Goal: Task Accomplishment & Management: Complete application form

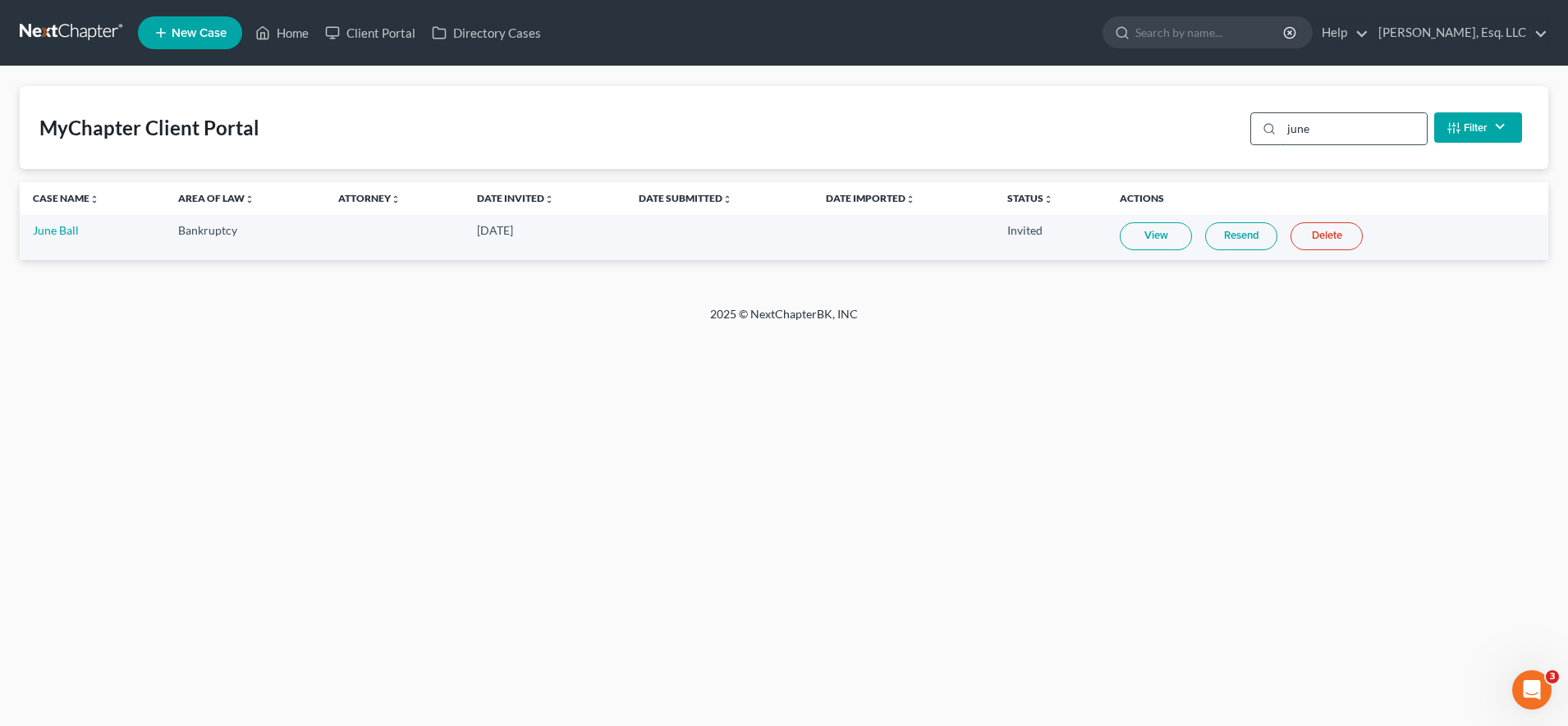
click at [1354, 132] on input "june" at bounding box center [1353, 129] width 145 height 31
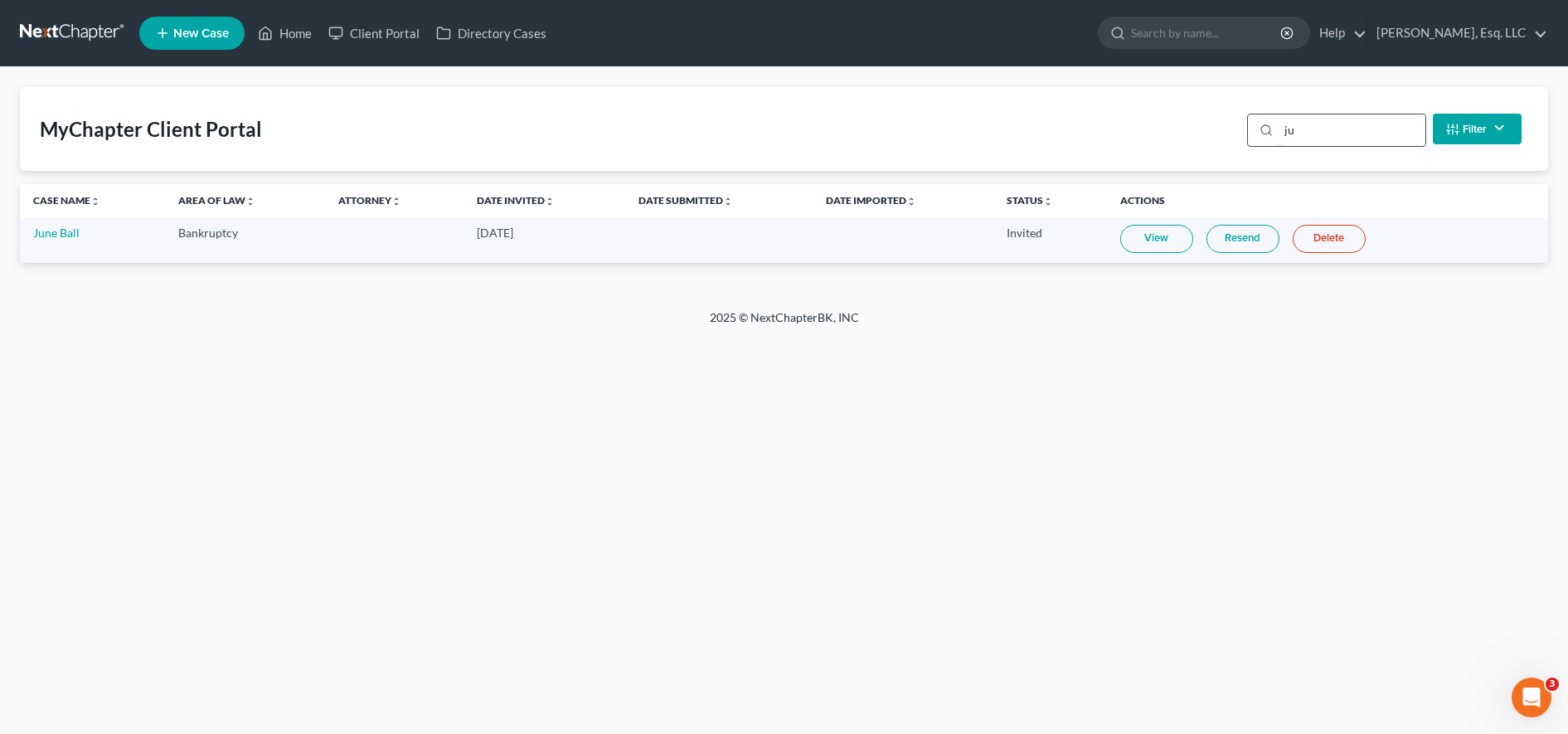
type input "j"
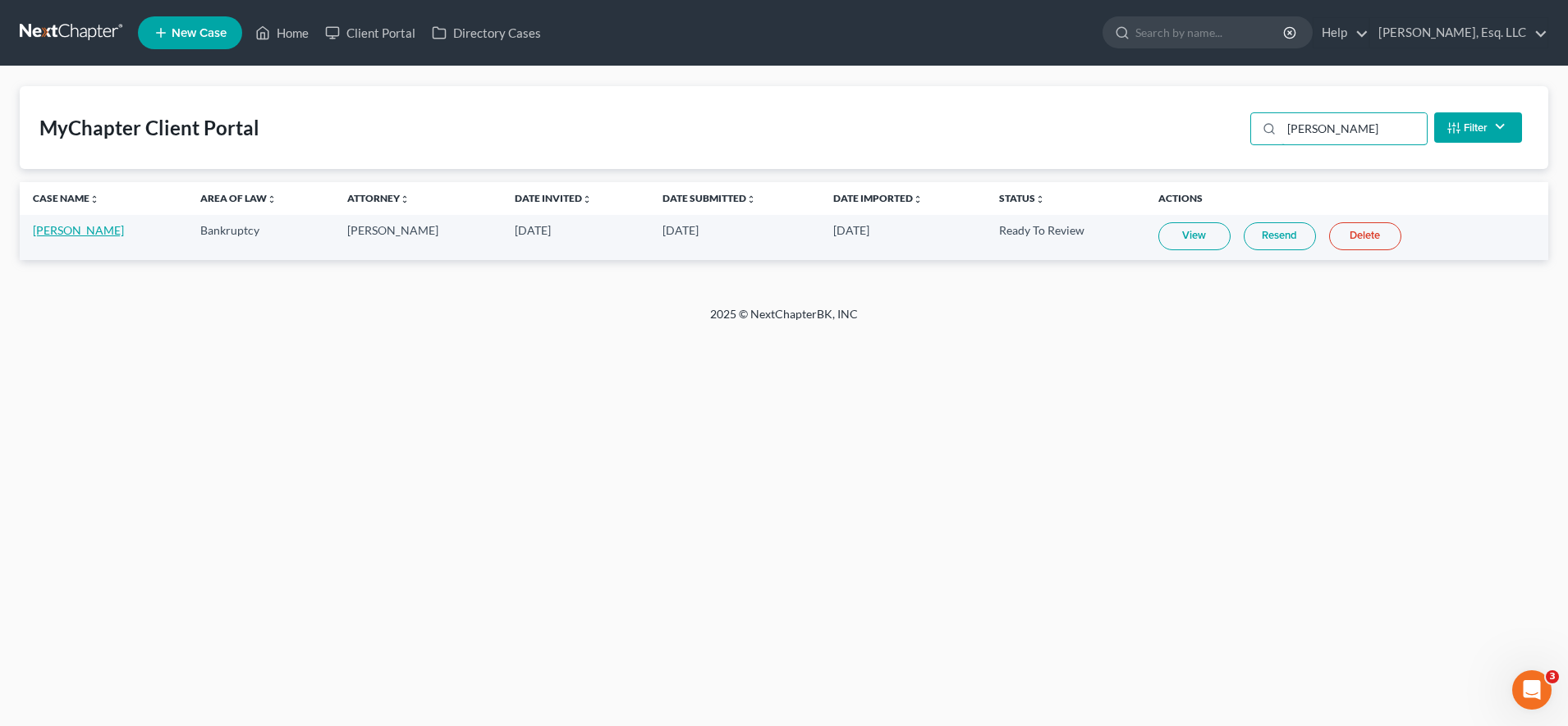
type input "[PERSON_NAME]"
click at [63, 233] on link "[PERSON_NAME]" at bounding box center [78, 230] width 91 height 14
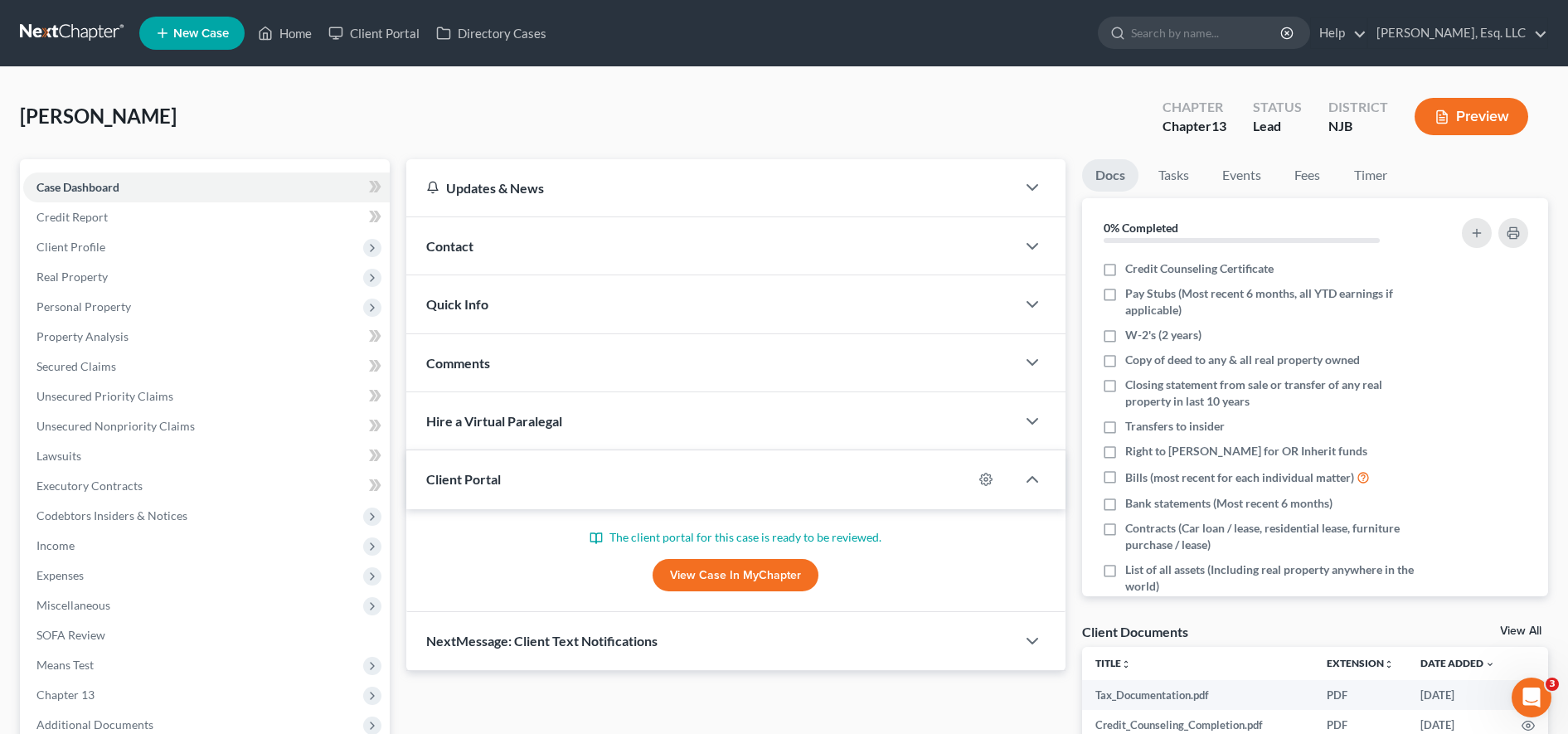
scroll to position [127, 0]
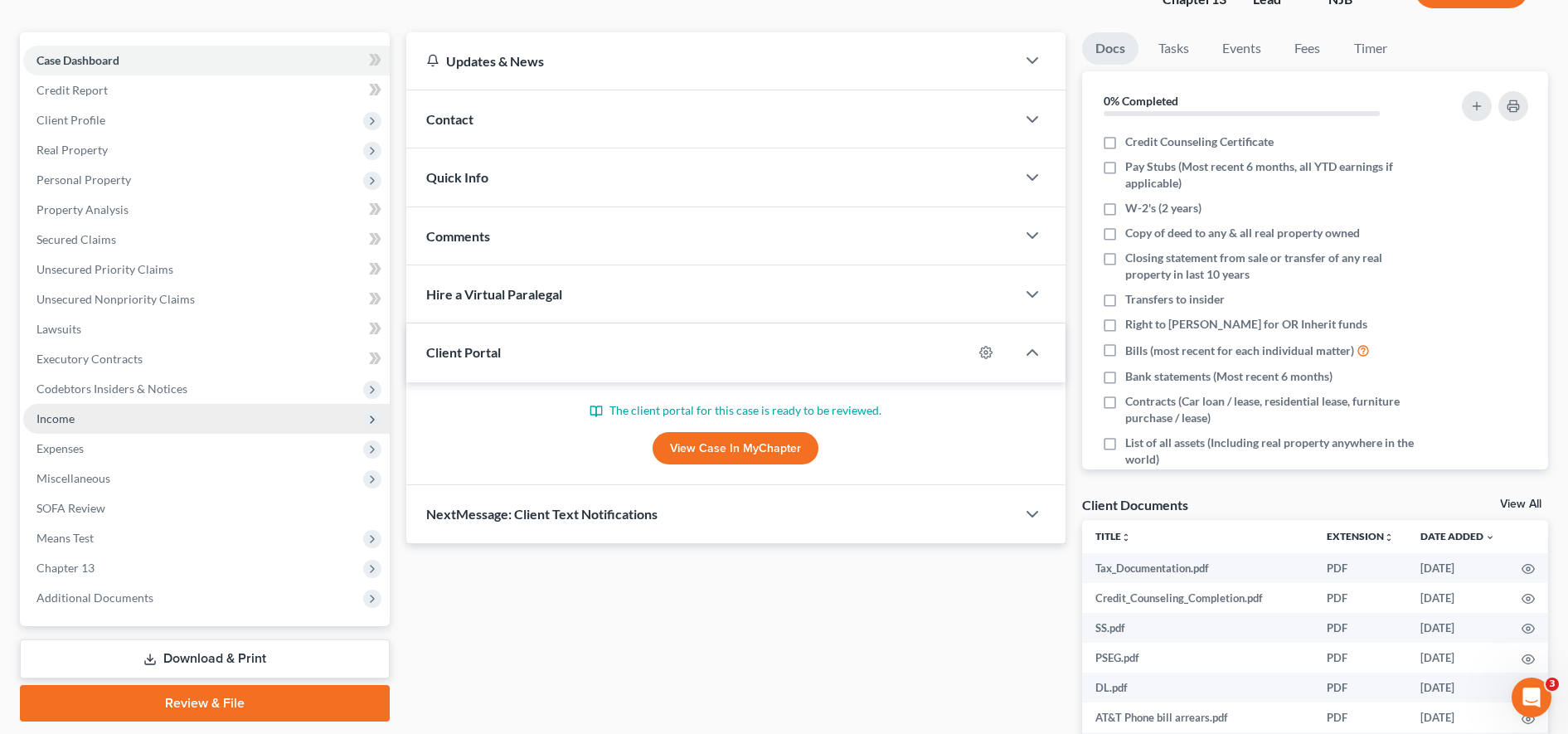
click at [107, 407] on span "Income" at bounding box center [207, 419] width 366 height 30
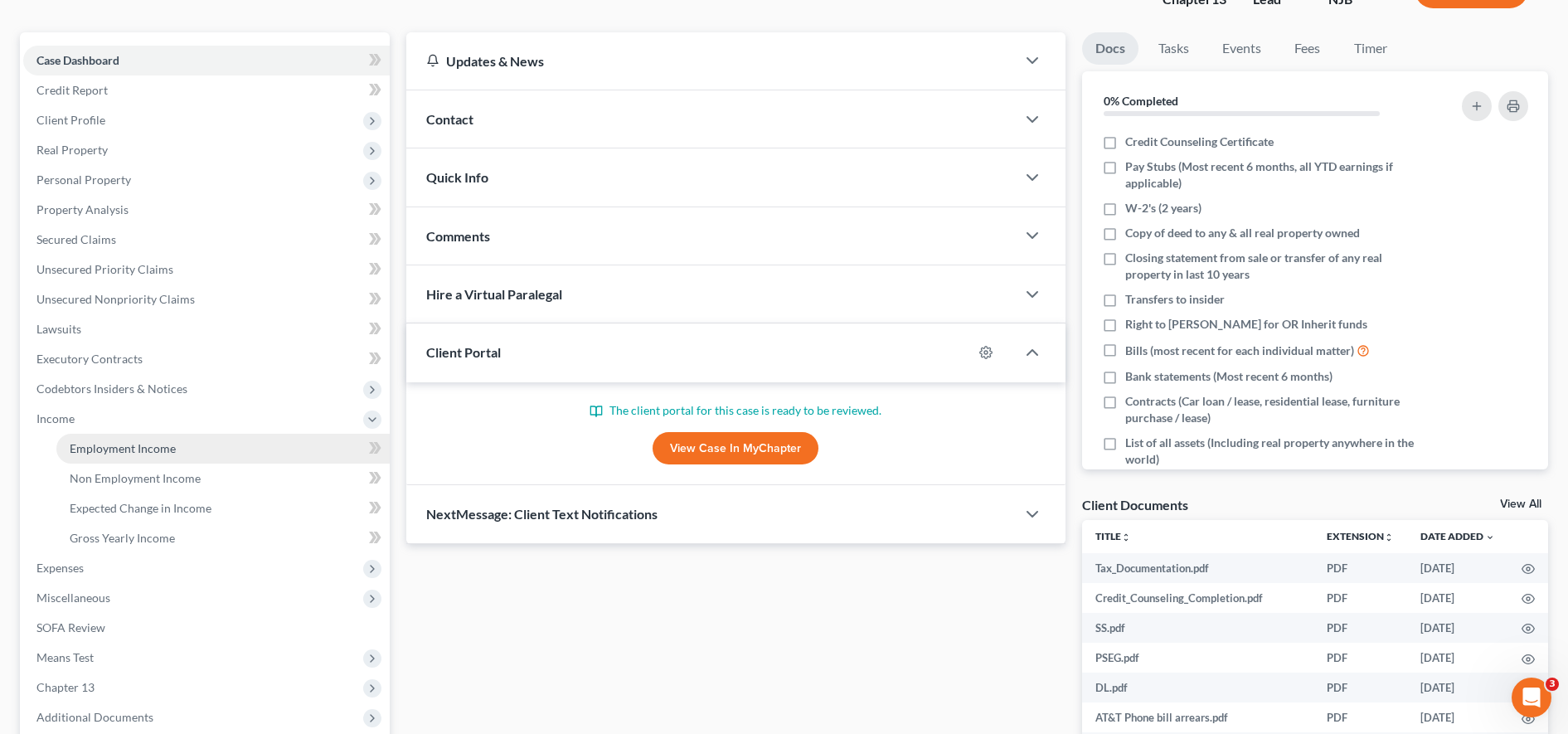
click at [152, 447] on span "Employment Income" at bounding box center [123, 448] width 106 height 14
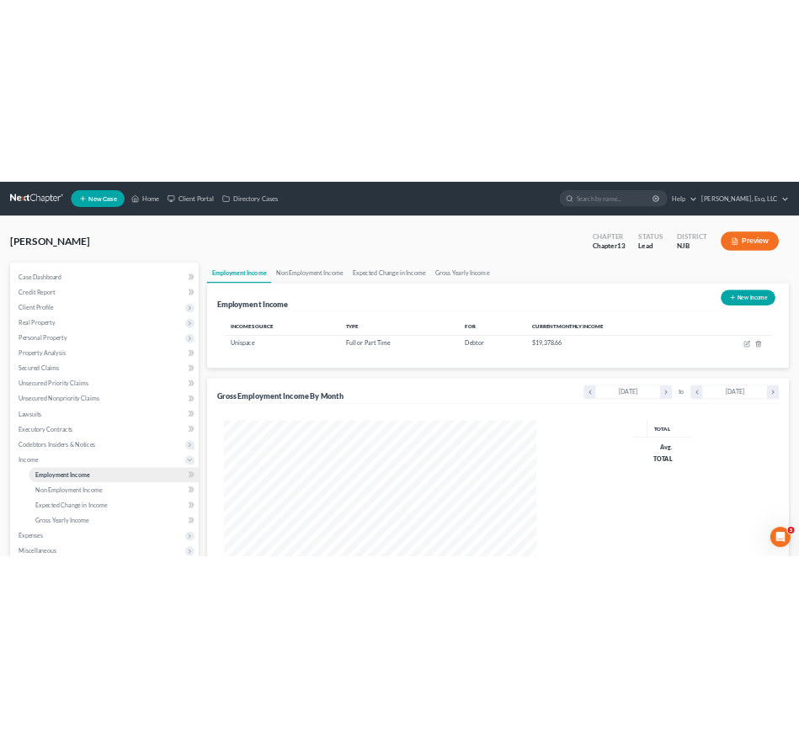
scroll to position [311, 657]
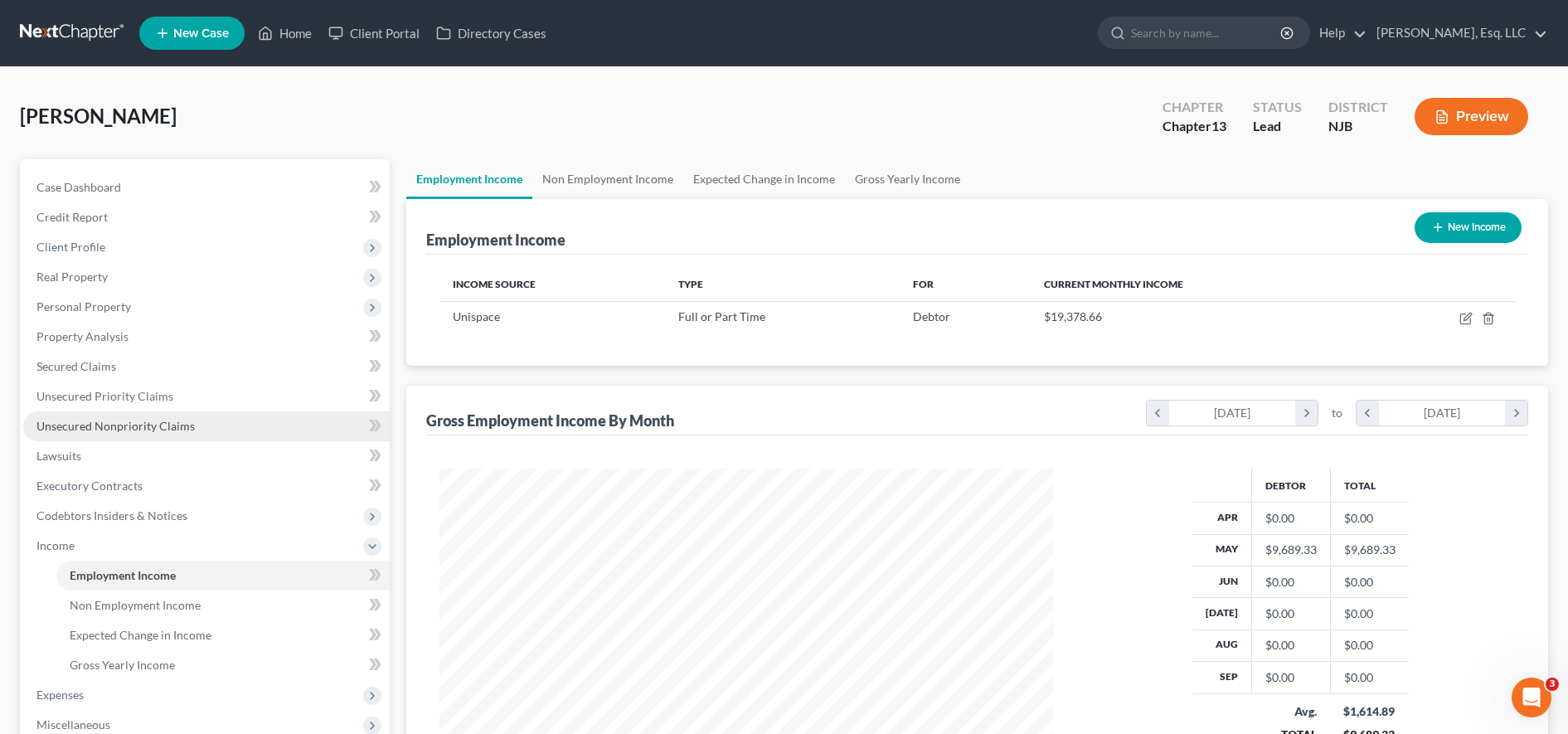
click at [149, 428] on span "Unsecured Nonpriority Claims" at bounding box center [115, 426] width 159 height 14
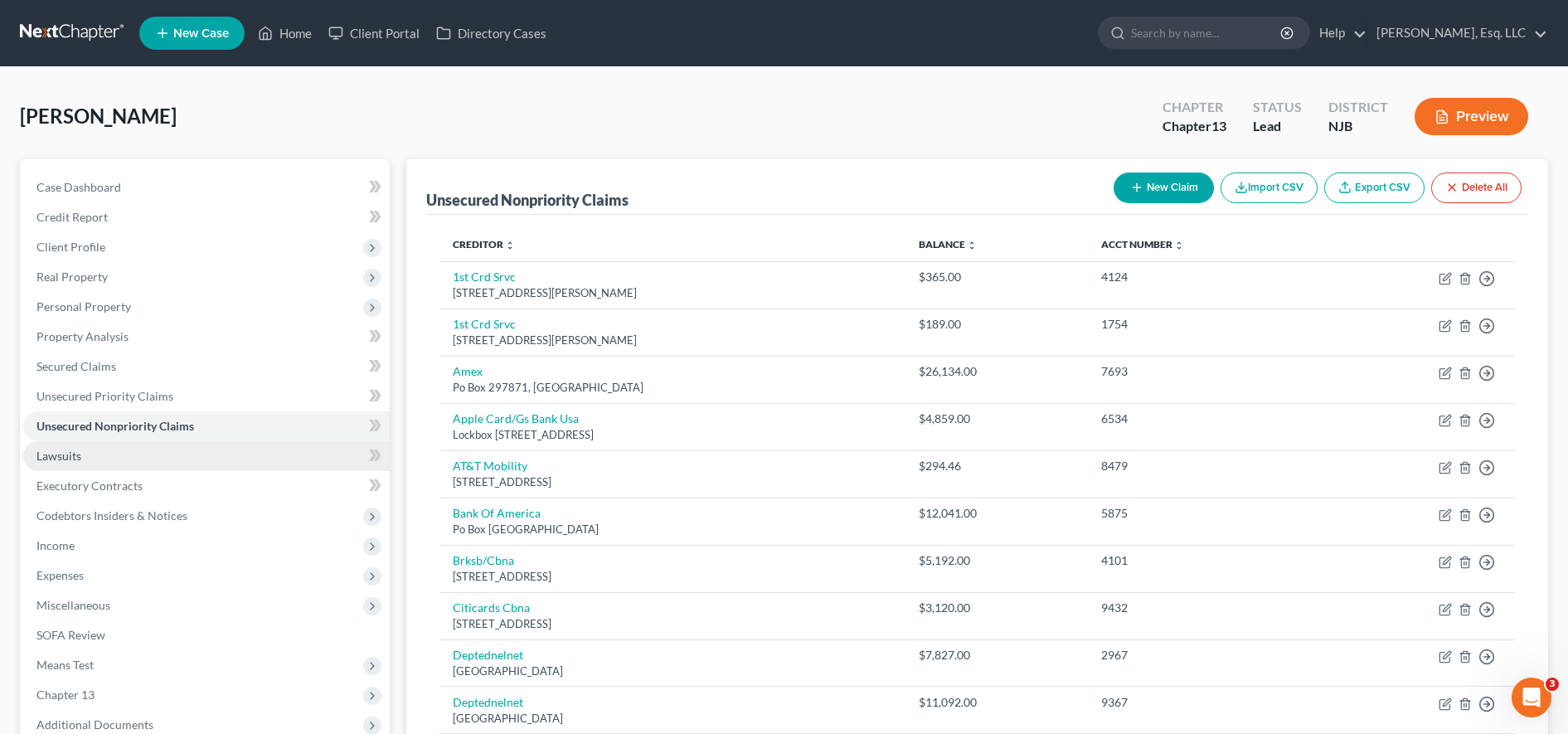
click at [240, 459] on link "Lawsuits" at bounding box center [207, 456] width 366 height 30
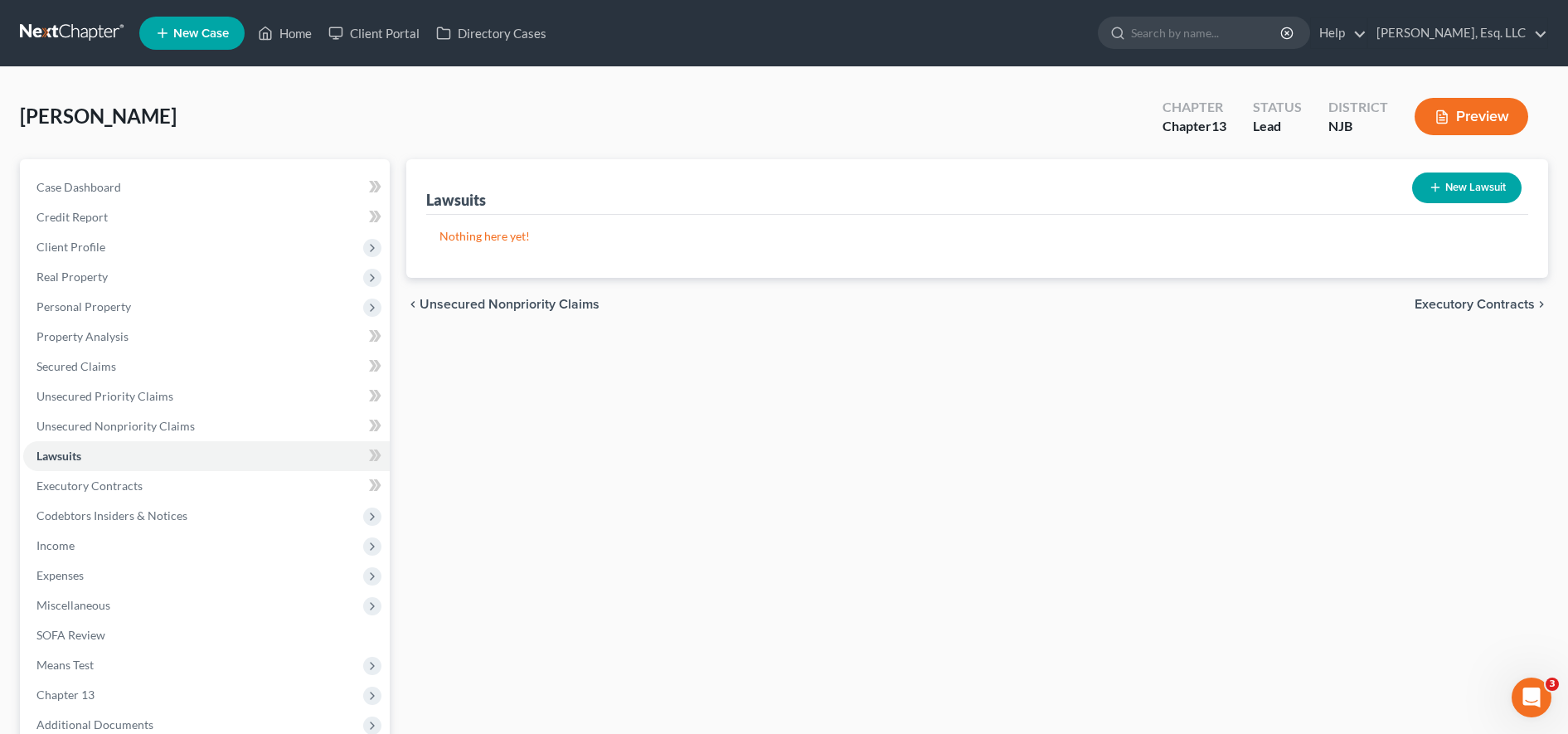
click at [1331, 298] on div "chevron_left Unsecured Nonpriority Claims Executory Contracts chevron_right" at bounding box center [976, 304] width 1142 height 53
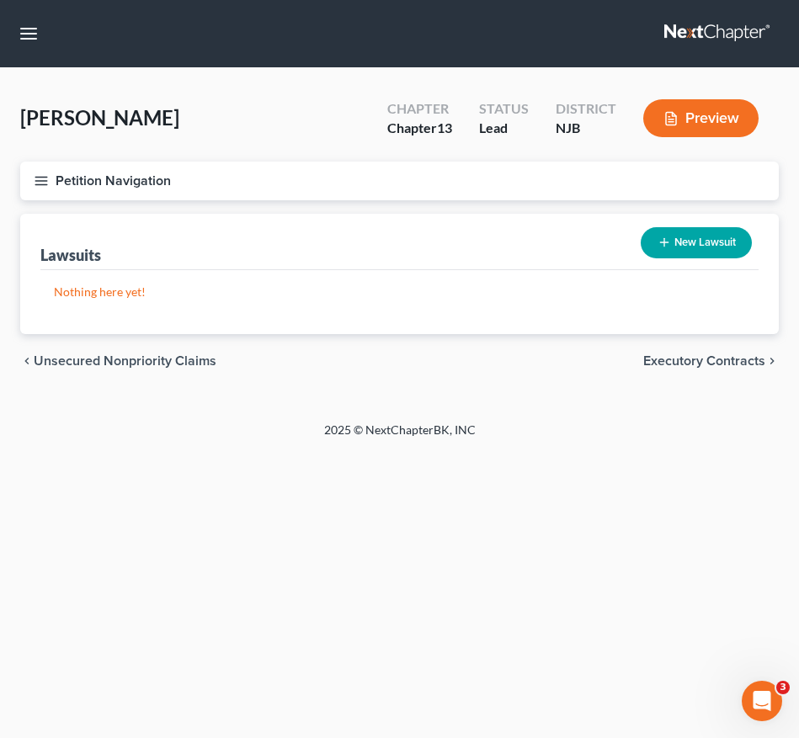
click at [708, 230] on button "New Lawsuit" at bounding box center [696, 242] width 111 height 31
select select "0"
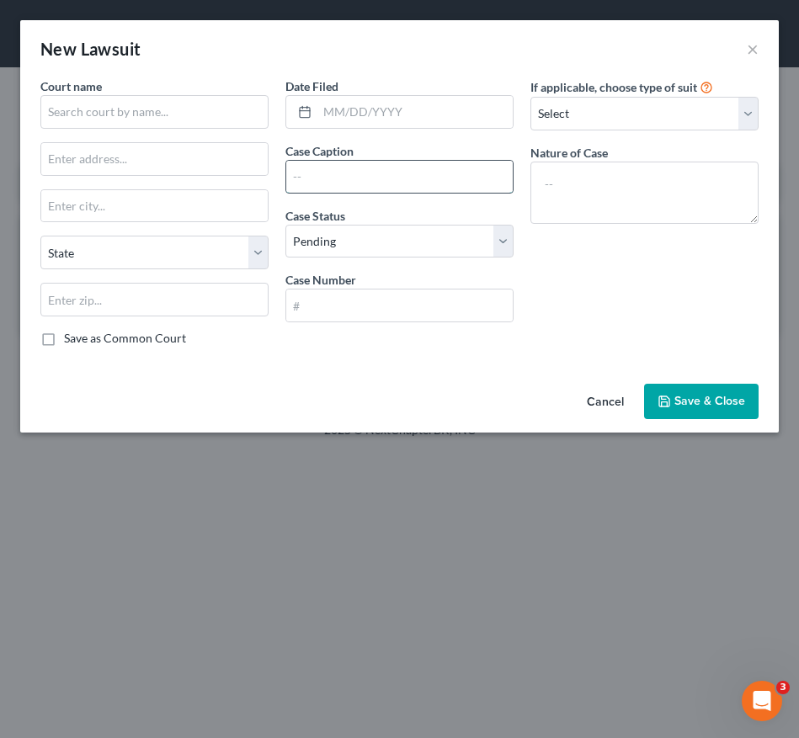
click at [424, 172] on input "text" at bounding box center [399, 177] width 226 height 32
type input "[PERSON_NAME] v. [PERSON_NAME]"
click at [566, 341] on div "If applicable, choose type of suit Select Repossession Garnishment Foreclosure …" at bounding box center [644, 218] width 245 height 283
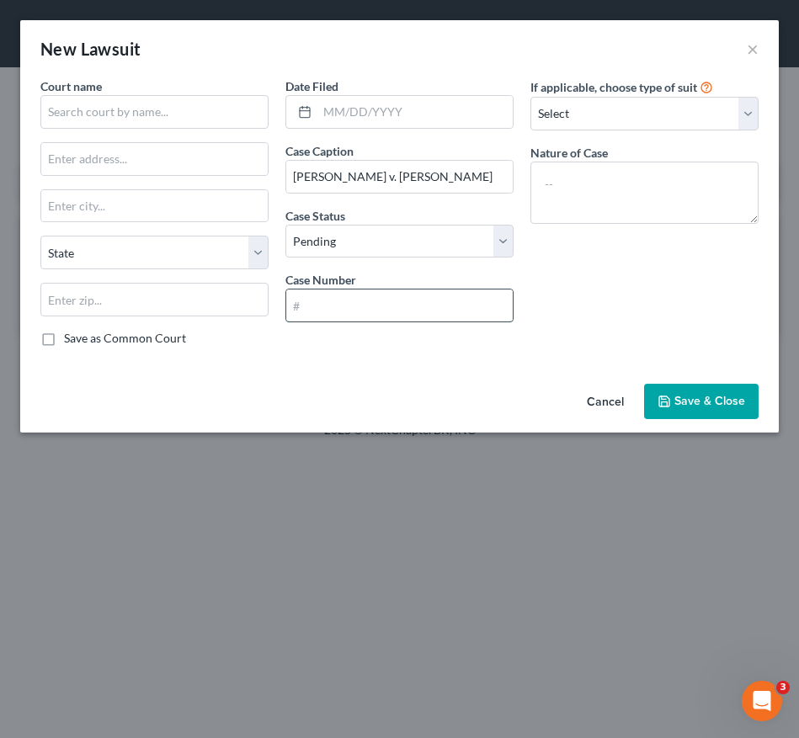
click at [358, 315] on input "text" at bounding box center [399, 306] width 226 height 32
type input "BER L 8011-19"
click at [649, 200] on textarea at bounding box center [644, 193] width 228 height 62
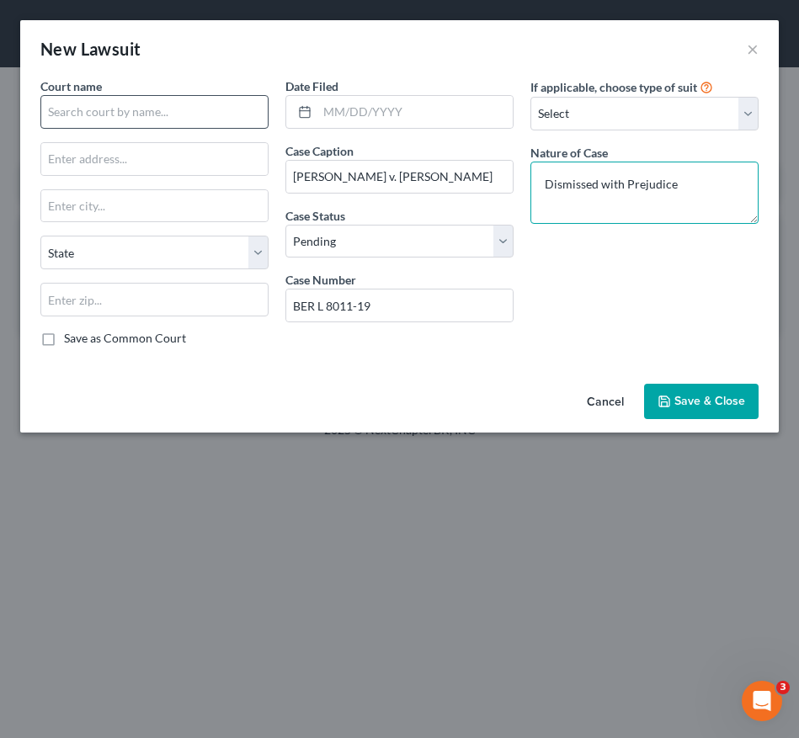
type textarea "Dismissed with Prejudice"
click at [230, 108] on input "text" at bounding box center [154, 112] width 228 height 34
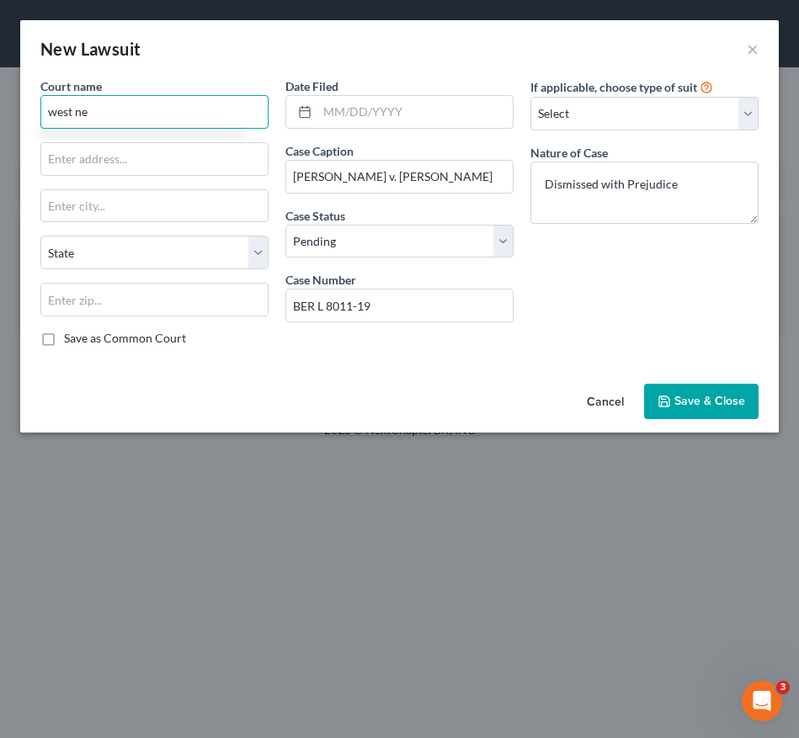
type input "west new"
drag, startPoint x: 230, startPoint y: 108, endPoint x: 5, endPoint y: 108, distance: 224.8
click at [5, 108] on div "New Lawsuit × Court name * west new State [US_STATE] AK AR AZ CA CO CT DE DC [G…" at bounding box center [399, 369] width 799 height 738
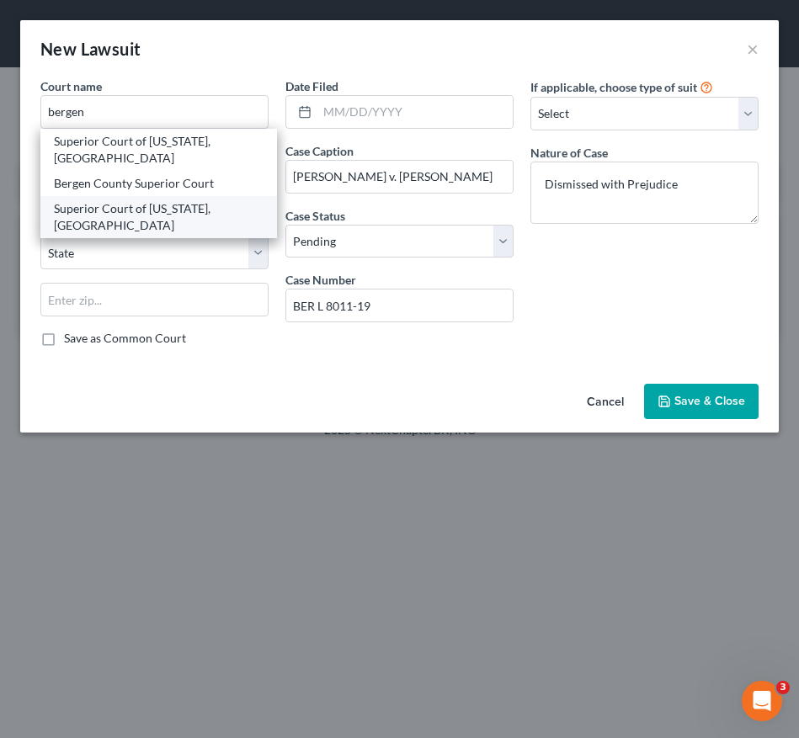
click at [165, 226] on div "Superior Court of [US_STATE], [GEOGRAPHIC_DATA]" at bounding box center [159, 217] width 210 height 34
type input "Superior Court of [US_STATE], [GEOGRAPHIC_DATA]"
type input "[STREET_ADDRESS])"
type input "Hackensack"
select select "33"
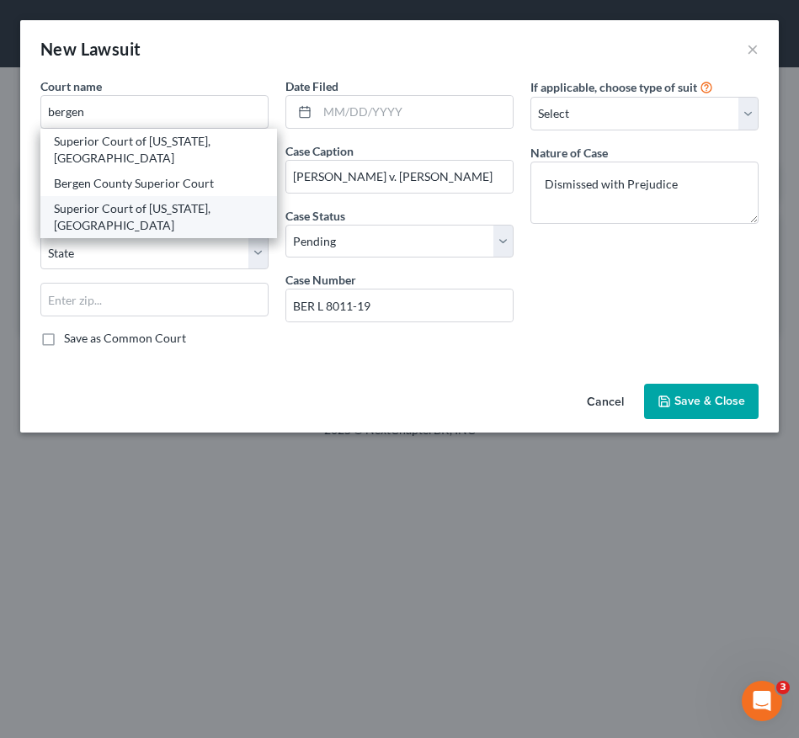
type input "07601"
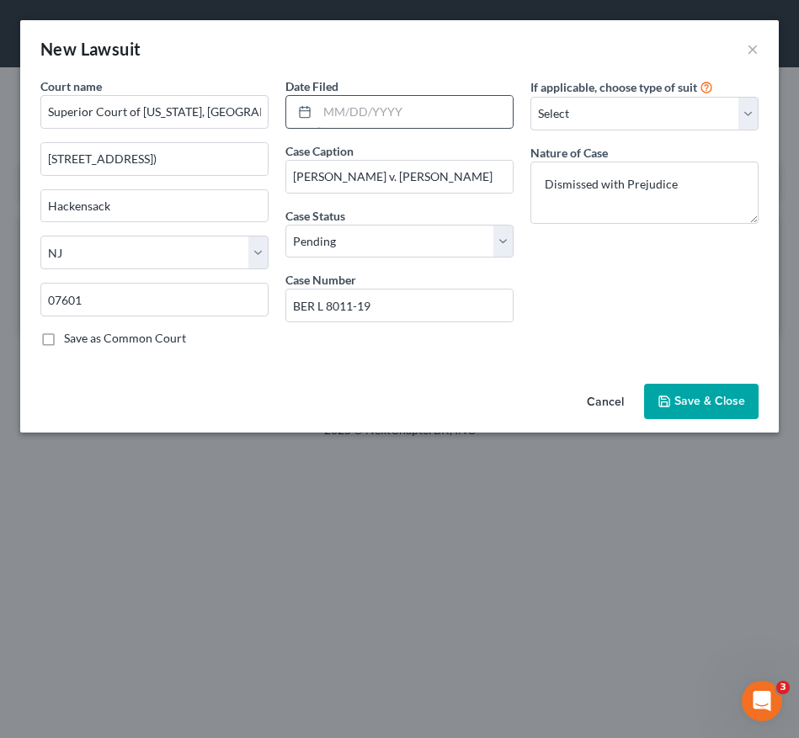
click at [353, 109] on input "text" at bounding box center [414, 112] width 195 height 32
click at [330, 114] on input "text" at bounding box center [414, 112] width 195 height 32
click at [368, 102] on input "11" at bounding box center [414, 112] width 195 height 32
type input "1"
type input "[DATE]"
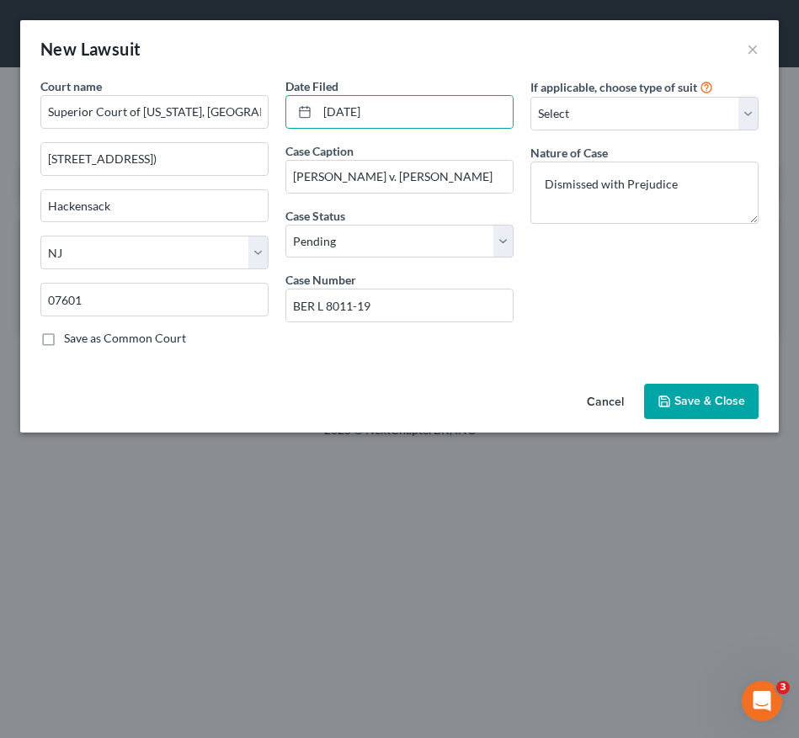
click at [692, 399] on span "Save & Close" at bounding box center [709, 401] width 71 height 14
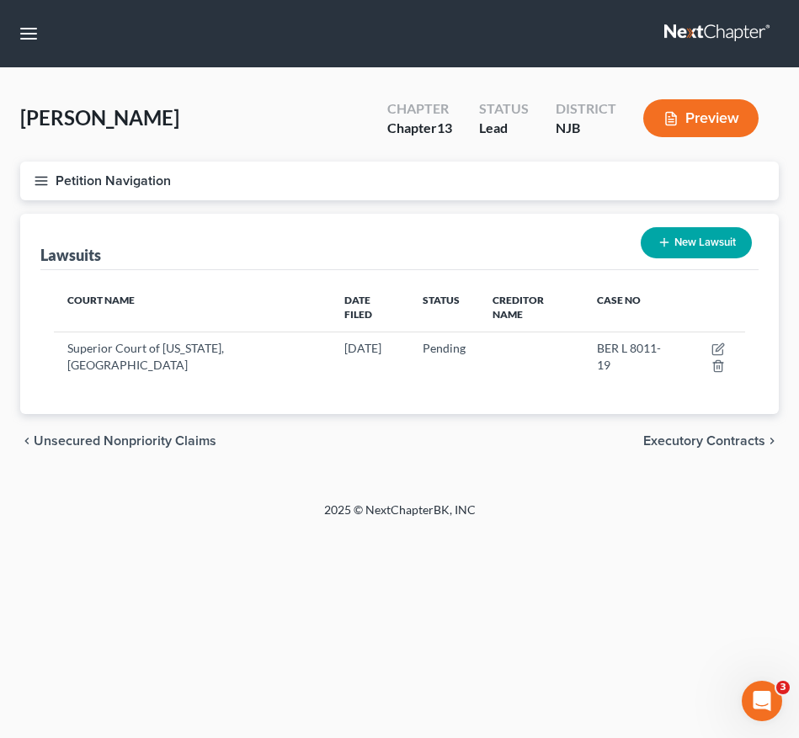
click at [548, 488] on div "[PERSON_NAME] Upgraded Chapter Chapter 13 Status Lead District NJB Preview Peti…" at bounding box center [399, 285] width 799 height 434
click at [673, 259] on div "New Lawsuit" at bounding box center [696, 243] width 125 height 45
click at [662, 245] on icon "button" at bounding box center [663, 242] width 13 height 13
select select "0"
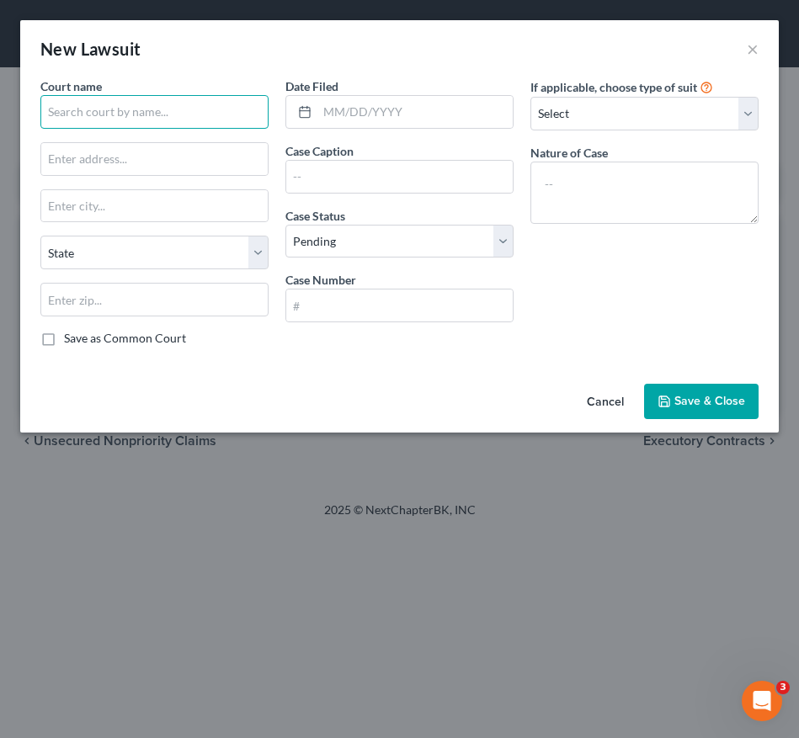
click at [147, 111] on input "text" at bounding box center [154, 112] width 228 height 34
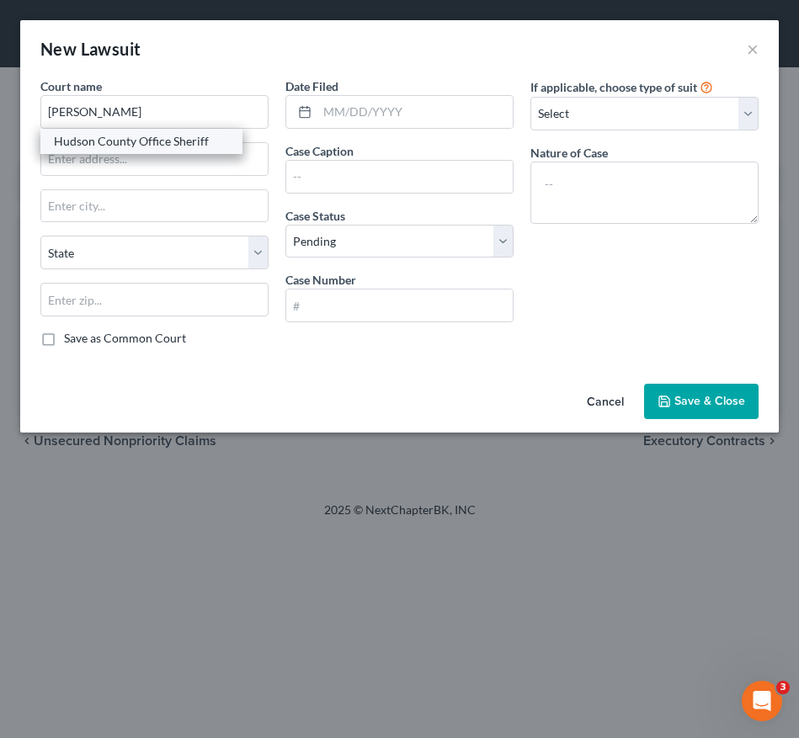
click at [136, 137] on div "Hudson County Office Sheriff" at bounding box center [141, 141] width 175 height 17
type input "Hudson County Office Sheriff"
type input "[STREET_ADDRESS][GEOGRAPHIC_DATA][PERSON_NAME] 2001"
type input "[GEOGRAPHIC_DATA]"
select select "33"
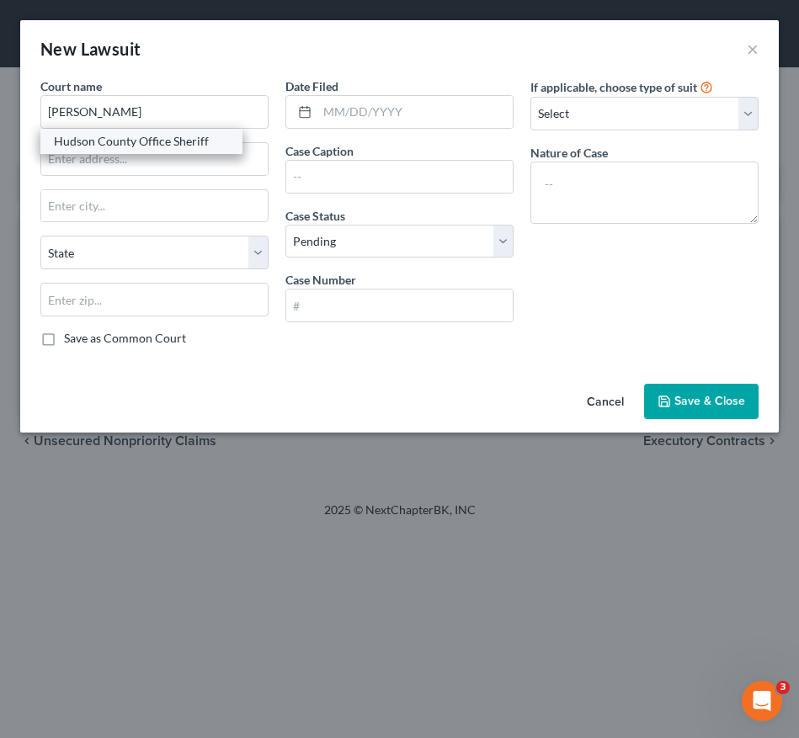
type input "07302"
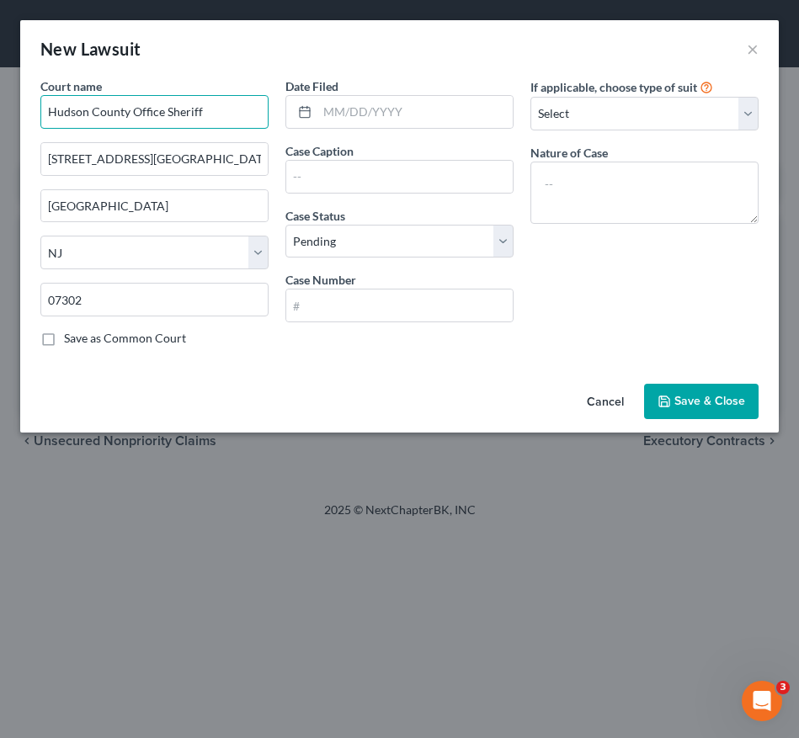
drag, startPoint x: 126, startPoint y: 120, endPoint x: -93, endPoint y: 117, distance: 218.9
click at [0, 117] on html "Home New Case Client Portal Directory Cases [PERSON_NAME], Esq. LLC [EMAIL_ADDR…" at bounding box center [399, 369] width 799 height 738
type input "j"
type input "[PERSON_NAME]"
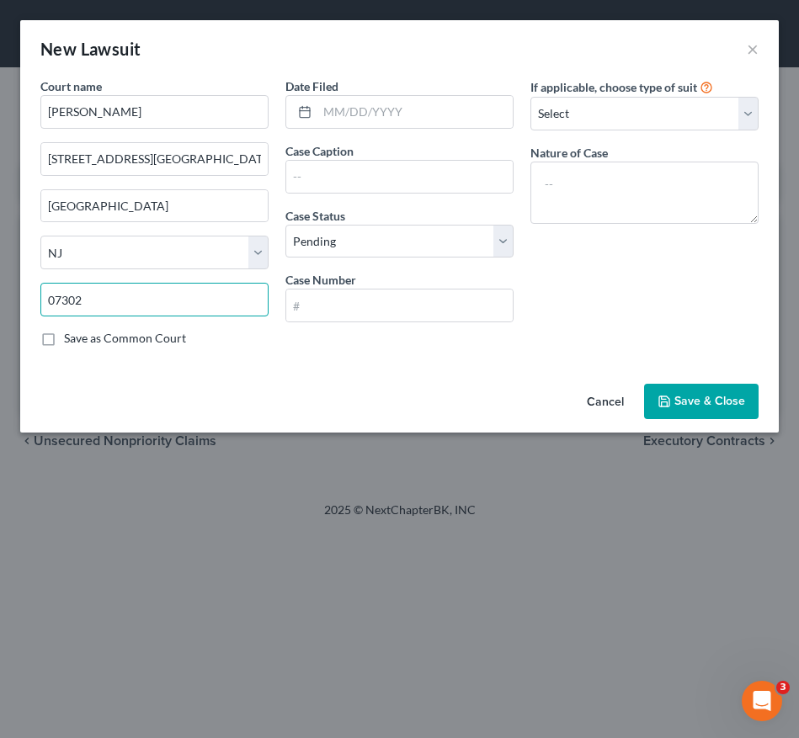
drag, startPoint x: 162, startPoint y: 304, endPoint x: -177, endPoint y: 268, distance: 341.2
click at [0, 268] on html "Home New Case Client Portal Directory Cases [PERSON_NAME], Esq. LLC [EMAIL_ADDR…" at bounding box center [399, 369] width 799 height 738
type input "07306"
click at [72, 402] on div "Cancel Save & Close" at bounding box center [399, 405] width 758 height 56
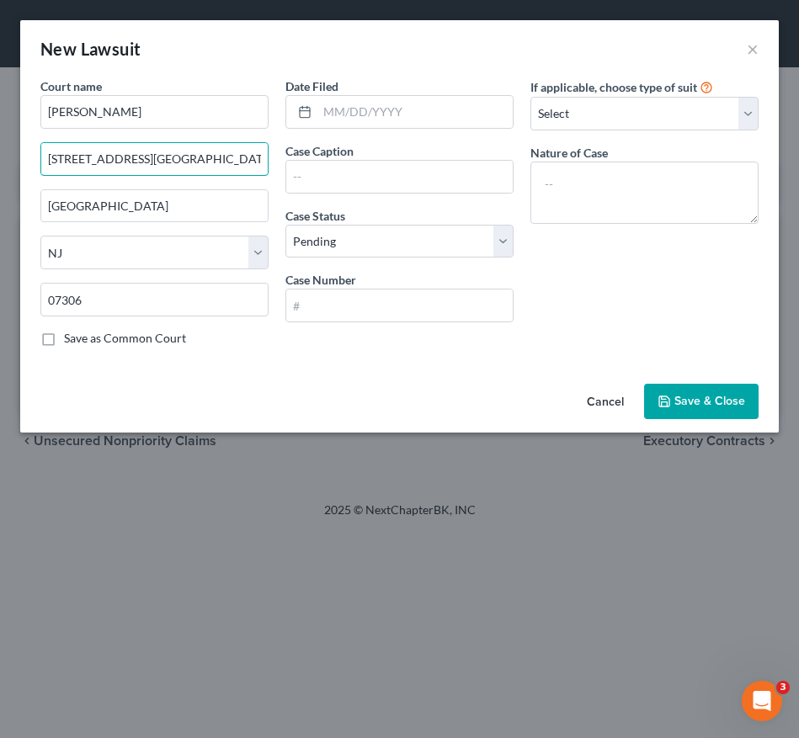
drag, startPoint x: 220, startPoint y: 159, endPoint x: 4, endPoint y: 152, distance: 215.6
click at [4, 152] on div "New Lawsuit × Court name * [PERSON_NAME] [STREET_ADDRESS][PERSON_NAME], Room 20…" at bounding box center [399, 369] width 799 height 738
paste input "[STREET_ADDRESS]"
type input "[STREET_ADDRESS]"
click at [130, 125] on input "[PERSON_NAME]" at bounding box center [154, 112] width 228 height 34
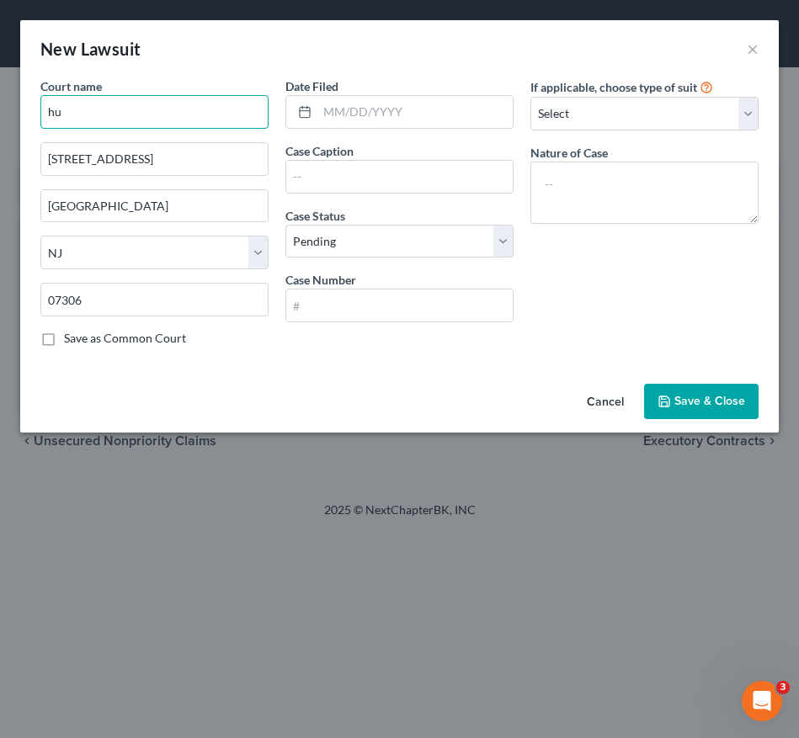
type input "h"
type input "J"
type input "Hudson County Superior Court"
click at [64, 341] on label "Save as Common Court" at bounding box center [125, 338] width 122 height 17
click at [71, 341] on input "Save as Common Court" at bounding box center [76, 335] width 11 height 11
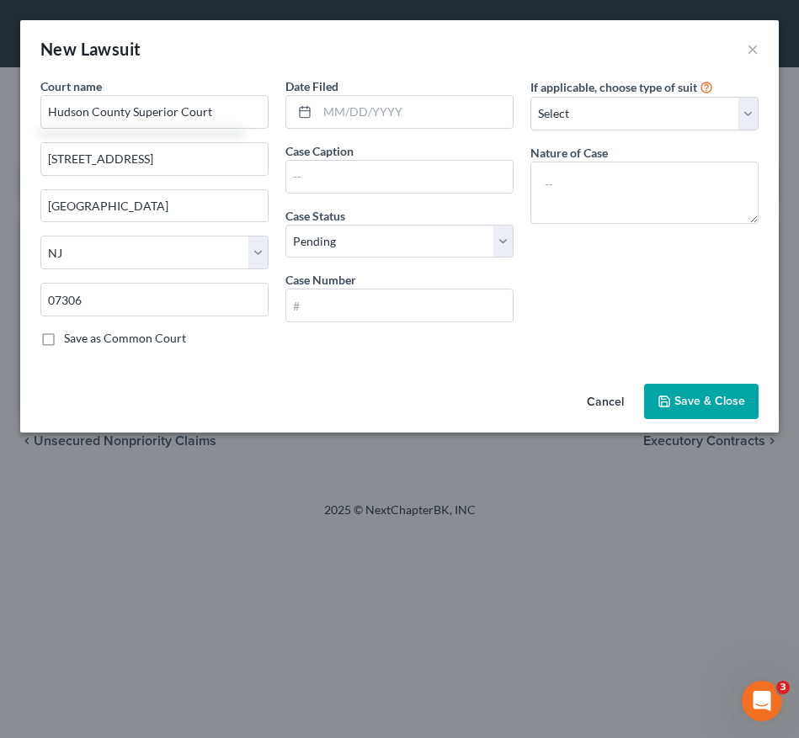
checkbox input "true"
click at [586, 310] on div "If applicable, choose type of suit Select Repossession Garnishment Foreclosure …" at bounding box center [644, 218] width 245 height 283
click at [325, 170] on input "text" at bounding box center [399, 177] width 226 height 32
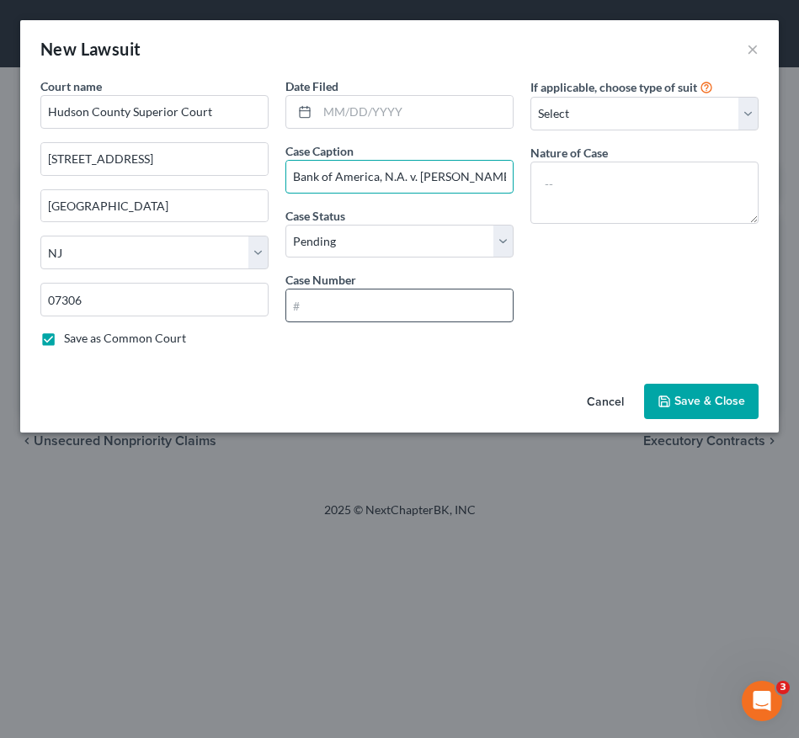
type input "Bank of America, N.A. v. [PERSON_NAME]"
click at [337, 311] on input "text" at bounding box center [399, 306] width 226 height 32
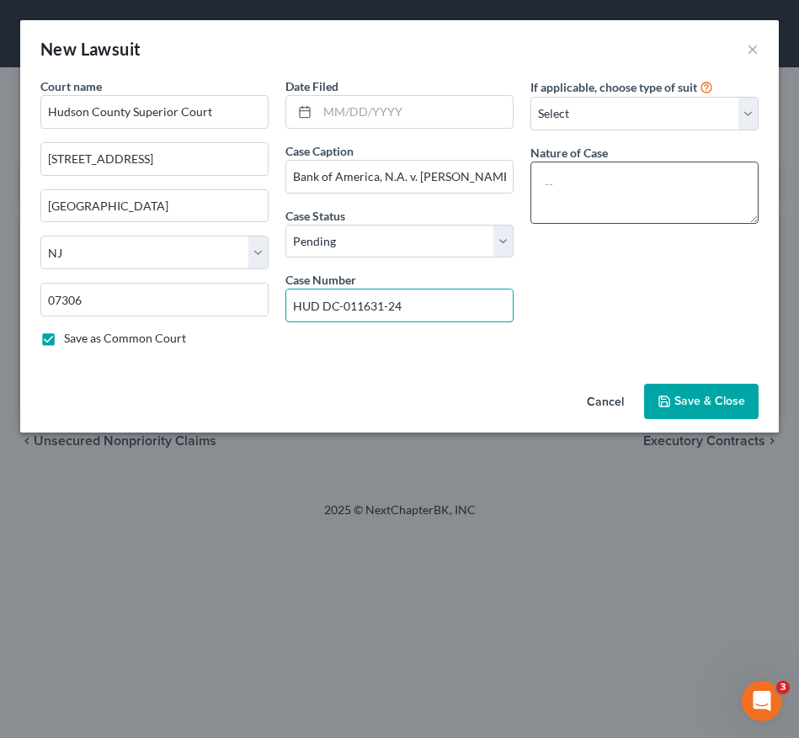
type input "HUD DC-011631-24"
click at [606, 180] on textarea at bounding box center [644, 193] width 228 height 62
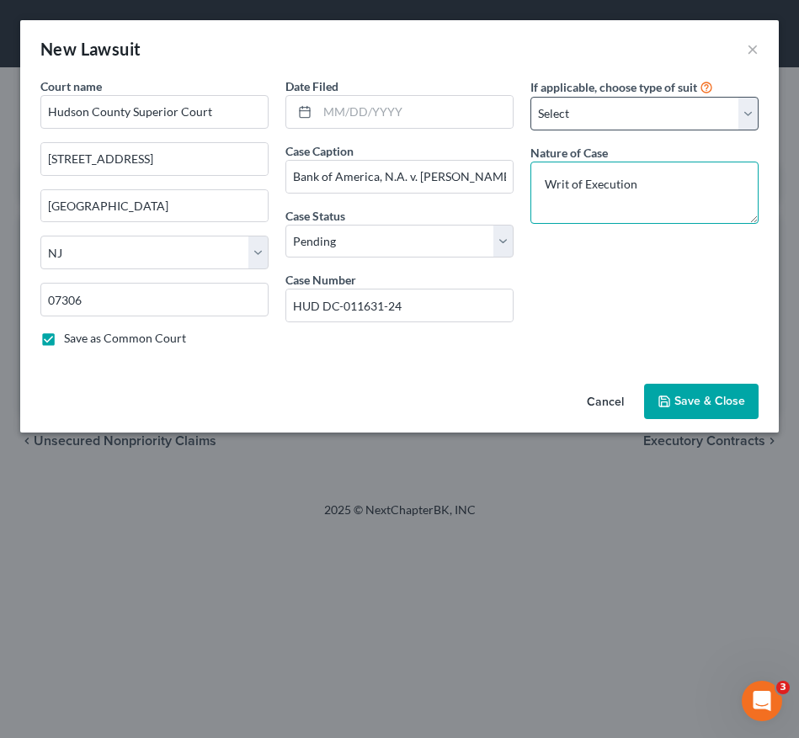
type textarea "Writ of Execution"
click at [620, 106] on select "Select Repossession Garnishment Foreclosure Attached, Seized, Or Levied Other" at bounding box center [644, 114] width 228 height 34
select select "1"
click at [530, 97] on select "Select Repossession Garnishment Foreclosure Attached, Seized, Or Levied Other" at bounding box center [644, 114] width 228 height 34
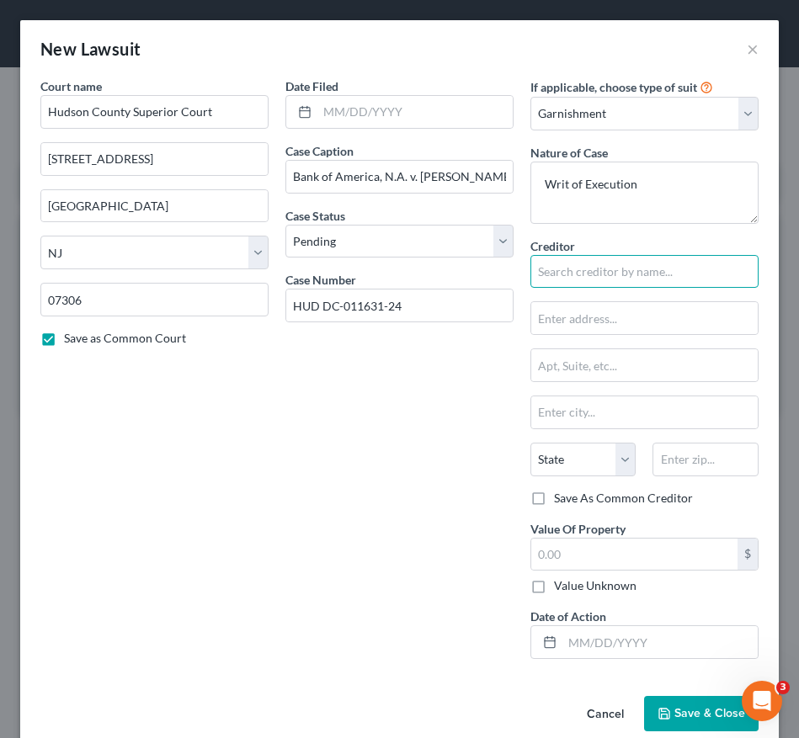
click at [625, 276] on input "text" at bounding box center [644, 272] width 228 height 34
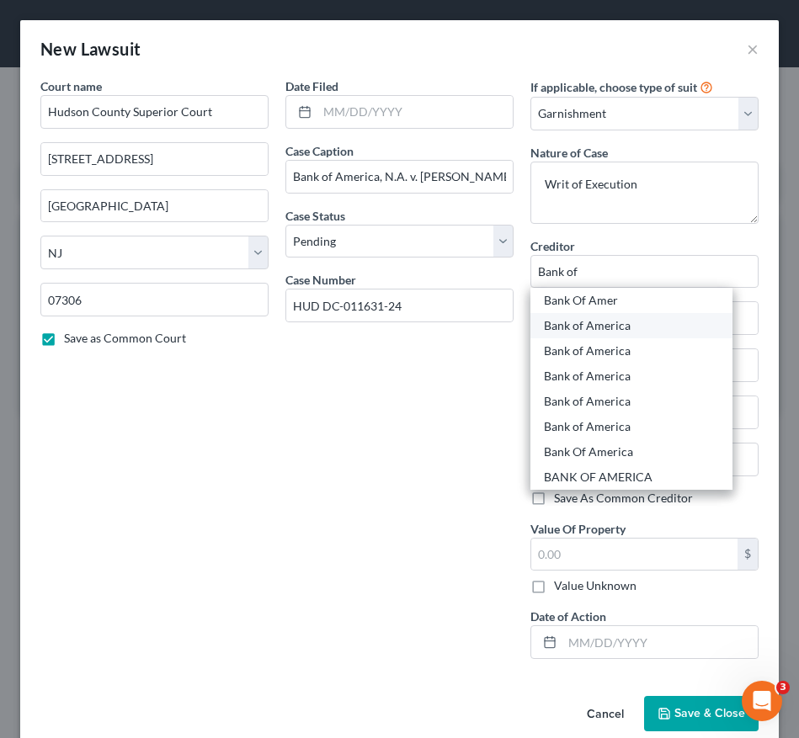
click at [615, 329] on div "Bank of America" at bounding box center [631, 325] width 175 height 17
type input "Bank of America"
type input "P.O. Box 982238"
type input "[GEOGRAPHIC_DATA]"
select select "45"
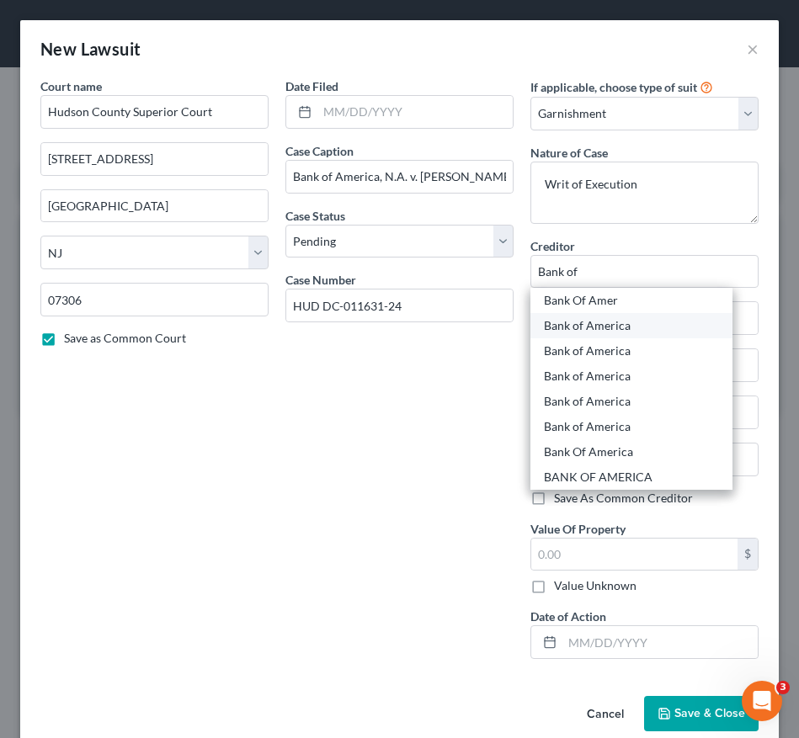
type input "79998"
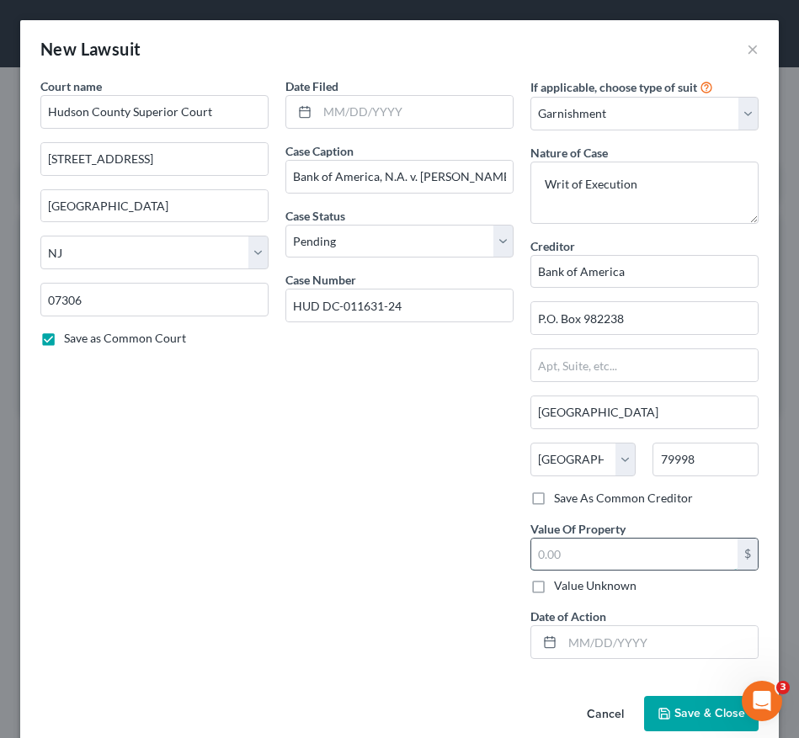
click at [575, 557] on input "text" at bounding box center [634, 555] width 206 height 32
type input "13,382.17"
click at [576, 646] on input "text" at bounding box center [659, 642] width 195 height 32
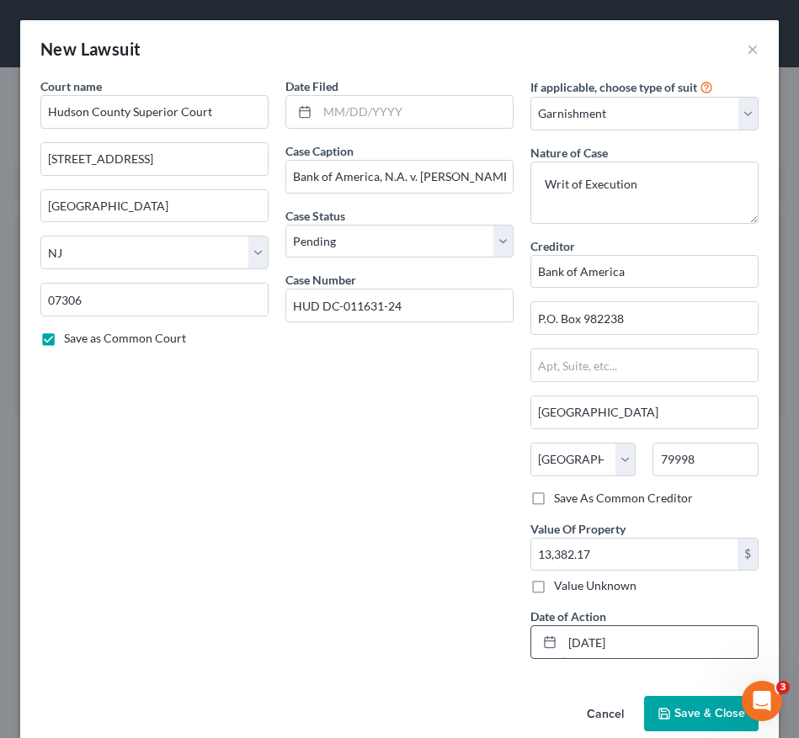
drag, startPoint x: 604, startPoint y: 641, endPoint x: 524, endPoint y: 640, distance: 79.2
click at [530, 640] on div "[DATE]" at bounding box center [644, 642] width 228 height 34
type input "[DATE]"
click at [336, 122] on input "text" at bounding box center [414, 112] width 195 height 32
paste input "[DATE]"
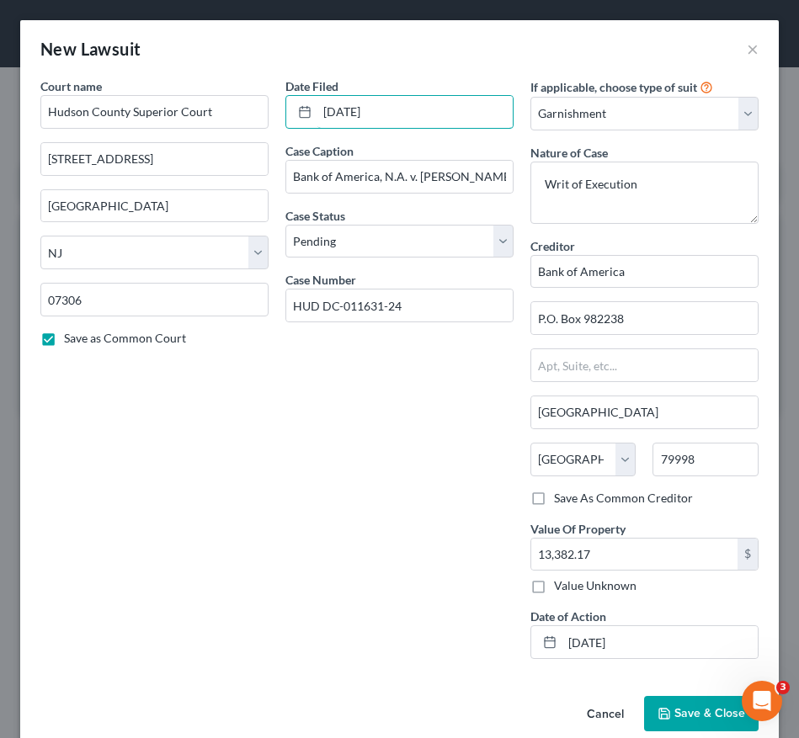
type input "[DATE]"
click at [674, 711] on span "Save & Close" at bounding box center [709, 713] width 71 height 14
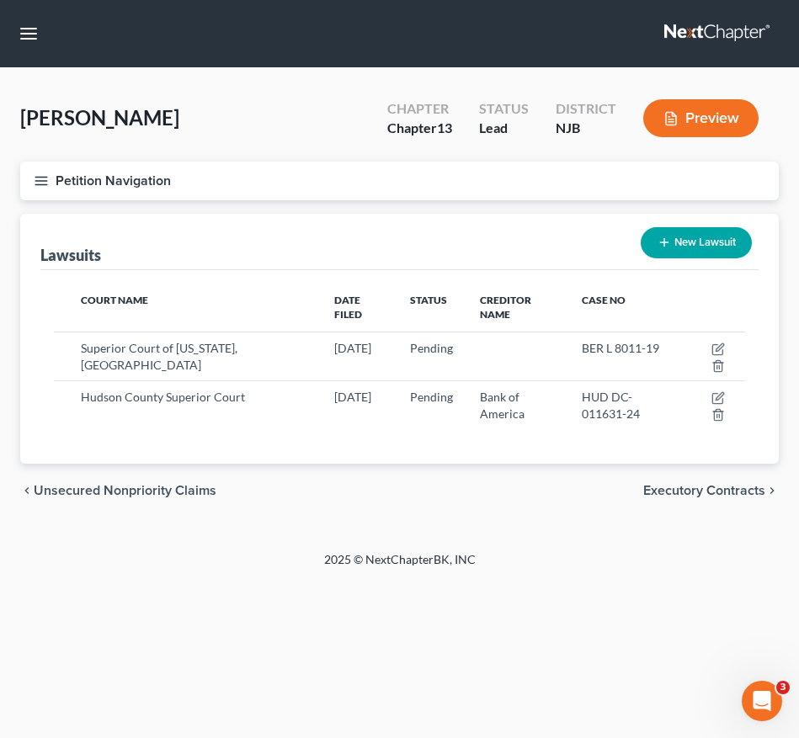
click at [488, 552] on div "2025 © NextChapterBK, INC" at bounding box center [400, 566] width 606 height 30
click at [679, 249] on button "New Lawsuit" at bounding box center [696, 242] width 111 height 31
select select "0"
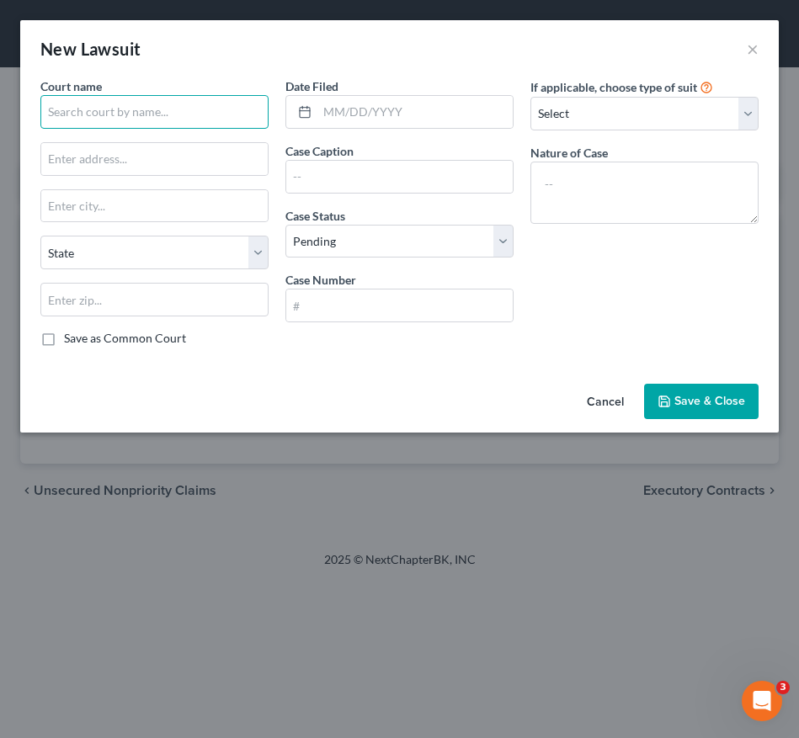
click at [127, 121] on input "text" at bounding box center [154, 112] width 228 height 34
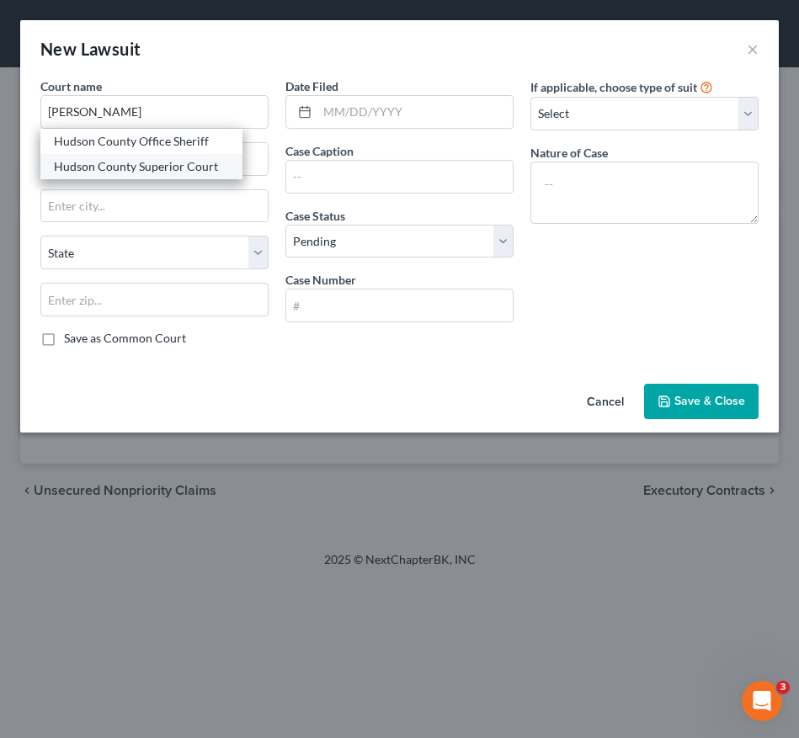
click at [141, 172] on div "Hudson County Superior Court" at bounding box center [141, 166] width 175 height 17
type input "Hudson County Superior Court"
type input "[STREET_ADDRESS]"
type input "[GEOGRAPHIC_DATA]"
select select "33"
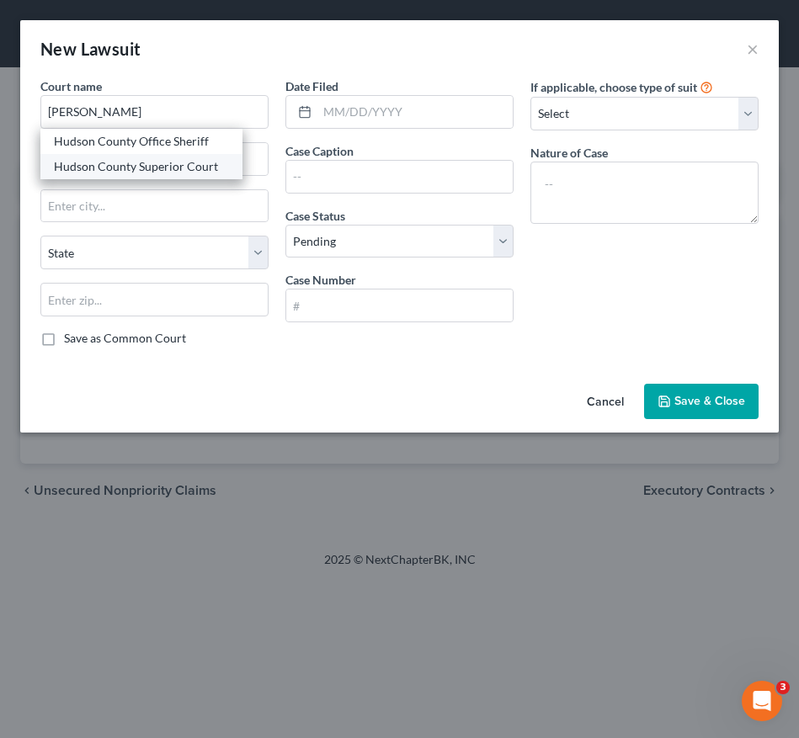
type input "07306"
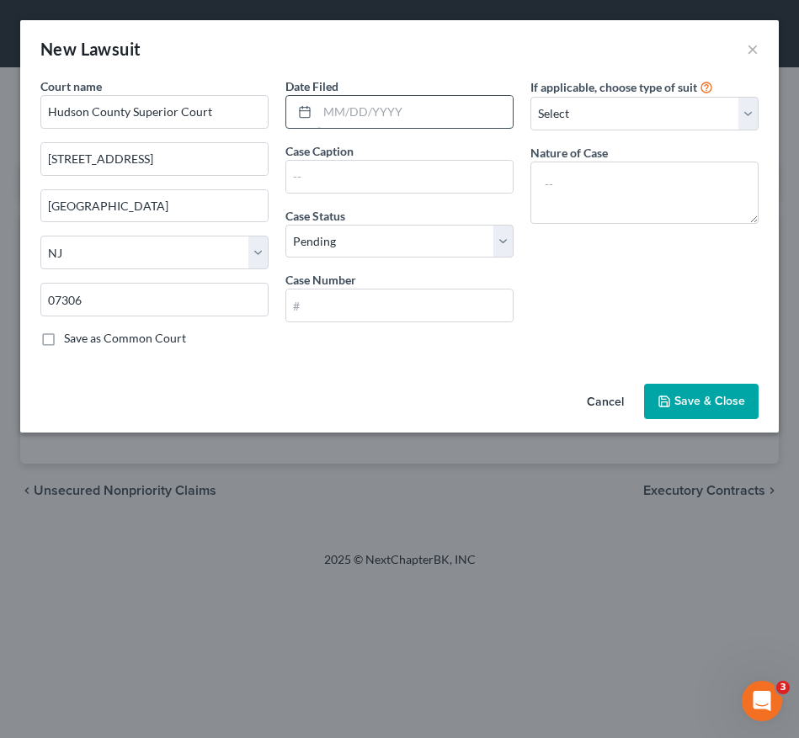
click at [336, 122] on input "text" at bounding box center [414, 112] width 195 height 32
type input "[DATE]"
click at [539, 327] on div "If applicable, choose type of suit Select Repossession Garnishment Foreclosure …" at bounding box center [644, 218] width 245 height 283
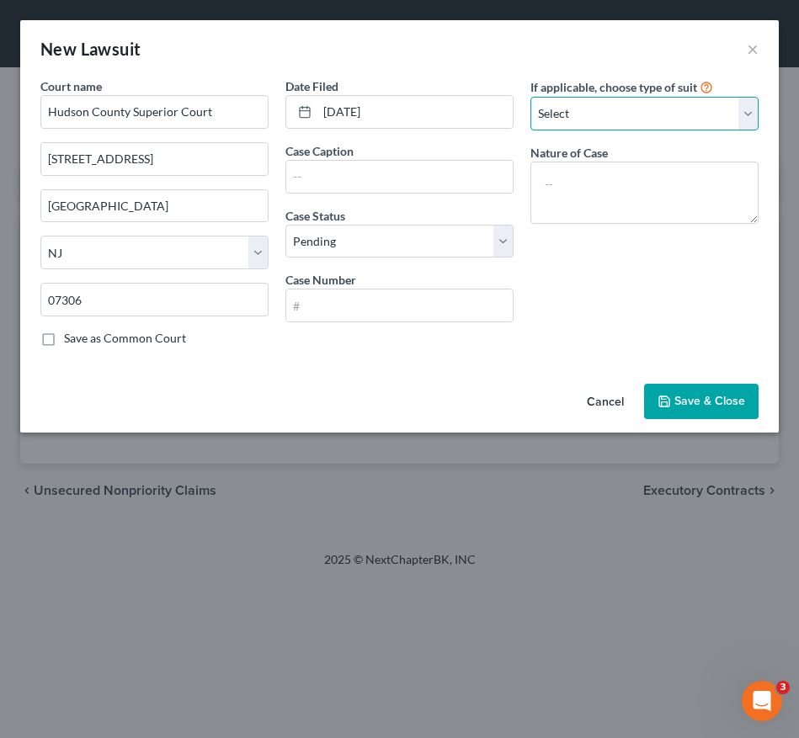
click at [577, 121] on select "Select Repossession Garnishment Foreclosure Attached, Seized, Or Levied Other" at bounding box center [644, 114] width 228 height 34
select select "4"
click at [530, 97] on select "Select Repossession Garnishment Foreclosure Attached, Seized, Or Levied Other" at bounding box center [644, 114] width 228 height 34
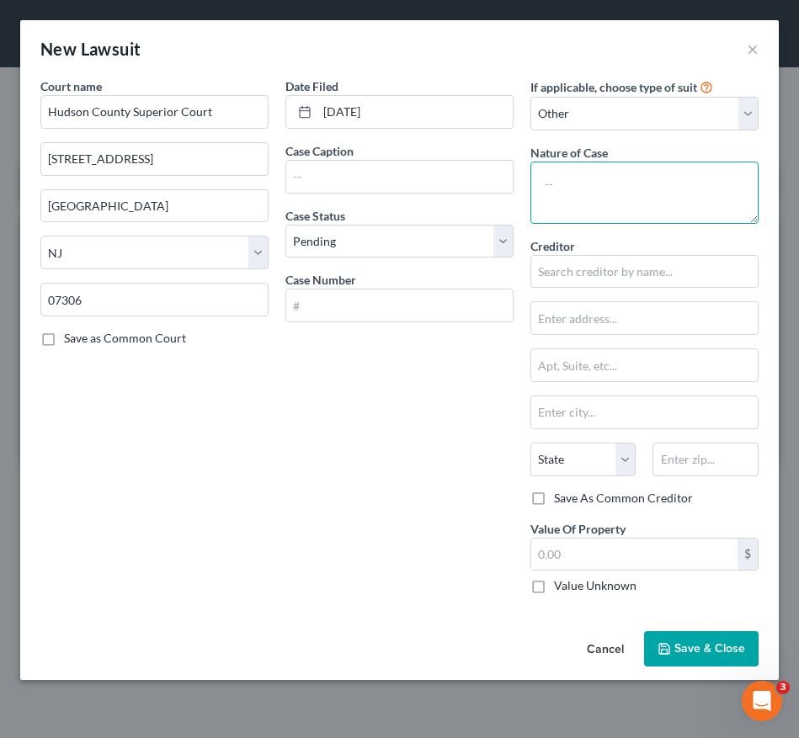
click at [577, 197] on textarea at bounding box center [644, 193] width 228 height 62
type textarea "Complaint"
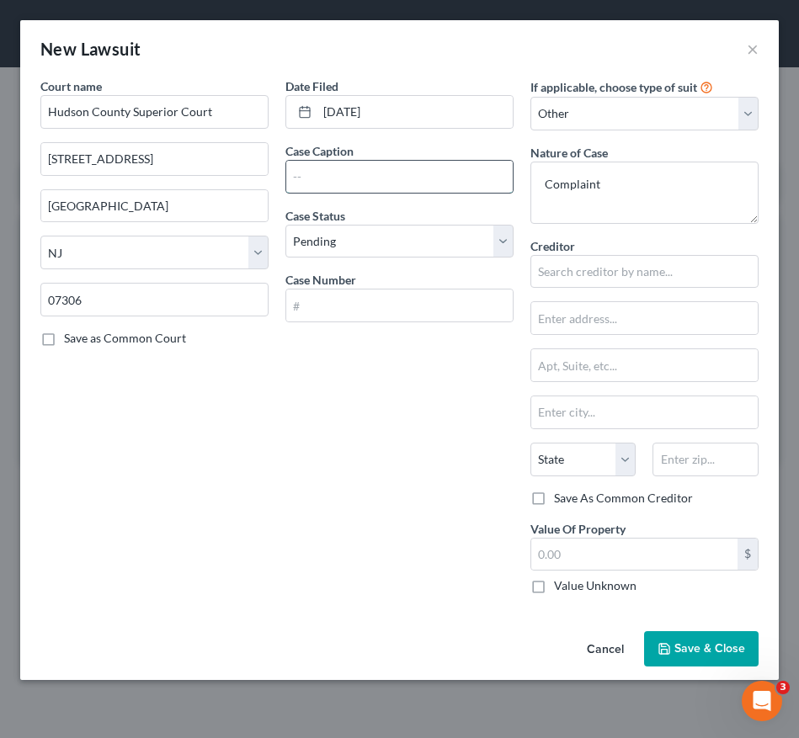
click at [471, 173] on input "text" at bounding box center [399, 177] width 226 height 32
type input "AMEX v. [PERSON_NAME]"
click at [407, 319] on input "text" at bounding box center [399, 306] width 226 height 32
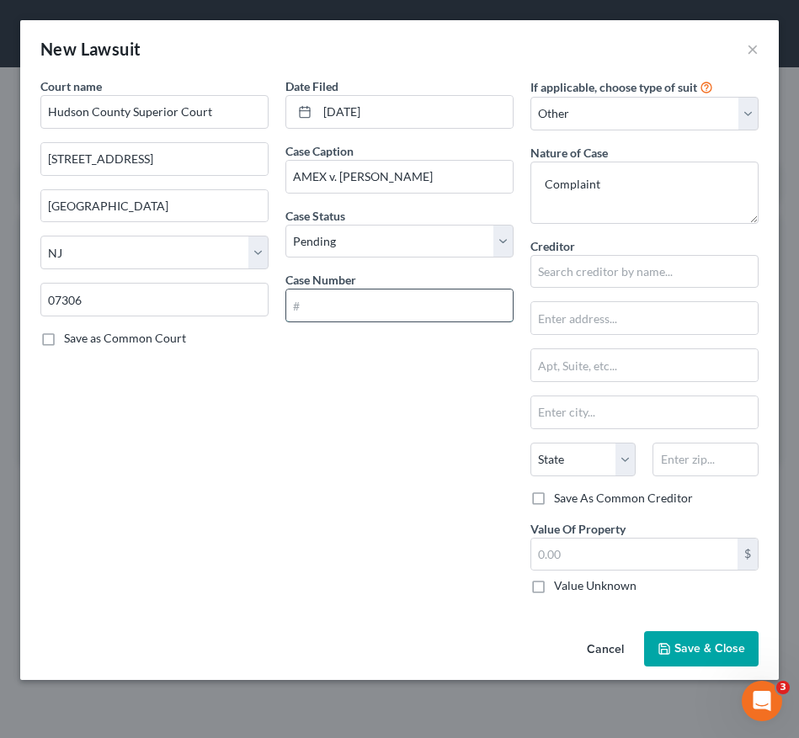
click at [349, 301] on input "text" at bounding box center [399, 306] width 226 height 32
type input "HUD-L-001923-24"
click at [583, 278] on input "text" at bounding box center [644, 272] width 228 height 34
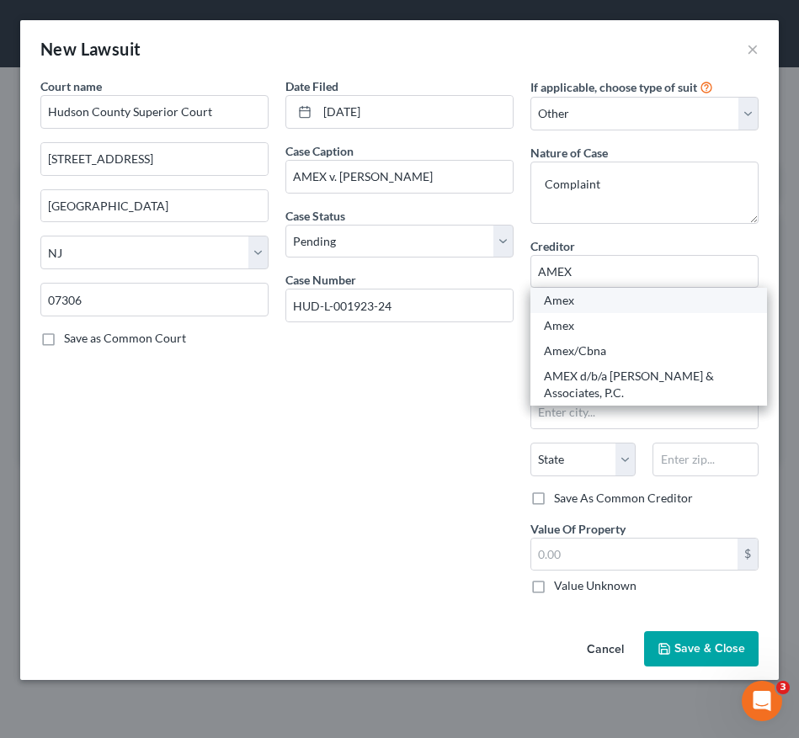
click at [581, 303] on div "Amex" at bounding box center [649, 300] width 210 height 17
type input "Amex"
type input "P.O. Box 7871"
type input "[GEOGRAPHIC_DATA]"
select select "9"
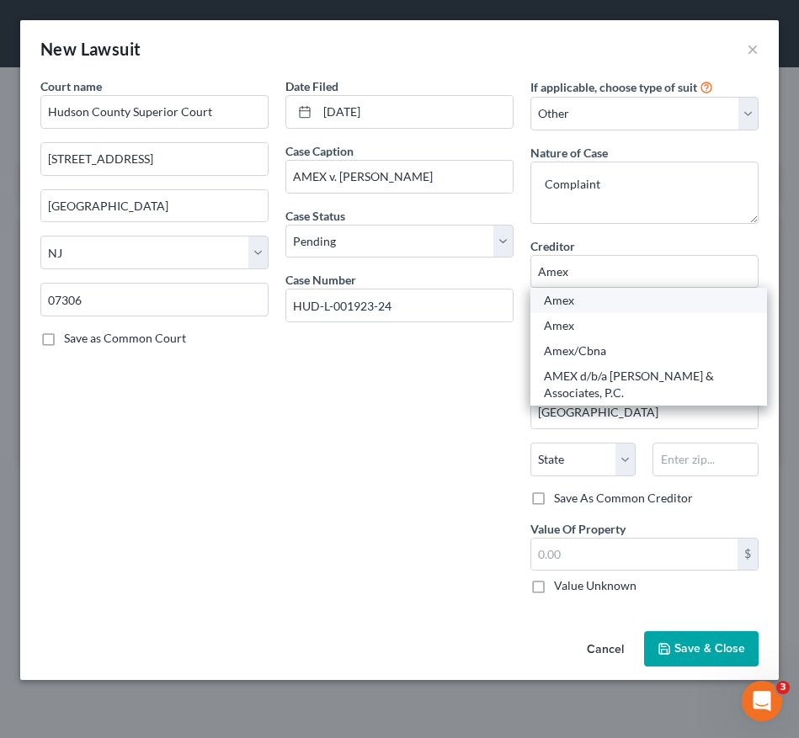
type input "33329"
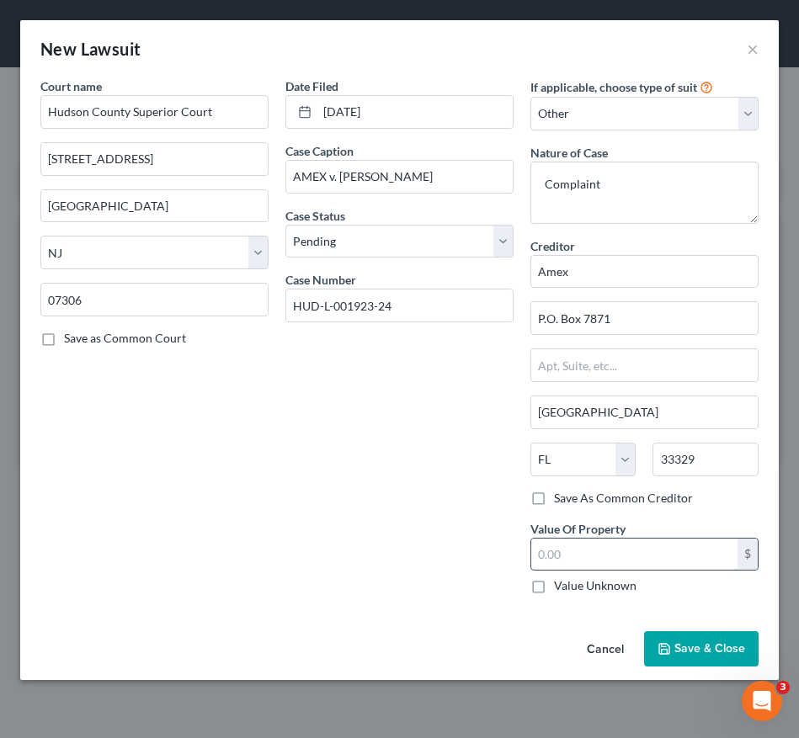
click at [576, 556] on input "text" at bounding box center [634, 555] width 206 height 32
click at [599, 556] on input "text" at bounding box center [634, 555] width 206 height 32
type input "250.00"
click at [690, 648] on span "Save & Close" at bounding box center [709, 648] width 71 height 14
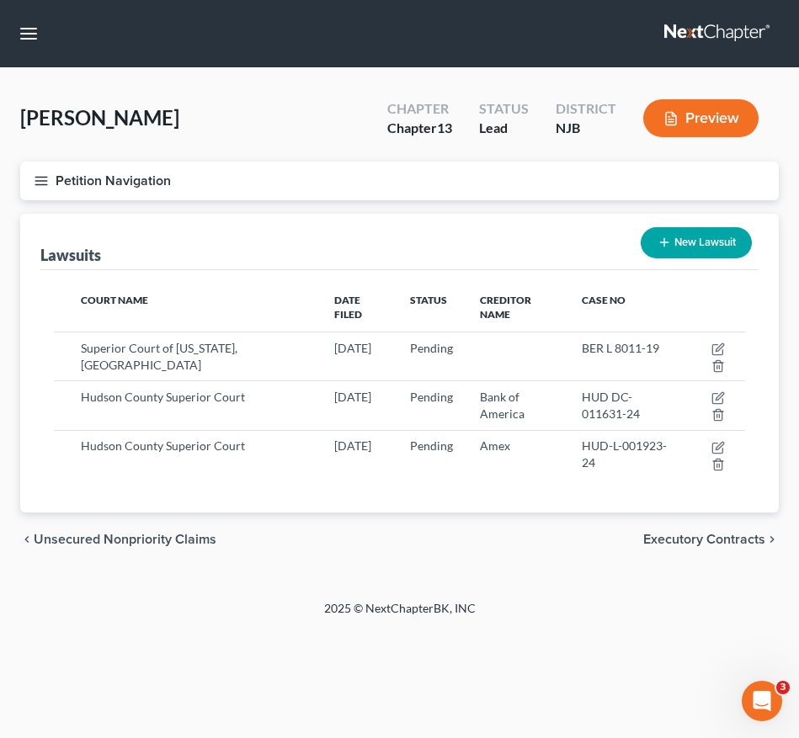
click at [667, 237] on icon "button" at bounding box center [663, 242] width 13 height 13
select select "0"
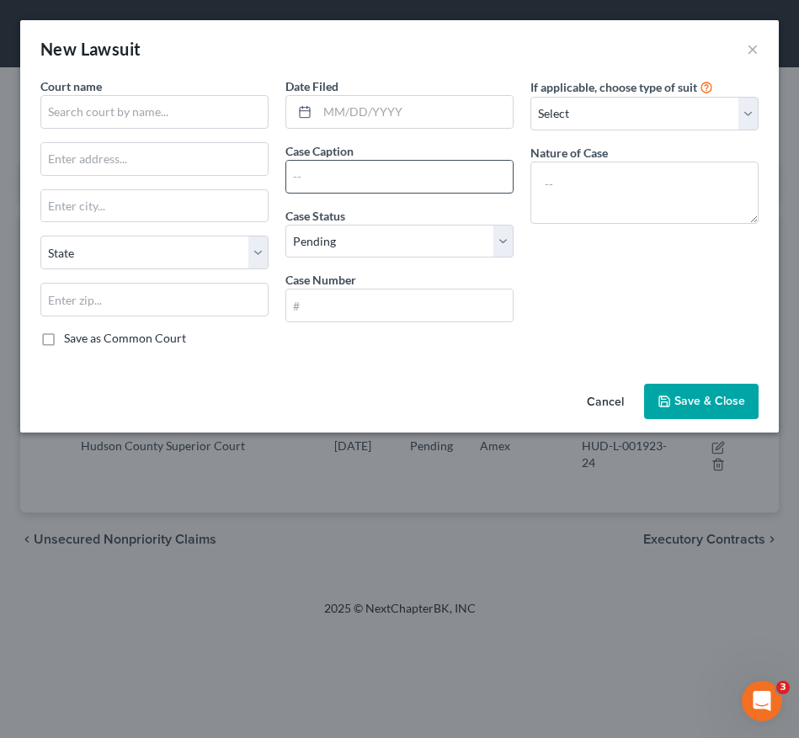
click at [332, 175] on input "text" at bounding box center [399, 177] width 226 height 32
type input "c"
type input "Citibank, N.A. v. [PERSON_NAME]"
click at [327, 104] on input "text" at bounding box center [414, 112] width 195 height 32
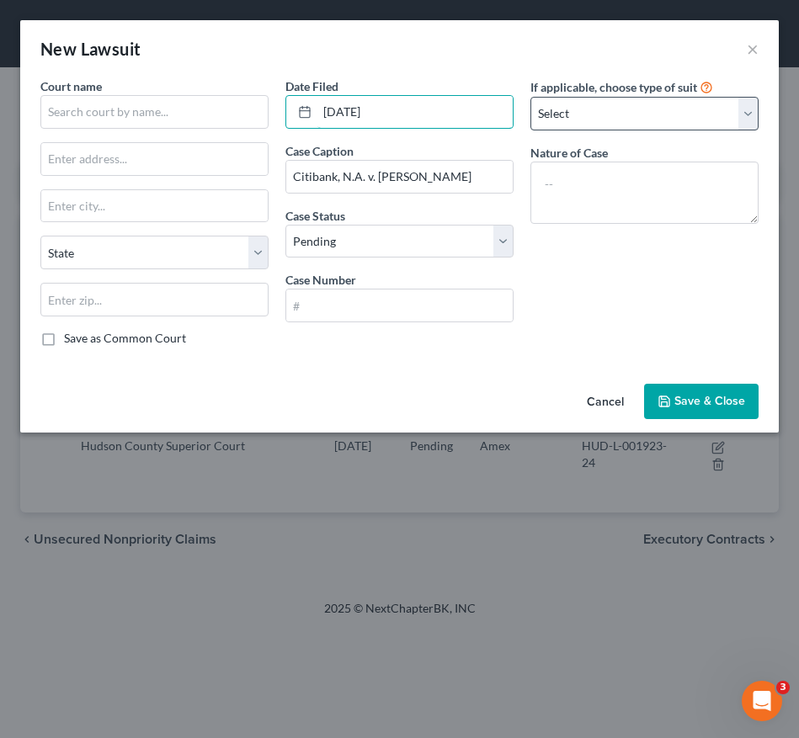
type input "[DATE]"
click at [571, 109] on select "Select Repossession Garnishment Foreclosure Attached, Seized, Or Levied Other" at bounding box center [644, 114] width 228 height 34
select select "4"
click at [530, 97] on select "Select Repossession Garnishment Foreclosure Attached, Seized, Or Levied Other" at bounding box center [644, 114] width 228 height 34
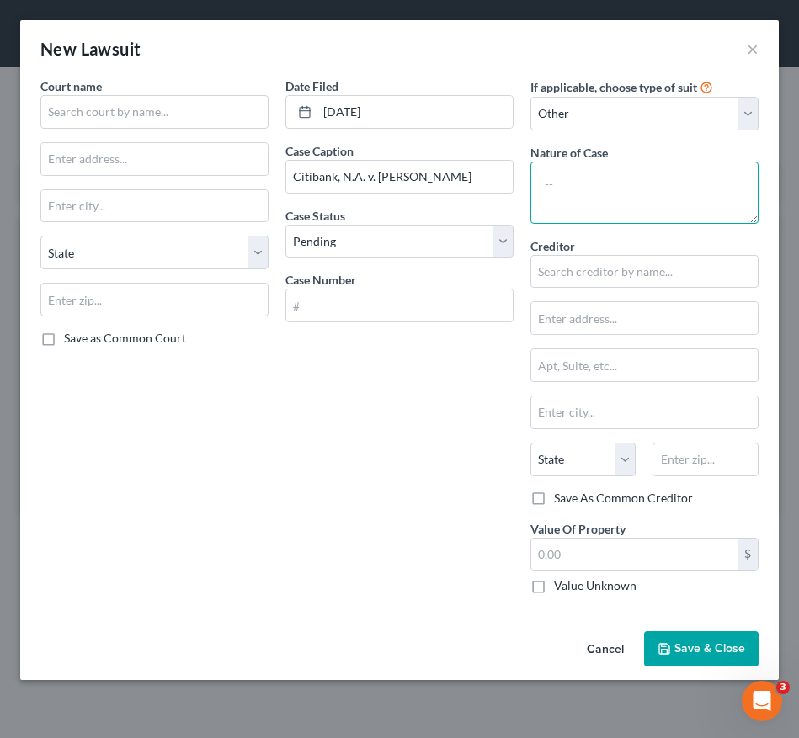
click at [583, 210] on textarea at bounding box center [644, 193] width 228 height 62
type textarea "Judgement"
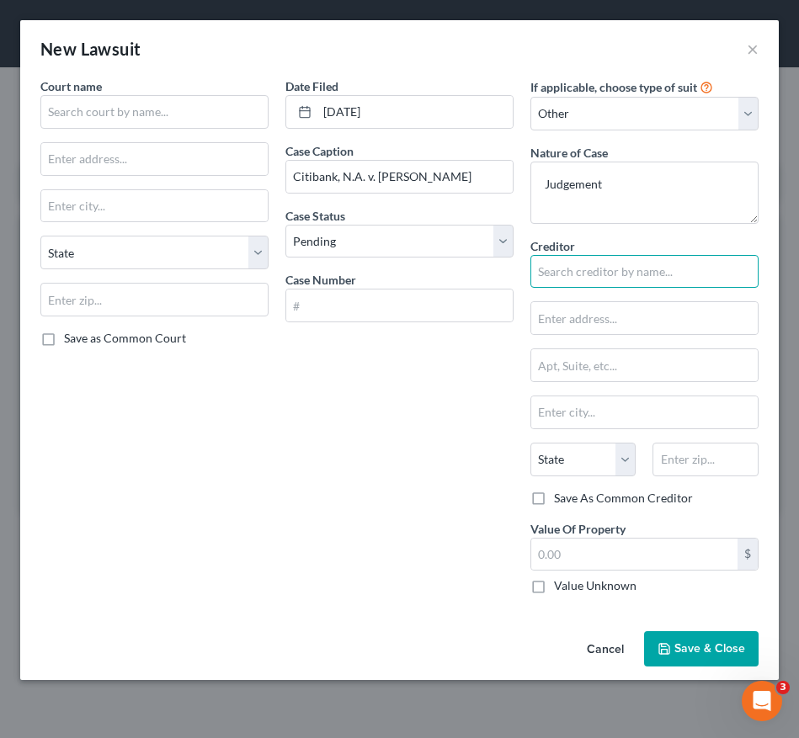
click at [577, 280] on input "text" at bounding box center [644, 272] width 228 height 34
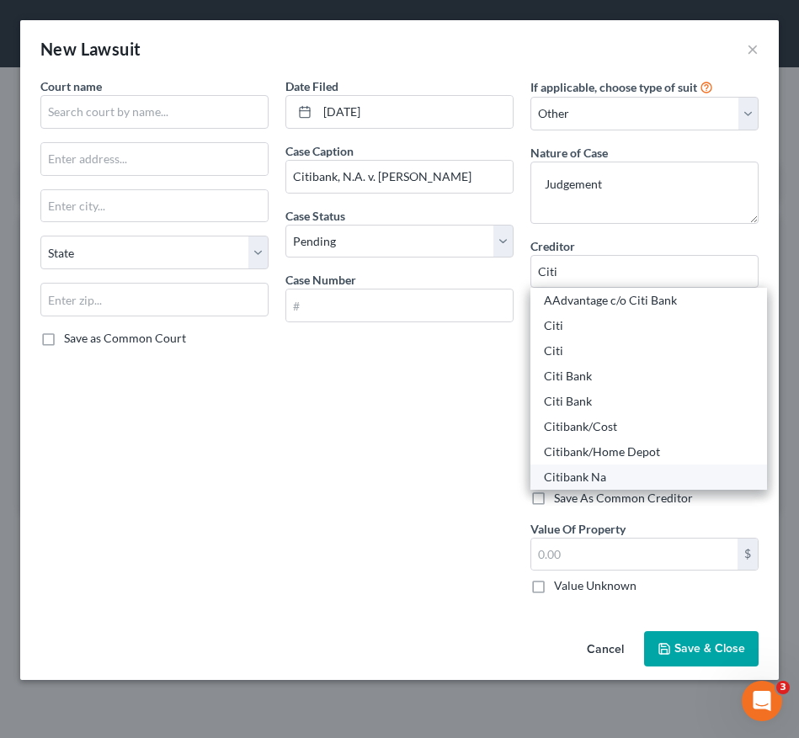
click at [597, 481] on div "Citibank Na" at bounding box center [649, 477] width 210 height 17
type input "Citibank Na"
type input "Po Box 769006"
type input "San Antonio"
select select "45"
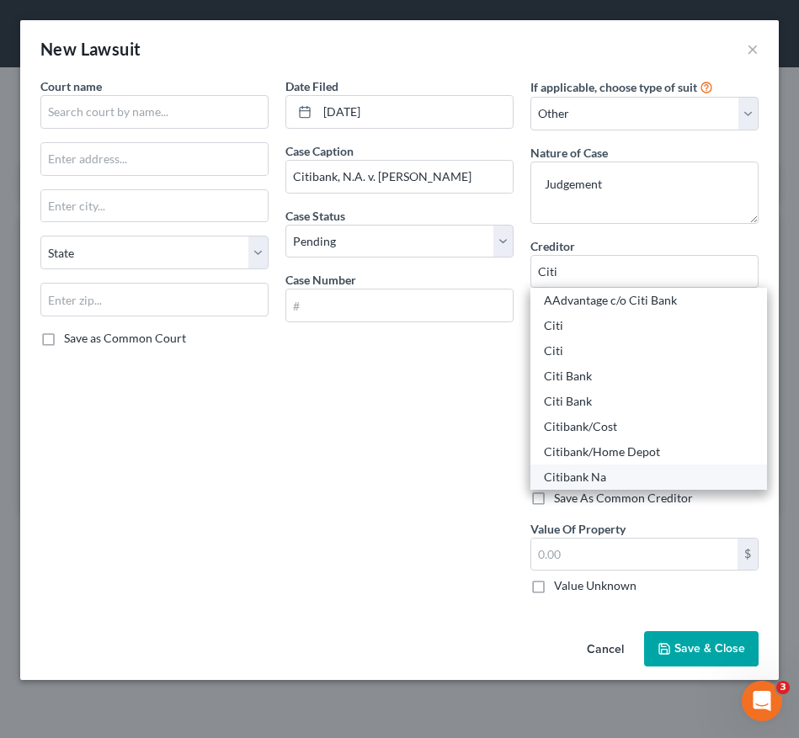
type input "78245"
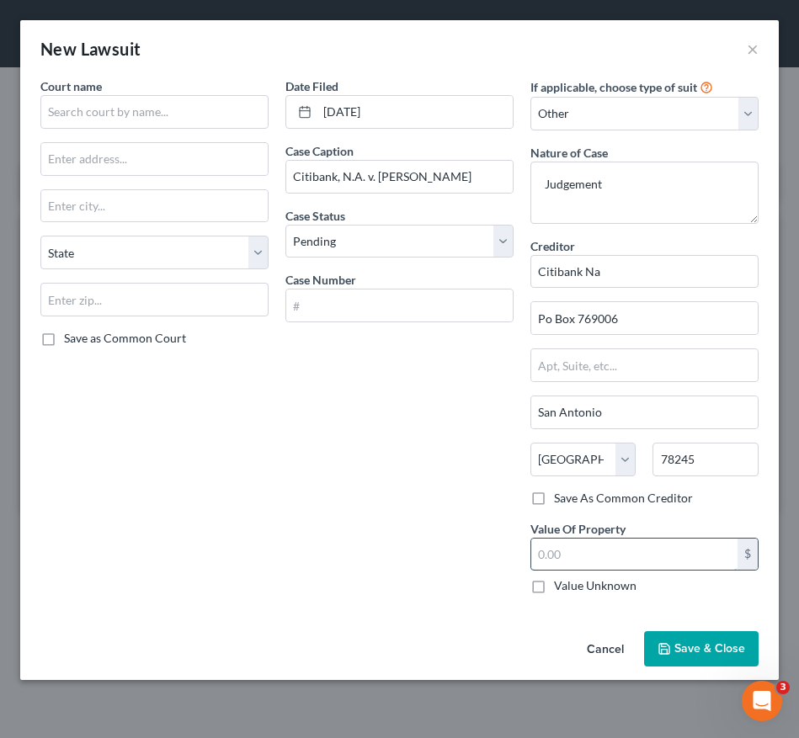
click at [572, 563] on input "text" at bounding box center [634, 555] width 206 height 32
type input "2,914.79"
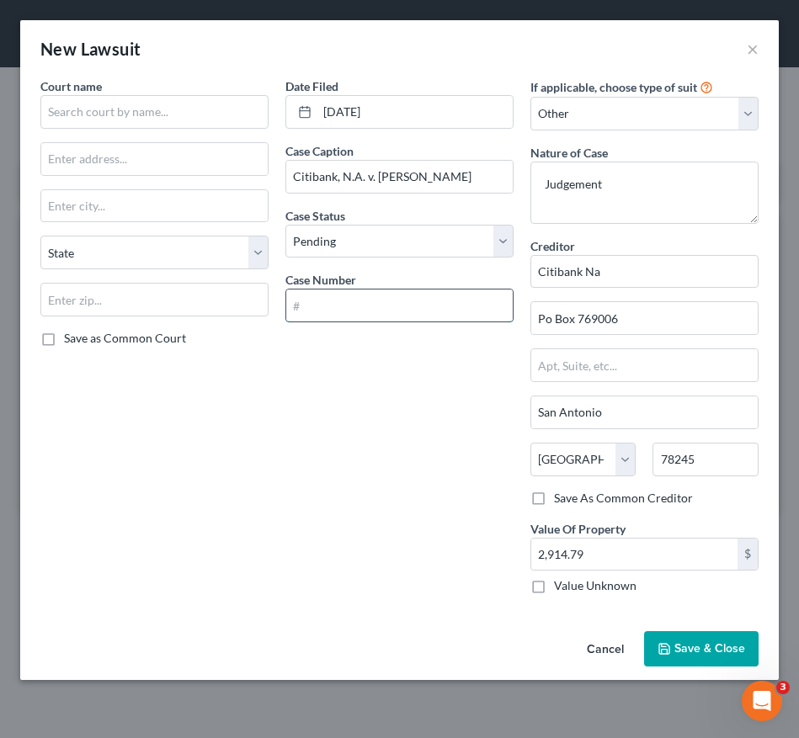
click at [377, 301] on input "text" at bounding box center [399, 306] width 226 height 32
type input "HUD-DC-012345-24"
click at [160, 121] on input "text" at bounding box center [154, 112] width 228 height 34
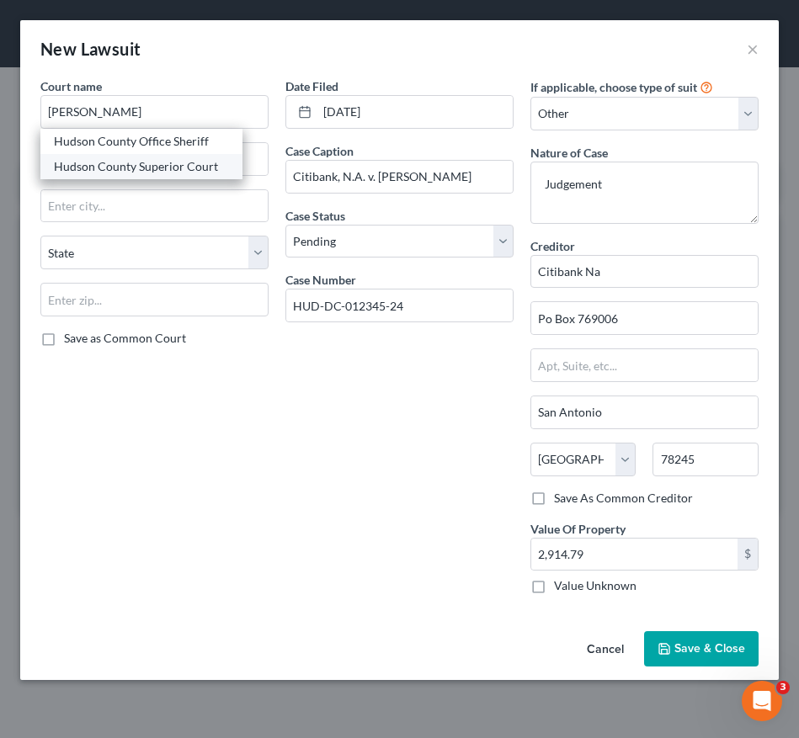
click at [156, 163] on div "Hudson County Superior Court" at bounding box center [141, 166] width 175 height 17
type input "Hudson County Superior Court"
type input "[STREET_ADDRESS]"
type input "[GEOGRAPHIC_DATA]"
select select "33"
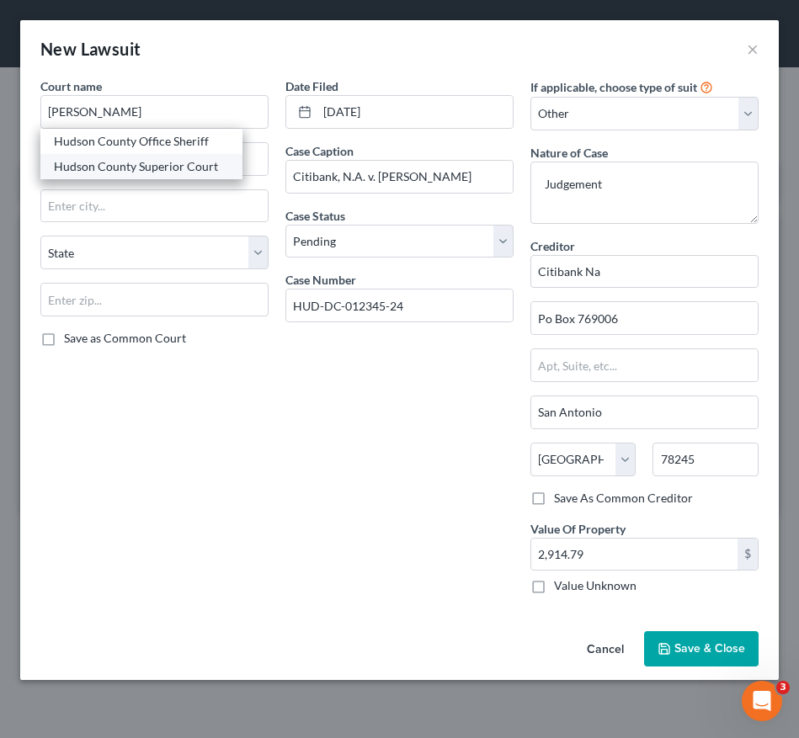
type input "07306"
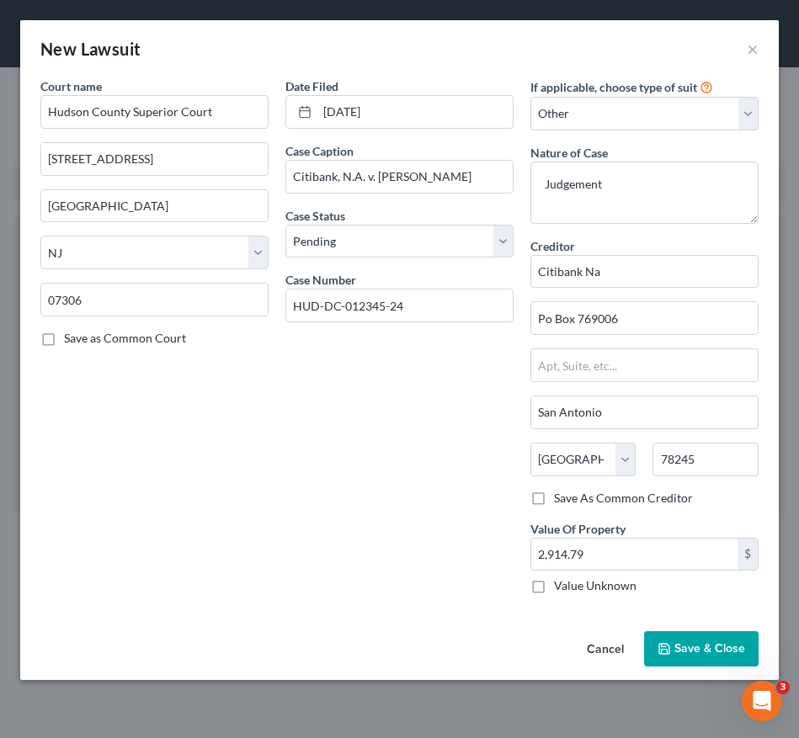
click at [673, 652] on button "Save & Close" at bounding box center [701, 648] width 114 height 35
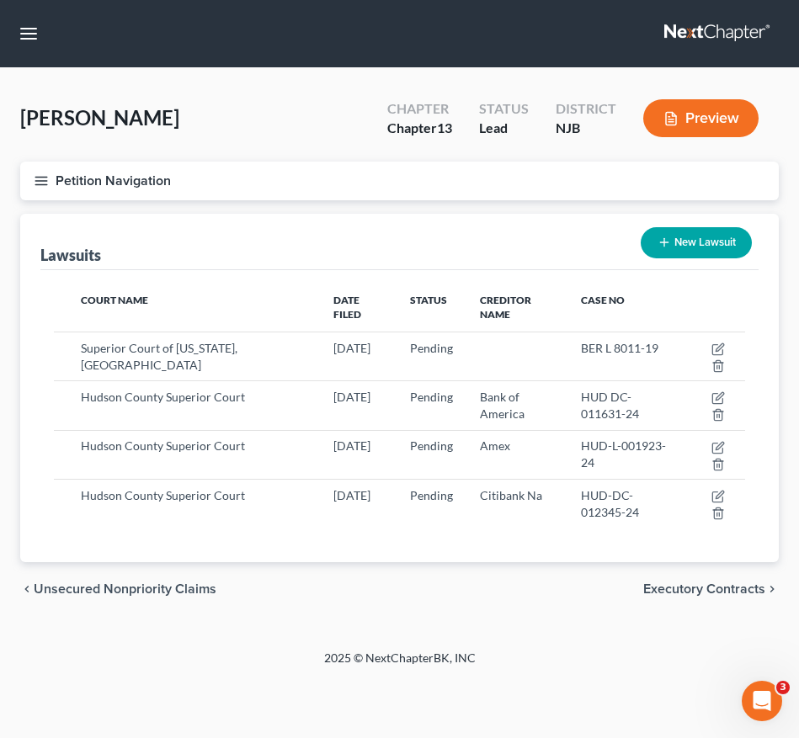
click at [373, 721] on div "Home New Case Client Portal Directory Cases [PERSON_NAME], Esq. LLC [EMAIL_ADDR…" at bounding box center [399, 369] width 799 height 738
click at [39, 177] on line "button" at bounding box center [41, 177] width 12 height 0
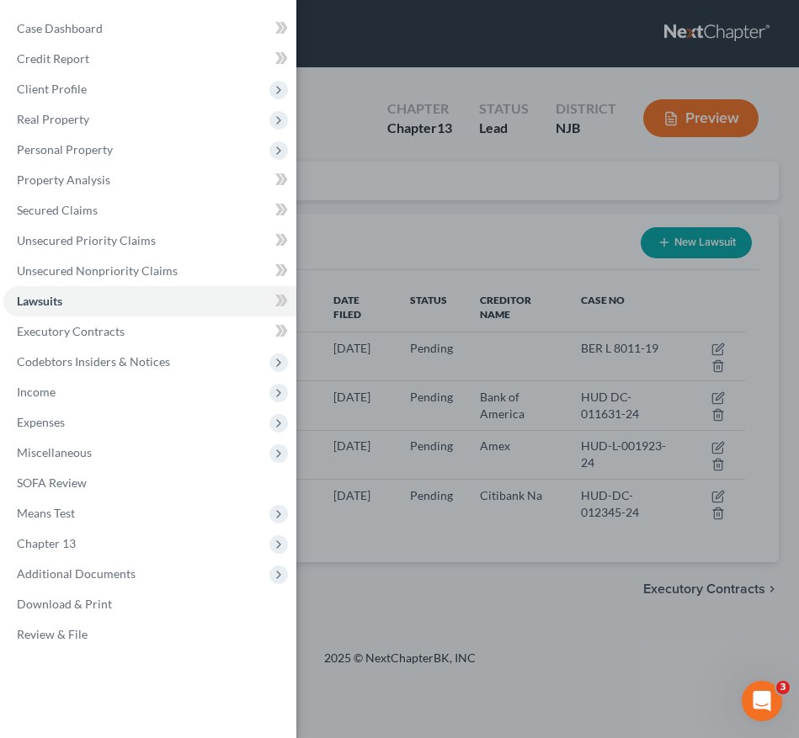
click at [574, 618] on div "Case Dashboard Payments Invoices Payments Payments Credit Report Client Profile" at bounding box center [399, 369] width 799 height 738
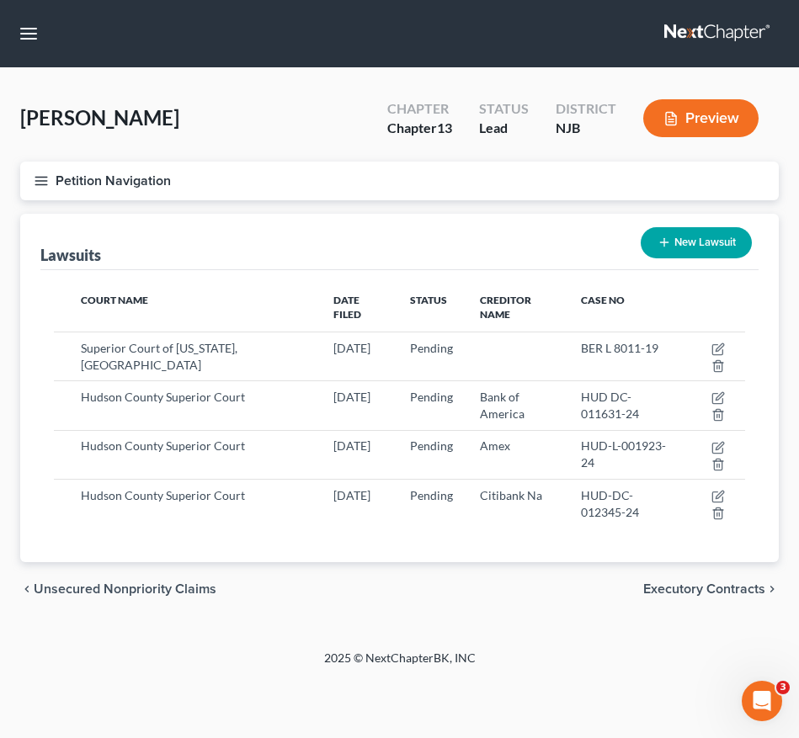
click at [685, 238] on button "New Lawsuit" at bounding box center [696, 242] width 111 height 31
select select "0"
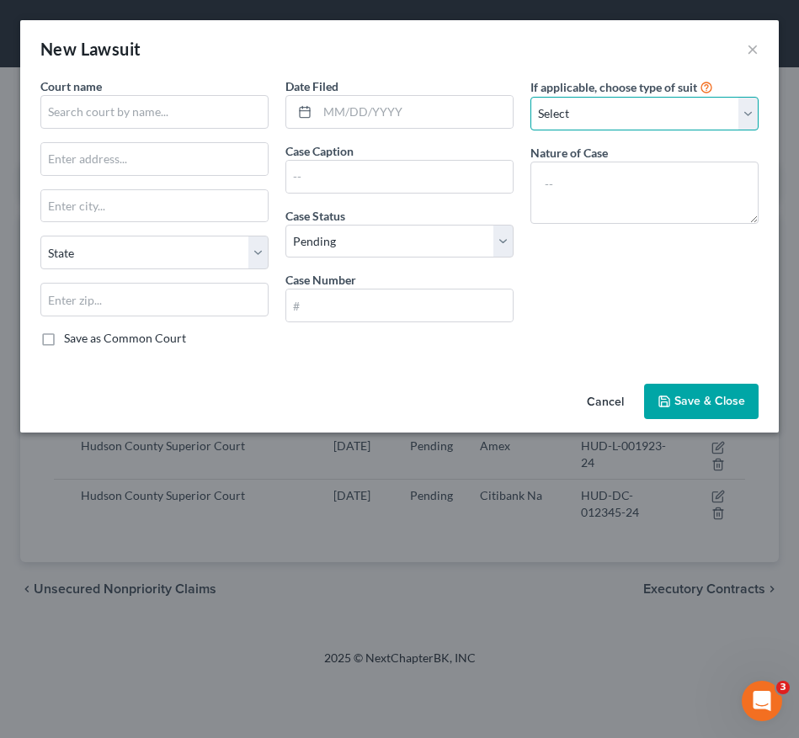
click at [598, 113] on select "Select Repossession Garnishment Foreclosure Attached, Seized, Or Levied Other" at bounding box center [644, 114] width 228 height 34
select select "4"
click at [530, 97] on select "Select Repossession Garnishment Foreclosure Attached, Seized, Or Levied Other" at bounding box center [644, 114] width 228 height 34
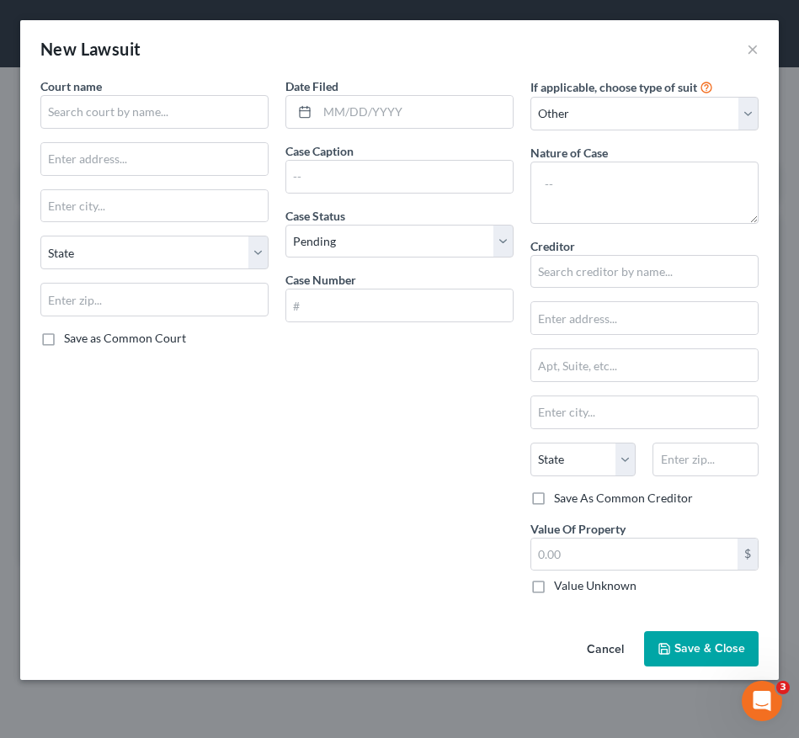
click at [577, 263] on input "text" at bounding box center [644, 272] width 228 height 34
click at [579, 202] on textarea at bounding box center [644, 193] width 228 height 62
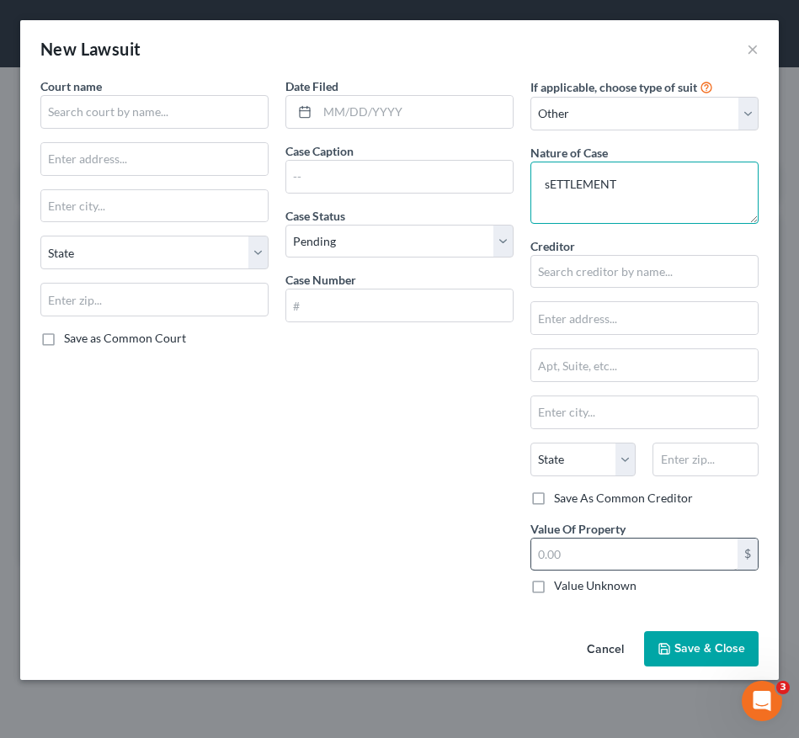
type textarea "sETTLEMENT"
click at [588, 567] on input "text" at bounding box center [634, 555] width 206 height 32
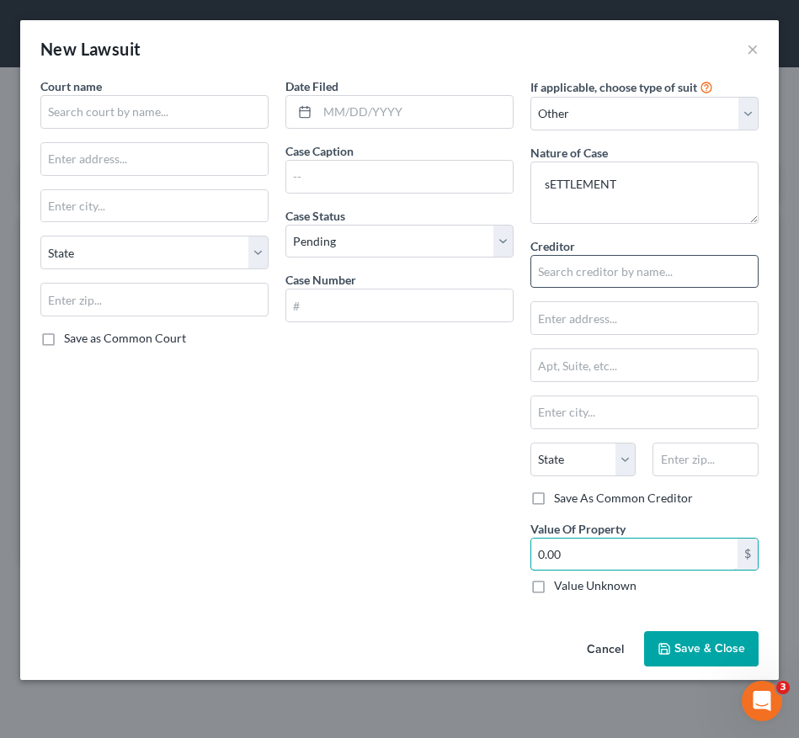
type input "0.00"
click at [609, 277] on input "text" at bounding box center [644, 272] width 228 height 34
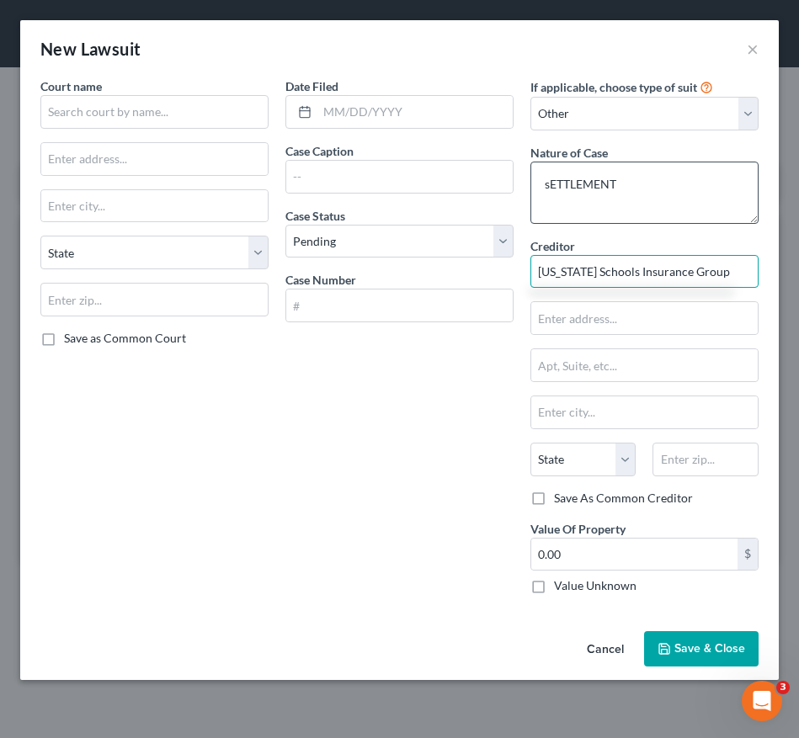
type input "[US_STATE] Schools Insurance Group"
drag, startPoint x: 626, startPoint y: 187, endPoint x: 465, endPoint y: 171, distance: 162.4
click at [465, 171] on div "Court name * State [US_STATE] AK AR AZ CA CO CT DE DC [GEOGRAPHIC_DATA] [GEOGRA…" at bounding box center [399, 342] width 735 height 530
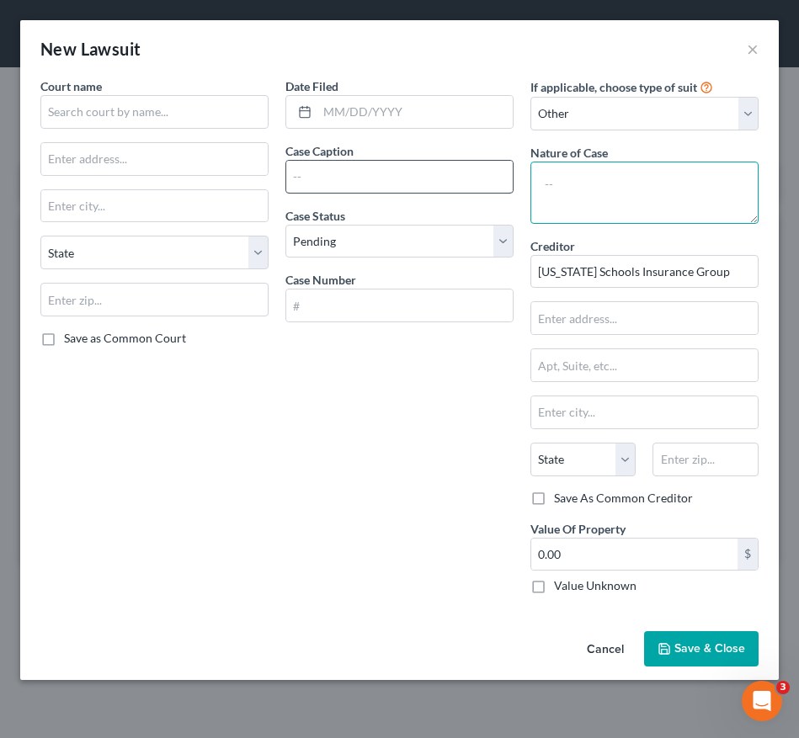
type textarea "d"
type textarea "s"
type textarea "Settlement"
click at [390, 185] on input "text" at bounding box center [399, 177] width 226 height 32
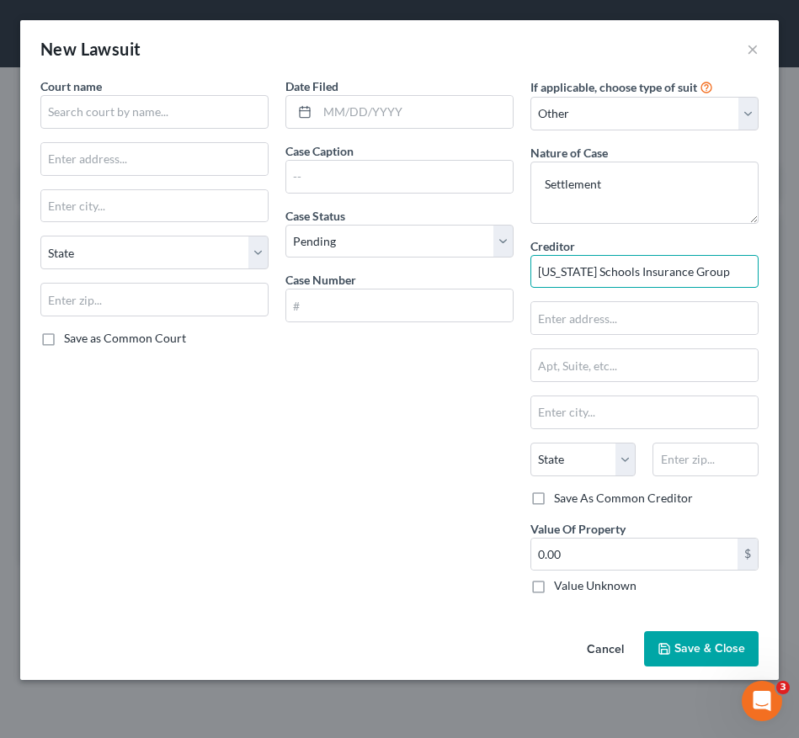
drag, startPoint x: 664, startPoint y: 274, endPoint x: 529, endPoint y: 269, distance: 135.7
click at [523, 269] on div "If applicable, choose type of suit Select Repossession Garnishment Foreclosure …" at bounding box center [644, 342] width 245 height 530
click at [363, 169] on input "text" at bounding box center [399, 177] width 226 height 32
paste input "[US_STATE] Schools Insurance Group"
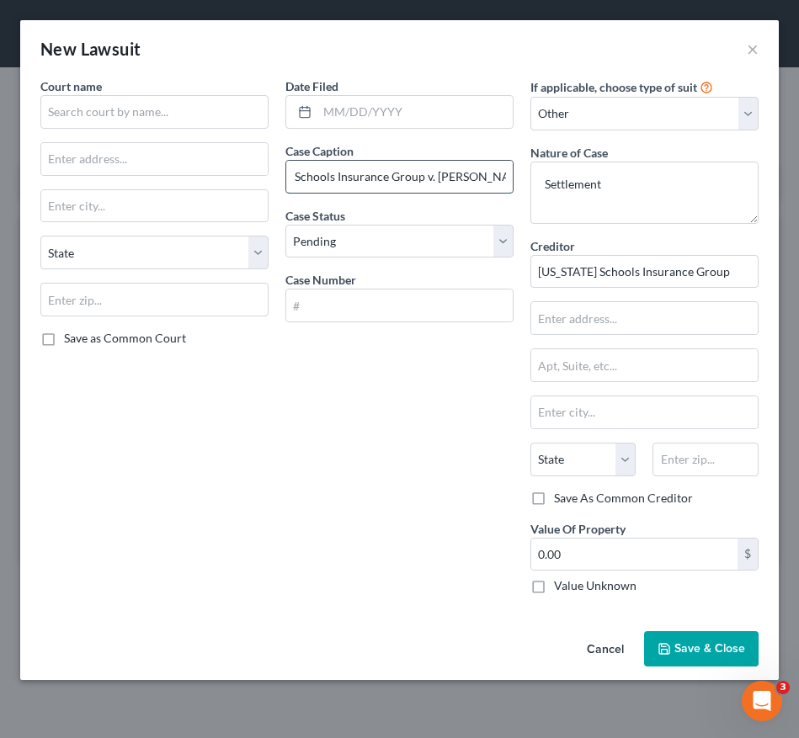
scroll to position [0, 66]
type input "[US_STATE] Schools Insurance Group v. [PERSON_NAME]"
click at [358, 298] on input "text" at bounding box center [399, 306] width 226 height 32
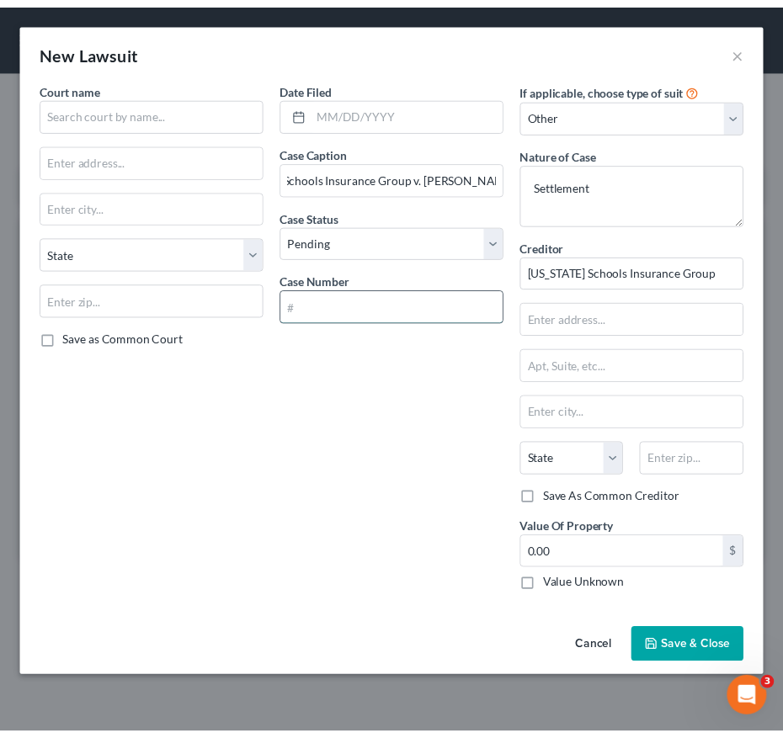
scroll to position [0, 0]
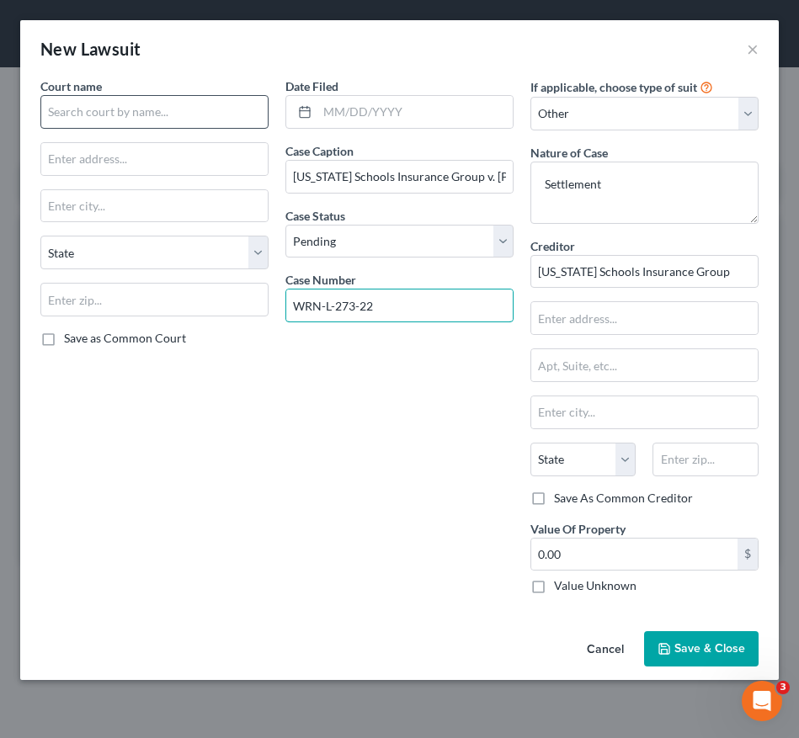
type input "WRN-L-273-22"
click at [216, 106] on input "text" at bounding box center [154, 112] width 228 height 34
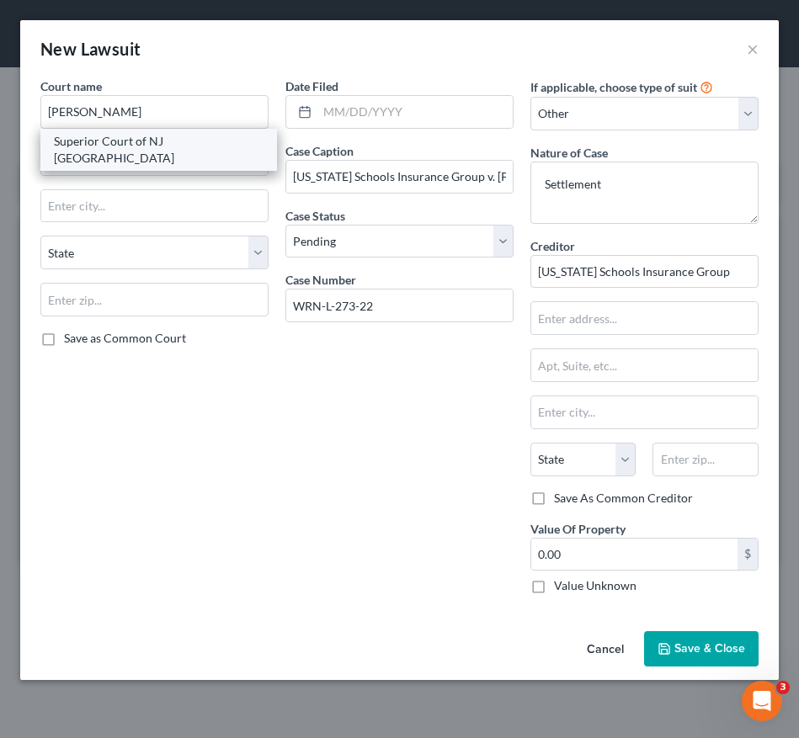
click at [205, 146] on div "Superior Court of NJ [GEOGRAPHIC_DATA]" at bounding box center [159, 150] width 210 height 34
type input "Superior Court of NJ [GEOGRAPHIC_DATA]"
type input "[STREET_ADDRESS]"
type input "Belvidere"
select select "33"
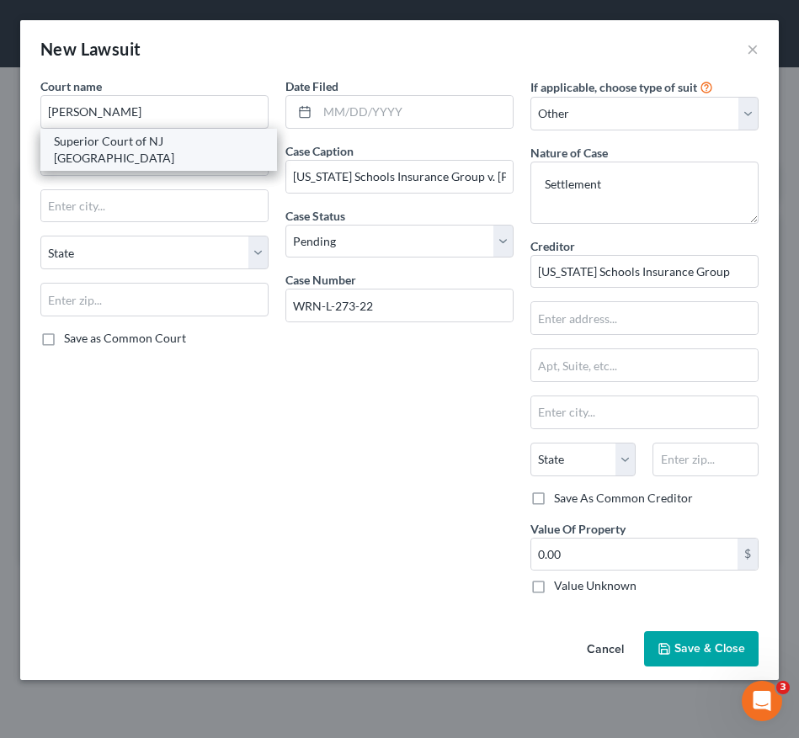
type input "07823"
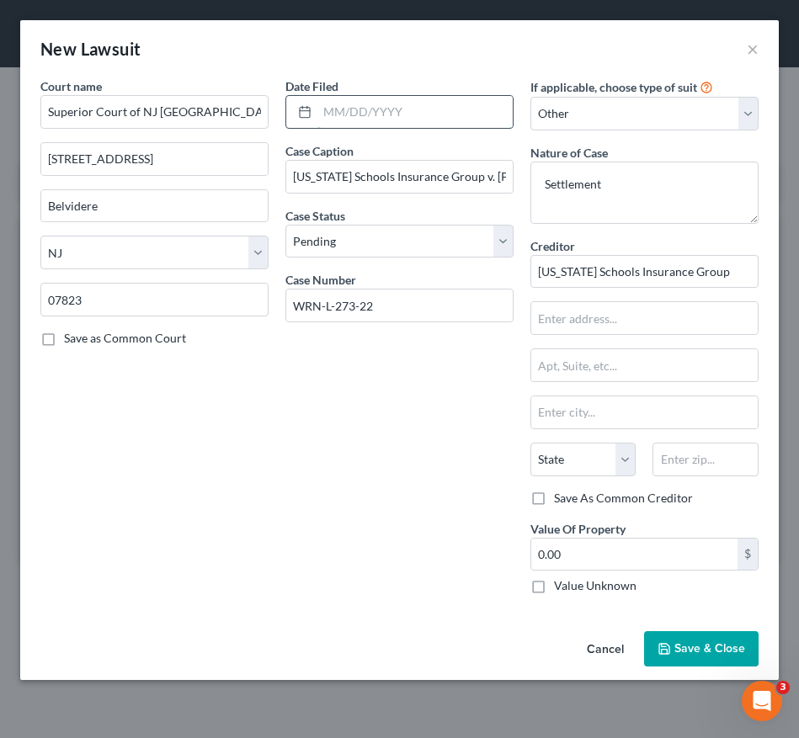
click at [342, 118] on input "text" at bounding box center [414, 112] width 195 height 32
type input "[DATE]"
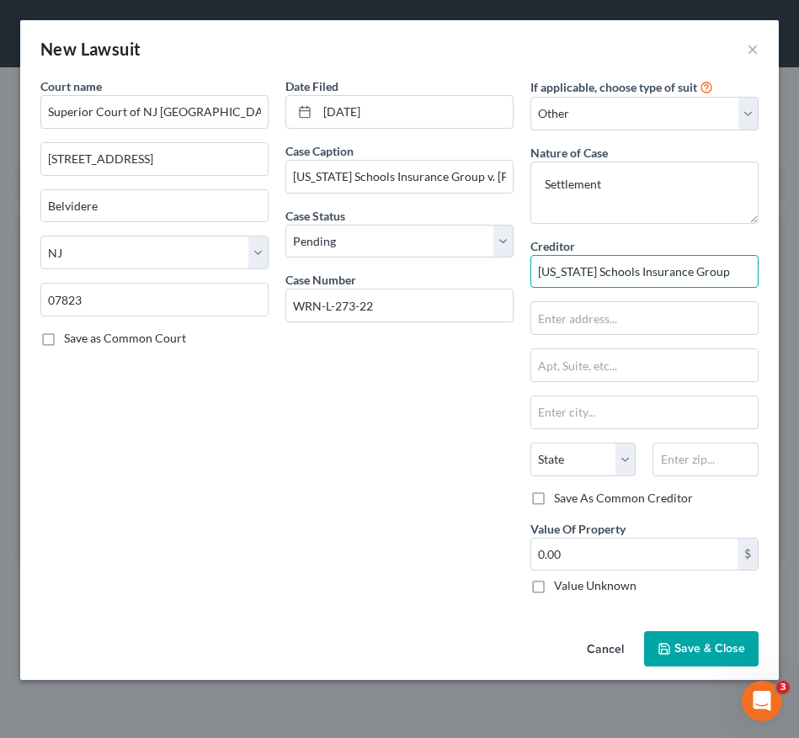
drag, startPoint x: 728, startPoint y: 275, endPoint x: 499, endPoint y: 282, distance: 229.1
click at [499, 282] on div "Court name * Superior Court of NJ [GEOGRAPHIC_DATA] [GEOGRAPHIC_DATA] [GEOGRAPH…" at bounding box center [399, 342] width 735 height 530
click at [598, 311] on input "text" at bounding box center [644, 318] width 226 height 32
paste input "6000 Midlantic Dr"
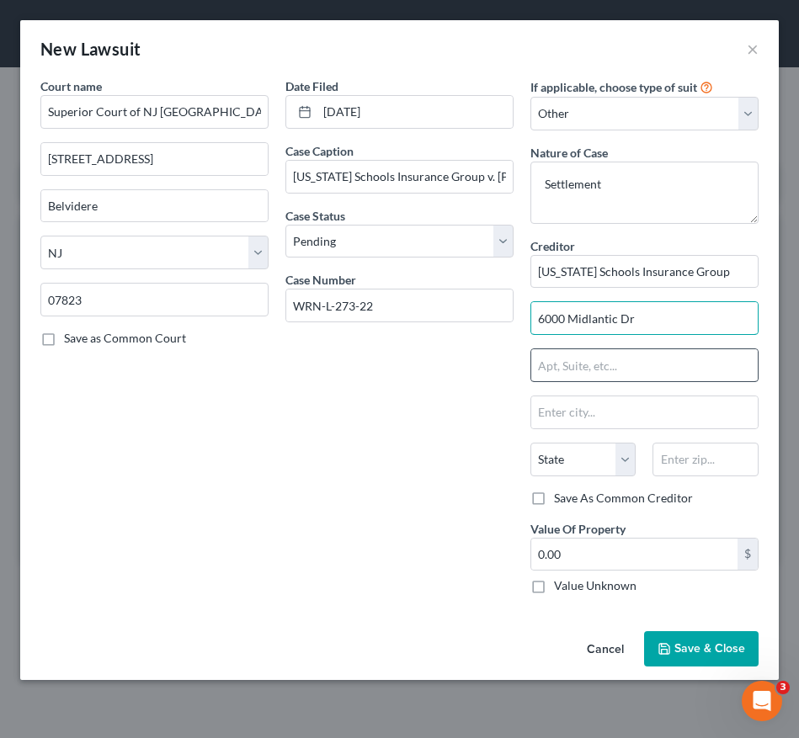
type input "6000 Midlantic Dr"
click at [659, 374] on input "text" at bounding box center [644, 365] width 226 height 32
type input "#300"
click at [689, 465] on input "text" at bounding box center [704, 460] width 105 height 34
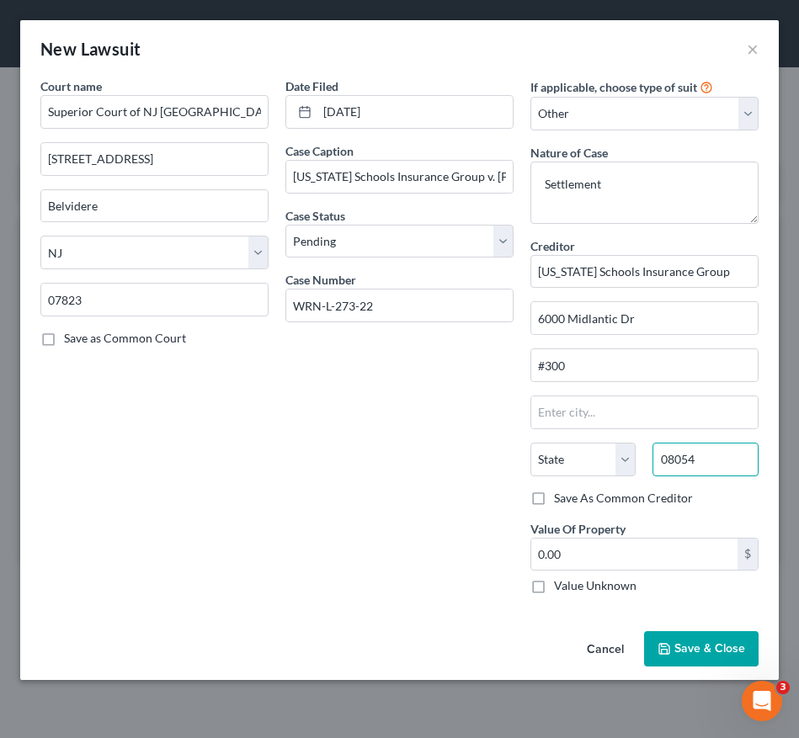
type input "08054"
click at [261, 430] on div "Court name * Superior Court of NJ [GEOGRAPHIC_DATA] [GEOGRAPHIC_DATA] [US_STATE…" at bounding box center [154, 342] width 245 height 530
type input "[GEOGRAPHIC_DATA]"
select select "33"
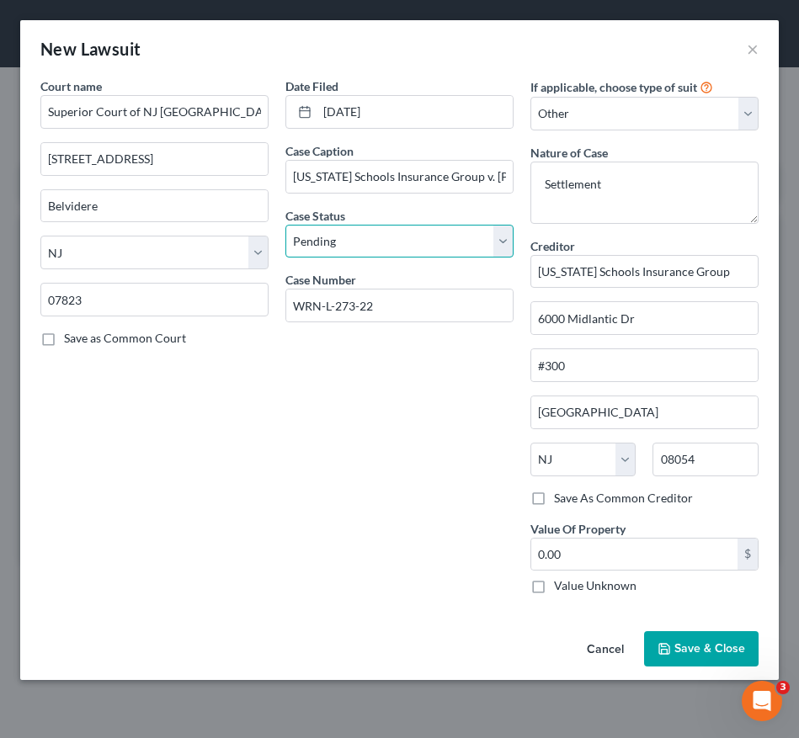
click at [443, 237] on select "Select Pending On Appeal Concluded" at bounding box center [399, 242] width 228 height 34
select select "2"
click at [285, 225] on select "Select Pending On Appeal Concluded" at bounding box center [399, 242] width 228 height 34
click at [668, 658] on button "Save & Close" at bounding box center [701, 648] width 114 height 35
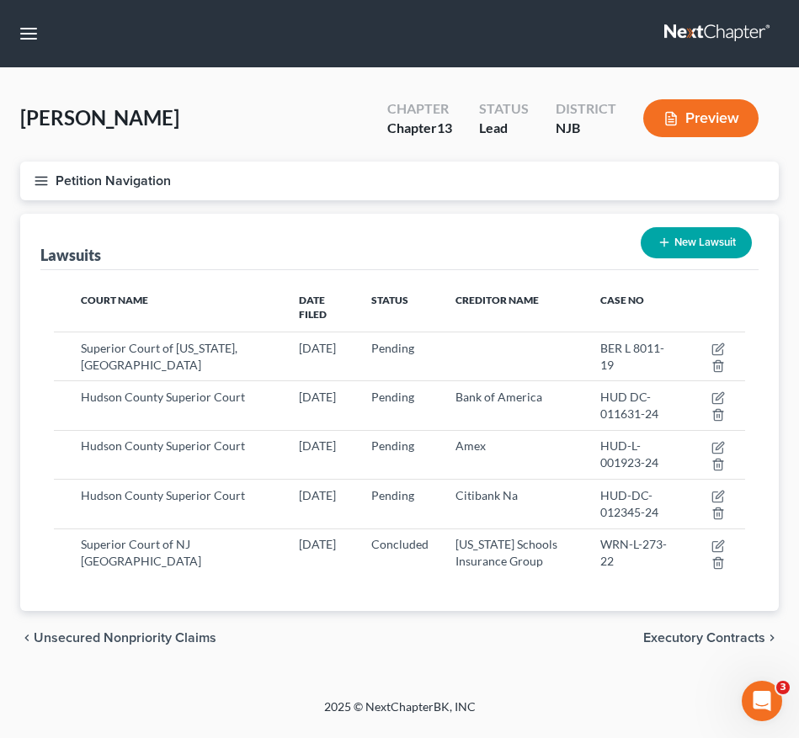
click at [34, 188] on icon "button" at bounding box center [41, 180] width 15 height 15
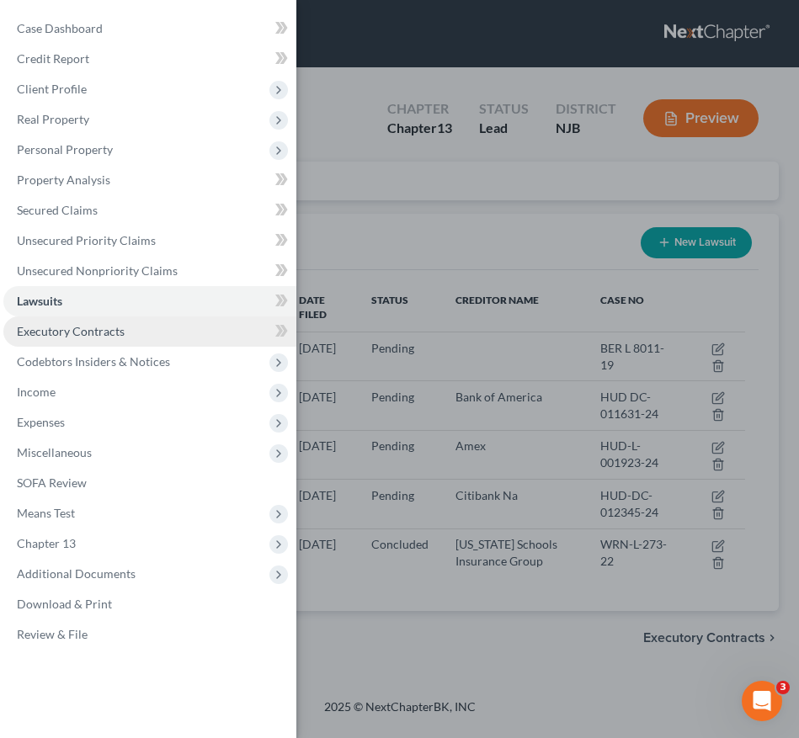
click at [91, 338] on span "Executory Contracts" at bounding box center [71, 331] width 108 height 14
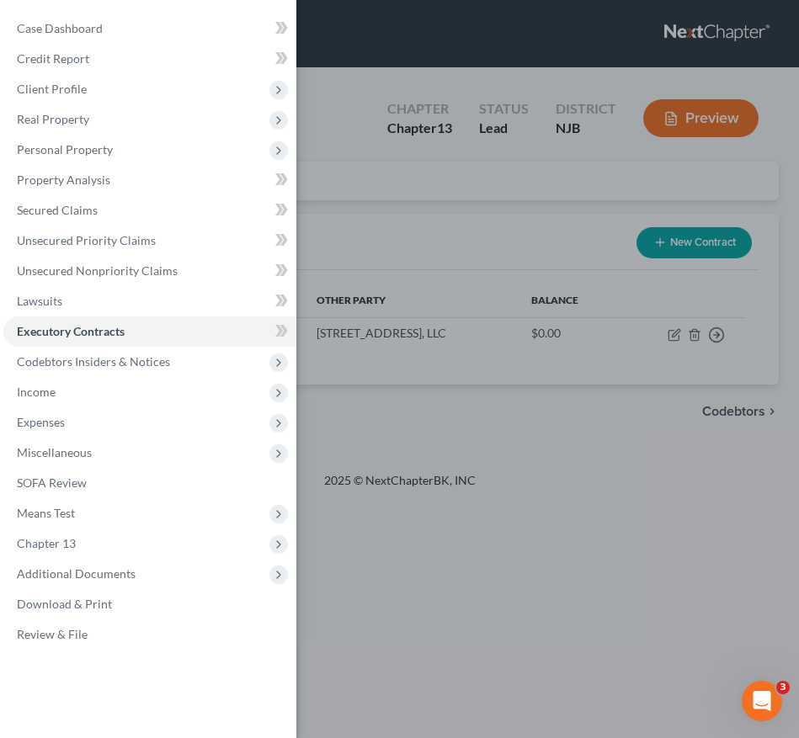
click at [482, 401] on div "Case Dashboard Payments Invoices Payments Payments Credit Report Client Profile" at bounding box center [399, 369] width 799 height 738
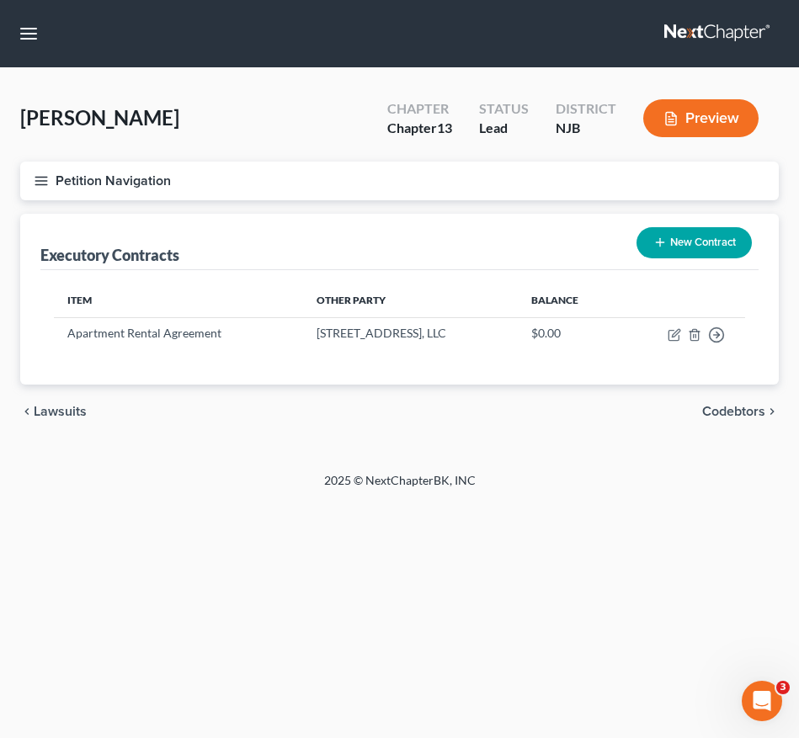
click at [29, 179] on button "Petition Navigation" at bounding box center [399, 181] width 758 height 39
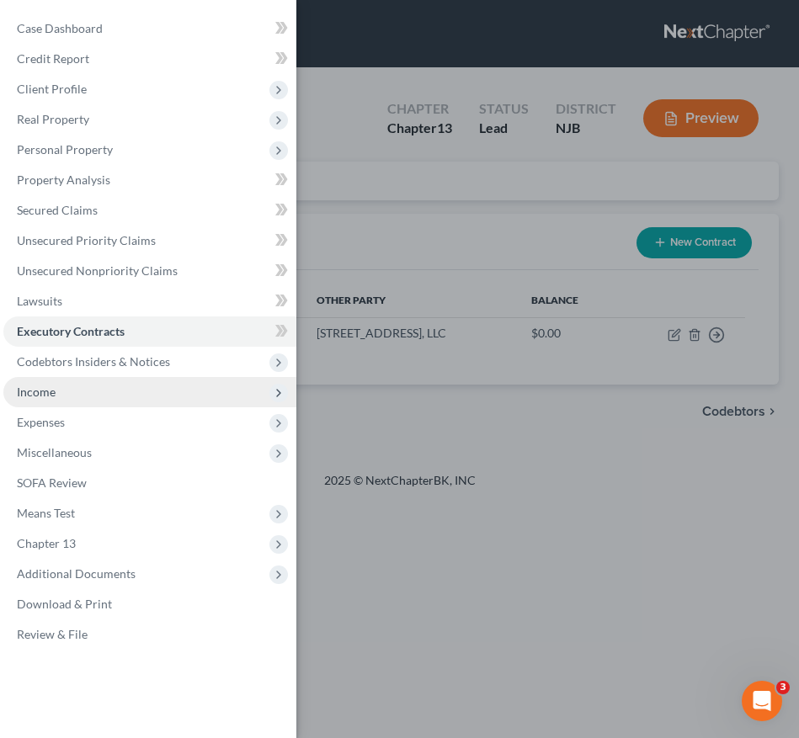
click at [88, 385] on span "Income" at bounding box center [149, 392] width 293 height 30
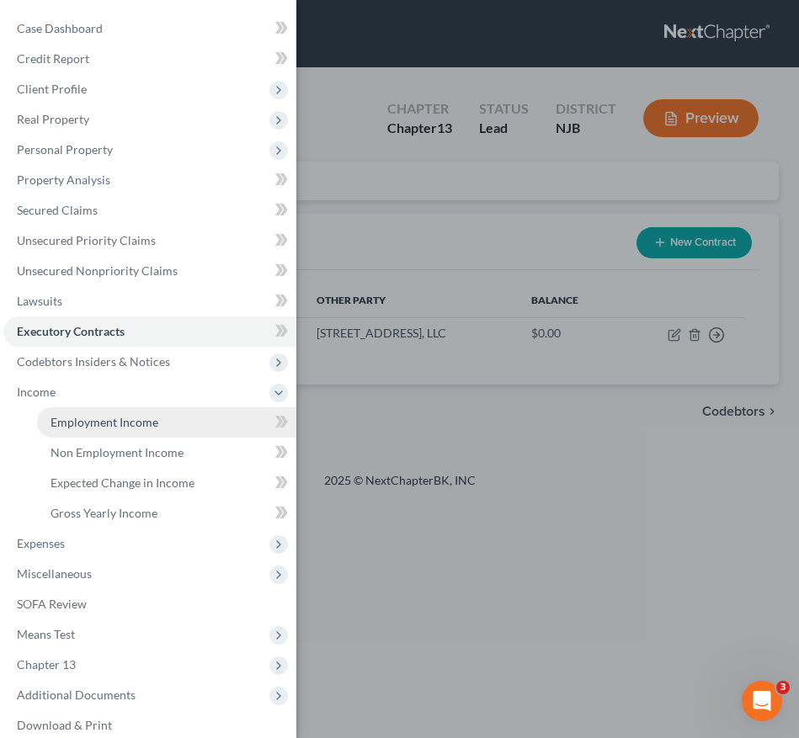
click at [130, 431] on link "Employment Income" at bounding box center [166, 422] width 259 height 30
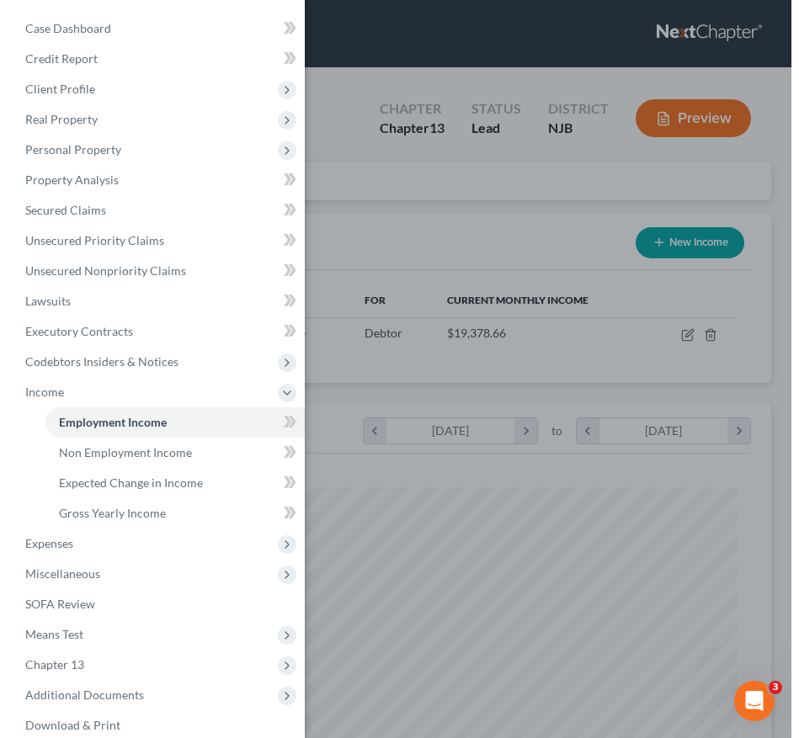
scroll to position [338, 709]
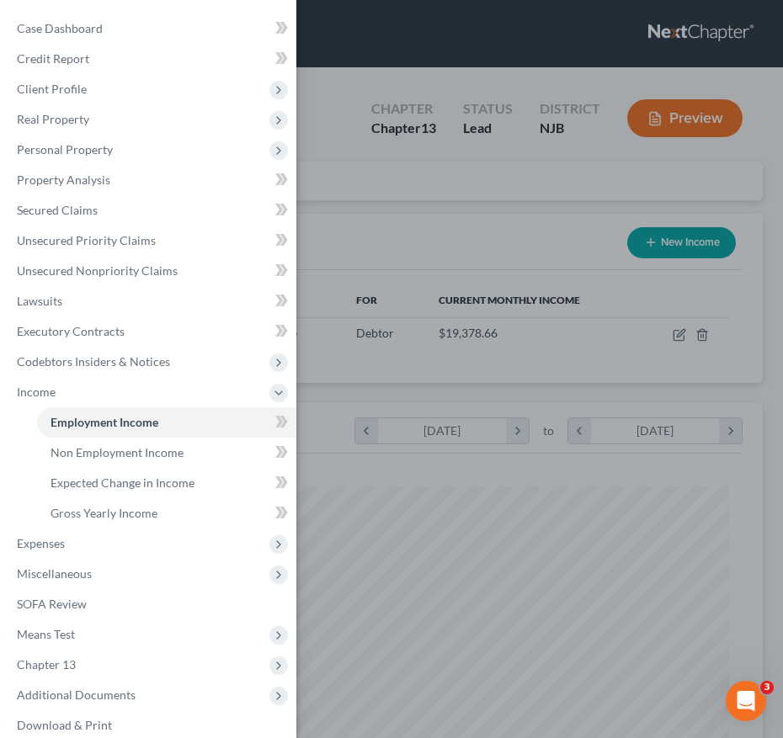
click at [514, 443] on div "Case Dashboard Payments Invoices Payments Payments Credit Report Client Profile" at bounding box center [391, 369] width 783 height 738
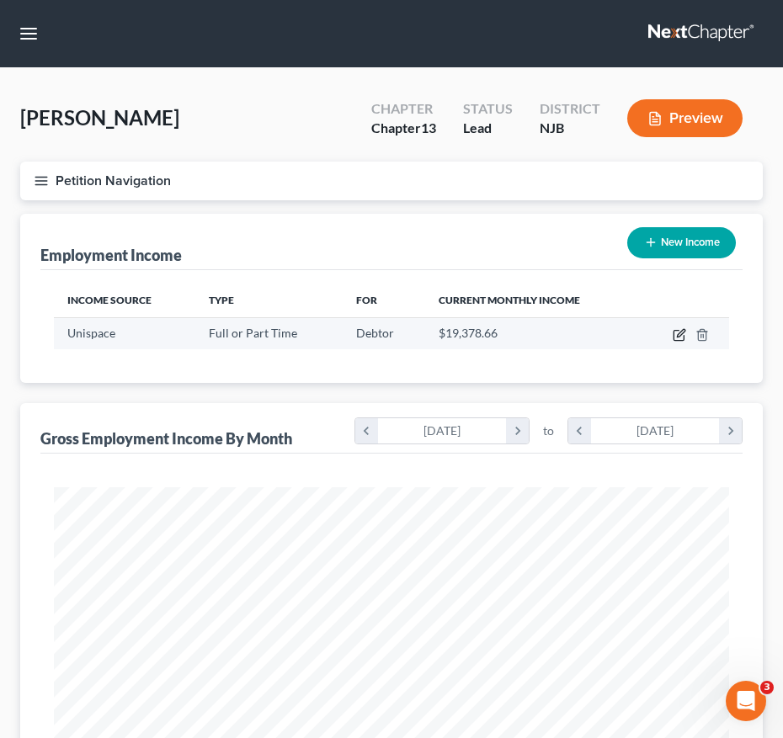
click at [679, 332] on icon "button" at bounding box center [679, 334] width 13 height 13
select select "0"
select select "35"
select select "1"
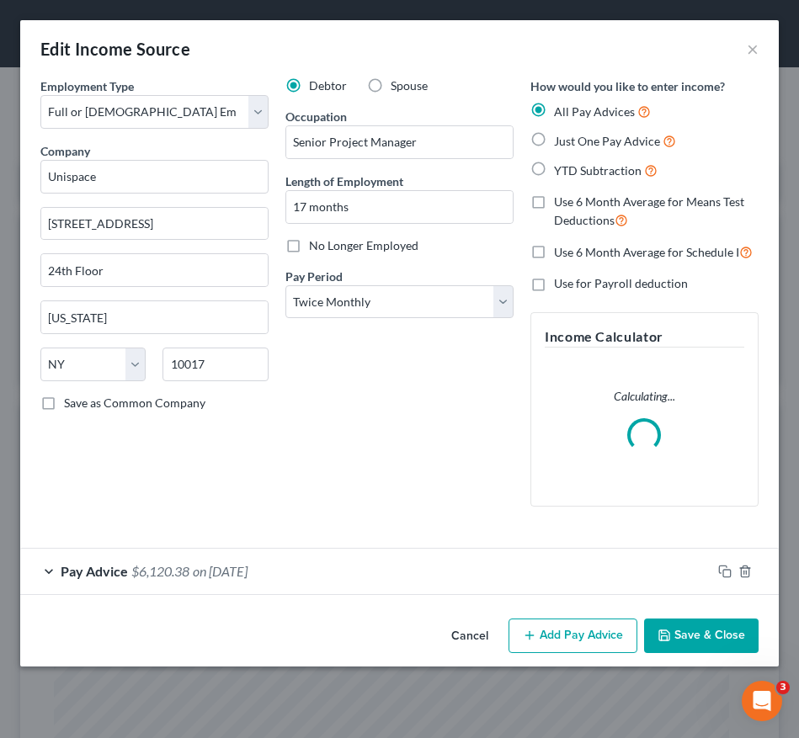
scroll to position [345, 725]
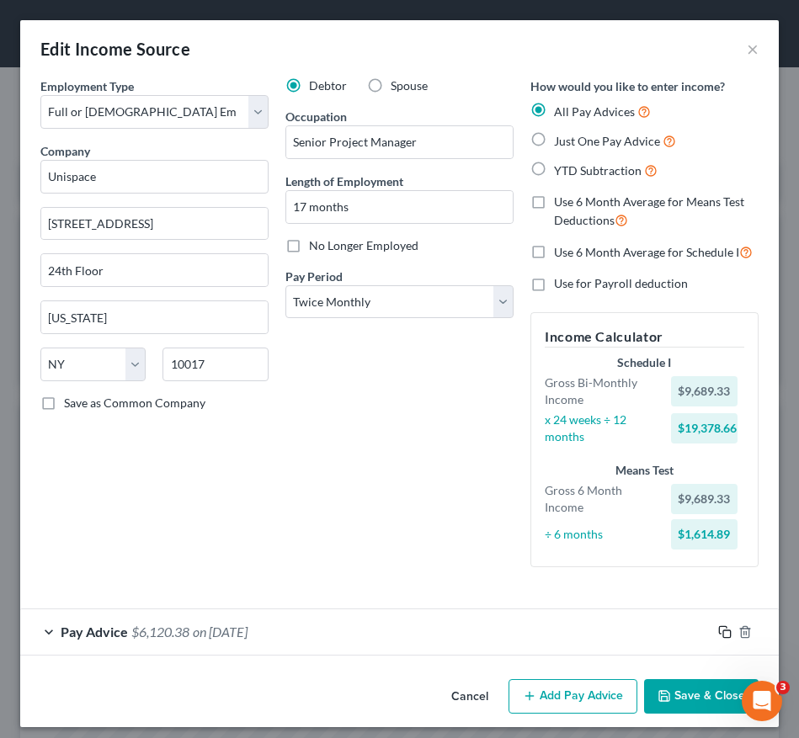
click at [718, 635] on icon "button" at bounding box center [724, 631] width 13 height 13
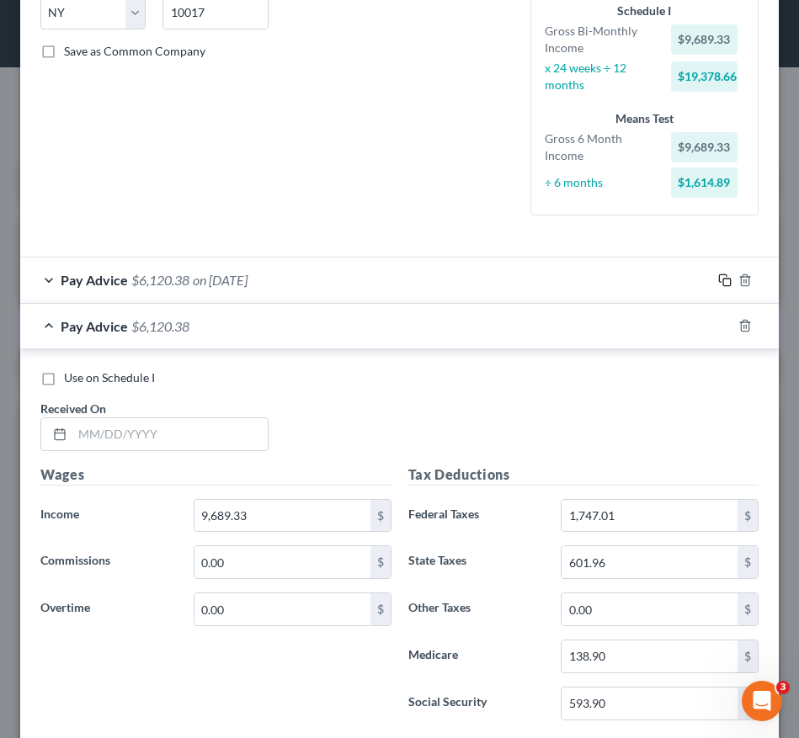
scroll to position [353, 0]
click at [146, 431] on input "text" at bounding box center [169, 434] width 195 height 32
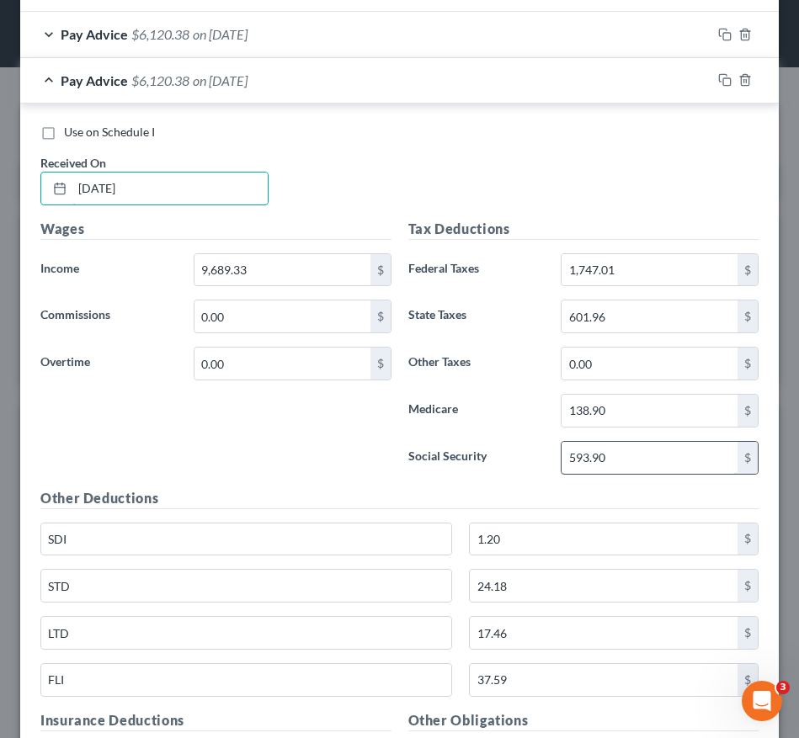
scroll to position [599, 0]
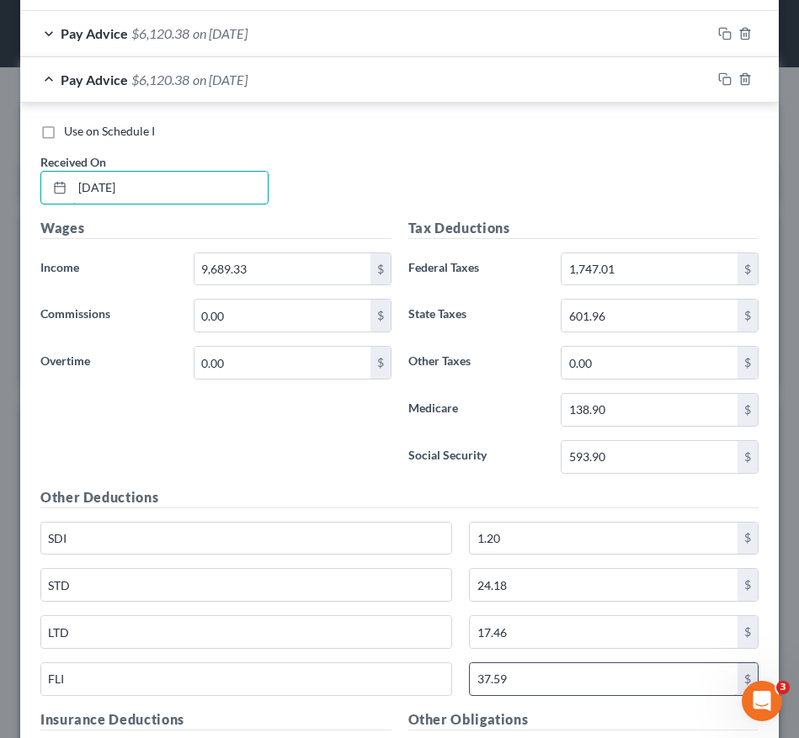
type input "[DATE]"
click at [532, 684] on input "37.59" at bounding box center [604, 679] width 268 height 32
type input "16.22"
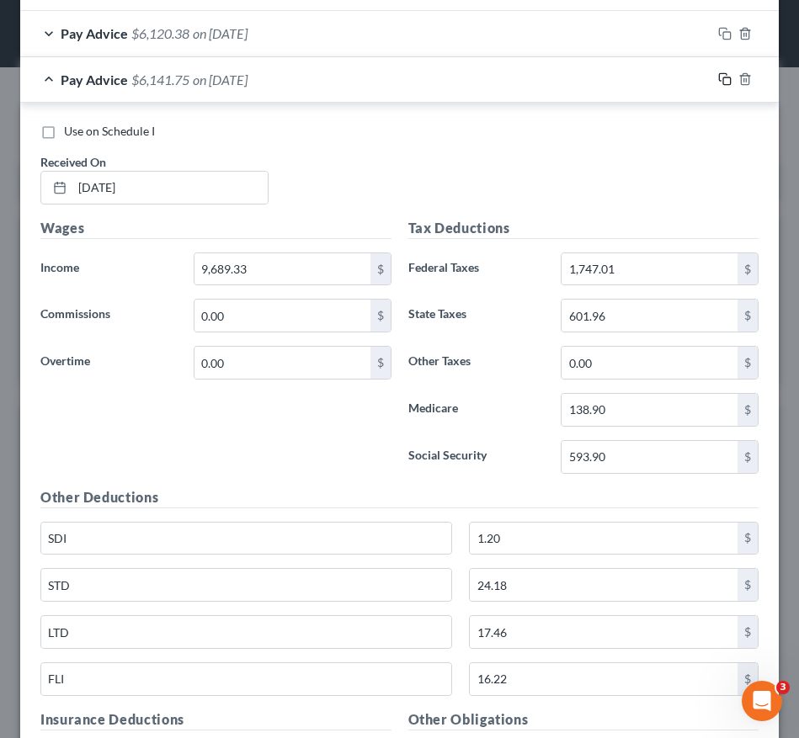
click at [718, 83] on icon "button" at bounding box center [724, 78] width 13 height 13
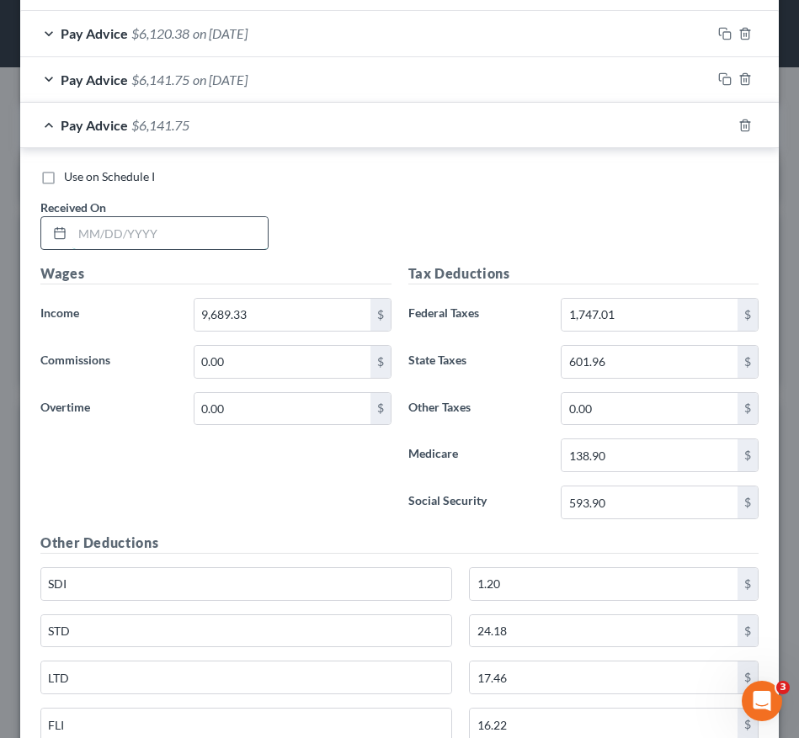
click at [149, 234] on input "text" at bounding box center [169, 233] width 195 height 32
type input "[DATE]"
click at [287, 322] on input "9,689.33" at bounding box center [282, 315] width 176 height 32
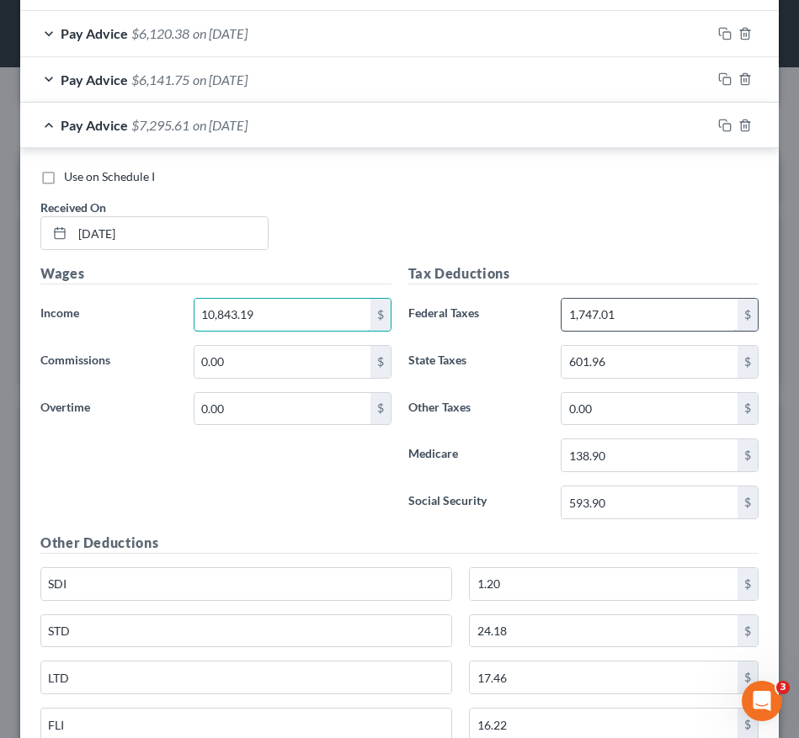
type input "10,843.19"
click at [642, 319] on input "1,747.01" at bounding box center [650, 315] width 176 height 32
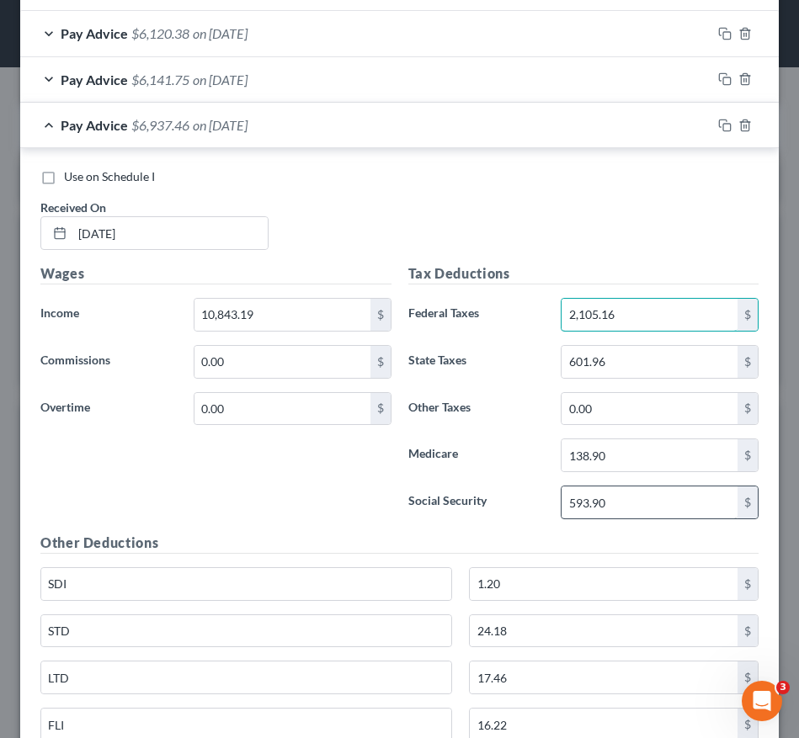
type input "2,105.16"
click at [623, 503] on input "593.90" at bounding box center [650, 503] width 176 height 32
type input "665.45"
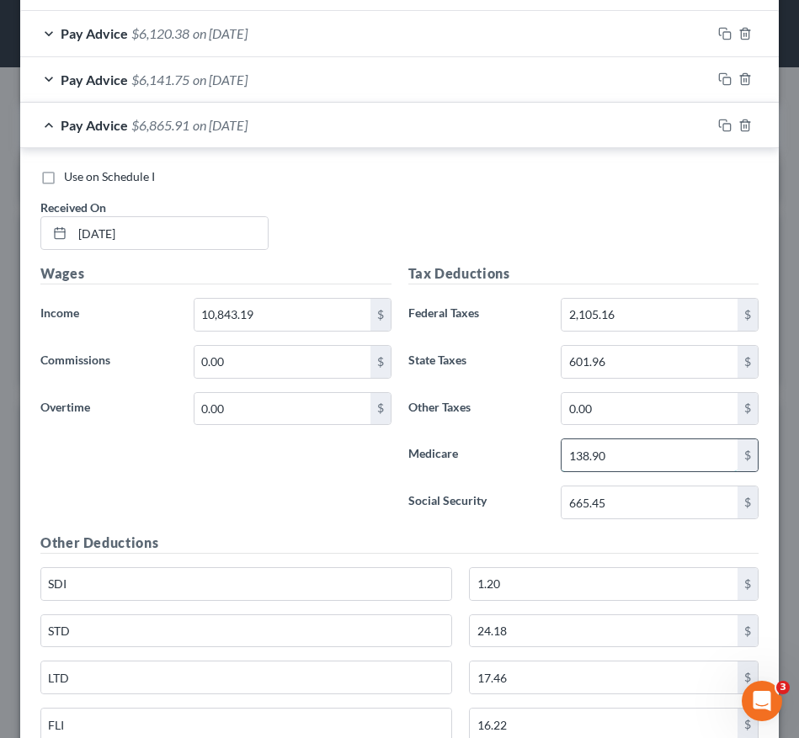
click at [656, 466] on input "138.90" at bounding box center [650, 455] width 176 height 32
type input "155.62"
click at [671, 364] on input "601.96" at bounding box center [650, 362] width 176 height 32
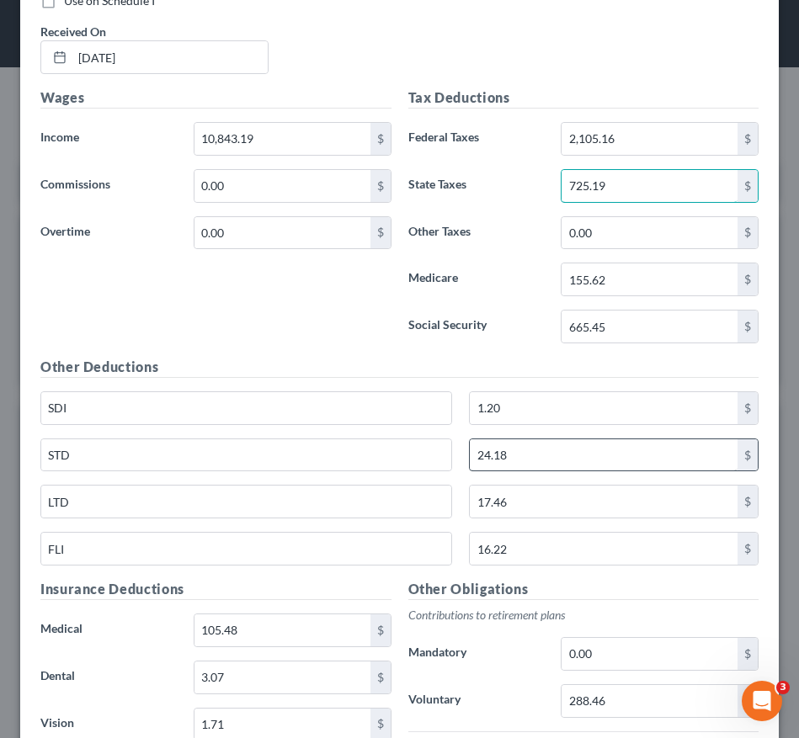
scroll to position [780, 0]
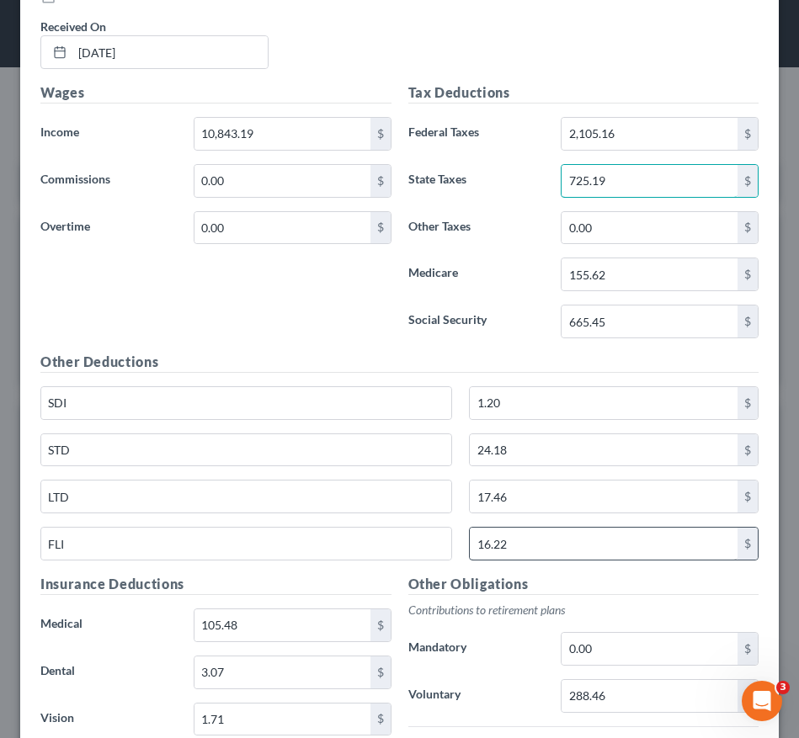
type input "725.19"
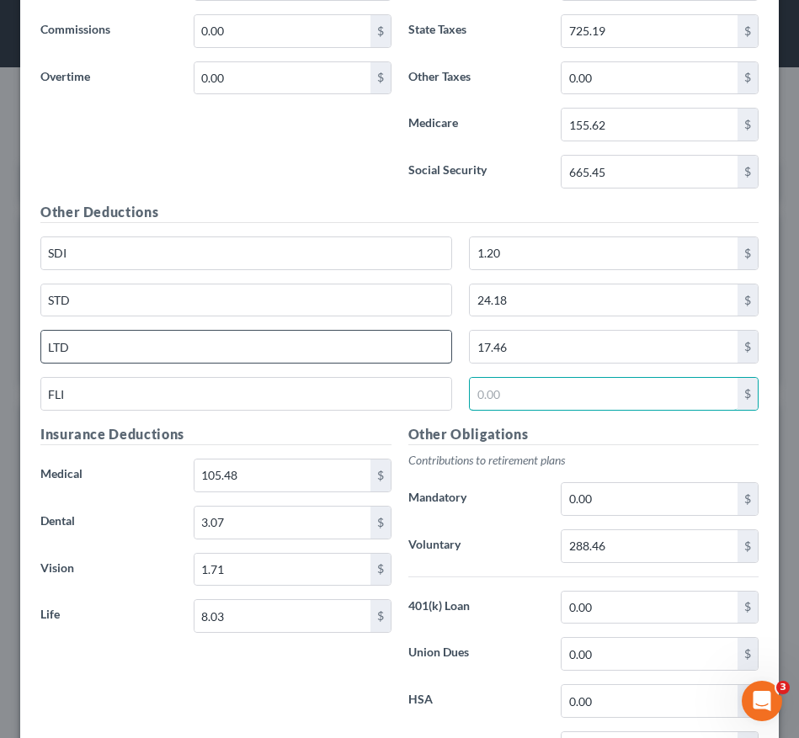
scroll to position [1075, 0]
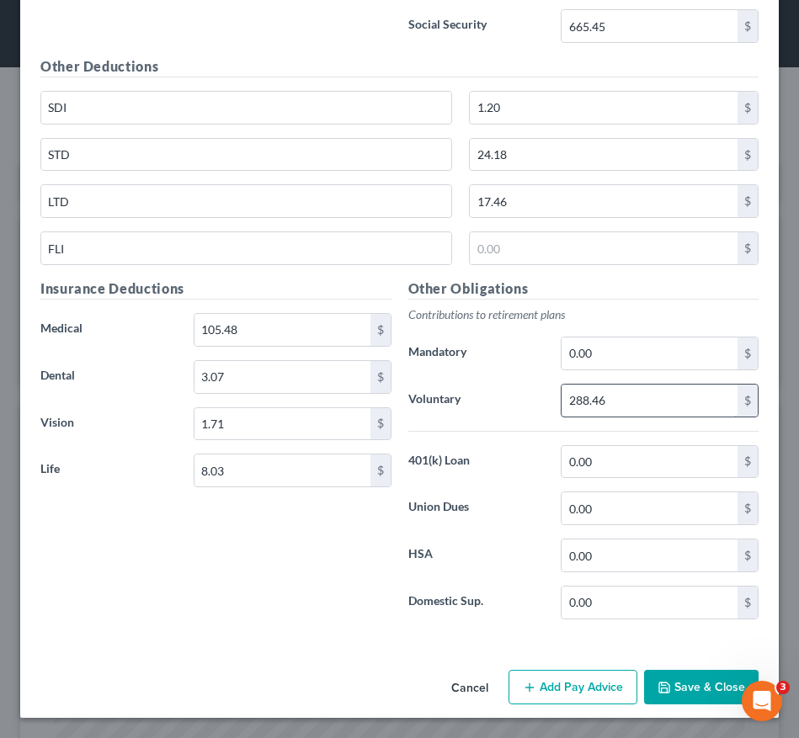
click at [633, 401] on input "288.46" at bounding box center [650, 401] width 176 height 32
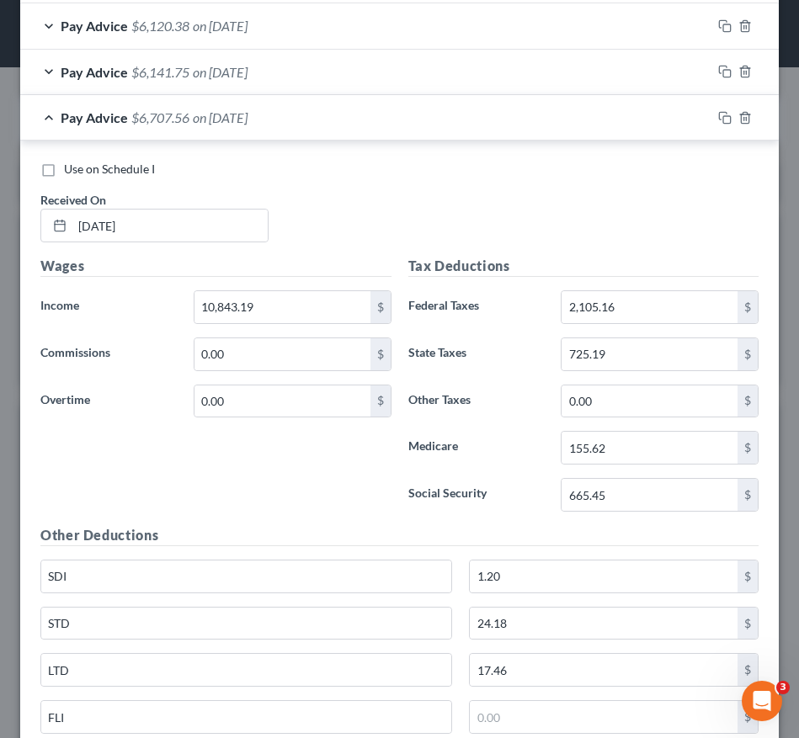
scroll to position [604, 0]
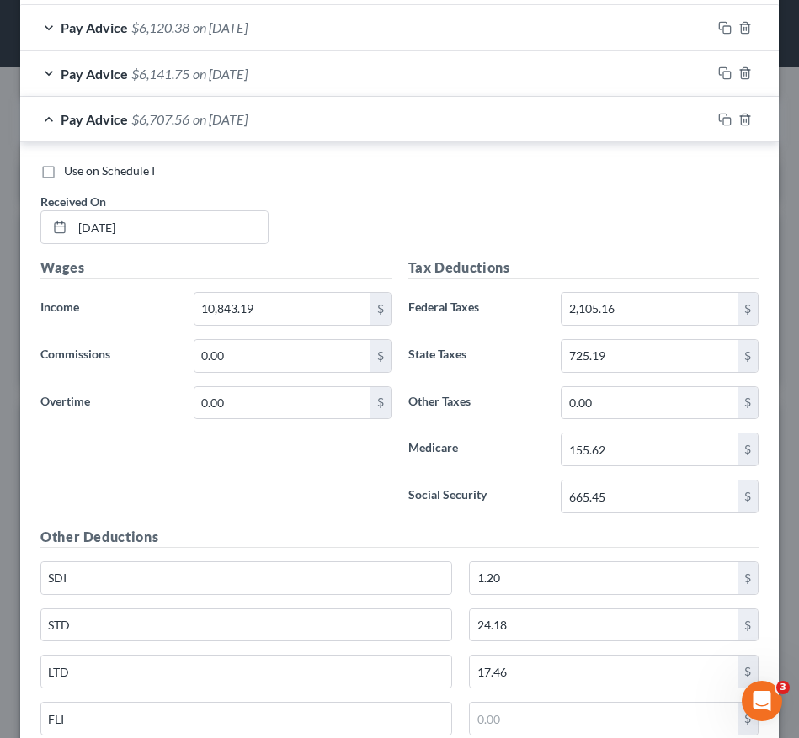
type input "323.08"
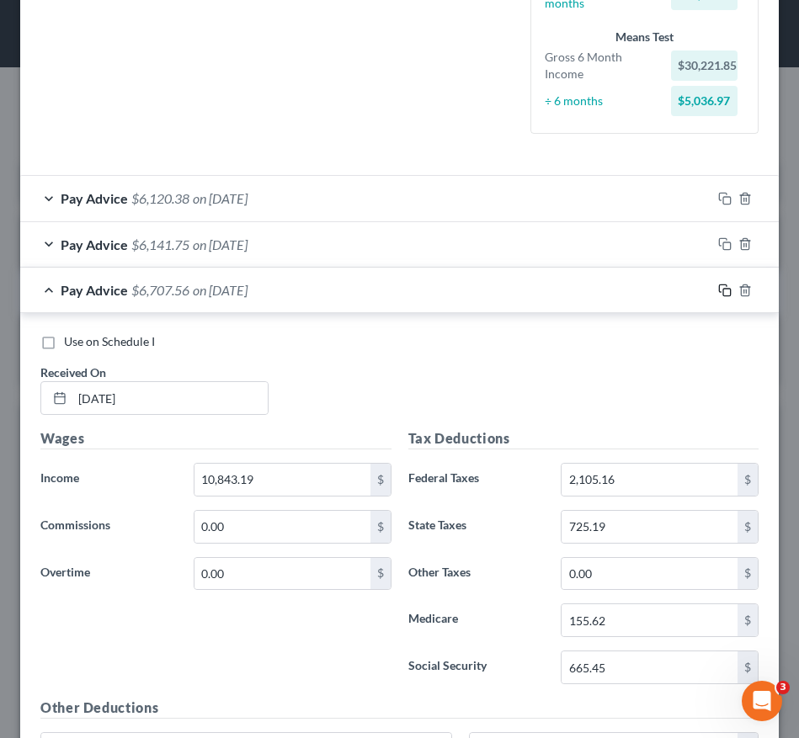
click at [723, 289] on rect "button" at bounding box center [727, 293] width 8 height 8
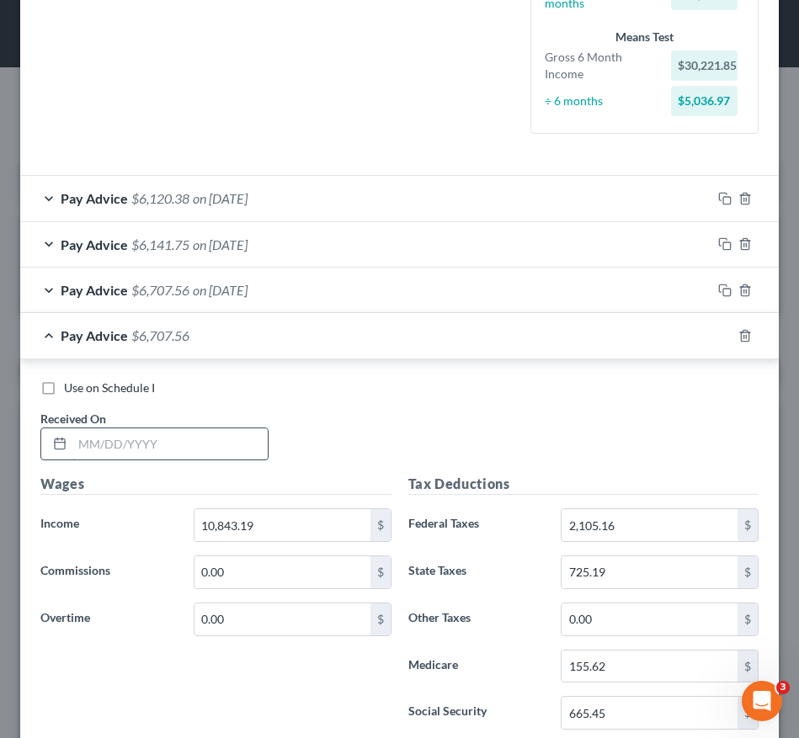
click at [164, 446] on input "text" at bounding box center [169, 444] width 195 height 32
type input "[DATE]"
click at [741, 333] on icon "button" at bounding box center [745, 335] width 8 height 11
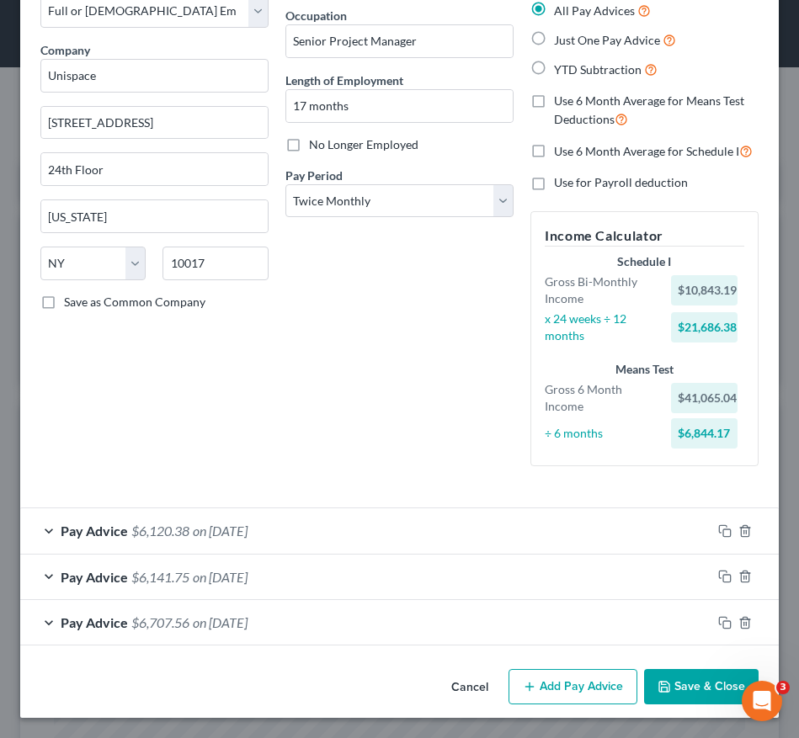
scroll to position [101, 0]
click at [718, 574] on icon "button" at bounding box center [724, 576] width 13 height 13
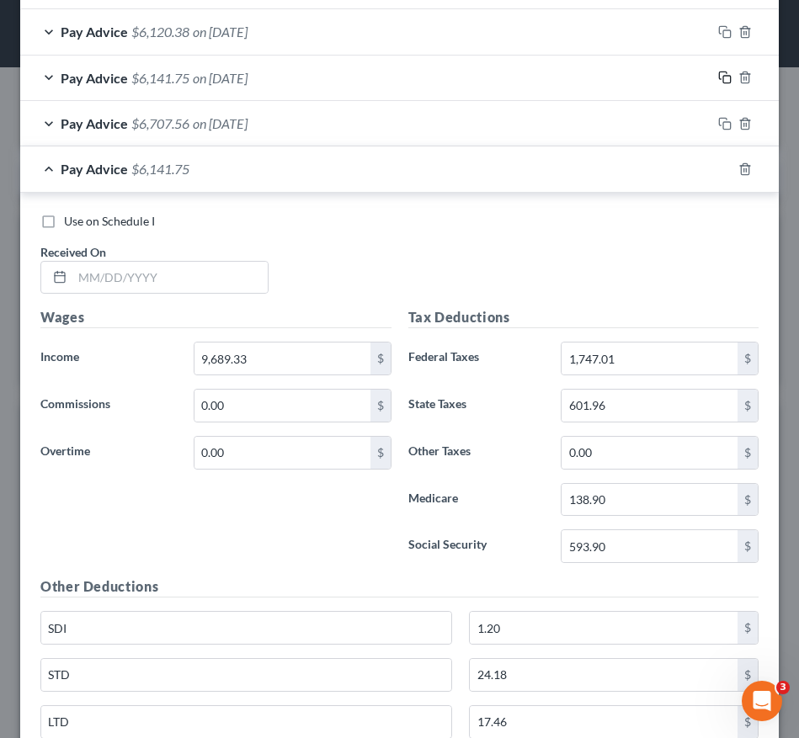
scroll to position [602, 0]
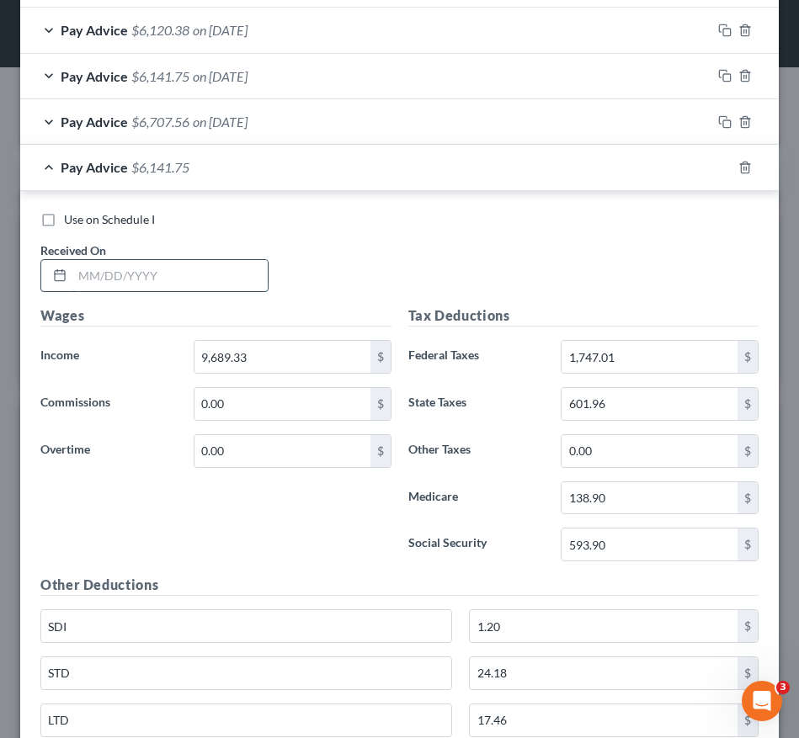
click at [234, 285] on input "text" at bounding box center [169, 276] width 195 height 32
type input "[DATE]"
click at [267, 347] on input "9,689.33" at bounding box center [282, 357] width 176 height 32
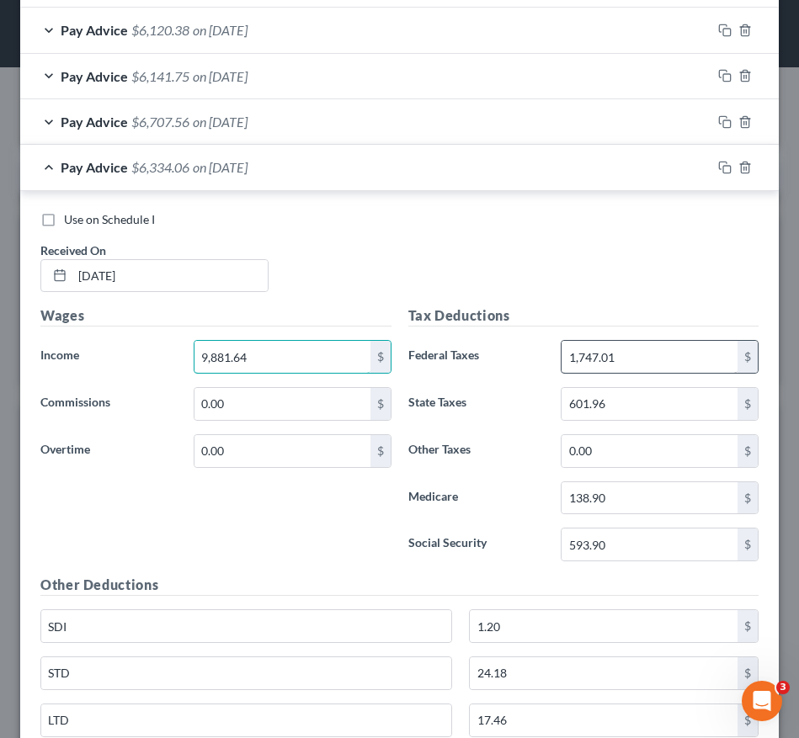
type input "9,881.64"
click at [612, 359] on input "1,747.01" at bounding box center [650, 357] width 176 height 32
type input "1,806.70"
click at [613, 549] on input "593.90" at bounding box center [650, 545] width 176 height 32
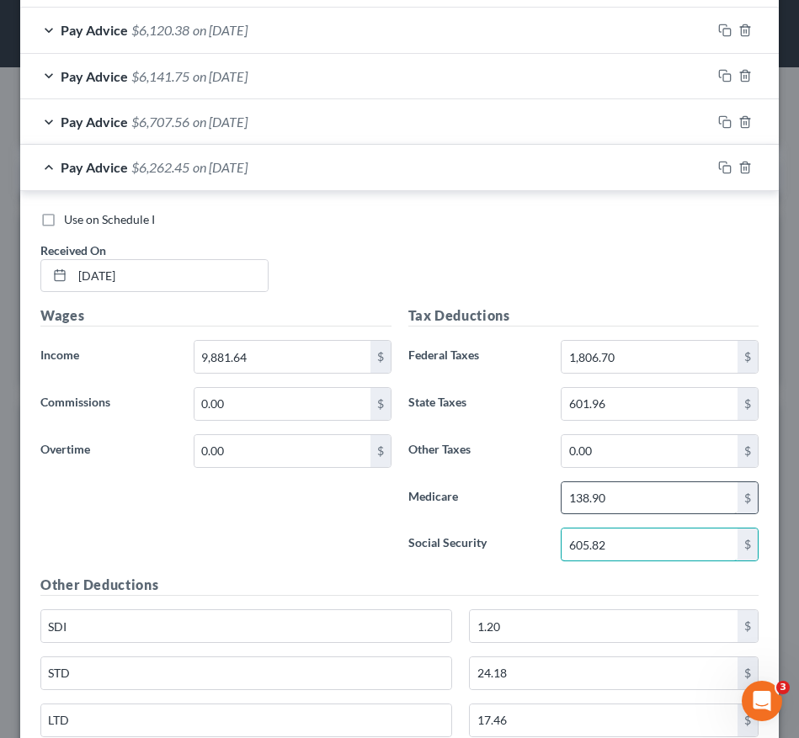
type input "605.82"
click at [612, 505] on input "138.90" at bounding box center [650, 498] width 176 height 32
type input "141.69"
click at [620, 403] on input "601.96" at bounding box center [650, 404] width 176 height 32
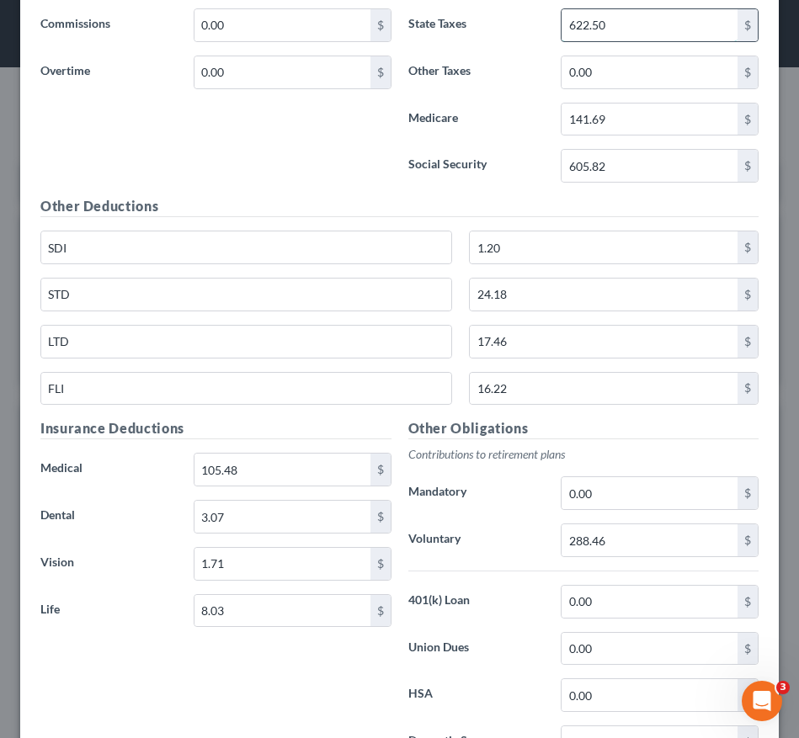
scroll to position [981, 0]
type input "622.50"
click at [641, 547] on input "288.46" at bounding box center [650, 540] width 176 height 32
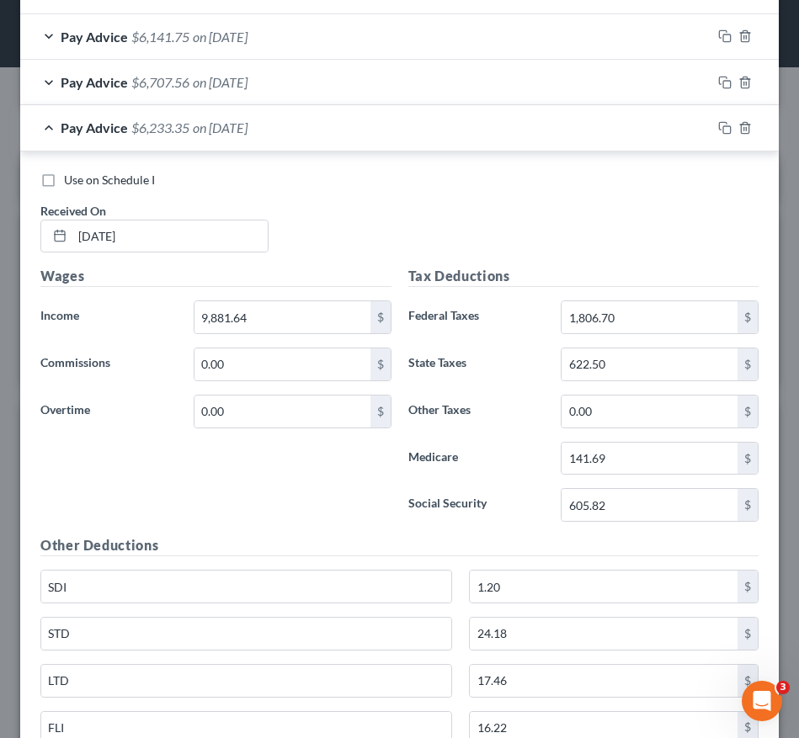
scroll to position [861, 0]
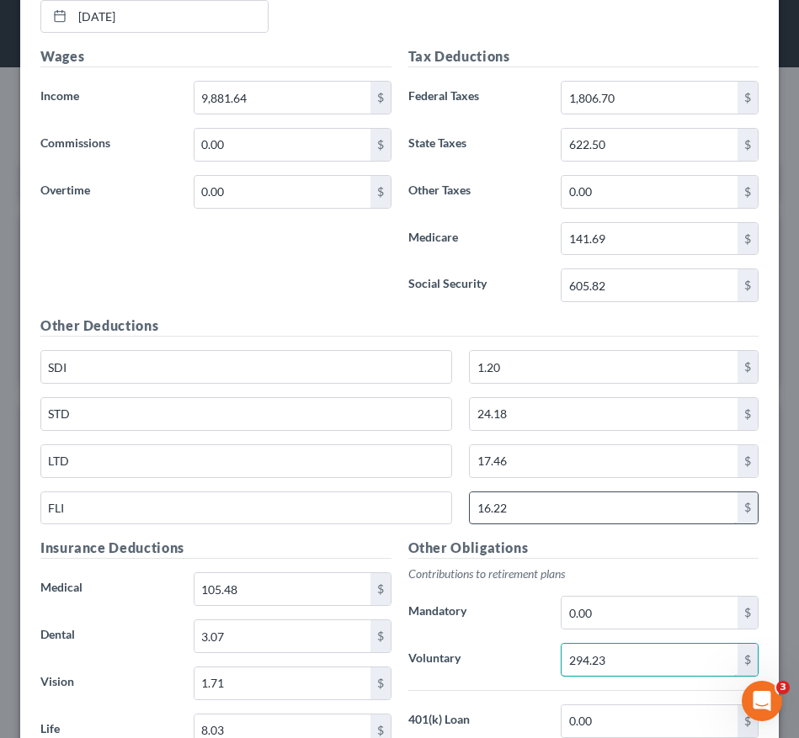
type input "294.23"
click at [580, 506] on input "16.22" at bounding box center [604, 508] width 268 height 32
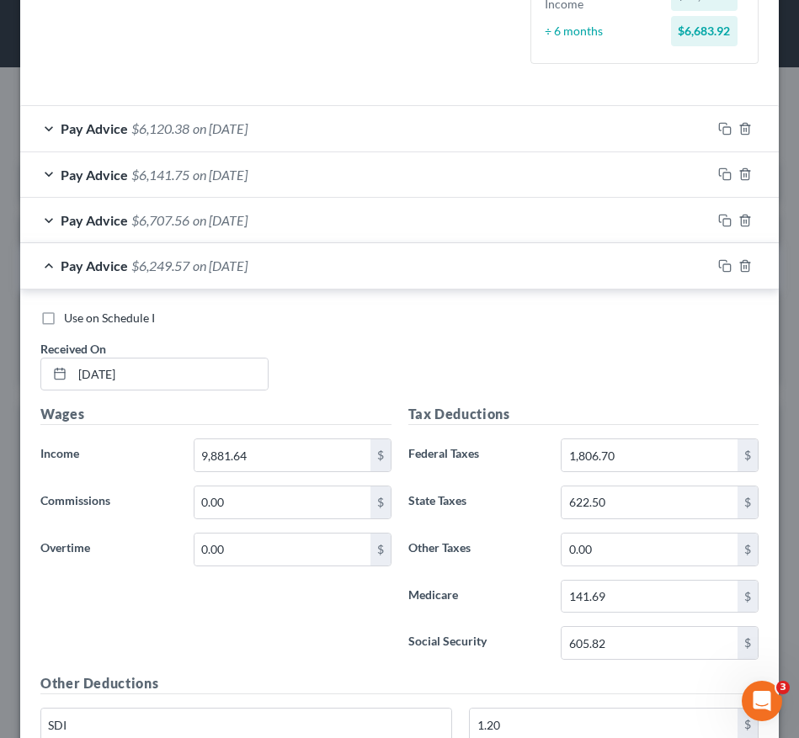
scroll to position [502, 0]
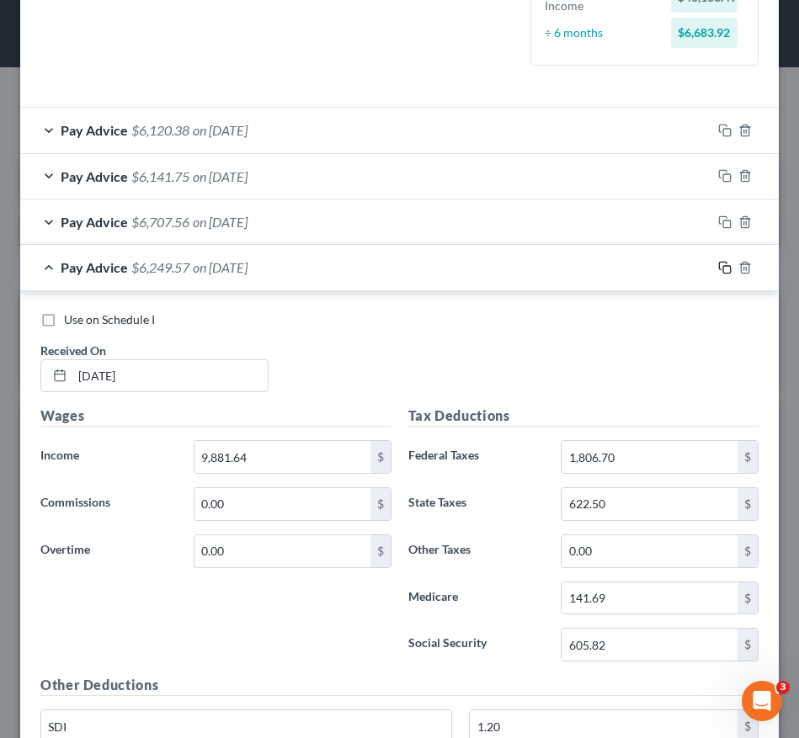
click at [723, 266] on rect "button" at bounding box center [727, 270] width 8 height 8
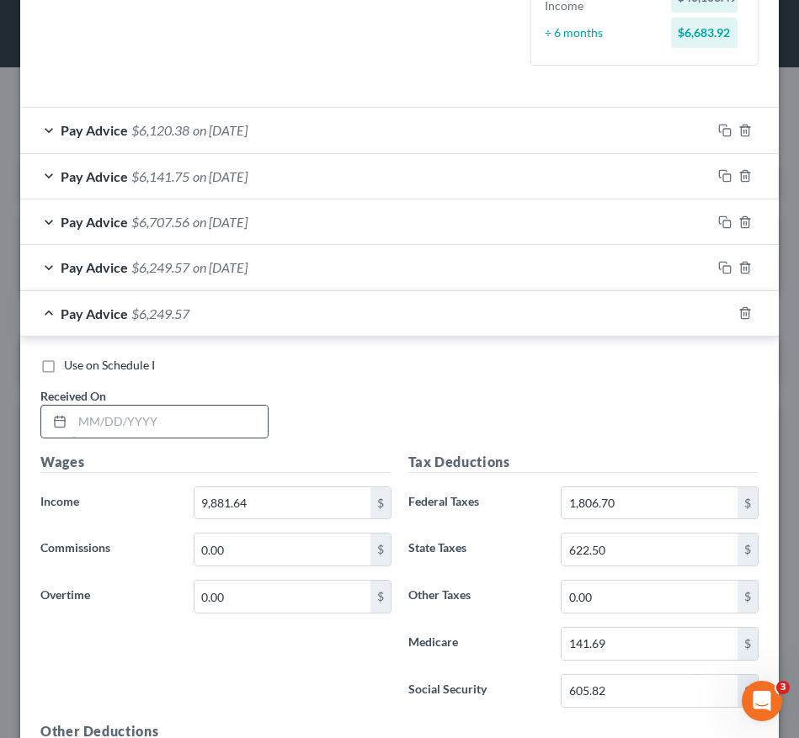
click at [127, 430] on input "text" at bounding box center [169, 422] width 195 height 32
type input "[DATE]"
click at [718, 314] on icon "button" at bounding box center [724, 312] width 13 height 13
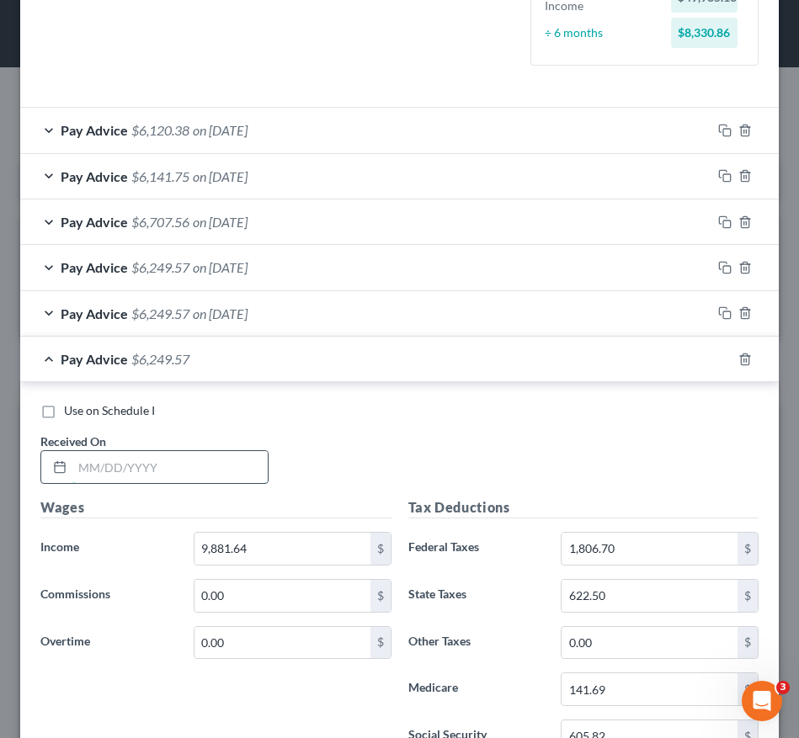
click at [168, 471] on input "text" at bounding box center [169, 467] width 195 height 32
type input "[DATE]"
click at [439, 359] on div "Pay Advice $6,249.57 on [DATE]" at bounding box center [365, 359] width 691 height 45
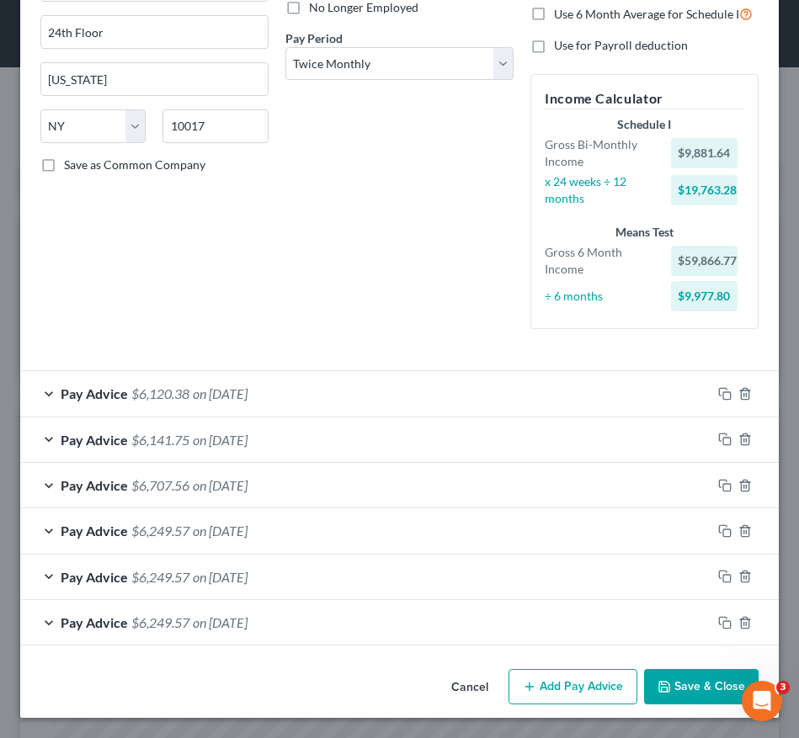
scroll to position [238, 0]
click at [718, 624] on icon "button" at bounding box center [724, 622] width 13 height 13
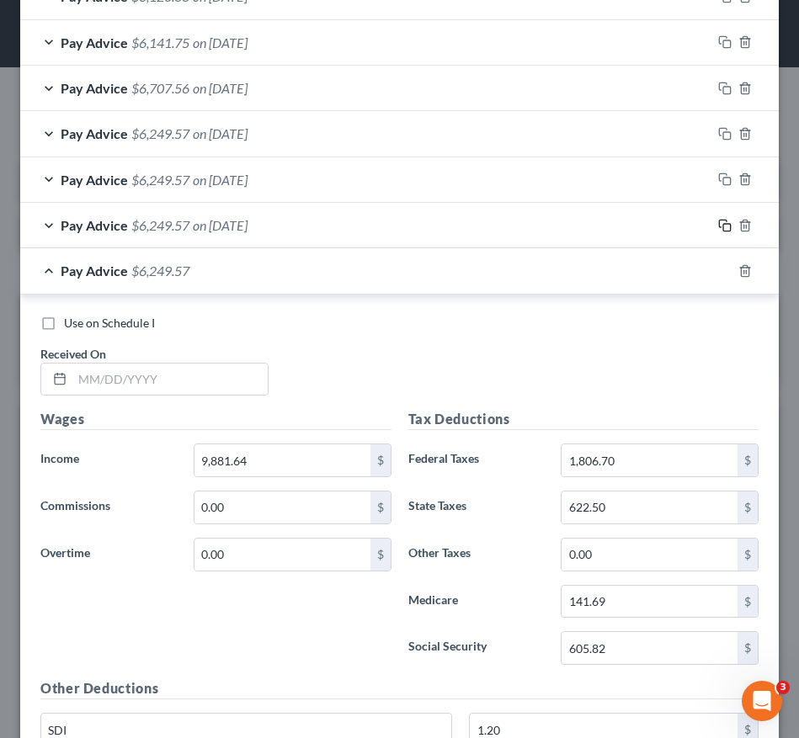
scroll to position [638, 0]
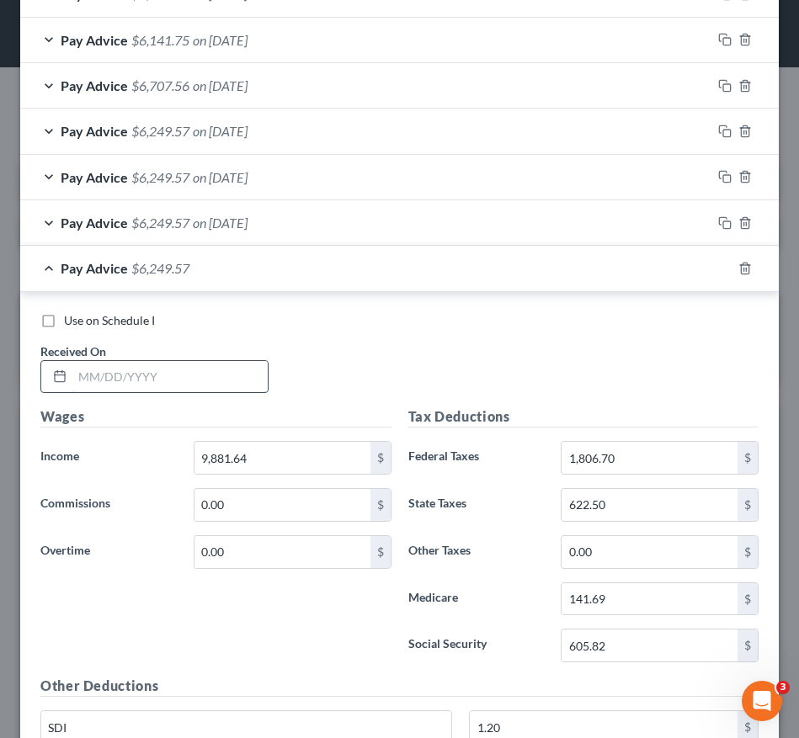
click at [189, 371] on input "text" at bounding box center [169, 377] width 195 height 32
type input "[DATE]"
click at [718, 269] on icon "button" at bounding box center [724, 268] width 13 height 13
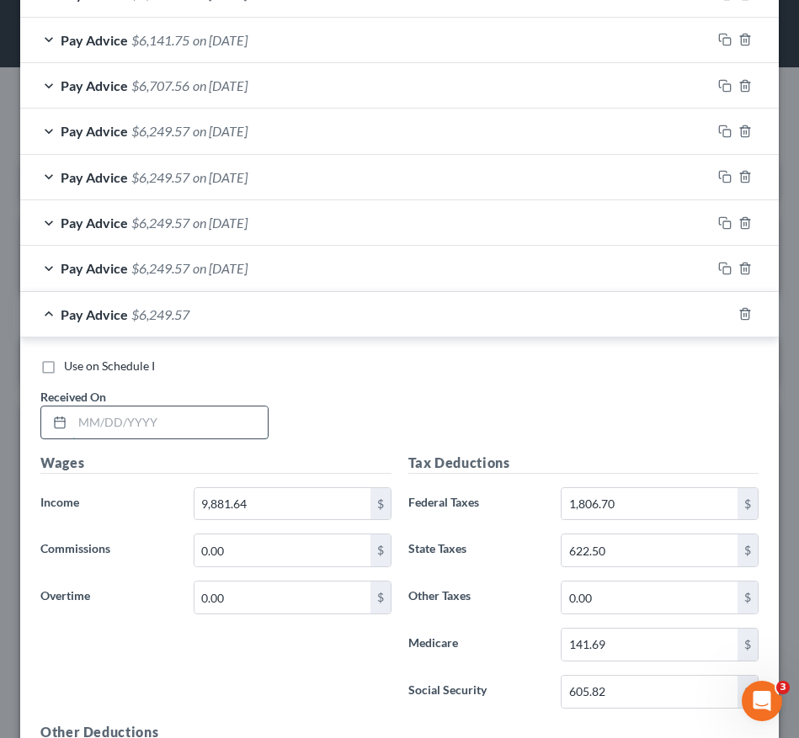
click at [198, 426] on input "text" at bounding box center [169, 423] width 195 height 32
type input "[DATE]"
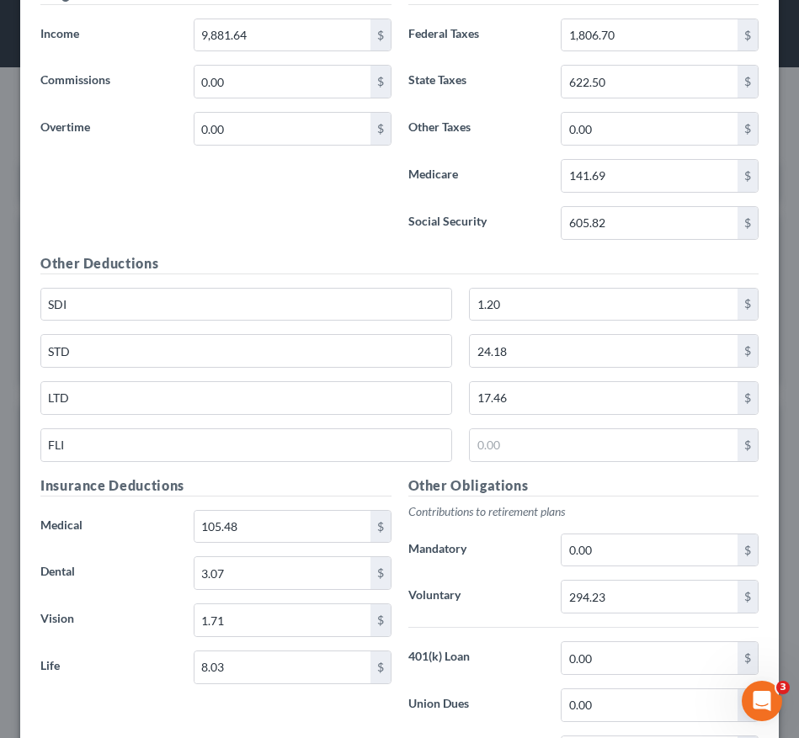
scroll to position [1104, 0]
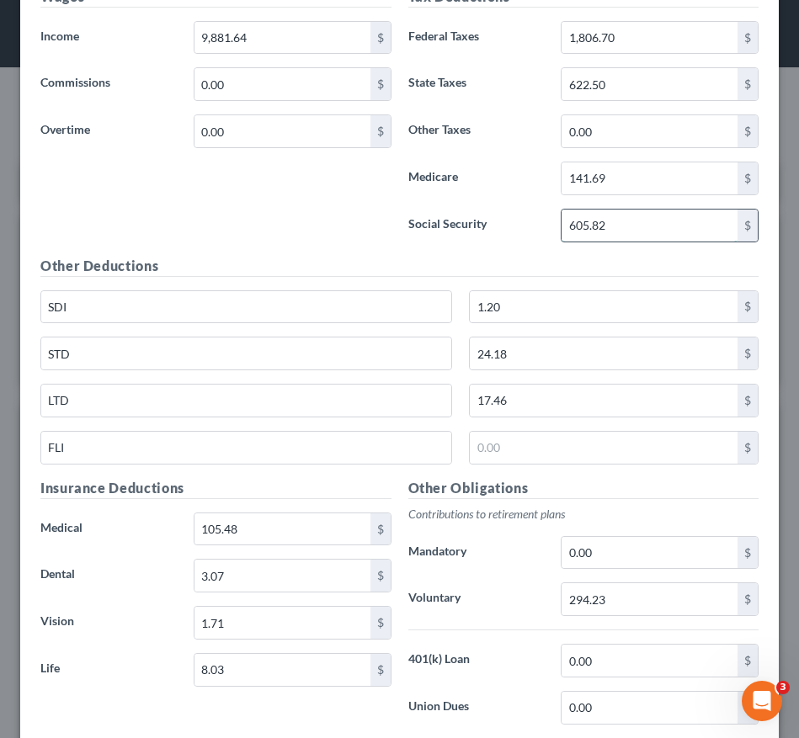
click at [631, 233] on input "605.82" at bounding box center [650, 226] width 176 height 32
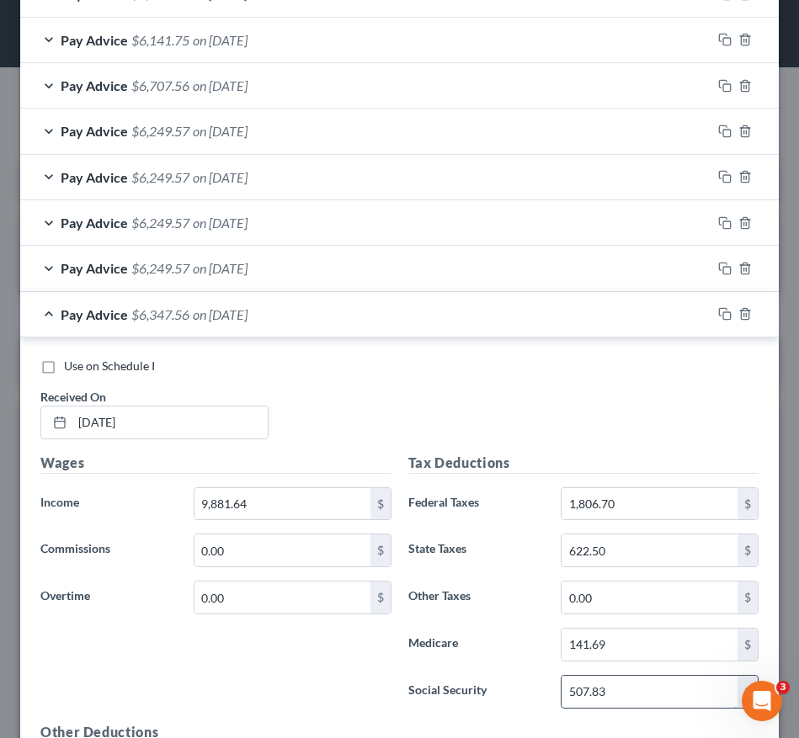
scroll to position [543, 0]
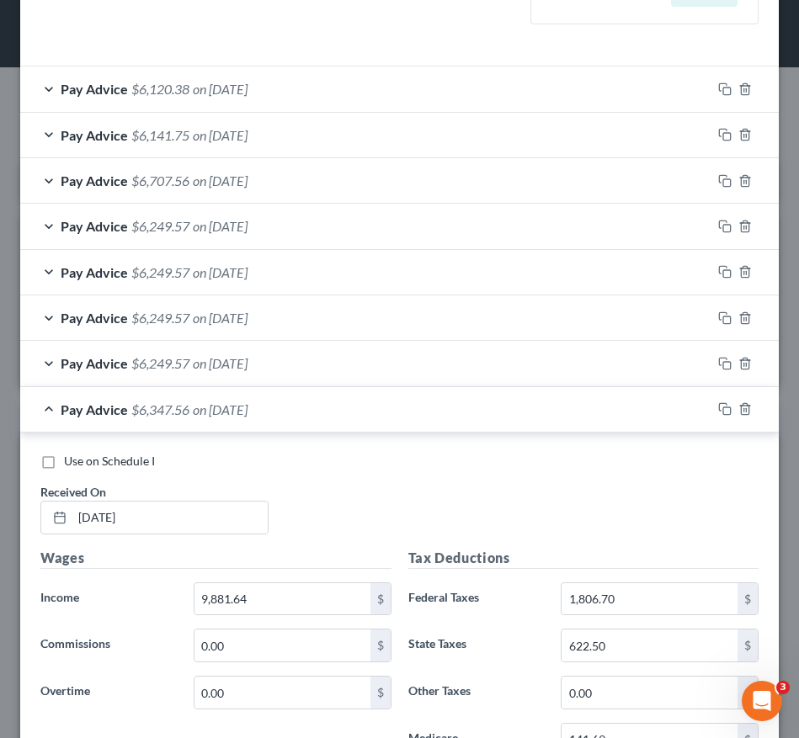
type input "507.83"
click at [718, 407] on icon "button" at bounding box center [724, 408] width 13 height 13
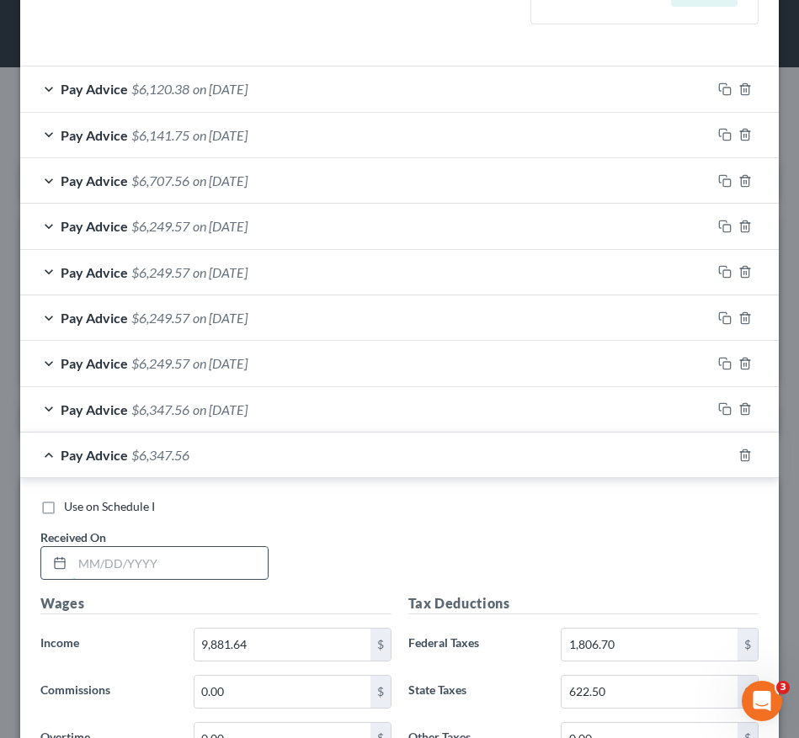
click at [127, 568] on input "text" at bounding box center [169, 563] width 195 height 32
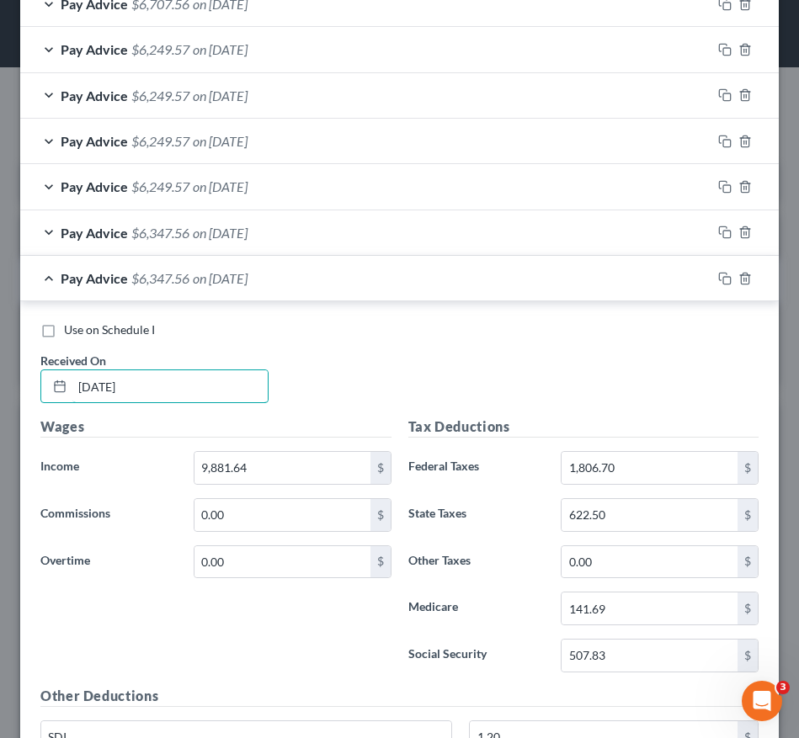
type input "[DATE]"
click at [173, 540] on div "Wages Income * 9,881.64 $ Commissions 0.00 $ Overtime 0.00 $" at bounding box center [216, 551] width 368 height 269
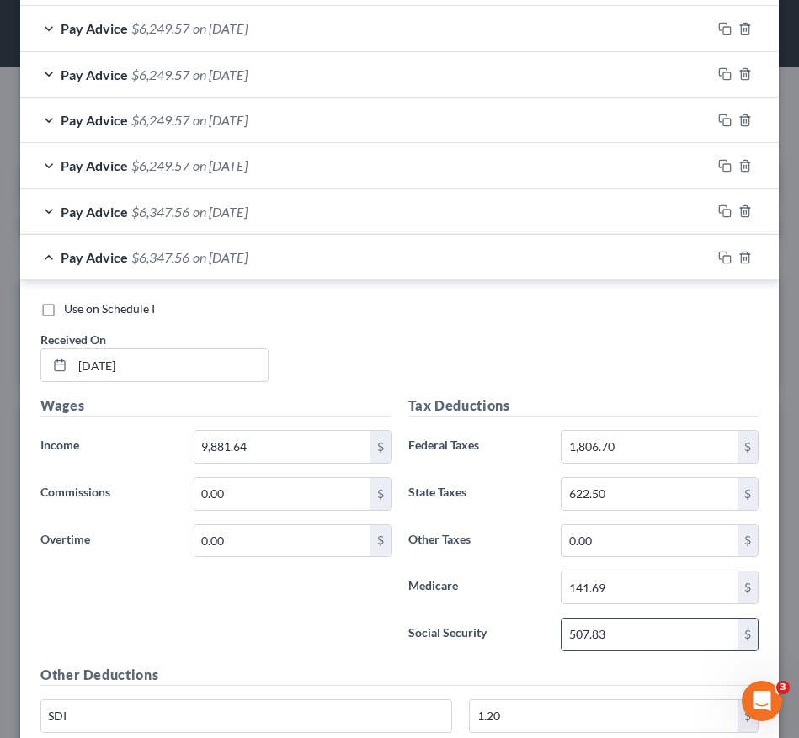
click at [598, 636] on input "507.83" at bounding box center [650, 635] width 176 height 32
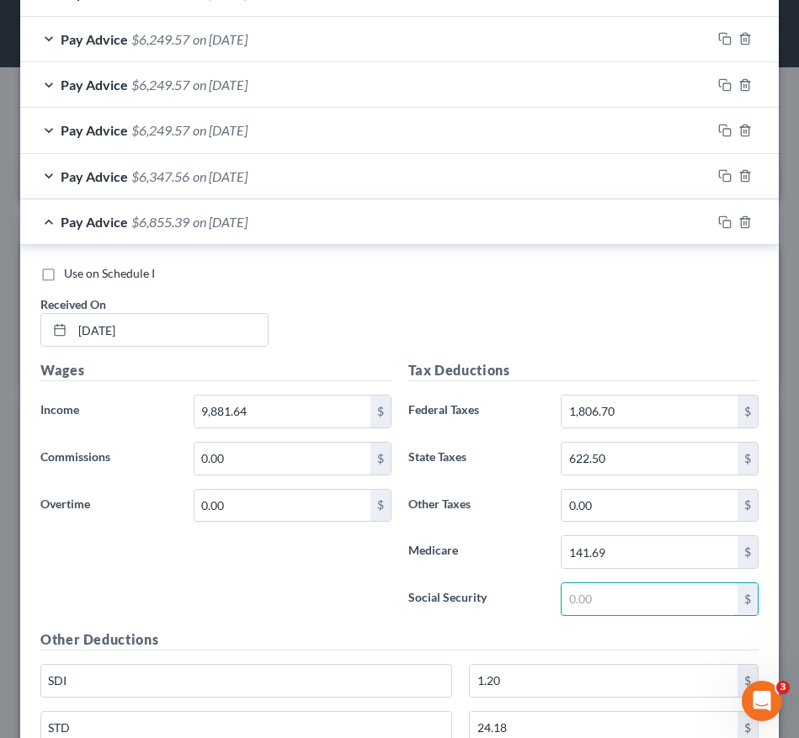
scroll to position [769, 0]
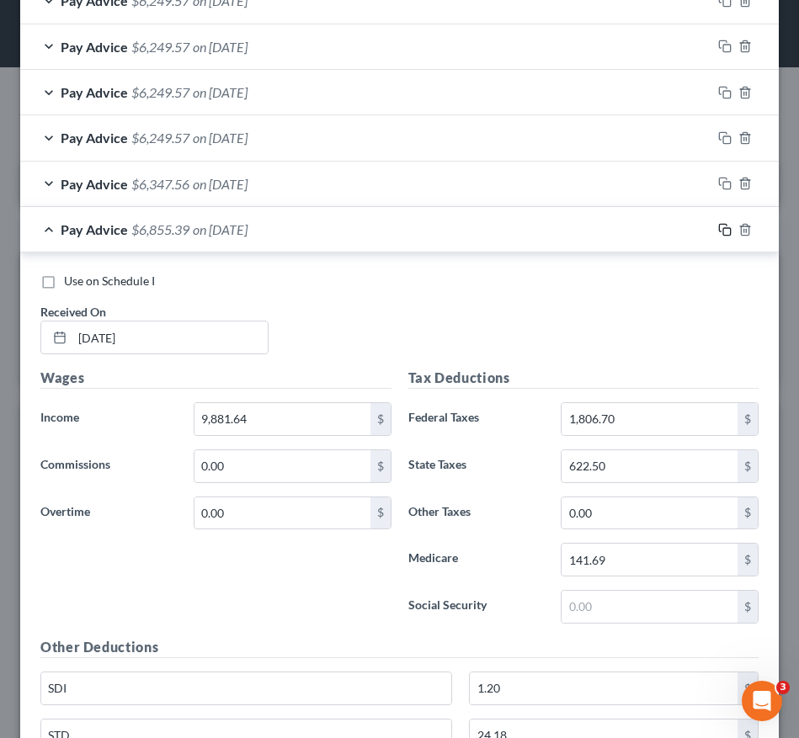
click at [723, 229] on rect "button" at bounding box center [727, 232] width 8 height 8
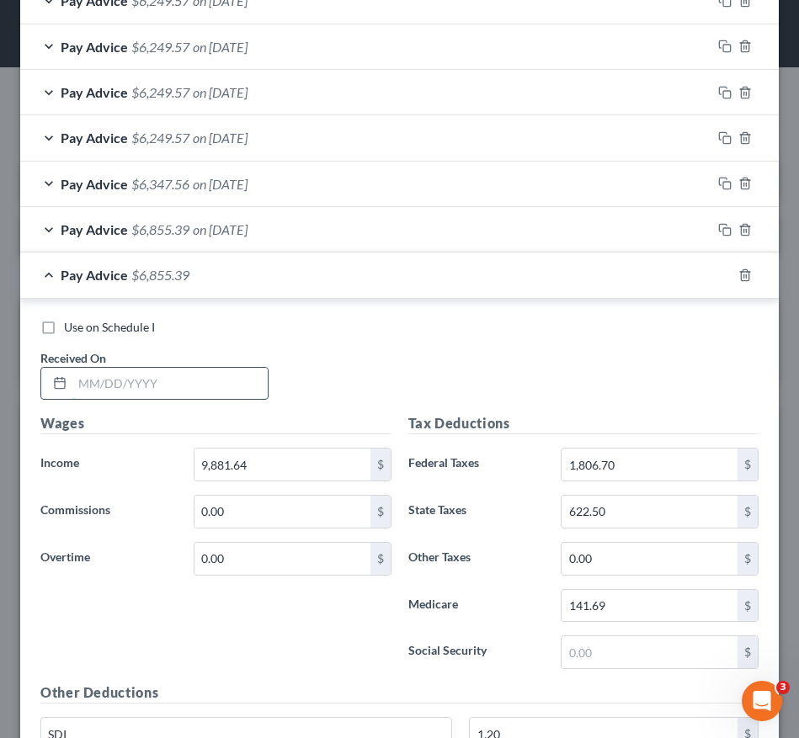
click at [184, 389] on input "text" at bounding box center [169, 384] width 195 height 32
type input "[DATE]"
click at [723, 274] on rect "button" at bounding box center [727, 278] width 8 height 8
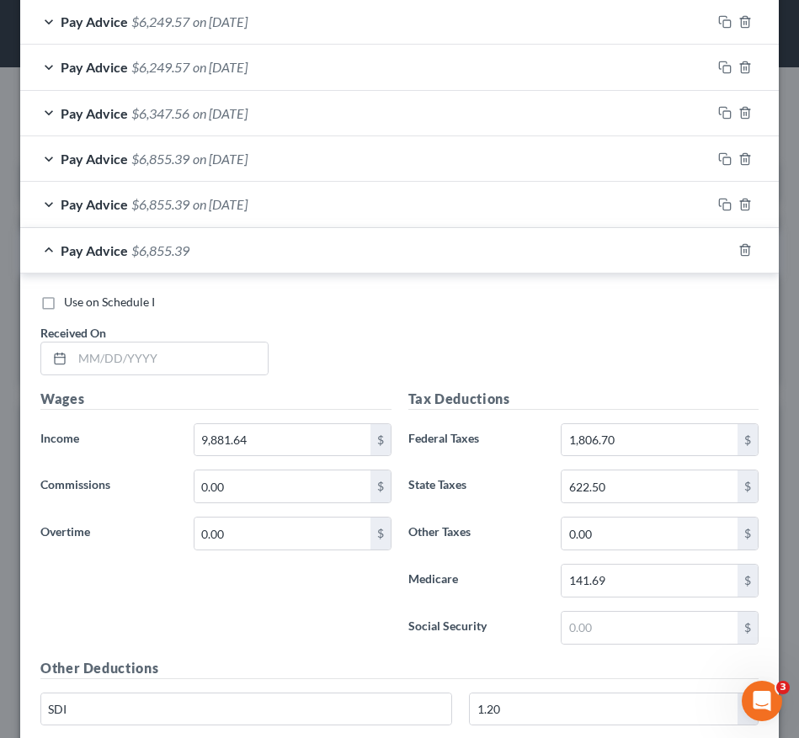
scroll to position [840, 0]
click at [172, 365] on input "text" at bounding box center [169, 358] width 195 height 32
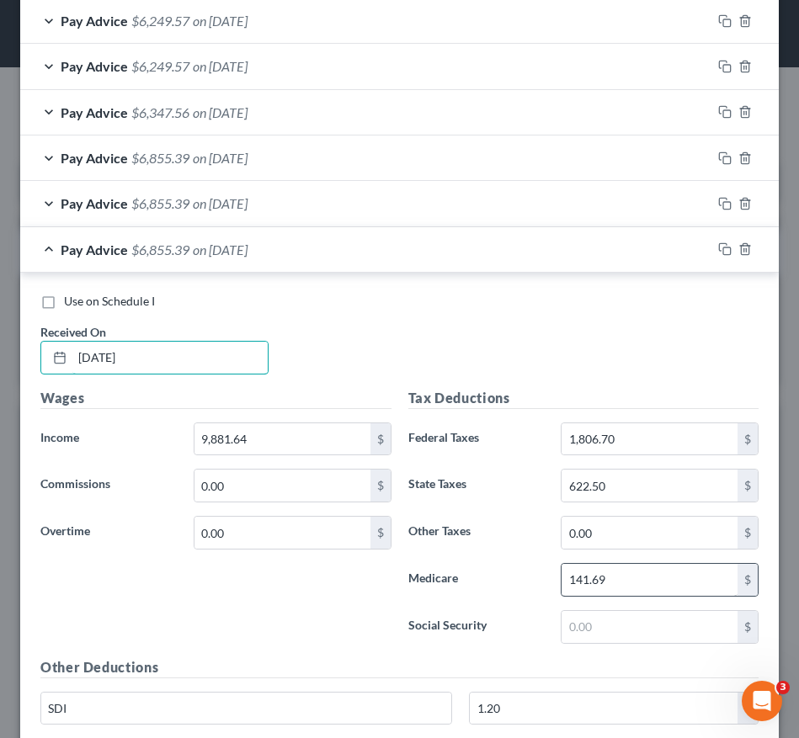
type input "[DATE]"
click at [669, 579] on input "141.69" at bounding box center [650, 580] width 176 height 32
type input "2"
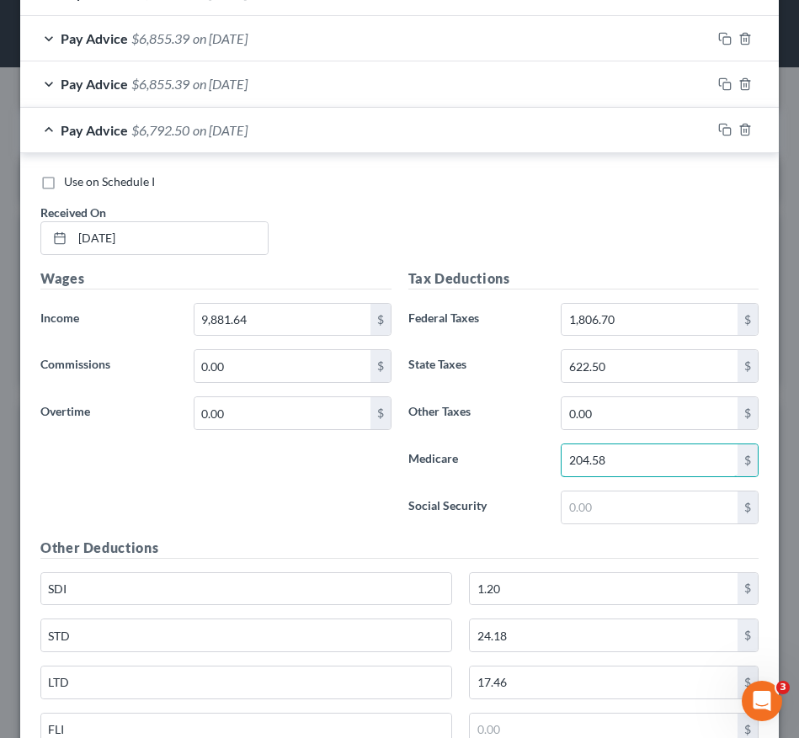
scroll to position [962, 0]
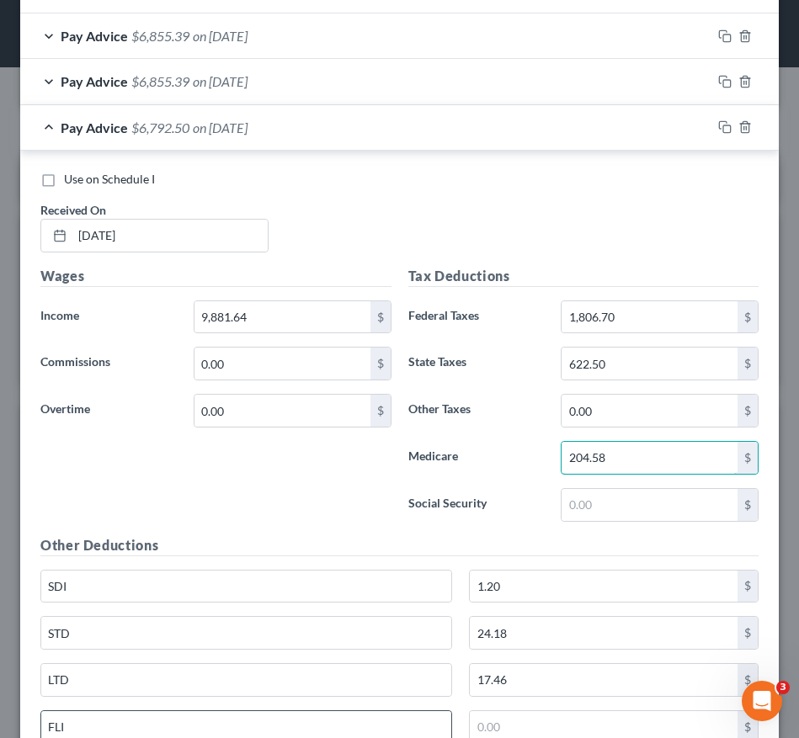
type input "204.58"
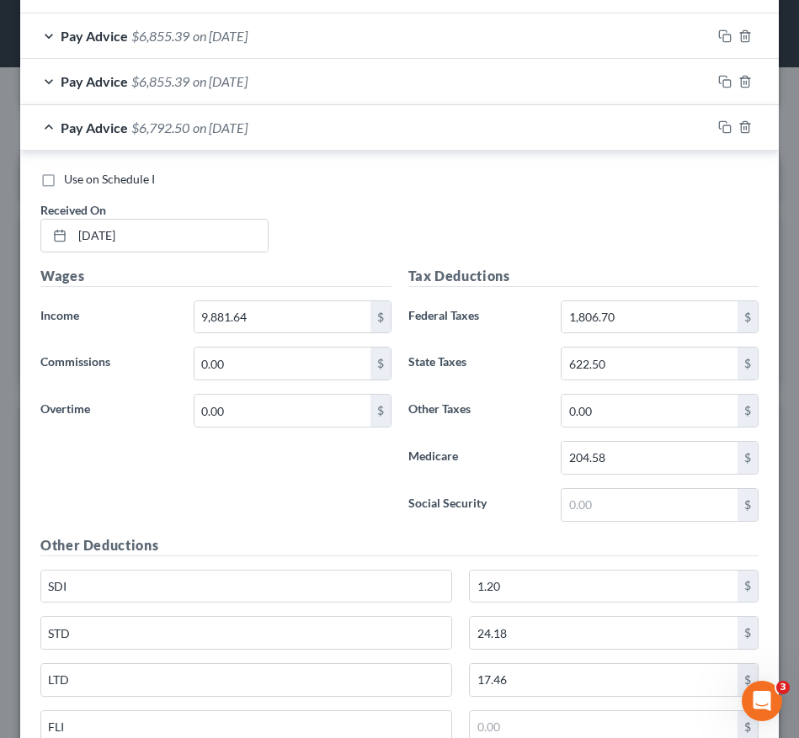
click at [476, 114] on div "Pay Advice $6,792.50 on [DATE]" at bounding box center [365, 127] width 691 height 45
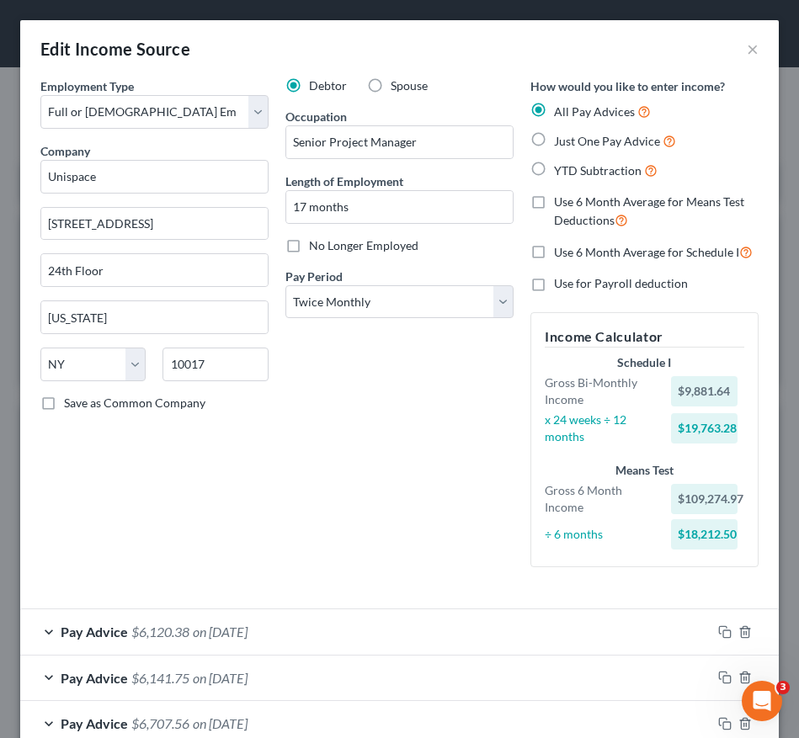
scroll to position [327, 0]
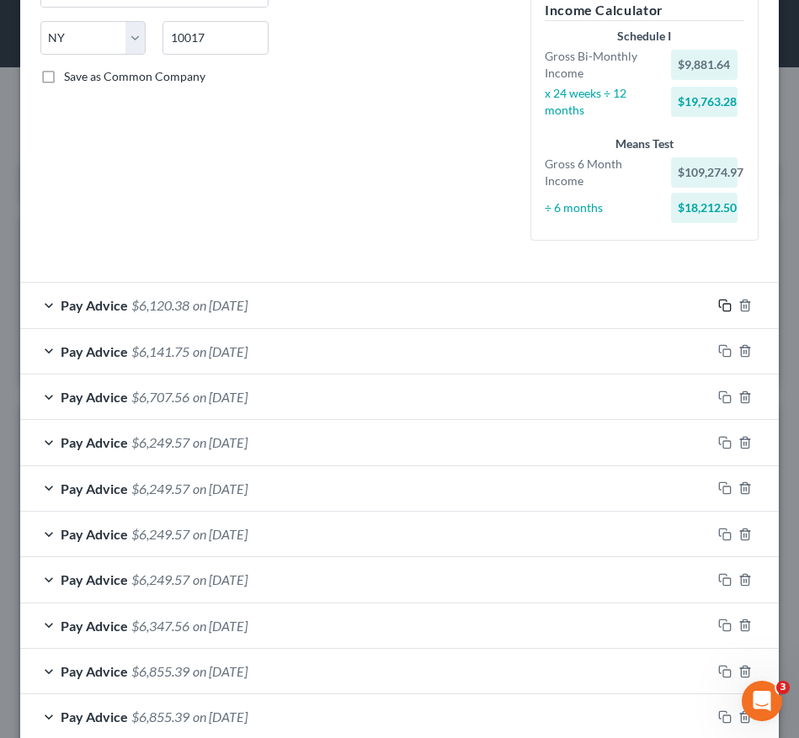
click at [723, 304] on rect "button" at bounding box center [727, 308] width 8 height 8
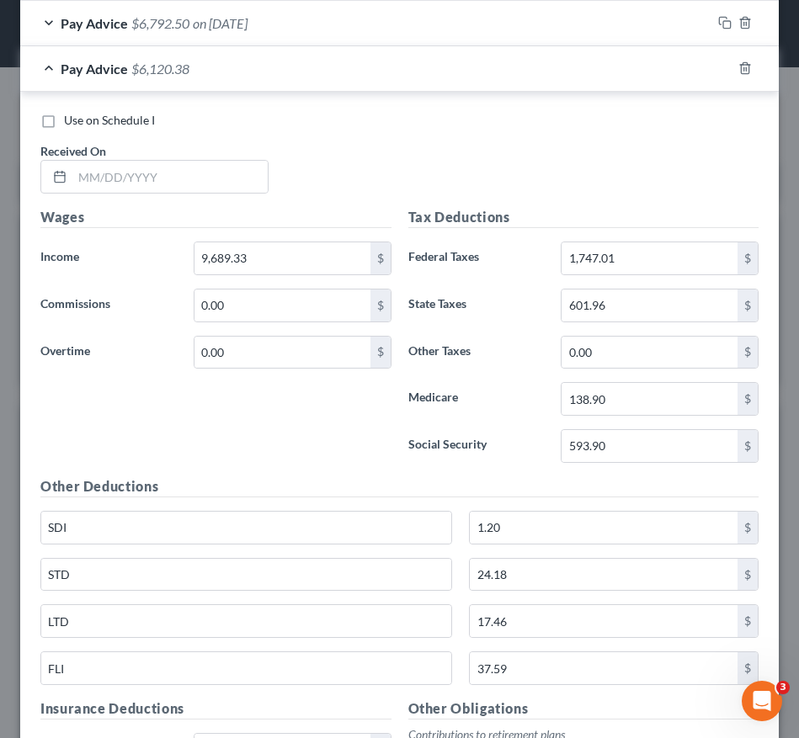
scroll to position [1066, 0]
click at [216, 184] on input "text" at bounding box center [169, 178] width 195 height 32
type input "[DATE]"
click at [718, 71] on icon "button" at bounding box center [724, 68] width 13 height 13
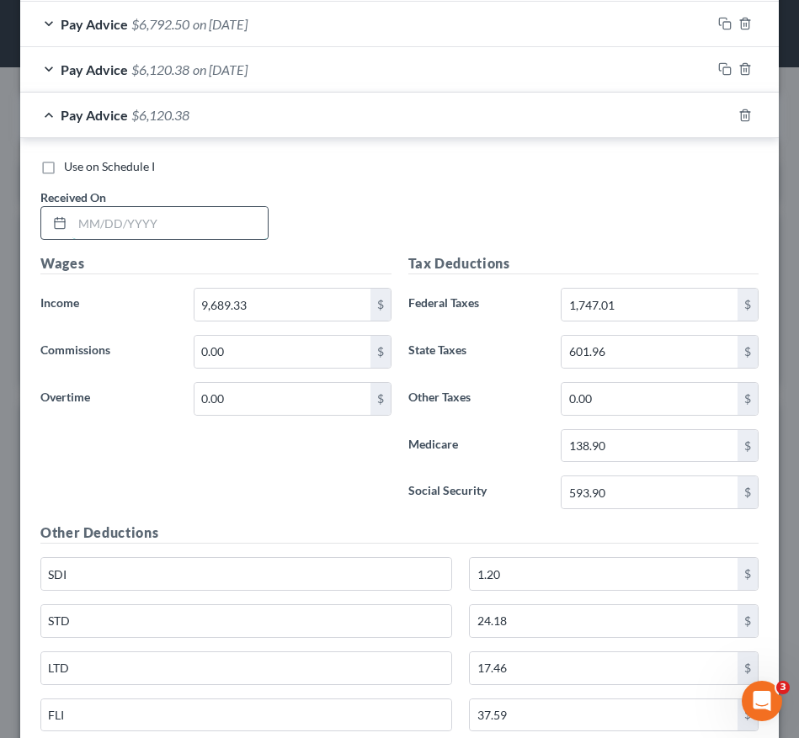
click at [173, 233] on input "text" at bounding box center [169, 223] width 195 height 32
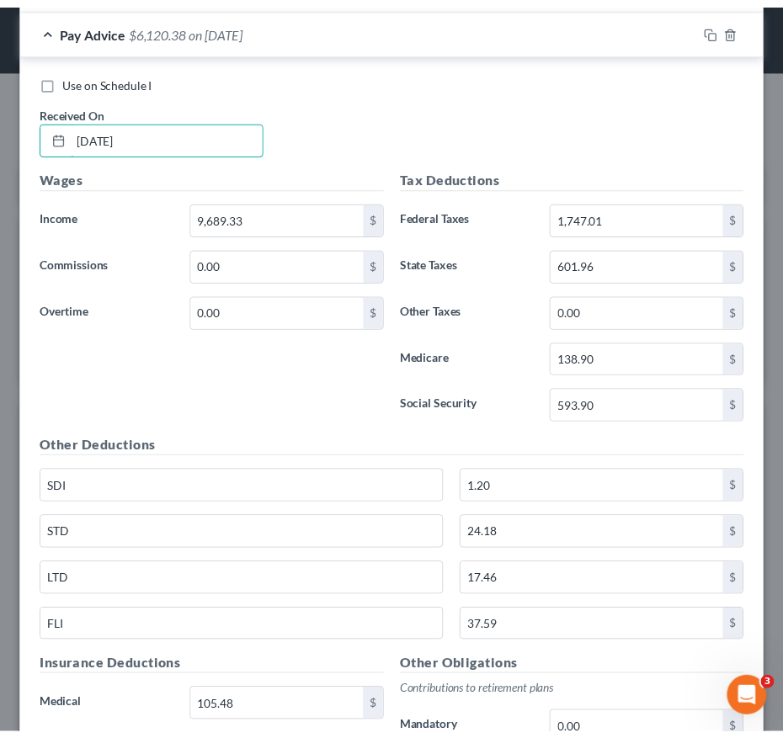
scroll to position [1533, 0]
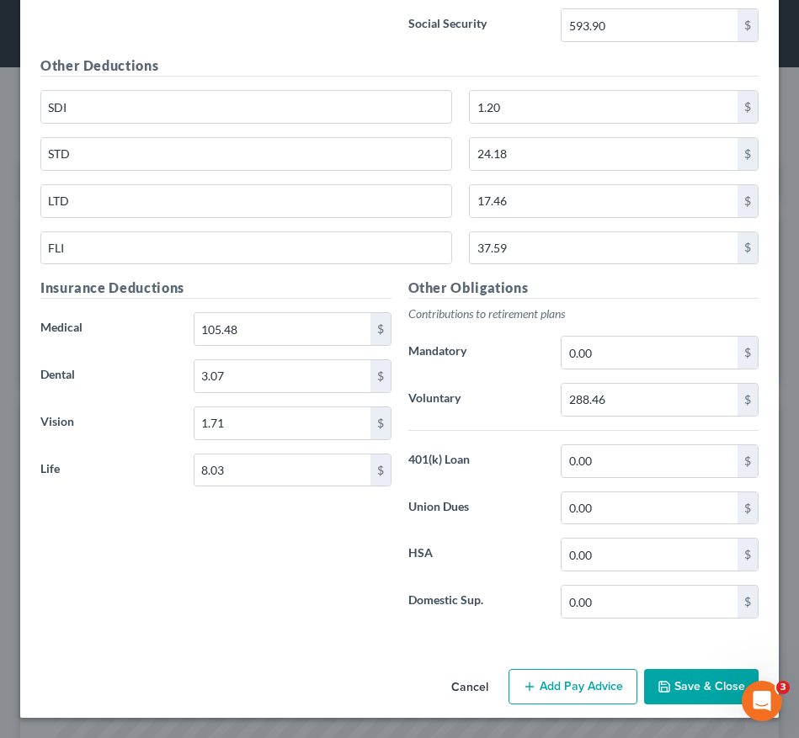
type input "[DATE]"
click at [659, 689] on icon "button" at bounding box center [664, 687] width 10 height 10
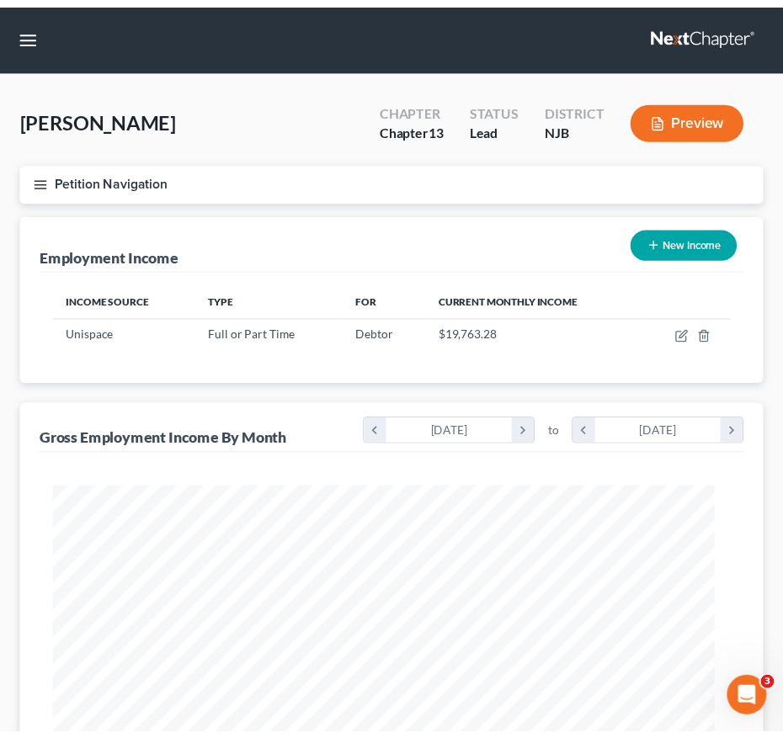
scroll to position [841498, 841127]
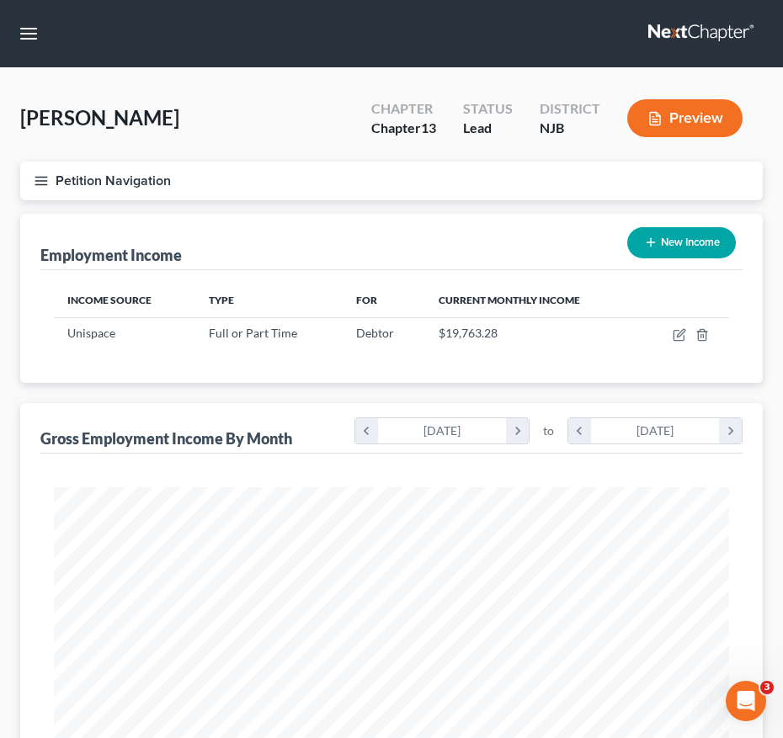
click at [51, 189] on button "Petition Navigation" at bounding box center [391, 181] width 742 height 39
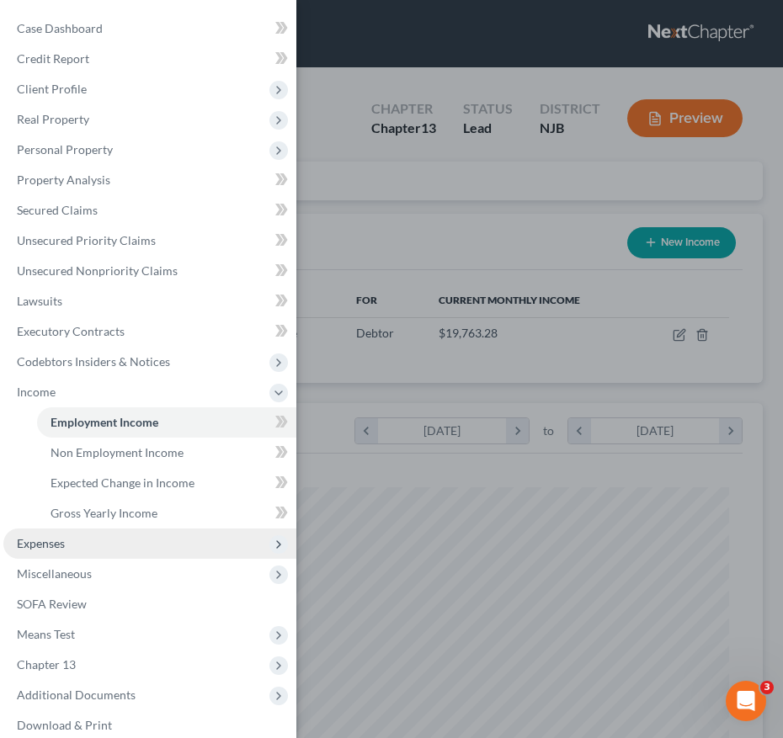
click at [112, 556] on span "Expenses" at bounding box center [149, 544] width 293 height 30
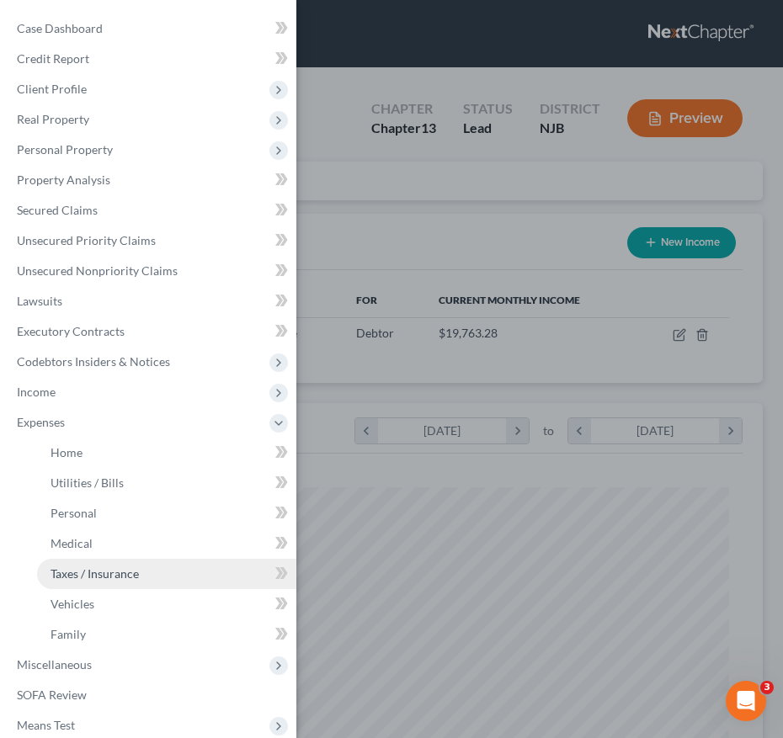
click at [114, 573] on span "Taxes / Insurance" at bounding box center [95, 574] width 88 height 14
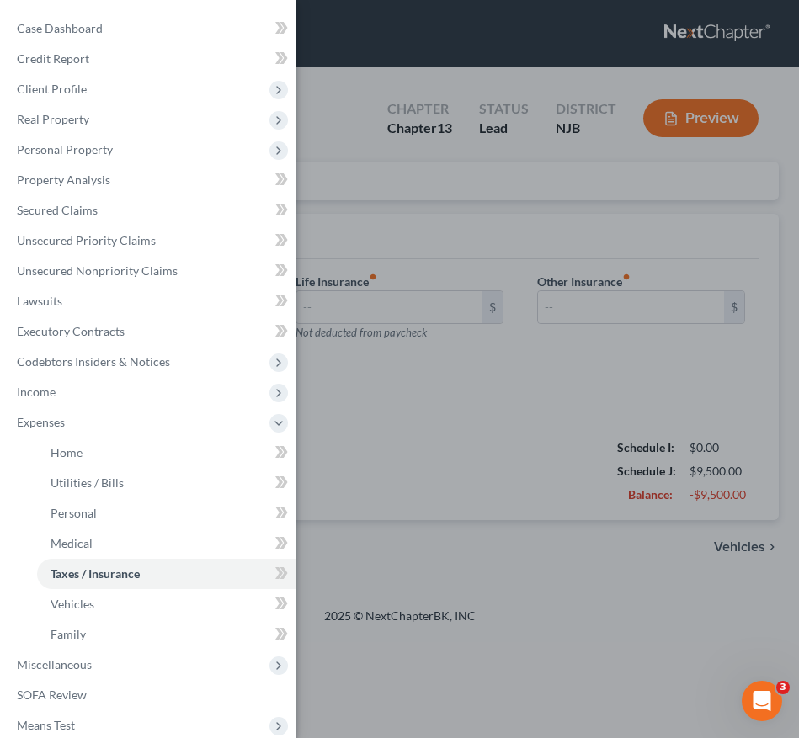
click at [492, 461] on div "Case Dashboard Payments Invoices Payments Payments Credit Report Client Profile" at bounding box center [399, 369] width 799 height 738
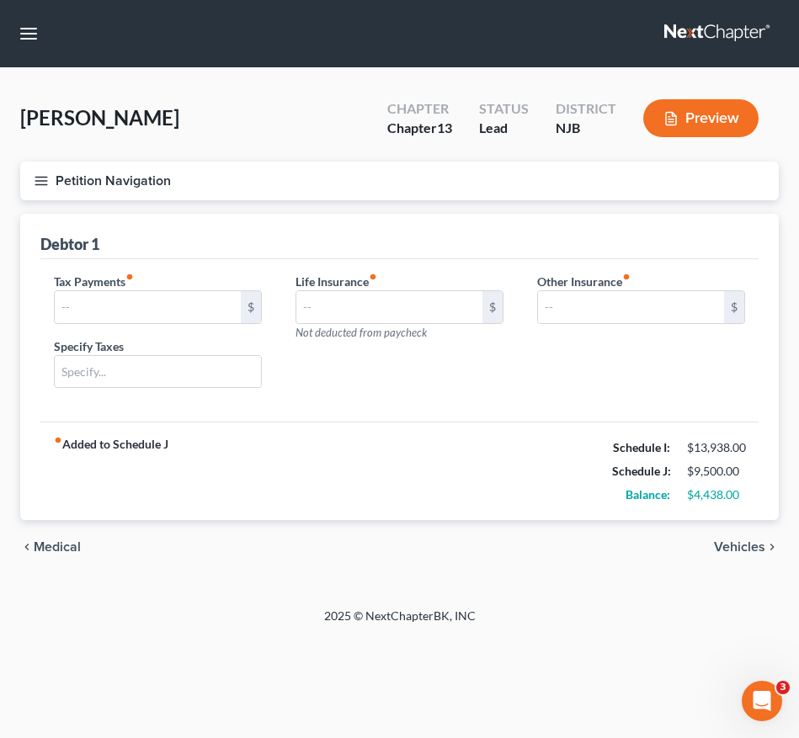
click at [37, 194] on button "Petition Navigation" at bounding box center [399, 181] width 758 height 39
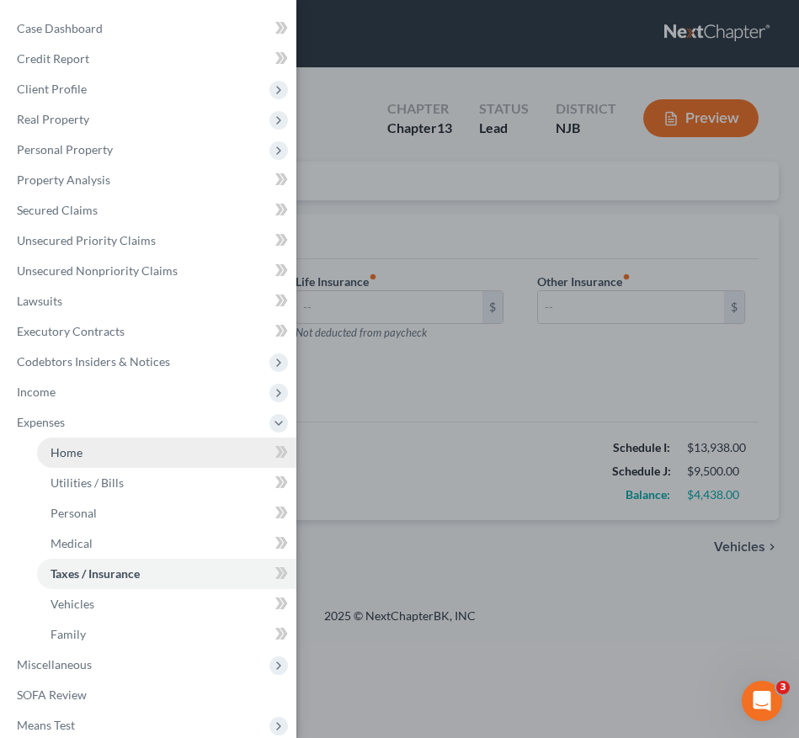
click at [121, 453] on link "Home" at bounding box center [166, 453] width 259 height 30
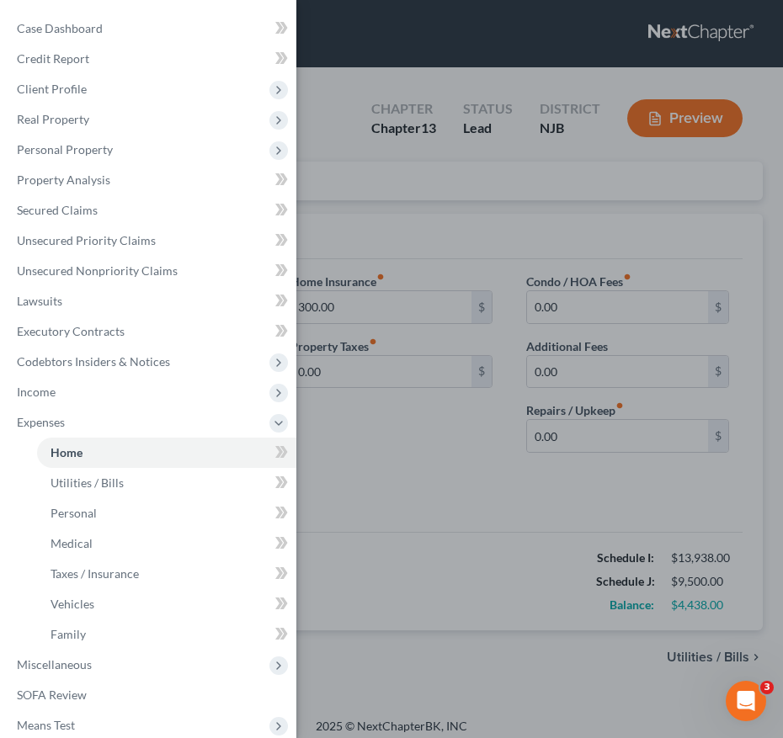
click at [471, 476] on div "Case Dashboard Payments Invoices Payments Payments Credit Report Client Profile" at bounding box center [391, 369] width 783 height 738
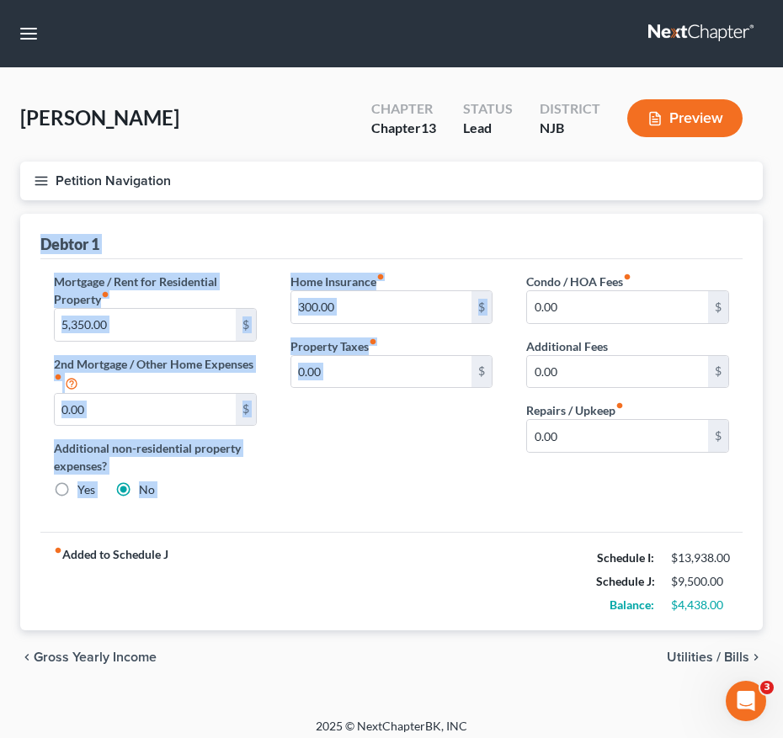
drag, startPoint x: 471, startPoint y: 476, endPoint x: 313, endPoint y: 470, distance: 157.5
click at [313, 470] on div "Petition Navigation Case Dashboard Payments Invoices Payments Payments Credit R…" at bounding box center [391, 424] width 759 height 524
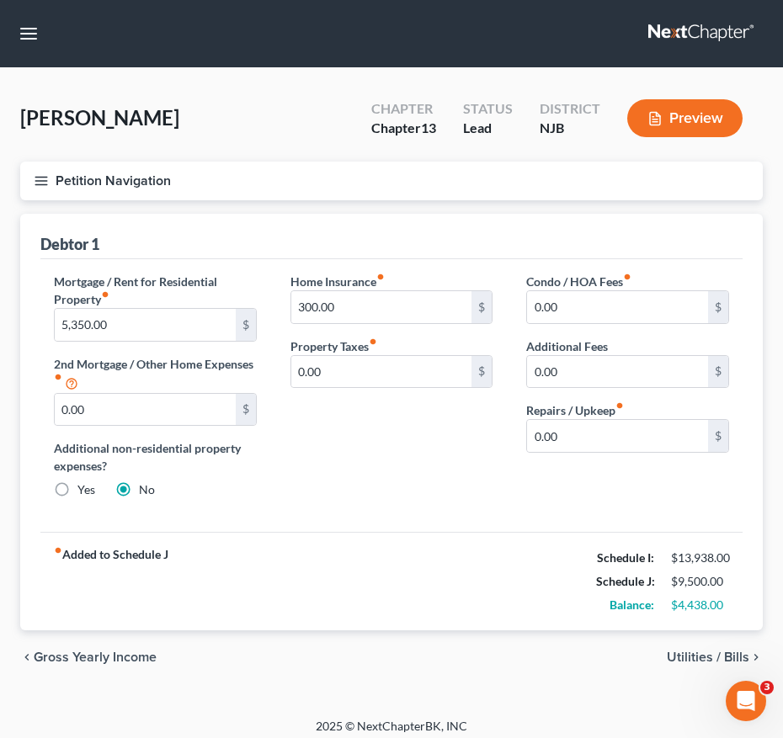
drag, startPoint x: 313, startPoint y: 470, endPoint x: 328, endPoint y: 470, distance: 15.2
click at [328, 470] on div "Home Insurance fiber_manual_record 300.00 $ Property Taxes fiber_manual_record …" at bounding box center [392, 393] width 237 height 240
click at [37, 183] on icon "button" at bounding box center [41, 180] width 15 height 15
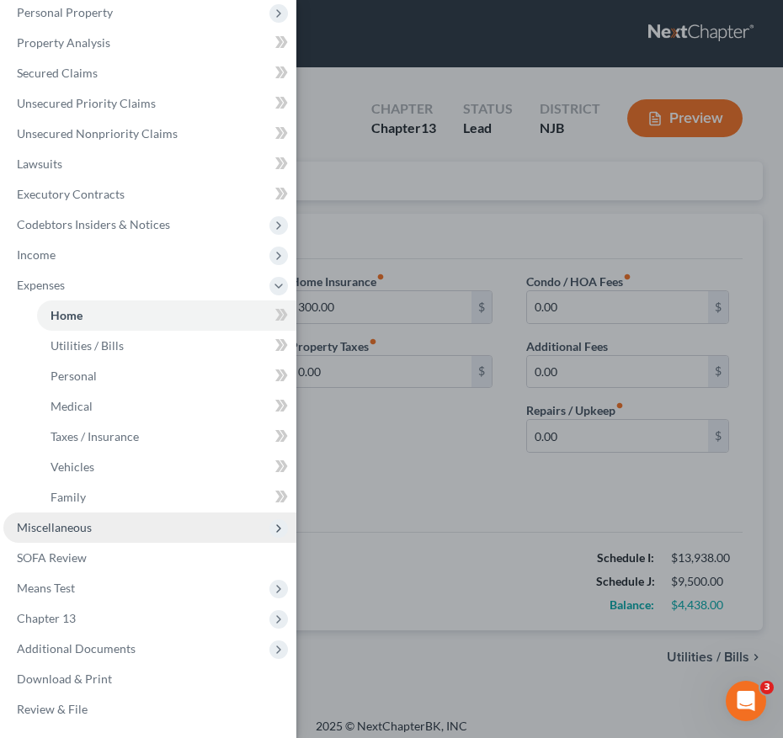
click at [162, 524] on span "Miscellaneous" at bounding box center [149, 528] width 293 height 30
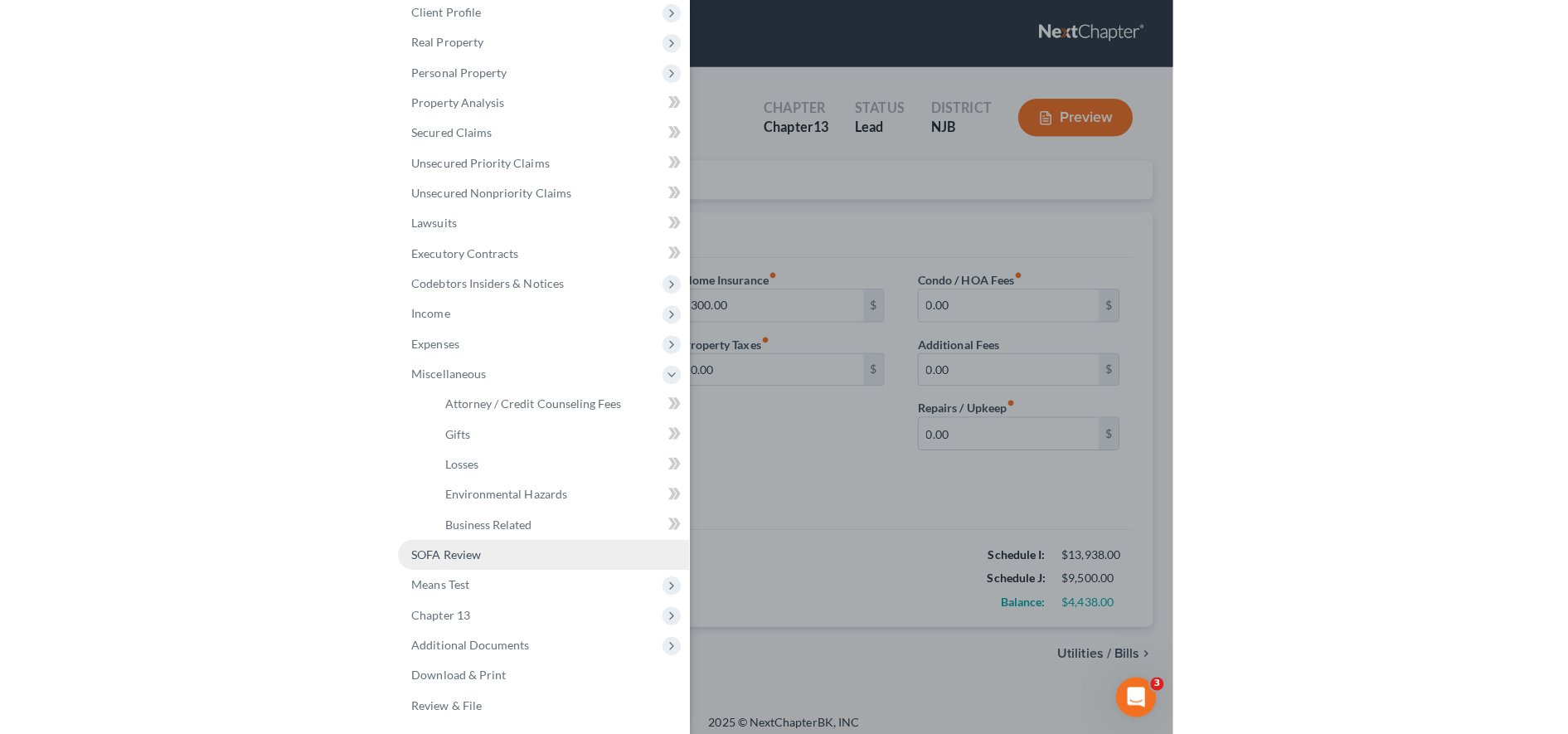
scroll to position [76, 0]
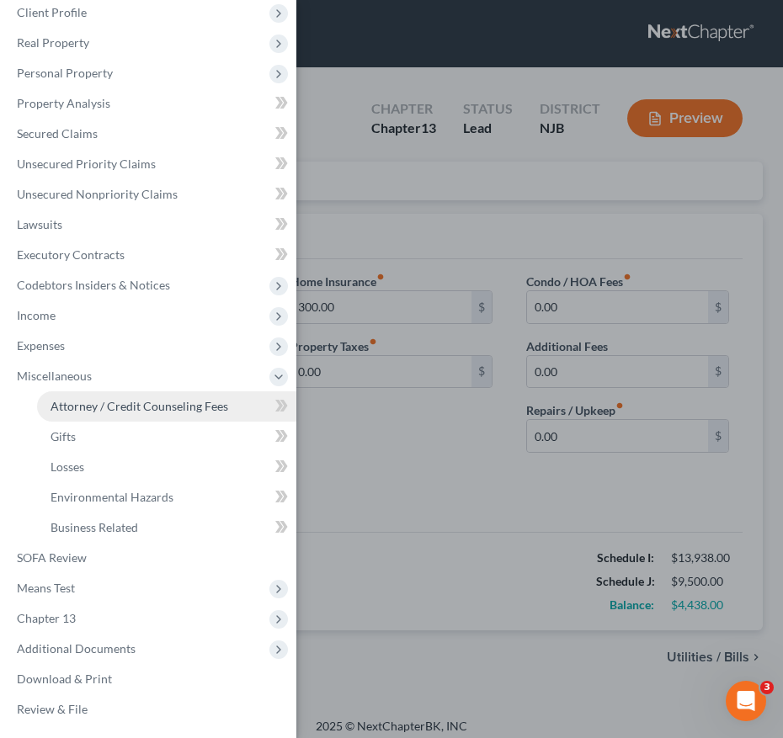
click at [146, 402] on span "Attorney / Credit Counseling Fees" at bounding box center [140, 406] width 178 height 14
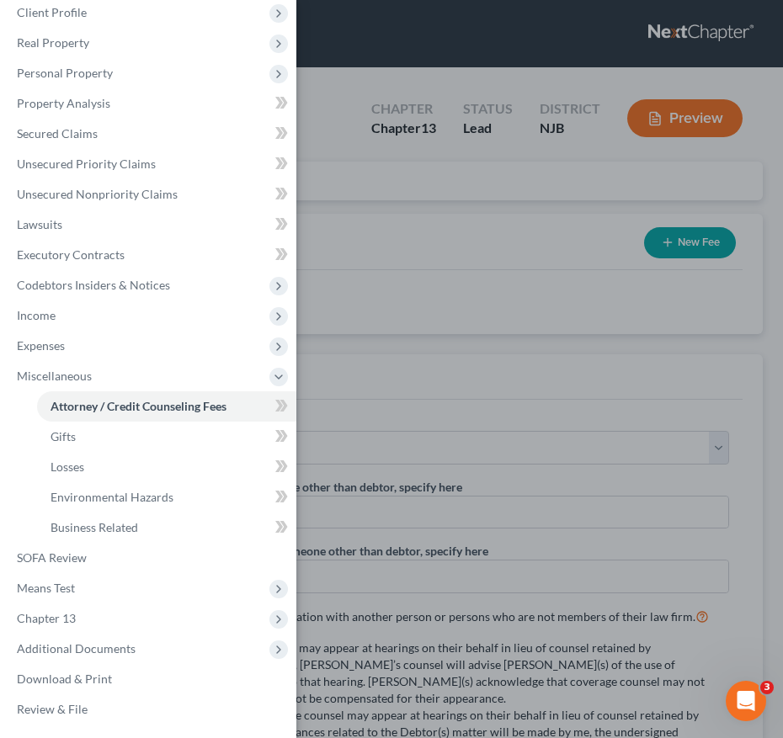
click at [429, 454] on div "Case Dashboard Payments Invoices Payments Payments Credit Report Client Profile" at bounding box center [391, 369] width 783 height 738
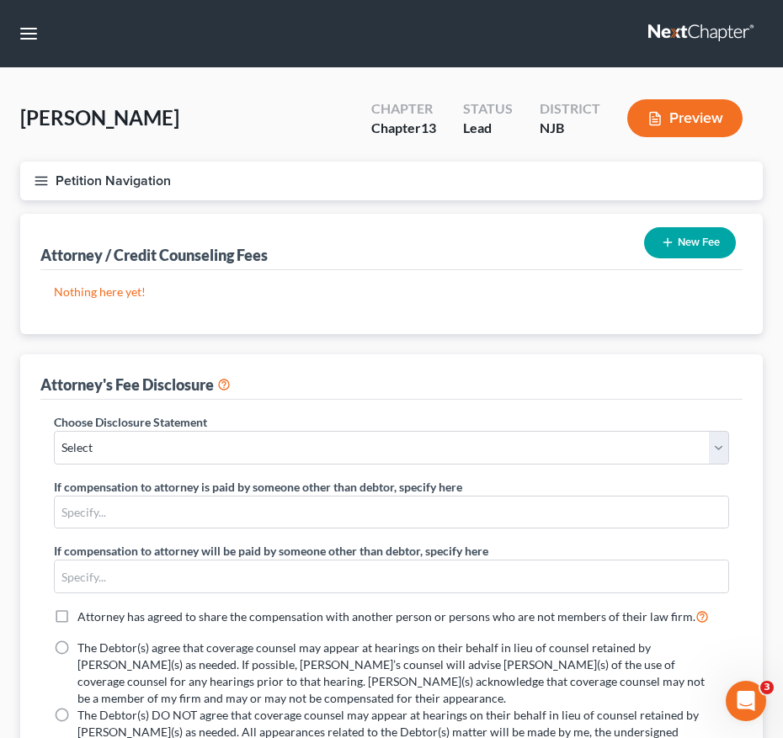
click at [347, 314] on div "Case Dashboard Payments Invoices Payments Payments Credit Report Client Profile" at bounding box center [391, 369] width 783 height 738
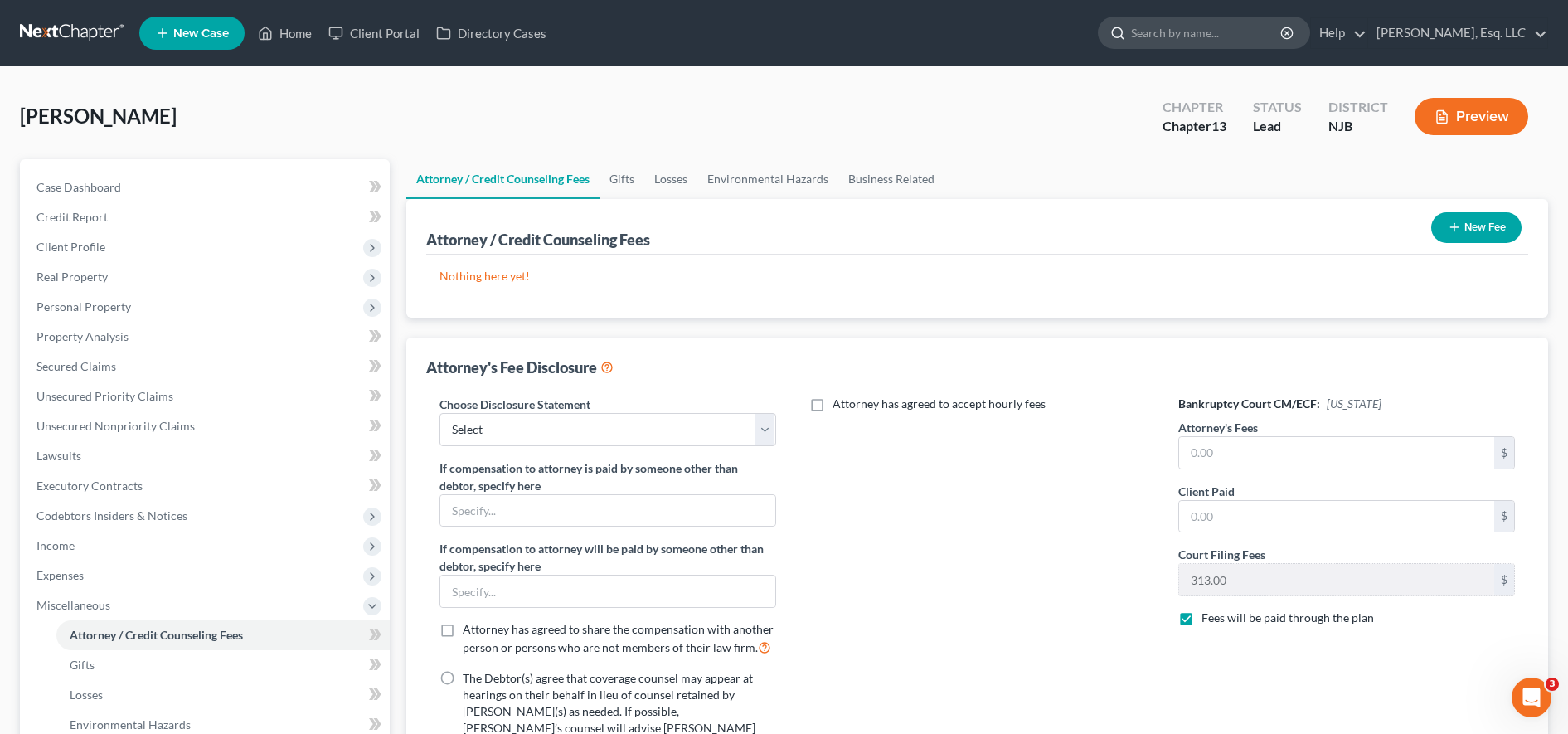
click at [1156, 35] on input "search" at bounding box center [1207, 33] width 152 height 31
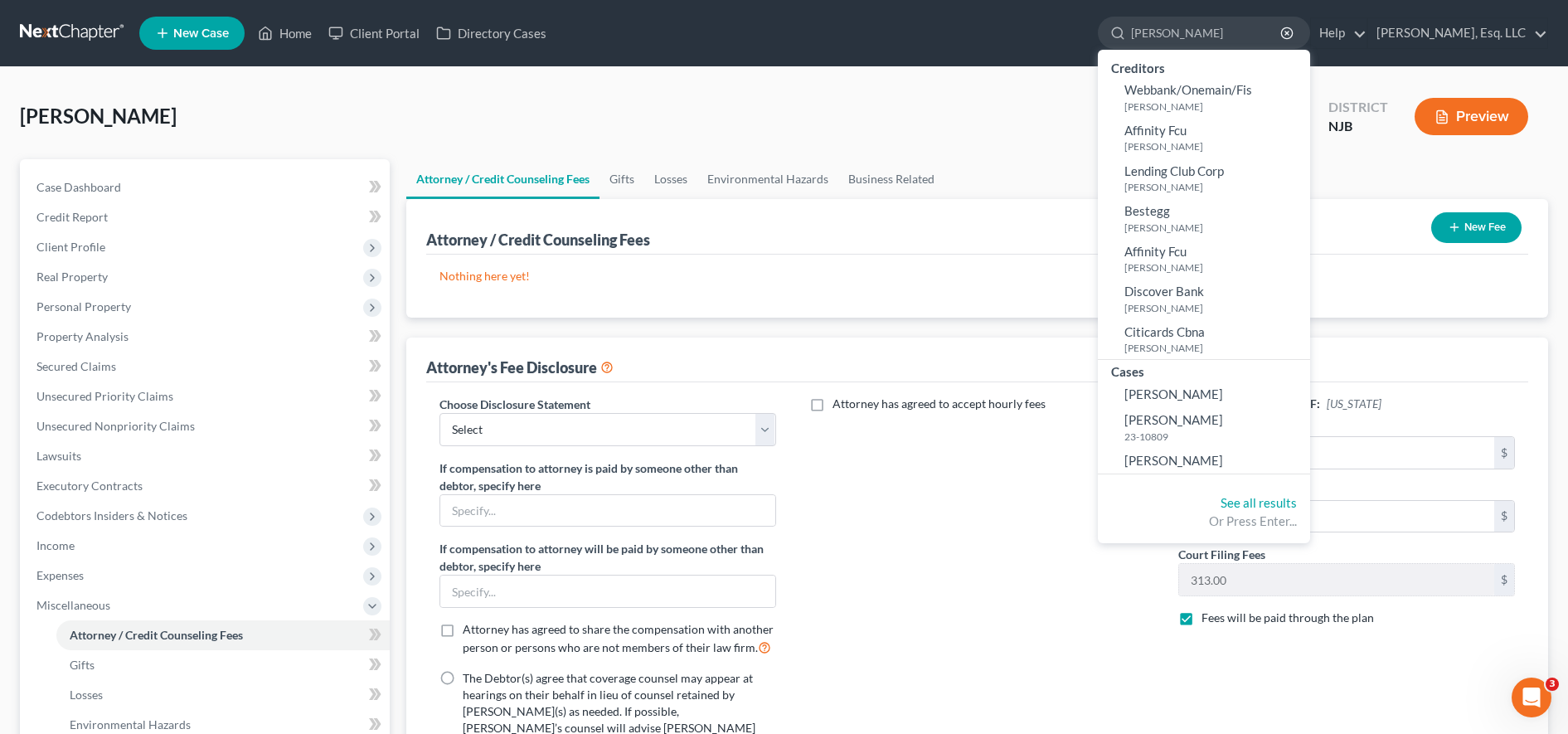
type input "[PERSON_NAME]"
click at [1168, 455] on span "[PERSON_NAME]" at bounding box center [1174, 460] width 98 height 15
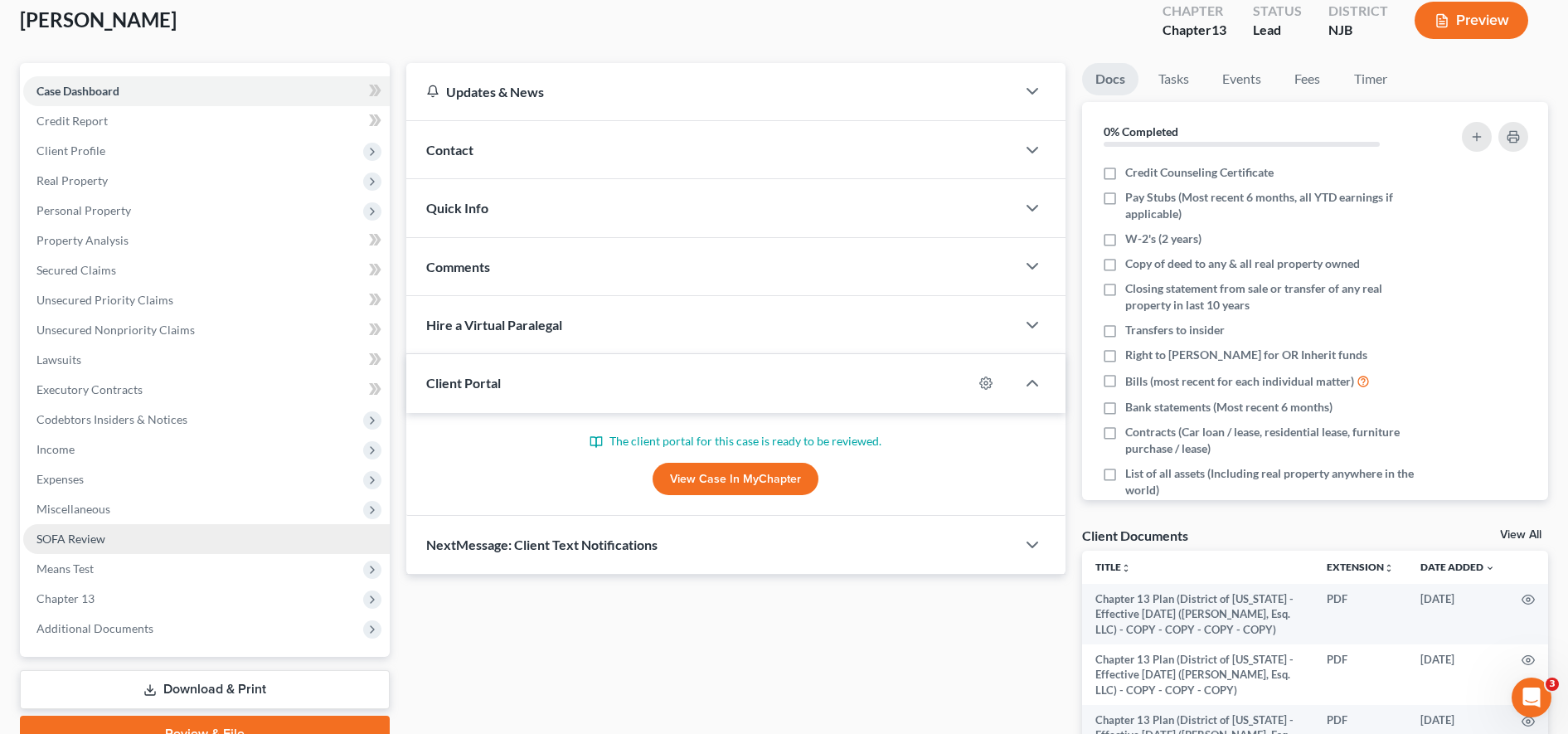
scroll to position [334, 0]
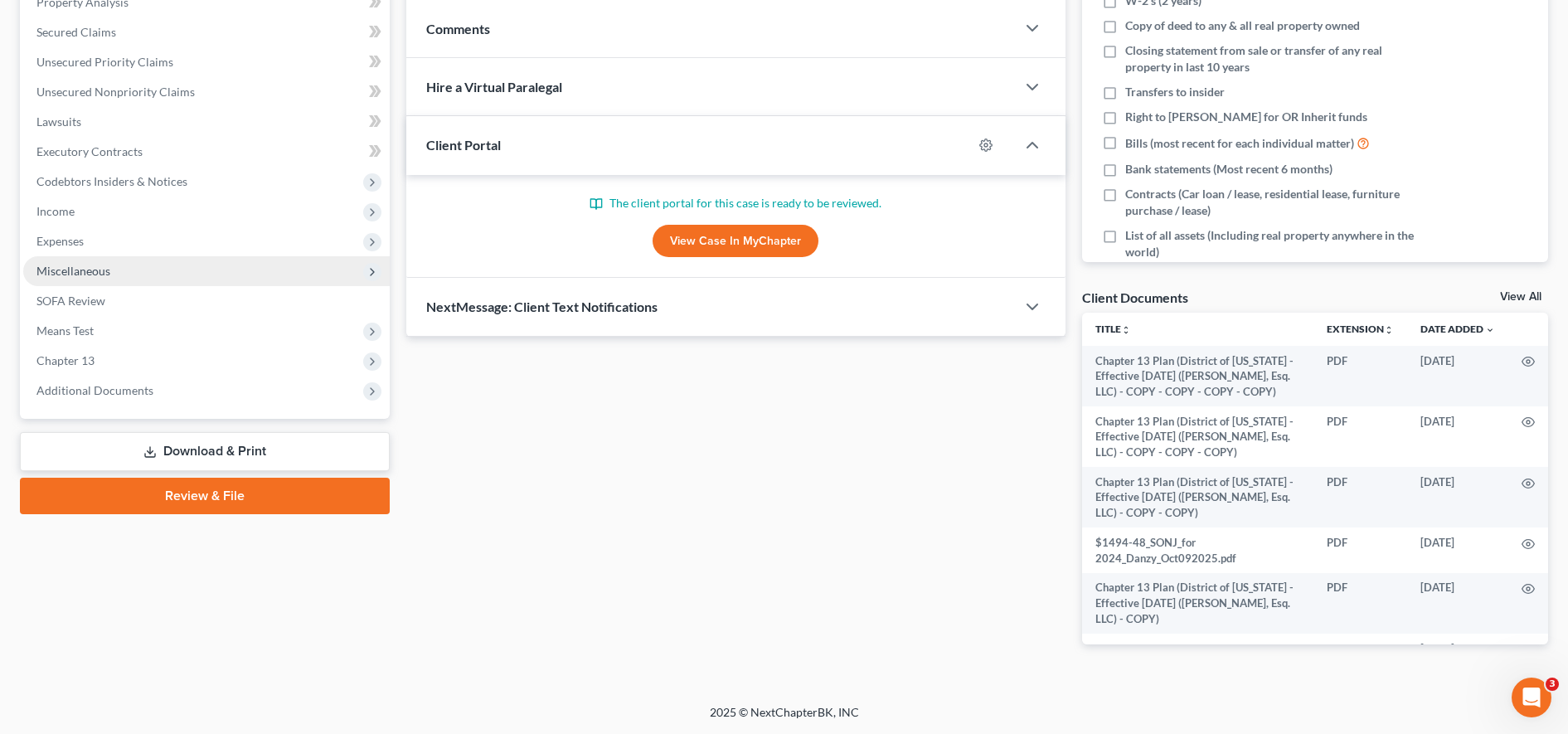
click at [135, 275] on span "Miscellaneous" at bounding box center [207, 271] width 366 height 30
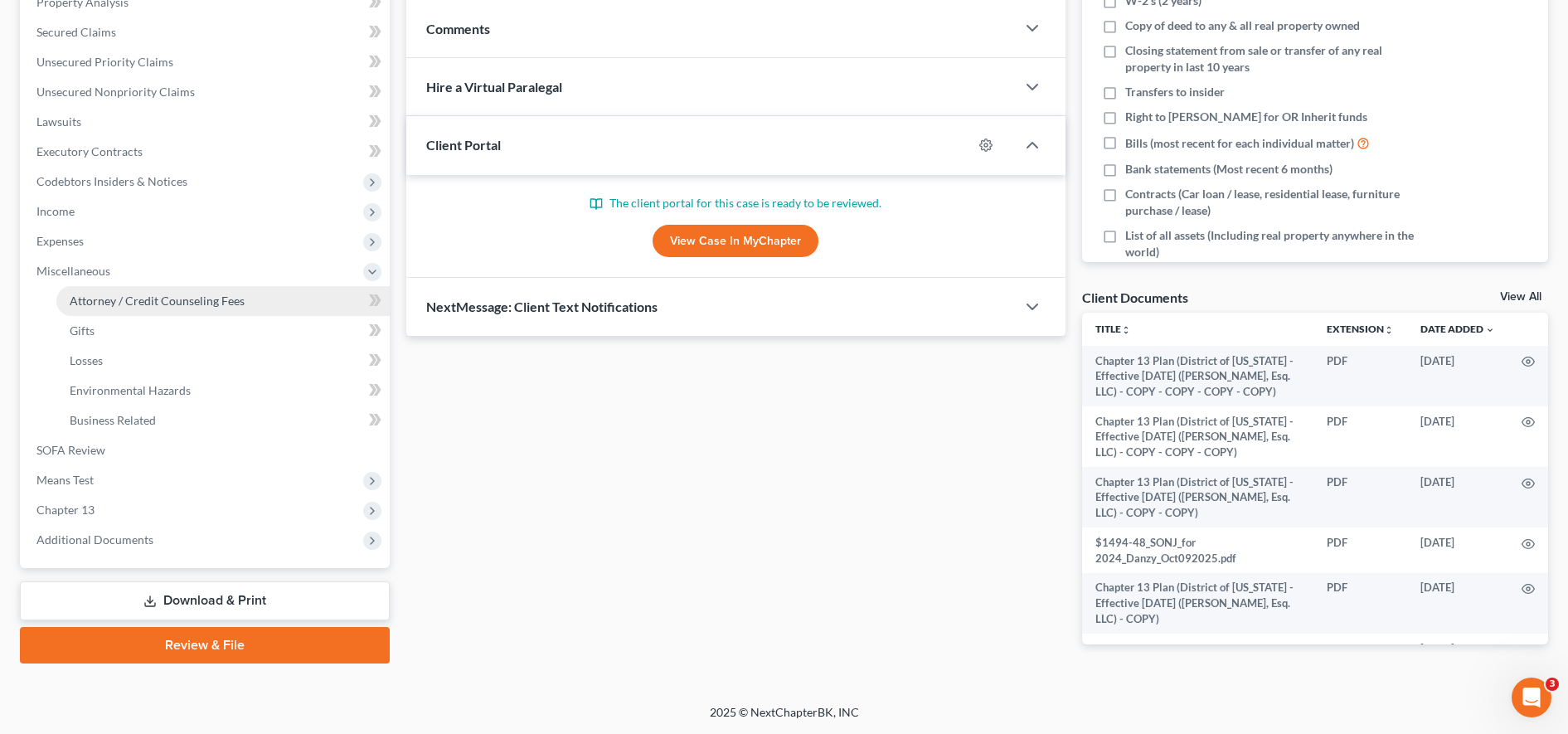
click at [157, 297] on span "Attorney / Credit Counseling Fees" at bounding box center [158, 300] width 175 height 14
select select "0"
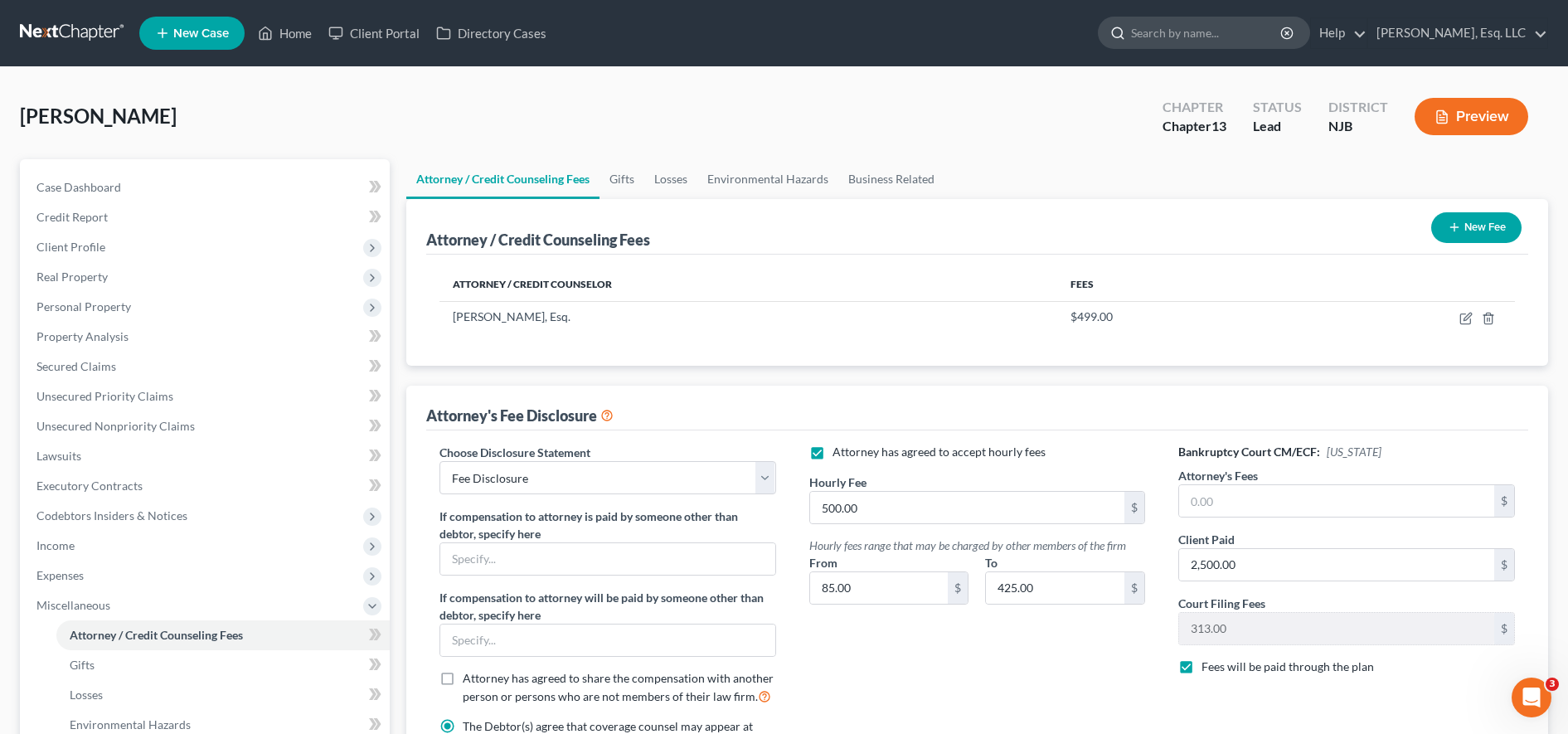
click at [1190, 33] on input "search" at bounding box center [1207, 33] width 152 height 31
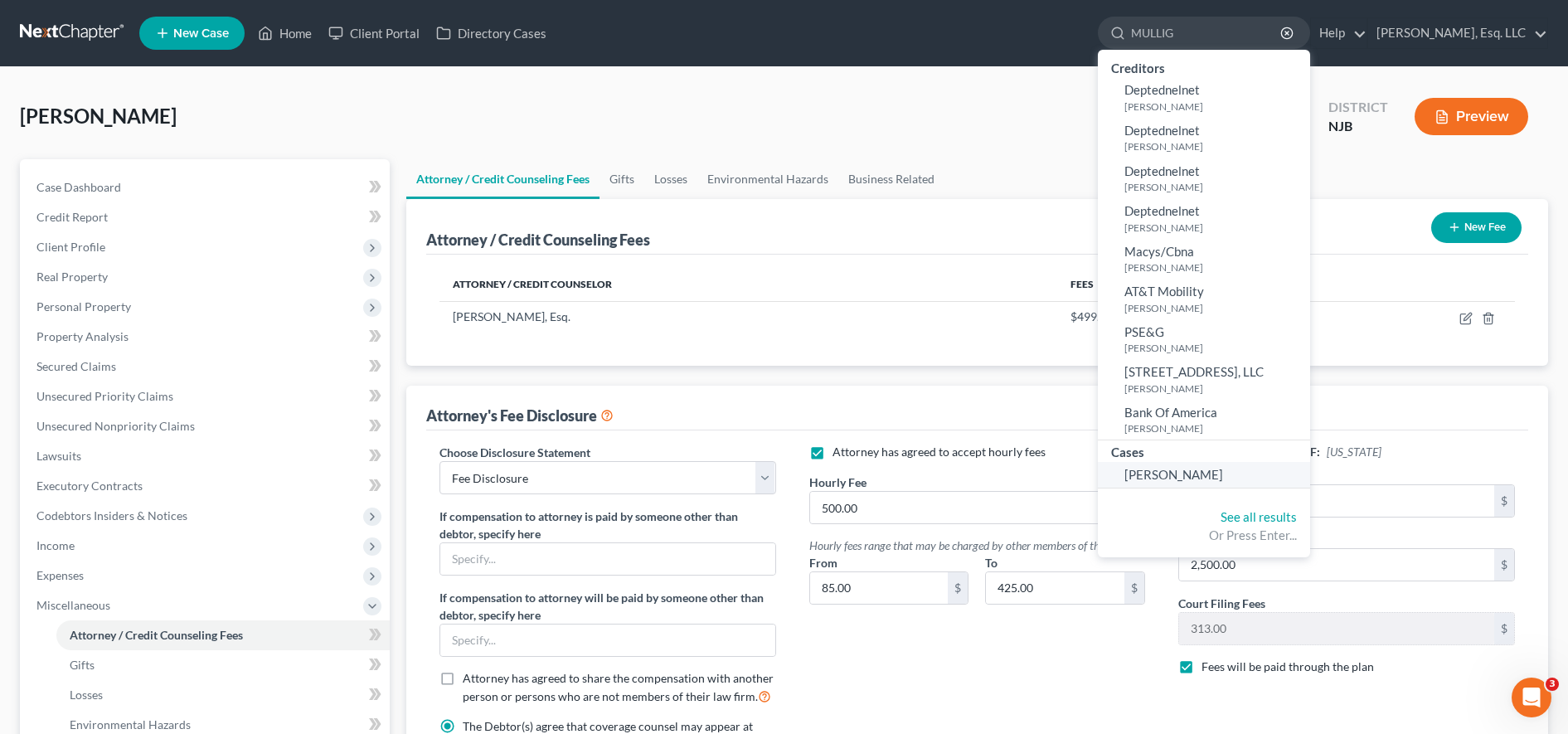
type input "MULLIG"
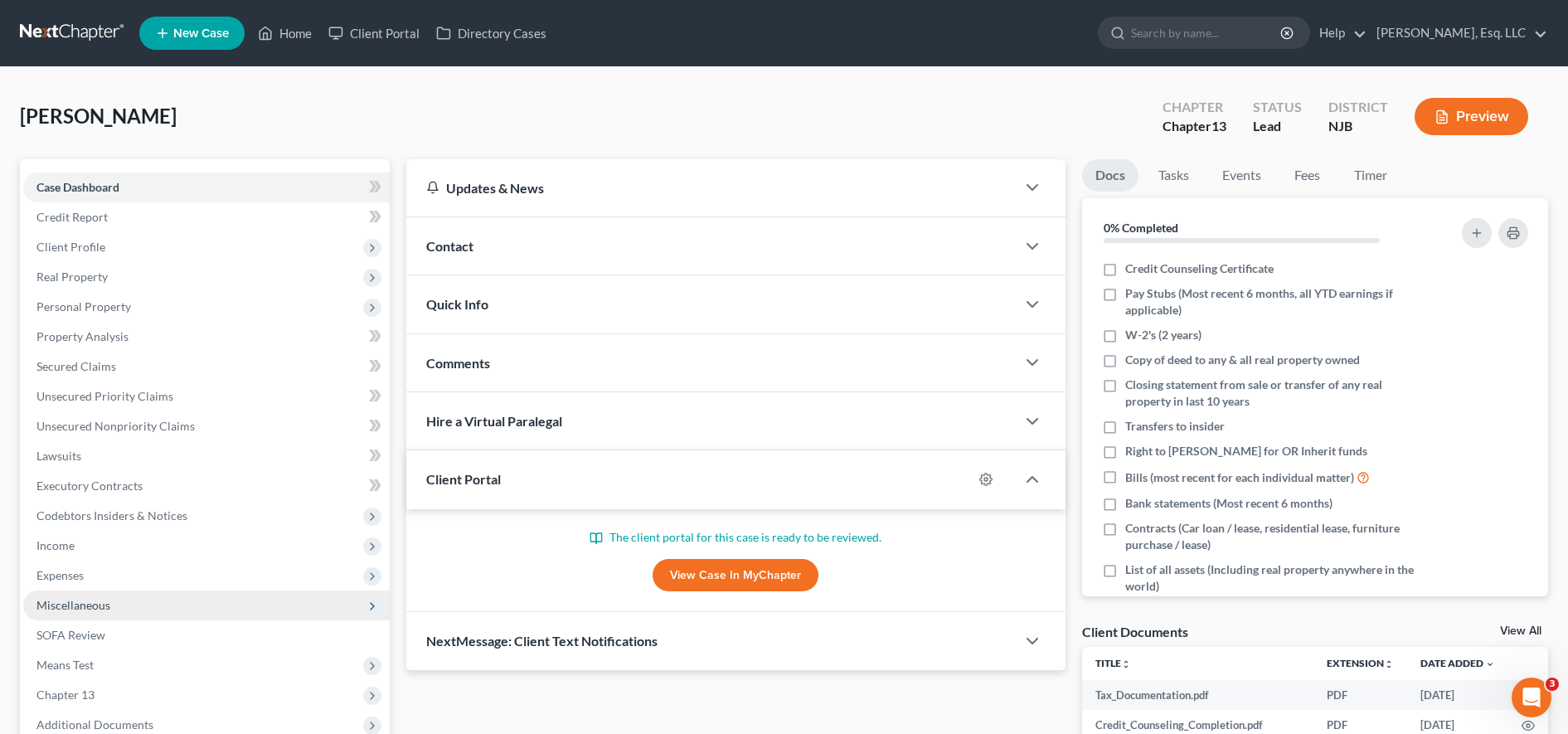
scroll to position [334, 0]
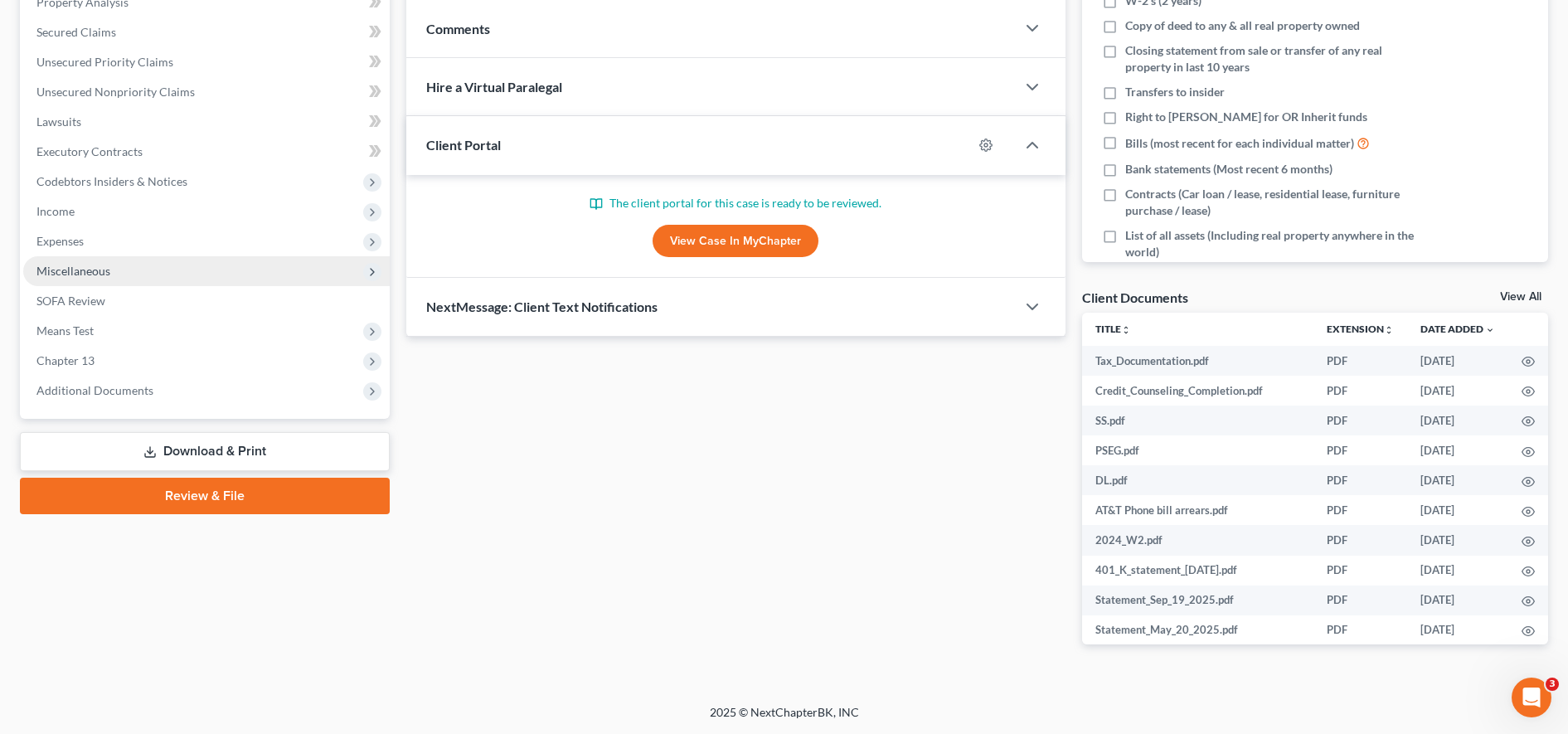
click at [204, 260] on span "Miscellaneous" at bounding box center [207, 271] width 366 height 30
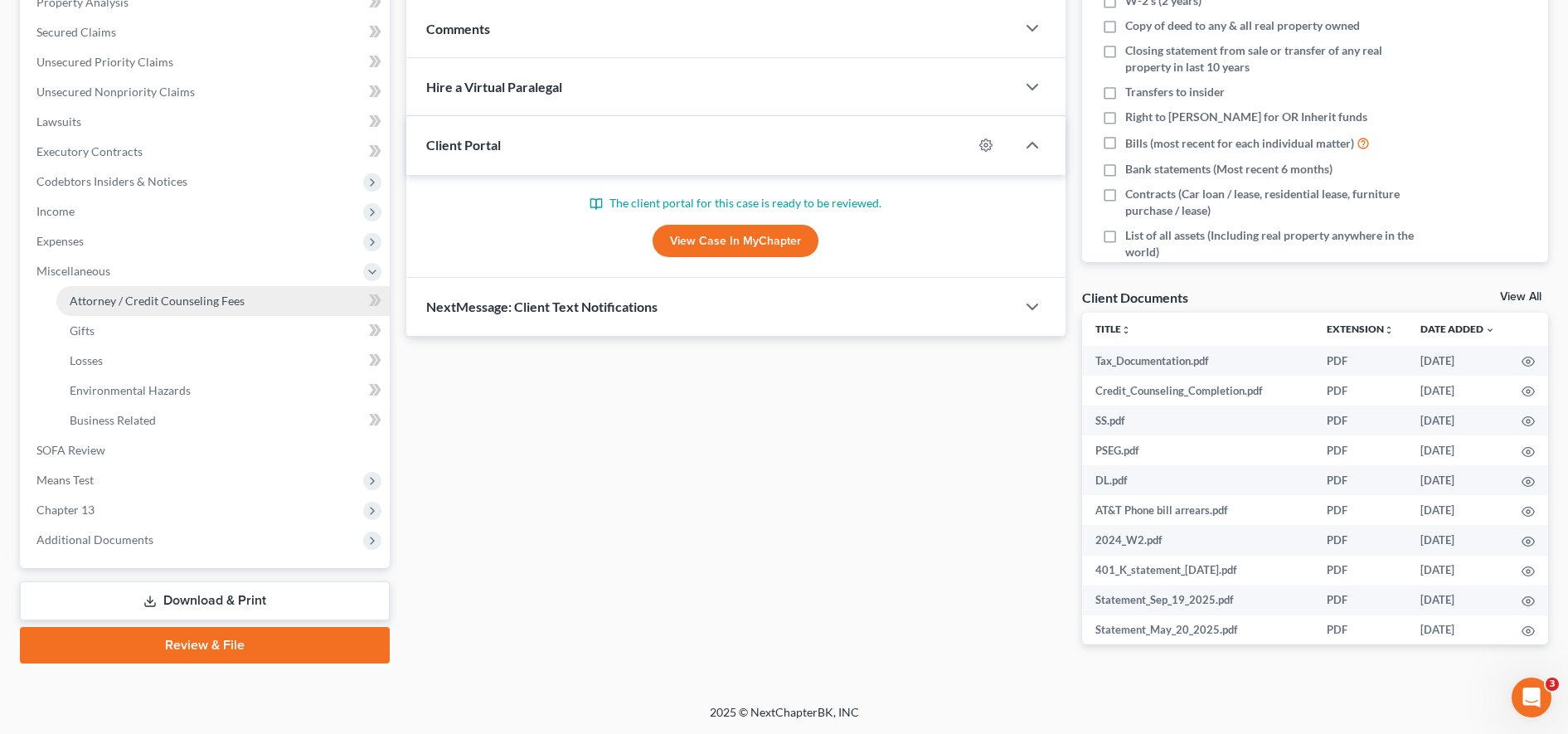
click at [164, 294] on span "Attorney / Credit Counseling Fees" at bounding box center [158, 300] width 175 height 14
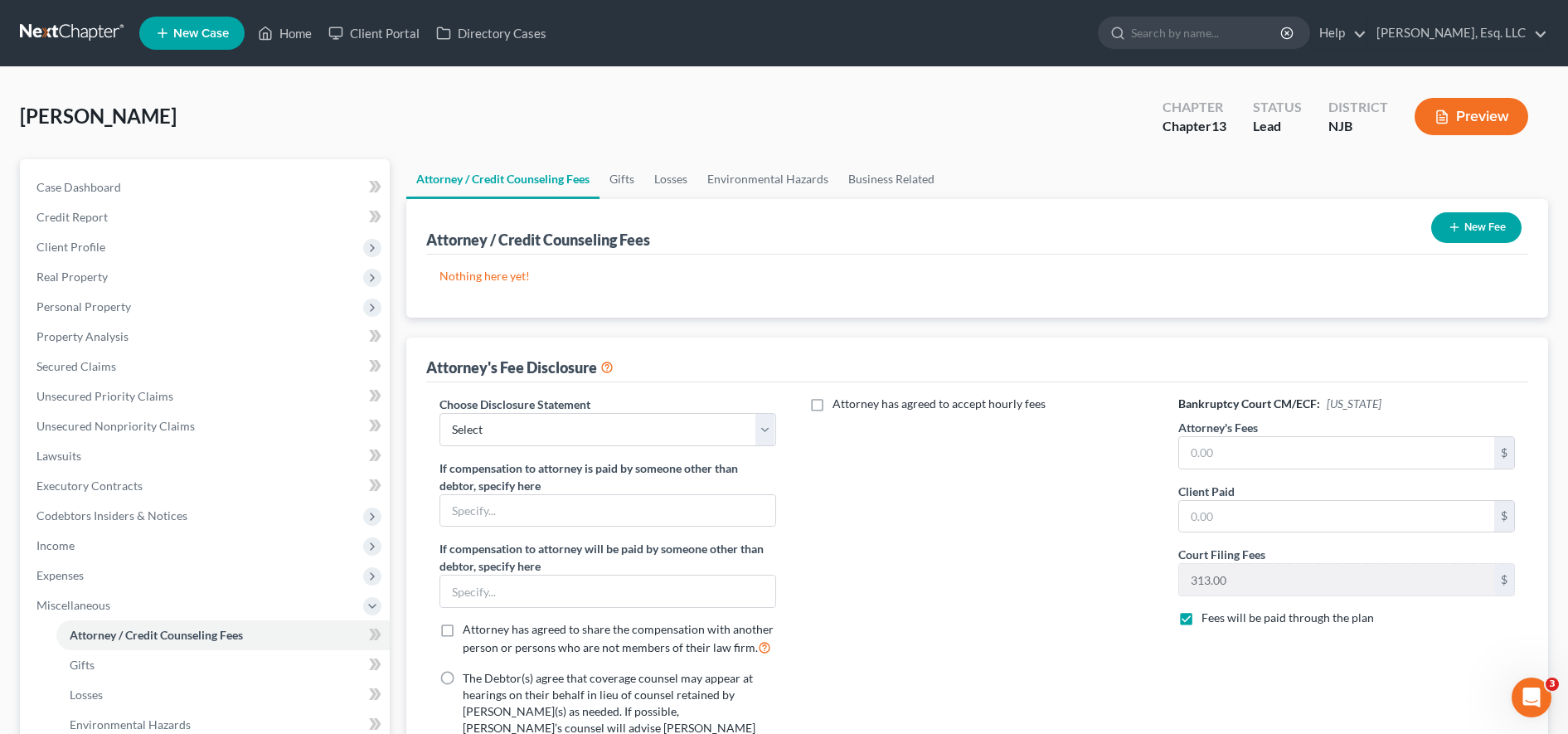
click at [832, 404] on label "Attorney has agreed to accept hourly fees" at bounding box center [939, 404] width 213 height 17
click at [839, 404] on input "Attorney has agreed to accept hourly fees" at bounding box center [844, 401] width 11 height 11
checkbox input "true"
click at [865, 461] on input "text" at bounding box center [967, 459] width 315 height 32
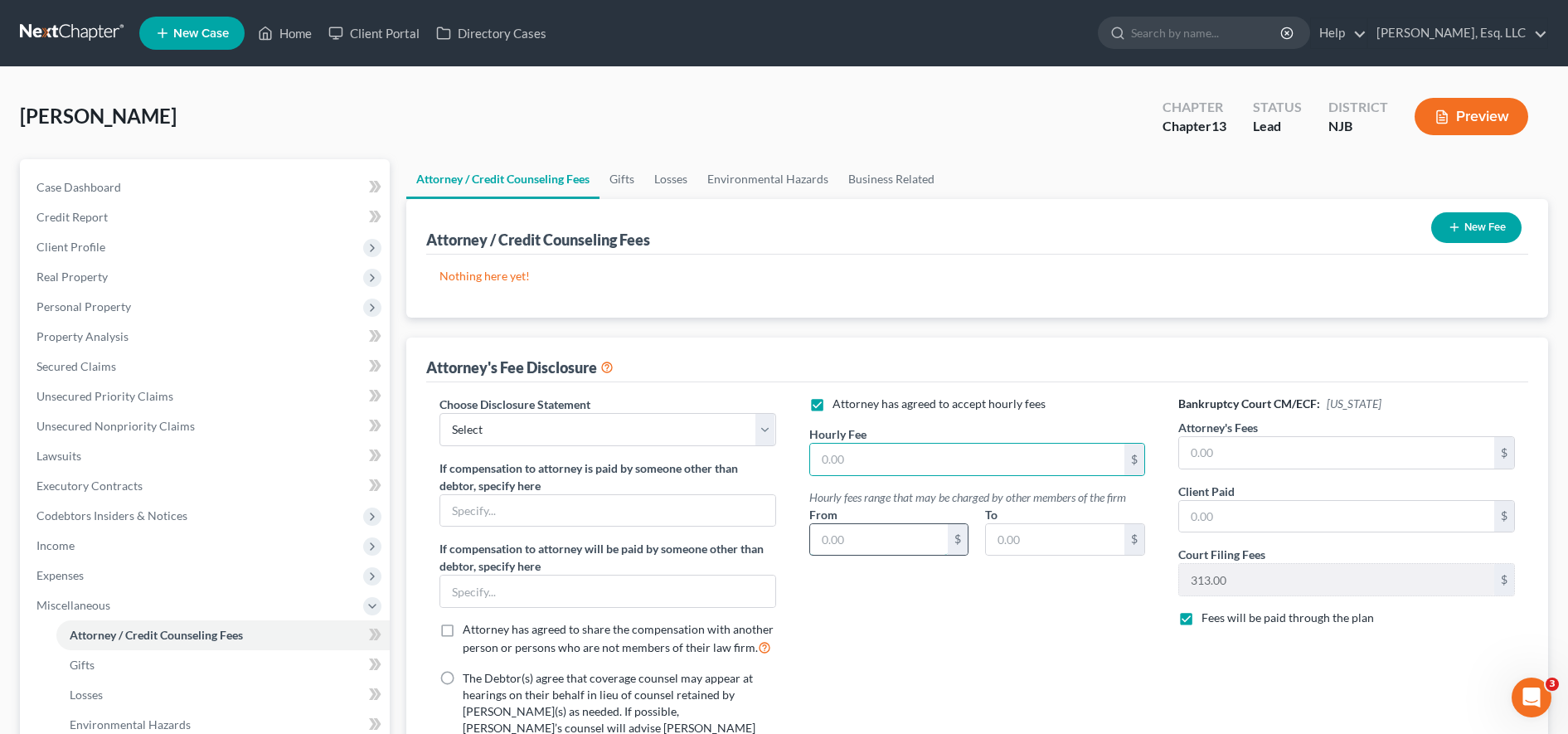
click at [852, 545] on input "text" at bounding box center [879, 540] width 139 height 32
type input "85.00"
click at [1004, 545] on input "text" at bounding box center [1055, 540] width 139 height 32
type input "425.00"
click at [1010, 462] on input "text" at bounding box center [967, 459] width 315 height 32
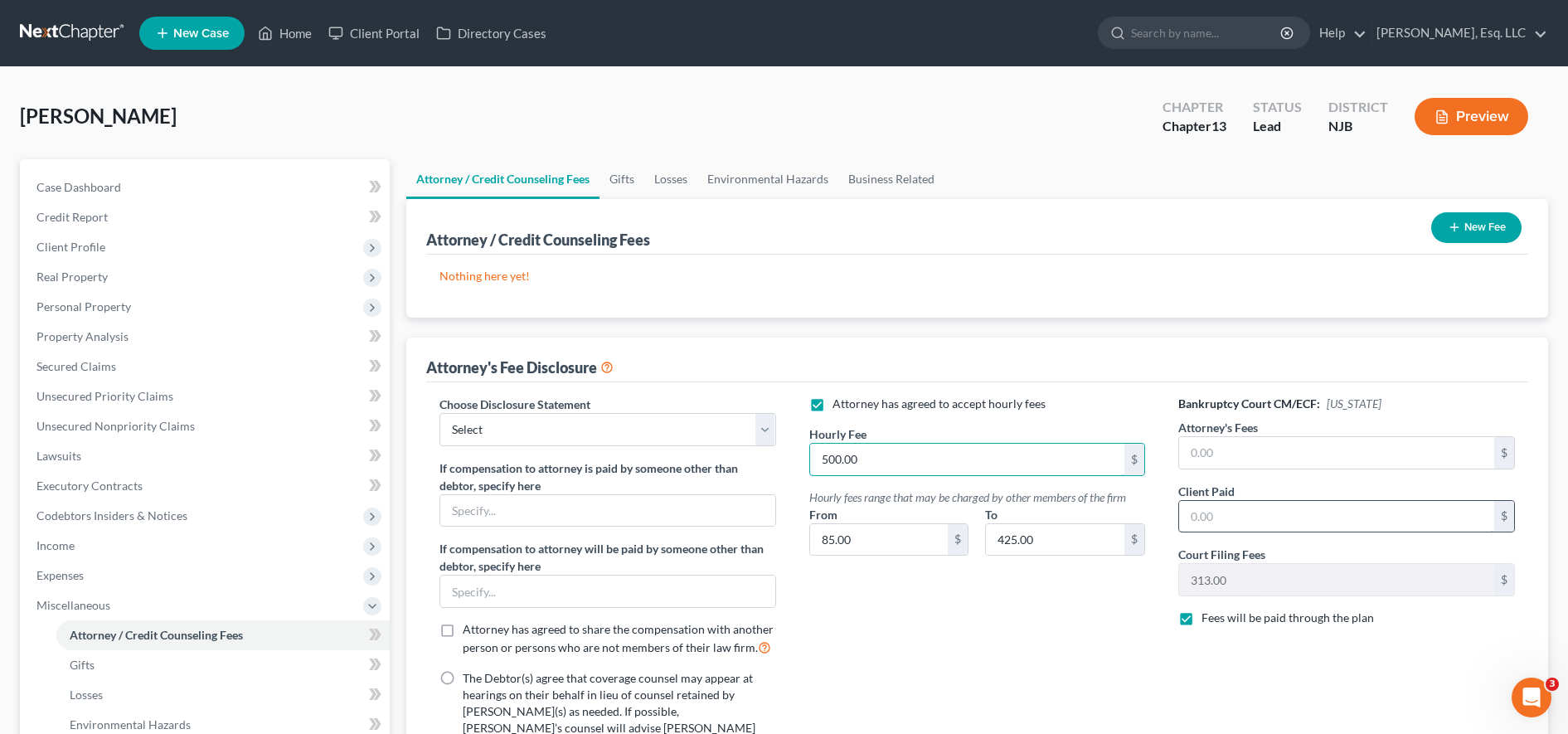
type input "500.00"
click at [1234, 518] on input "text" at bounding box center [1337, 516] width 315 height 32
type input "2,500.00"
click at [1475, 219] on button "New Fee" at bounding box center [1476, 228] width 91 height 31
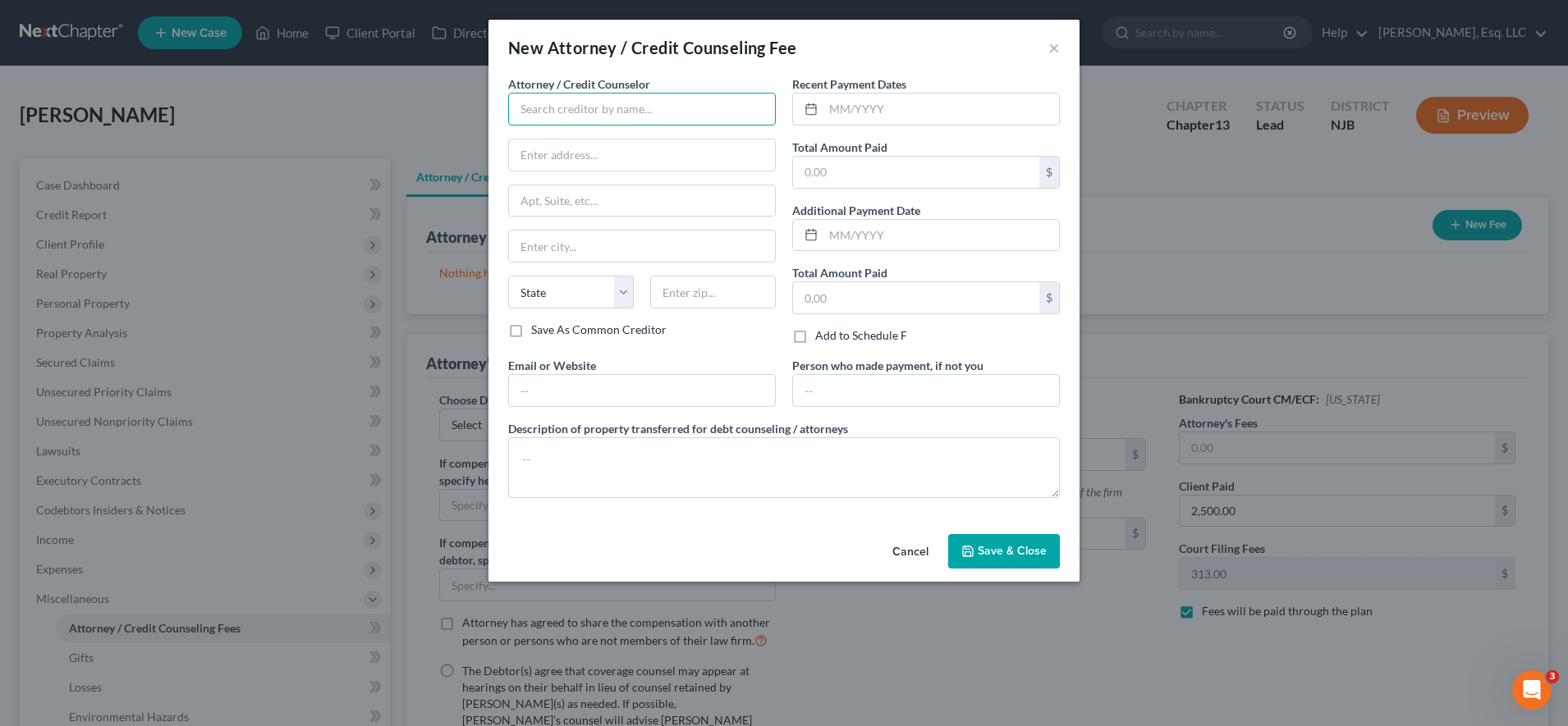
click at [685, 109] on input "text" at bounding box center [642, 109] width 267 height 33
type input "[PERSON_NAME], Esq."
type input "[STREET_ADDRESS]"
type input "Suite 2B"
type input "Bridgewater"
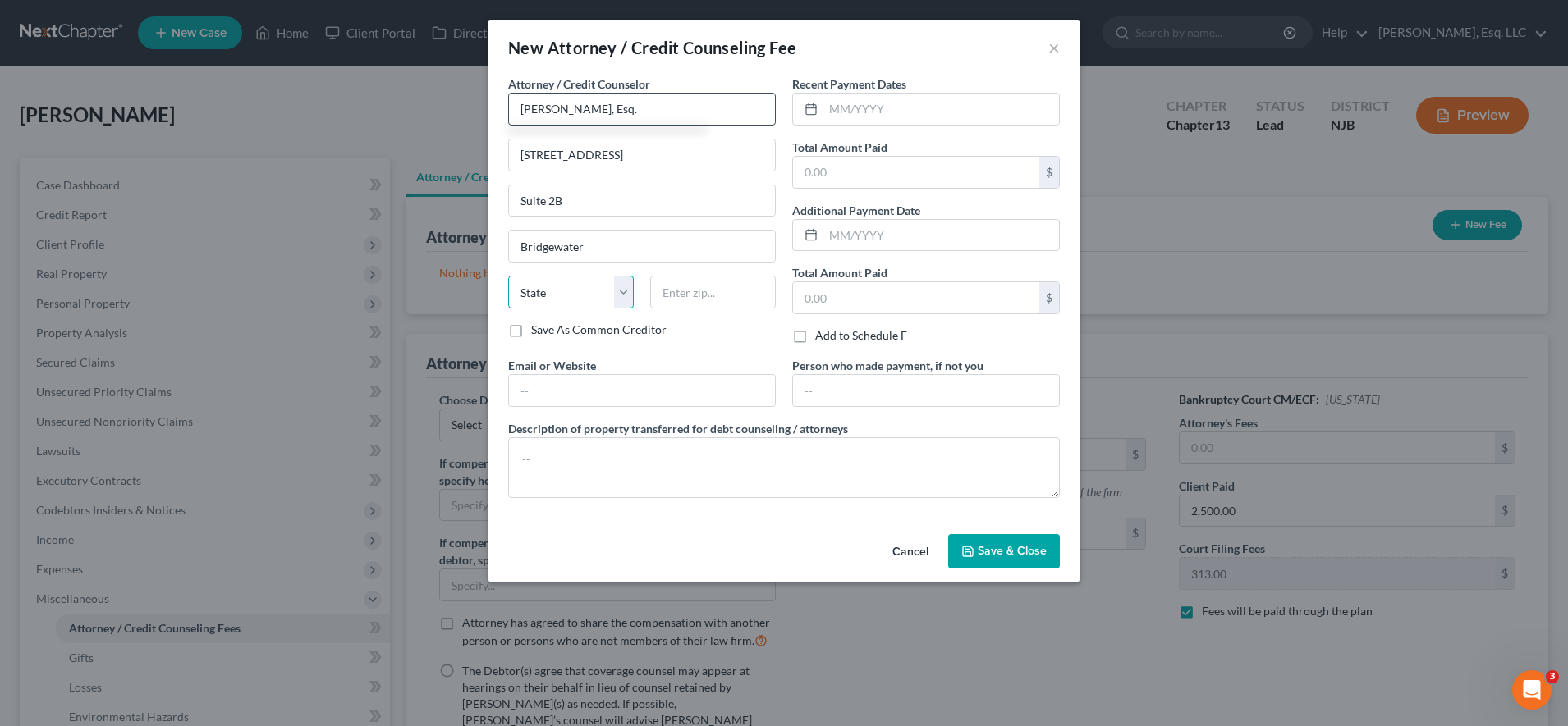
select select "33"
type input "08807"
type input "[EMAIL_ADDRESS][DOMAIN_NAME]"
click at [930, 166] on input "text" at bounding box center [916, 172] width 247 height 31
type input "499.00"
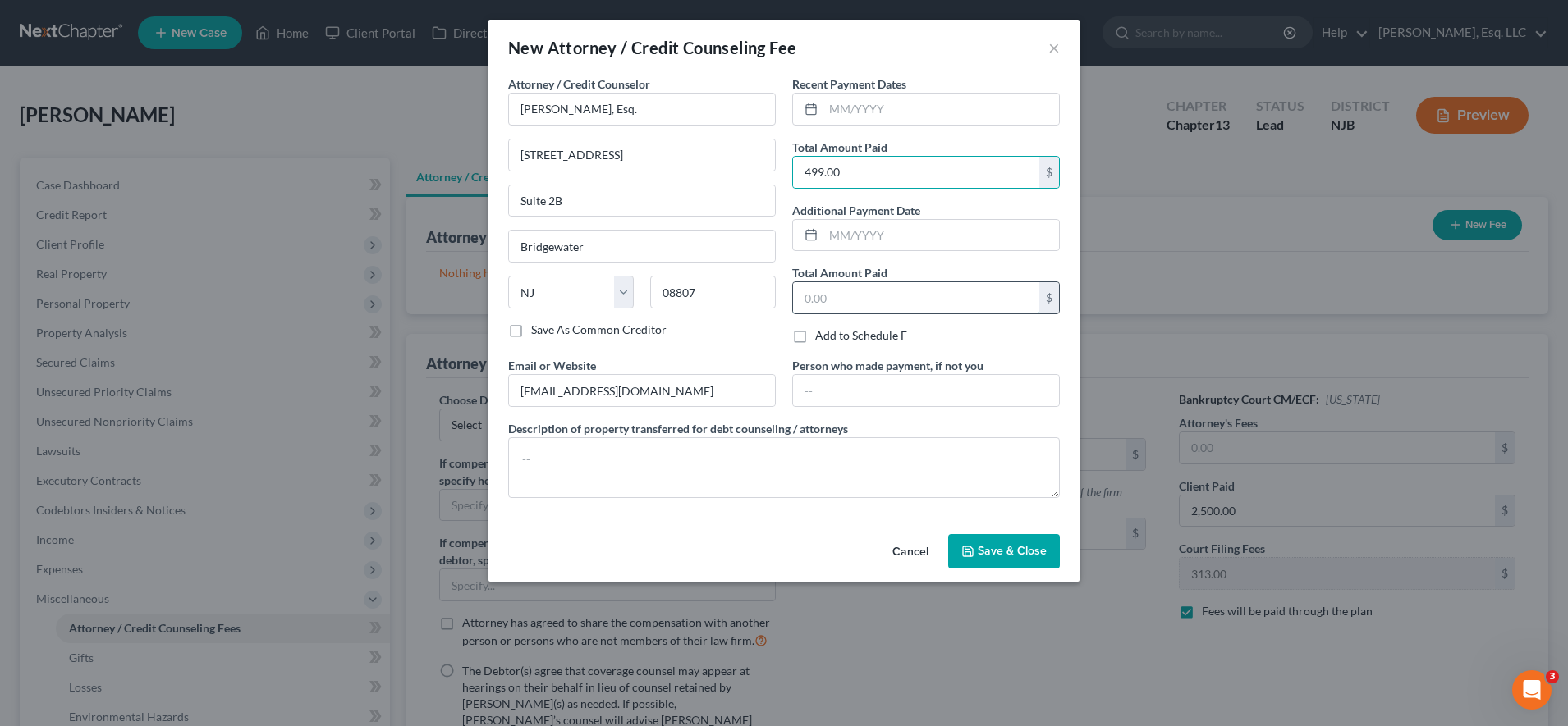
click at [895, 303] on input "text" at bounding box center [916, 298] width 247 height 31
type input "2,500.00"
click at [977, 552] on button "Save & Close" at bounding box center [1003, 551] width 111 height 34
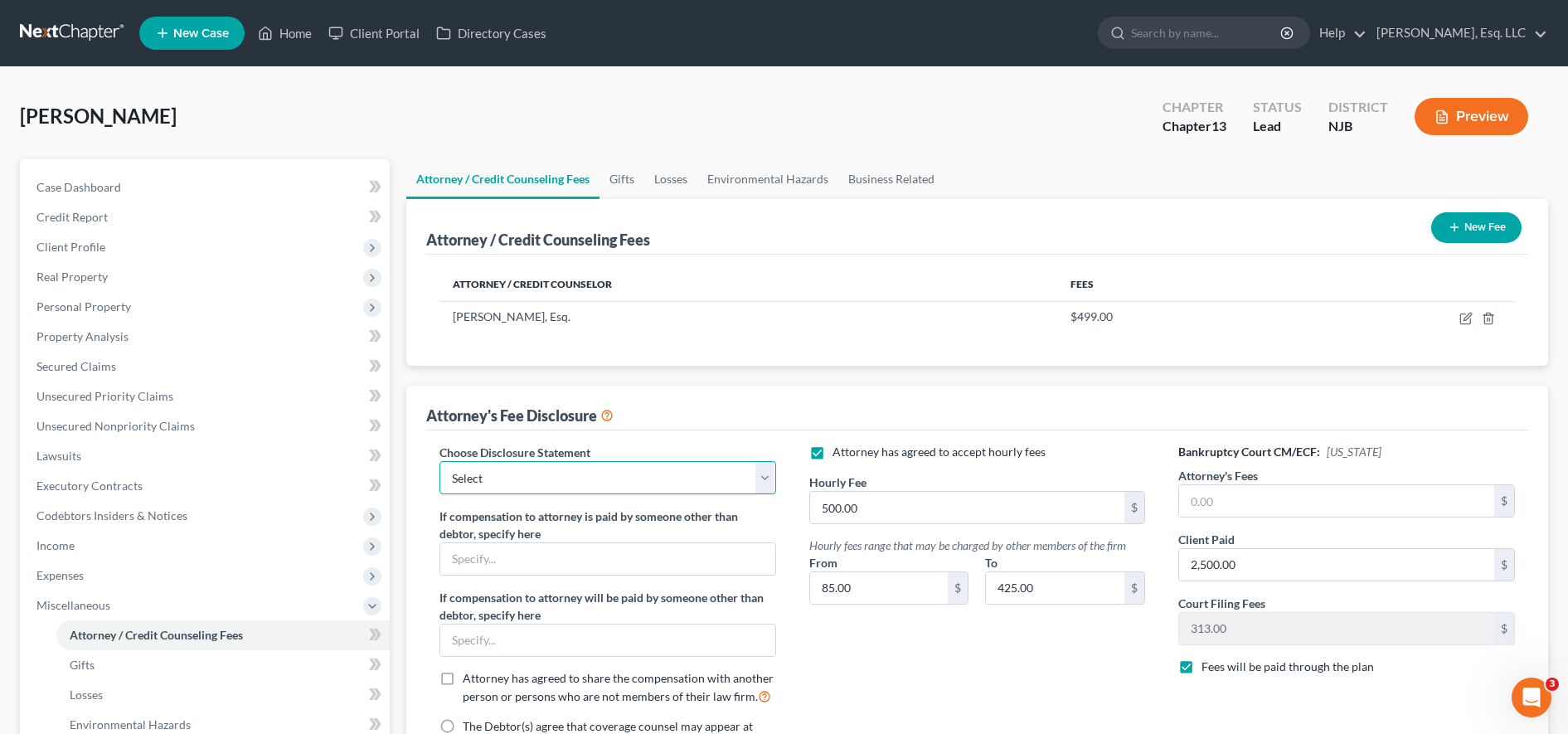
click at [697, 463] on select "Select Fee Disclosure" at bounding box center [608, 478] width 337 height 33
select select "0"
click at [439, 461] on select "Select Fee Disclosure" at bounding box center [608, 478] width 337 height 33
click at [1179, 41] on input "search" at bounding box center [1207, 33] width 152 height 31
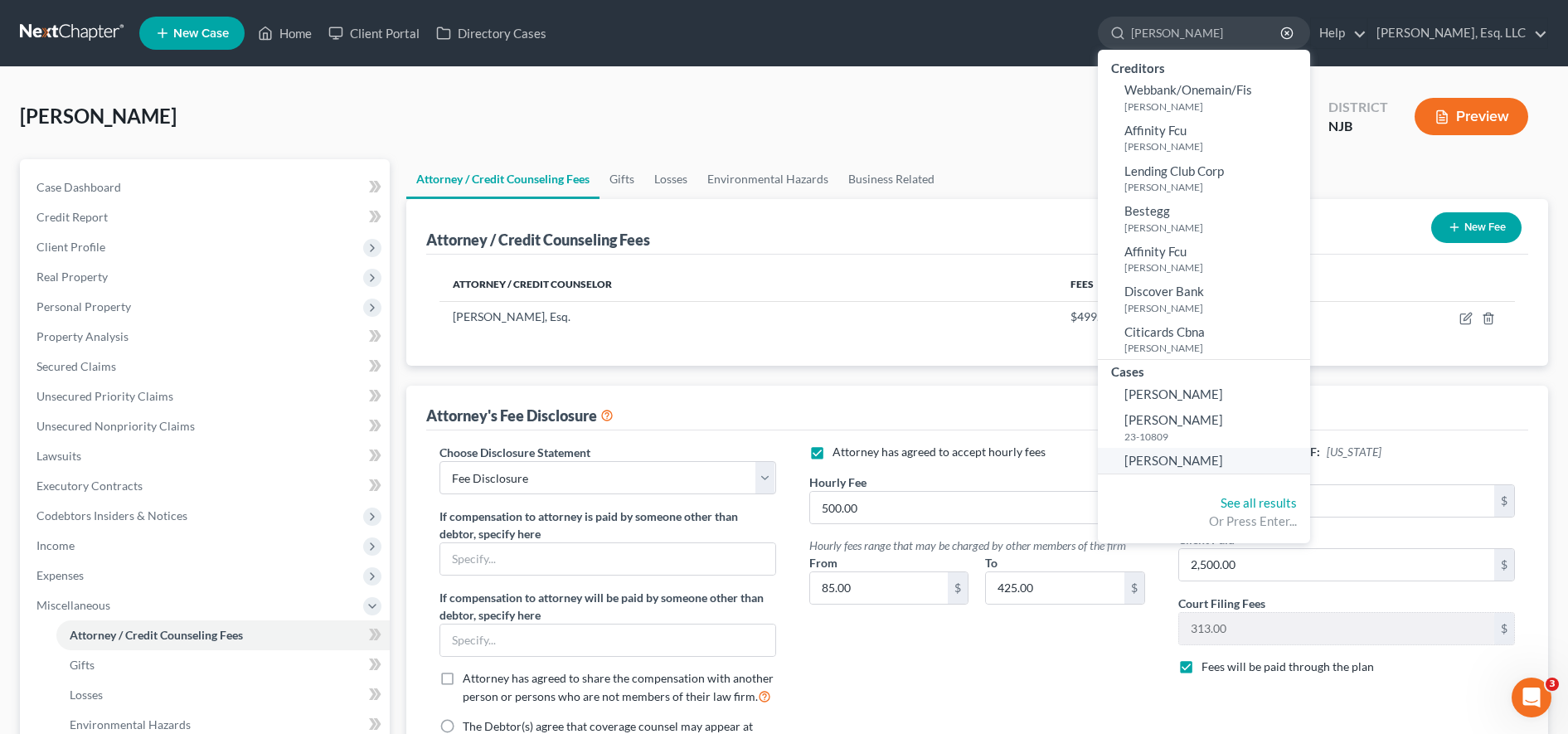
type input "[PERSON_NAME]"
click at [1177, 459] on span "[PERSON_NAME]" at bounding box center [1174, 460] width 98 height 15
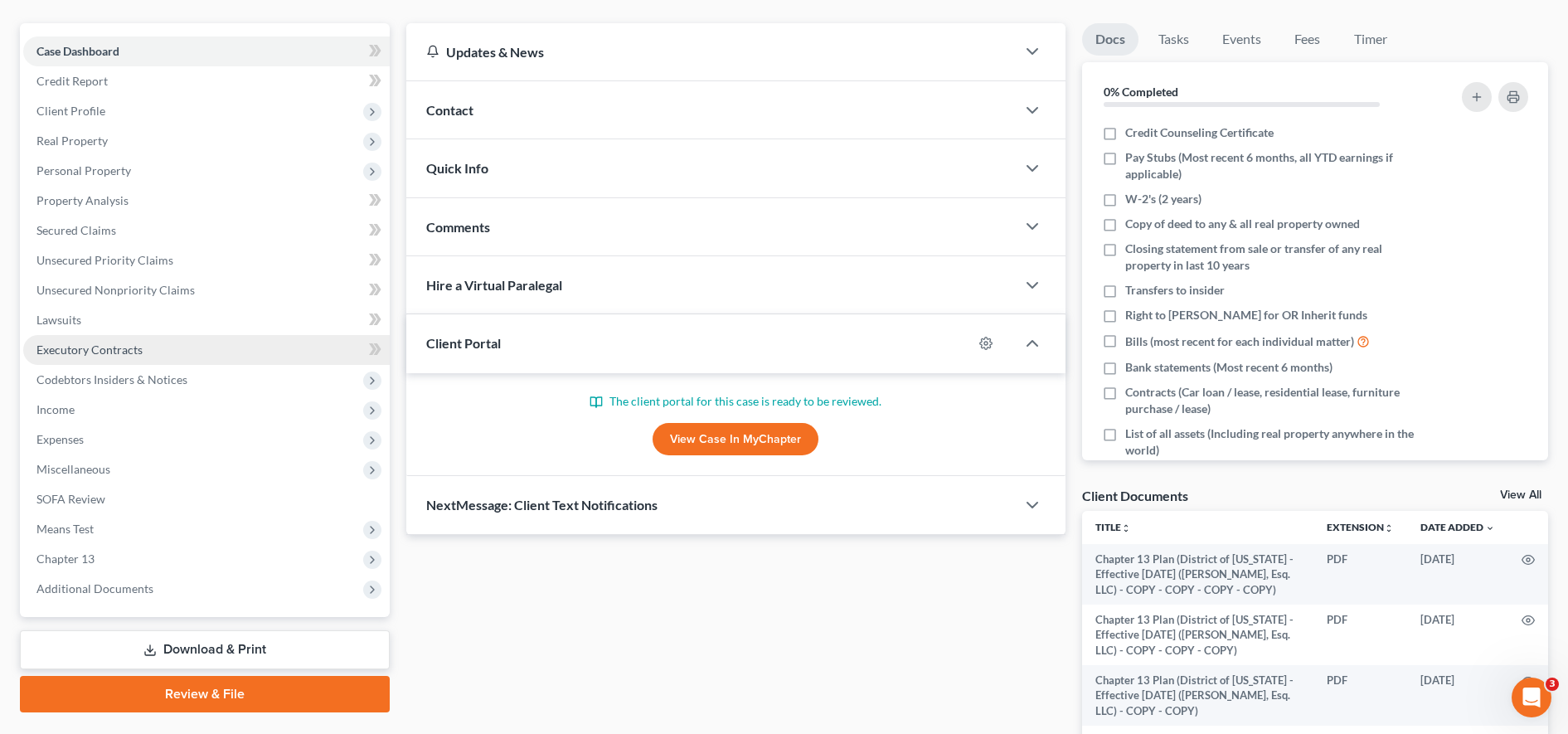
scroll to position [137, 0]
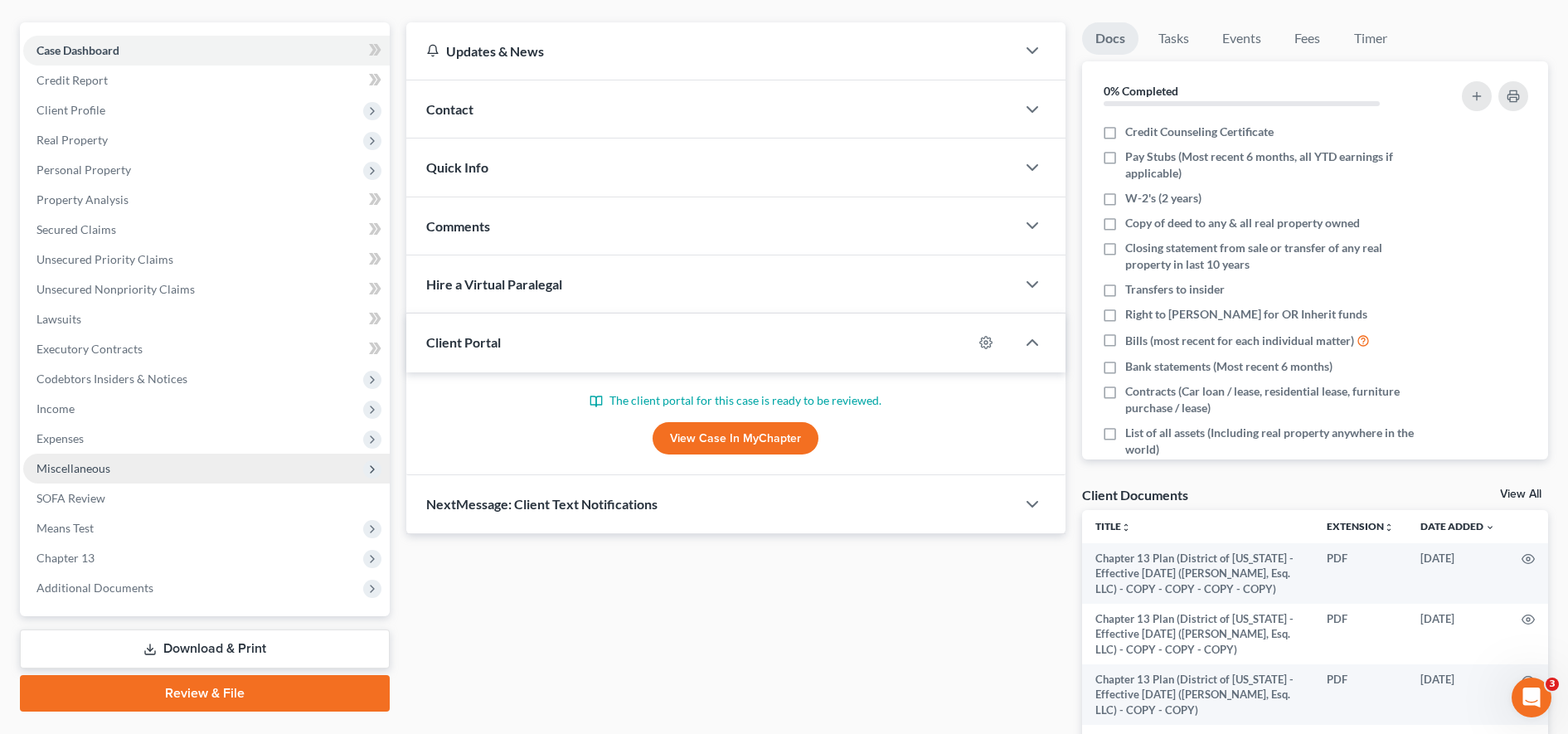
click at [277, 467] on span "Miscellaneous" at bounding box center [207, 468] width 366 height 30
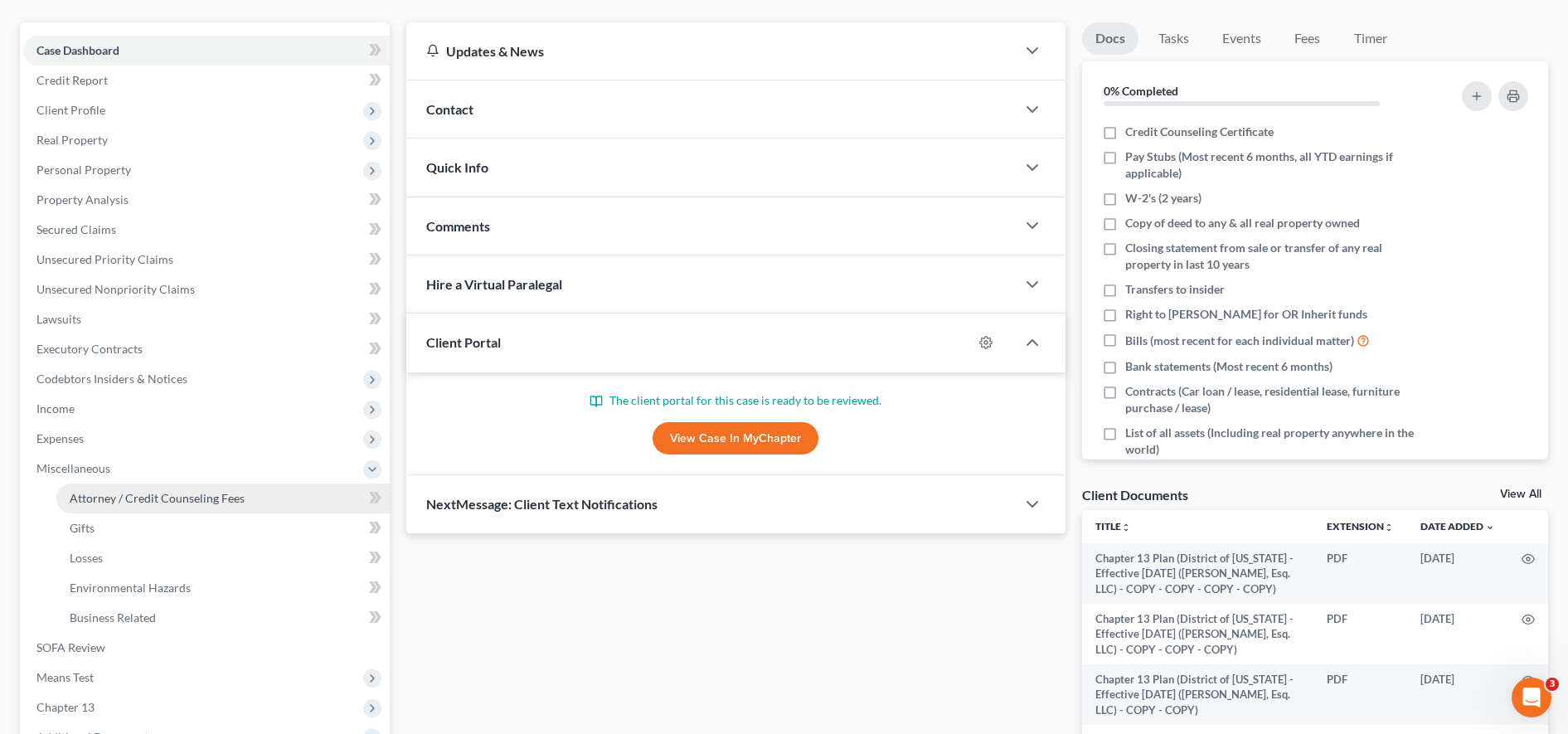
click at [240, 501] on span "Attorney / Credit Counseling Fees" at bounding box center [158, 498] width 175 height 14
select select "0"
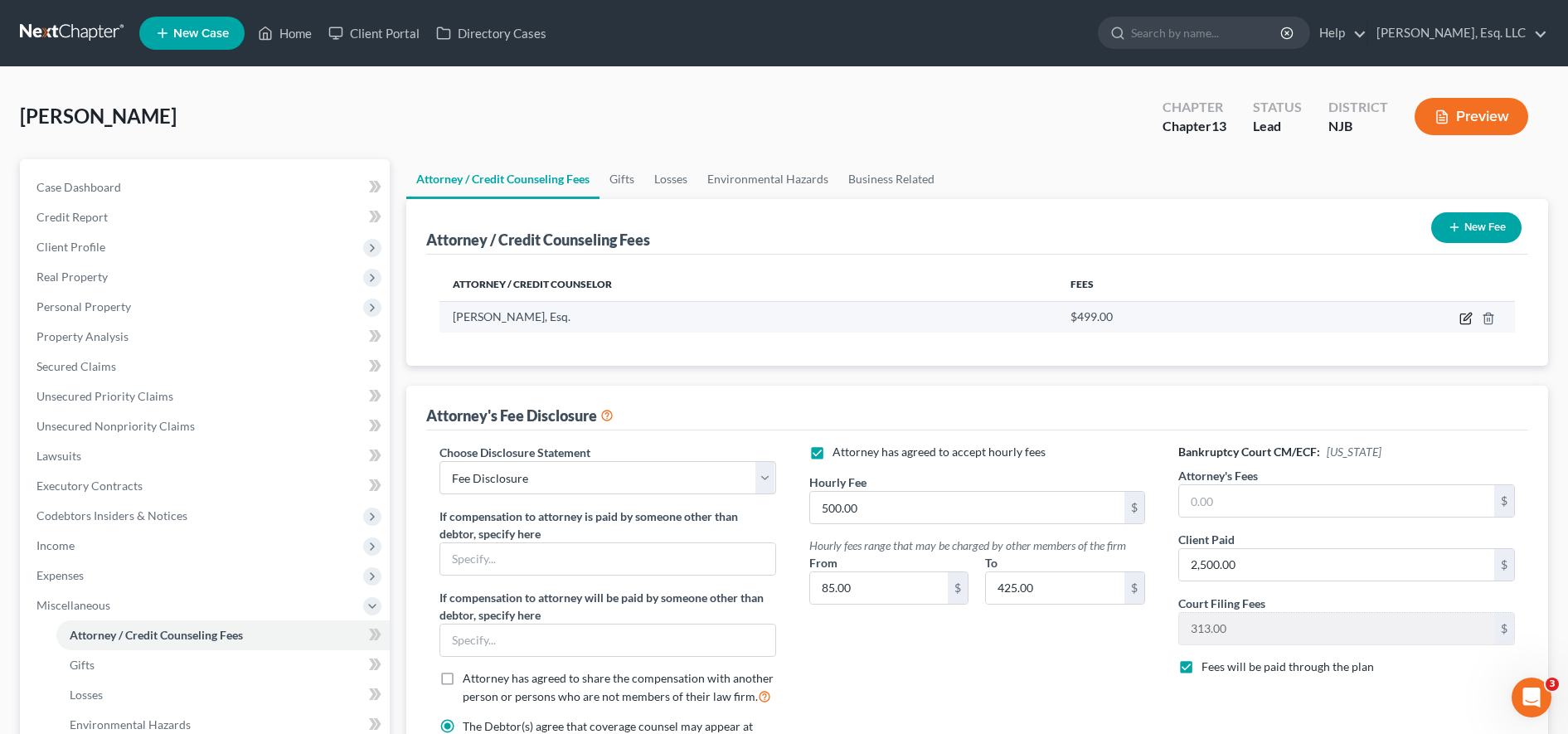
click at [1466, 312] on icon "button" at bounding box center [1466, 318] width 13 height 13
select select "33"
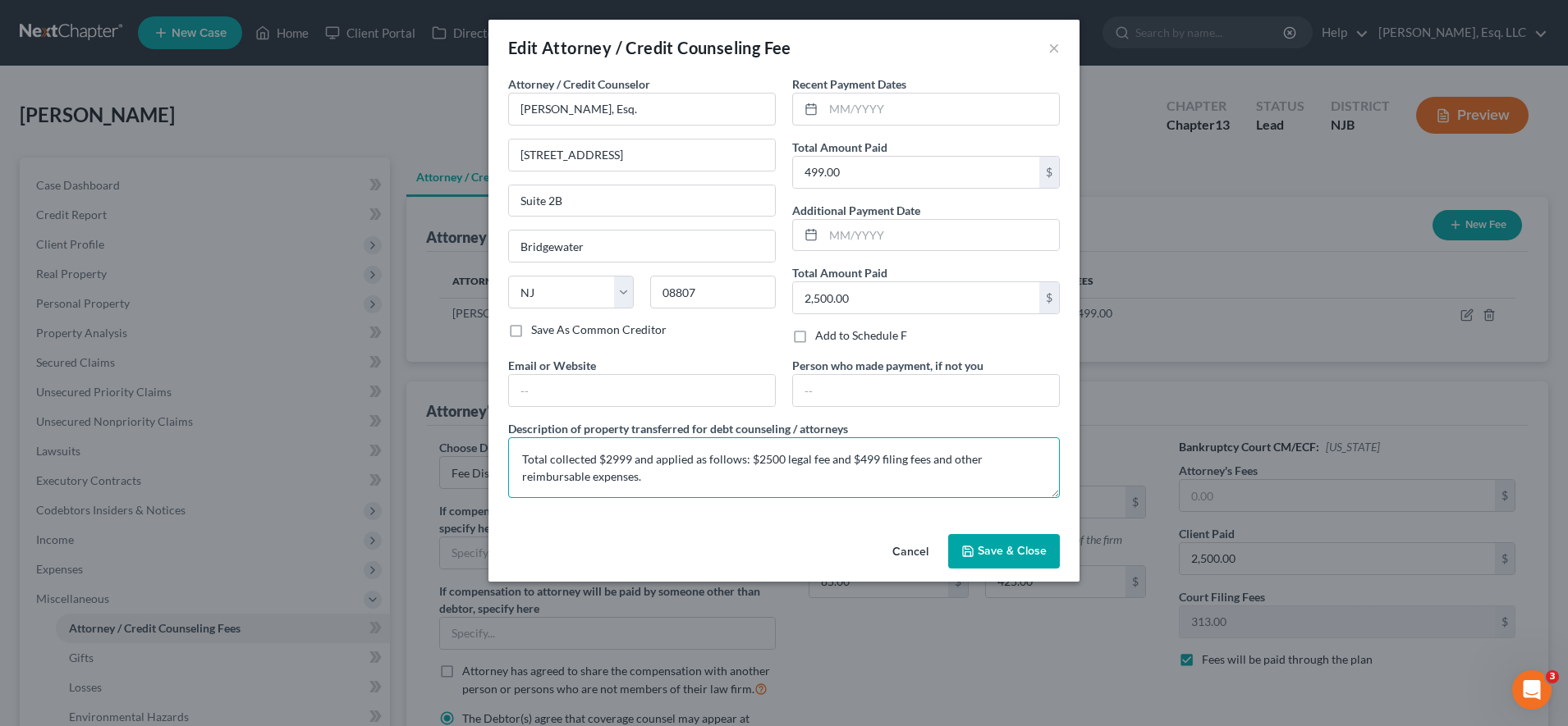
drag, startPoint x: 608, startPoint y: 475, endPoint x: 470, endPoint y: 453, distance: 139.7
click at [470, 453] on div "Edit Attorney / Credit Counseling Fee × Attorney / Credit Counselor * [PERSON_N…" at bounding box center [784, 363] width 1568 height 726
click at [1048, 54] on button "×" at bounding box center [1054, 48] width 12 height 19
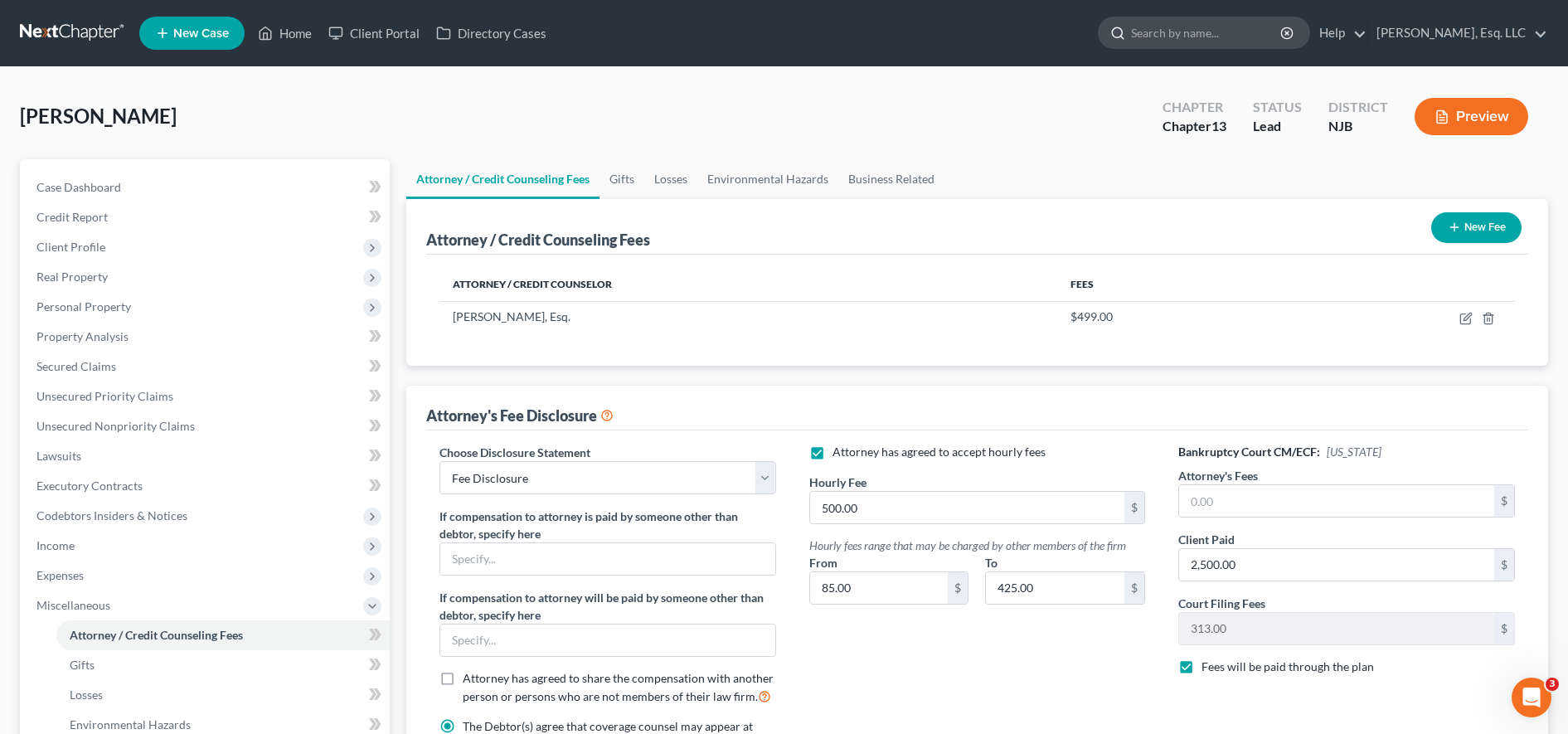
click at [1185, 26] on input "search" at bounding box center [1207, 33] width 152 height 31
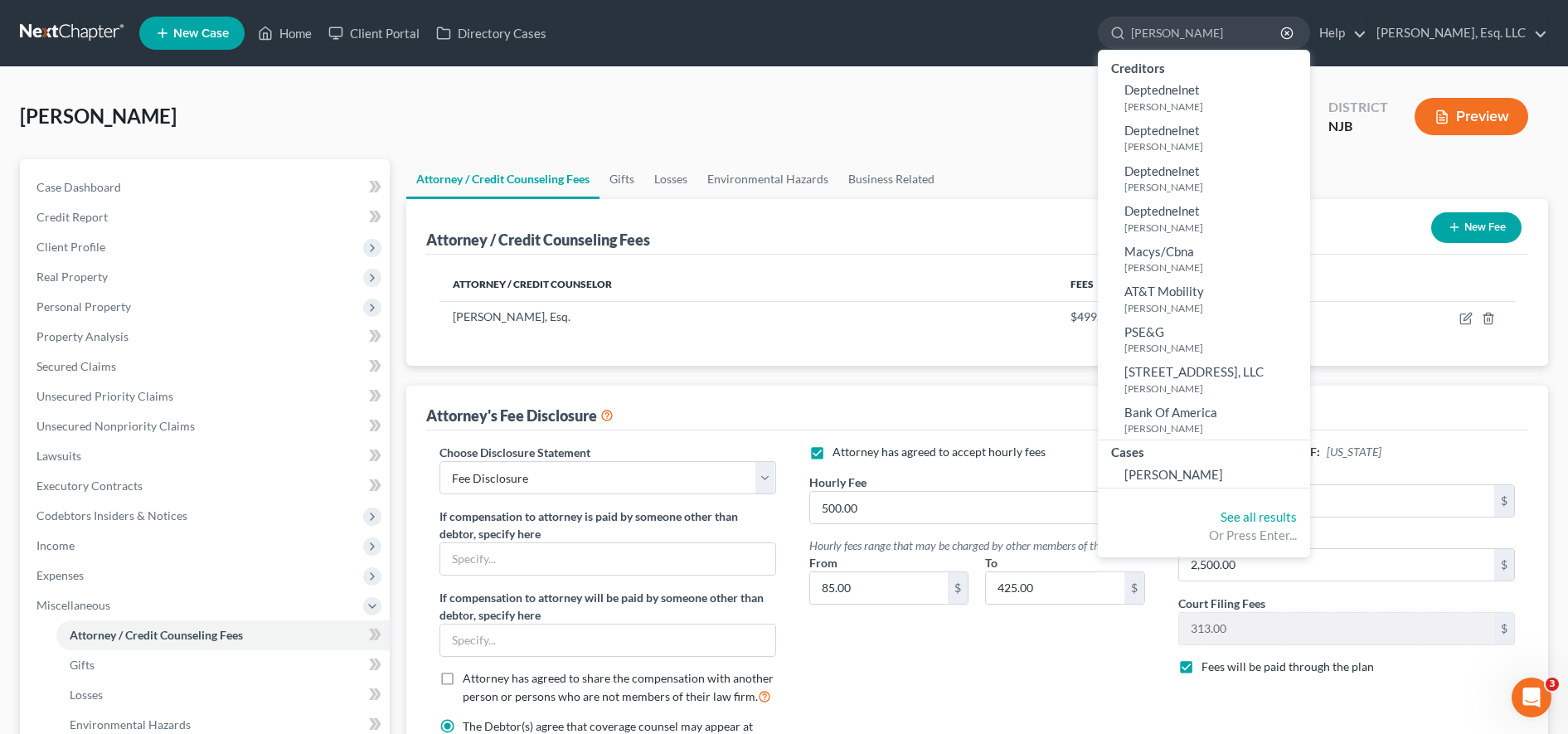
type input "[PERSON_NAME]"
click at [1169, 478] on span "[PERSON_NAME]" at bounding box center [1174, 474] width 98 height 15
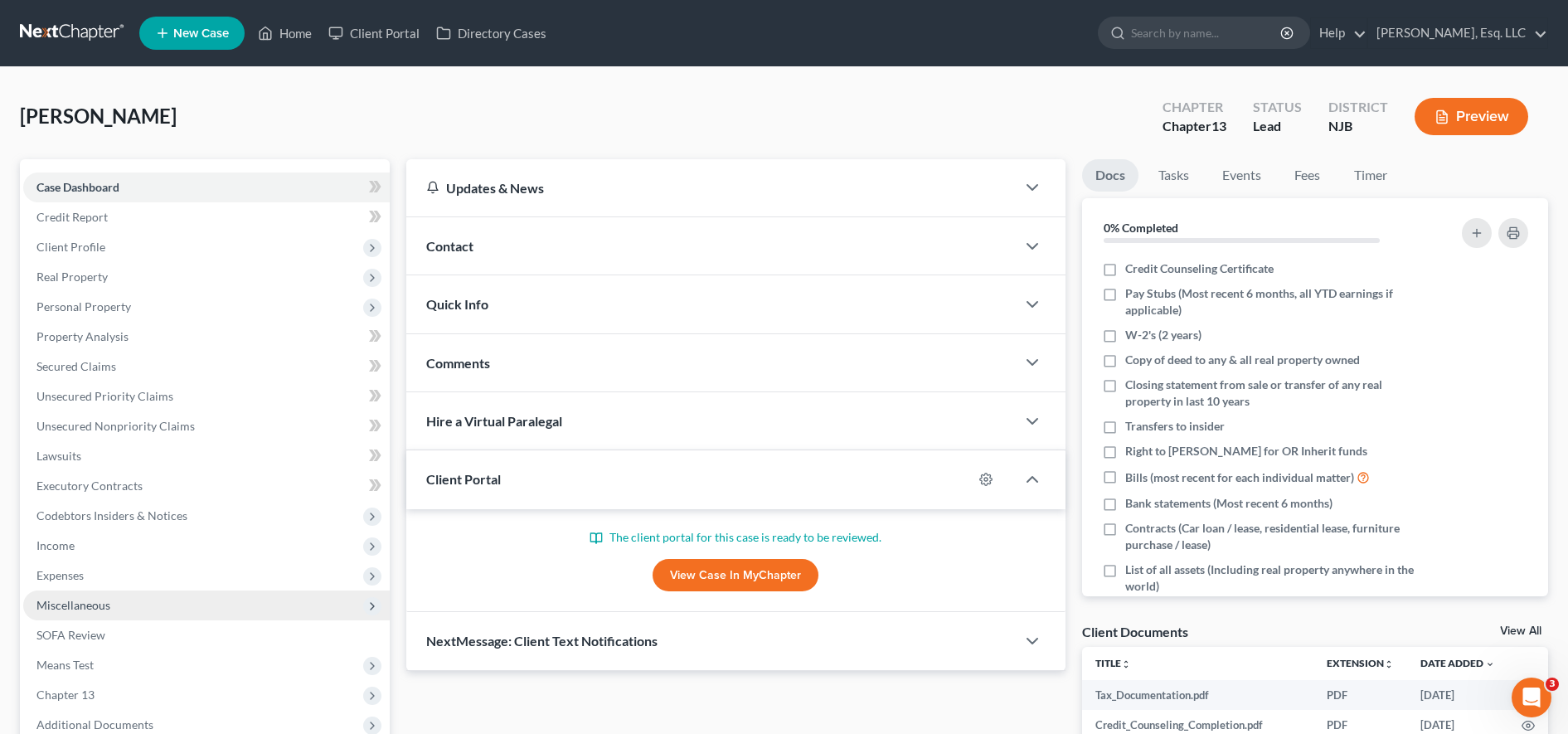
click at [117, 602] on span "Miscellaneous" at bounding box center [207, 605] width 366 height 30
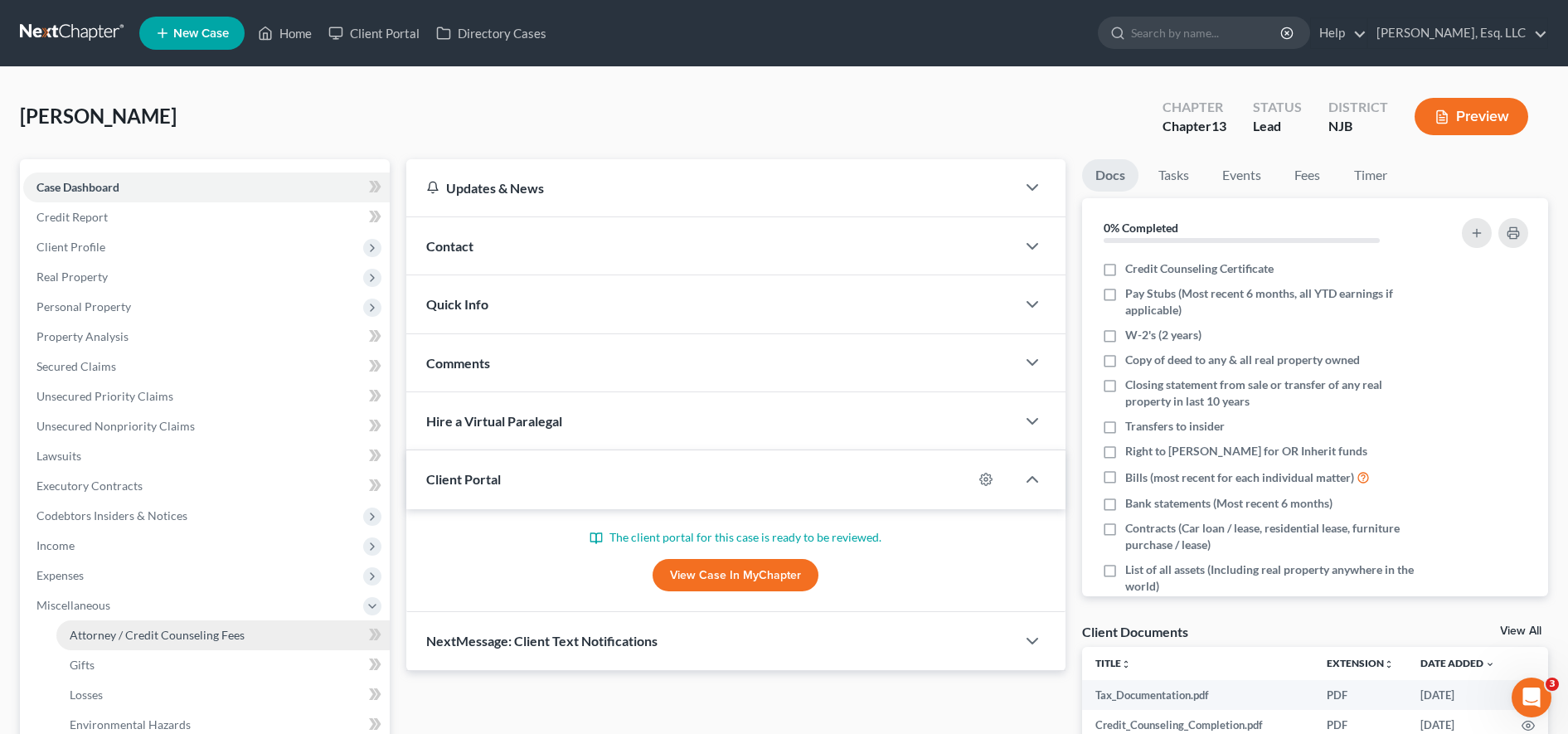
click at [185, 628] on span "Attorney / Credit Counseling Fees" at bounding box center [158, 634] width 175 height 14
select select "0"
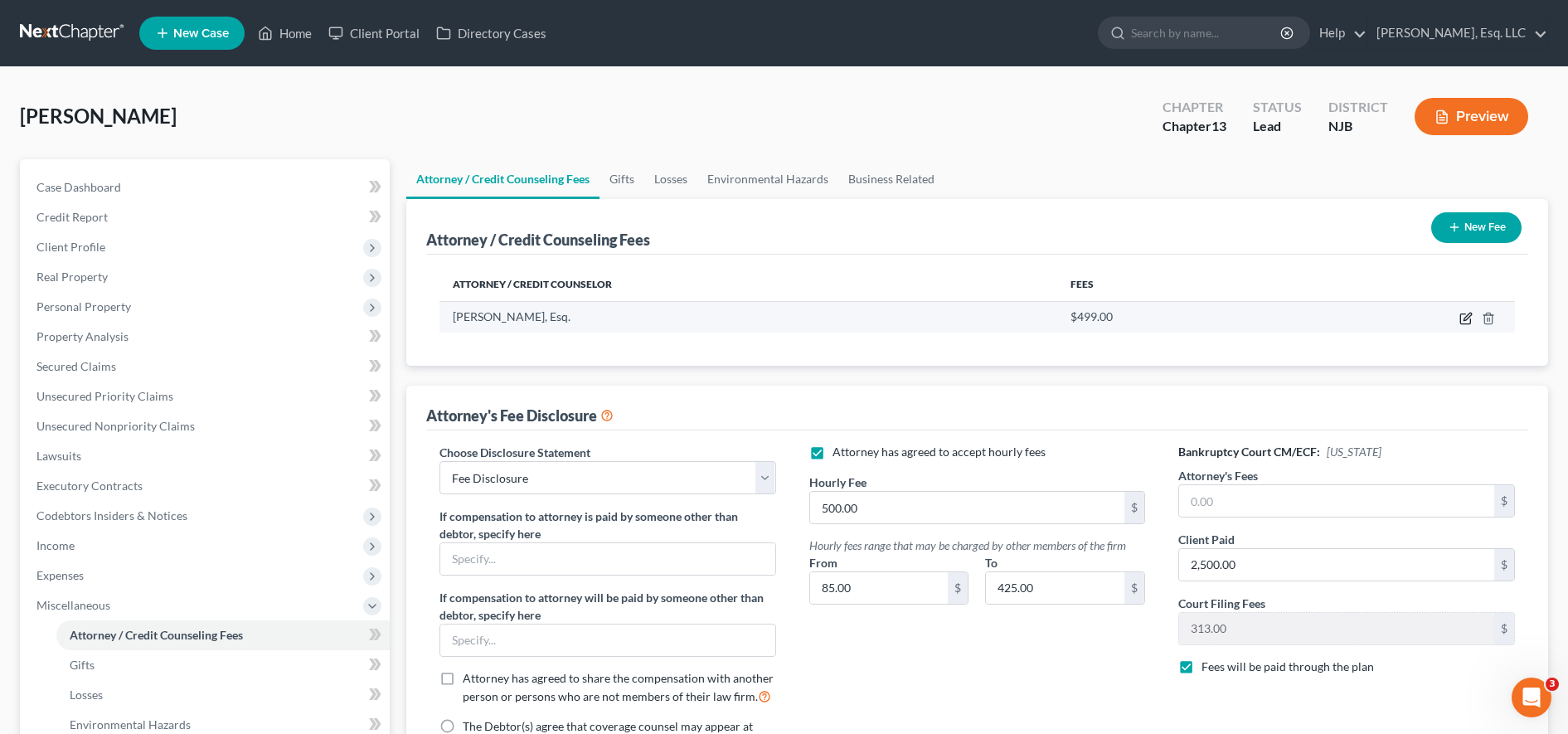
click at [1470, 318] on icon "button" at bounding box center [1466, 318] width 13 height 13
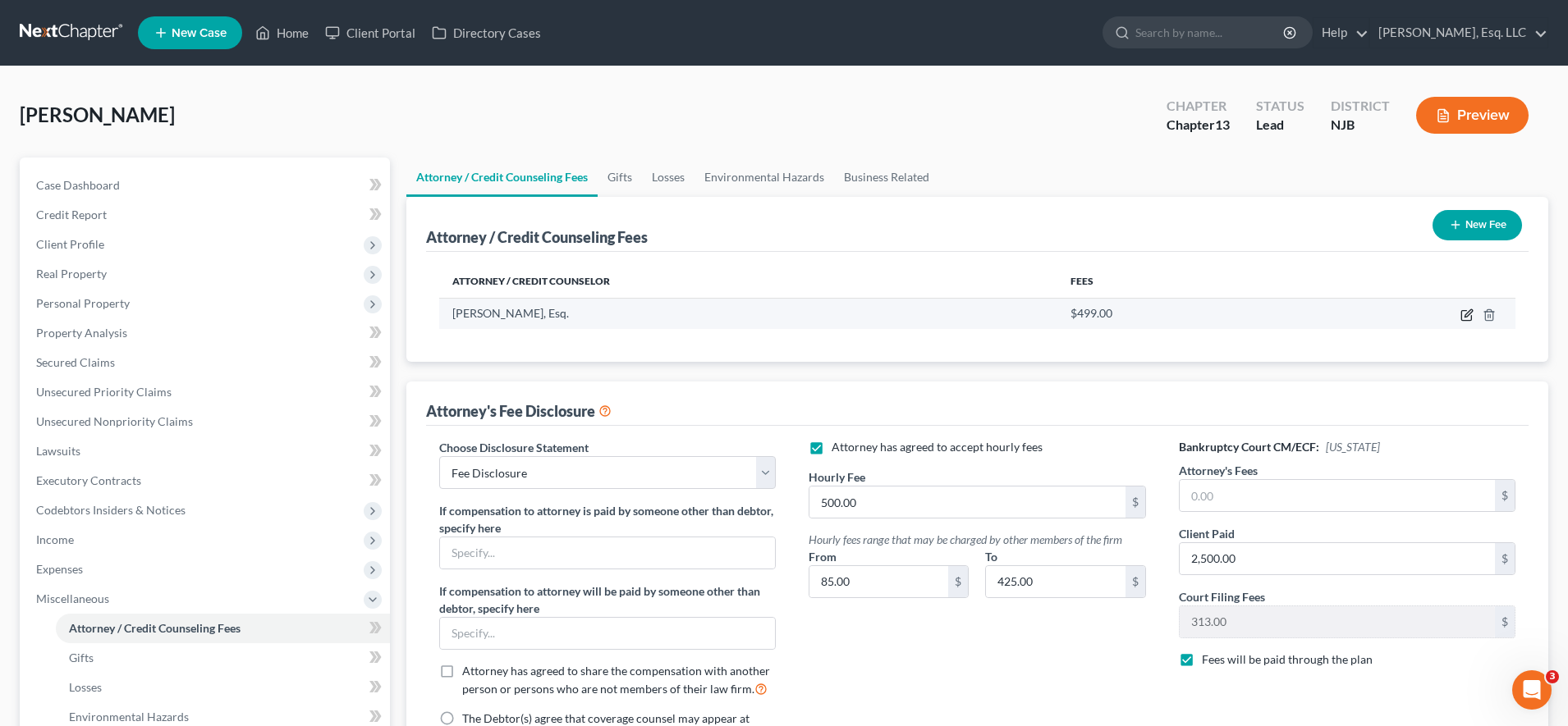
select select "33"
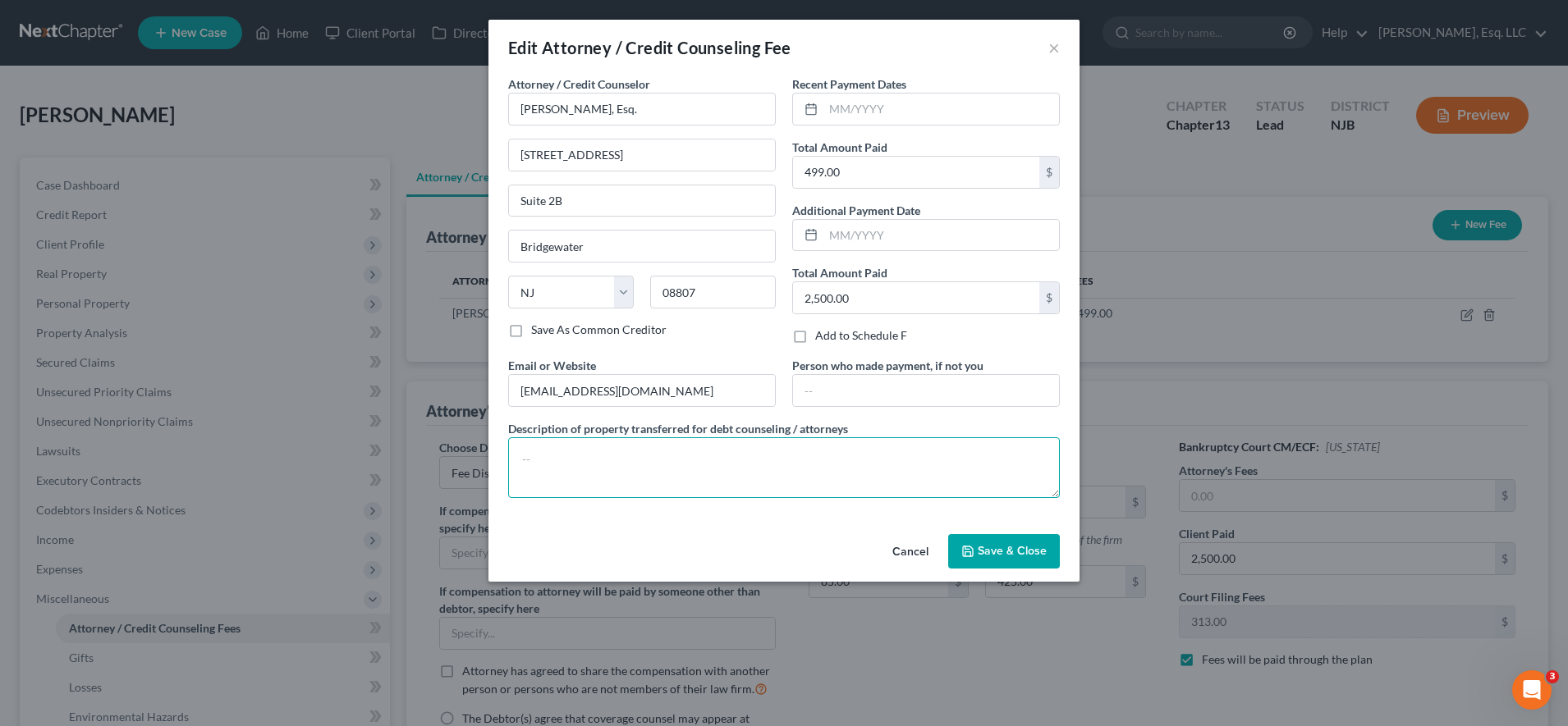
click at [884, 475] on textarea at bounding box center [784, 468] width 552 height 60
paste textarea "Total collected $2999 and applied as follows: $2500 legal fee and $499 filing f…"
type textarea "Total collected $2999 and applied as follows: $2500 legal fee and $499 filing f…"
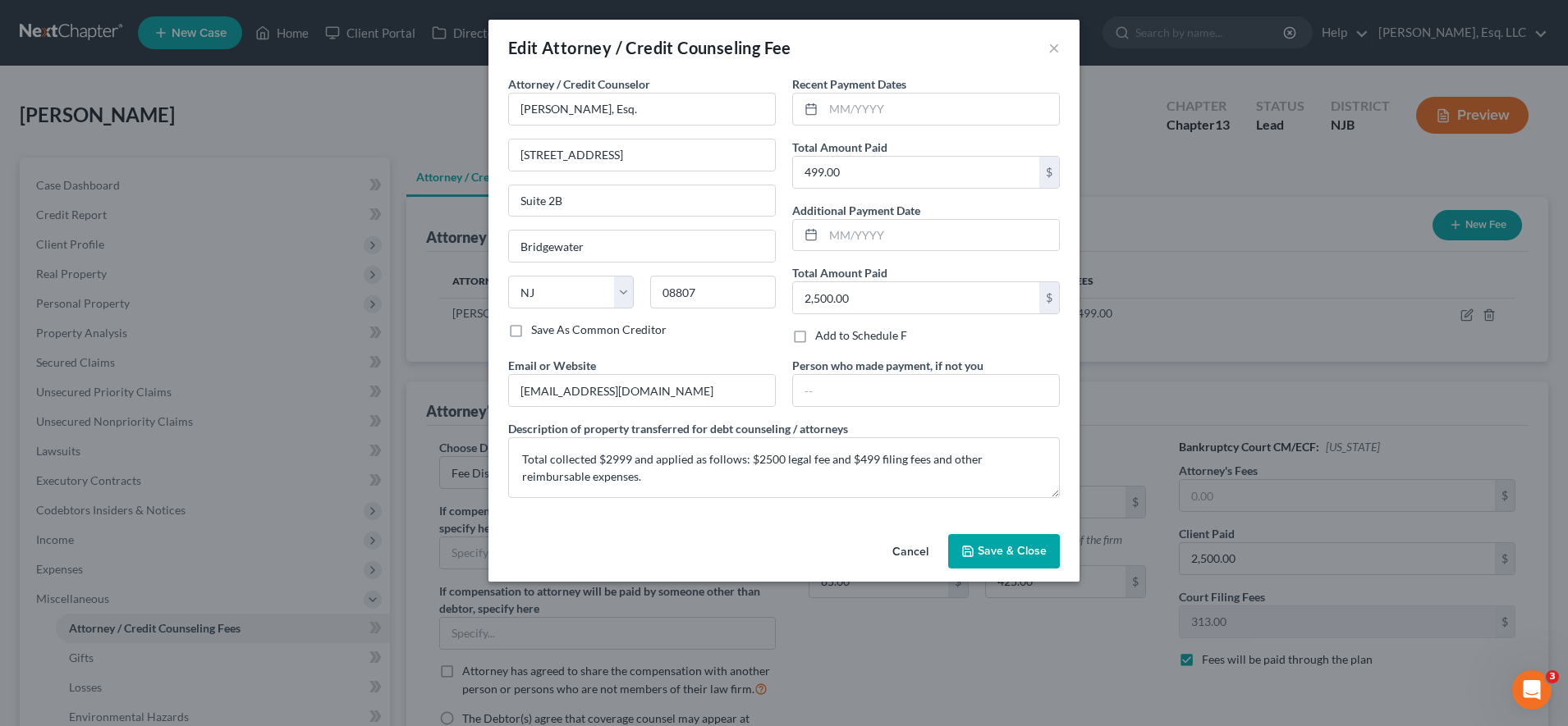
click at [1028, 545] on span "Save & Close" at bounding box center [1012, 551] width 69 height 14
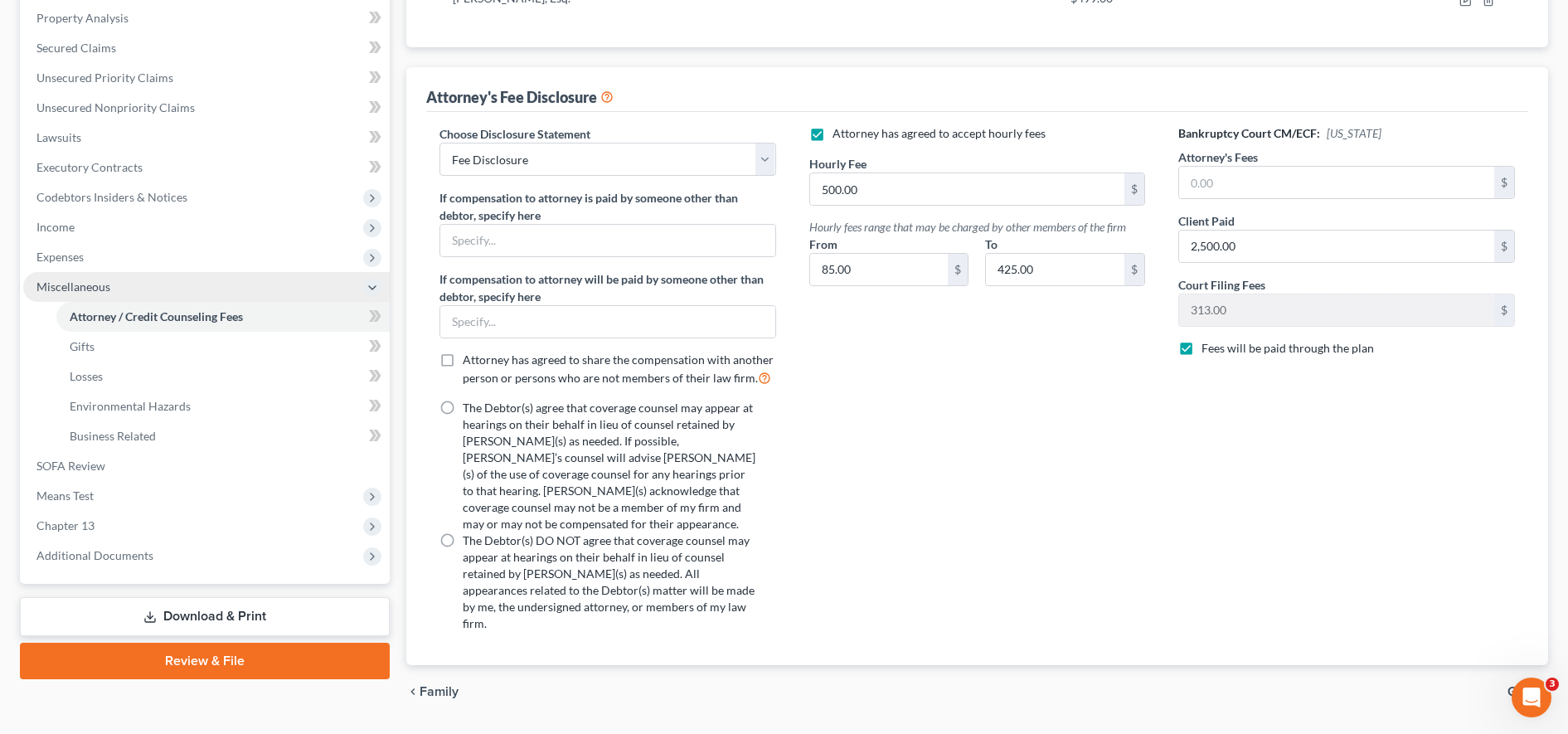
scroll to position [319, 0]
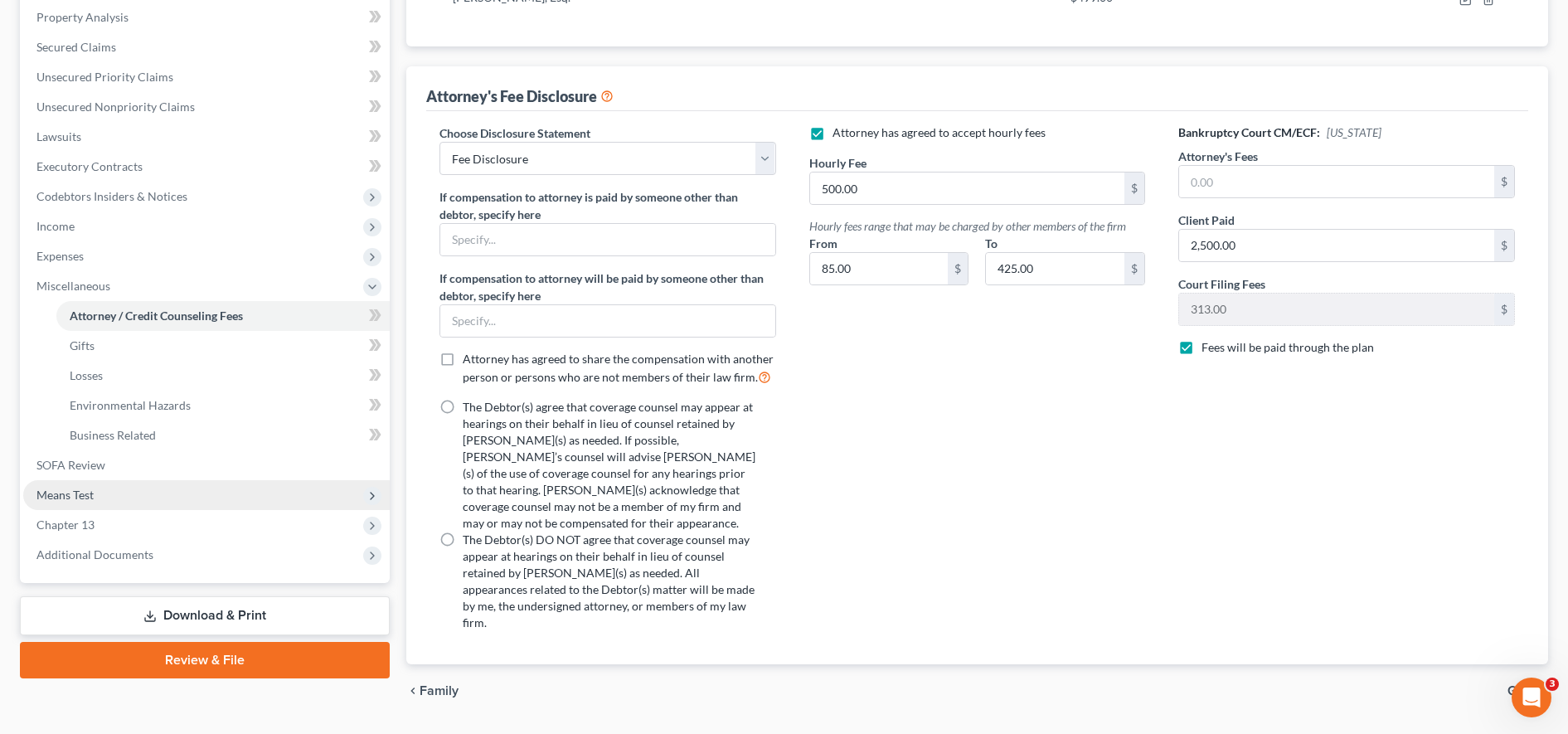
click at [205, 484] on span "Means Test" at bounding box center [207, 495] width 366 height 30
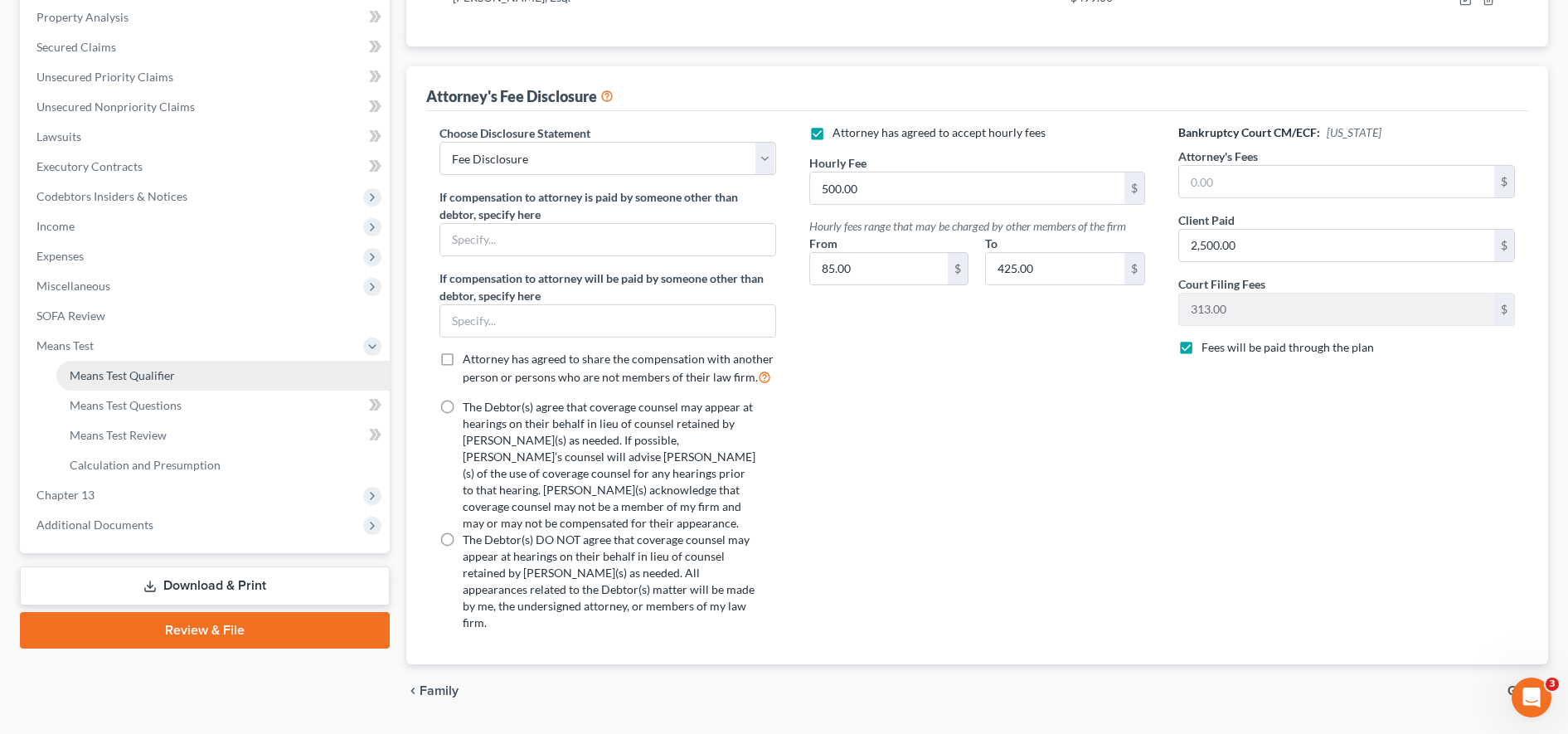
click at [209, 379] on link "Means Test Qualifier" at bounding box center [223, 375] width 333 height 30
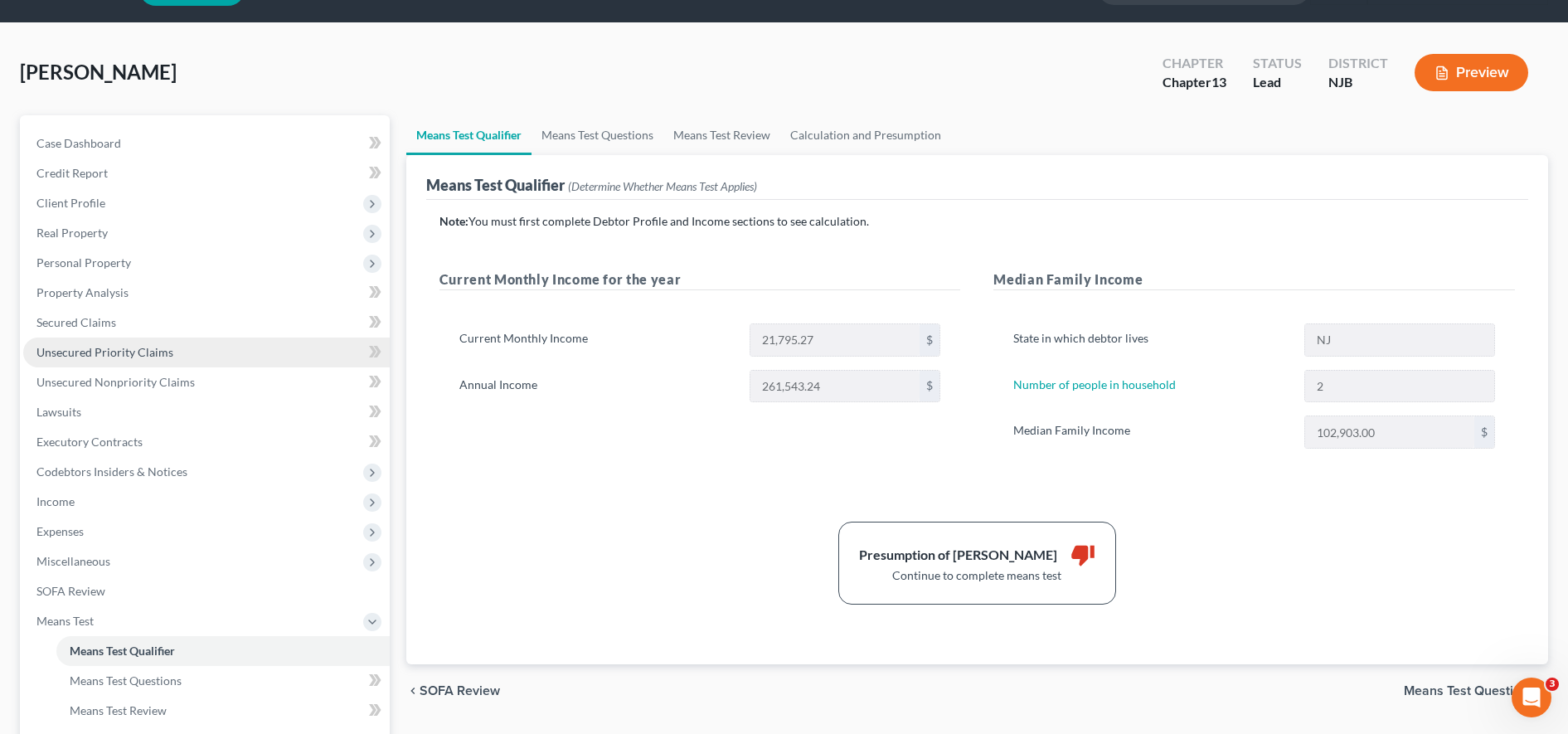
scroll to position [297, 0]
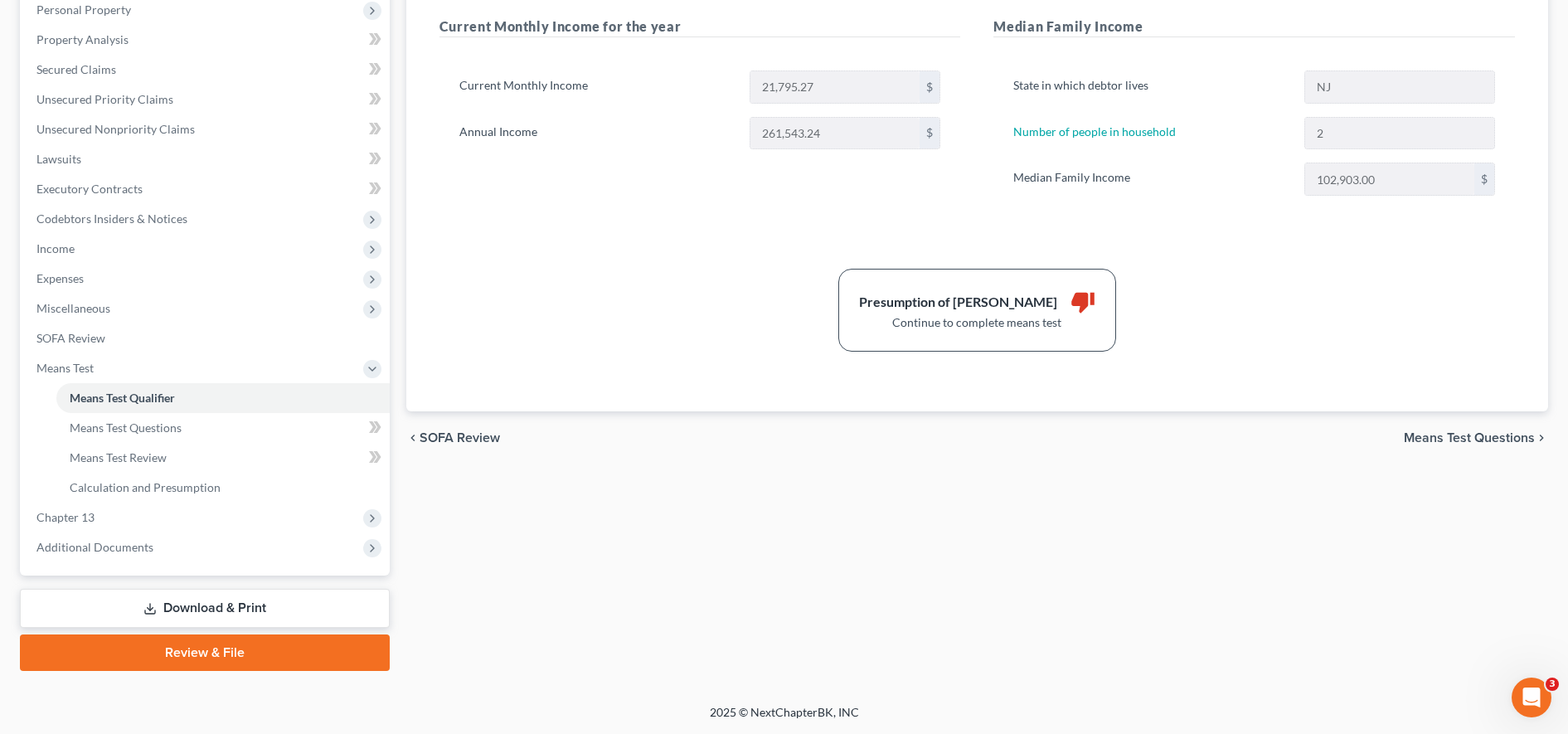
click at [229, 610] on link "Download & Print" at bounding box center [204, 609] width 369 height 39
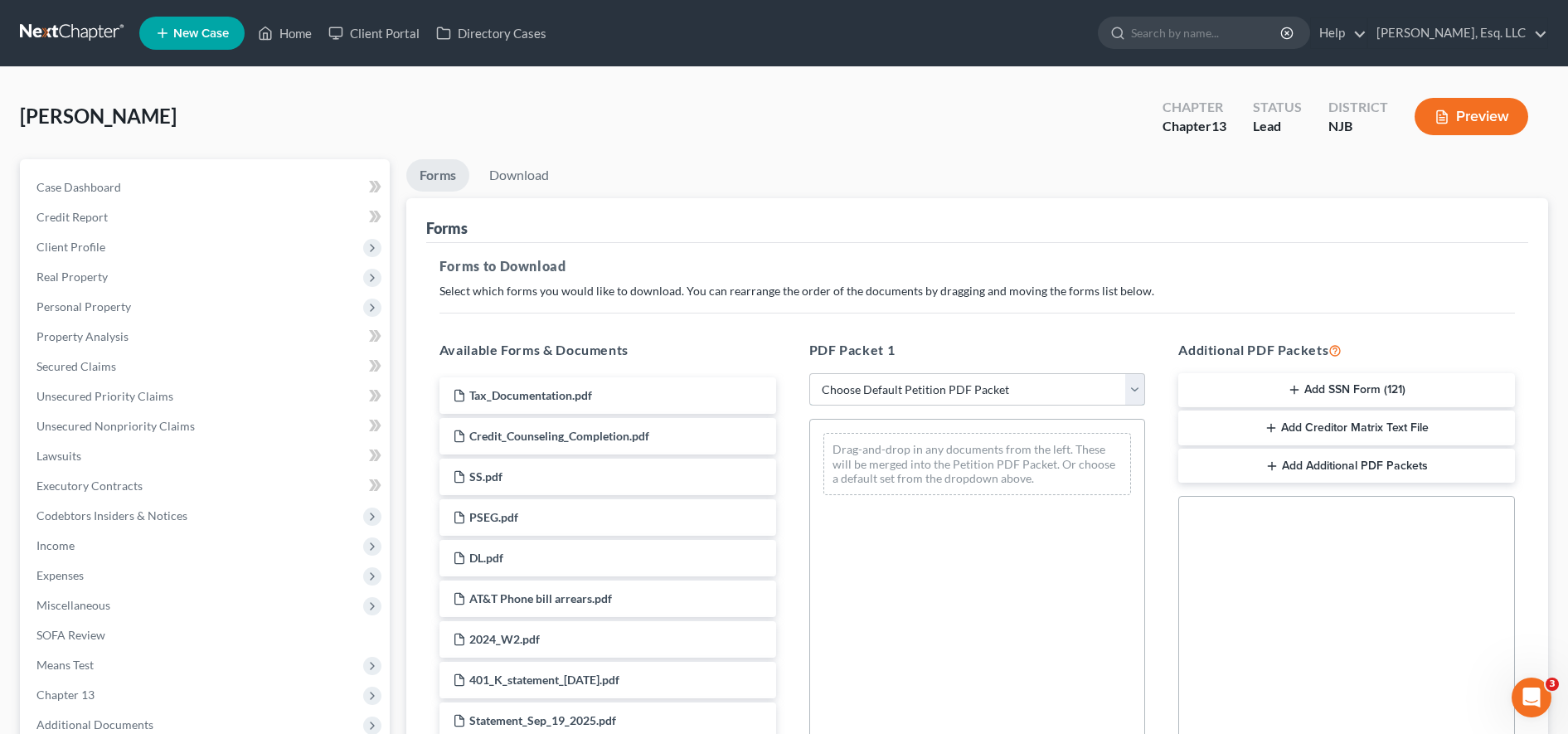
click at [885, 394] on select "Choose Default Petition PDF Packet Complete Bankruptcy Petition (all forms and …" at bounding box center [978, 390] width 337 height 33
select select "0"
click at [810, 373] on select "Choose Default Petition PDF Packet Complete Bankruptcy Petition (all forms and …" at bounding box center [978, 390] width 337 height 33
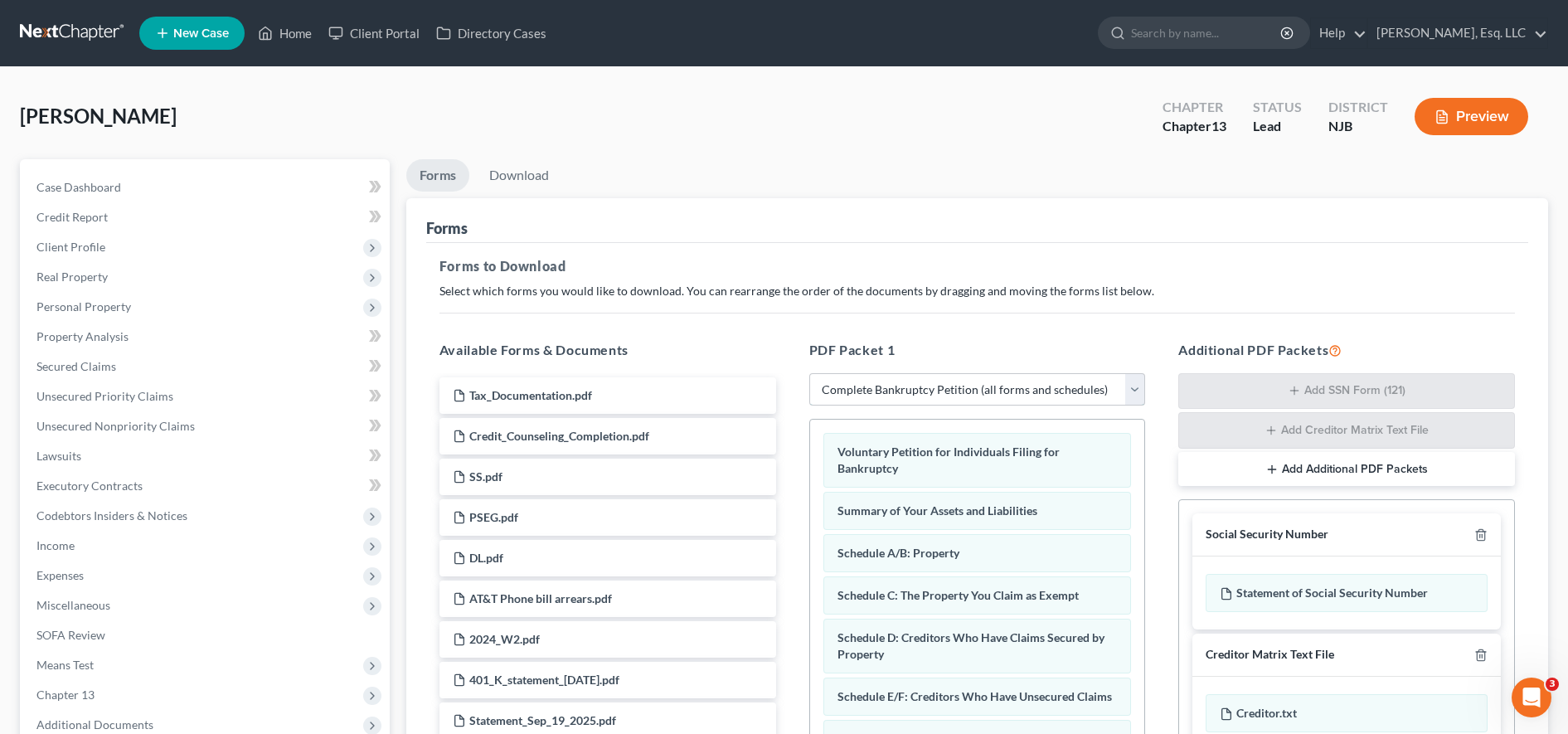
scroll to position [292, 0]
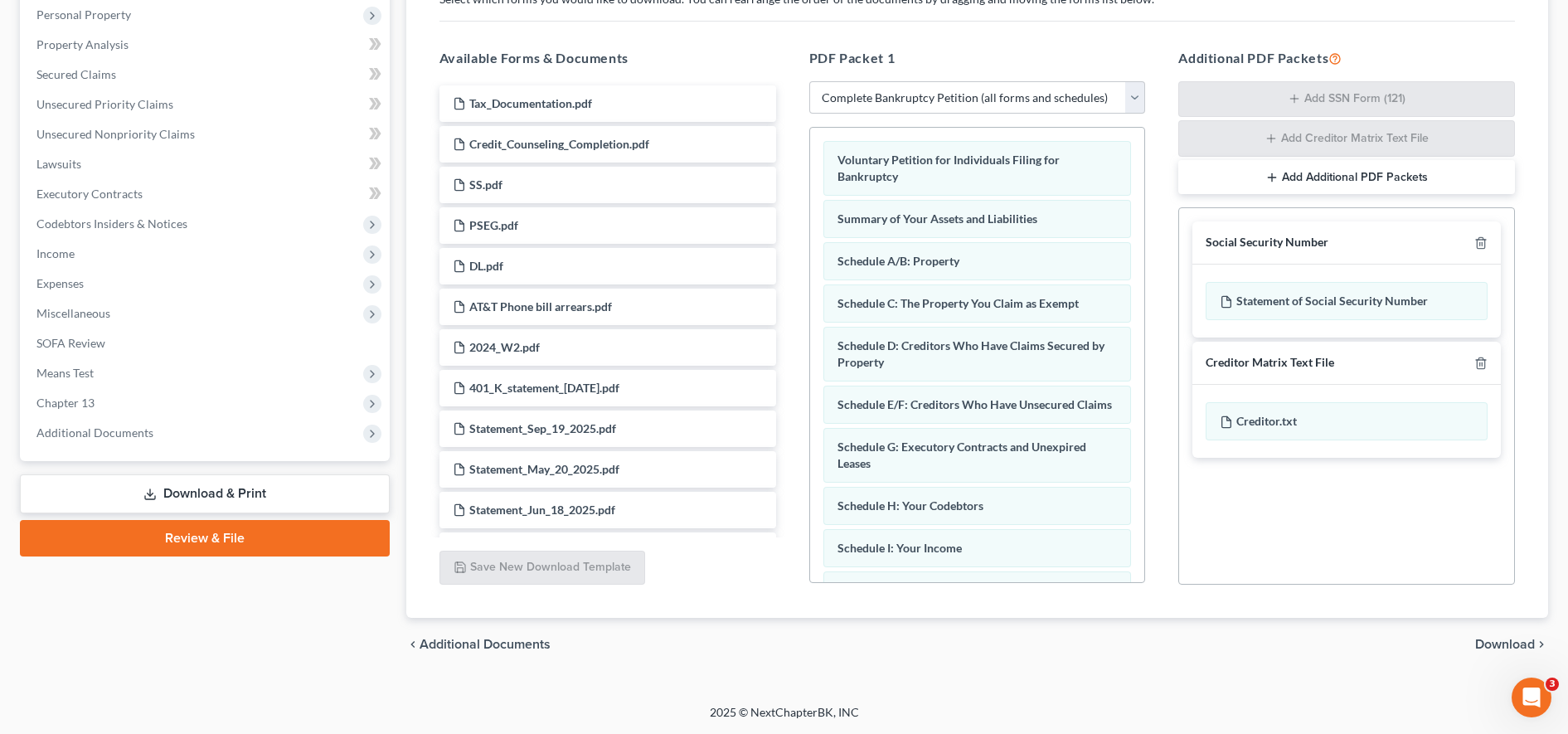
click at [1498, 641] on span "Download" at bounding box center [1505, 643] width 60 height 13
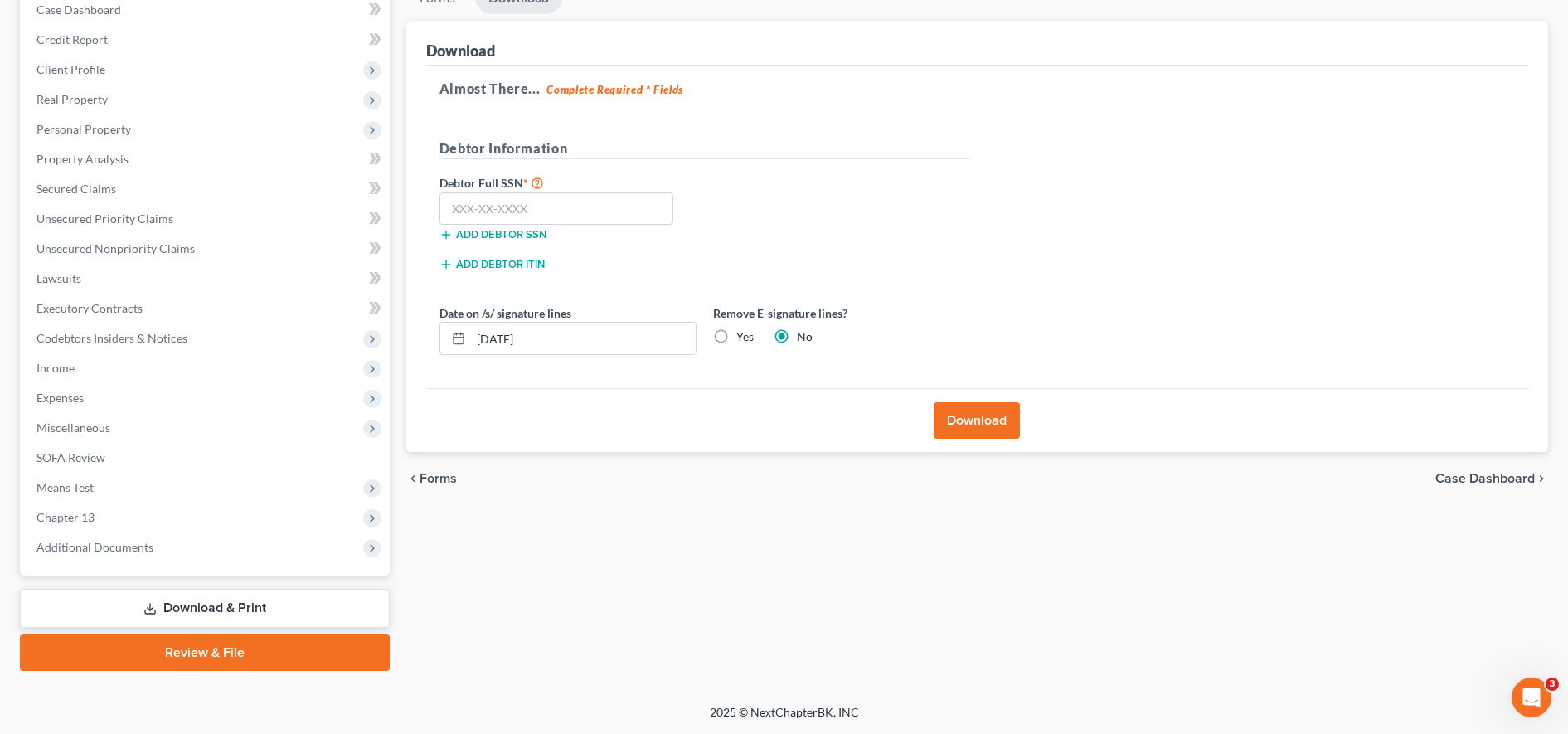
click at [1366, 223] on div "Almost There... Complete Required * Fields Debtor Information Debtor Full SSN *…" at bounding box center [977, 228] width 1102 height 323
click at [643, 217] on input "text" at bounding box center [556, 209] width 234 height 33
type input "152-70-1865"
click at [960, 415] on button "Download" at bounding box center [977, 420] width 87 height 36
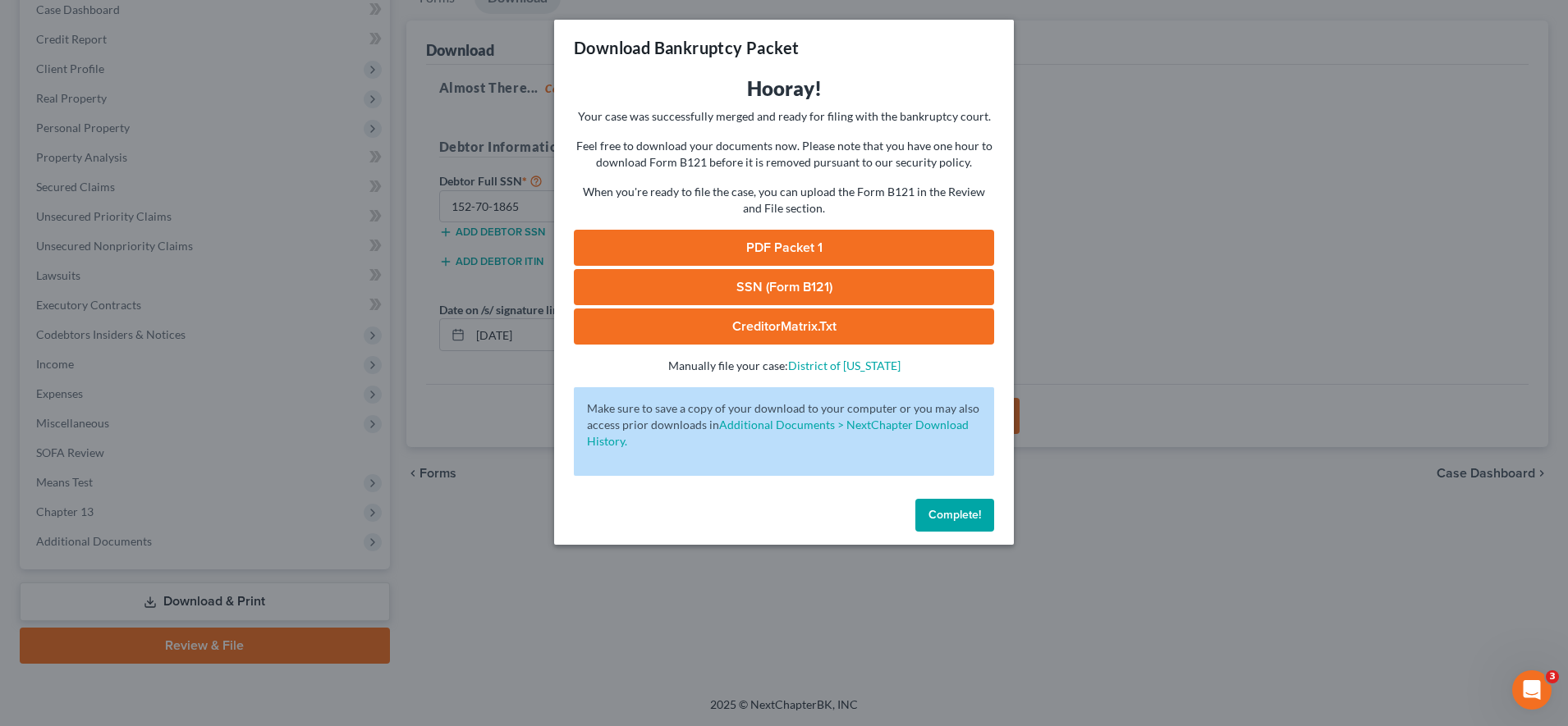
click at [762, 256] on link "PDF Packet 1" at bounding box center [783, 248] width 420 height 36
click at [903, 283] on link "SSN (Form B121)" at bounding box center [783, 287] width 420 height 36
click at [722, 325] on link "CreditorMatrix.txt" at bounding box center [783, 326] width 420 height 36
click at [931, 526] on button "Complete!" at bounding box center [955, 516] width 79 height 33
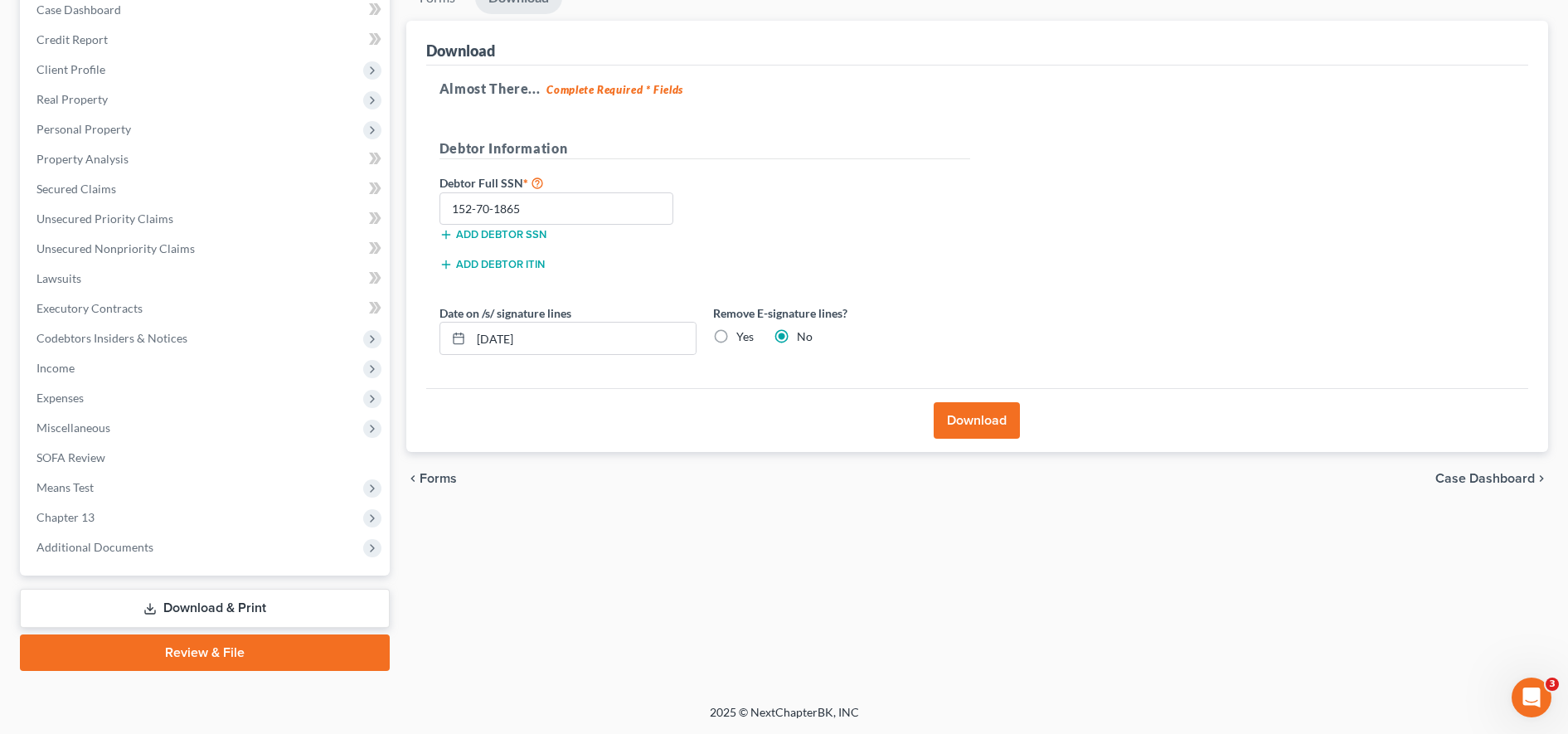
scroll to position [0, 0]
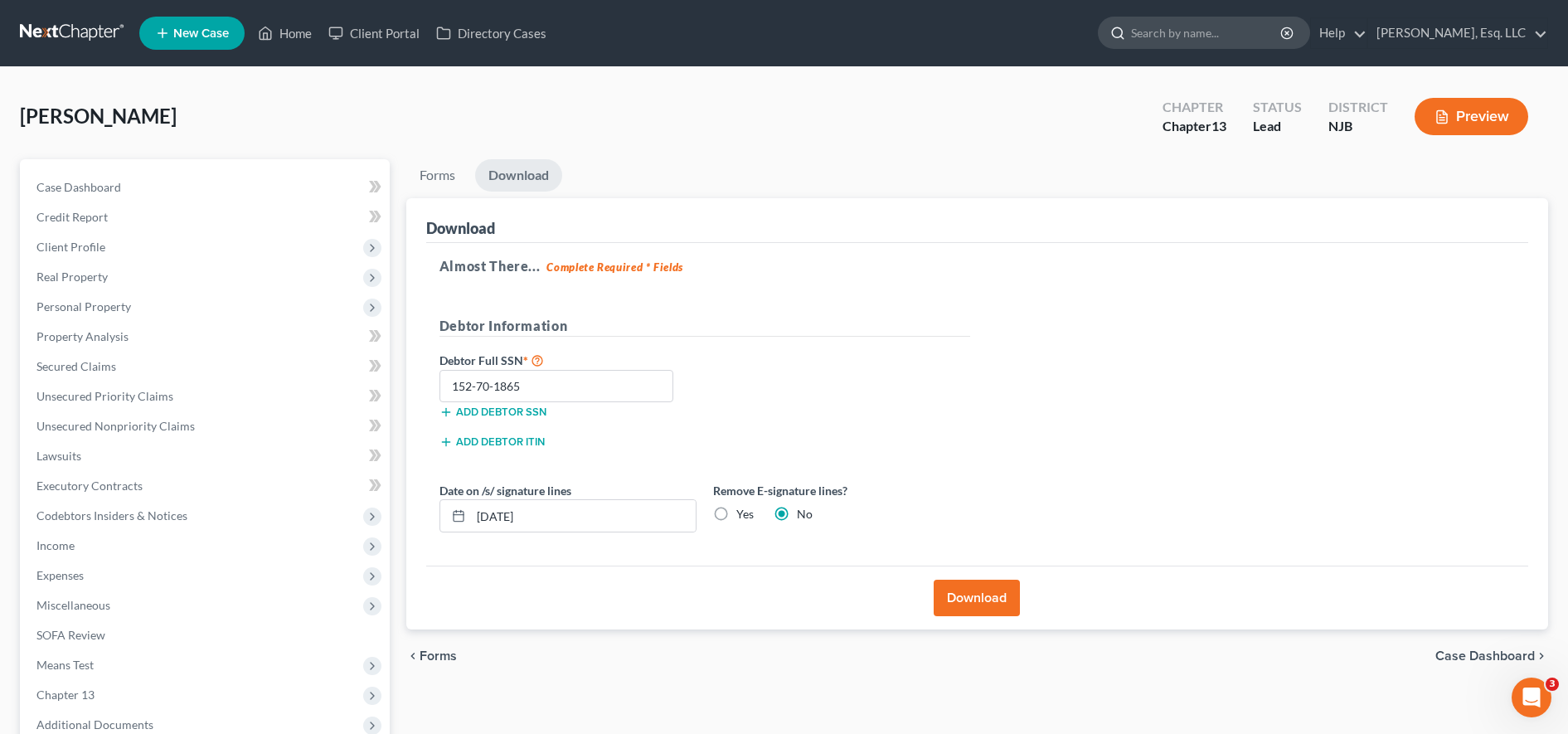
click at [1238, 24] on input "search" at bounding box center [1207, 33] width 152 height 31
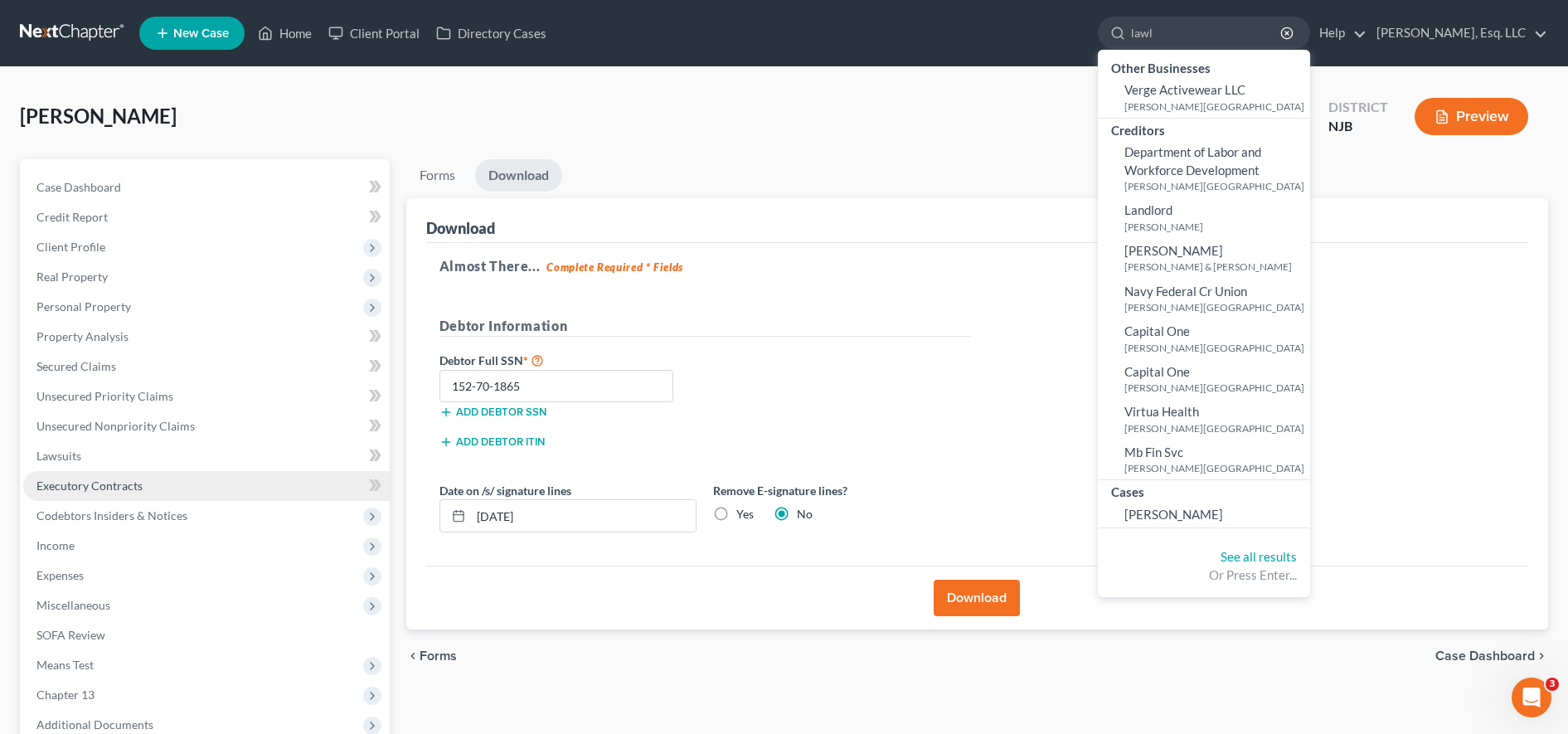
scroll to position [177, 0]
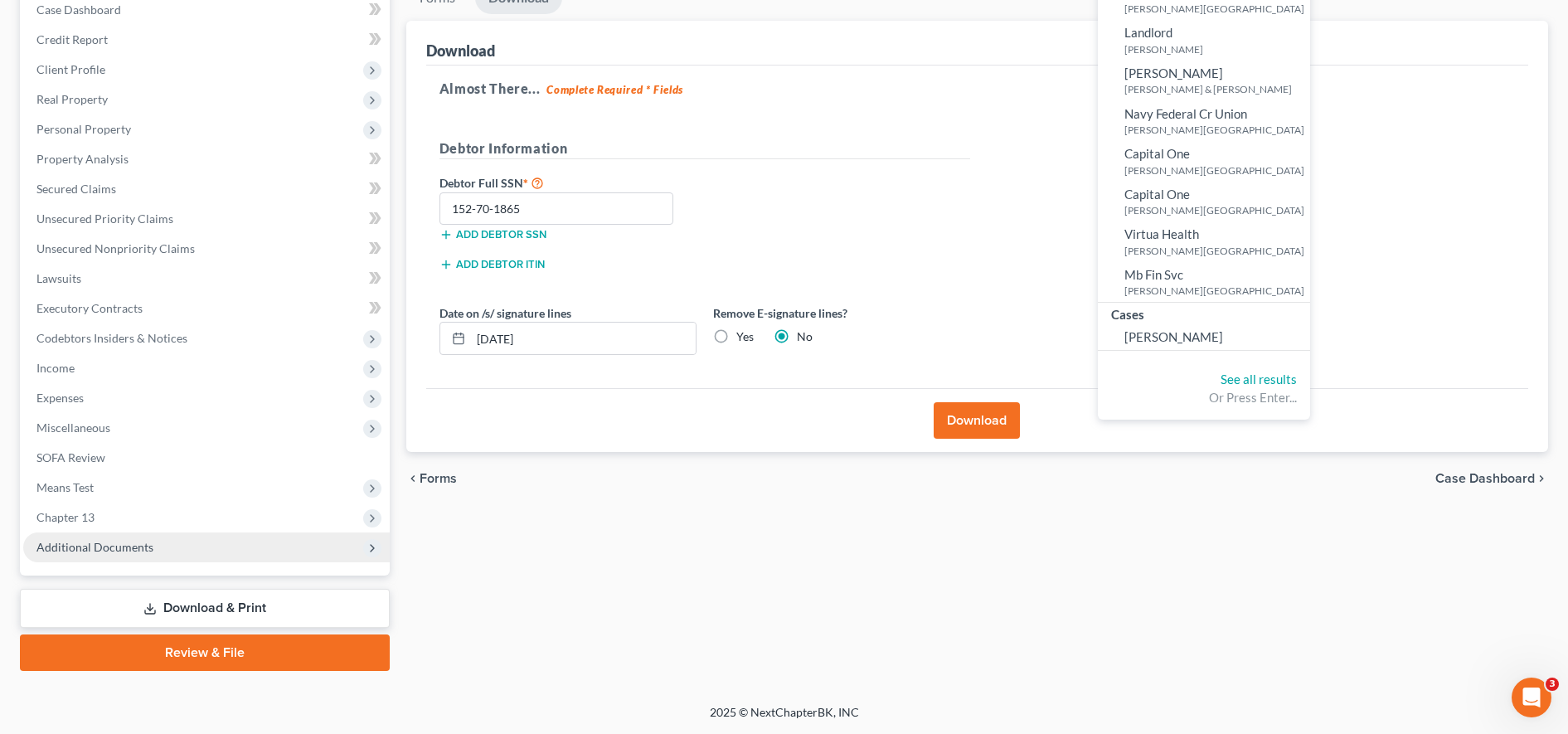
type input "lawl"
click at [137, 538] on span "Additional Documents" at bounding box center [207, 547] width 366 height 30
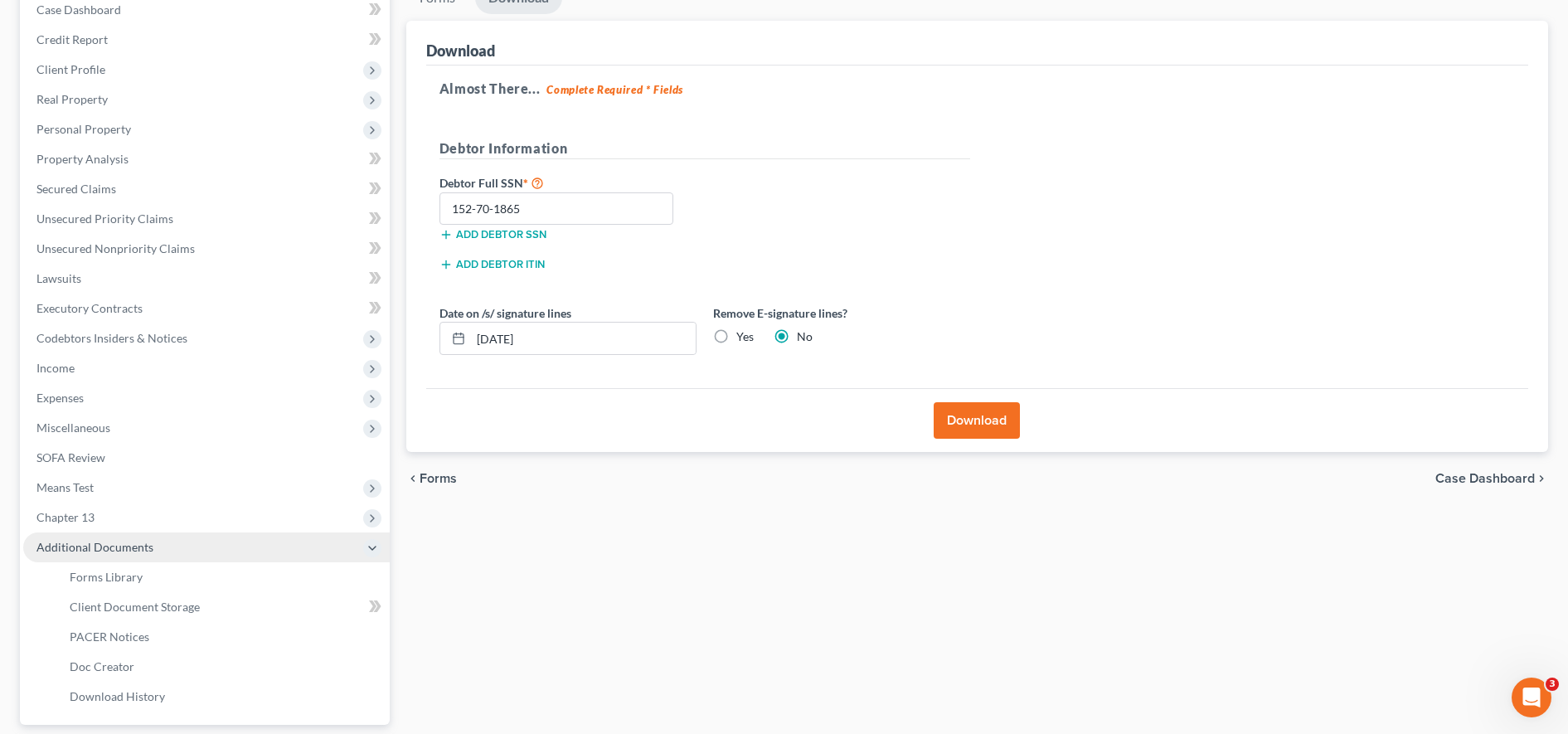
scroll to position [327, 0]
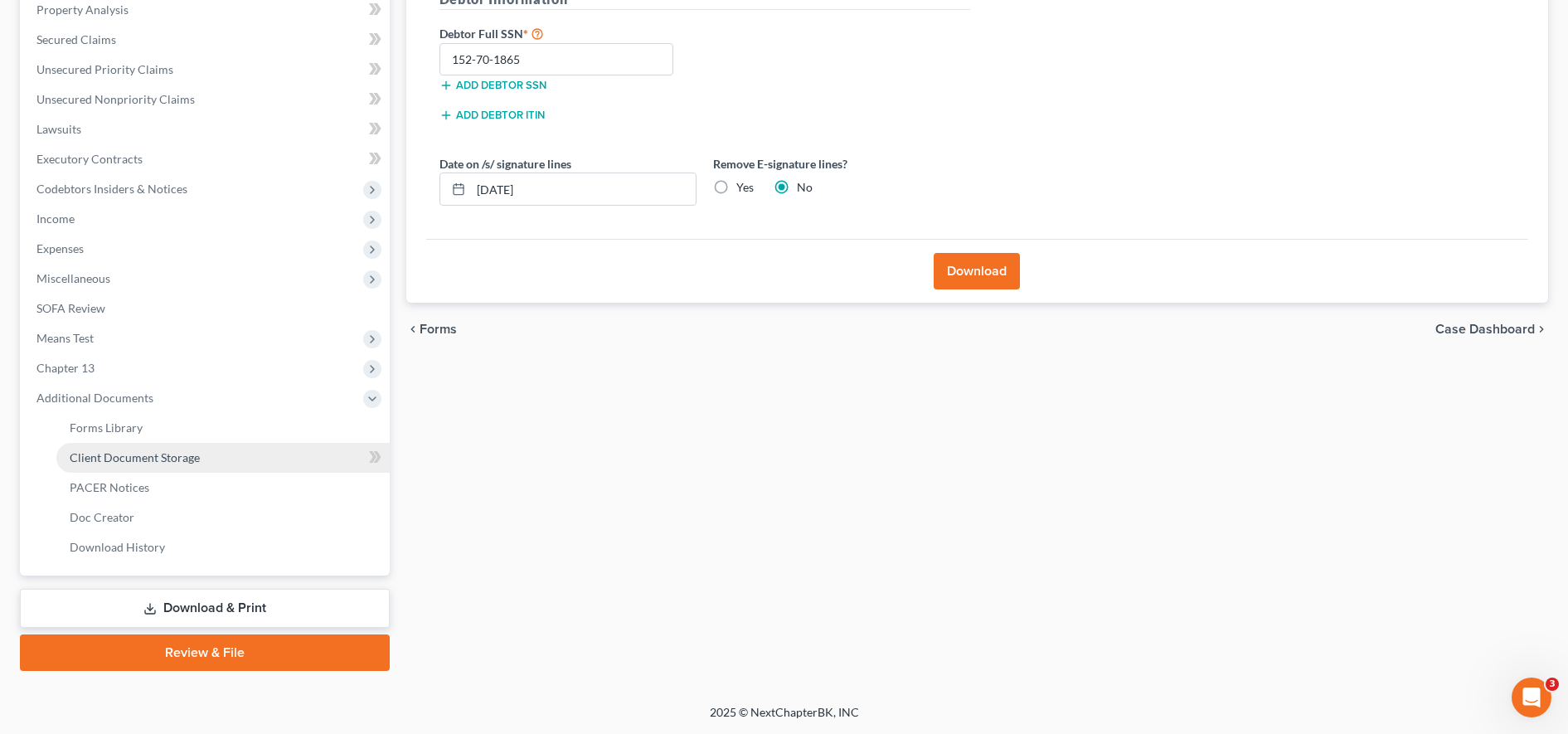
click at [135, 460] on span "Client Document Storage" at bounding box center [135, 457] width 130 height 14
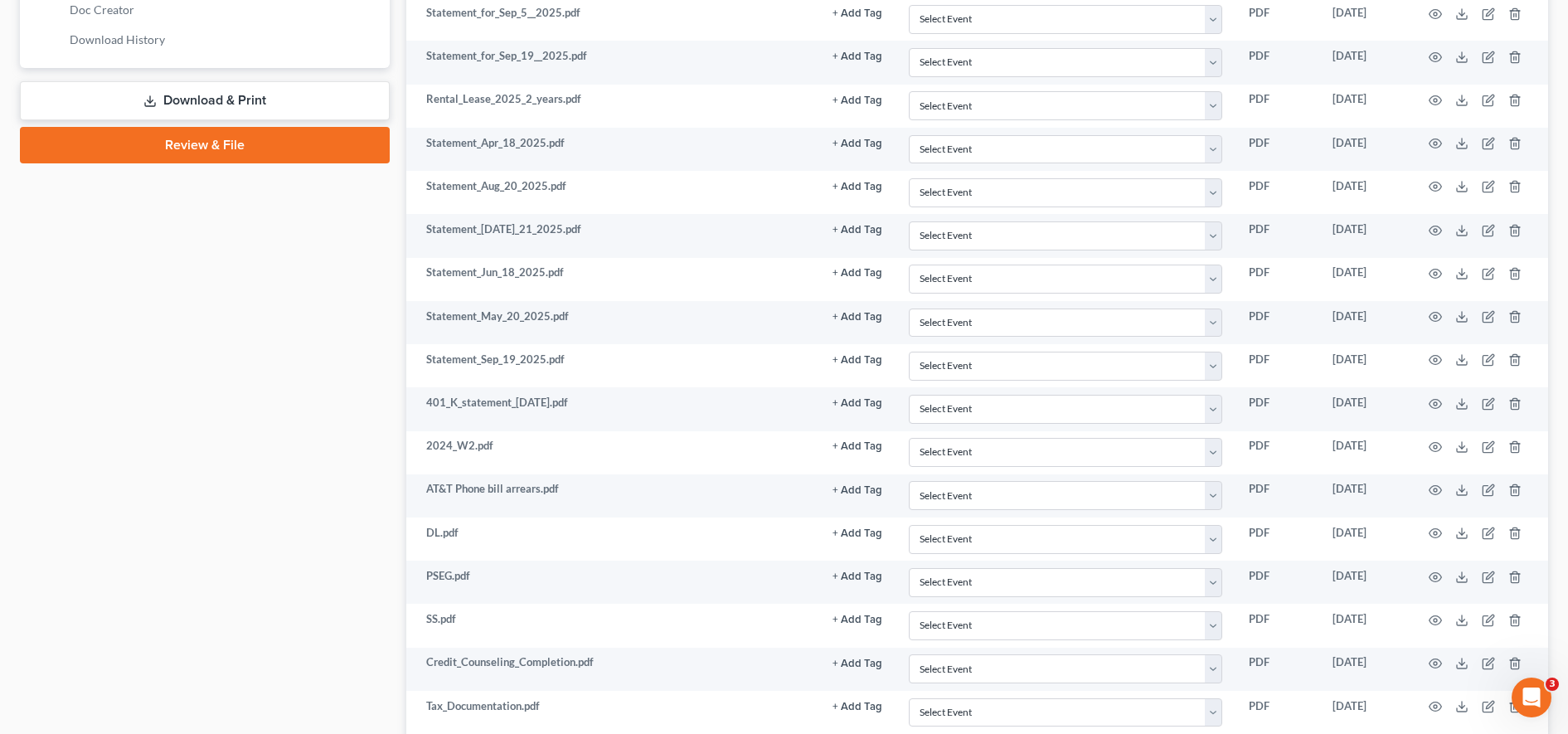
scroll to position [964, 0]
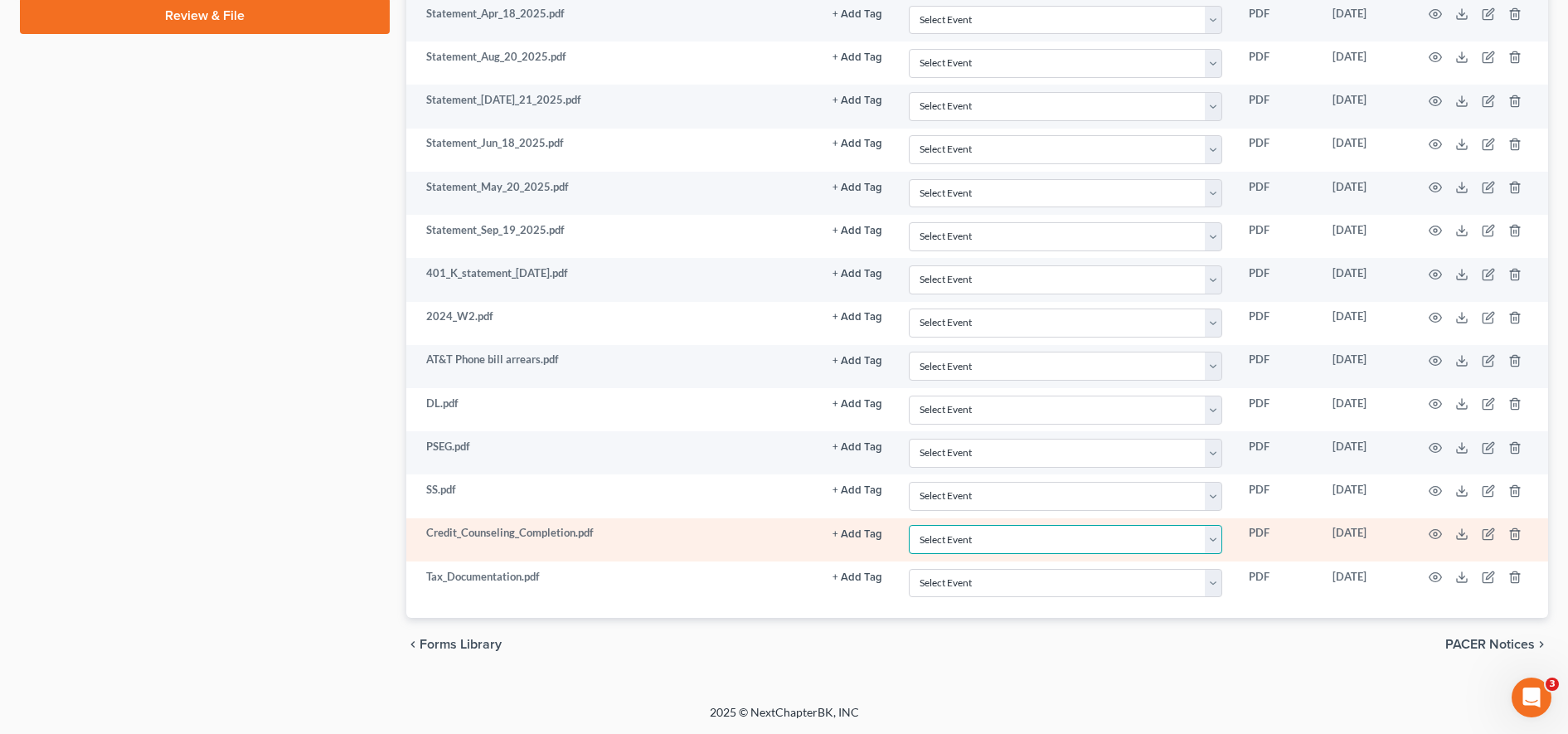
click at [1062, 538] on select "Select Event 20 Largest Unsecured Creditors Amended Attorney Compensation State…" at bounding box center [1066, 539] width 313 height 29
select select "9"
click at [909, 525] on select "Select Event 20 Largest Unsecured Creditors Amended Attorney Compensation State…" at bounding box center [1066, 539] width 313 height 29
click at [850, 525] on link "+ Add Tag" at bounding box center [857, 533] width 50 height 16
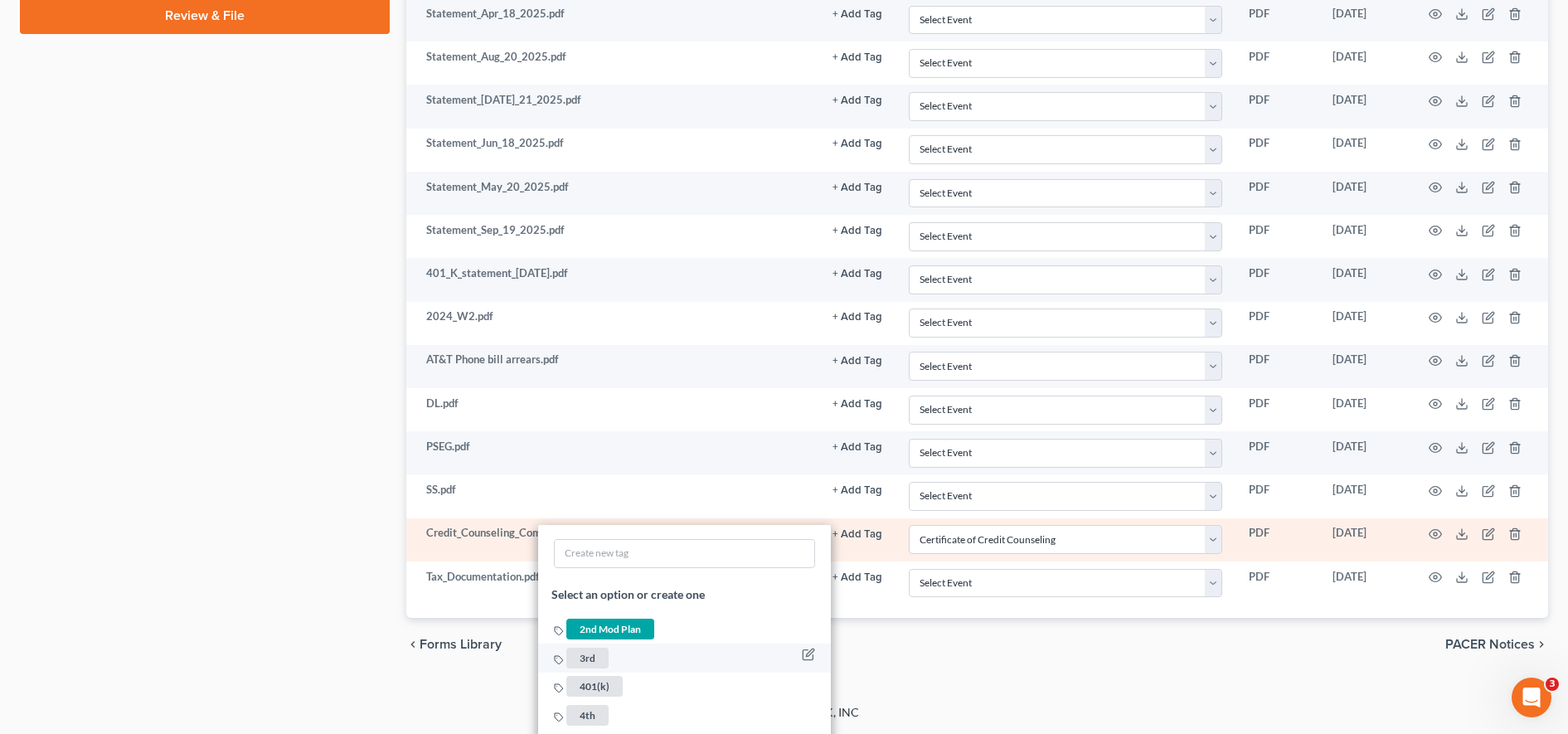
scroll to position [1602, 0]
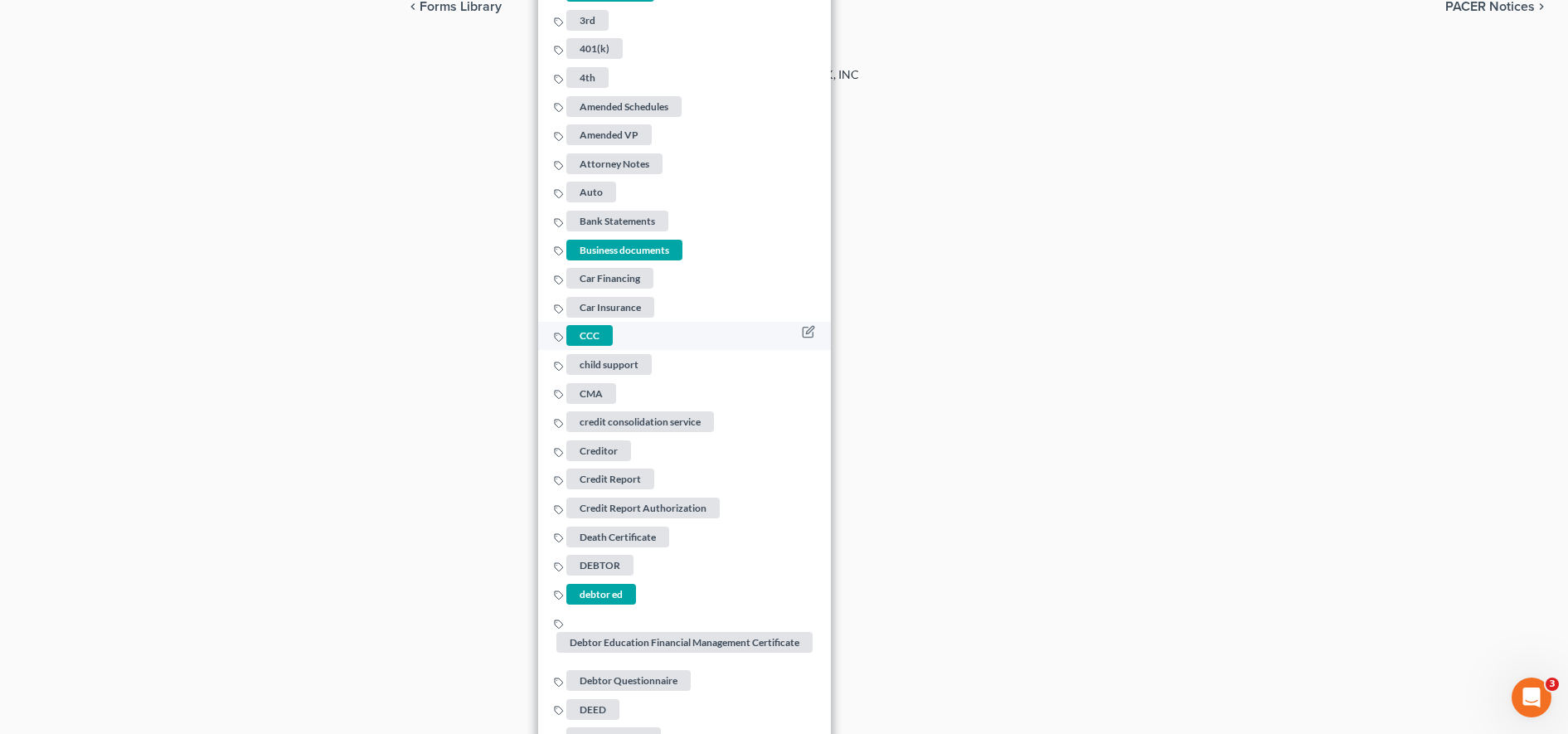
click at [577, 337] on span "CCC" at bounding box center [589, 336] width 46 height 21
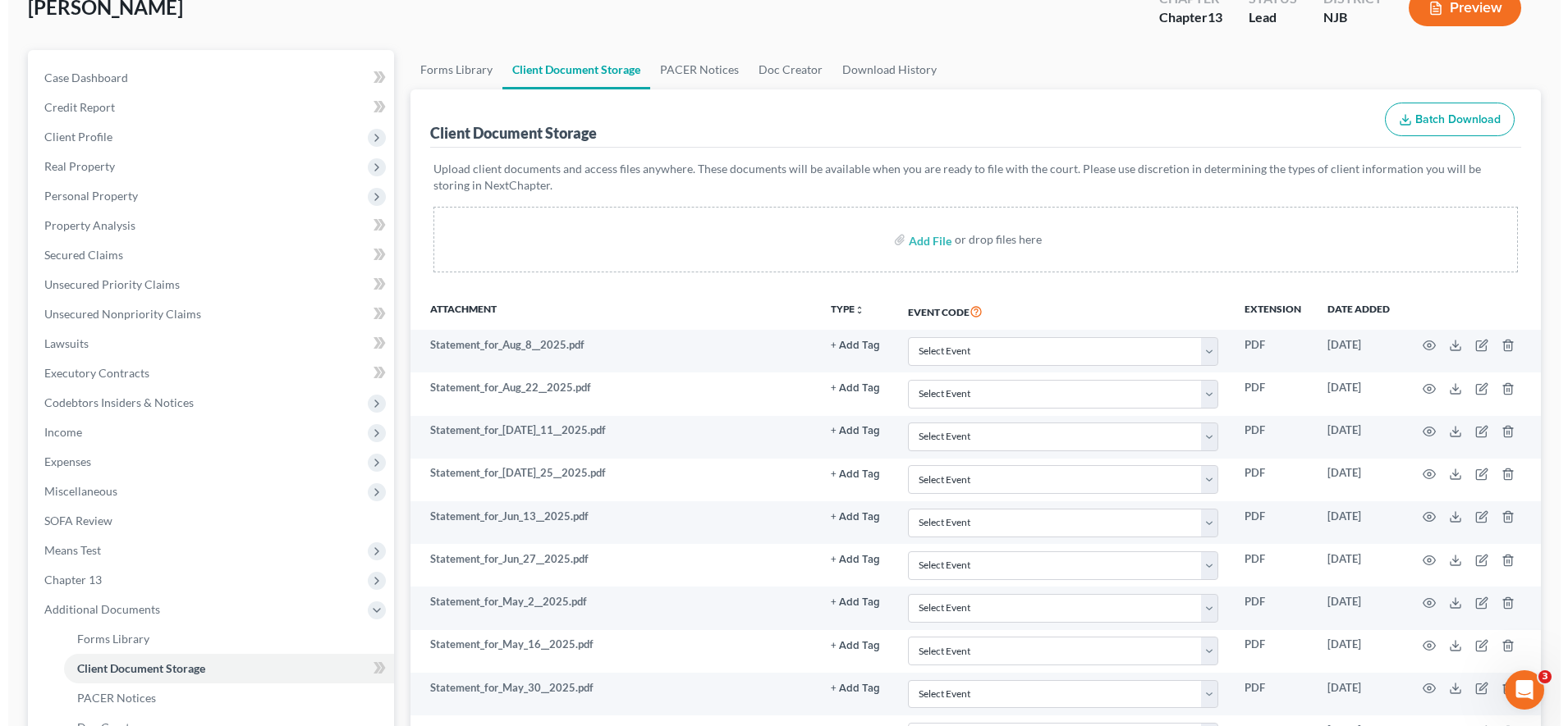
scroll to position [0, 0]
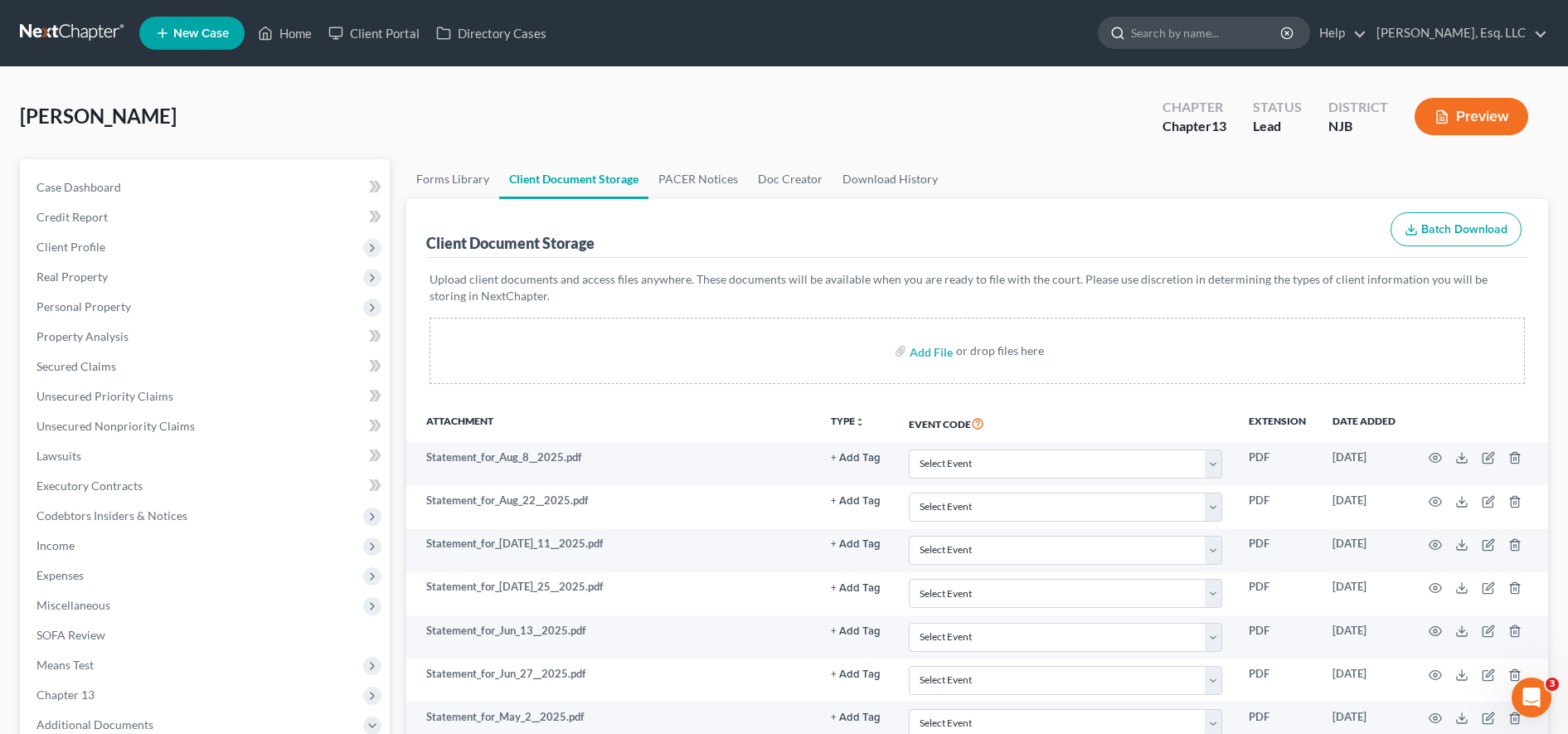
click at [1208, 35] on input "search" at bounding box center [1207, 33] width 152 height 31
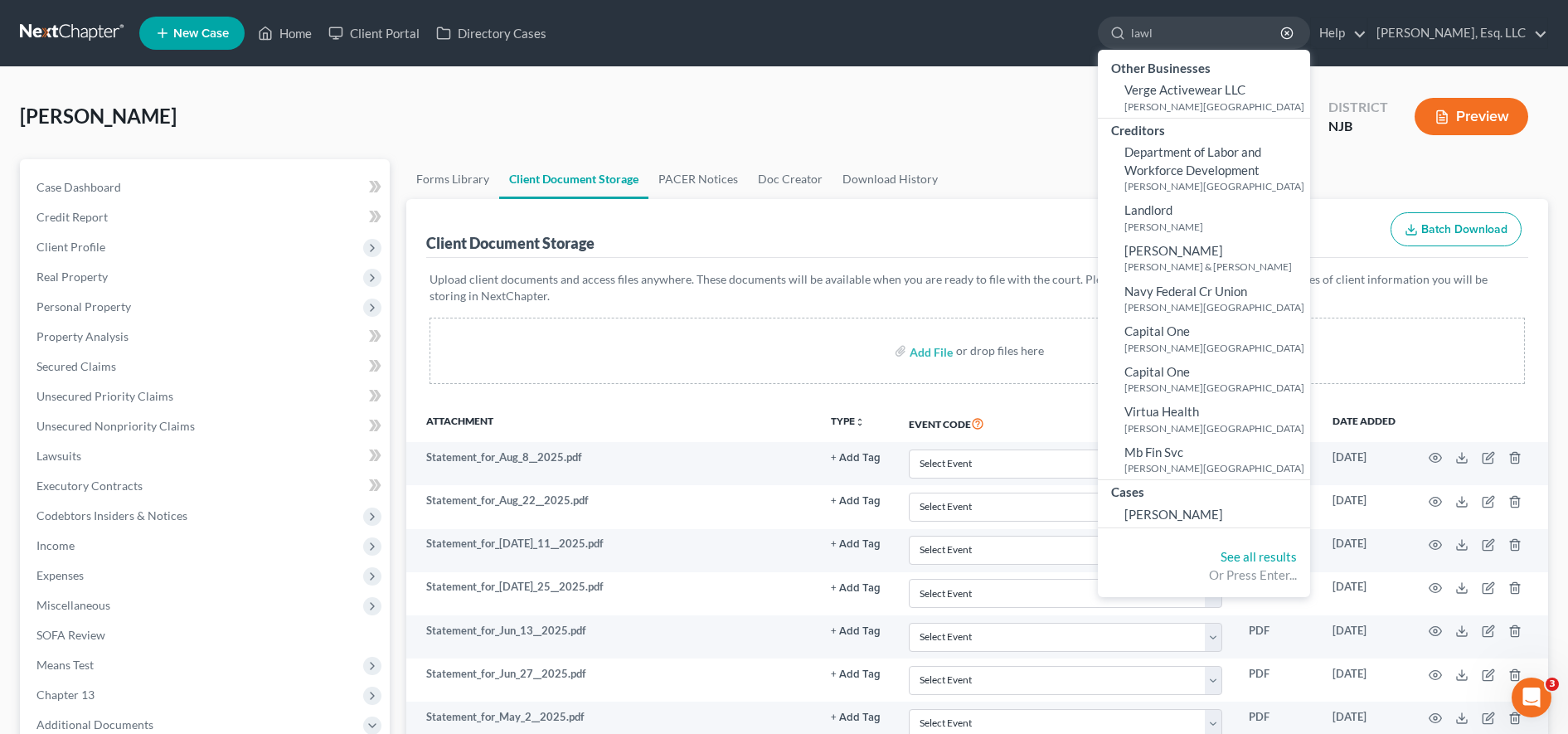
type input "lawl"
click at [398, 62] on nav "Home New Case Client Portal Directory Cases [PERSON_NAME], Esq. LLC [EMAIL_ADDR…" at bounding box center [784, 33] width 1568 height 66
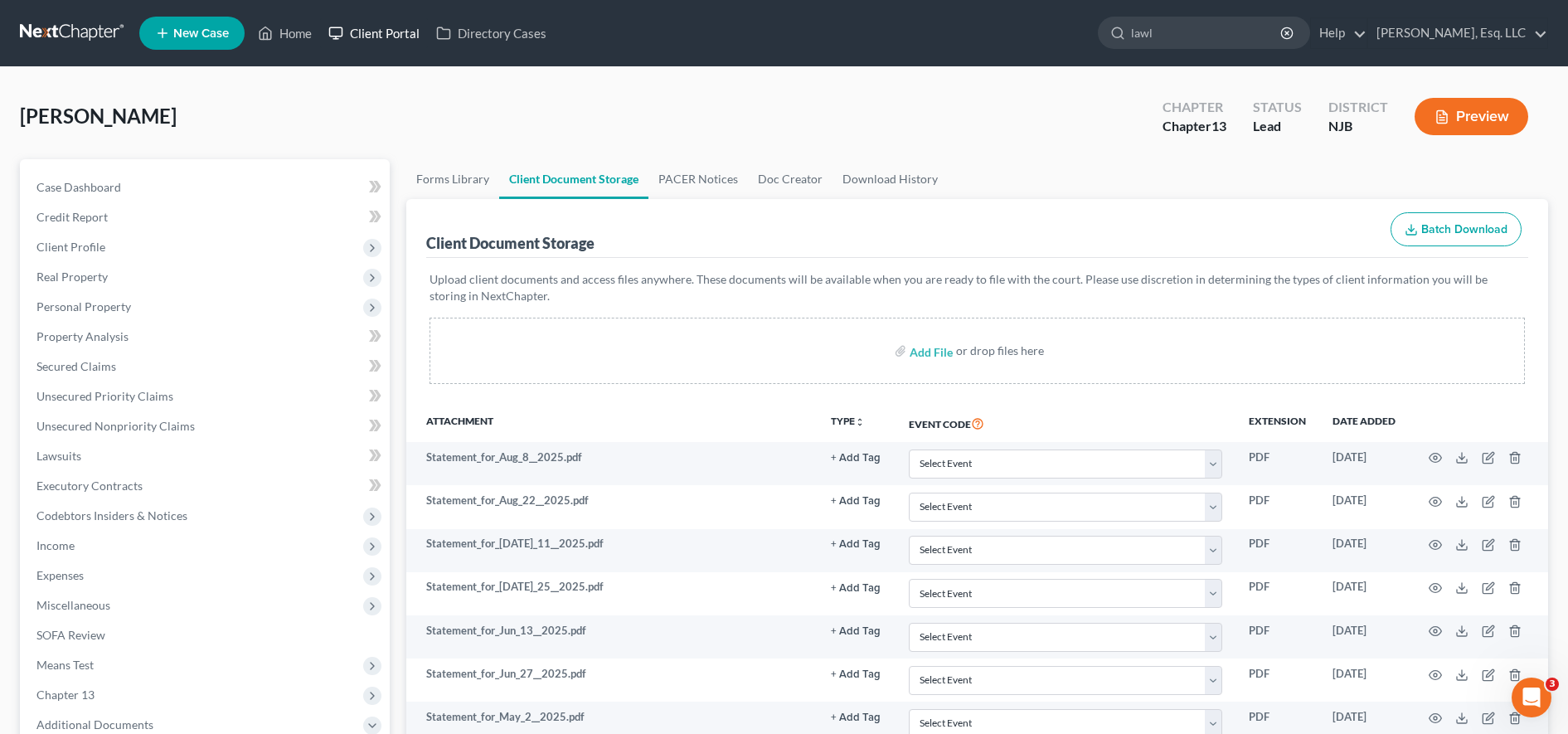
click at [398, 44] on link "Client Portal" at bounding box center [373, 33] width 107 height 30
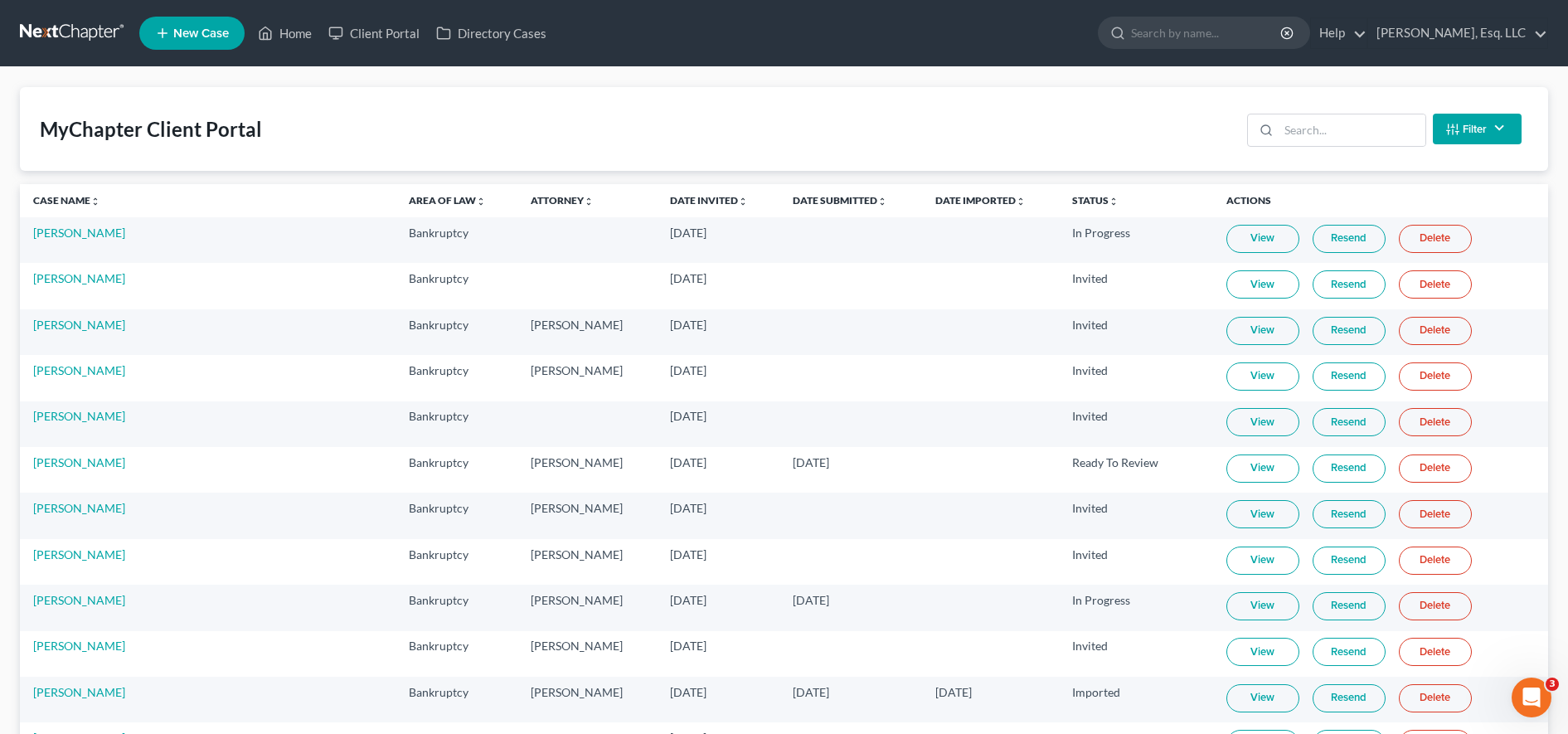
click at [1369, 103] on div "MyChapter Client Portal Filter Status Filter... Invited In Progress Ready To Re…" at bounding box center [784, 128] width 1529 height 84
click at [1360, 129] on input "search" at bounding box center [1351, 130] width 147 height 32
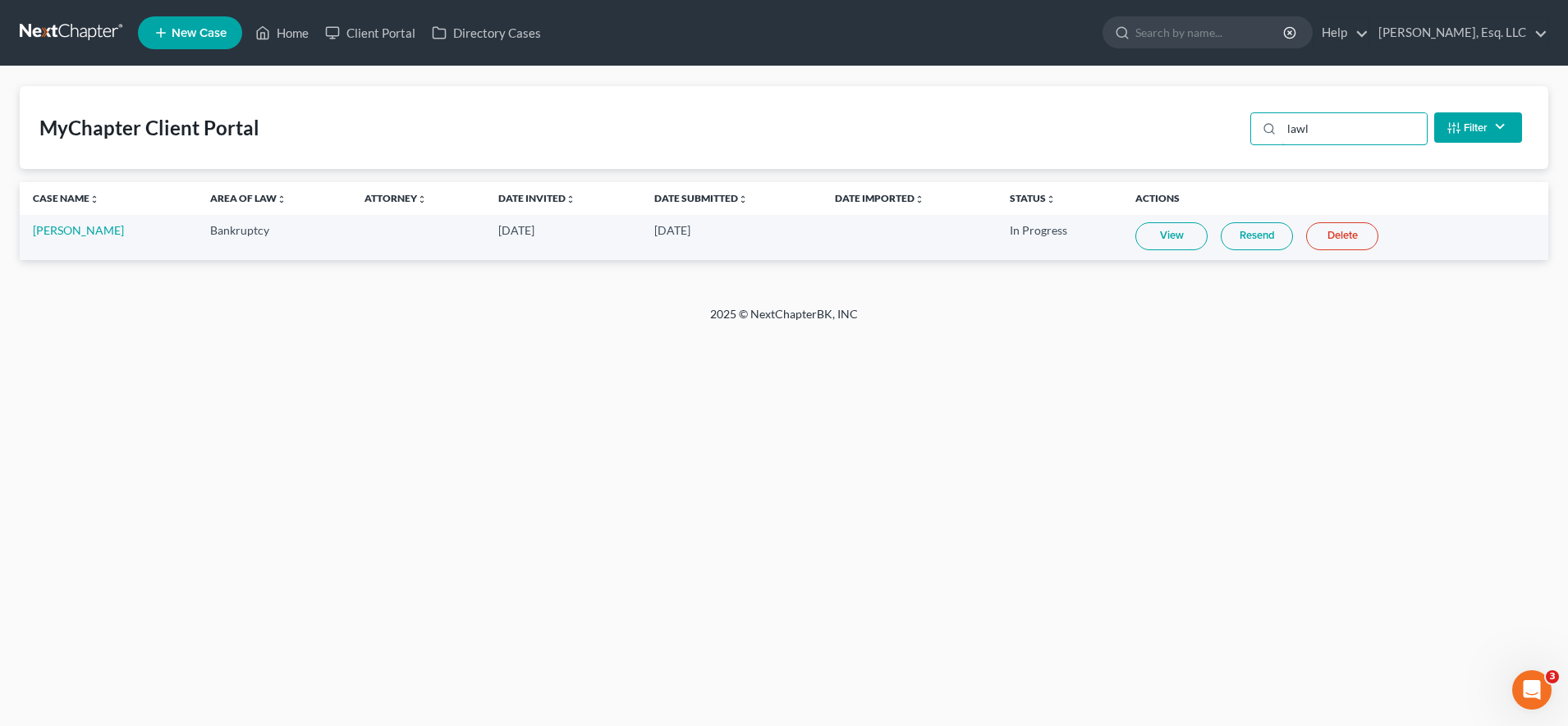
type input "lawl"
click at [1161, 239] on link "View" at bounding box center [1171, 236] width 72 height 28
click at [112, 230] on link "[PERSON_NAME]" at bounding box center [78, 230] width 91 height 14
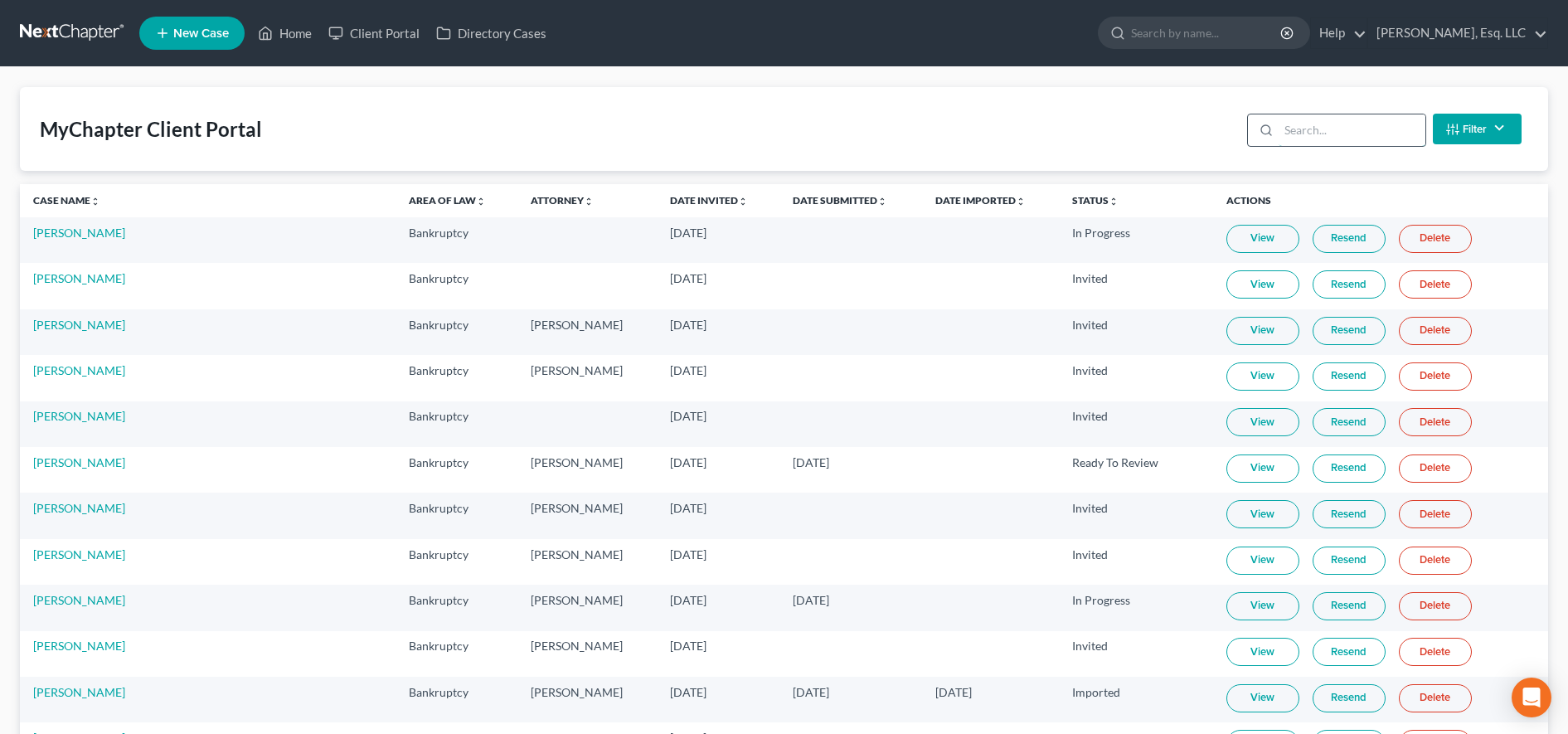
click at [1353, 134] on input "search" at bounding box center [1351, 130] width 147 height 32
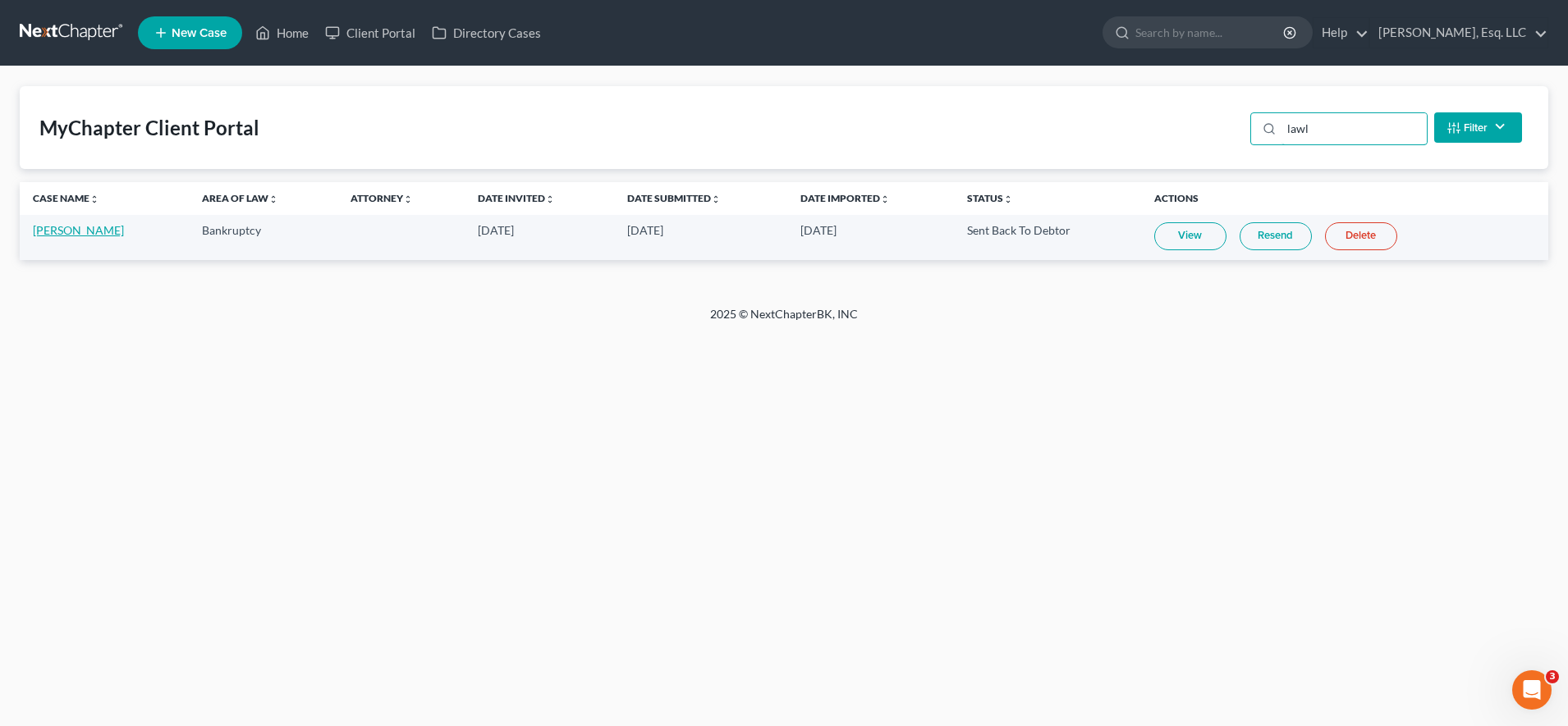
type input "lawl"
click at [97, 224] on link "[PERSON_NAME]" at bounding box center [78, 230] width 91 height 14
click at [80, 232] on link "[PERSON_NAME]" at bounding box center [78, 230] width 91 height 14
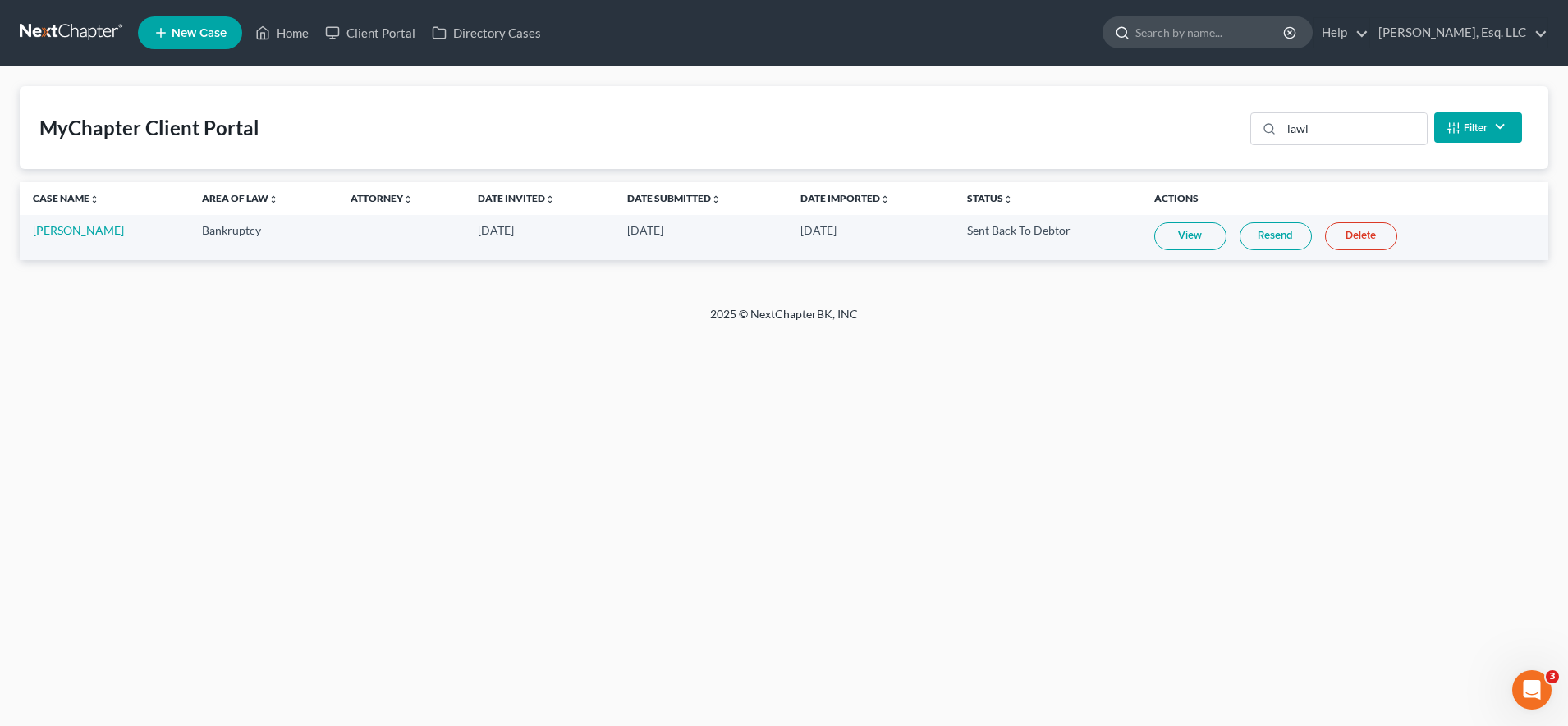
click at [1194, 39] on input "search" at bounding box center [1210, 32] width 150 height 30
type input "lawler"
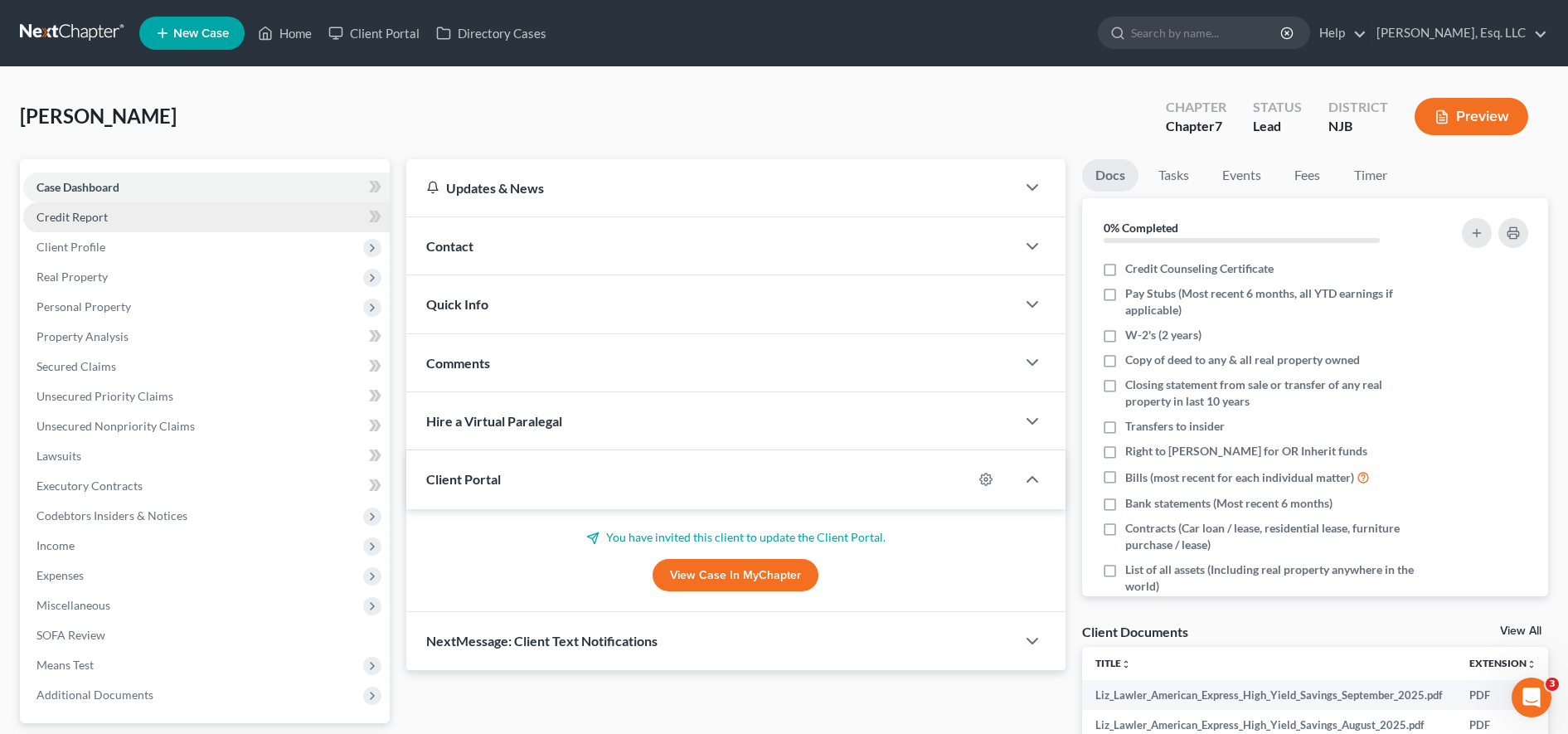
click at [91, 210] on span "Credit Report" at bounding box center [72, 217] width 71 height 14
click at [99, 218] on span "Credit Report" at bounding box center [72, 217] width 71 height 14
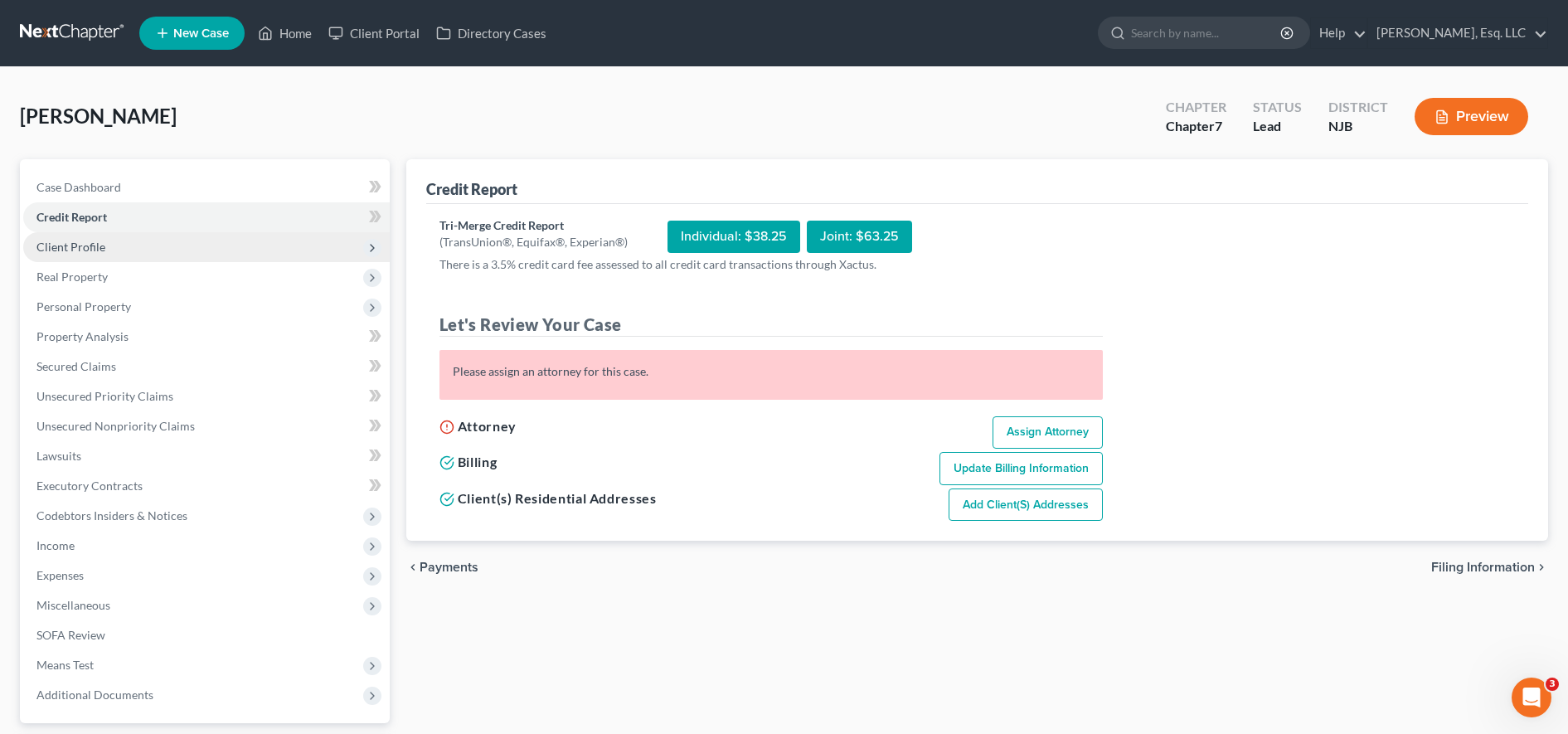
click at [228, 243] on span "Client Profile" at bounding box center [207, 247] width 366 height 30
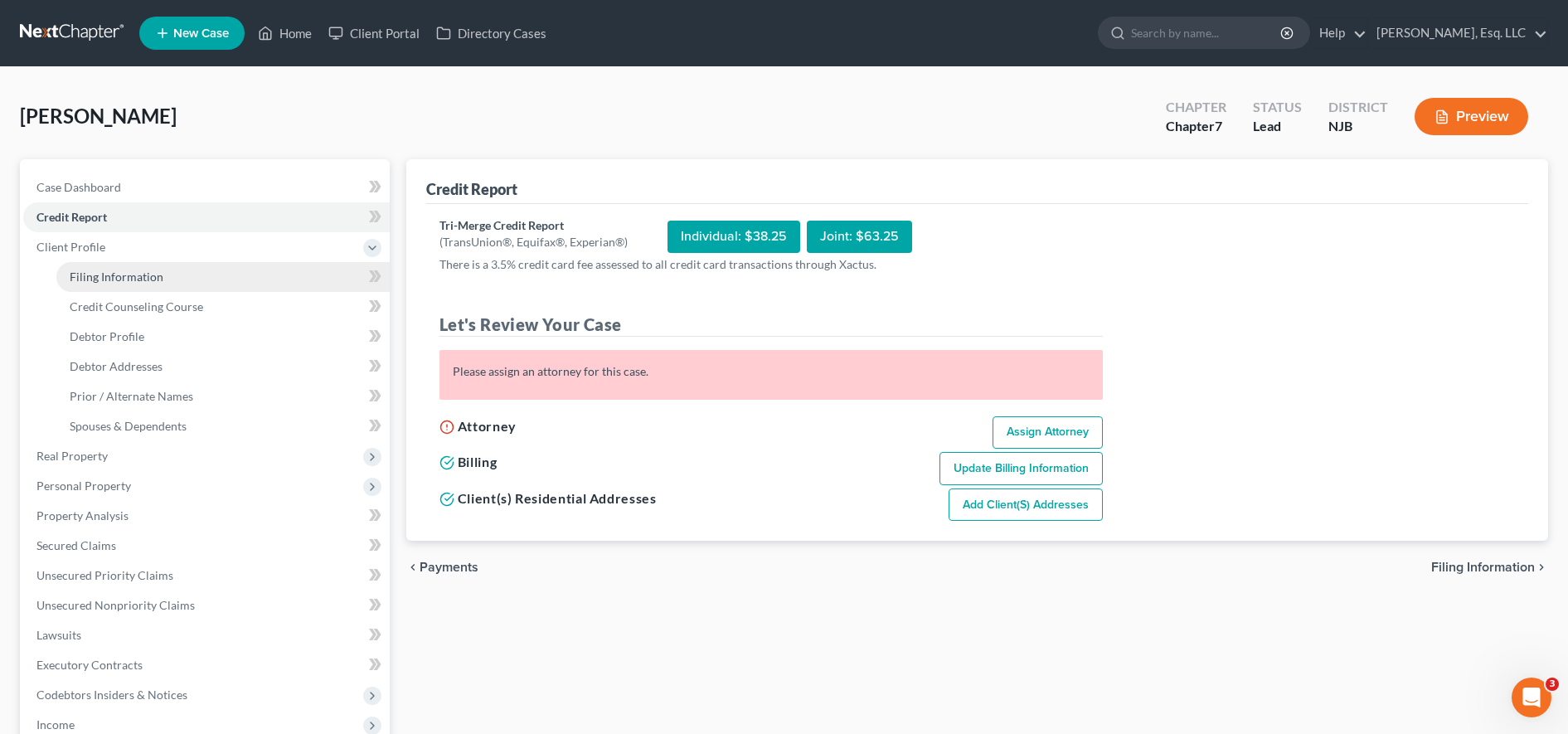
click at [225, 276] on link "Filing Information" at bounding box center [223, 277] width 333 height 30
select select "1"
select select "0"
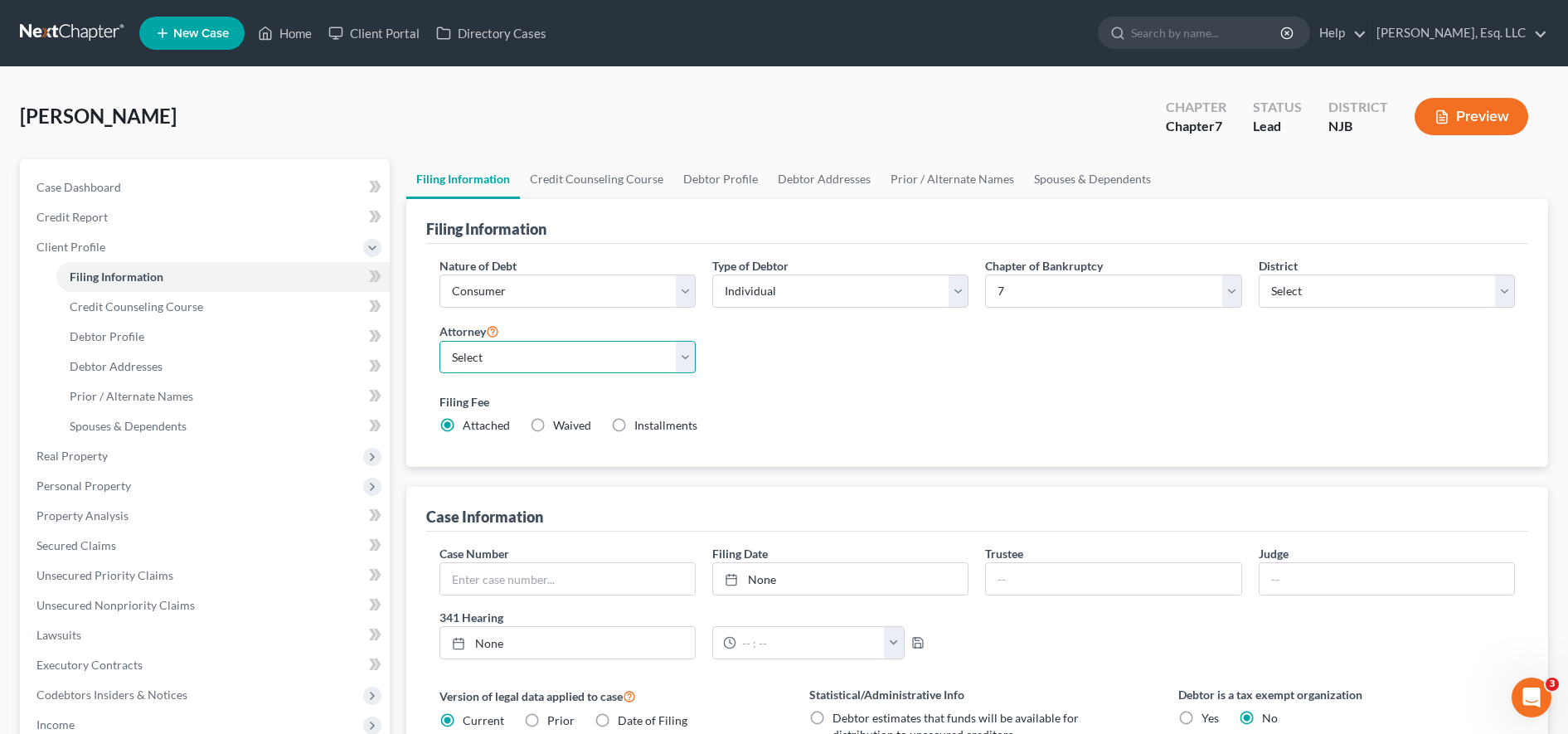
click at [607, 363] on select "Select Karina Lucid - NJB Monika Mazurczyk - NJB" at bounding box center [567, 358] width 256 height 33
select select "0"
click at [439, 341] on select "Select Karina Lucid - NJB Monika Mazurczyk - NJB" at bounding box center [567, 358] width 256 height 33
click at [202, 224] on link "Credit Report" at bounding box center [207, 217] width 366 height 30
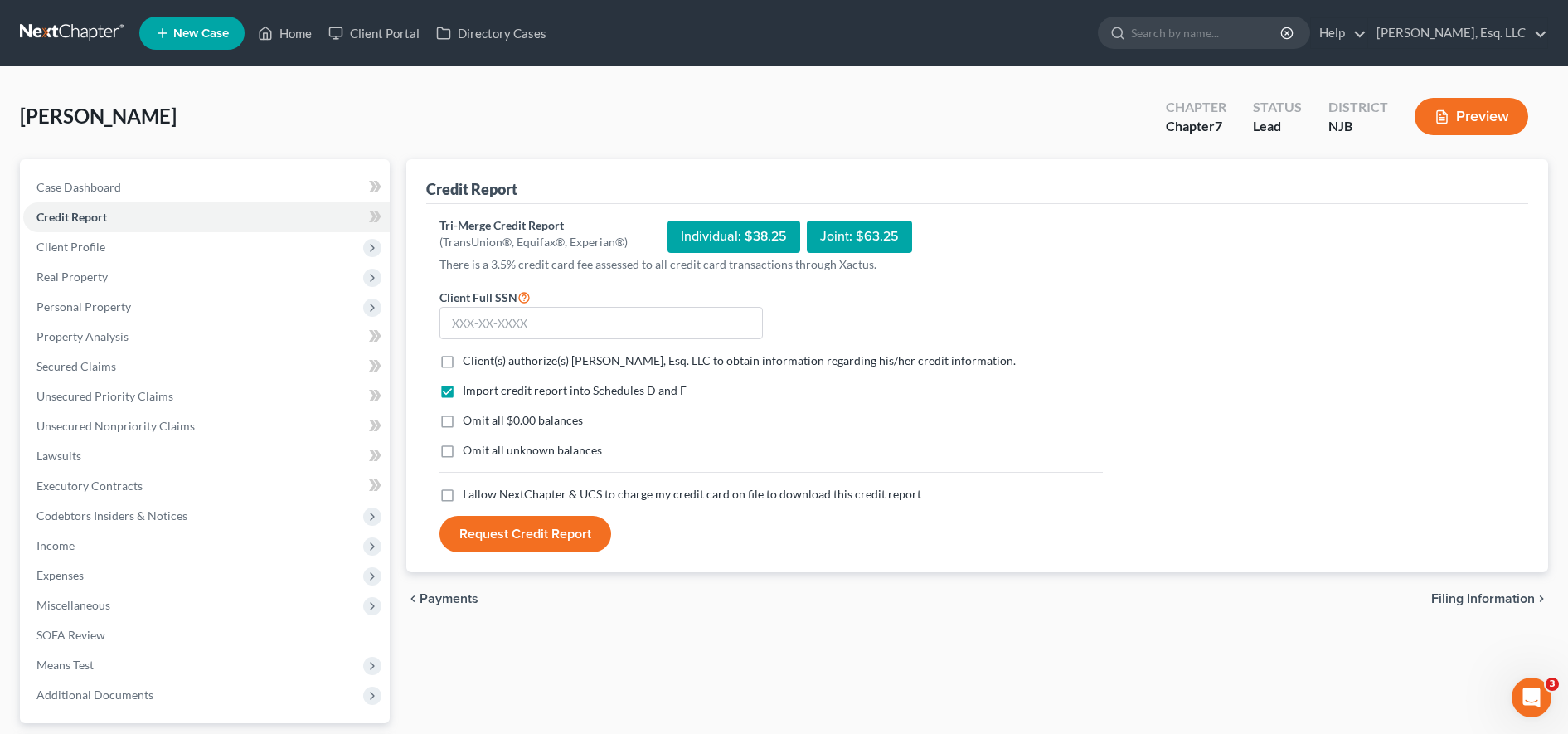
click at [463, 354] on label "Client(s) authorize(s) Karina Pia Lucid, Esq. LLC to obtain information regardi…" at bounding box center [740, 361] width 554 height 17
click at [469, 354] on input "Client(s) authorize(s) Karina Pia Lucid, Esq. LLC to obtain information regardi…" at bounding box center [474, 358] width 11 height 11
checkbox input "true"
click at [463, 420] on label "Omit all $0.00 balances" at bounding box center [523, 420] width 120 height 17
click at [469, 420] on input "Omit all $0.00 balances" at bounding box center [474, 417] width 11 height 11
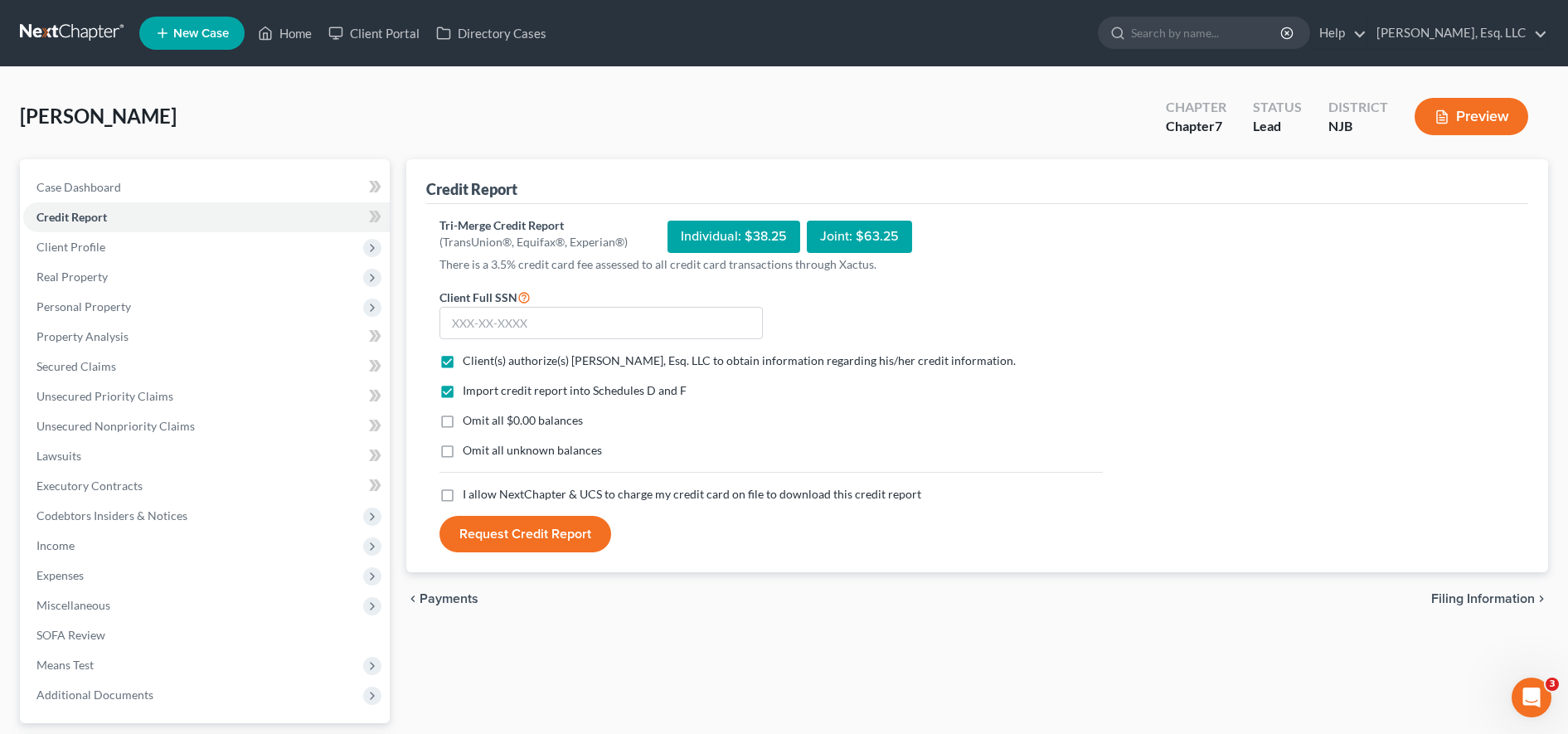
checkbox input "true"
click at [463, 496] on label "I allow NextChapter & UCS to charge my credit card on file to download this cre…" at bounding box center [692, 494] width 459 height 17
click at [469, 496] on input "I allow NextChapter & UCS to charge my credit card on file to download this cre…" at bounding box center [474, 491] width 11 height 11
checkbox input "true"
click at [1150, 362] on div "Tri-Merge Credit Report (TransUnion®, Equifax®, Experian®) Individual: $38.25 J…" at bounding box center [977, 385] width 1076 height 336
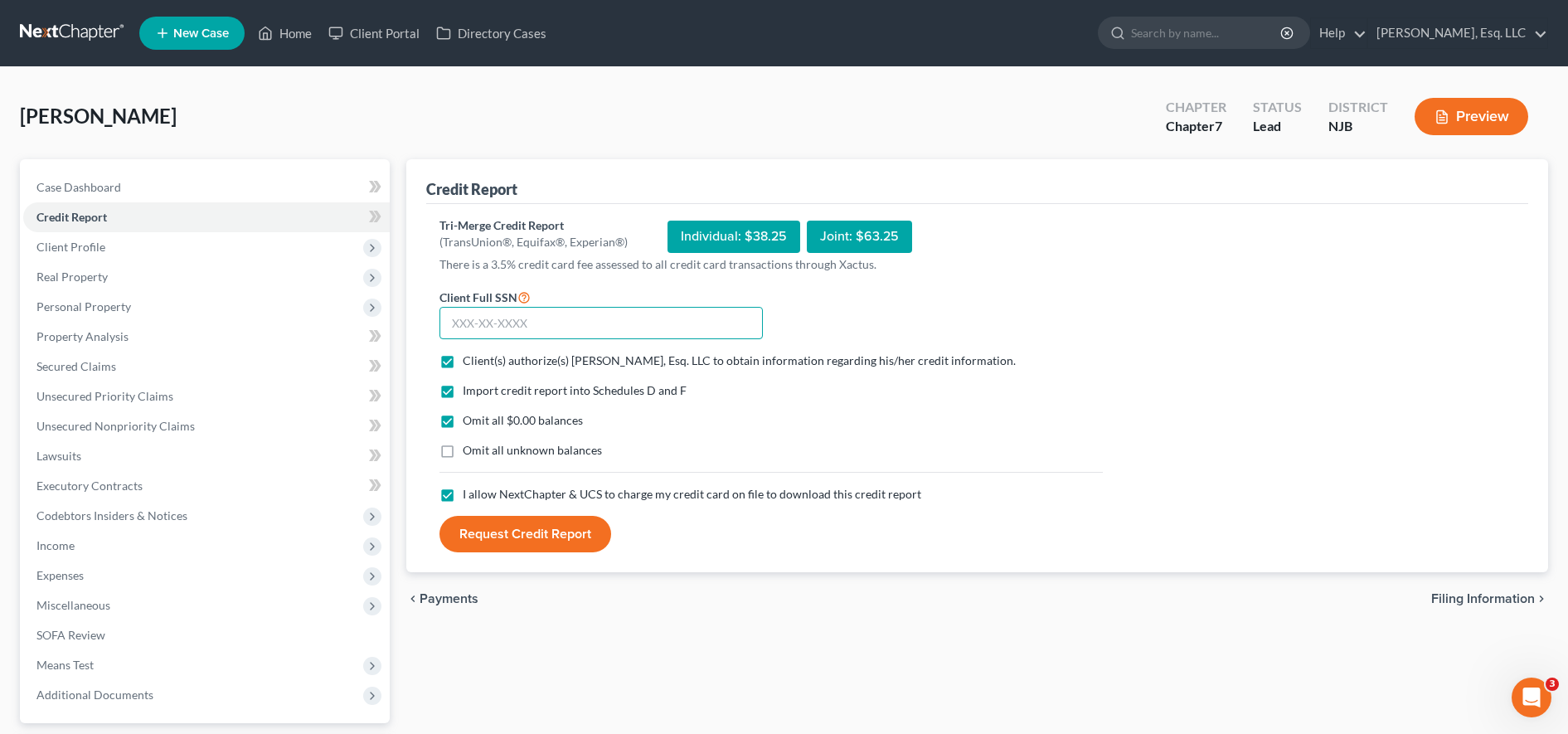
click at [510, 319] on input "text" at bounding box center [601, 323] width 323 height 33
type input "147-82-8129"
click at [538, 537] on button "Request Credit Report" at bounding box center [525, 534] width 171 height 36
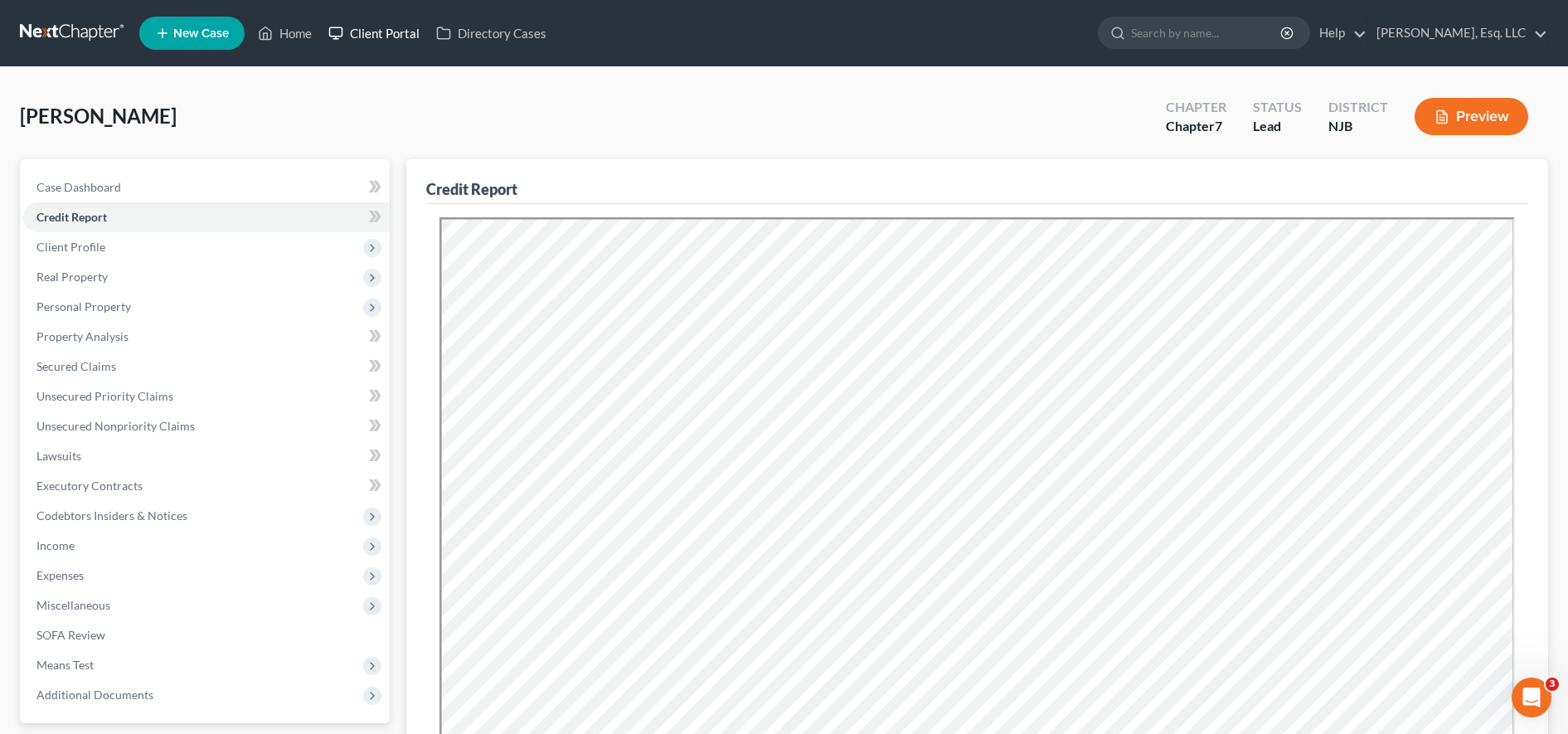
click at [388, 33] on link "Client Portal" at bounding box center [373, 33] width 107 height 30
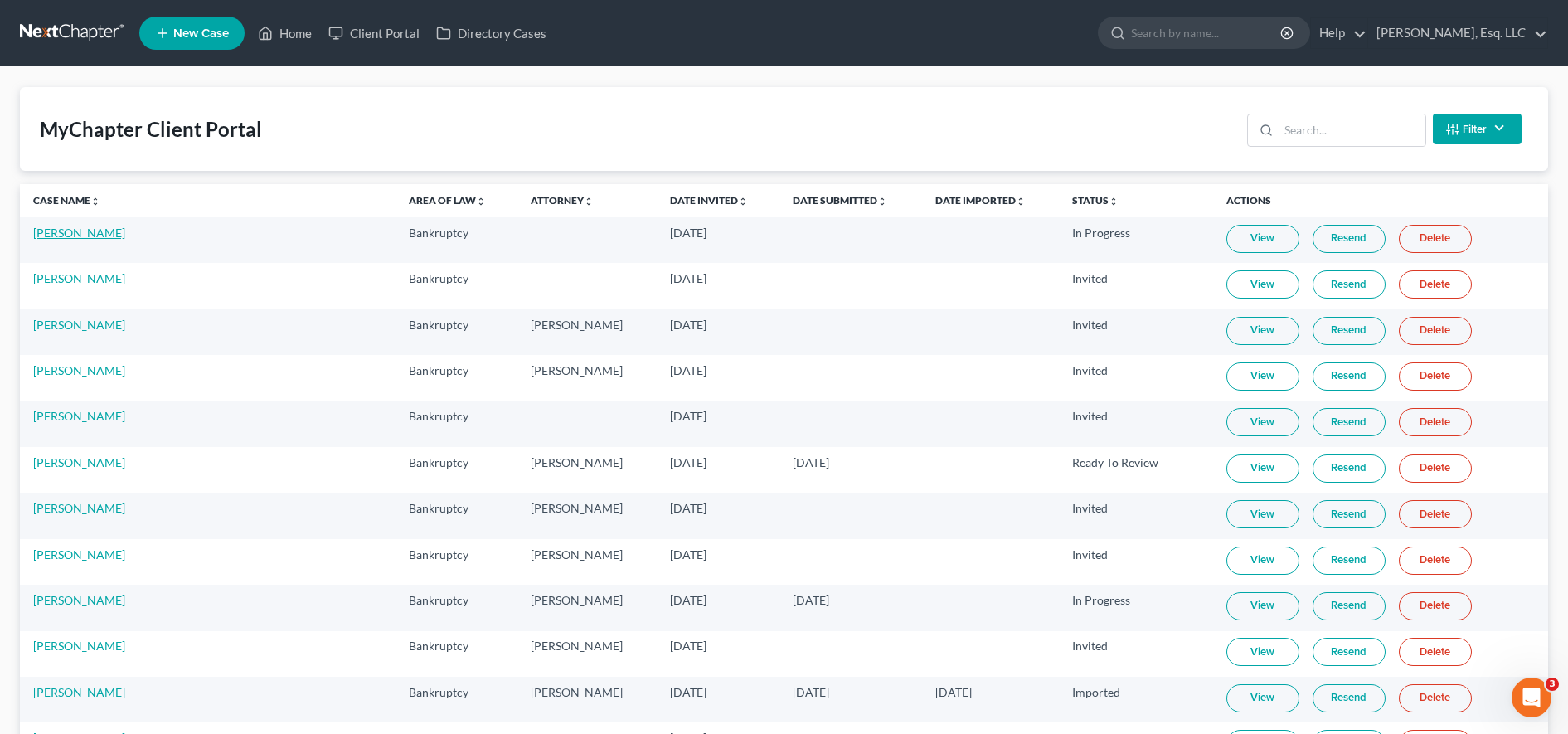
click at [73, 235] on link "[PERSON_NAME]" at bounding box center [79, 233] width 92 height 14
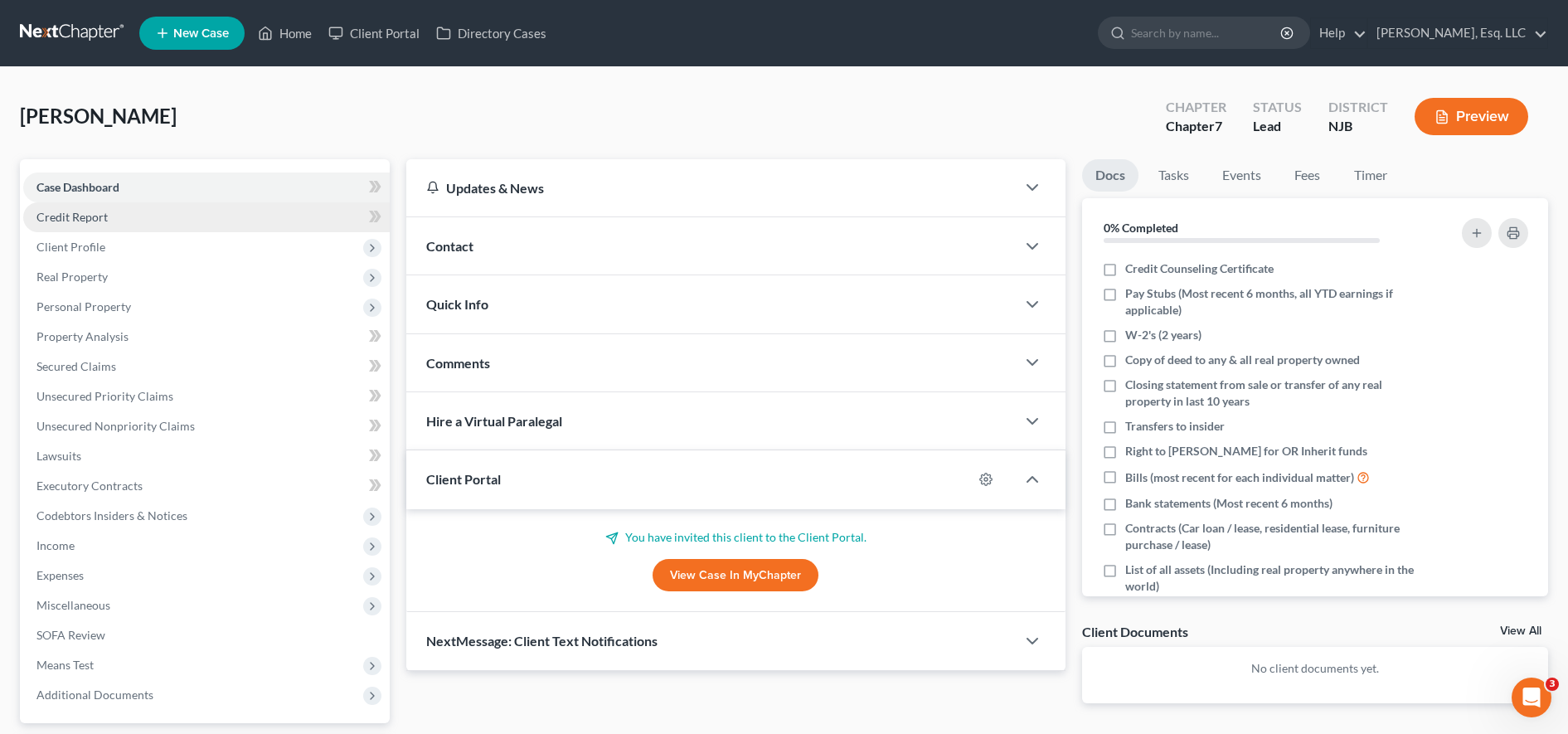
click at [107, 227] on link "Credit Report" at bounding box center [207, 217] width 366 height 30
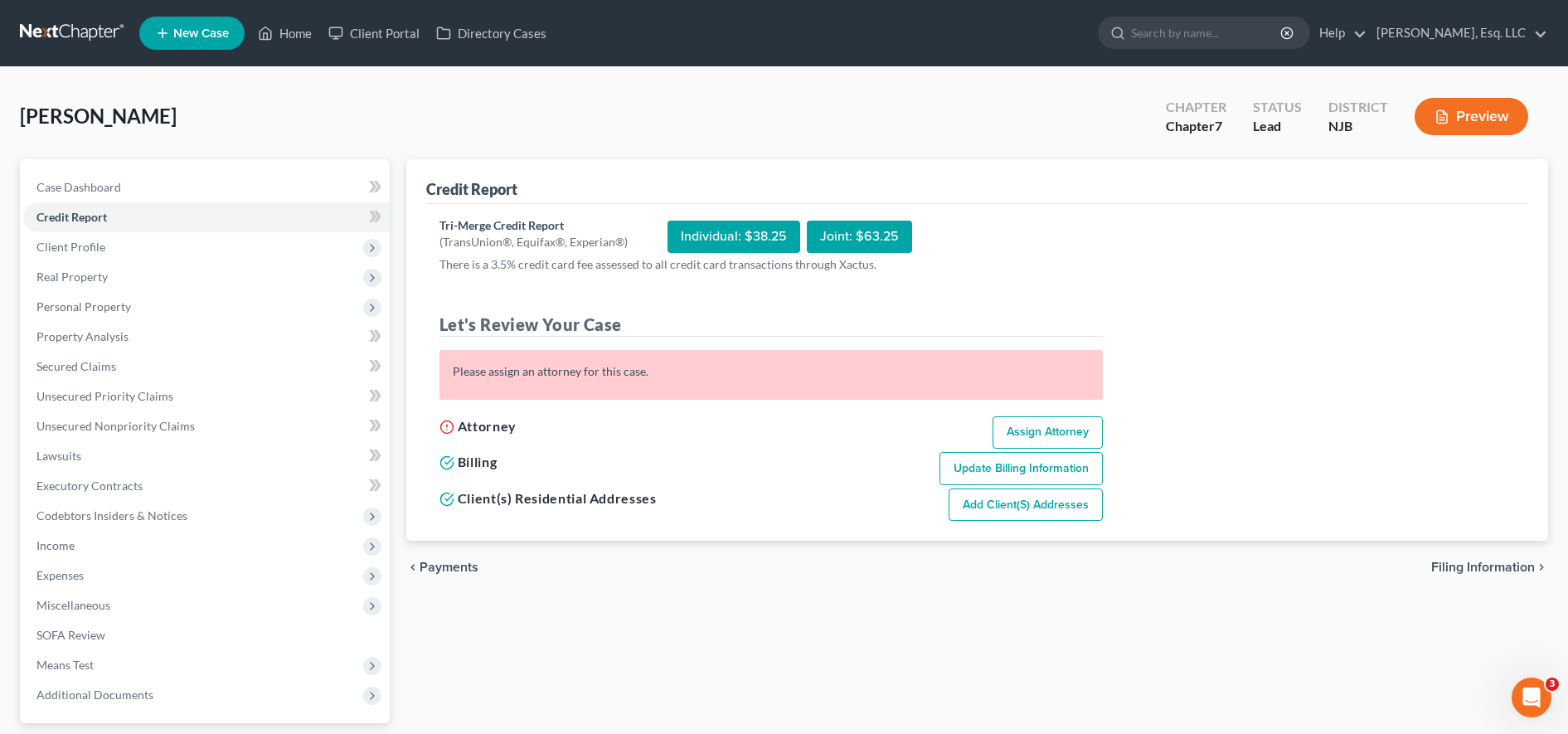
drag, startPoint x: 107, startPoint y: 214, endPoint x: 807, endPoint y: 270, distance: 702.2
click at [107, 214] on span "Credit Report" at bounding box center [72, 217] width 71 height 14
click at [1273, 38] on input "search" at bounding box center [1207, 33] width 152 height 31
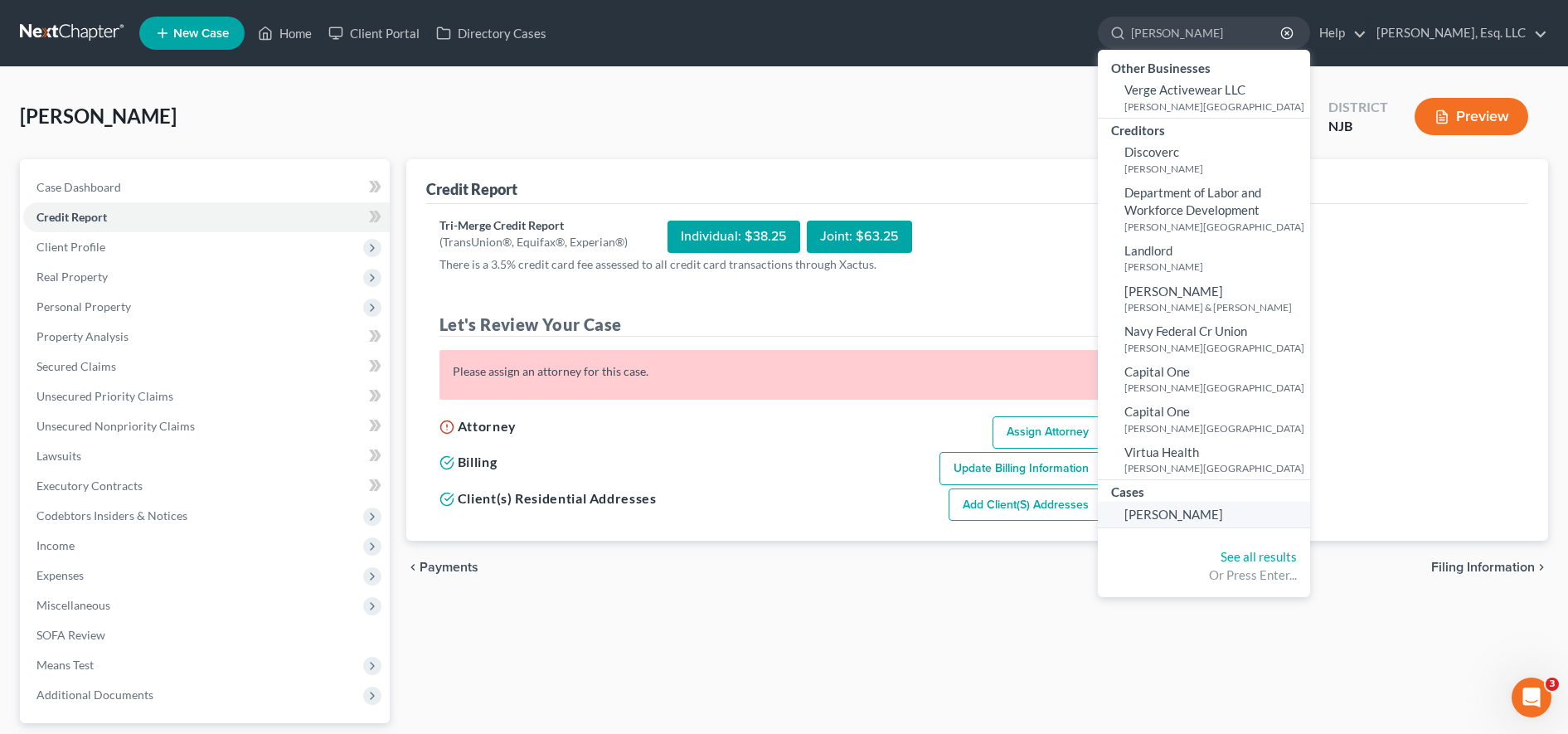
type input "lawler"
click at [1179, 515] on span "[PERSON_NAME]" at bounding box center [1174, 513] width 98 height 15
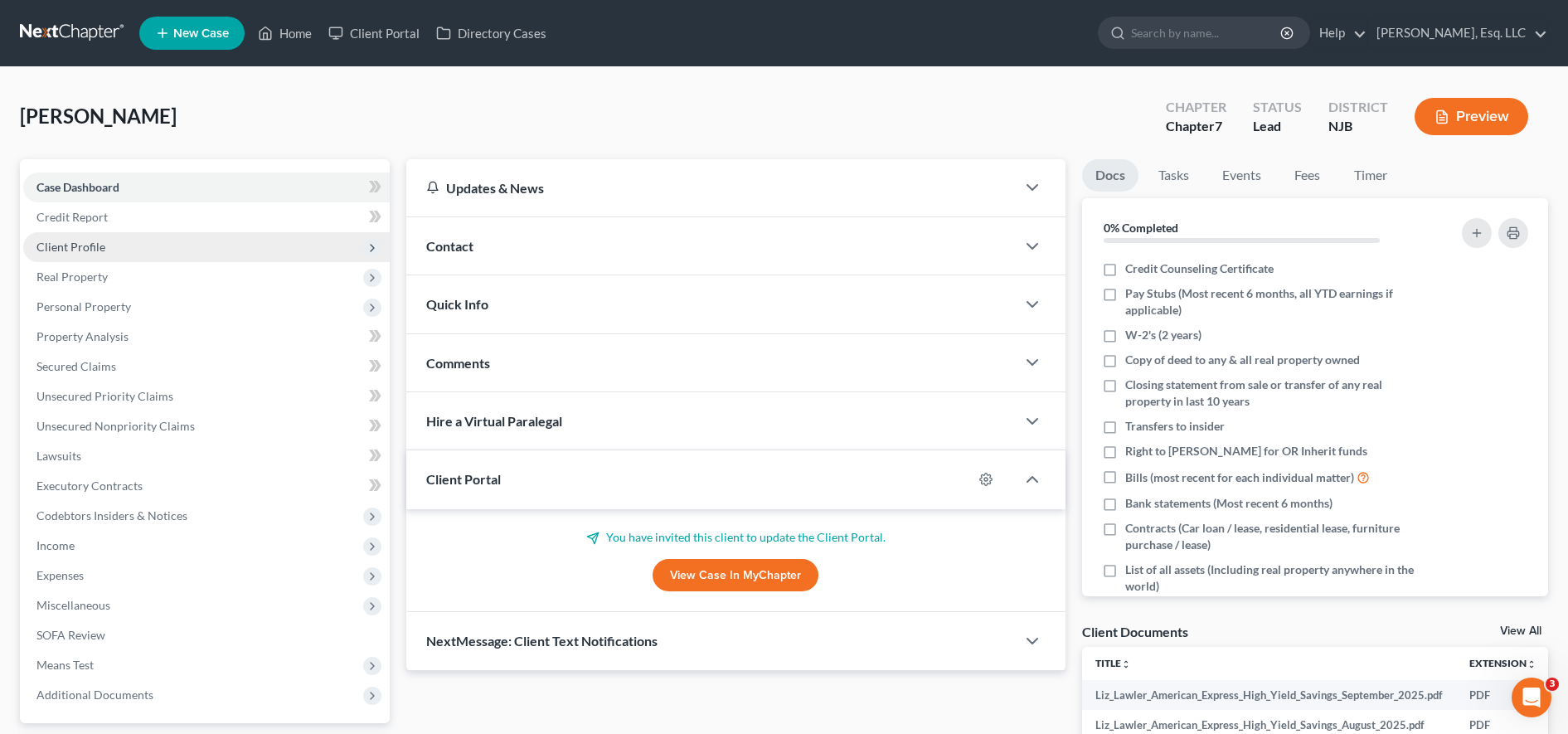
click at [319, 259] on span "Client Profile" at bounding box center [207, 247] width 366 height 30
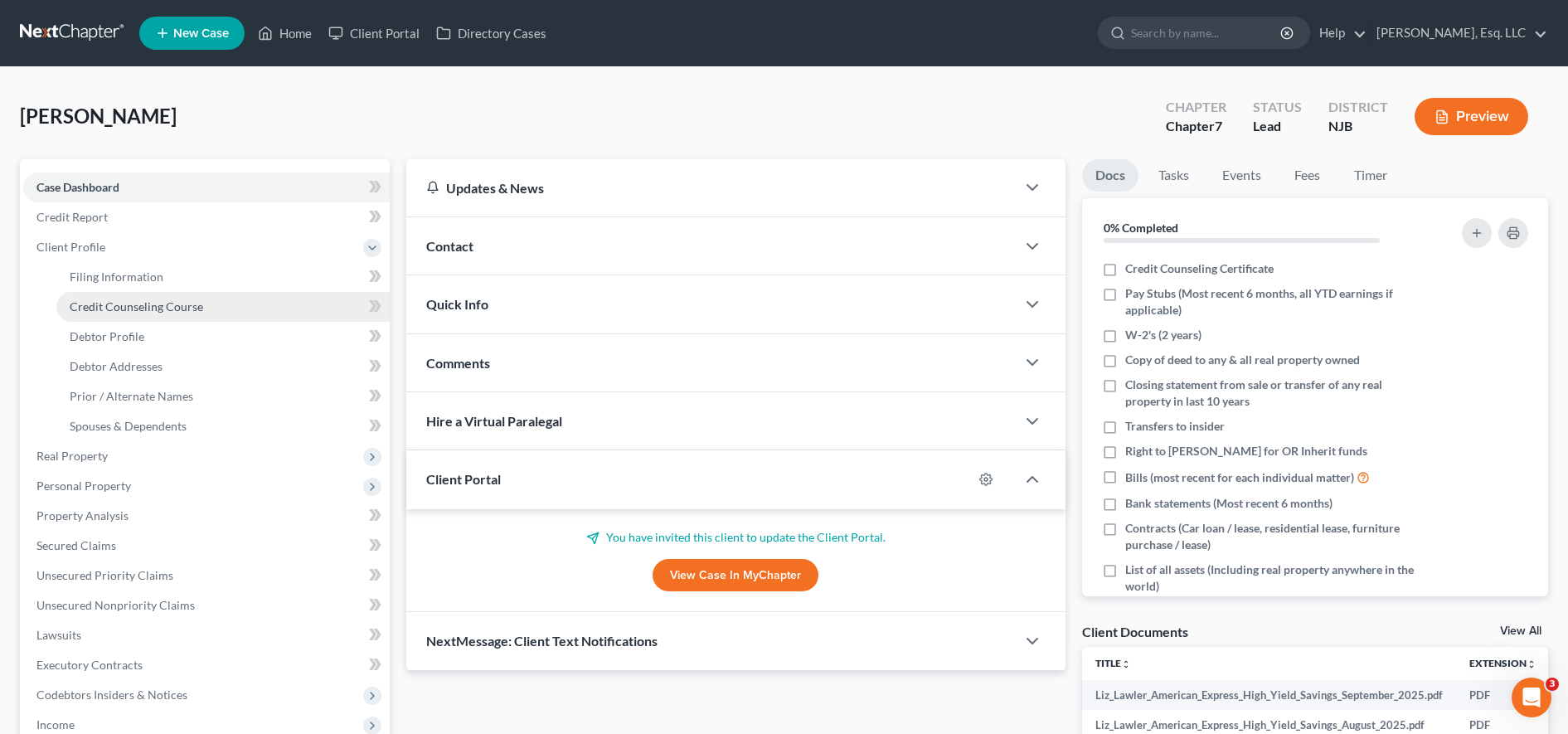
click at [312, 304] on link "Credit Counseling Course" at bounding box center [223, 306] width 333 height 30
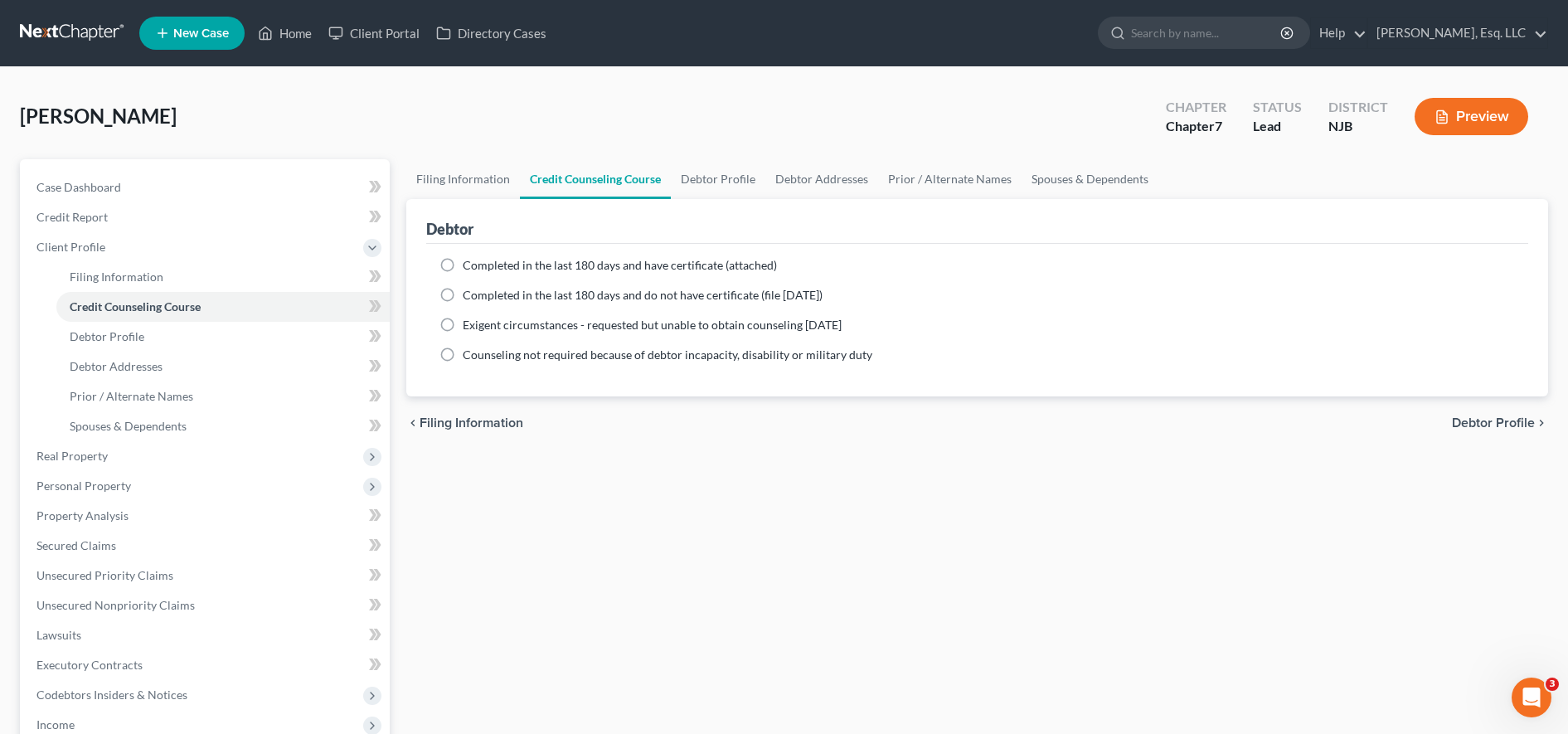
click at [1311, 282] on ng-include "Completed in the last 180 days and have certificate (attached) Date Completed N…" at bounding box center [977, 310] width 1076 height 106
click at [506, 260] on span "Completed in the last 180 days and have certificate (attached)" at bounding box center [620, 265] width 314 height 14
click at [480, 260] on input "Completed in the last 180 days and have certificate (attached)" at bounding box center [474, 262] width 11 height 11
radio input "true"
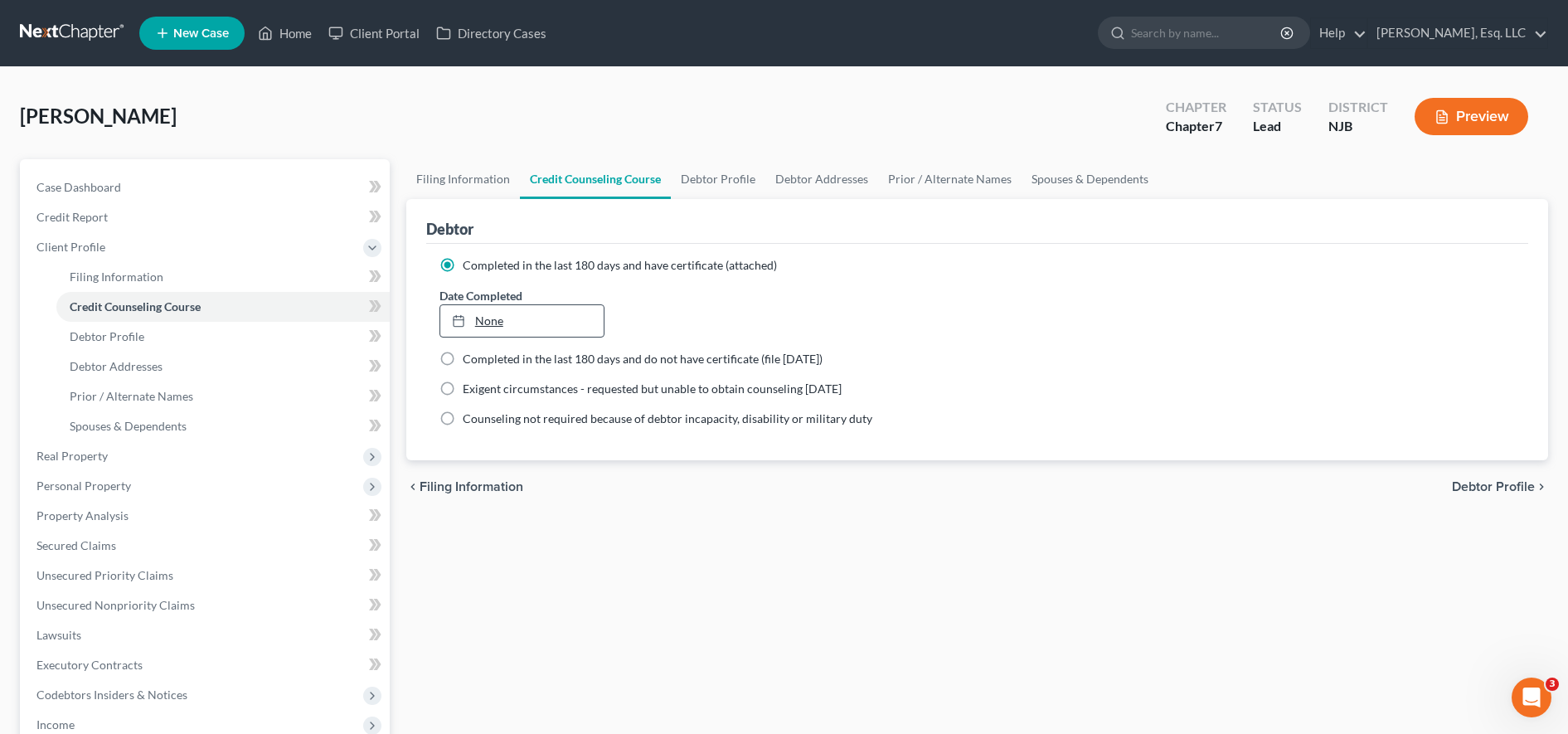
click at [502, 322] on link "None" at bounding box center [522, 321] width 164 height 32
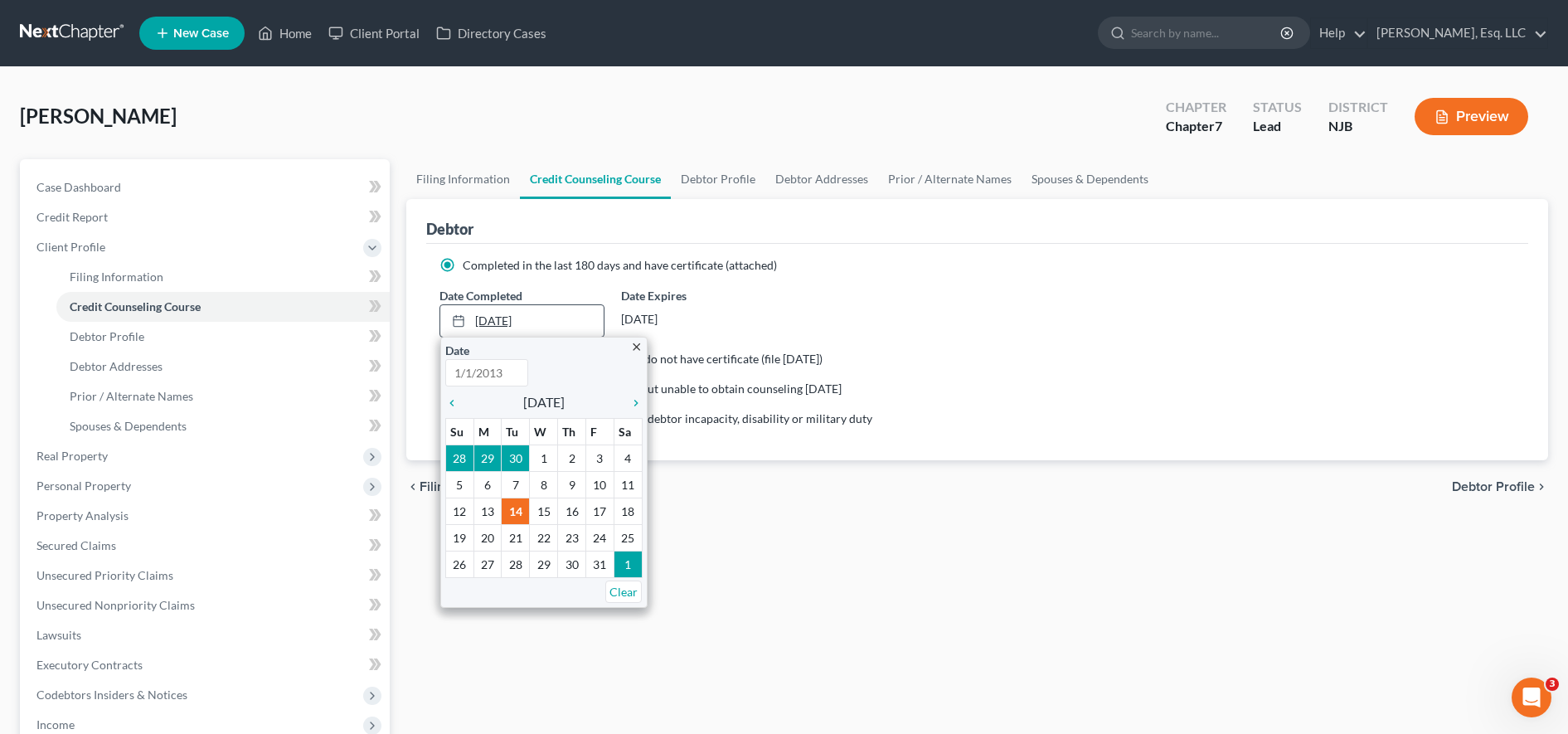
type input "[DATE]"
type input "07/12/2025"
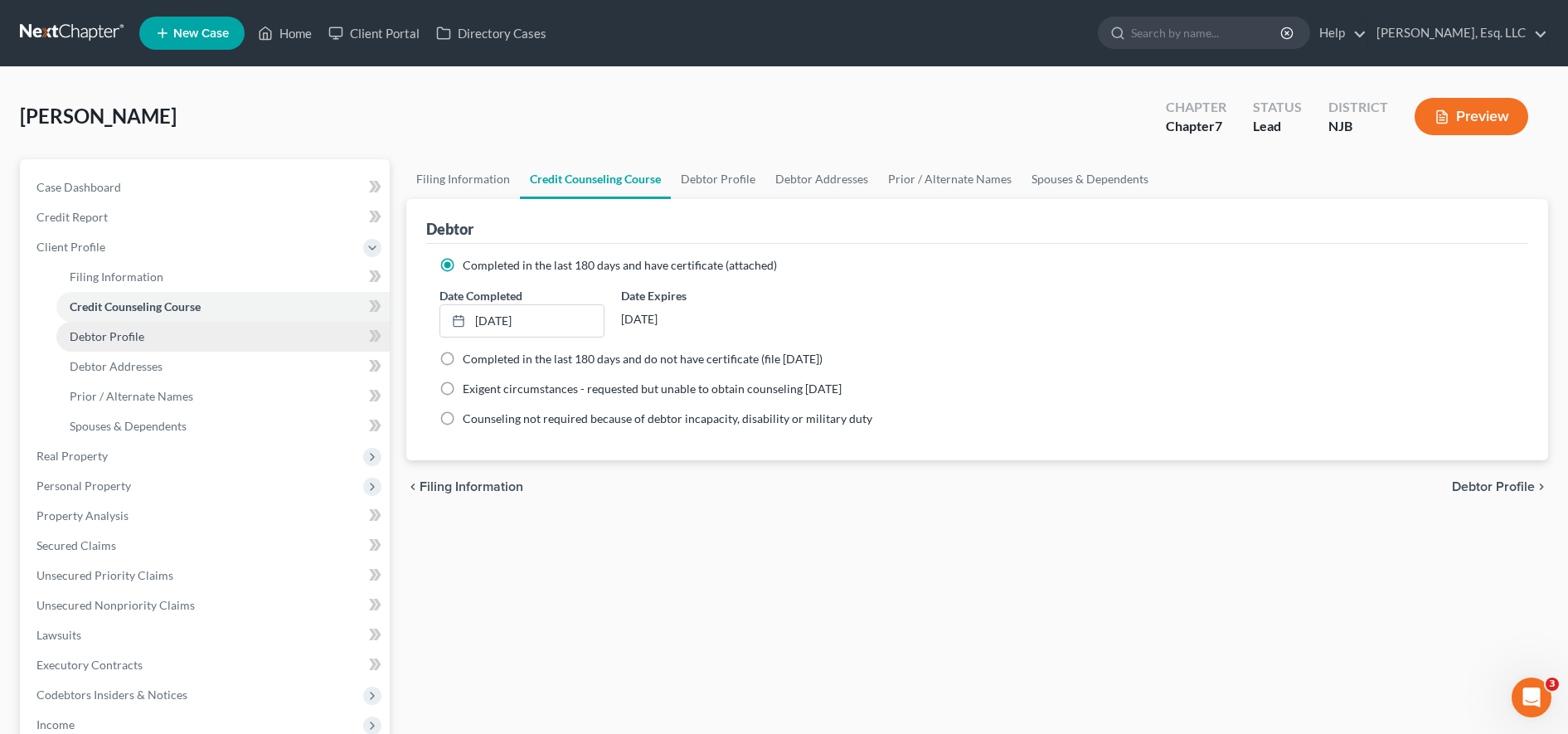
click at [210, 336] on link "Debtor Profile" at bounding box center [223, 337] width 333 height 30
select select "0"
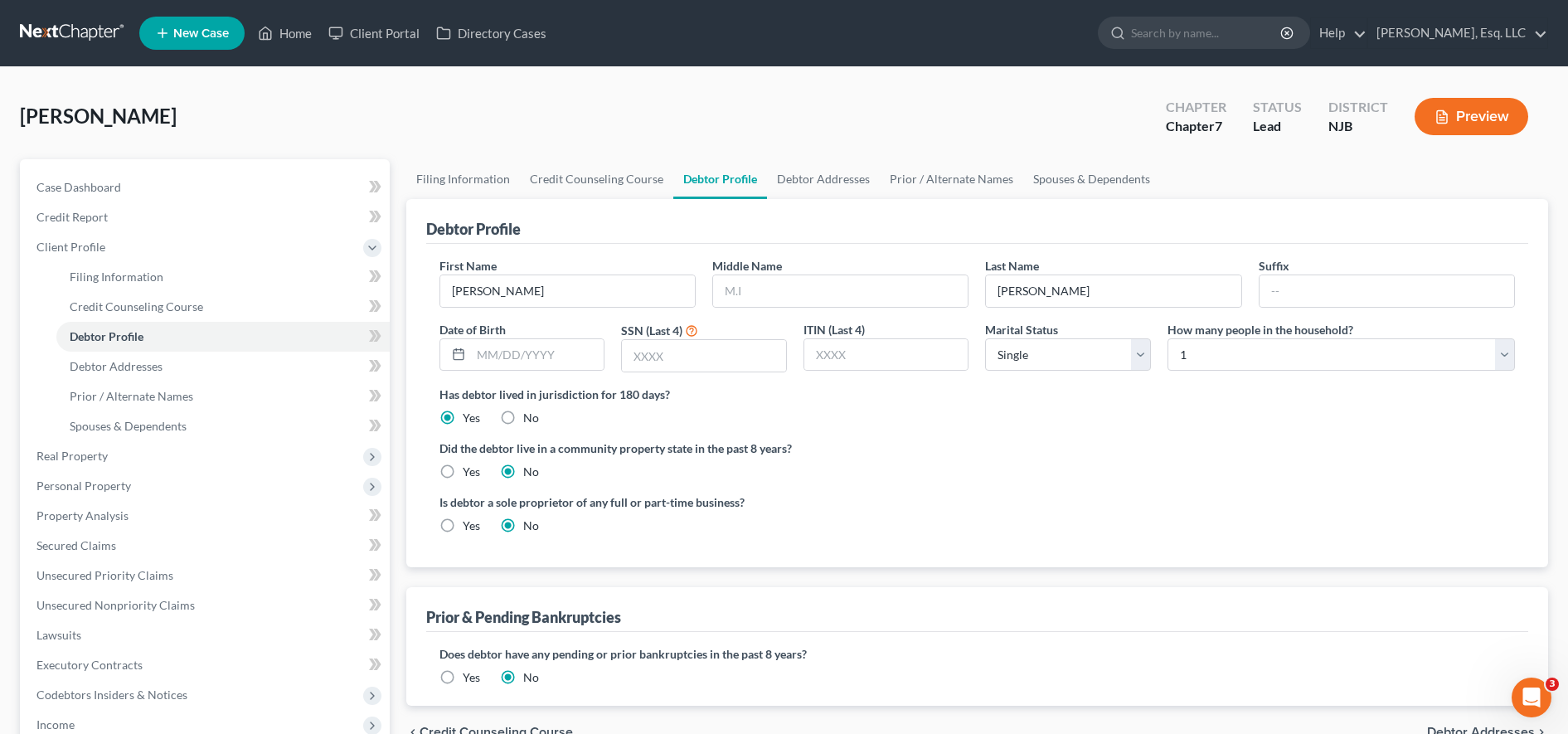
click at [1224, 201] on div "Debtor Profile" at bounding box center [977, 221] width 1102 height 44
click at [893, 293] on input "text" at bounding box center [840, 291] width 254 height 32
type input "M."
click at [1266, 486] on ng-include "First Name Elizabeth Middle Name M. Last Name Lawler Suffix Date of Birth SSN (…" at bounding box center [977, 402] width 1076 height 291
click at [582, 344] on input "text" at bounding box center [538, 355] width 134 height 32
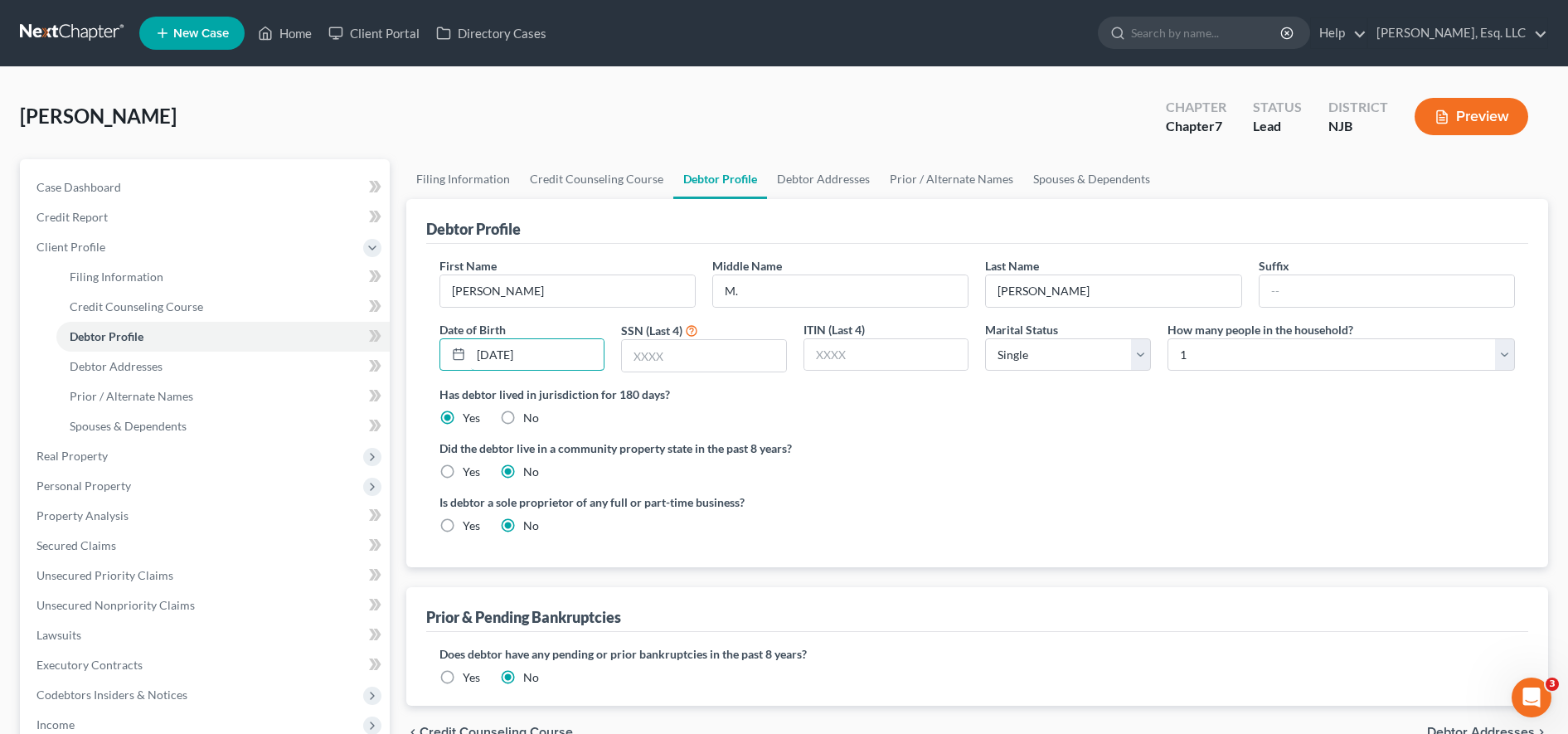
type input "09/11/1987"
click at [1257, 437] on ng-include "First Name Elizabeth Middle Name M. Last Name Lawler Suffix Date of Birth 09/11…" at bounding box center [977, 402] width 1076 height 291
click at [669, 357] on input "text" at bounding box center [703, 356] width 164 height 32
type input "8129"
click at [229, 371] on link "Debtor Addresses" at bounding box center [223, 367] width 333 height 30
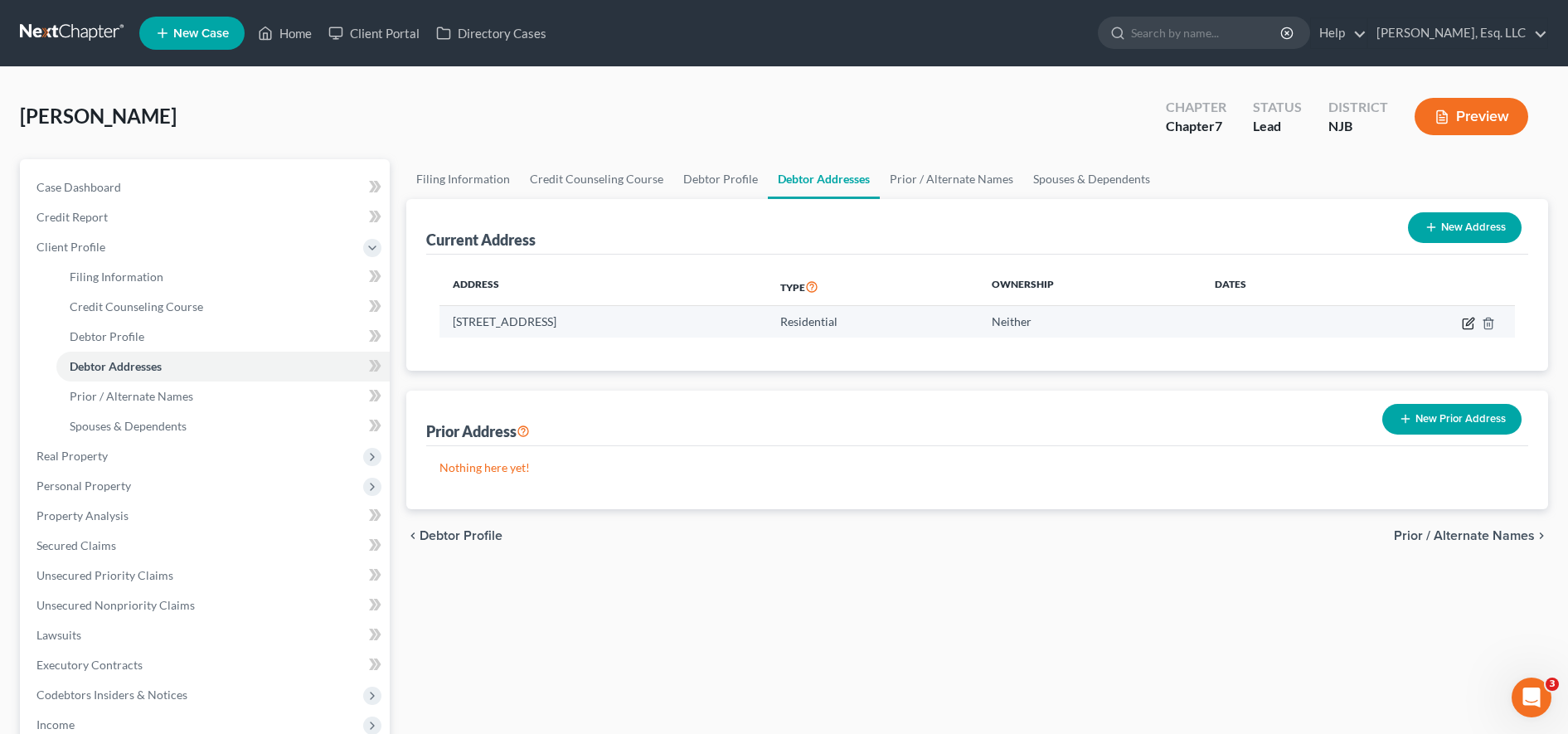
click at [1466, 320] on icon "button" at bounding box center [1468, 323] width 13 height 13
select select "33"
select select "0"
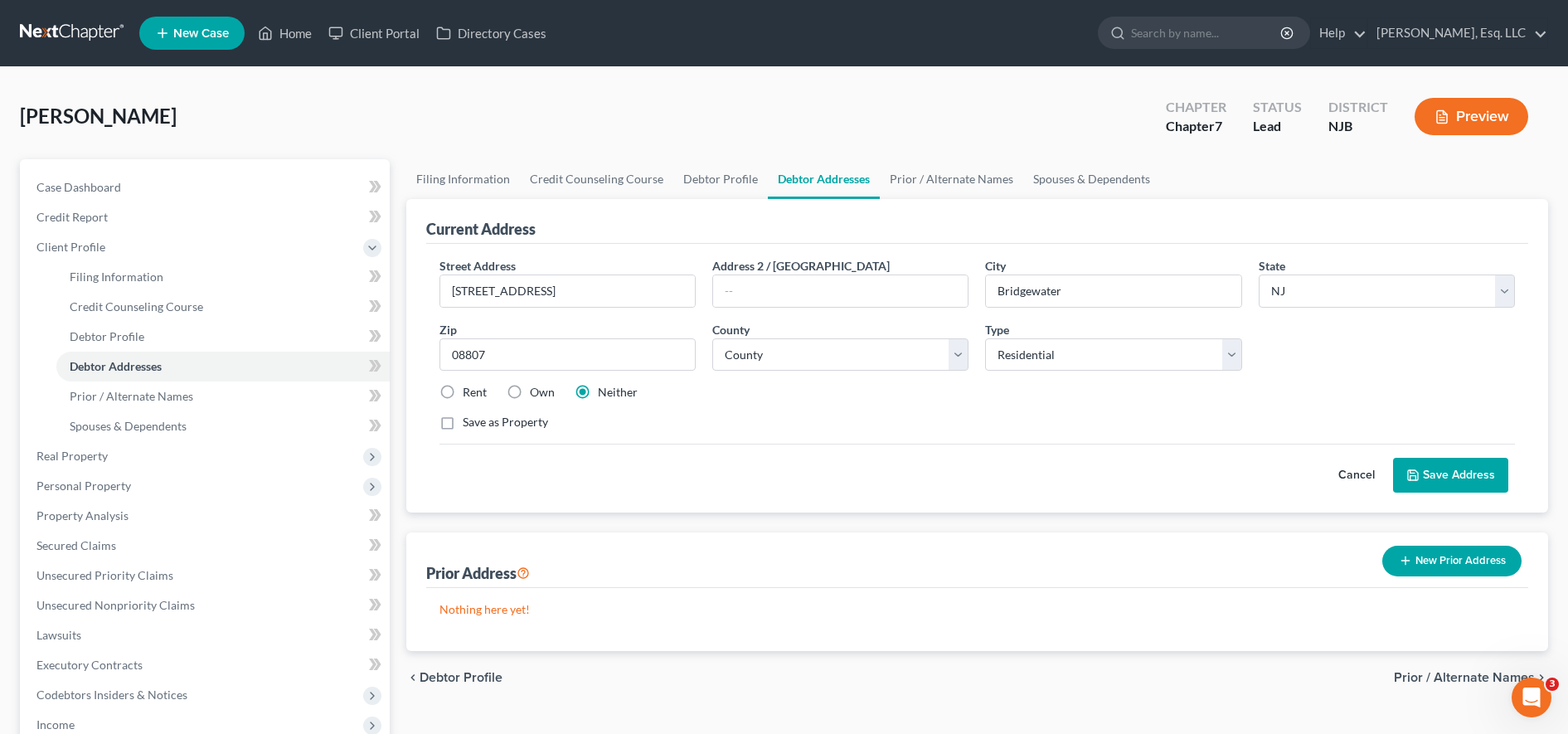
click at [1428, 474] on button "Save Address" at bounding box center [1450, 475] width 115 height 34
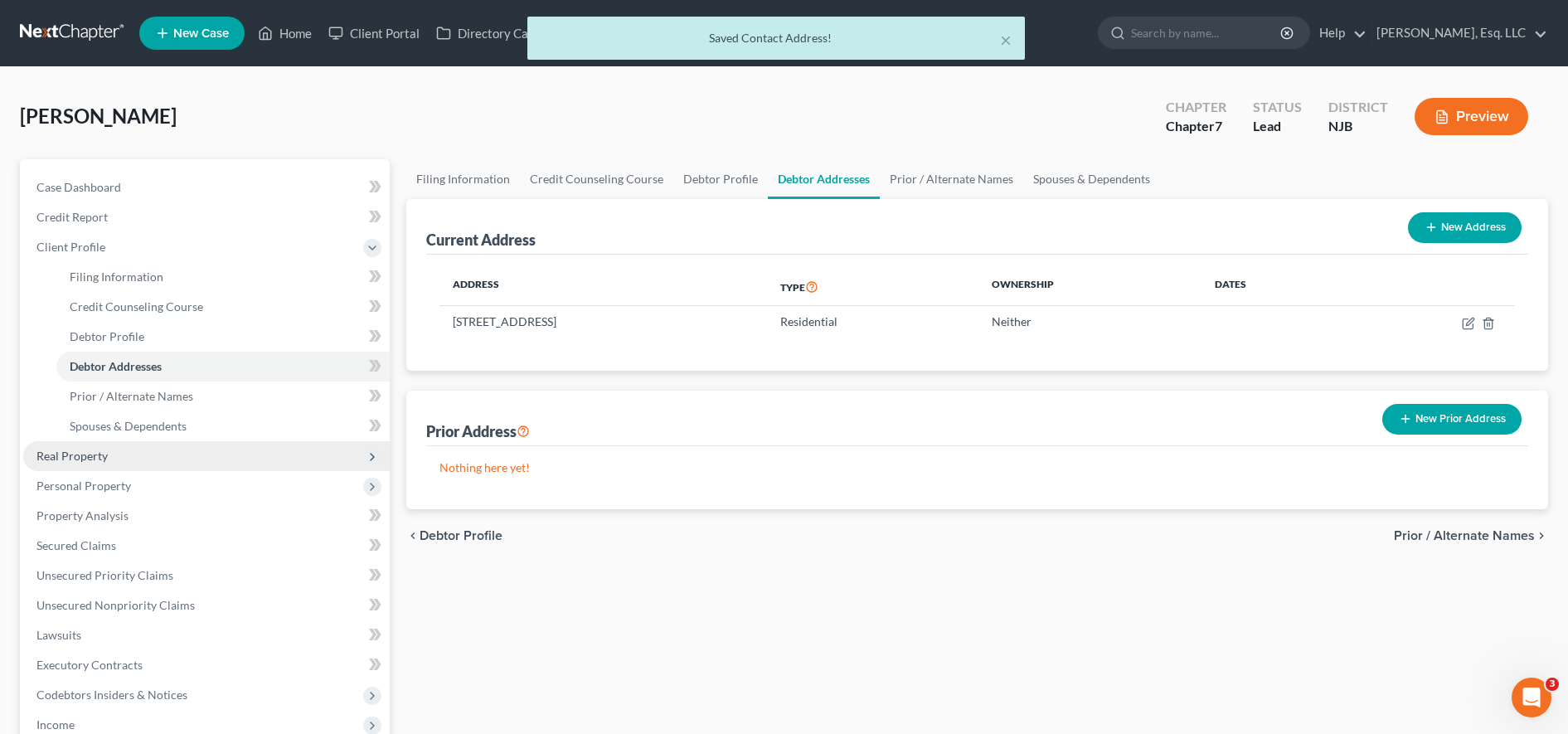
click at [257, 455] on span "Real Property" at bounding box center [207, 456] width 366 height 30
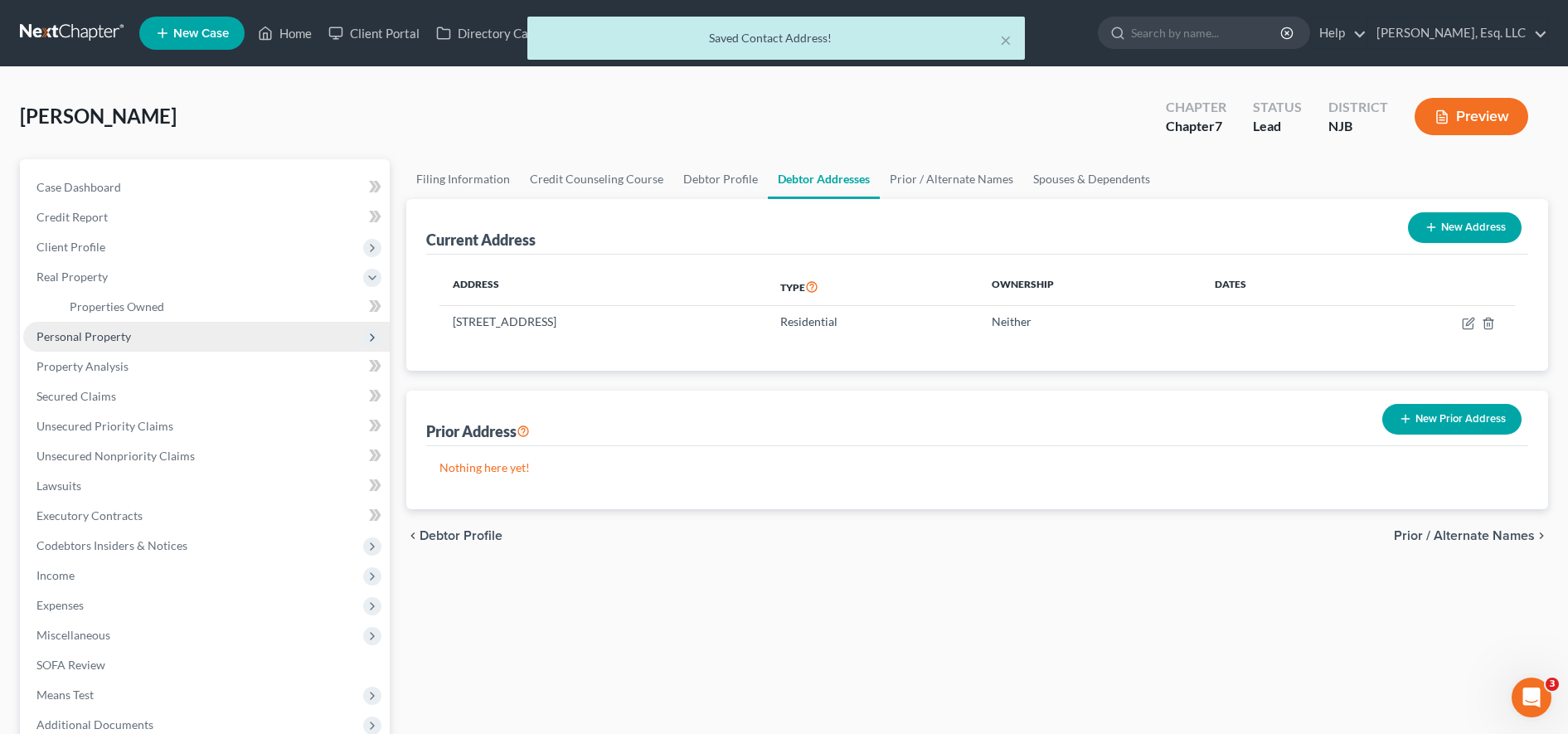
click at [254, 334] on span "Personal Property" at bounding box center [207, 337] width 366 height 30
click at [255, 343] on link "Vehicles Owned" at bounding box center [223, 337] width 333 height 30
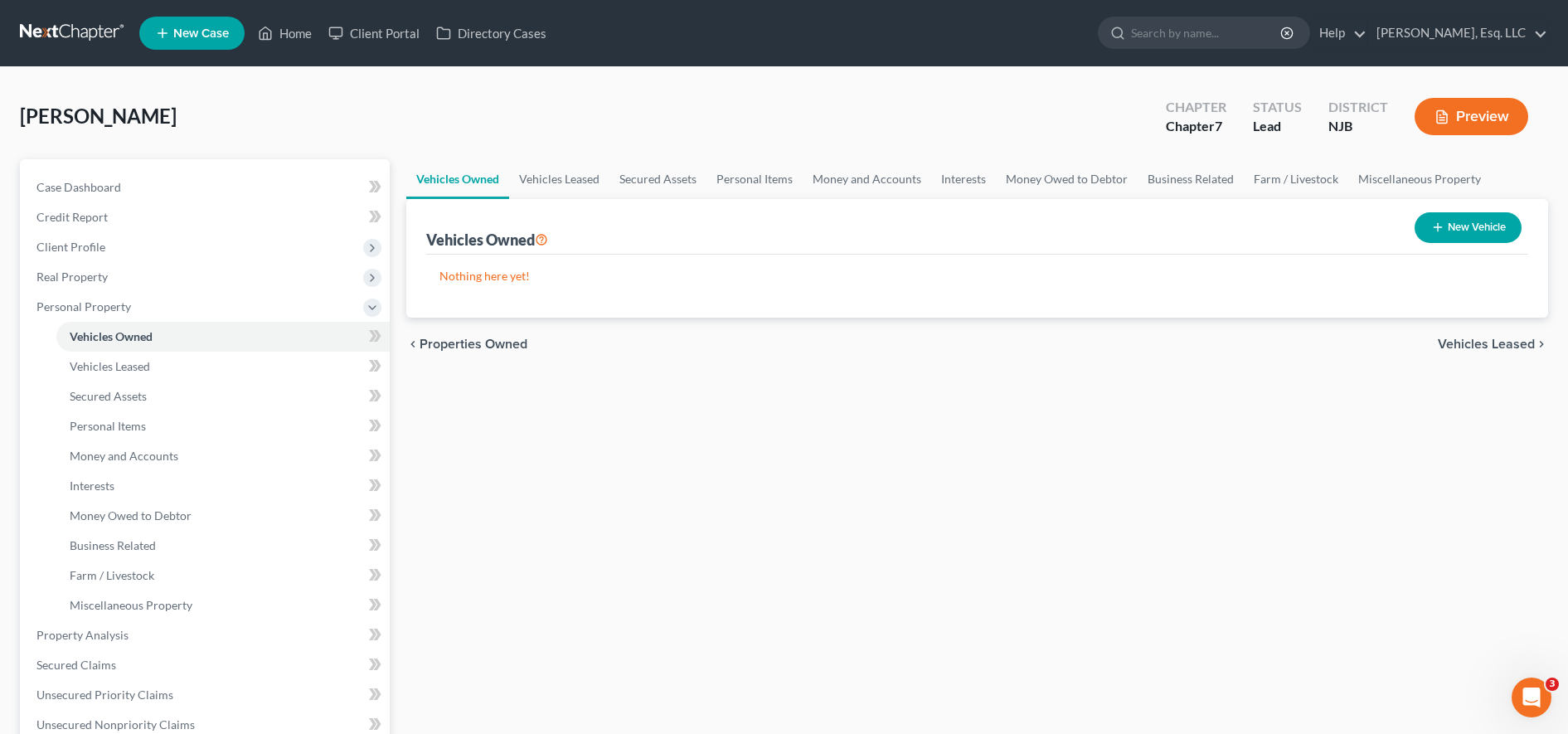
click at [1307, 348] on div "chevron_left Properties Owned Vehicles Leased chevron_right" at bounding box center [976, 344] width 1142 height 53
click at [1461, 229] on button "New Vehicle" at bounding box center [1468, 228] width 107 height 31
select select "0"
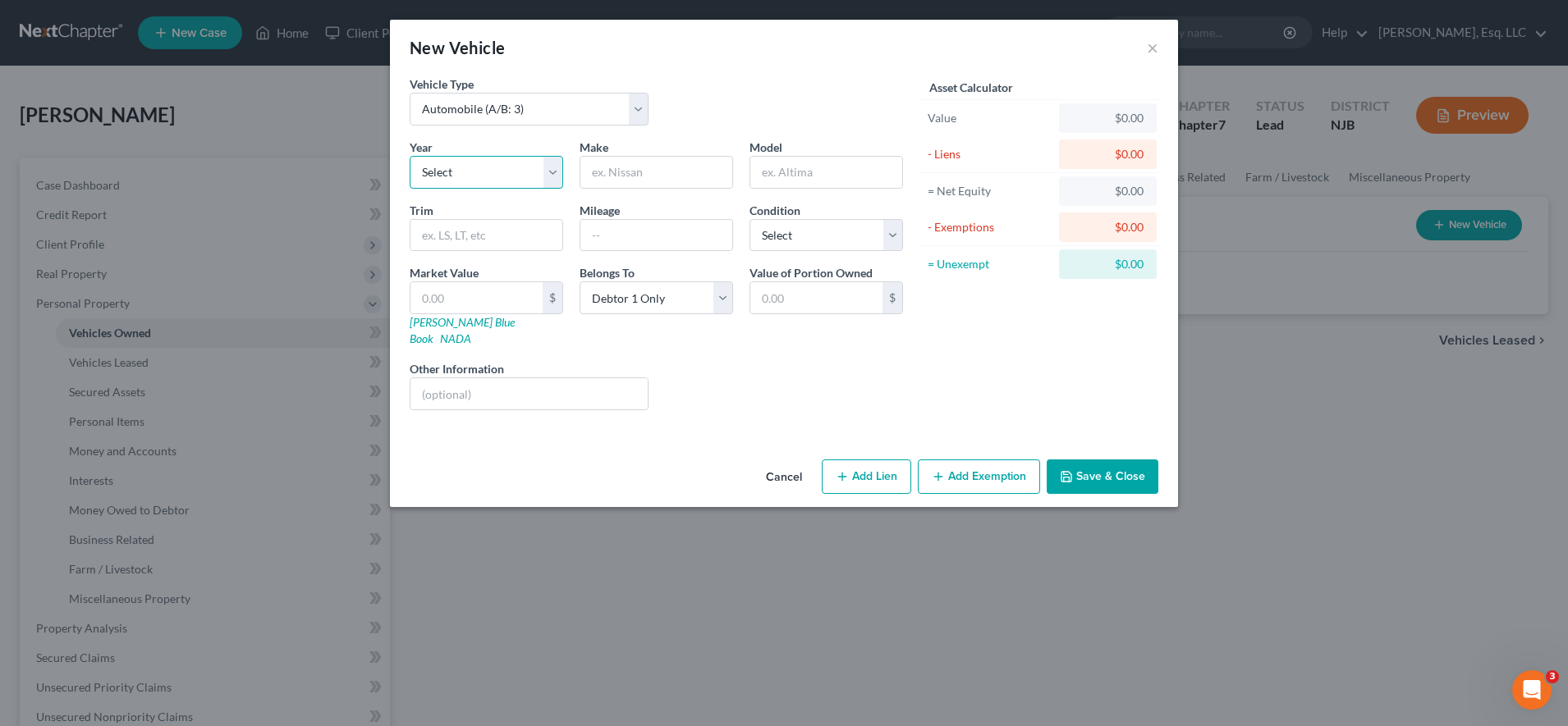
click at [543, 178] on select "Select 2026 2025 2024 2023 2022 2021 2020 2019 2018 2017 2016 2015 2014 2013 20…" at bounding box center [486, 172] width 153 height 33
select select "16"
click at [410, 156] on select "Select 2026 2025 2024 2023 2022 2021 2020 2019 2018 2017 2016 2015 2014 2013 20…" at bounding box center [486, 172] width 153 height 33
click at [620, 163] on input "text" at bounding box center [656, 172] width 152 height 31
type input "Hyundai"
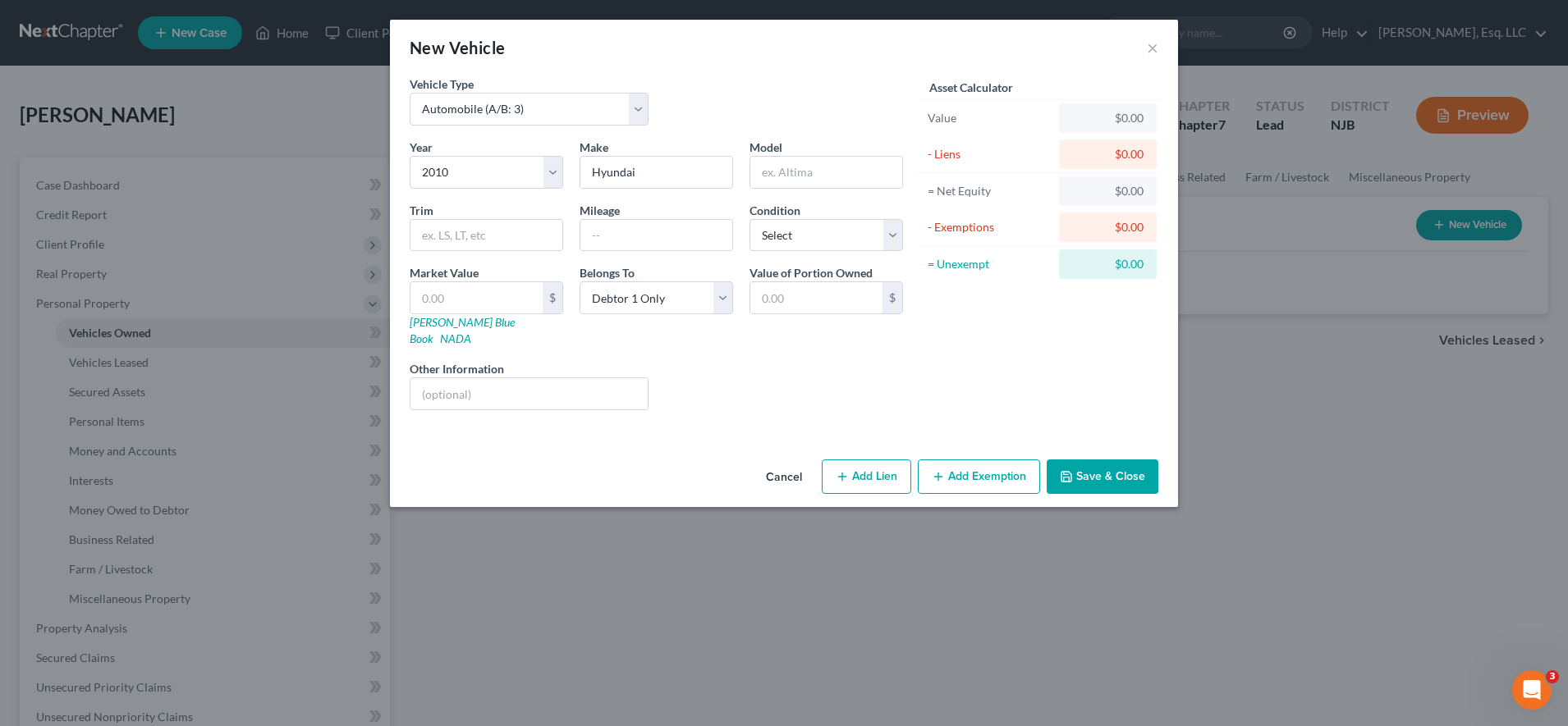
click at [1365, 397] on div "New Vehicle × Vehicle Type Select Automobile (A/B: 3) Truck (A/B: 3) Trailer (A…" at bounding box center [784, 363] width 1568 height 726
click at [615, 243] on input "text" at bounding box center [656, 236] width 152 height 31
type input "88000"
click at [778, 168] on input "text" at bounding box center [826, 172] width 152 height 31
type input "Sinata"
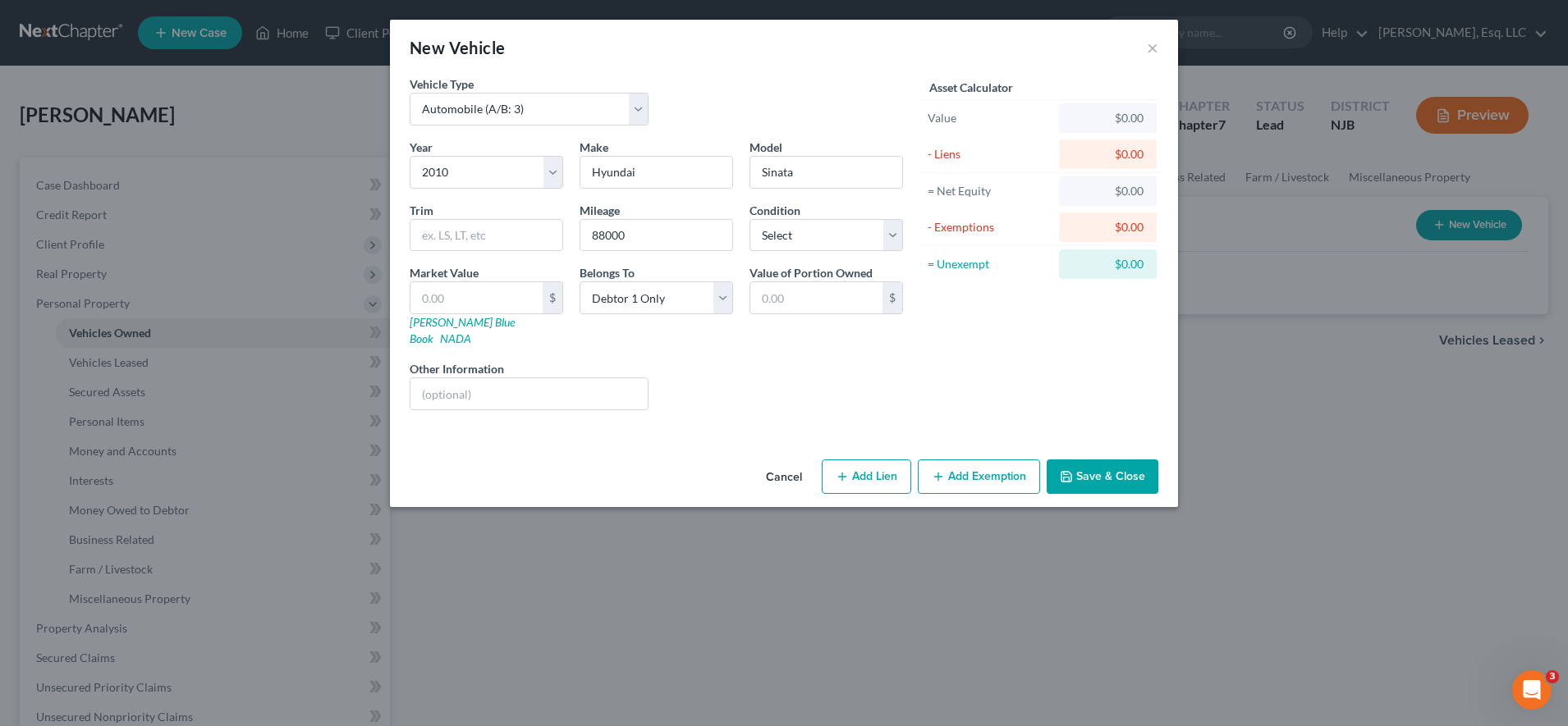
click at [1162, 95] on div "Asset Calculator Value $0.00 - Liens $0.00 = Net Equity $0.00 - Exemptions $0.0…" at bounding box center [1039, 248] width 255 height 348
click at [794, 230] on select "Select Excellent Very Good Good Fair Poor" at bounding box center [826, 236] width 153 height 33
select select "2"
click at [750, 219] on select "Select Excellent Very Good Good Fair Poor" at bounding box center [826, 236] width 153 height 33
click at [464, 325] on link "Kelly Blue Book" at bounding box center [462, 329] width 105 height 30
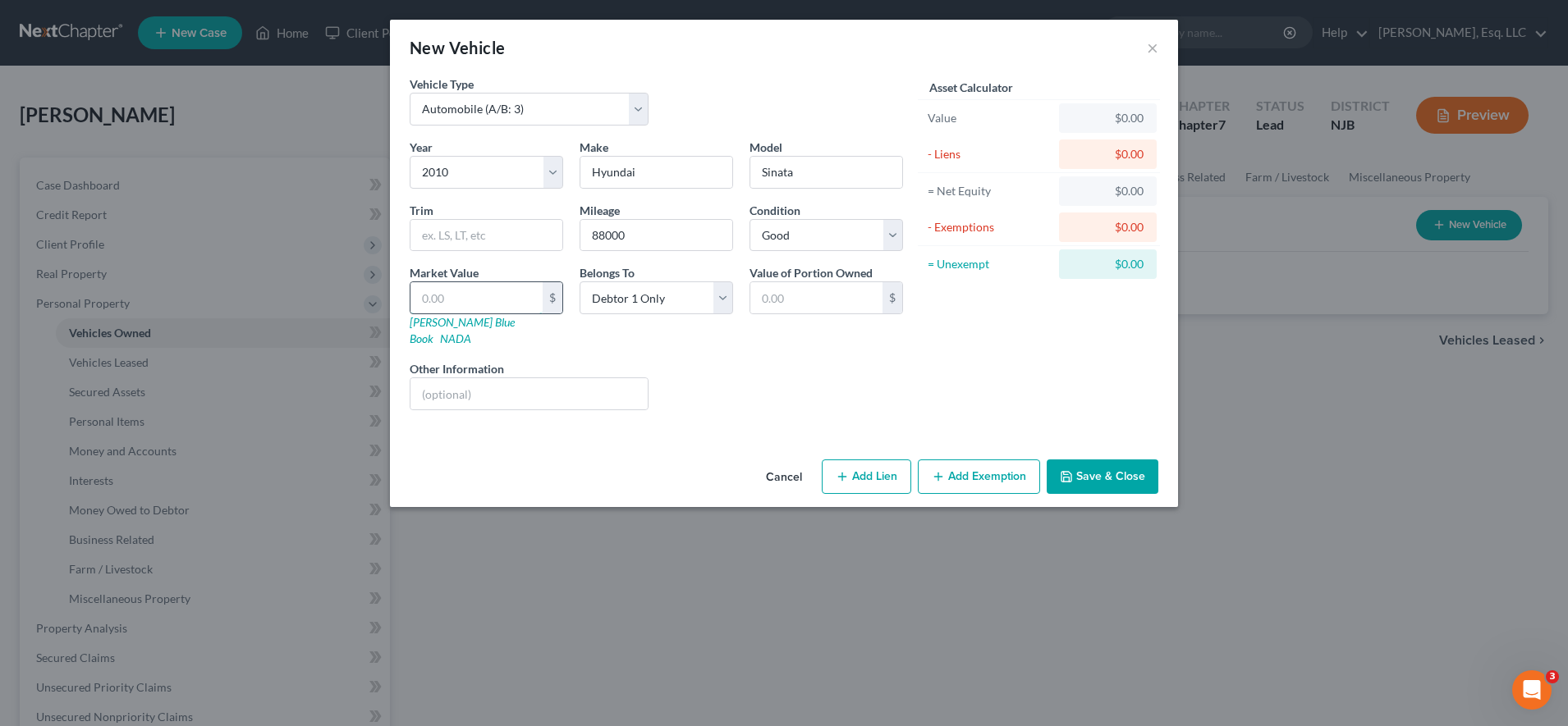
click at [486, 302] on input "text" at bounding box center [477, 298] width 133 height 31
type input "3"
type input "3.00"
type input "38"
type input "38.00"
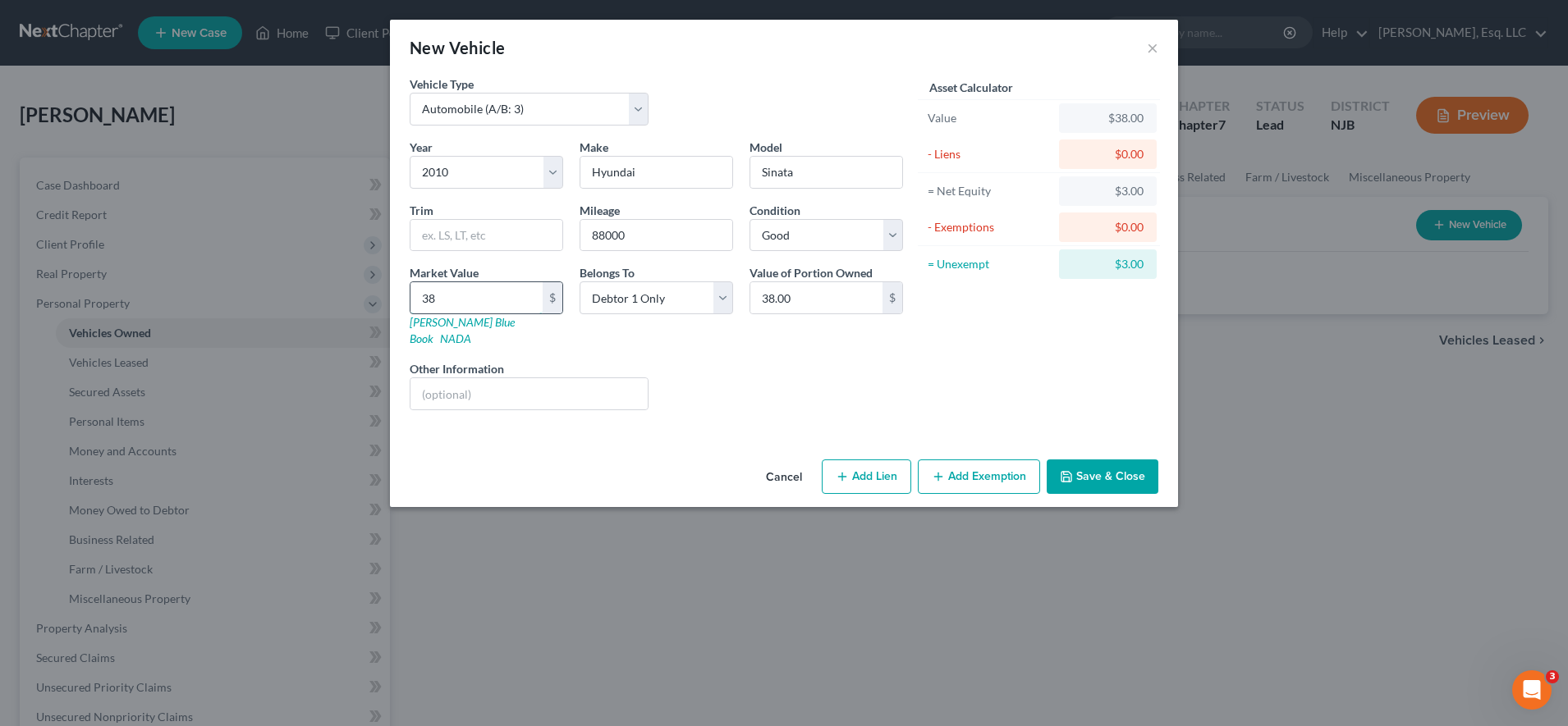
type input "385"
type input "385.00"
type input "3853"
type input "3,853.00"
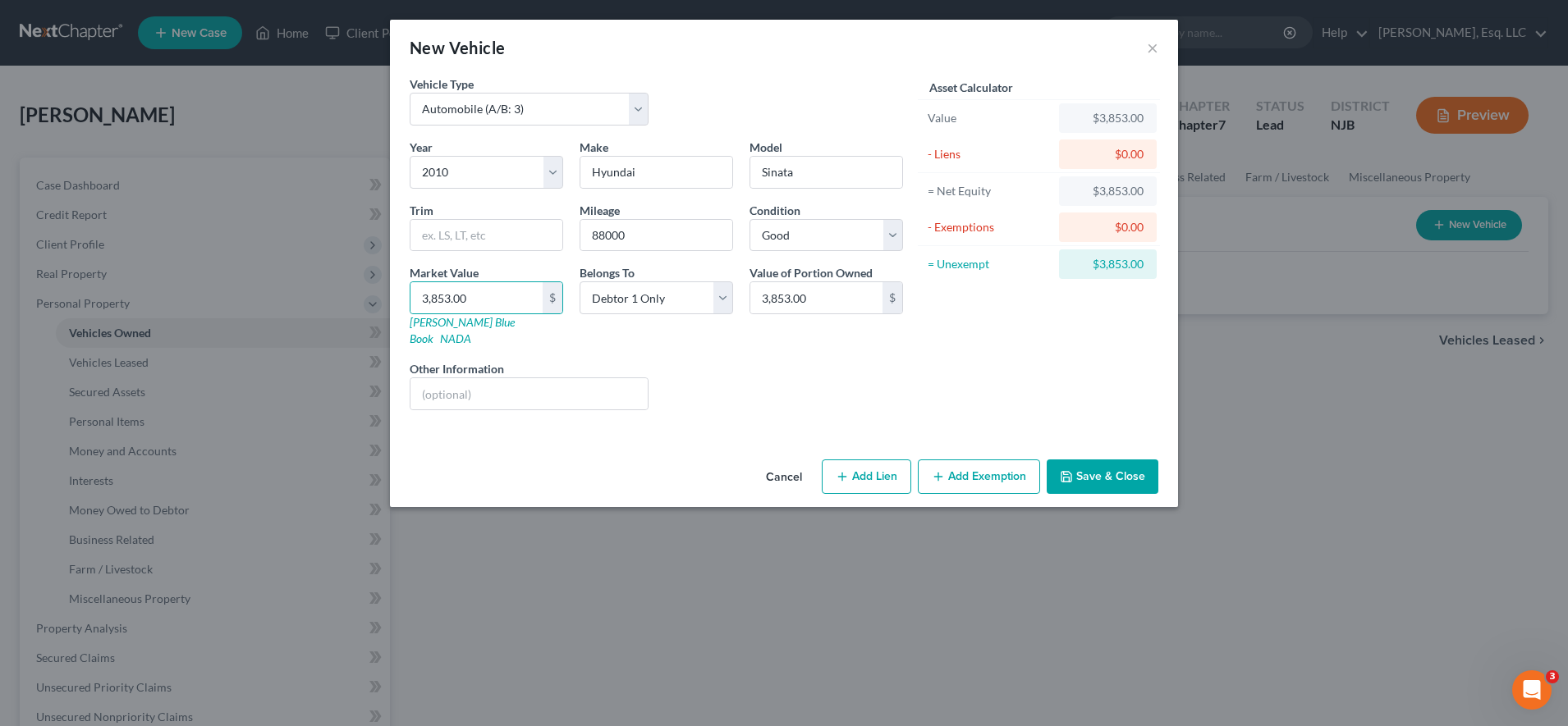
click at [968, 459] on button "Add Exemption" at bounding box center [978, 476] width 122 height 34
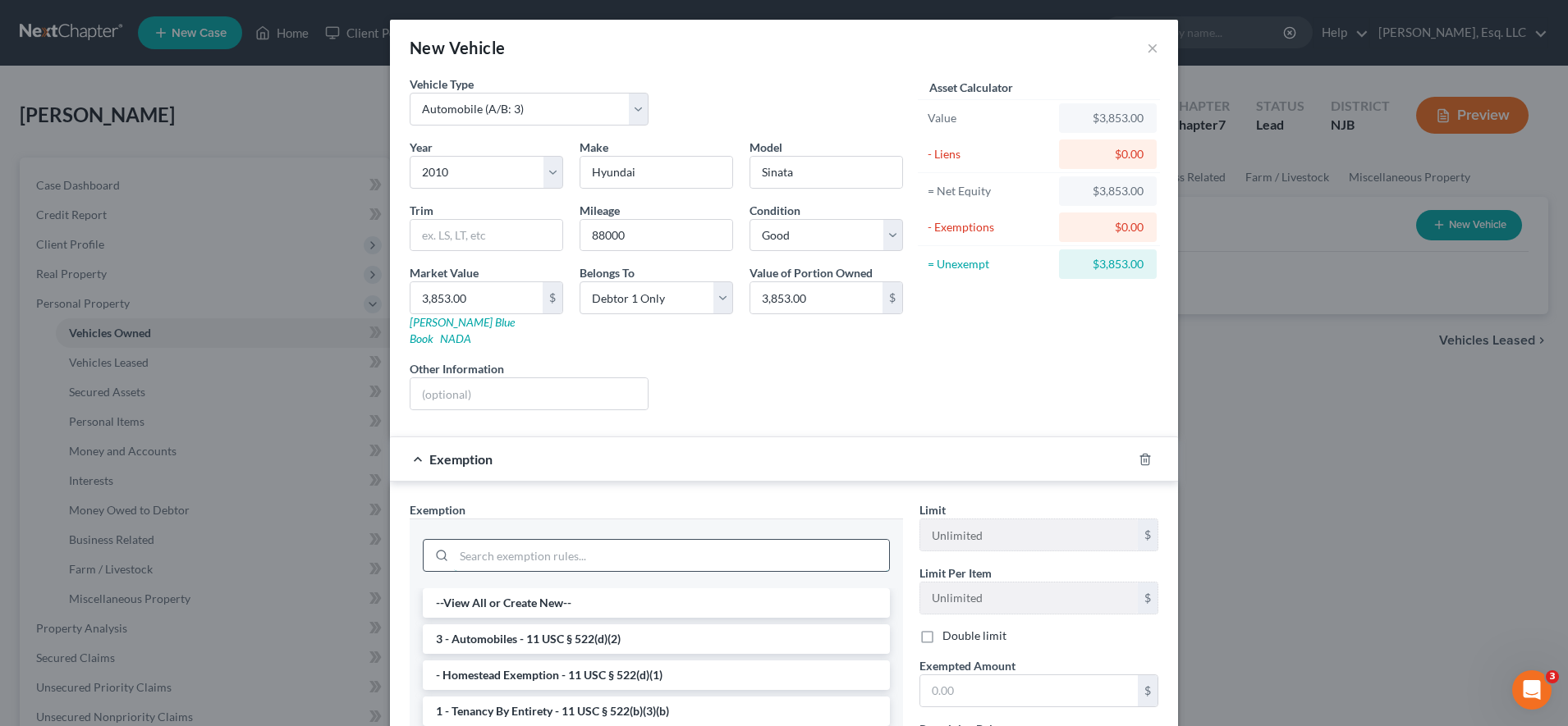
click at [761, 540] on input "search" at bounding box center [672, 555] width 435 height 31
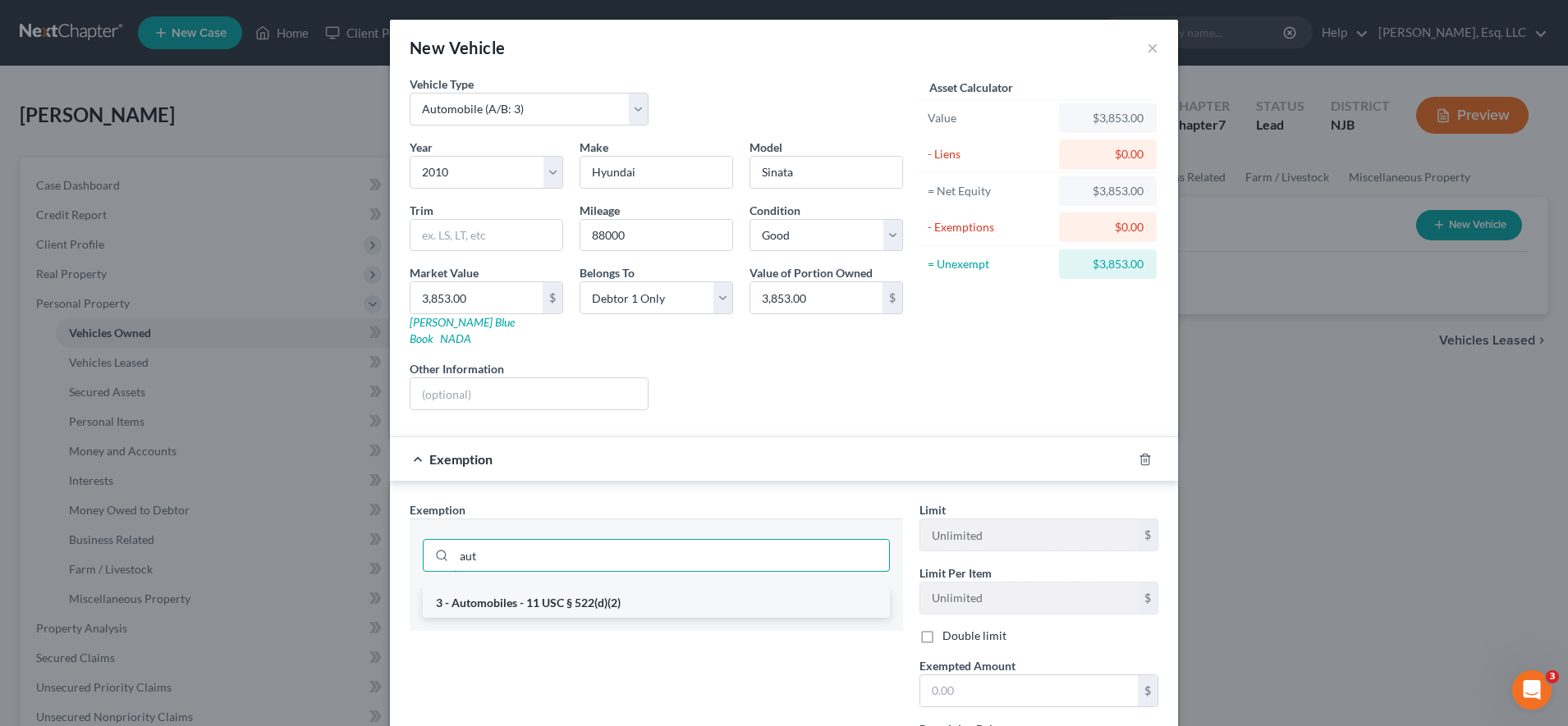
type input "aut"
click at [750, 589] on li "3 - Automobiles - 11 USC § 522(d)(2)" at bounding box center [656, 603] width 467 height 29
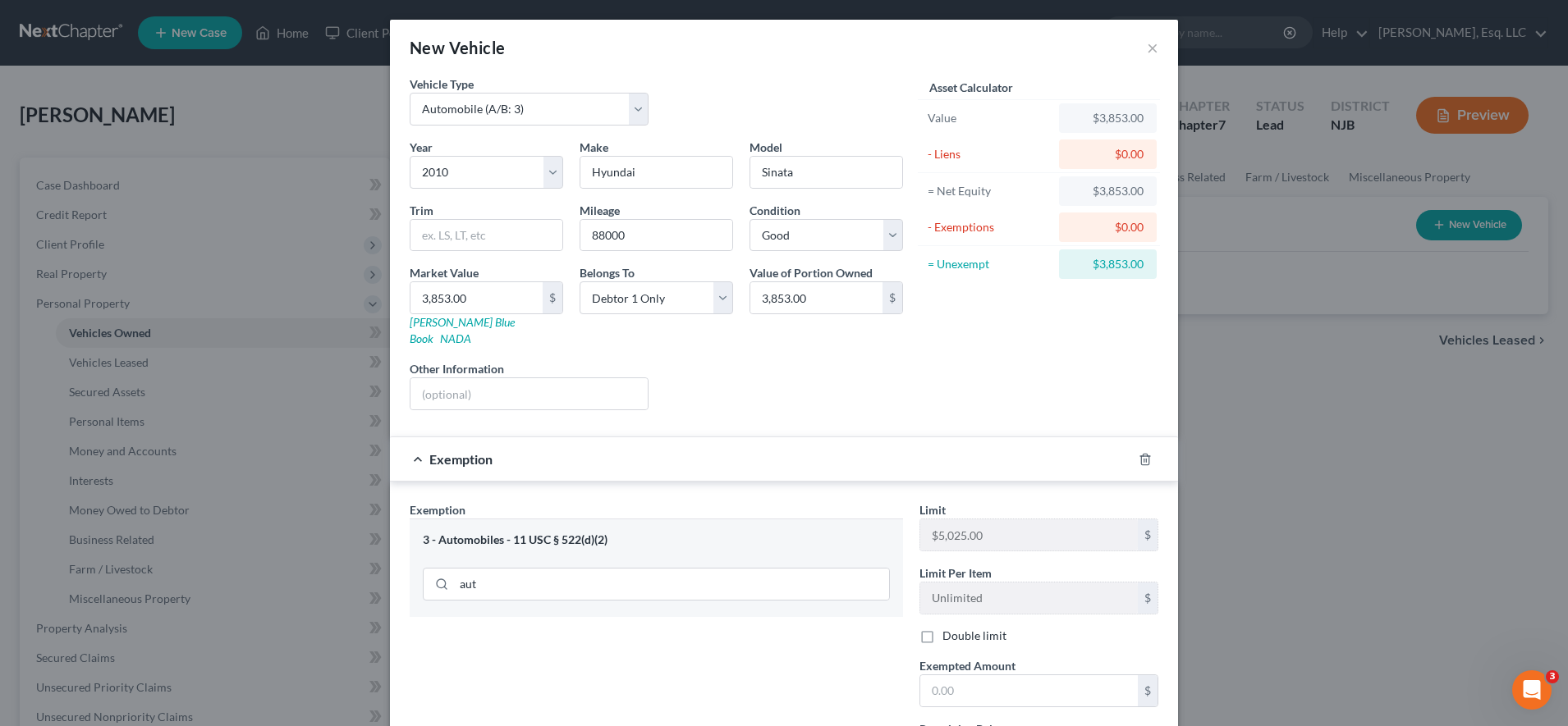
scroll to position [1, 0]
click at [1010, 674] on input "text" at bounding box center [1029, 690] width 217 height 31
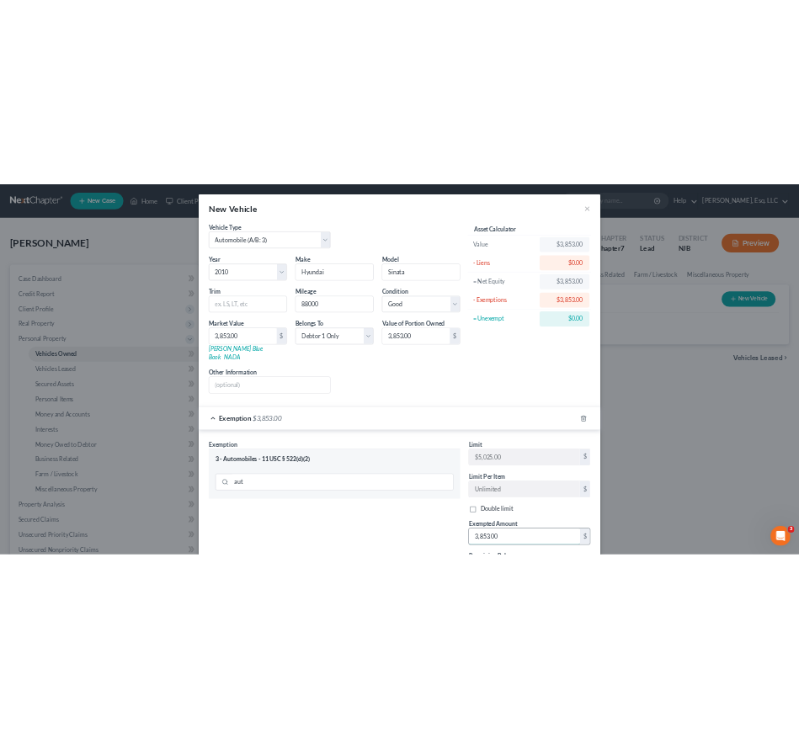
scroll to position [148, 0]
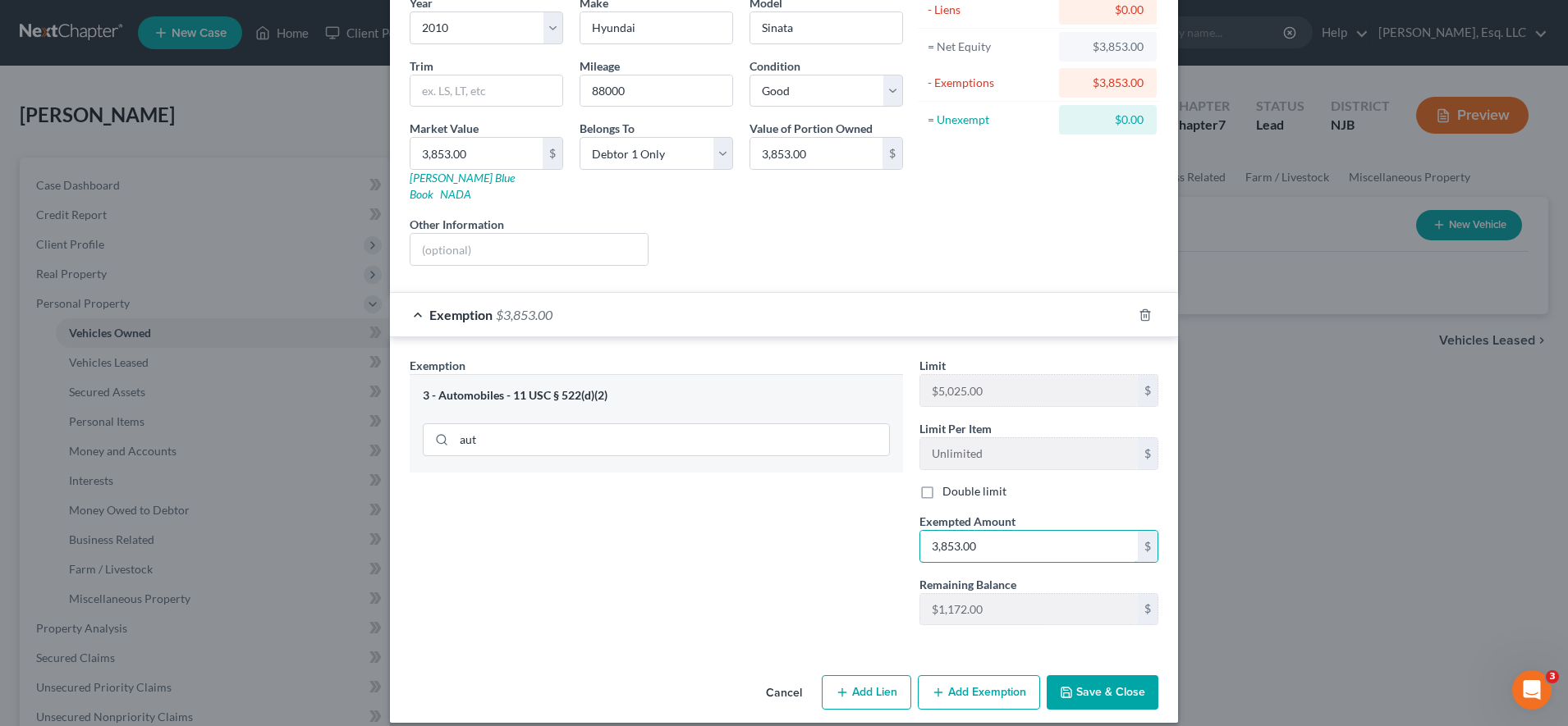
type input "3,853.00"
click at [1086, 682] on button "Save & Close" at bounding box center [1102, 692] width 111 height 34
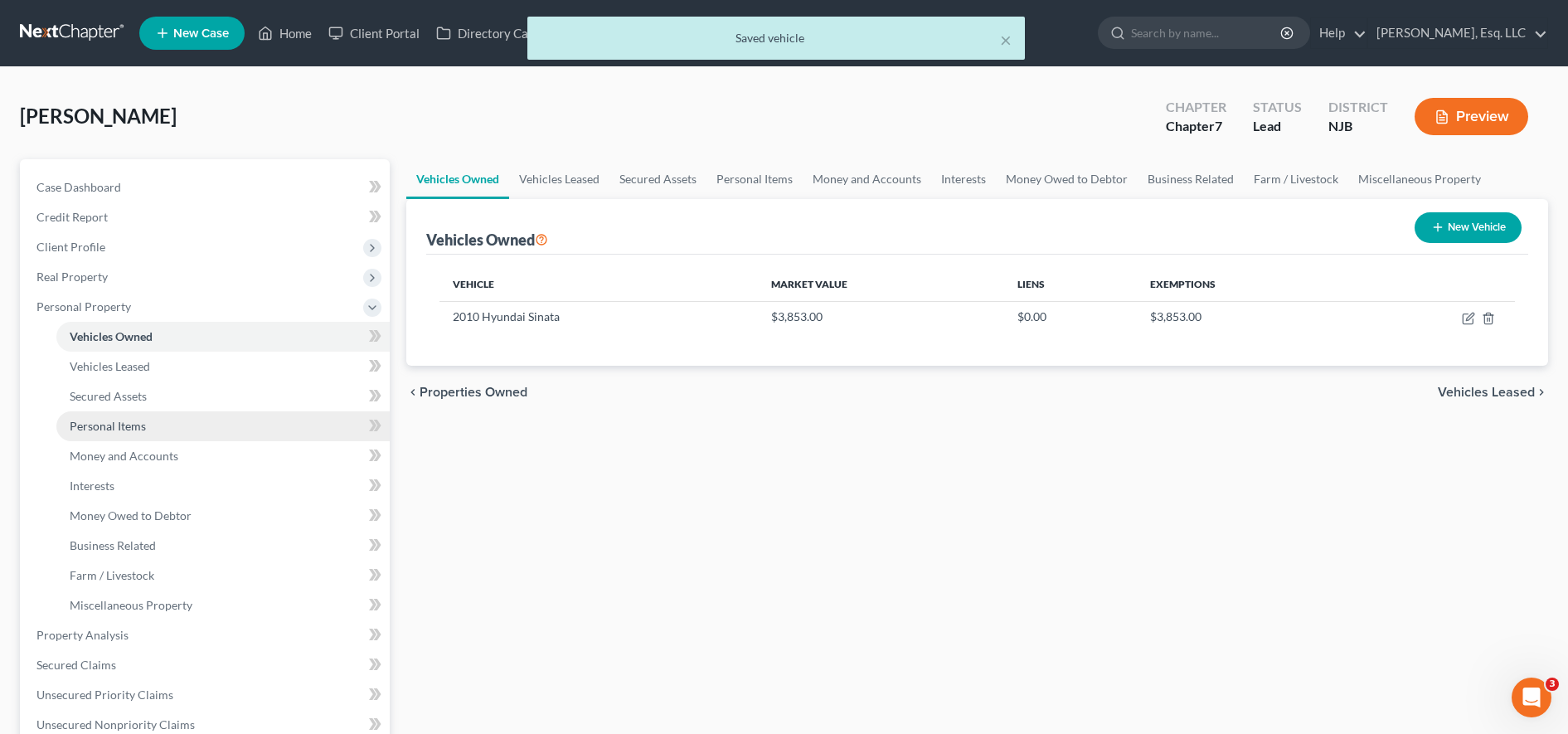
click at [159, 425] on link "Personal Items" at bounding box center [223, 427] width 333 height 30
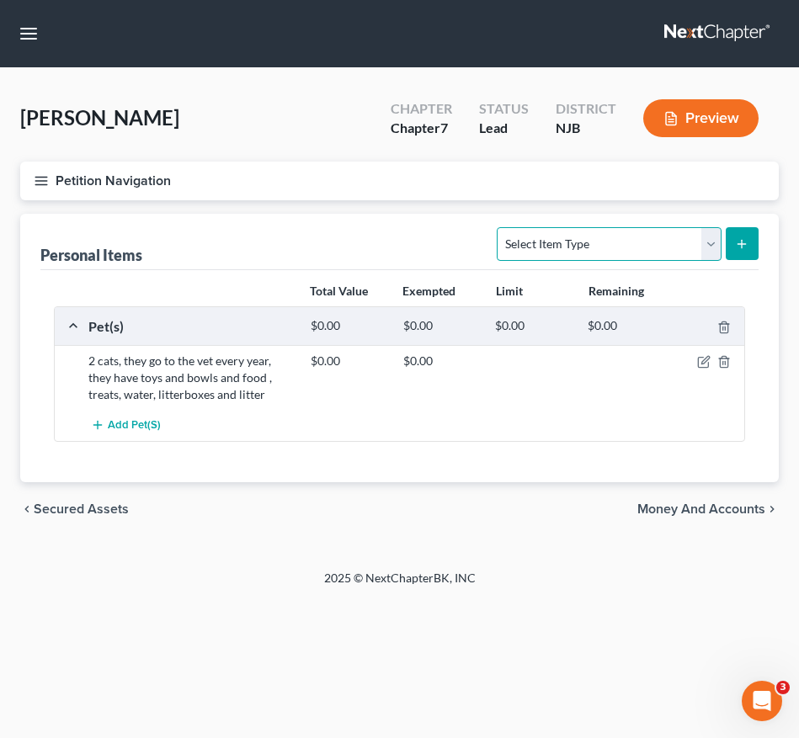
click at [654, 238] on select "Select Item Type Clothing (A/B: 11) Collectibles Of Value (A/B: 8) Electronics …" at bounding box center [609, 244] width 224 height 34
select select "household_goods"
click at [500, 227] on select "Select Item Type Clothing (A/B: 11) Collectibles Of Value (A/B: 8) Electronics …" at bounding box center [609, 244] width 224 height 34
click at [738, 244] on line "submit" at bounding box center [742, 244] width 8 height 0
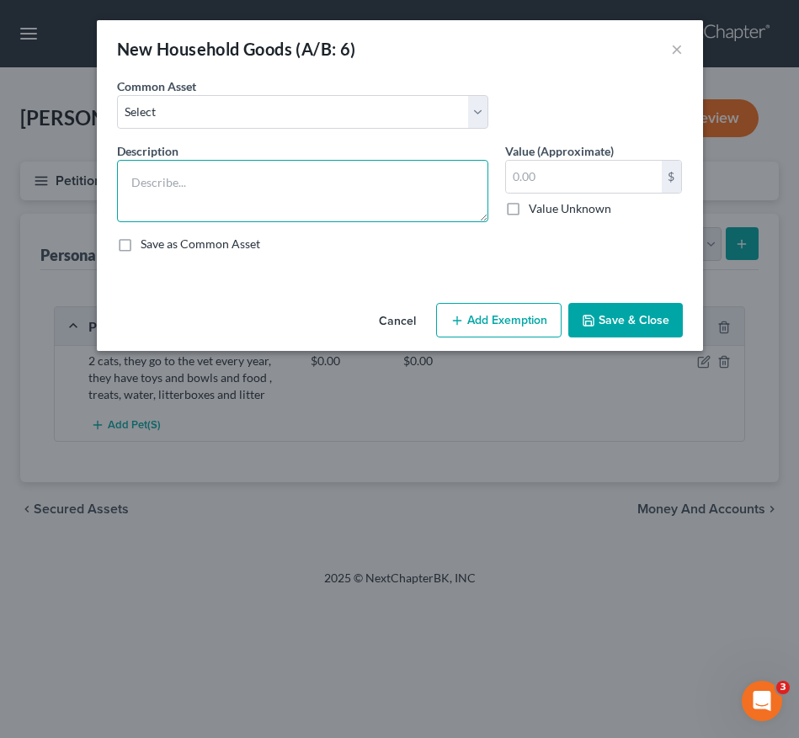
click at [347, 183] on textarea at bounding box center [302, 191] width 371 height 62
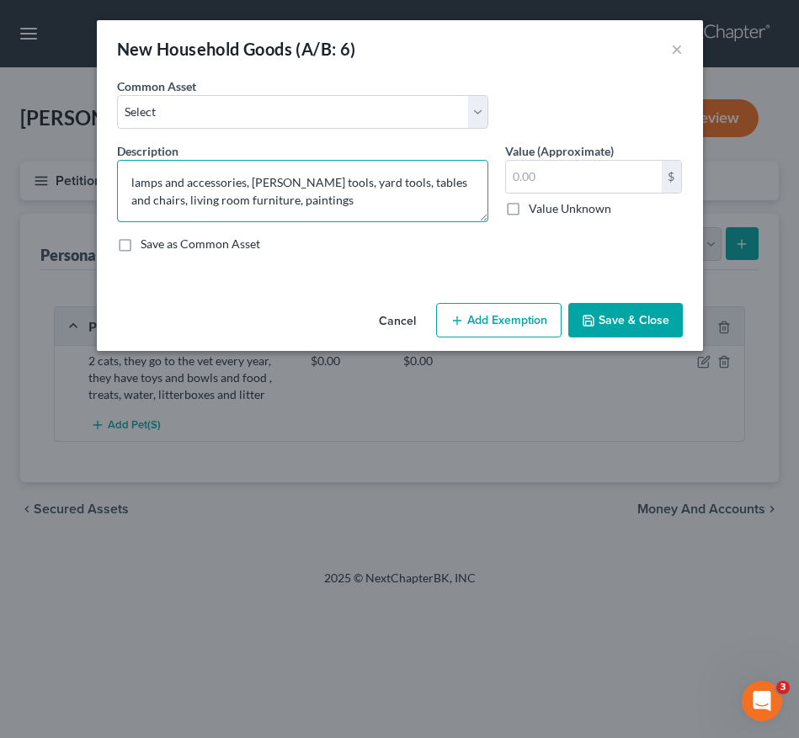
click at [277, 209] on textarea "lamps and accessories, carpenter tools, yard tools, tables and chairs, living r…" at bounding box center [302, 191] width 371 height 62
type textarea "lamps and accessories, carpenter tools, yard tools, tables and chairs, living r…"
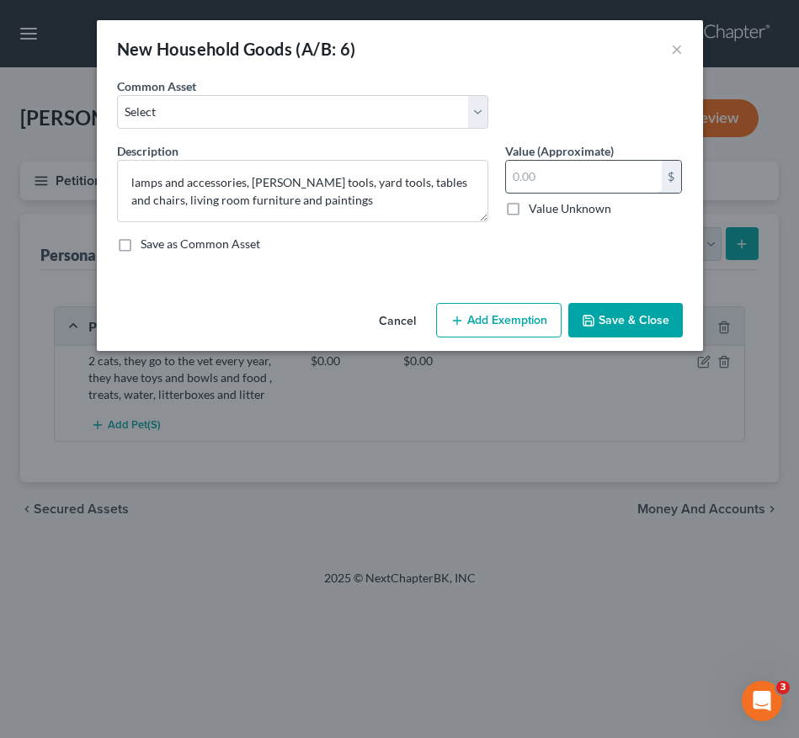
click at [547, 179] on input "text" at bounding box center [584, 177] width 156 height 32
type input "725.00"
click at [522, 316] on button "Add Exemption" at bounding box center [498, 320] width 125 height 35
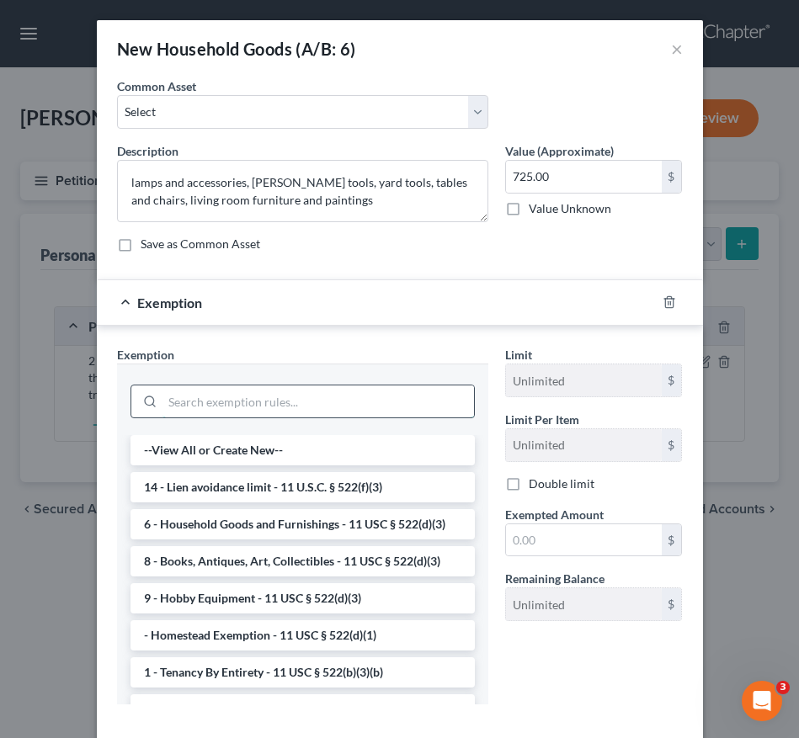
click at [269, 398] on input "search" at bounding box center [317, 402] width 311 height 32
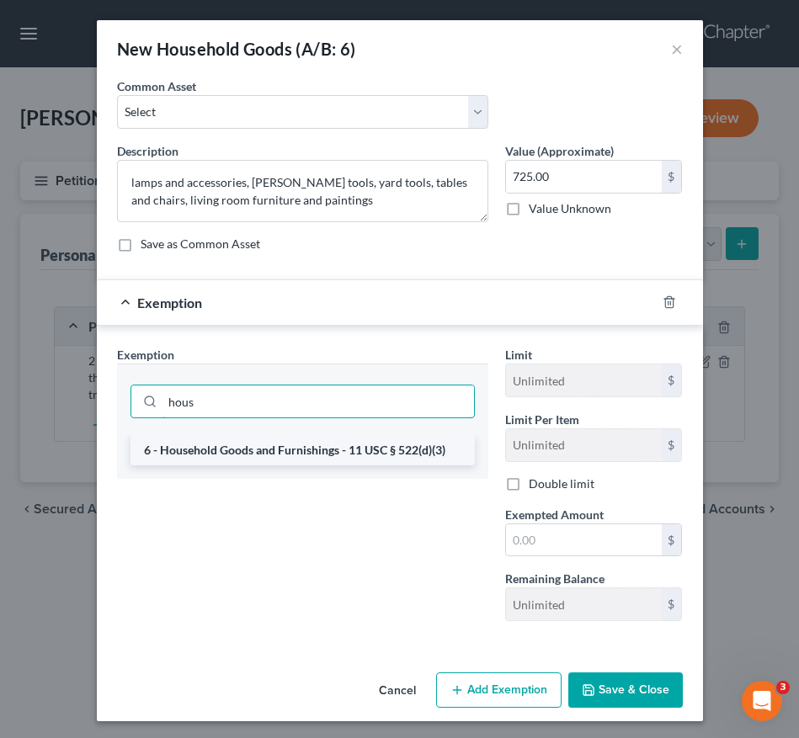
type input "hous"
click at [266, 444] on li "6 - Household Goods and Furnishings - 11 USC § 522(d)(3)" at bounding box center [302, 450] width 344 height 30
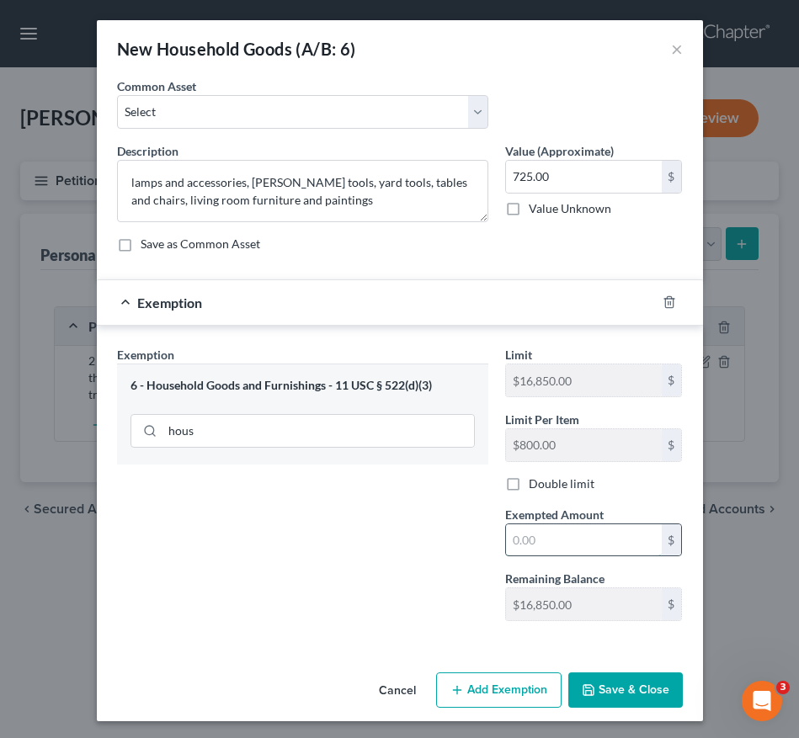
click at [536, 540] on input "text" at bounding box center [584, 540] width 156 height 32
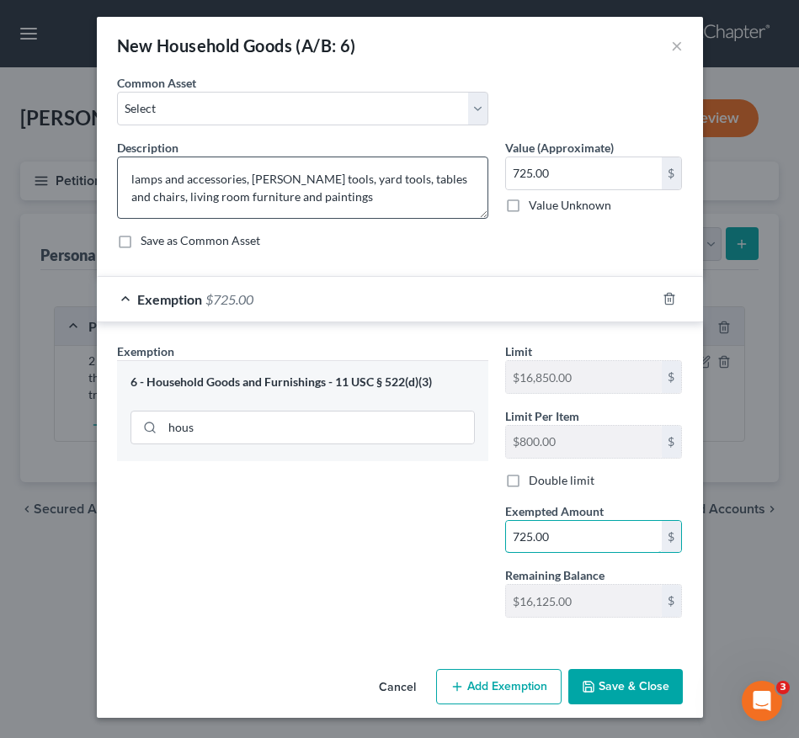
type input "725.00"
drag, startPoint x: 342, startPoint y: 201, endPoint x: 291, endPoint y: 199, distance: 50.6
click at [291, 199] on textarea "lamps and accessories, carpenter tools, yard tools, tables and chairs, living r…" at bounding box center [302, 188] width 371 height 62
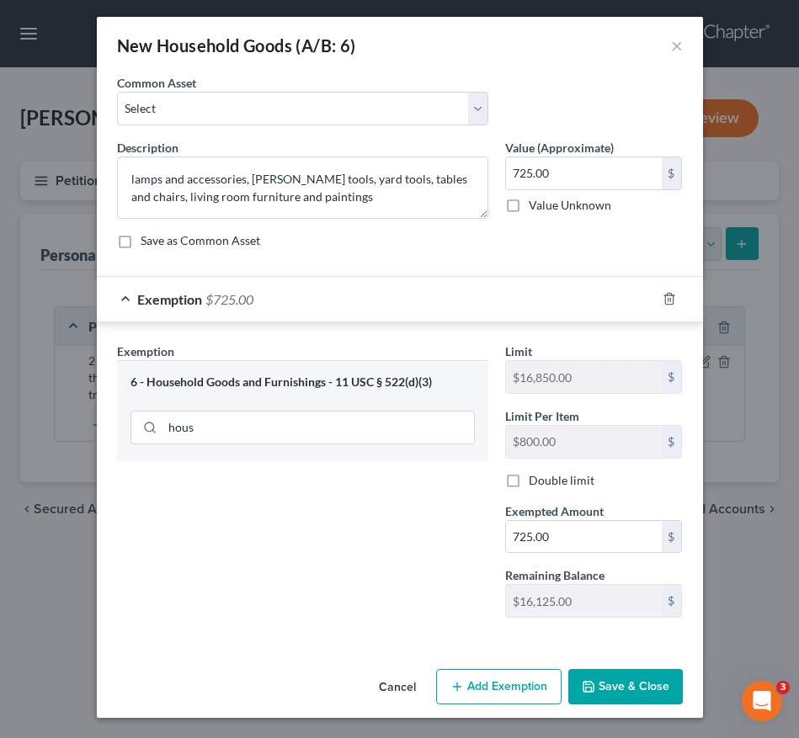
click at [647, 687] on button "Save & Close" at bounding box center [625, 686] width 114 height 35
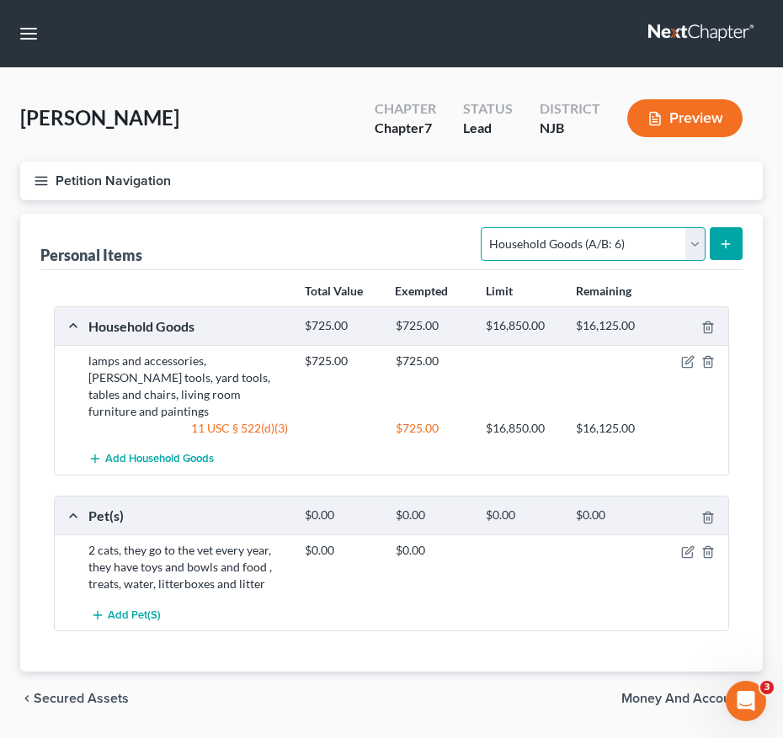
click at [615, 243] on select "Select Item Type Clothing (A/B: 11) Collectibles Of Value (A/B: 8) Electronics …" at bounding box center [593, 244] width 224 height 34
select select "electronics"
click at [484, 227] on select "Select Item Type Clothing (A/B: 11) Collectibles Of Value (A/B: 8) Electronics …" at bounding box center [593, 244] width 224 height 34
click at [732, 241] on icon "submit" at bounding box center [725, 243] width 13 height 13
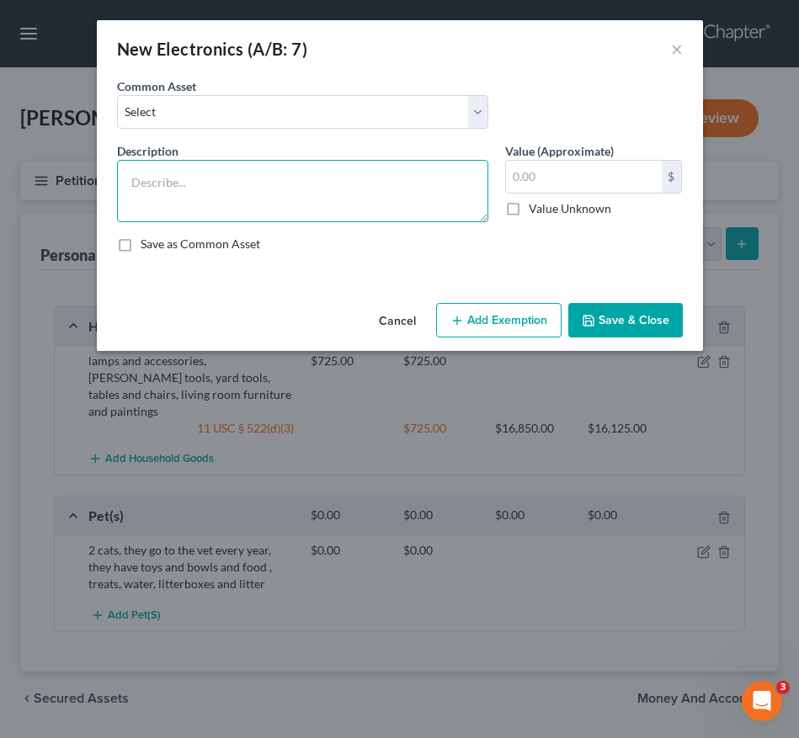
click at [331, 189] on textarea at bounding box center [302, 191] width 371 height 62
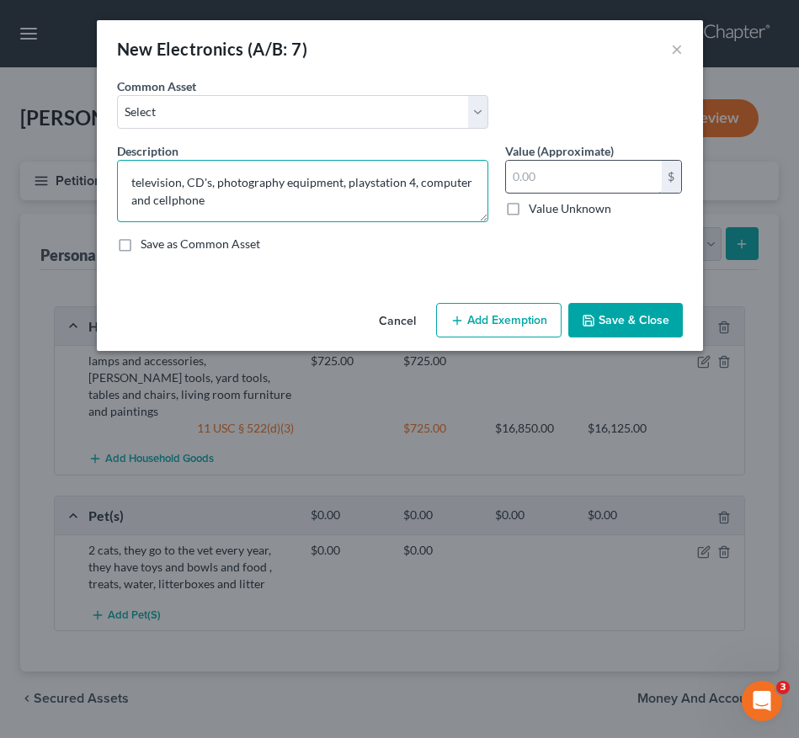
type textarea "television, CD's, photography equipment, playstation 4, computer and cellphone"
click at [541, 178] on input "text" at bounding box center [584, 177] width 156 height 32
type input "1,500.00"
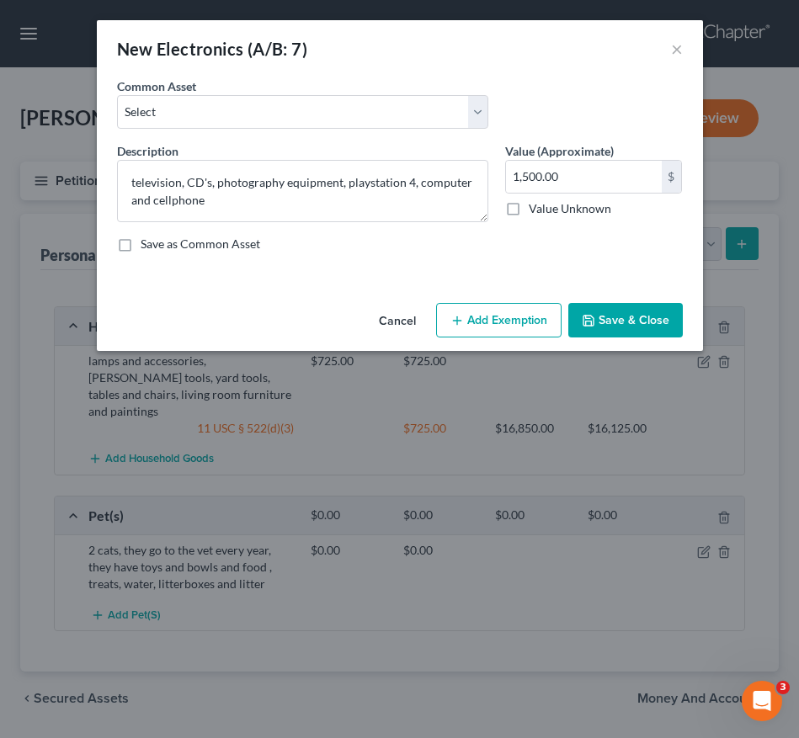
click at [489, 333] on button "Add Exemption" at bounding box center [498, 320] width 125 height 35
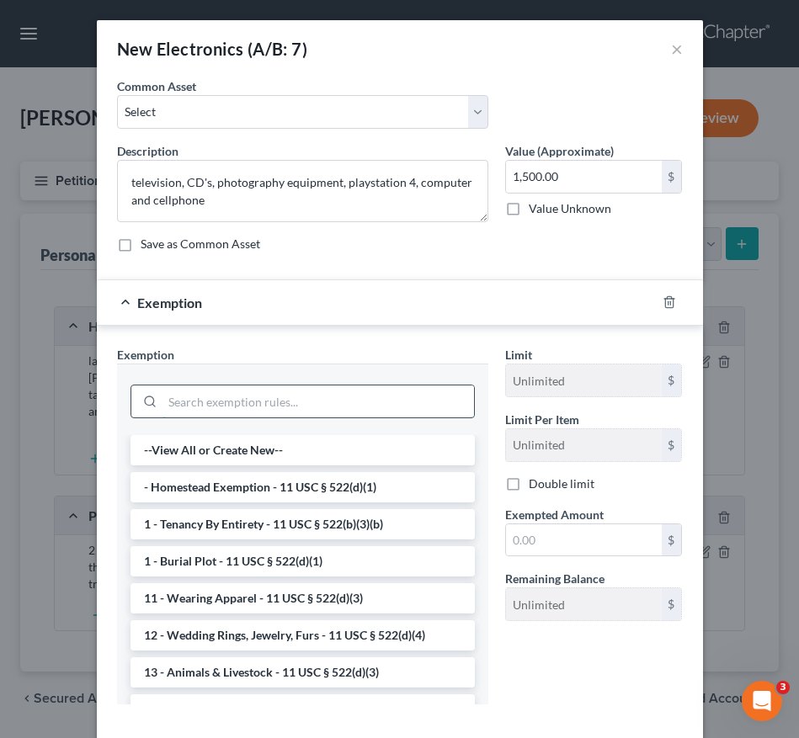
click at [271, 402] on input "search" at bounding box center [317, 402] width 311 height 32
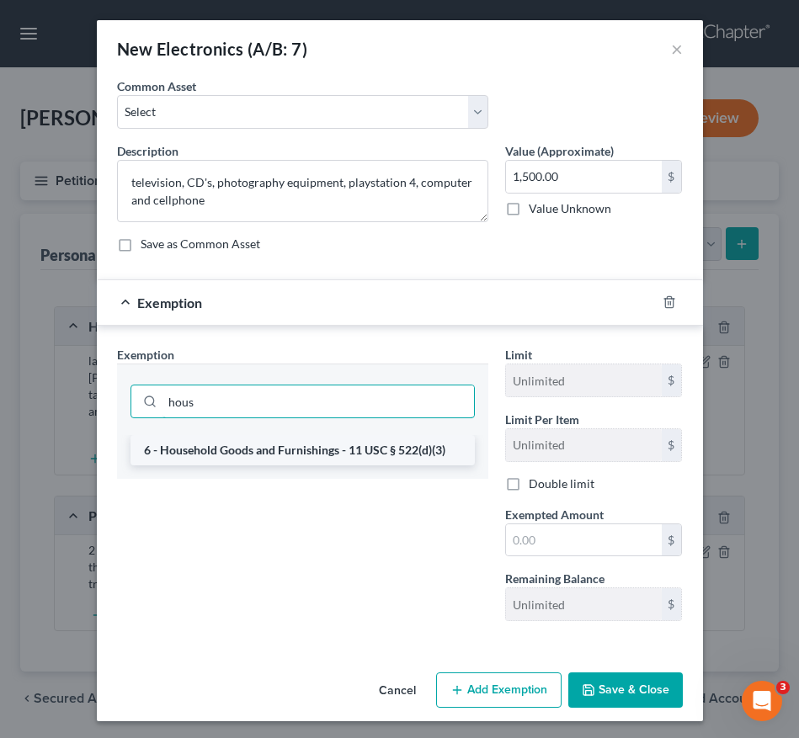
type input "hous"
click at [267, 454] on li "6 - Household Goods and Furnishings - 11 USC § 522(d)(3)" at bounding box center [302, 450] width 344 height 30
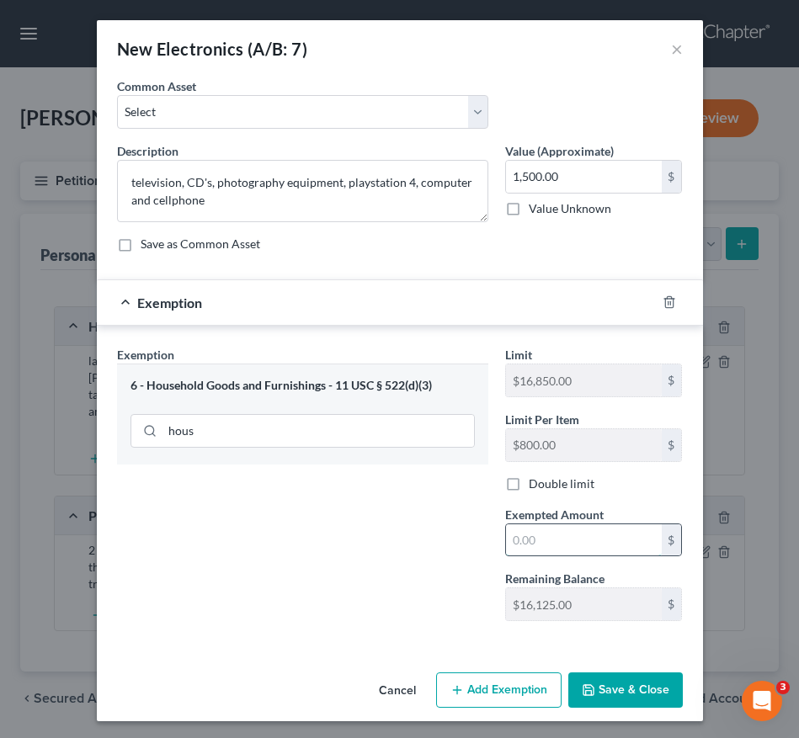
click at [577, 539] on input "text" at bounding box center [584, 540] width 156 height 32
type input "1,500.00"
click at [588, 690] on button "Save & Close" at bounding box center [625, 690] width 114 height 35
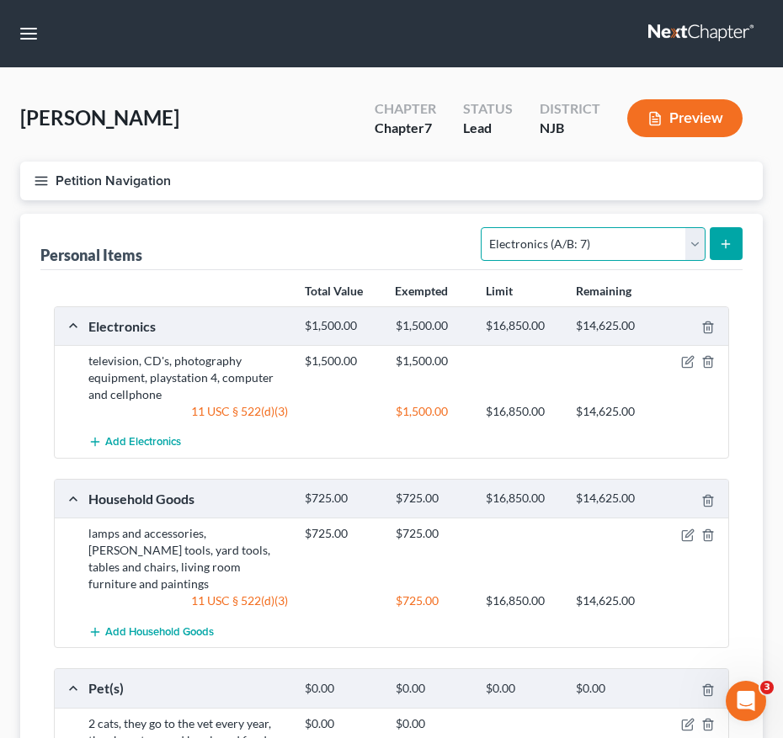
click at [599, 237] on select "Select Item Type Clothing (A/B: 11) Collectibles Of Value (A/B: 8) Electronics …" at bounding box center [593, 244] width 224 height 34
select select "clothing"
click at [484, 227] on select "Select Item Type Clothing (A/B: 11) Collectibles Of Value (A/B: 8) Electronics …" at bounding box center [593, 244] width 224 height 34
click at [726, 239] on icon "submit" at bounding box center [725, 243] width 13 height 13
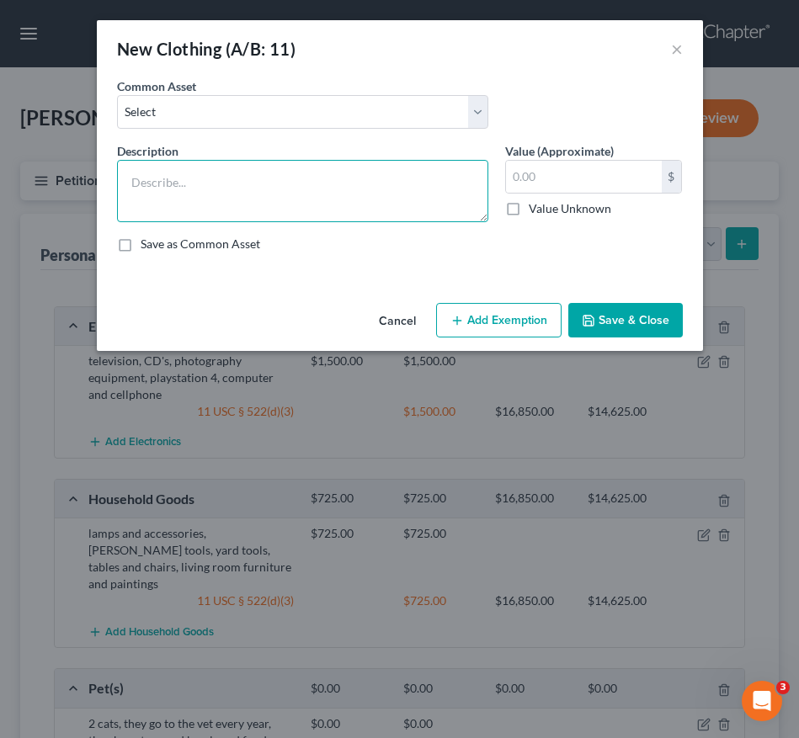
click at [269, 195] on textarea at bounding box center [302, 191] width 371 height 62
type textarea "Clothing"
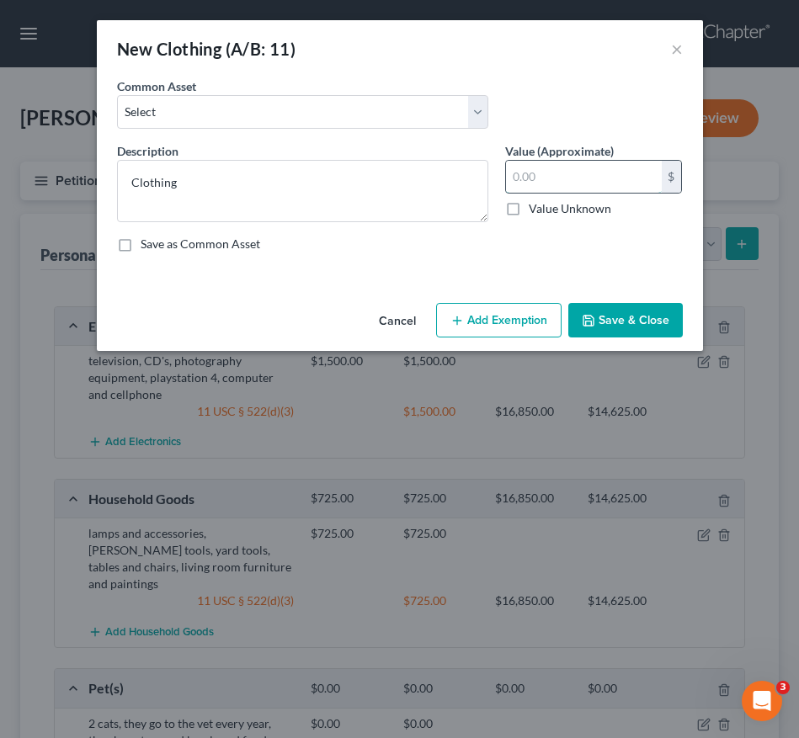
click at [587, 185] on input "text" at bounding box center [584, 177] width 156 height 32
type input "150.00"
click at [499, 311] on button "Add Exemption" at bounding box center [498, 320] width 125 height 35
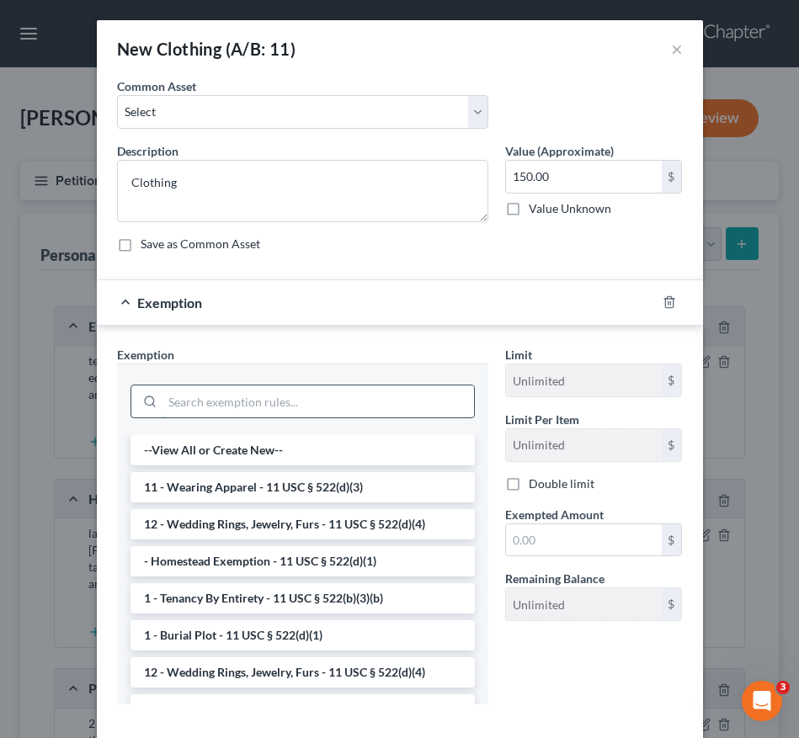
click at [269, 397] on input "search" at bounding box center [317, 402] width 311 height 32
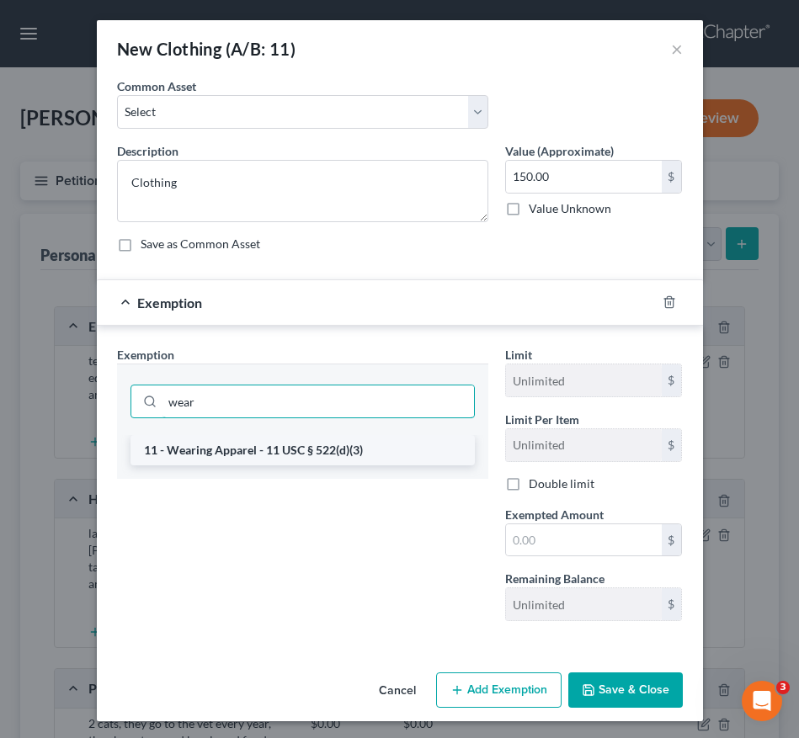
type input "wear"
click at [267, 445] on li "11 - Wearing Apparel - 11 USC § 522(d)(3)" at bounding box center [302, 450] width 344 height 30
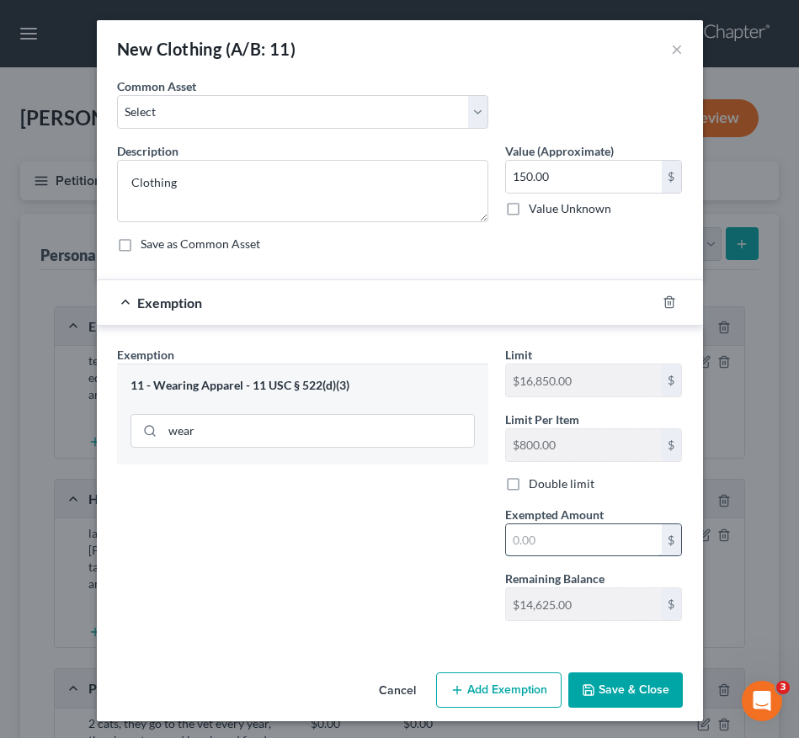
click at [520, 546] on input "text" at bounding box center [584, 540] width 156 height 32
type input "2"
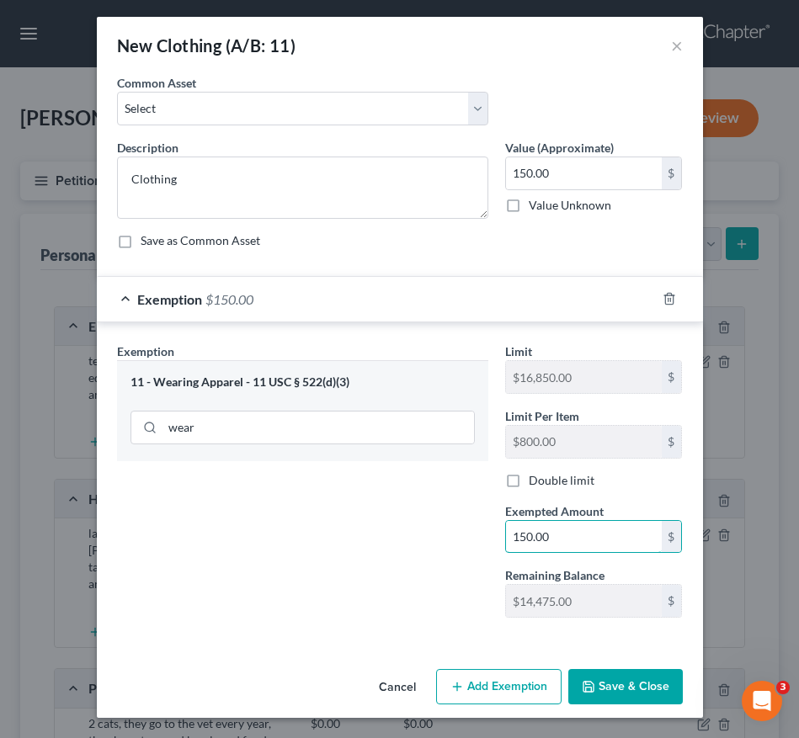
type input "150.00"
click at [620, 687] on button "Save & Close" at bounding box center [625, 686] width 114 height 35
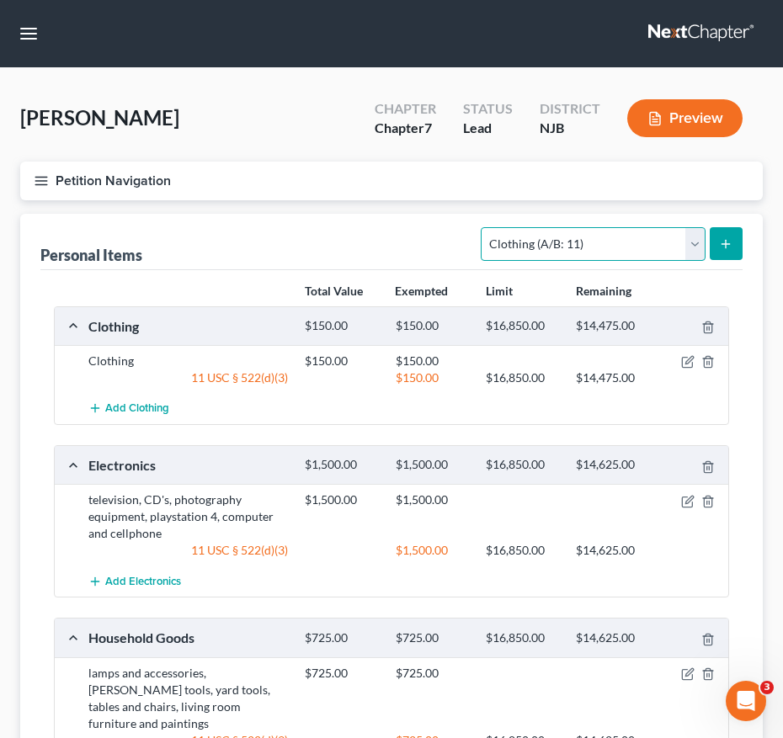
click at [641, 233] on select "Select Item Type Clothing (A/B: 11) Collectibles Of Value (A/B: 8) Electronics …" at bounding box center [593, 244] width 224 height 34
select select "jewelry"
click at [484, 227] on select "Select Item Type Clothing (A/B: 11) Collectibles Of Value (A/B: 8) Electronics …" at bounding box center [593, 244] width 224 height 34
click at [728, 249] on icon "submit" at bounding box center [725, 243] width 13 height 13
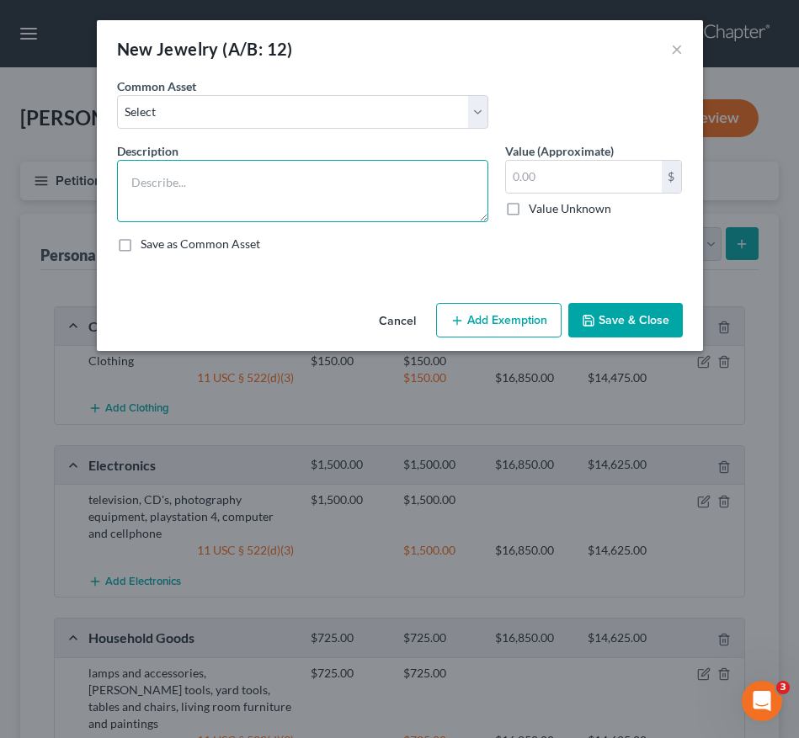
click at [233, 176] on textarea at bounding box center [302, 191] width 371 height 62
type textarea "costume jewelry"
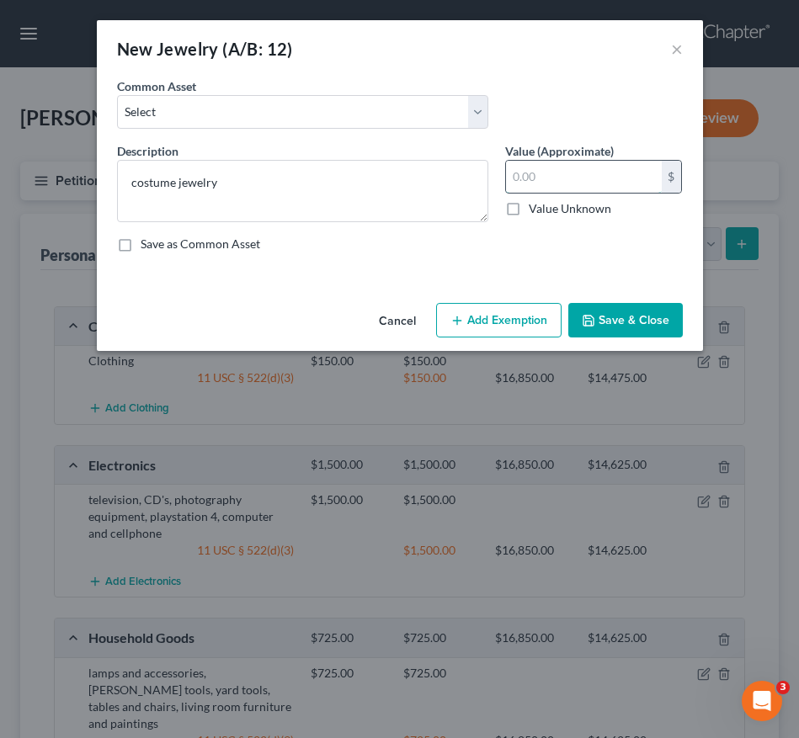
click at [561, 190] on input "text" at bounding box center [584, 177] width 156 height 32
type input "10.00"
click at [492, 317] on button "Add Exemption" at bounding box center [498, 320] width 125 height 35
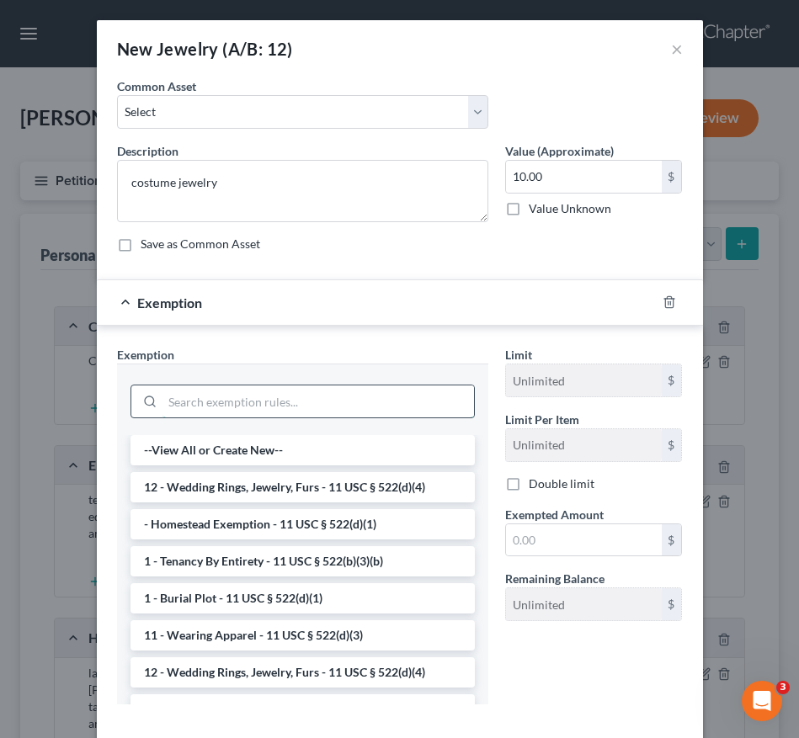
click at [328, 395] on input "search" at bounding box center [317, 402] width 311 height 32
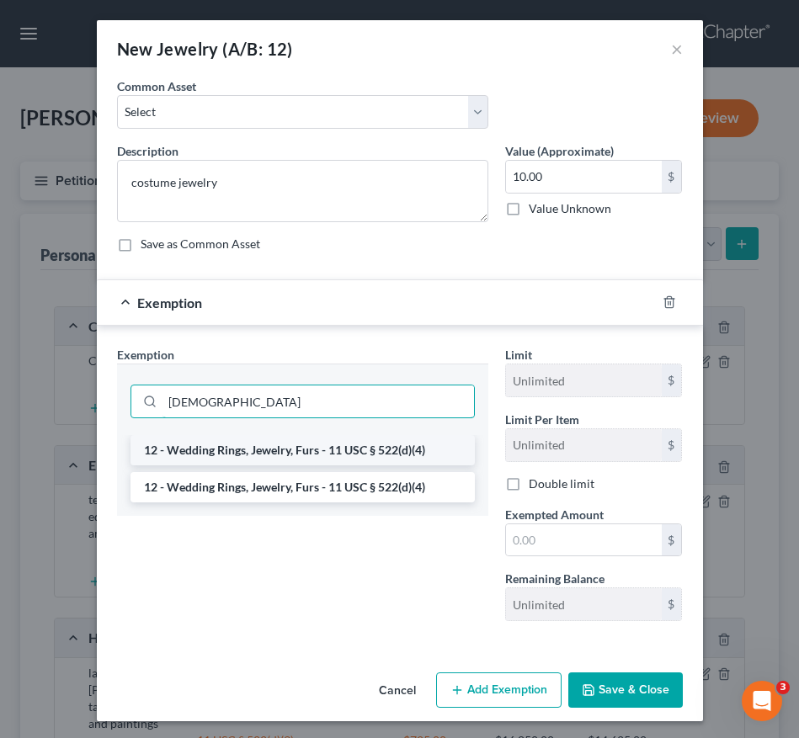
type input "jew"
click at [325, 451] on li "12 - Wedding Rings, Jewelry, Furs - 11 USC § 522(d)(4)" at bounding box center [302, 450] width 344 height 30
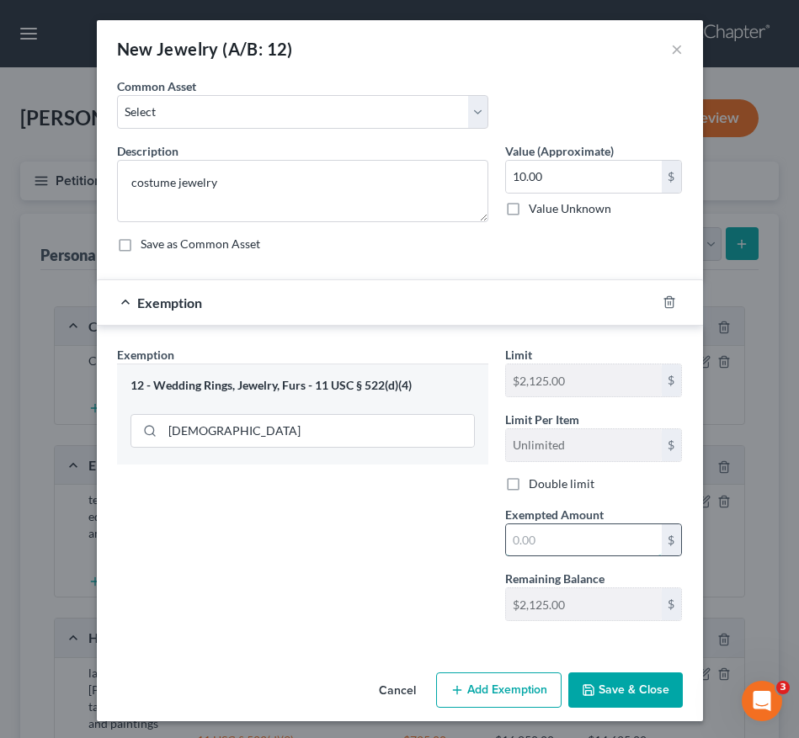
click at [556, 540] on input "text" at bounding box center [584, 540] width 156 height 32
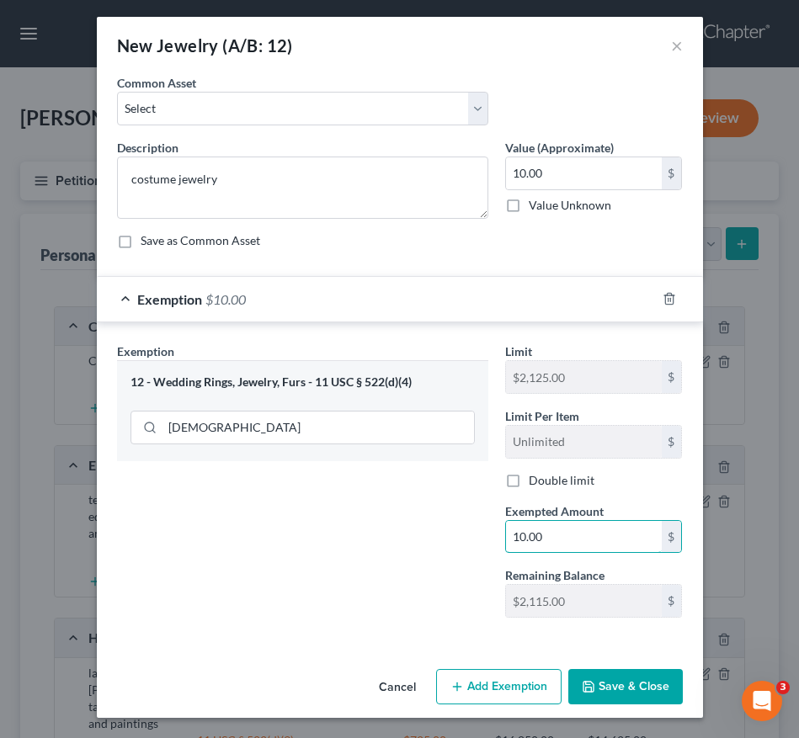
type input "10.00"
click at [599, 673] on button "Save & Close" at bounding box center [625, 686] width 114 height 35
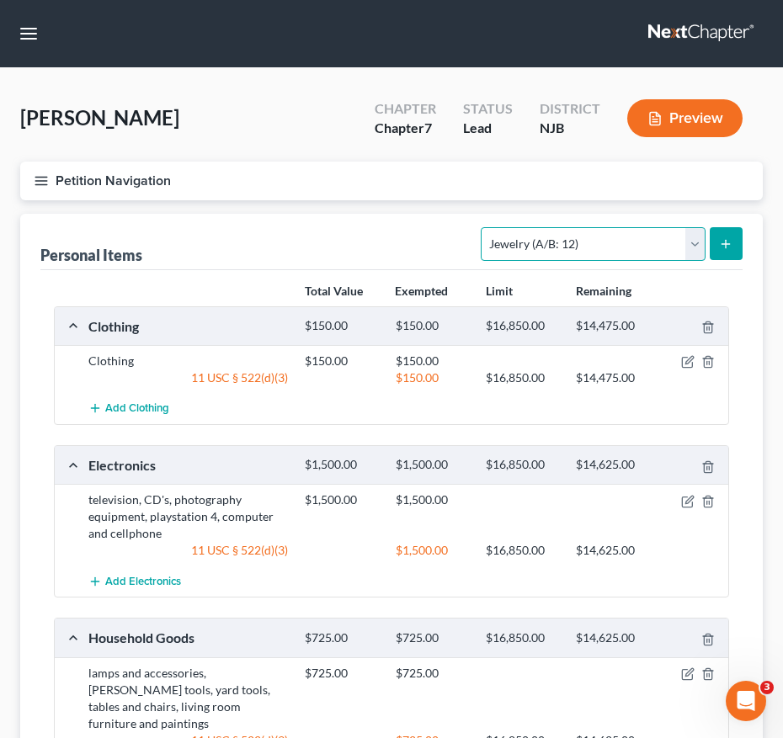
click at [601, 245] on select "Select Item Type Clothing (A/B: 11) Collectibles Of Value (A/B: 8) Electronics …" at bounding box center [593, 244] width 224 height 34
select select "collectibles_of_value"
click at [484, 227] on select "Select Item Type Clothing (A/B: 11) Collectibles Of Value (A/B: 8) Electronics …" at bounding box center [593, 244] width 224 height 34
click at [732, 245] on icon "submit" at bounding box center [725, 243] width 13 height 13
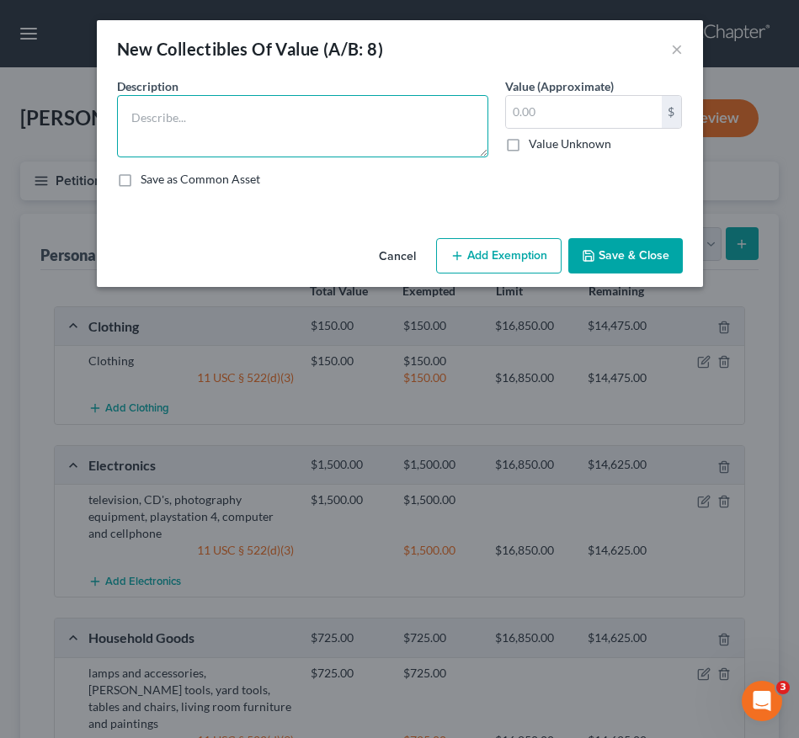
click at [340, 130] on textarea at bounding box center [302, 126] width 371 height 62
type textarea "costume/anime figurines"
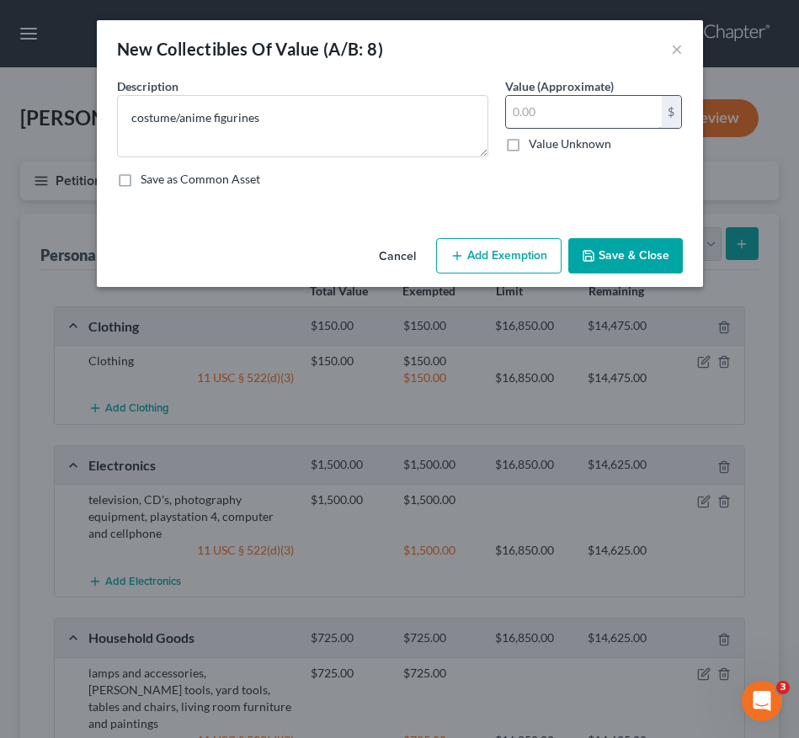
click at [549, 115] on input "text" at bounding box center [584, 112] width 156 height 32
type input "2,000.00"
click at [486, 253] on button "Add Exemption" at bounding box center [498, 255] width 125 height 35
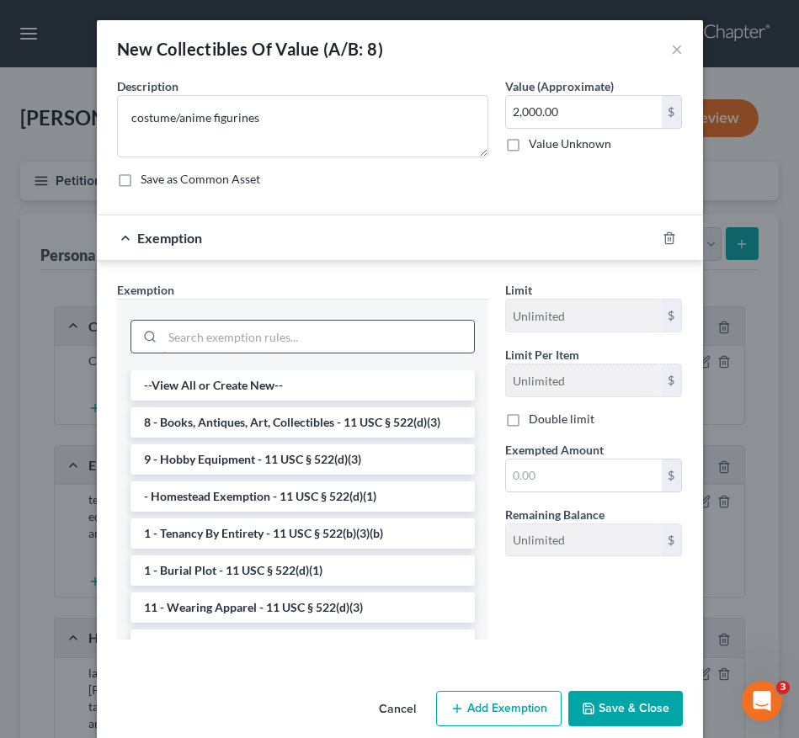
click at [295, 339] on input "search" at bounding box center [317, 337] width 311 height 32
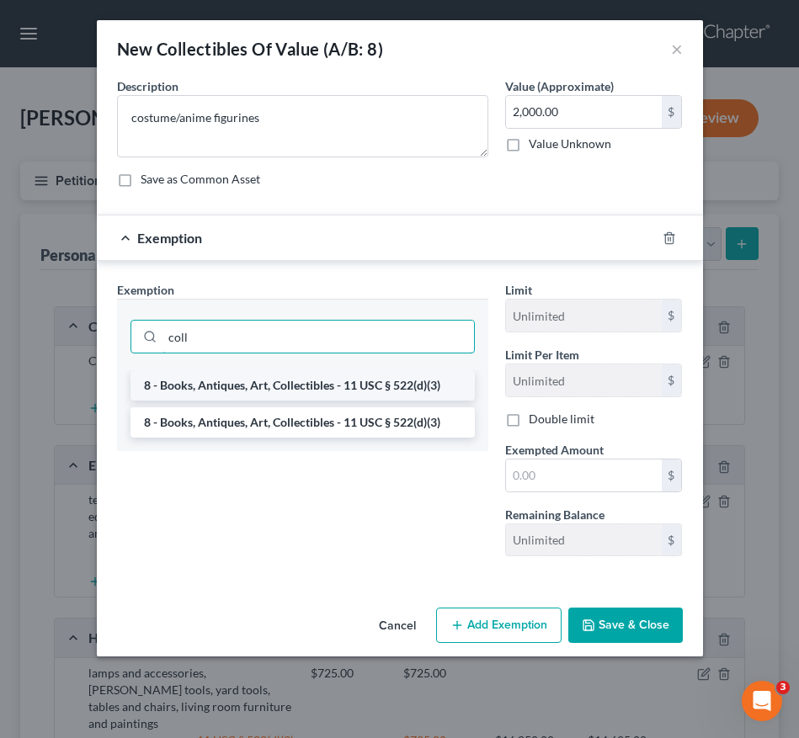
type input "coll"
click at [293, 385] on li "8 - Books, Antiques, Art, Collectibles - 11 USC § 522(d)(3)" at bounding box center [302, 385] width 344 height 30
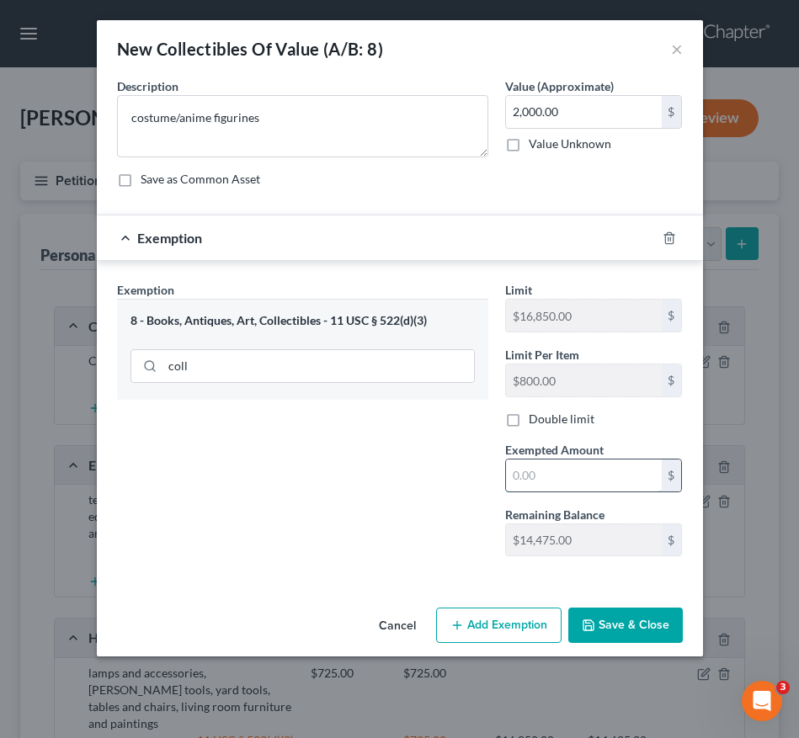
click at [530, 476] on input "text" at bounding box center [584, 476] width 156 height 32
type input "2,000.00"
click at [615, 623] on button "Save & Close" at bounding box center [625, 625] width 114 height 35
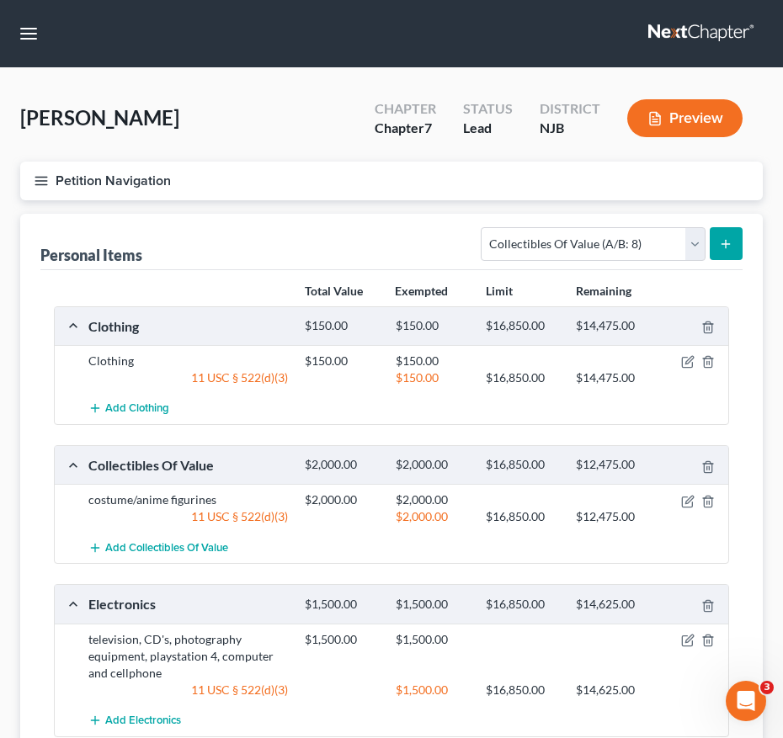
click at [55, 166] on button "Petition Navigation" at bounding box center [391, 181] width 742 height 39
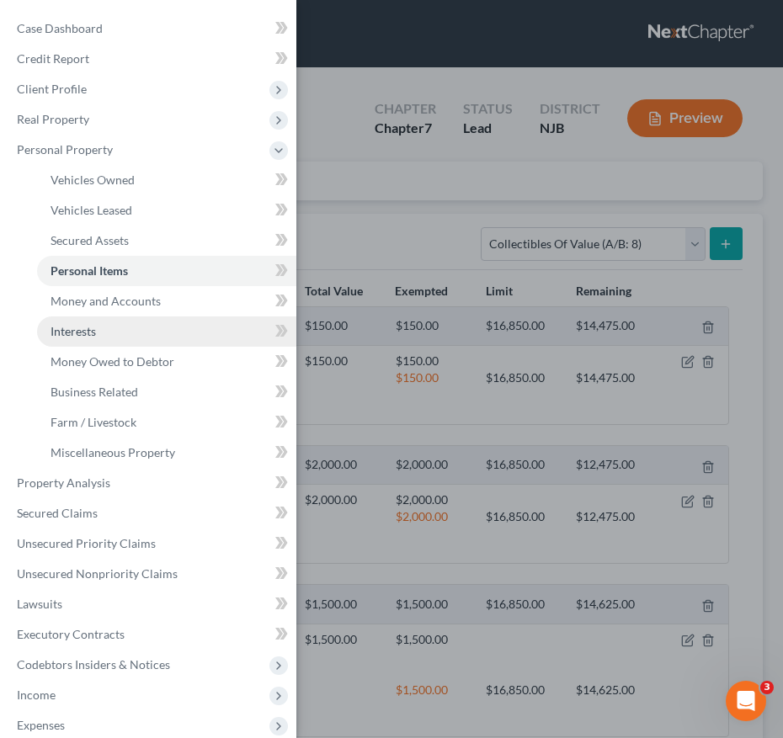
click at [104, 338] on link "Interests" at bounding box center [166, 332] width 259 height 30
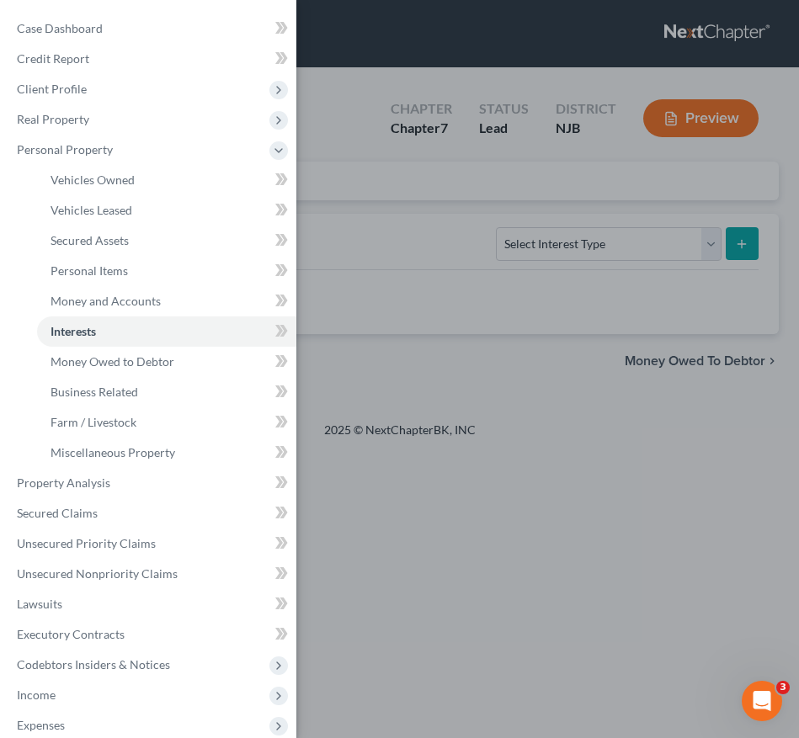
click at [418, 321] on div "Case Dashboard Payments Invoices Payments Payments Credit Report Client Profile" at bounding box center [399, 369] width 799 height 738
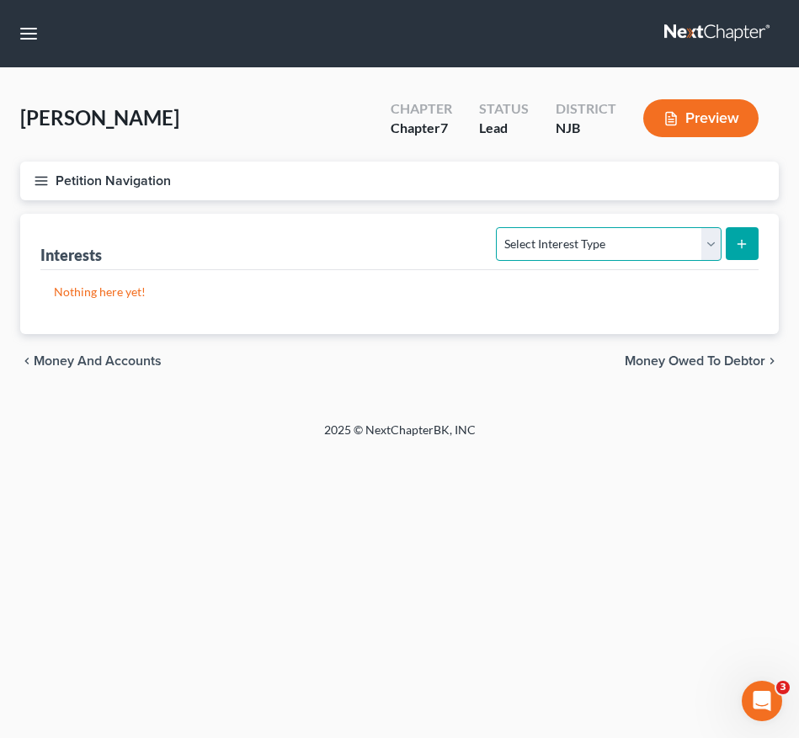
click at [534, 242] on select "Select Interest Type 401K (A/B: 21) Annuity (A/B: 23) Bond (A/B: 18) Education …" at bounding box center [608, 244] width 225 height 34
select select "other_retirement_plan"
click at [499, 227] on select "Select Interest Type 401K (A/B: 21) Annuity (A/B: 23) Bond (A/B: 18) Education …" at bounding box center [608, 244] width 225 height 34
click at [736, 242] on icon "submit" at bounding box center [741, 243] width 13 height 13
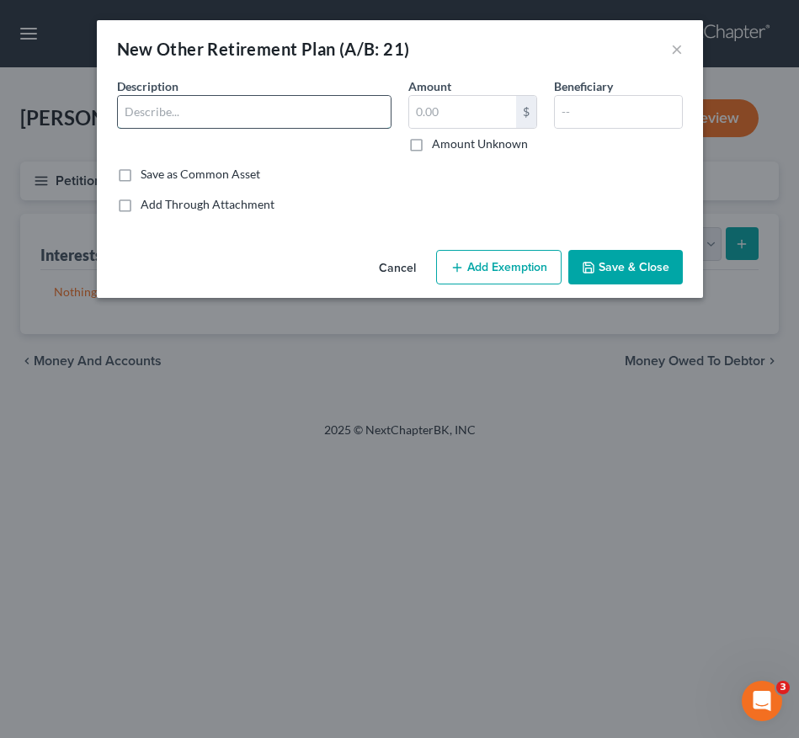
click at [226, 108] on input "text" at bounding box center [254, 112] width 273 height 32
type input "DCP SV FUND DCP Retirement Plan"
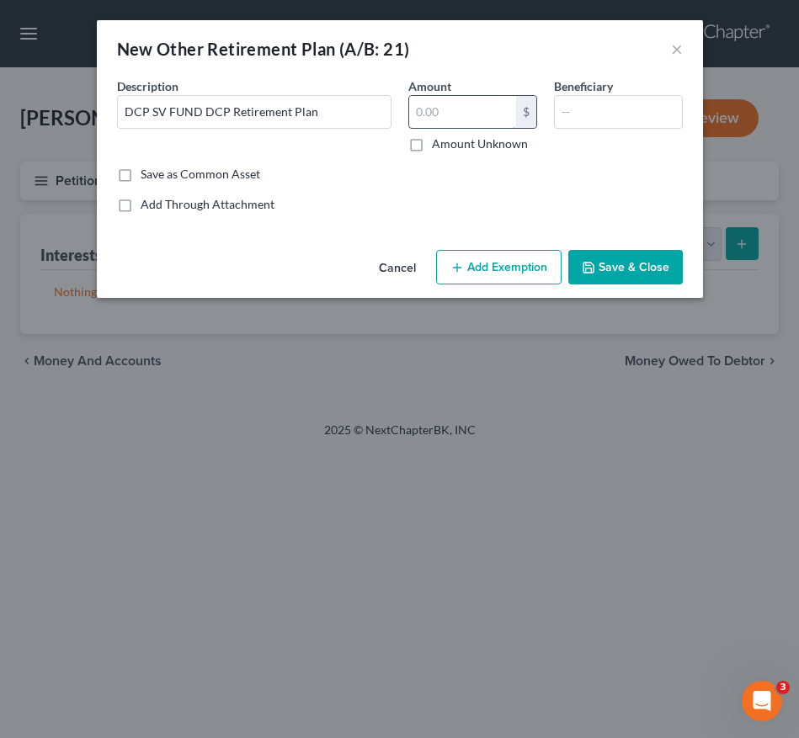
click at [440, 111] on input "text" at bounding box center [462, 112] width 107 height 32
type input "2,912.05"
click at [494, 278] on button "Add Exemption" at bounding box center [498, 267] width 125 height 35
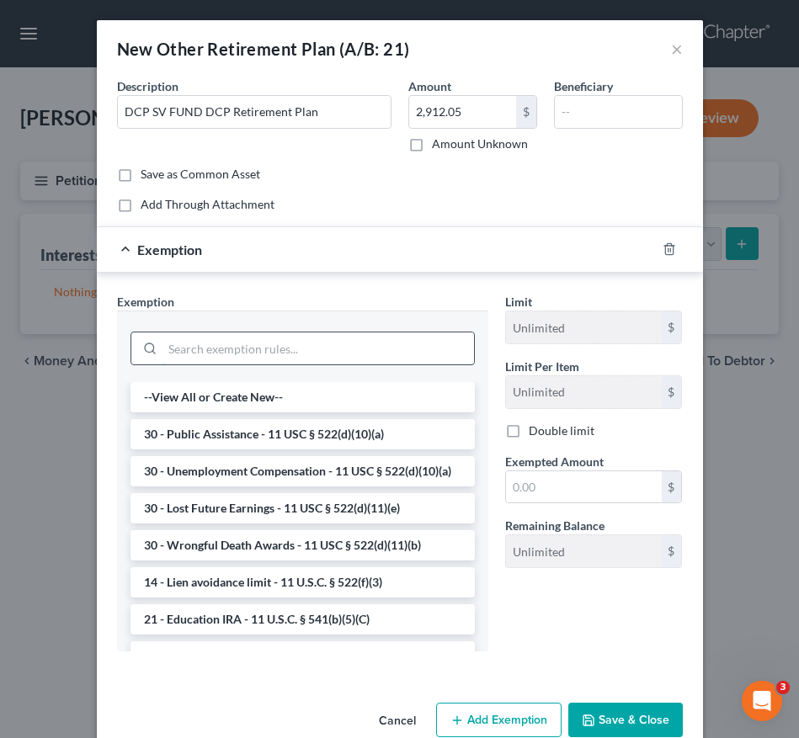
click at [274, 347] on input "search" at bounding box center [317, 349] width 311 height 32
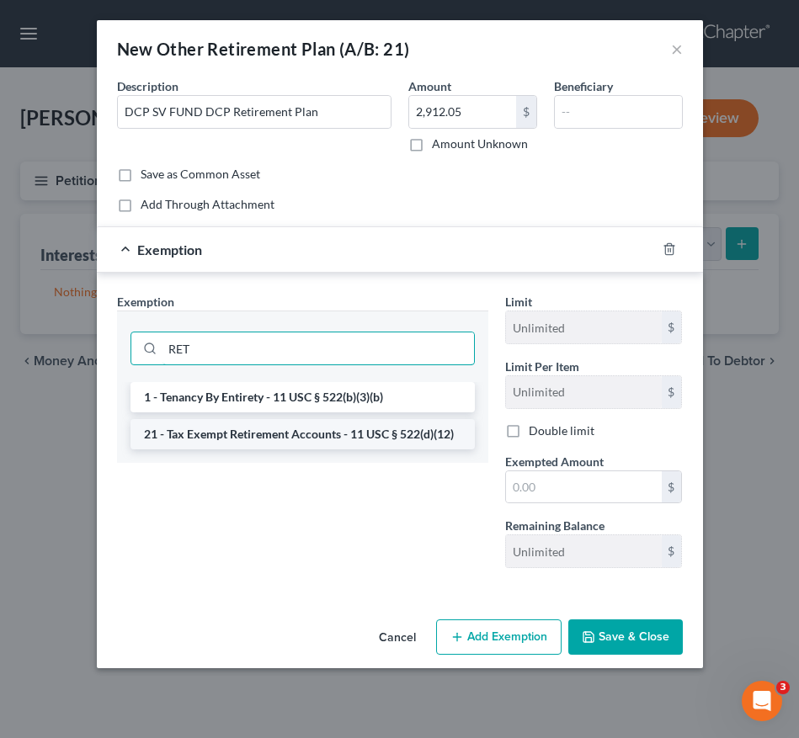
type input "RET"
click at [263, 432] on li "21 - Tax Exempt Retirement Accounts - 11 USC § 522(d)(12)" at bounding box center [302, 434] width 344 height 30
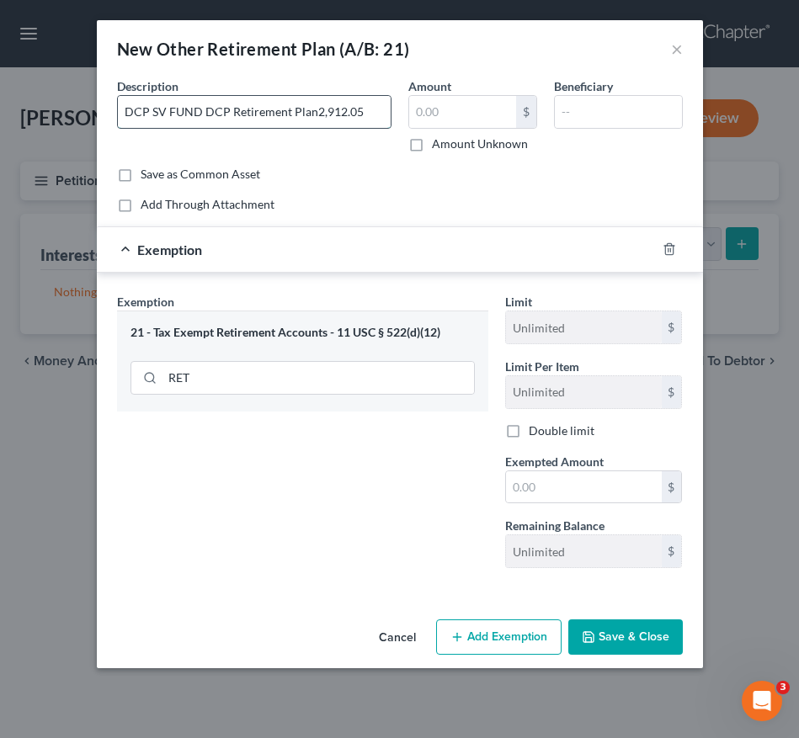
type input "DCP SV FUND DCP Retirement Plan"
click at [444, 112] on input "text" at bounding box center [462, 112] width 107 height 32
paste input "2,912.05"
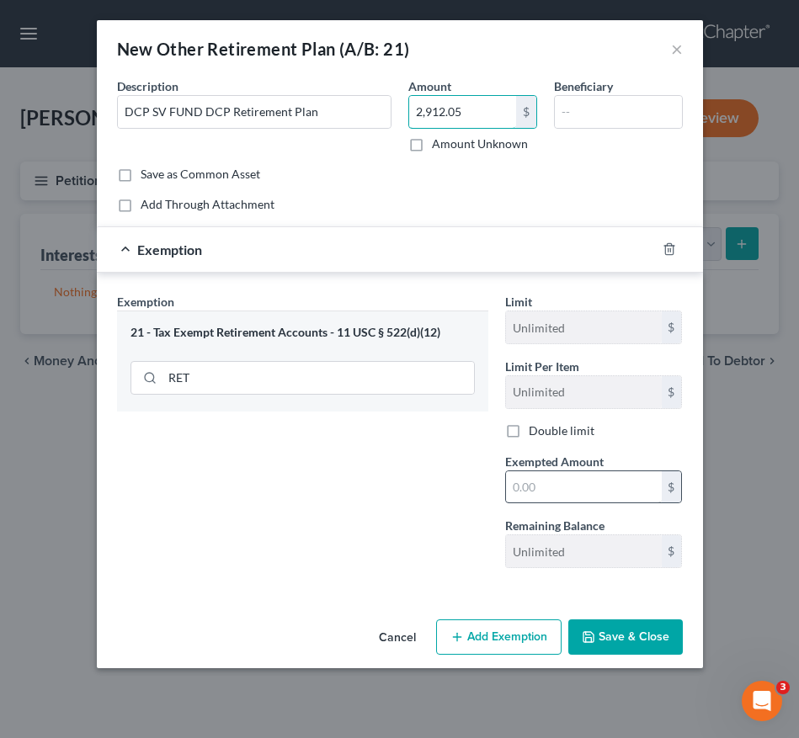
type input "2,912.05"
click at [551, 489] on input "text" at bounding box center [584, 487] width 156 height 32
paste input "2,912.05"
type input "2,912.05"
click at [669, 639] on button "Save & Close" at bounding box center [625, 637] width 114 height 35
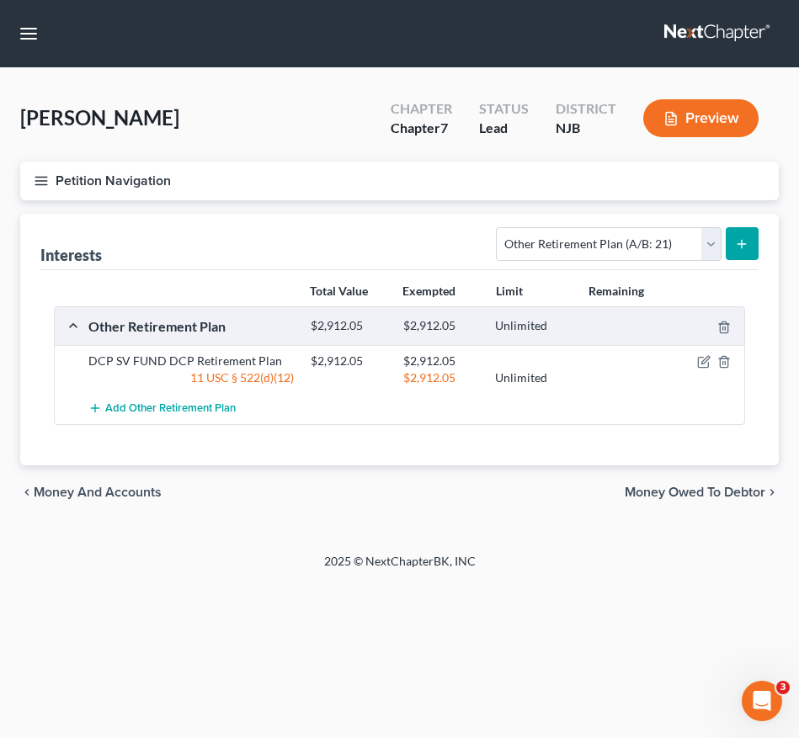
click at [43, 176] on icon "button" at bounding box center [41, 180] width 15 height 15
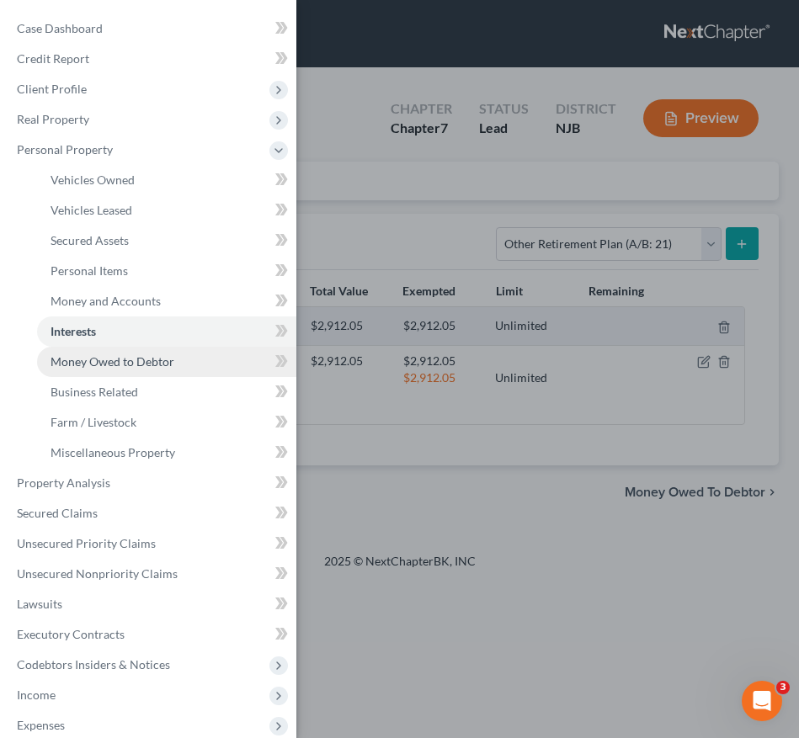
click at [151, 367] on span "Money Owed to Debtor" at bounding box center [113, 361] width 124 height 14
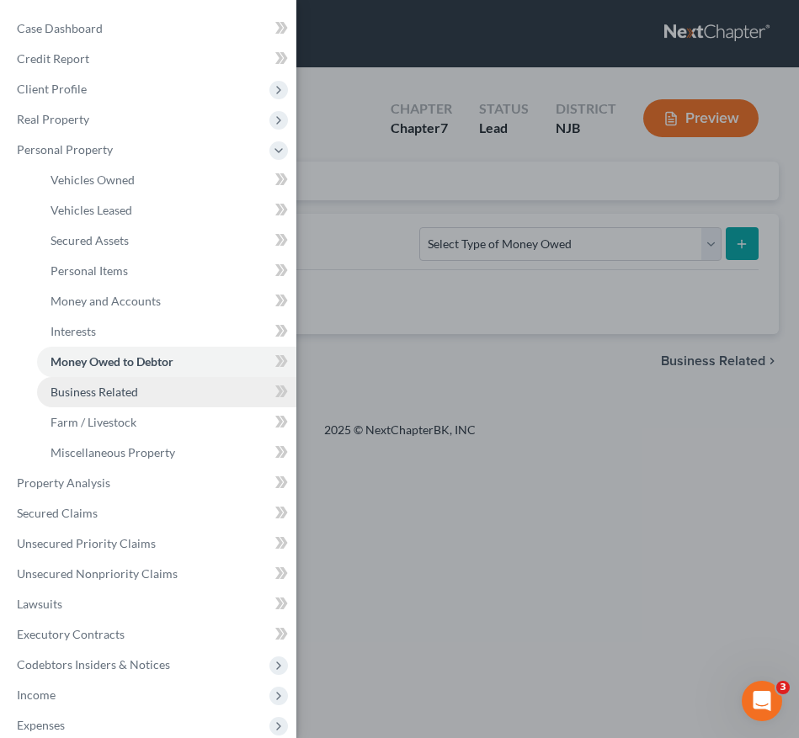
click at [193, 400] on link "Business Related" at bounding box center [166, 392] width 259 height 30
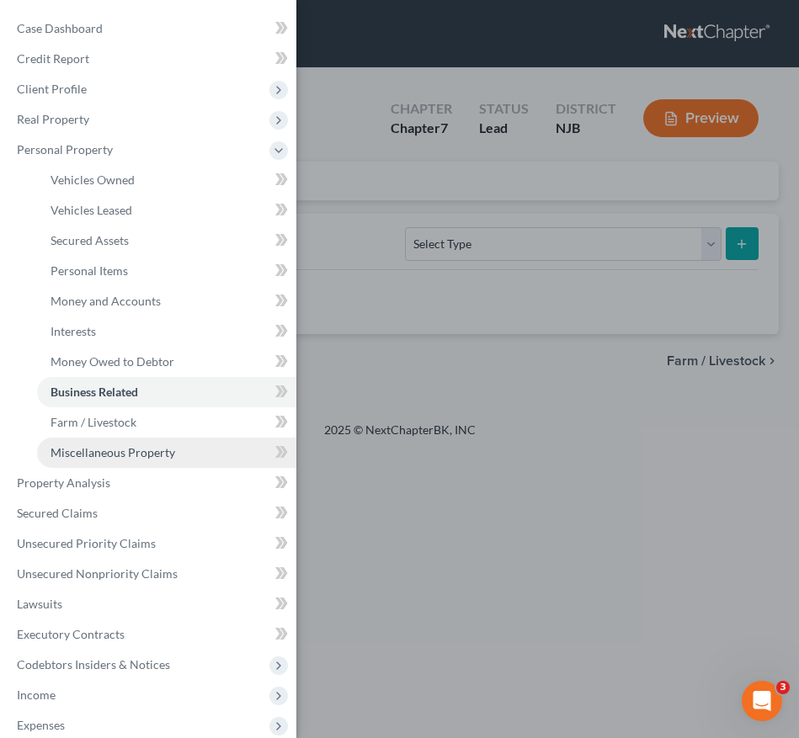
click at [173, 446] on link "Miscellaneous Property" at bounding box center [166, 453] width 259 height 30
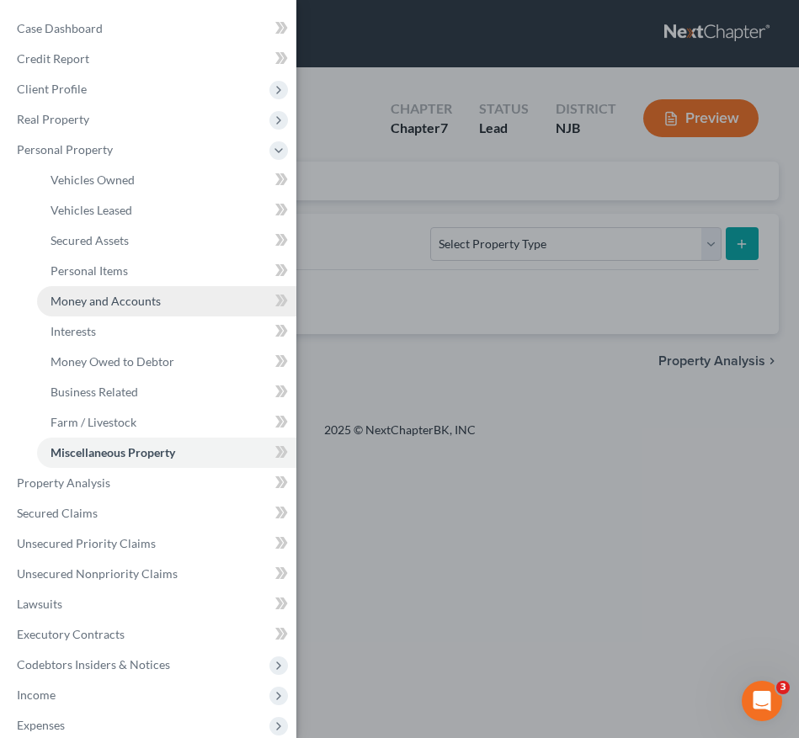
click at [162, 307] on link "Money and Accounts" at bounding box center [166, 301] width 259 height 30
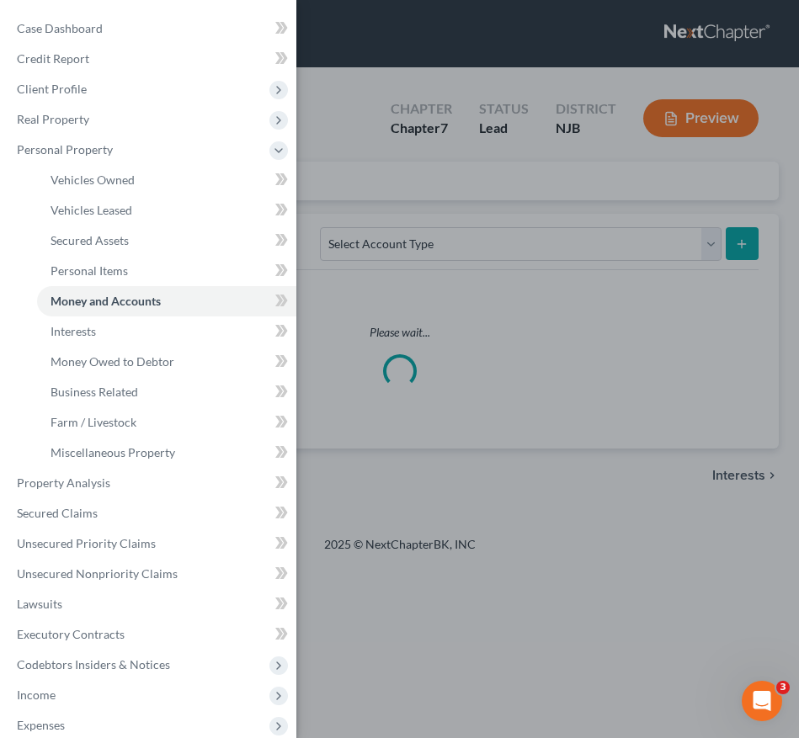
click at [442, 368] on div "Case Dashboard Payments Invoices Payments Payments Credit Report Client Profile" at bounding box center [399, 369] width 799 height 738
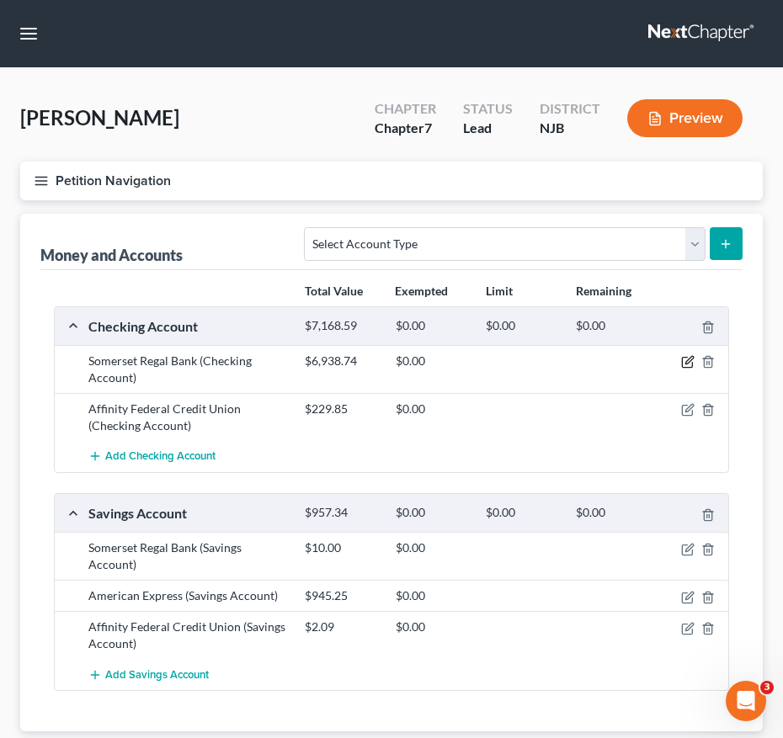
click at [684, 365] on icon "button" at bounding box center [687, 361] width 13 height 13
click at [687, 362] on icon "button" at bounding box center [689, 361] width 8 height 8
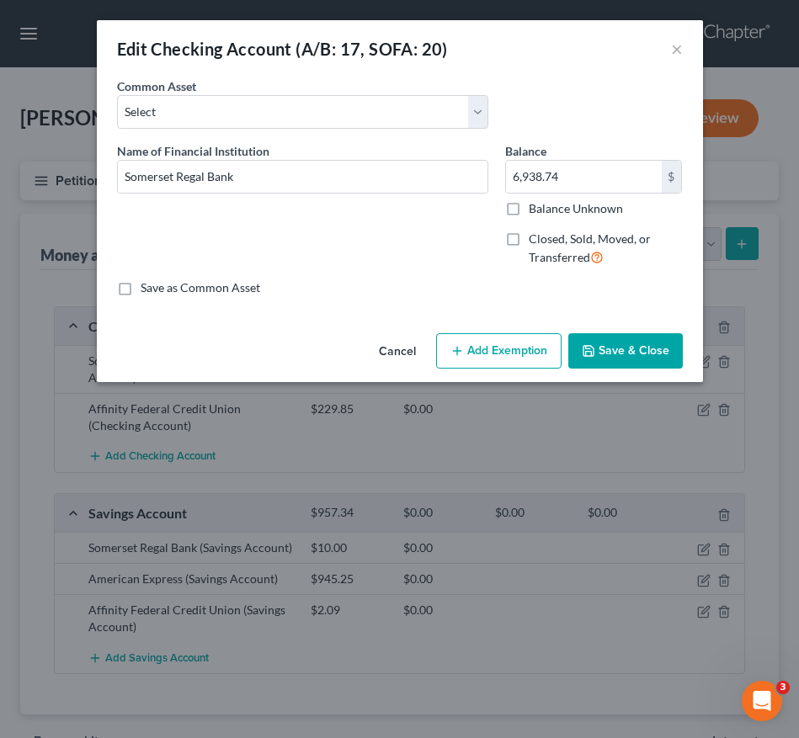
click at [506, 354] on button "Add Exemption" at bounding box center [498, 350] width 125 height 35
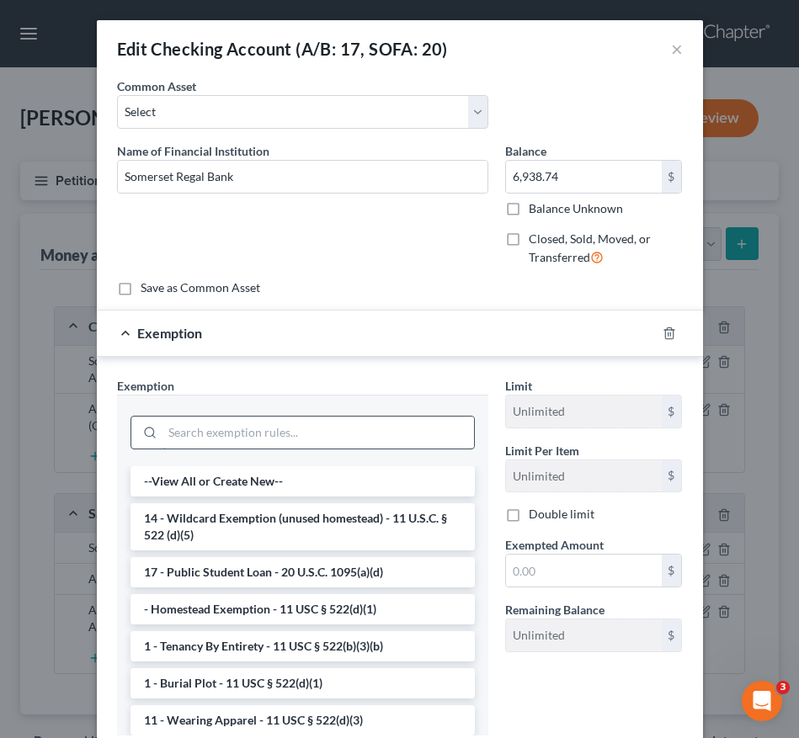
click at [338, 435] on input "search" at bounding box center [317, 433] width 311 height 32
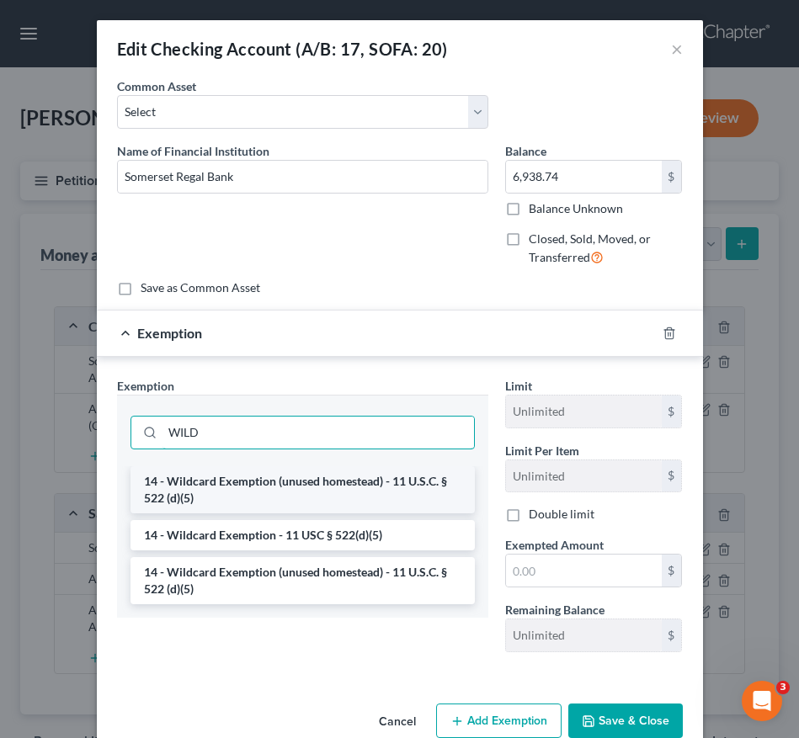
type input "WILD"
click at [336, 478] on li "14 - Wildcard Exemption (unused homestead) - 11 U.S.C. § 522 (d)(5)" at bounding box center [302, 489] width 344 height 47
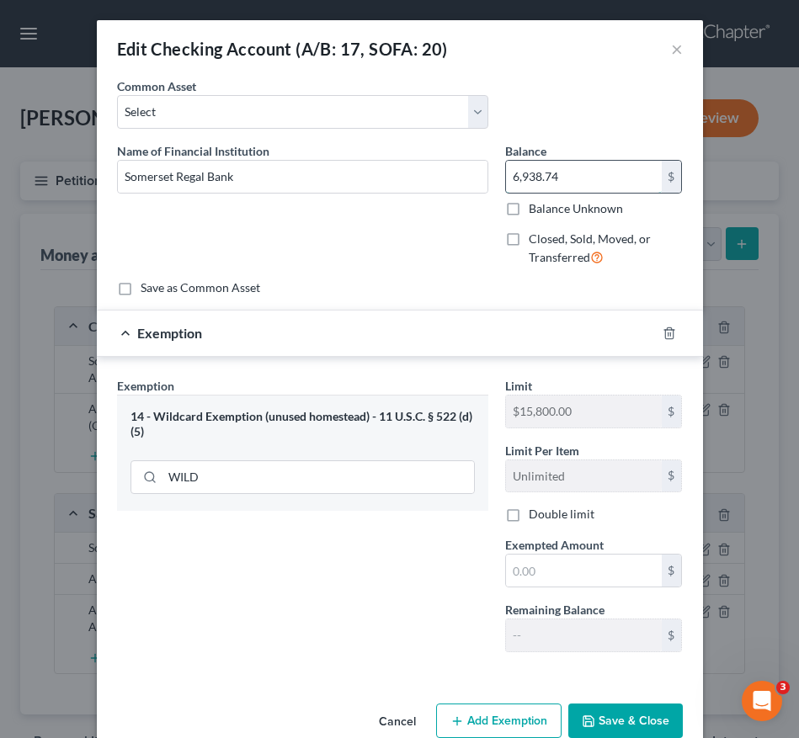
click at [572, 173] on input "6,938.74" at bounding box center [584, 177] width 156 height 32
click at [601, 572] on input "text" at bounding box center [584, 571] width 156 height 32
paste input "6,938.74"
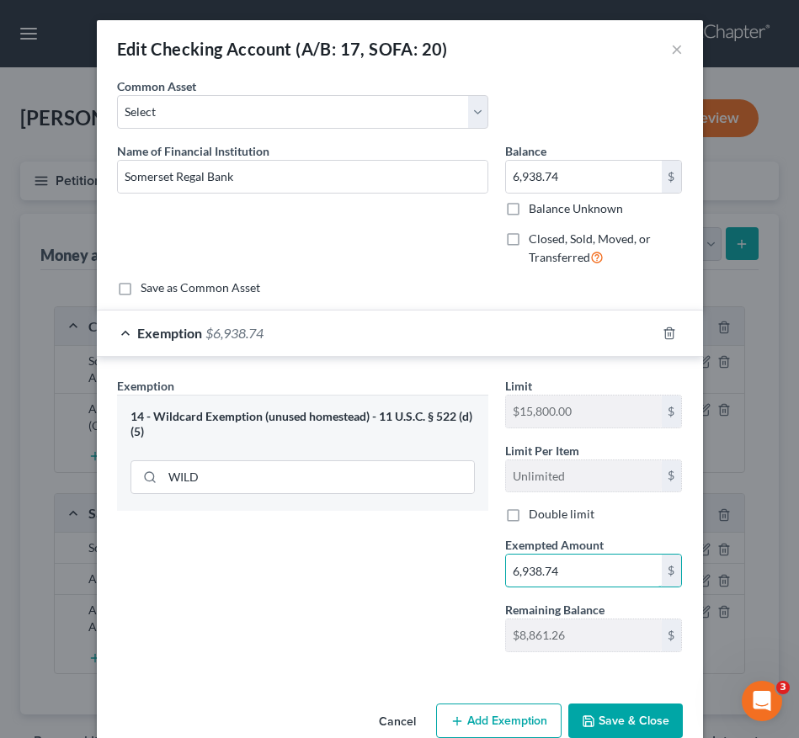
type input "6,938.74"
click at [634, 721] on button "Save & Close" at bounding box center [625, 721] width 114 height 35
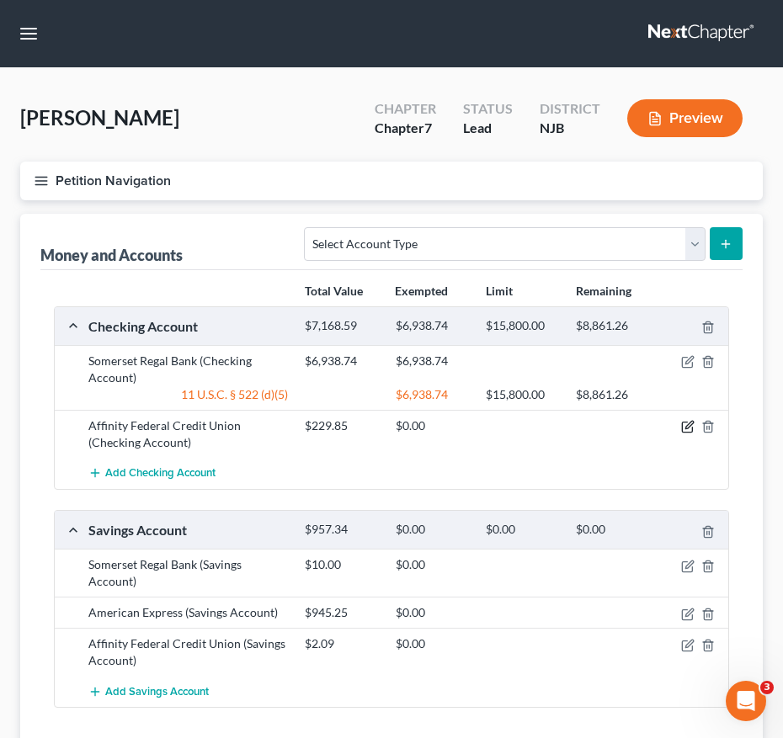
click at [685, 424] on icon "button" at bounding box center [687, 426] width 13 height 13
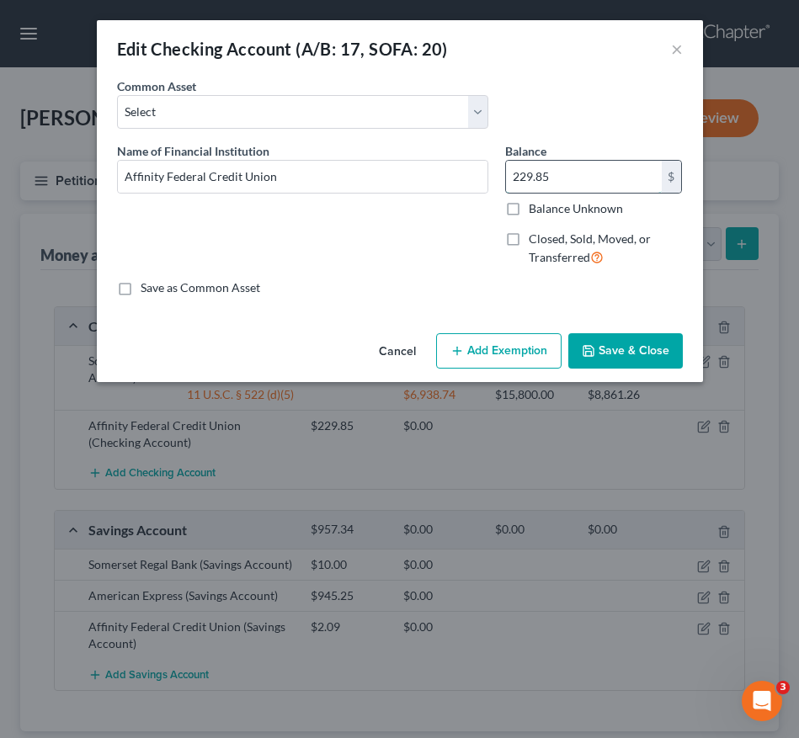
click at [564, 181] on input "229.85" at bounding box center [584, 177] width 156 height 32
click at [487, 347] on button "Add Exemption" at bounding box center [498, 350] width 125 height 35
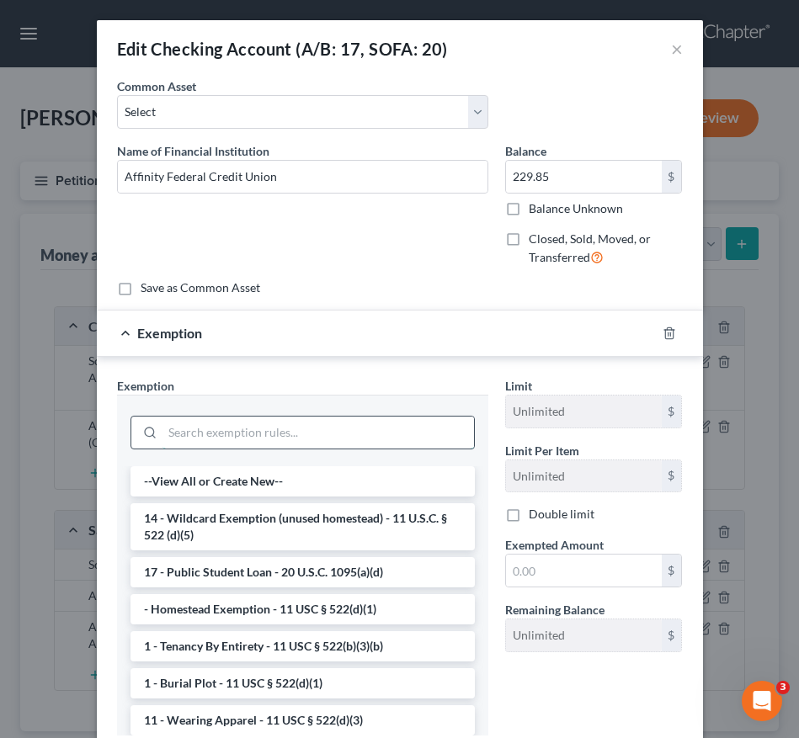
click at [323, 433] on input "search" at bounding box center [317, 433] width 311 height 32
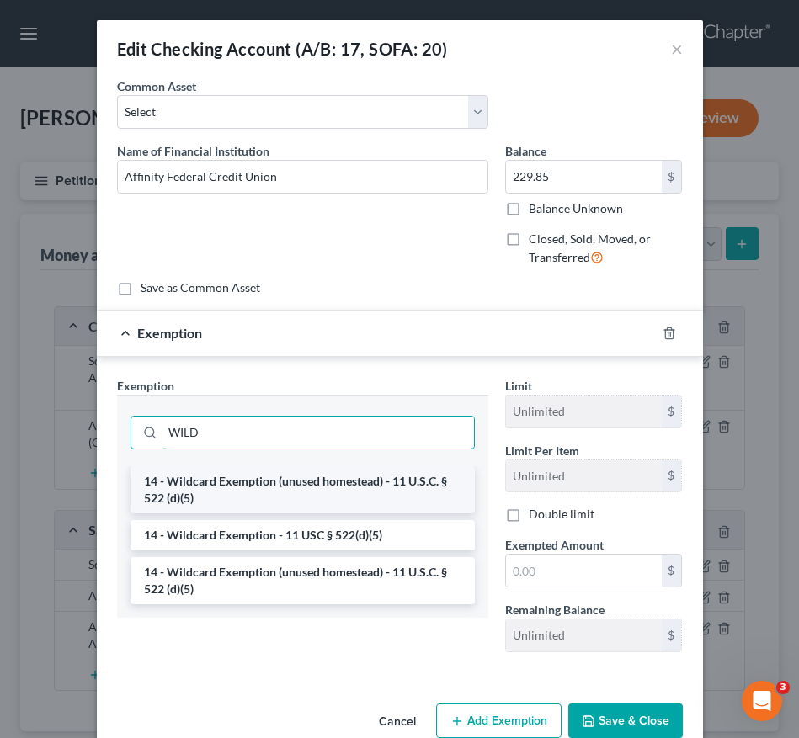
type input "WILD"
click at [322, 487] on li "14 - Wildcard Exemption (unused homestead) - 11 U.S.C. § 522 (d)(5)" at bounding box center [302, 489] width 344 height 47
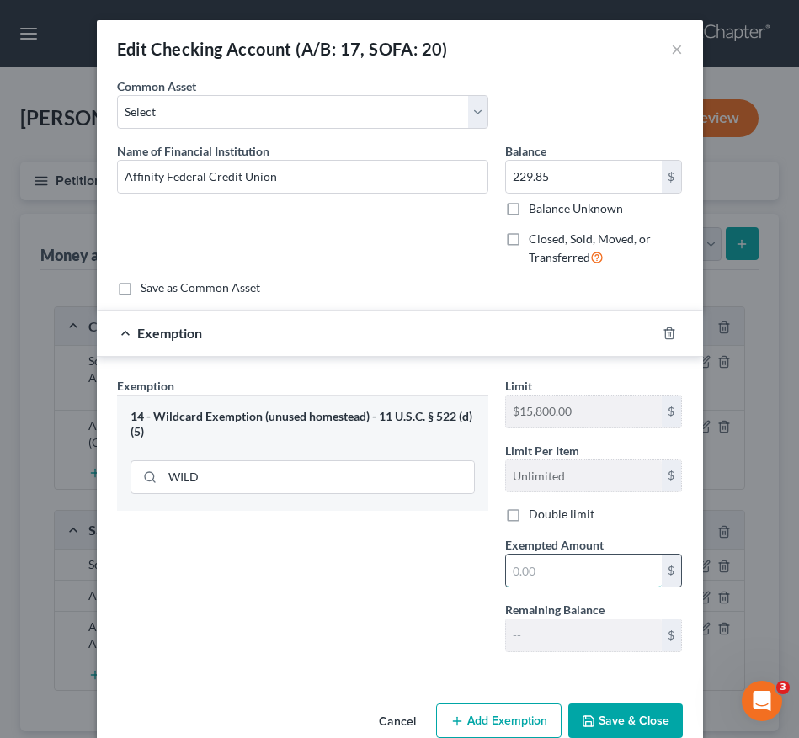
click at [589, 569] on input "text" at bounding box center [584, 571] width 156 height 32
paste input "229.85"
type input "229.85"
click at [582, 715] on icon "button" at bounding box center [588, 721] width 13 height 13
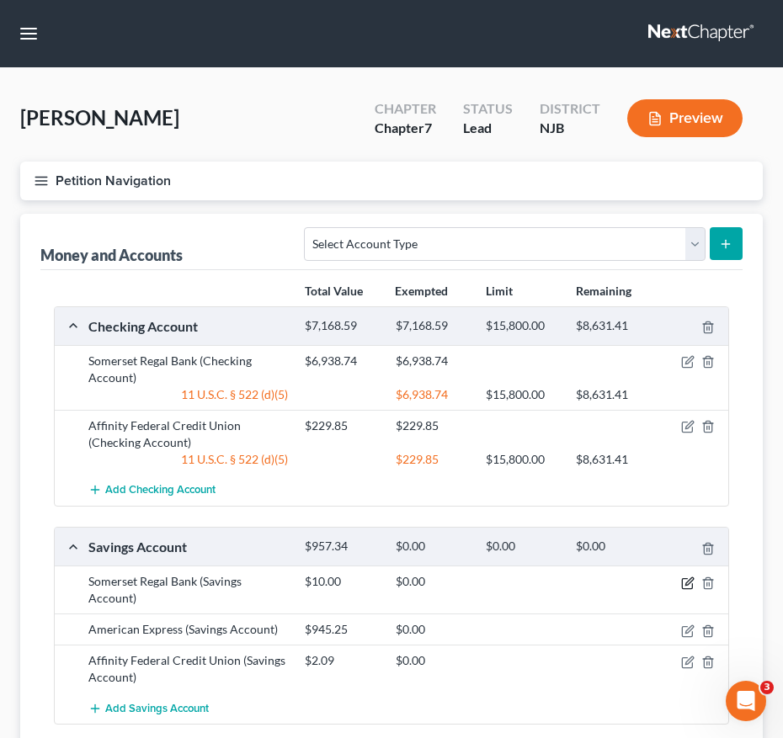
click at [686, 581] on icon "button" at bounding box center [687, 583] width 13 height 13
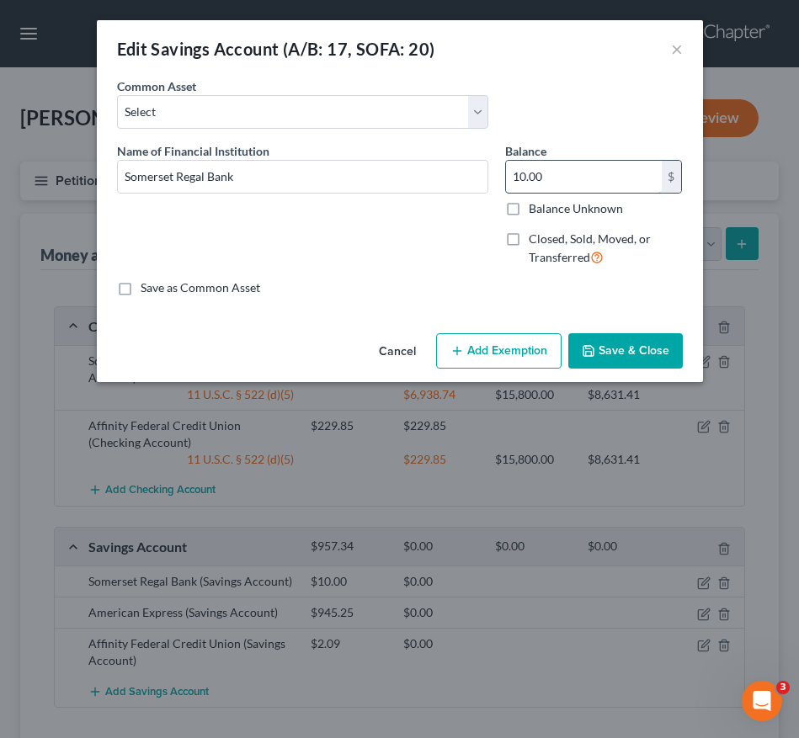
click at [576, 162] on input "10.00" at bounding box center [584, 177] width 156 height 32
click at [484, 345] on button "Add Exemption" at bounding box center [498, 350] width 125 height 35
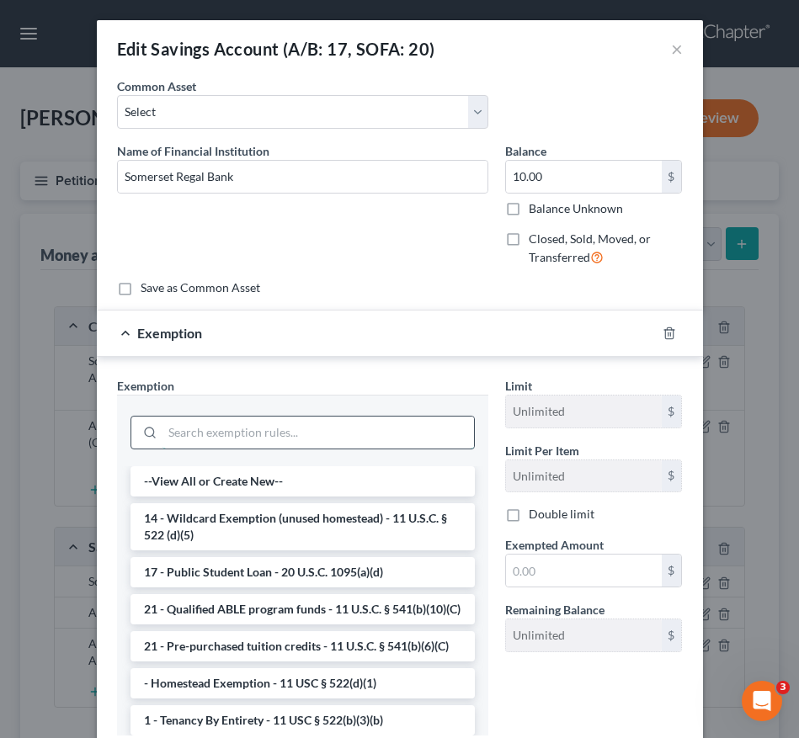
click at [354, 419] on input "search" at bounding box center [317, 433] width 311 height 32
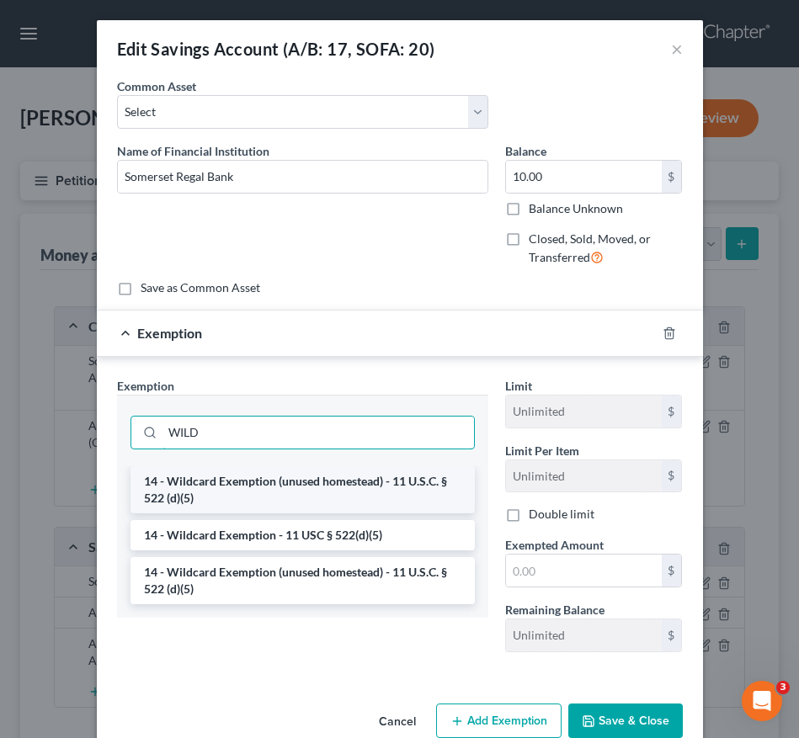
type input "WILD"
click at [350, 482] on li "14 - Wildcard Exemption (unused homestead) - 11 U.S.C. § 522 (d)(5)" at bounding box center [302, 489] width 344 height 47
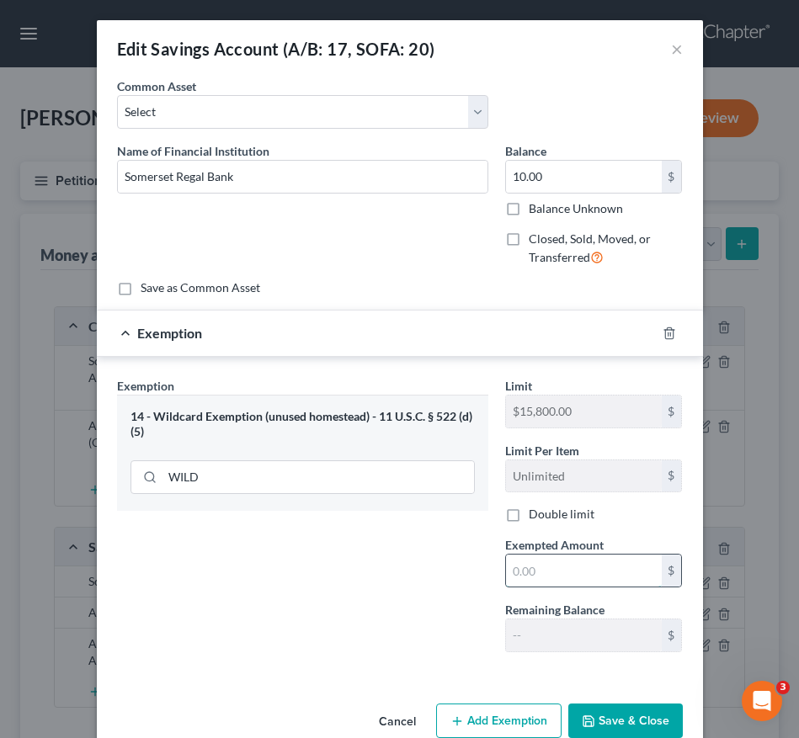
click at [538, 579] on input "text" at bounding box center [584, 571] width 156 height 32
paste input "10.00"
type input "10.00"
click at [591, 724] on button "Save & Close" at bounding box center [625, 721] width 114 height 35
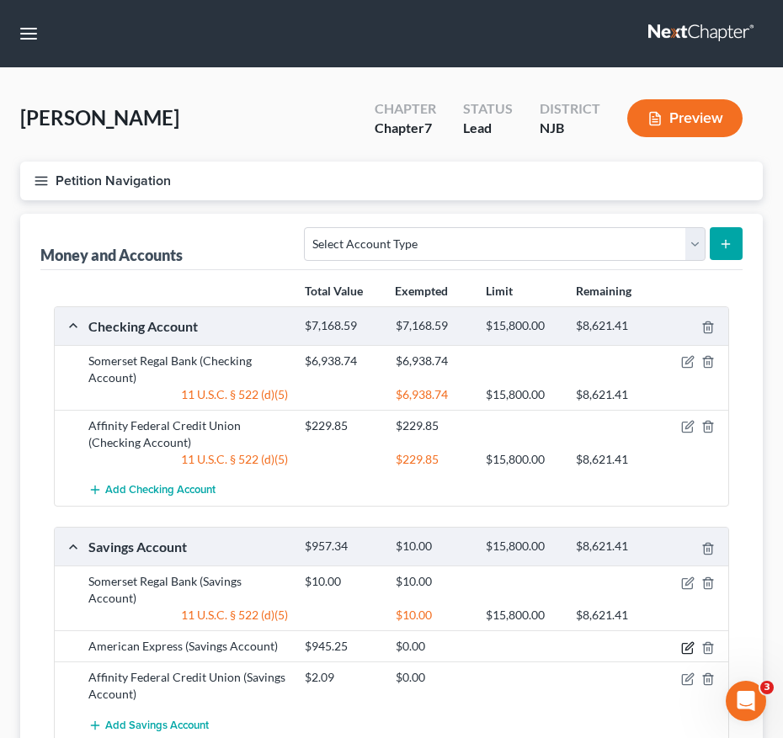
click at [688, 652] on icon "button" at bounding box center [687, 647] width 13 height 13
click at [692, 647] on icon "button" at bounding box center [687, 647] width 13 height 13
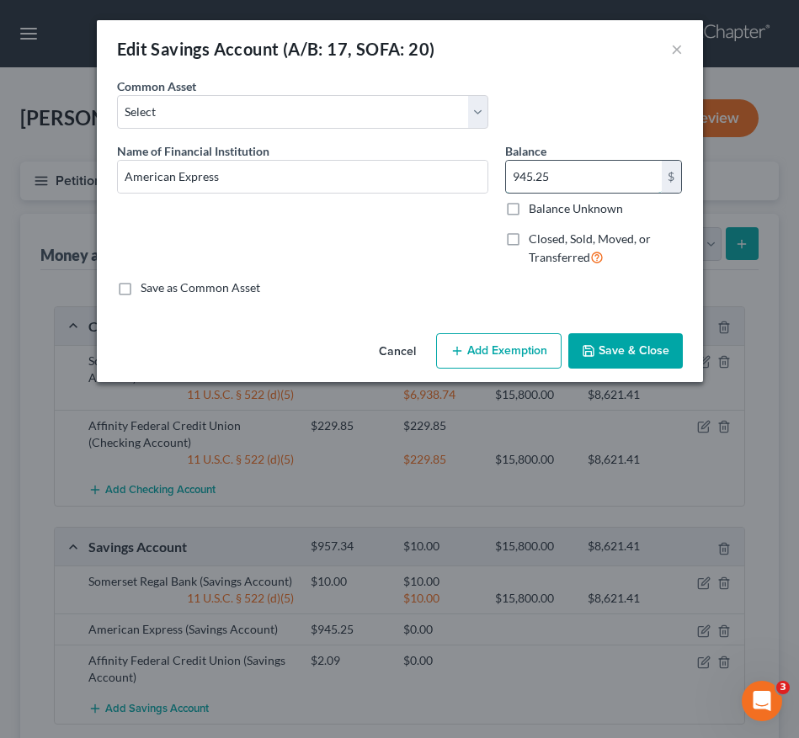
click at [555, 162] on input "945.25" at bounding box center [584, 177] width 156 height 32
click at [516, 348] on button "Add Exemption" at bounding box center [498, 350] width 125 height 35
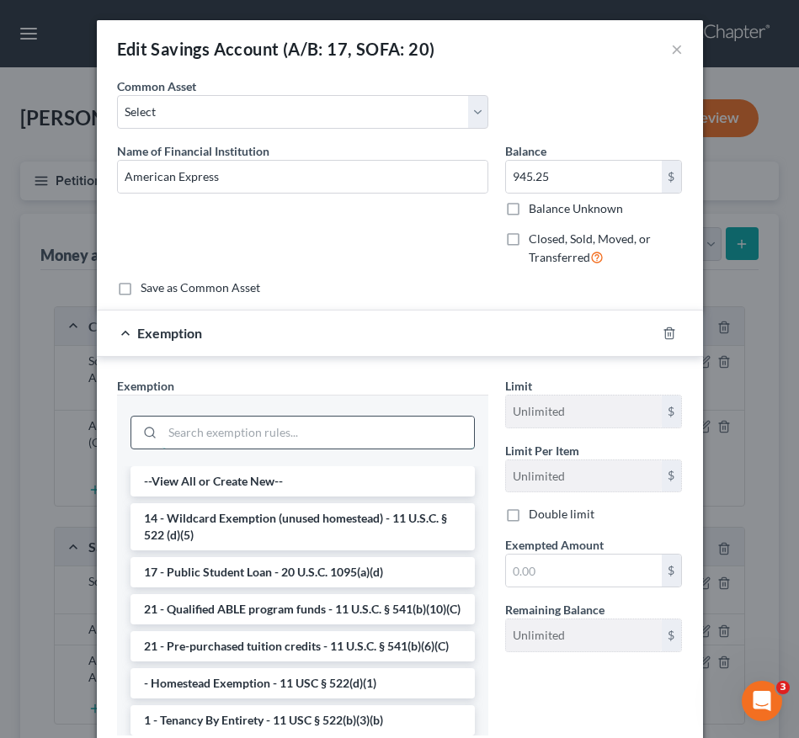
click at [378, 428] on input "search" at bounding box center [317, 433] width 311 height 32
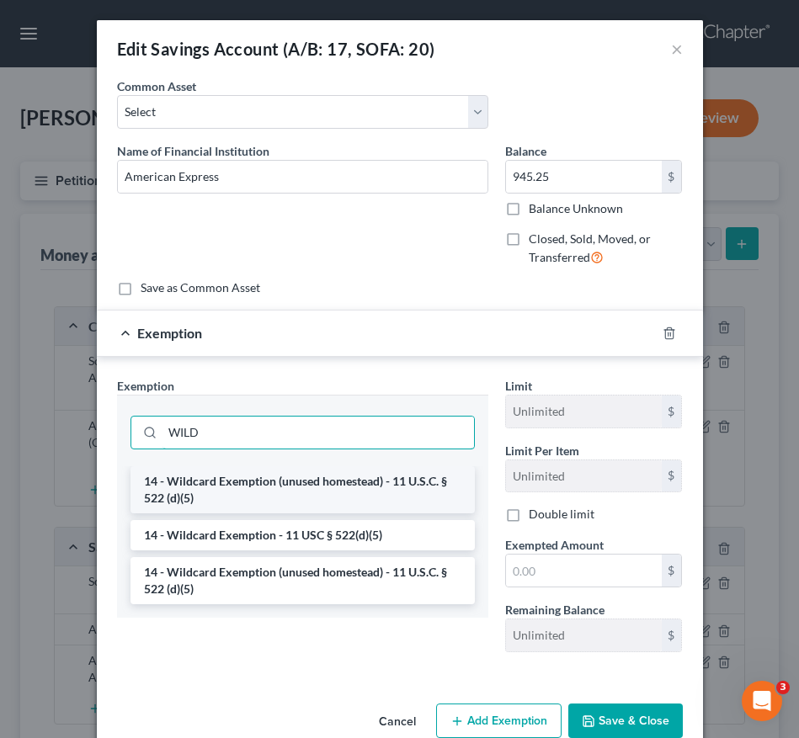
type input "WILD"
click at [394, 480] on li "14 - Wildcard Exemption (unused homestead) - 11 U.S.C. § 522 (d)(5)" at bounding box center [302, 489] width 344 height 47
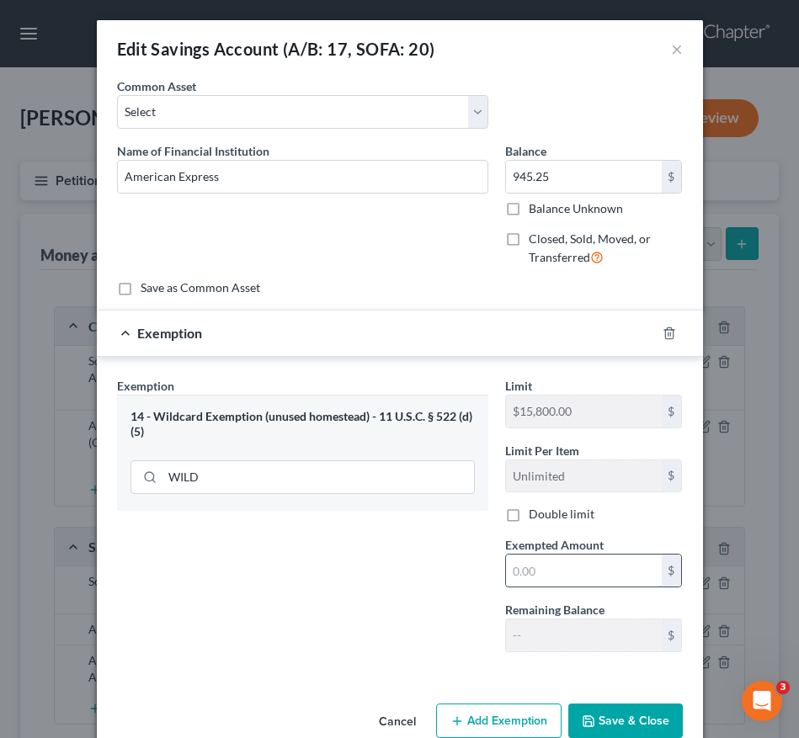
click at [583, 583] on input "text" at bounding box center [584, 571] width 156 height 32
paste input "945.25"
type input "945.25"
click at [592, 725] on button "Save & Close" at bounding box center [625, 721] width 114 height 35
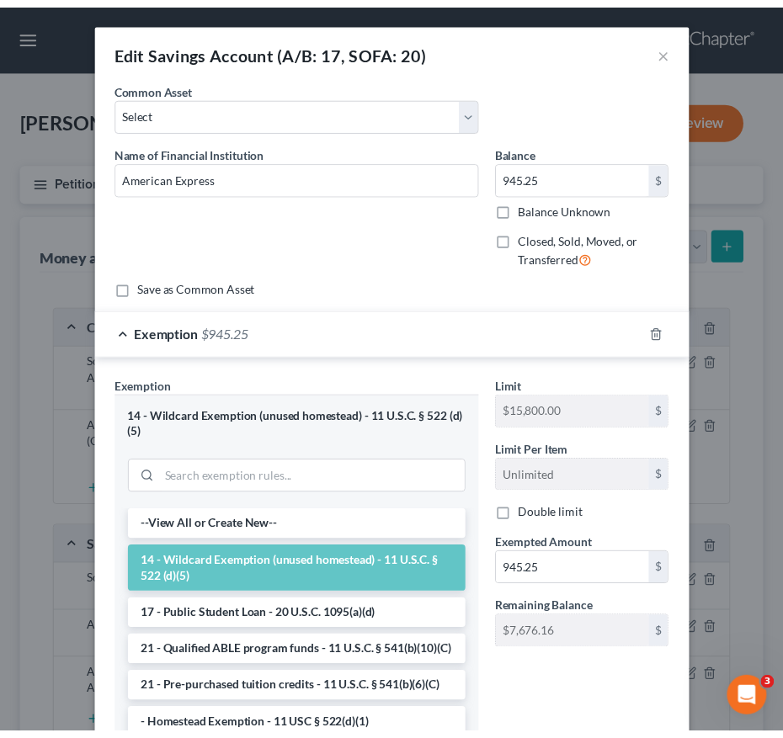
scroll to position [162, 0]
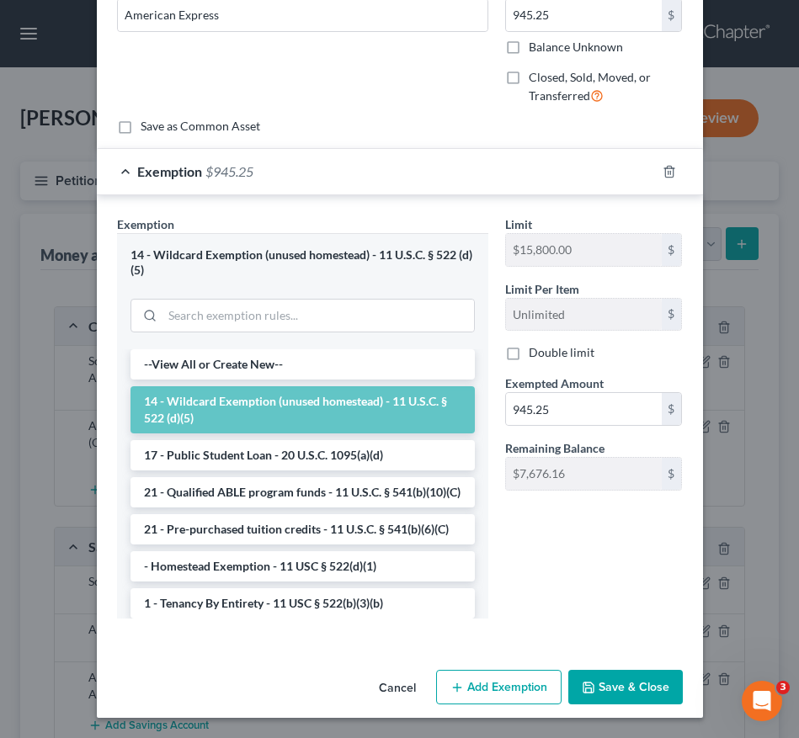
click at [611, 709] on div "Cancel Add Exemption Save & Close" at bounding box center [400, 691] width 606 height 56
click at [607, 698] on button "Save & Close" at bounding box center [625, 687] width 114 height 35
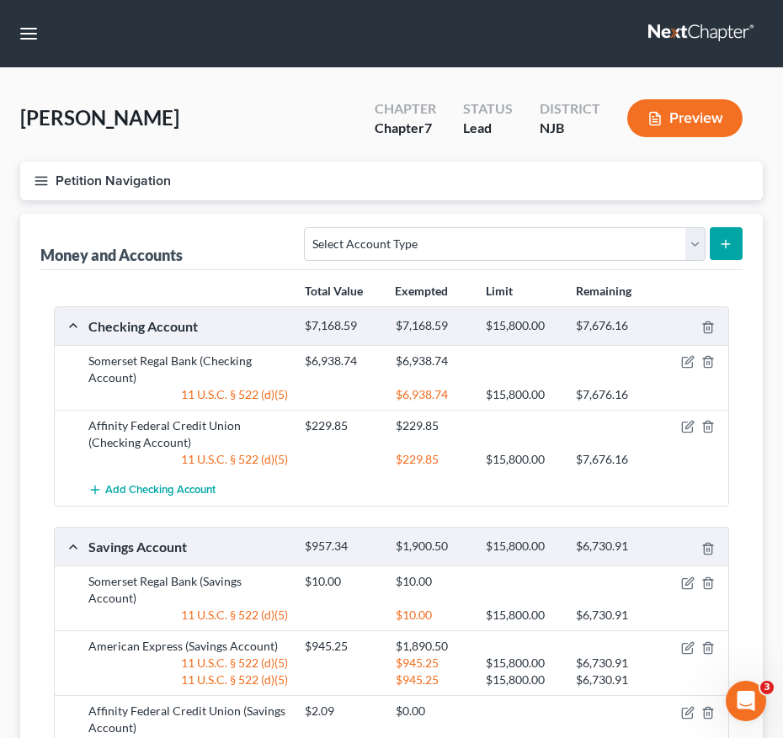
scroll to position [195, 0]
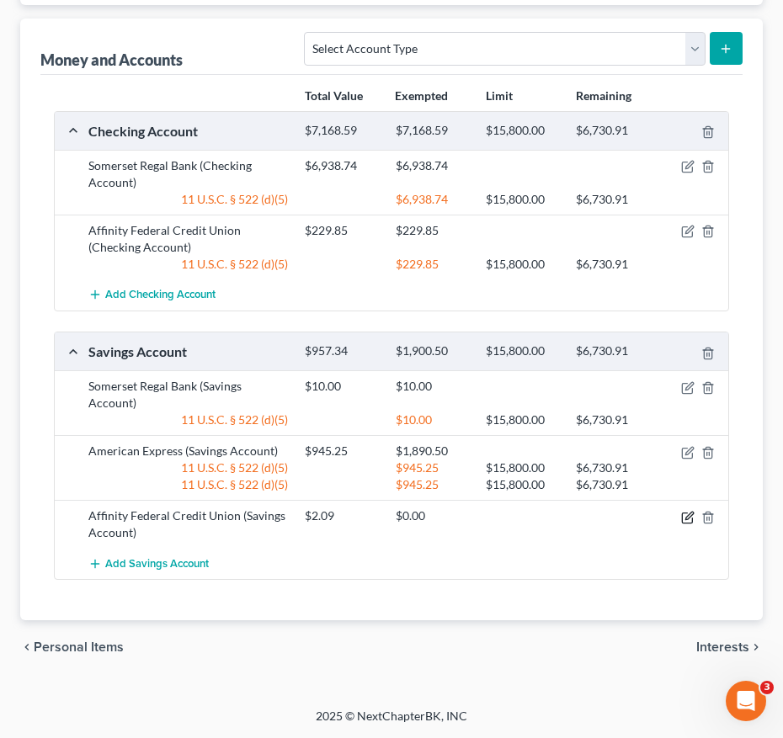
click at [693, 521] on icon "button" at bounding box center [687, 517] width 13 height 13
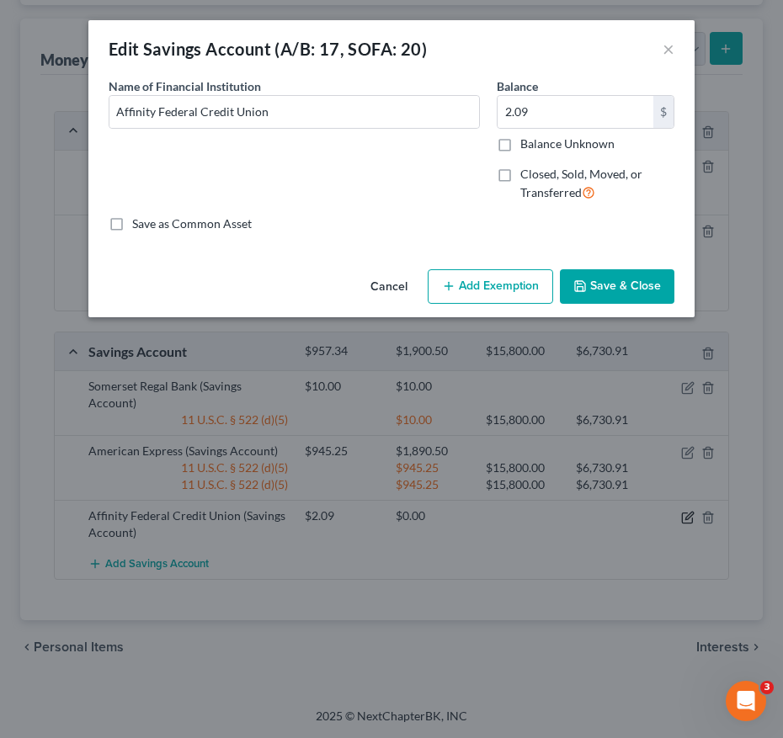
scroll to position [178, 0]
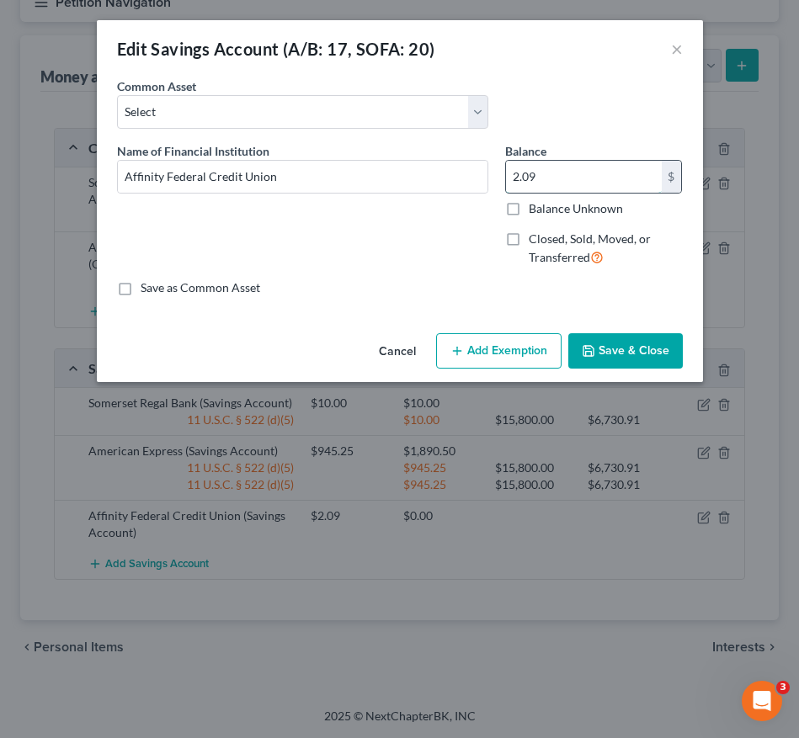
click at [545, 174] on input "2.09" at bounding box center [584, 177] width 156 height 32
click at [524, 356] on button "Add Exemption" at bounding box center [498, 350] width 125 height 35
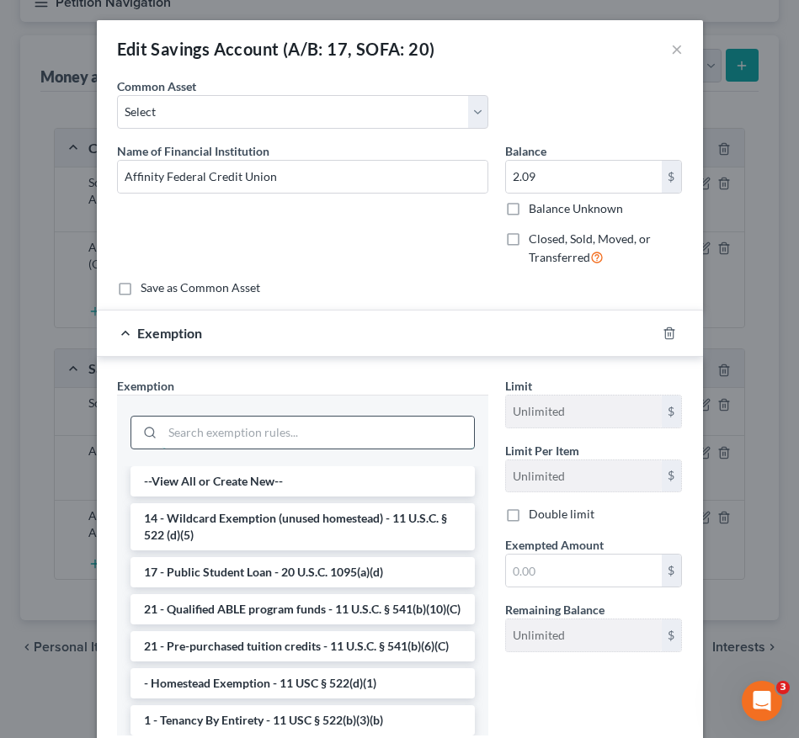
click at [317, 432] on input "search" at bounding box center [317, 433] width 311 height 32
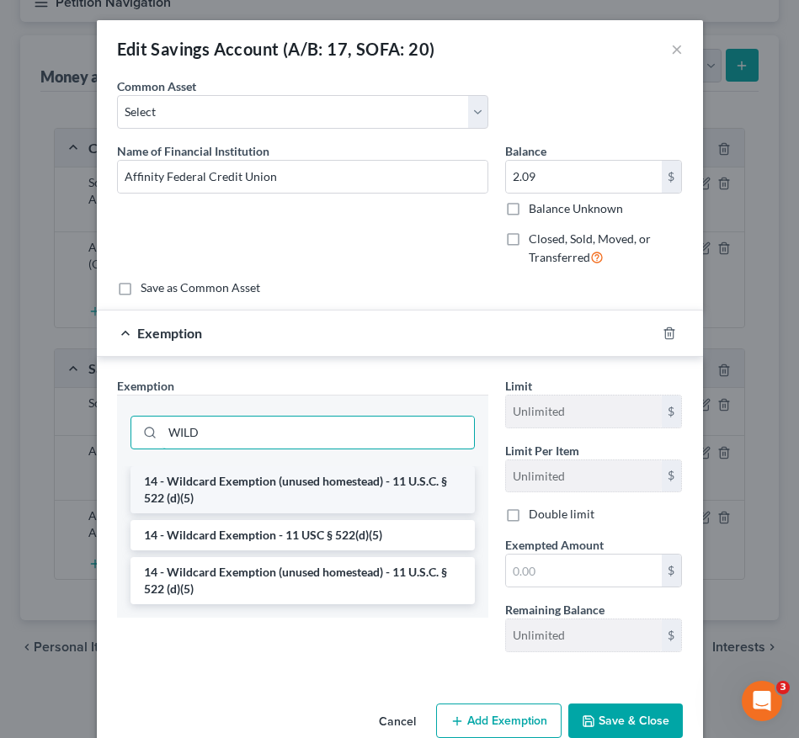
type input "WILD"
click at [317, 485] on li "14 - Wildcard Exemption (unused homestead) - 11 U.S.C. § 522 (d)(5)" at bounding box center [302, 489] width 344 height 47
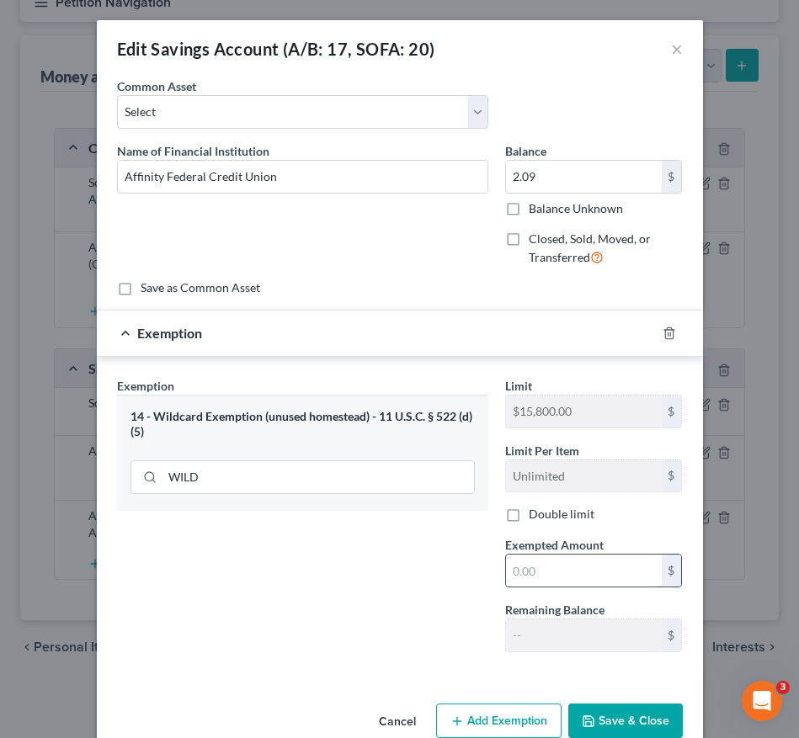
click at [525, 570] on input "text" at bounding box center [584, 571] width 156 height 32
paste input "2.09"
type input "2.09"
click at [641, 716] on button "Save & Close" at bounding box center [625, 721] width 114 height 35
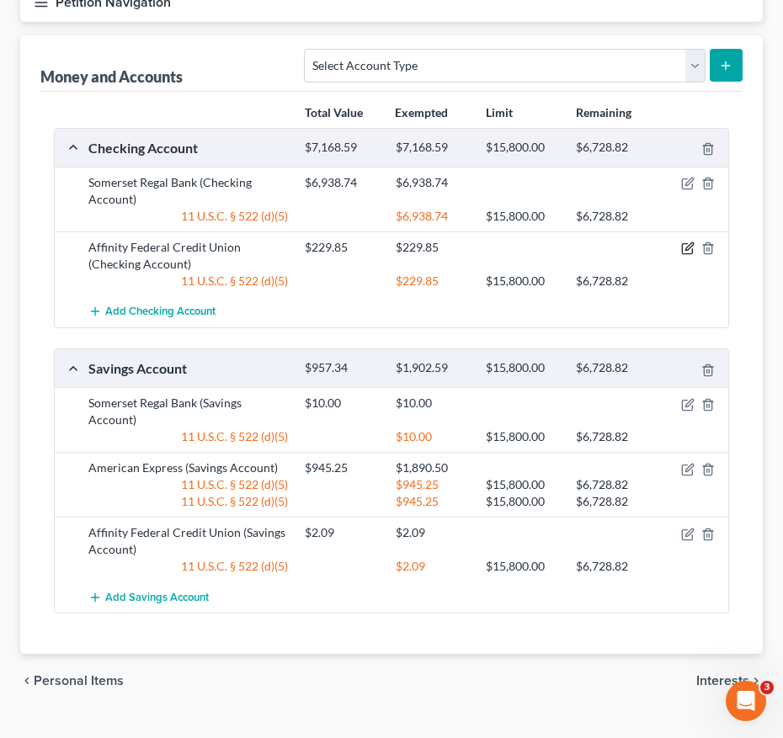
click at [682, 247] on icon "button" at bounding box center [687, 249] width 10 height 10
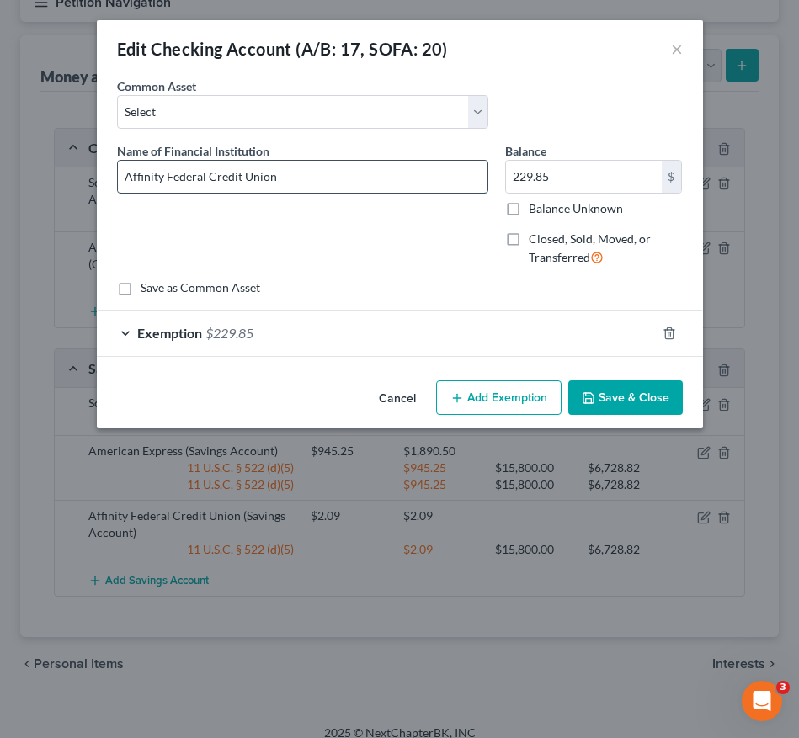
click at [332, 175] on input "Affinity Federal Credit Union" at bounding box center [303, 177] width 370 height 32
type input "Affinity Federal Credit Union x3990"
click at [619, 413] on button "Save & Close" at bounding box center [625, 398] width 114 height 35
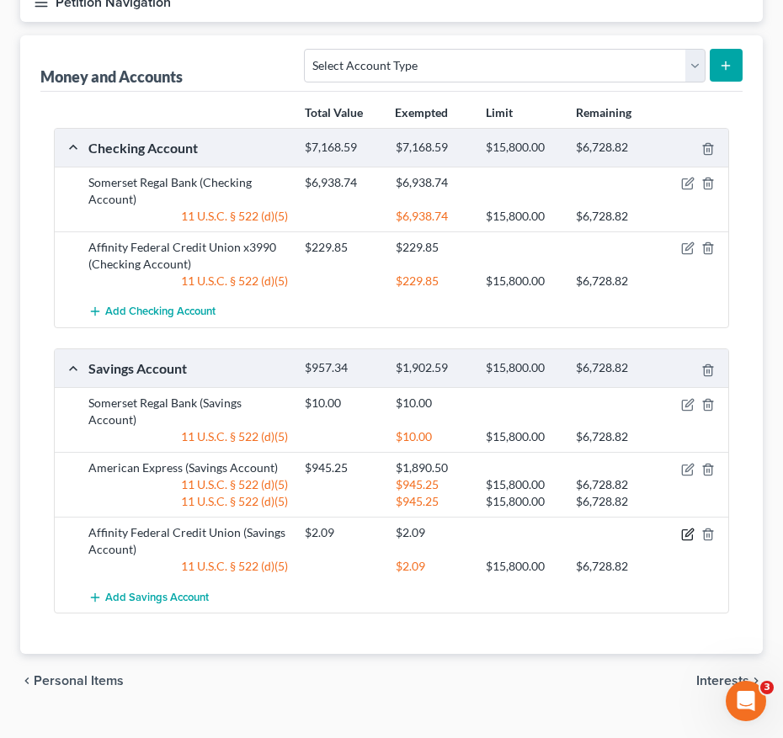
click at [687, 539] on icon "button" at bounding box center [687, 534] width 13 height 13
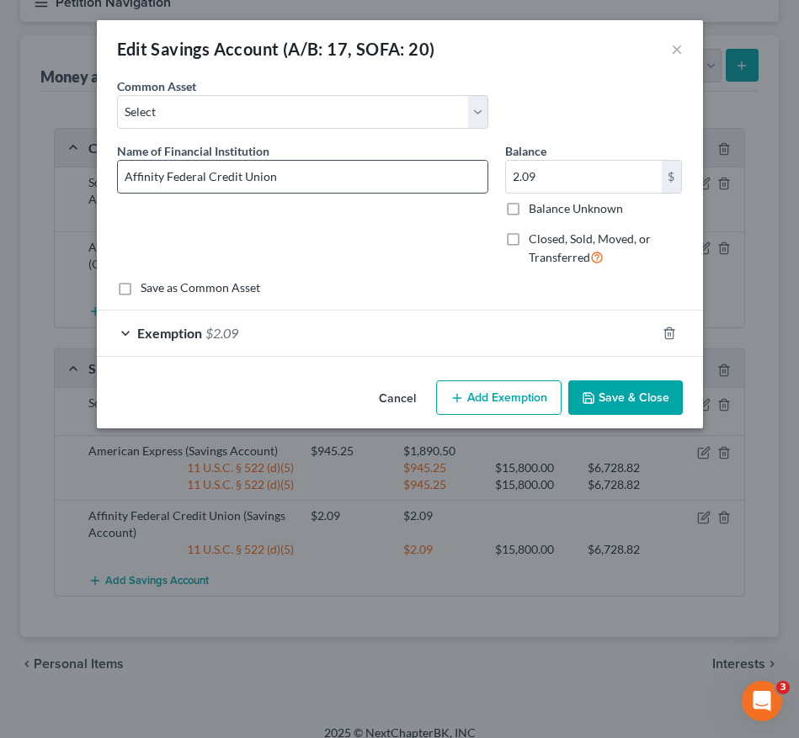
click at [358, 172] on input "Affinity Federal Credit Union" at bounding box center [303, 177] width 370 height 32
type input "Affinity Federal Credit Union x3982"
click at [631, 401] on button "Save & Close" at bounding box center [625, 398] width 114 height 35
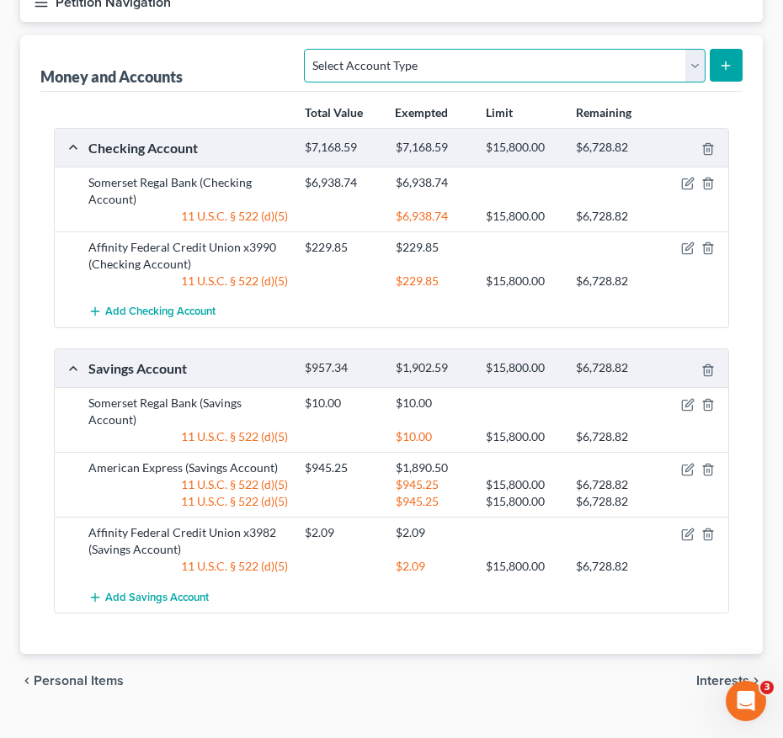
click at [625, 81] on select "Select Account Type Brokerage (A/B: 18, SOFA: 20) Cash on Hand (A/B: 16) Certif…" at bounding box center [504, 66] width 401 height 34
select select "checking"
click at [309, 49] on select "Select Account Type Brokerage (A/B: 18, SOFA: 20) Cash on Hand (A/B: 16) Certif…" at bounding box center [504, 66] width 401 height 34
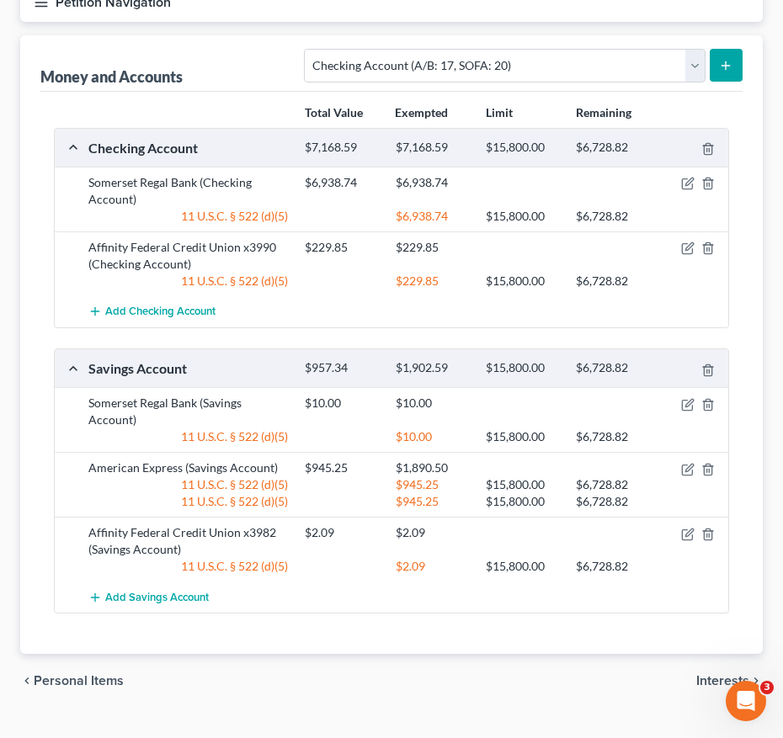
click at [729, 61] on icon "submit" at bounding box center [725, 65] width 13 height 13
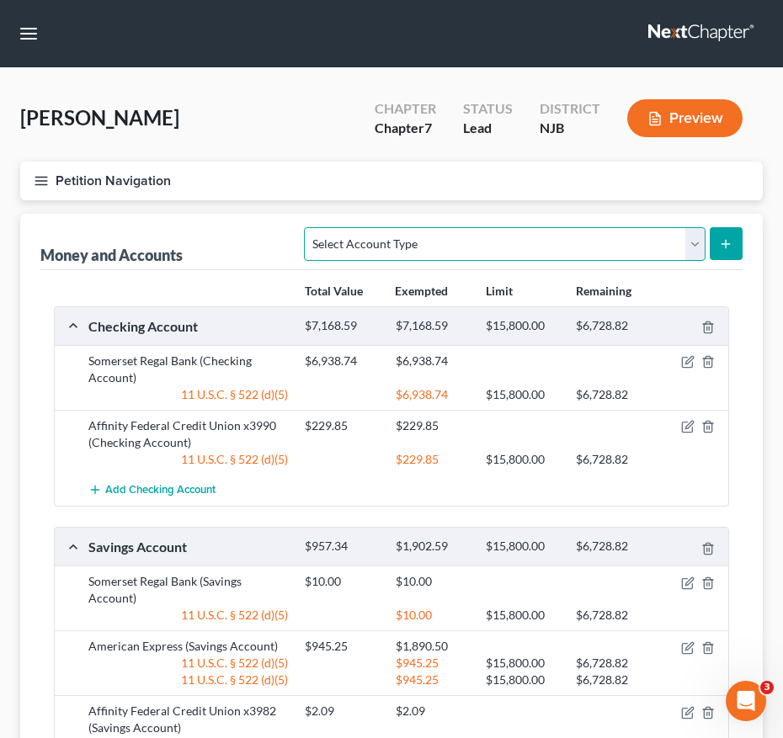
click at [564, 237] on select "Select Account Type Brokerage (A/B: 18, SOFA: 20) Cash on Hand (A/B: 16) Certif…" at bounding box center [504, 244] width 401 height 34
select select "checking"
click at [309, 227] on select "Select Account Type Brokerage (A/B: 18, SOFA: 20) Cash on Hand (A/B: 16) Certif…" at bounding box center [504, 244] width 401 height 34
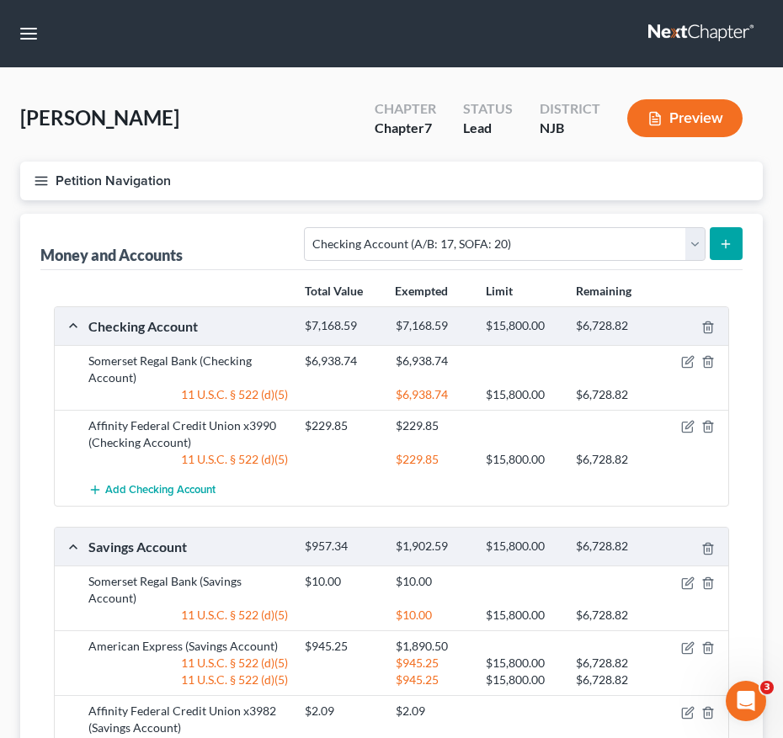
click at [735, 247] on button "submit" at bounding box center [726, 243] width 33 height 33
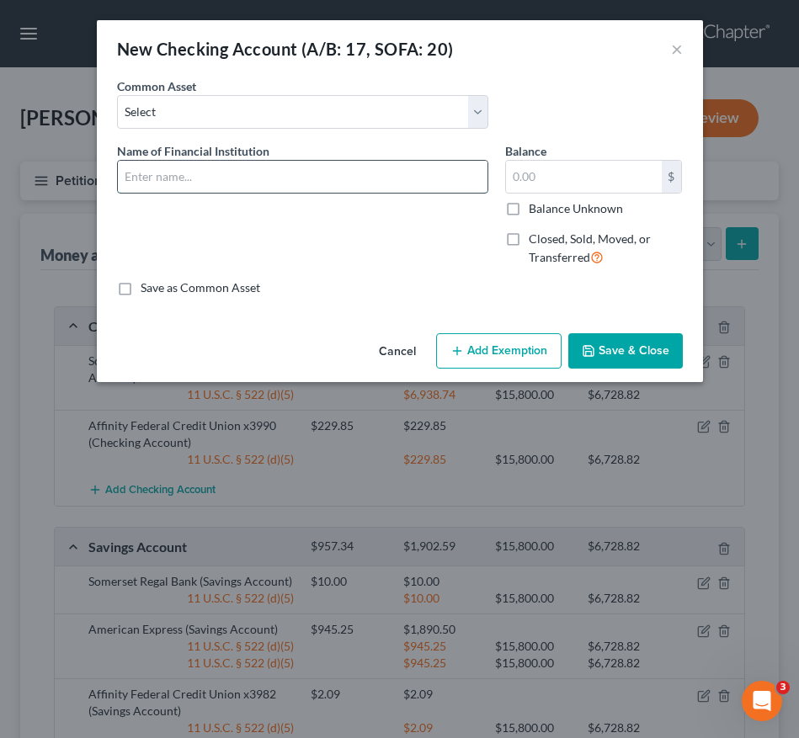
click at [380, 168] on input "text" at bounding box center [303, 177] width 370 height 32
type input "Affinity FCU Membership Checking Account x3974"
click at [557, 176] on input "text" at bounding box center [584, 177] width 156 height 32
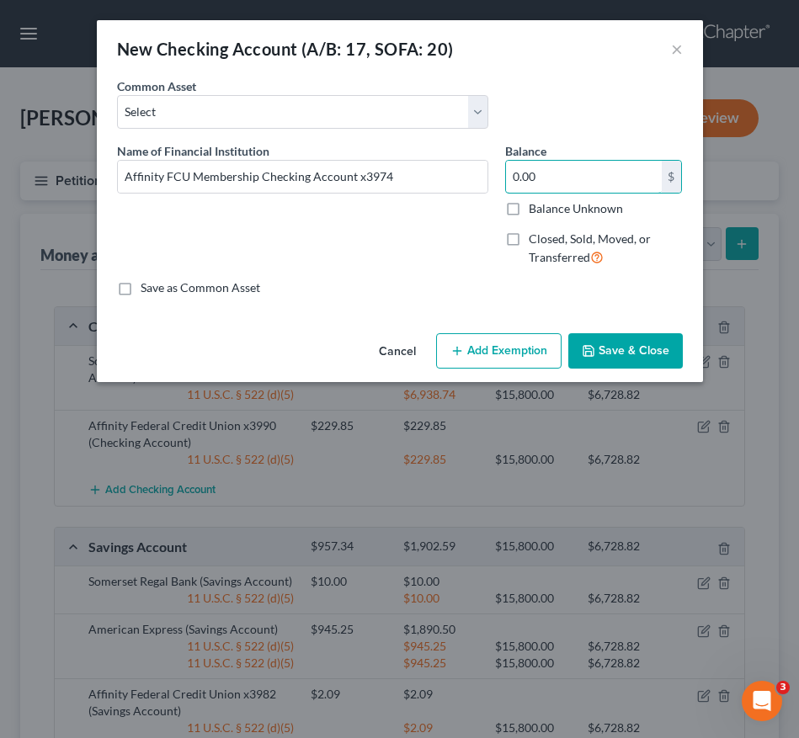
type input "0.00"
click at [601, 359] on button "Save & Close" at bounding box center [625, 350] width 114 height 35
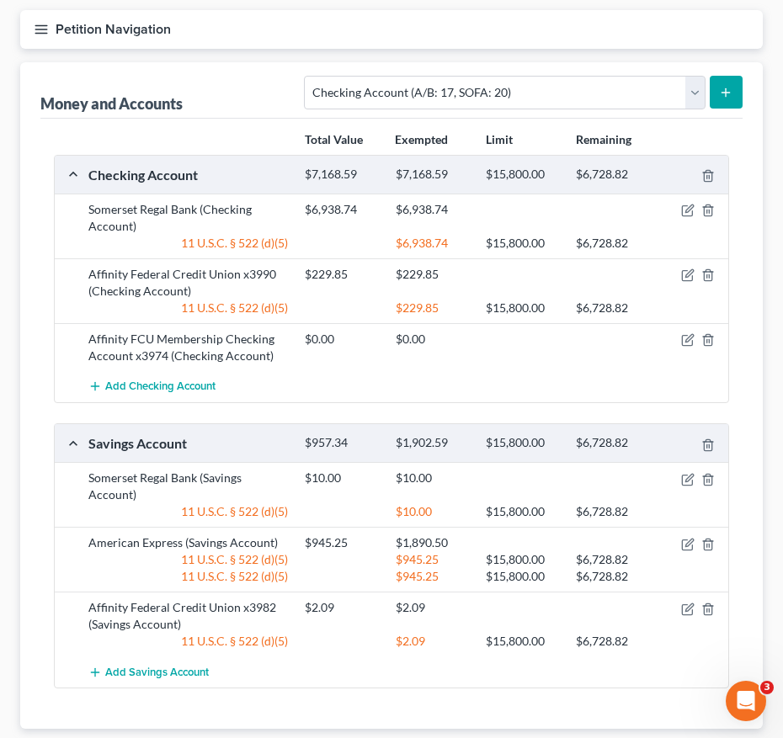
scroll to position [152, 0]
click at [690, 542] on icon "button" at bounding box center [689, 542] width 8 height 8
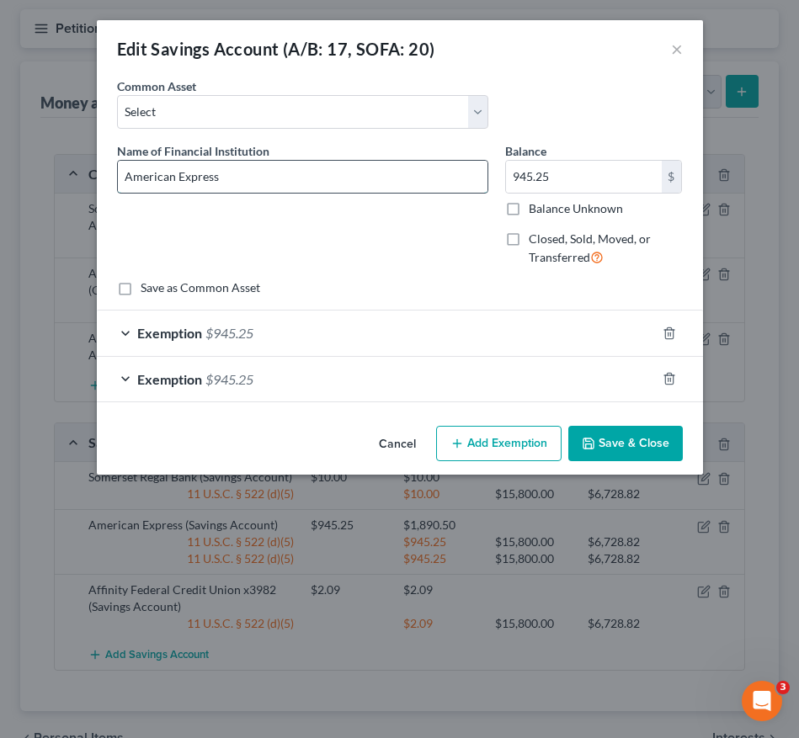
click at [251, 175] on input "American Express" at bounding box center [303, 177] width 370 height 32
type input "American Express Account No. x9075"
click at [641, 454] on button "Save & Close" at bounding box center [625, 443] width 114 height 35
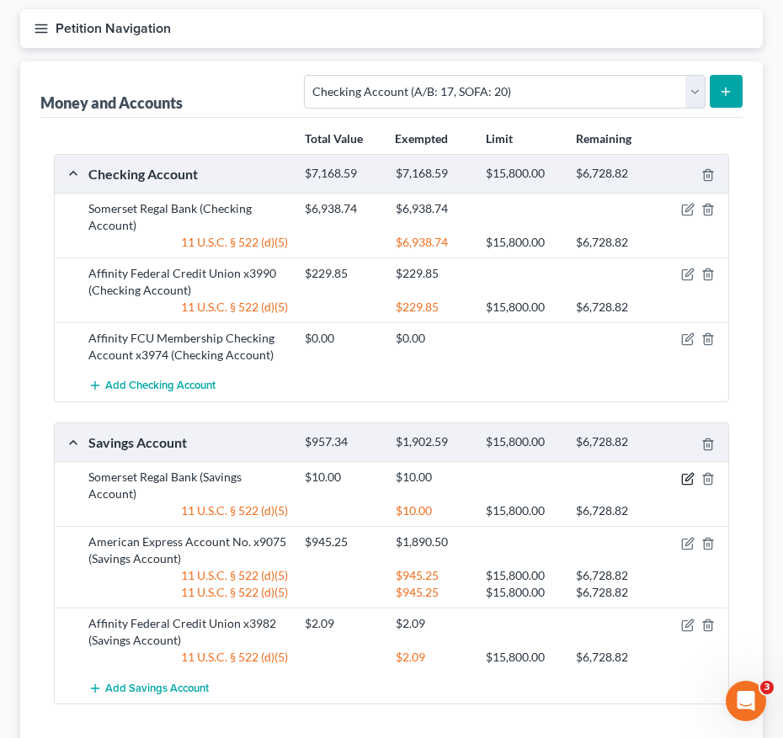
click at [684, 477] on icon "button" at bounding box center [687, 478] width 13 height 13
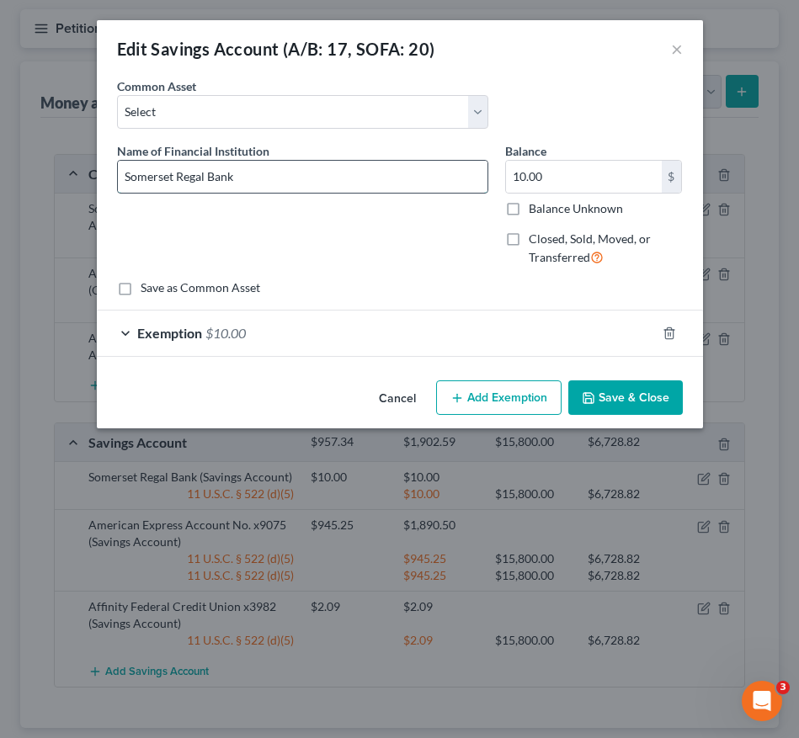
click at [413, 184] on input "Somerset Regal Bank" at bounding box center [303, 177] width 370 height 32
type input "Somerset Regal Bank Account No. x0370"
click at [657, 407] on button "Save & Close" at bounding box center [625, 398] width 114 height 35
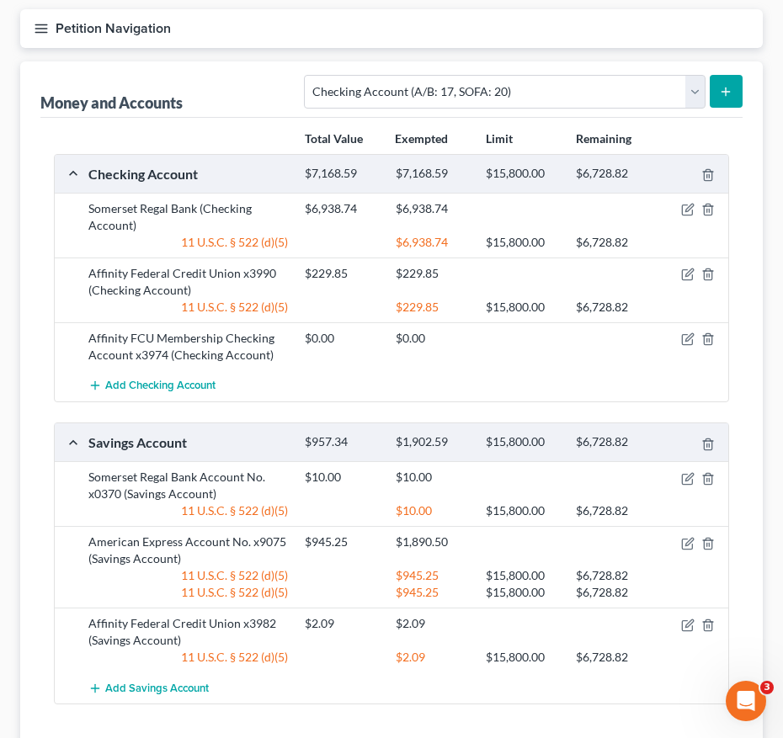
scroll to position [0, 0]
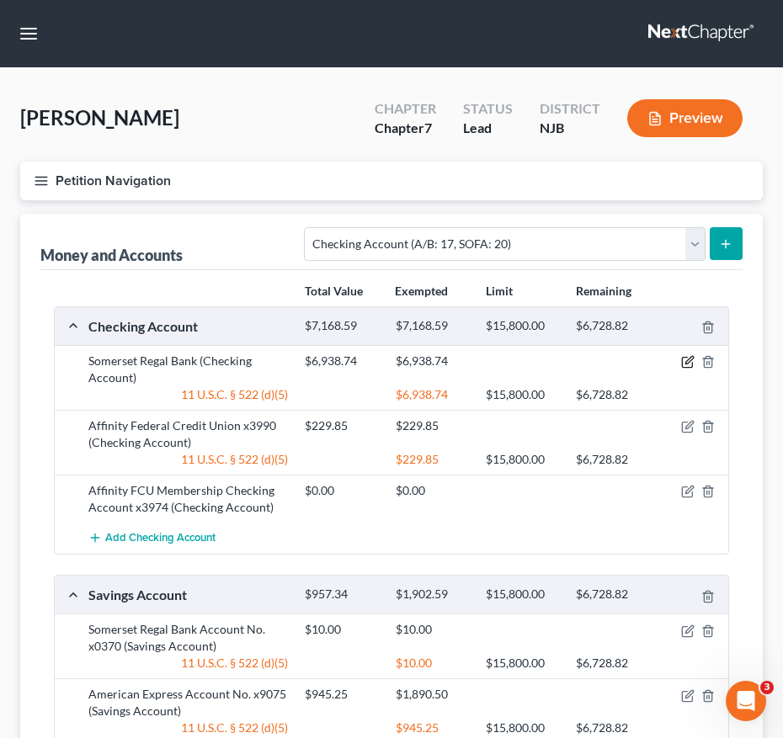
click at [682, 360] on icon "button" at bounding box center [687, 363] width 10 height 10
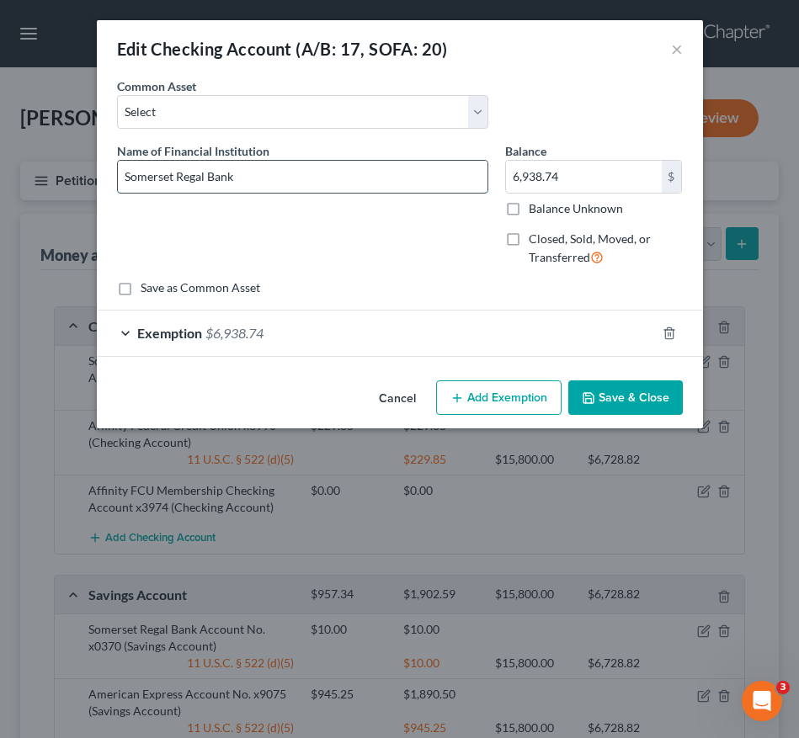
click at [271, 174] on input "Somerset Regal Bank" at bounding box center [303, 177] width 370 height 32
type input "Somerset Regal Bank Account No. x3313"
click at [674, 422] on div "Cancel Add Exemption Save & Close" at bounding box center [400, 402] width 606 height 56
click at [663, 411] on button "Save & Close" at bounding box center [625, 398] width 114 height 35
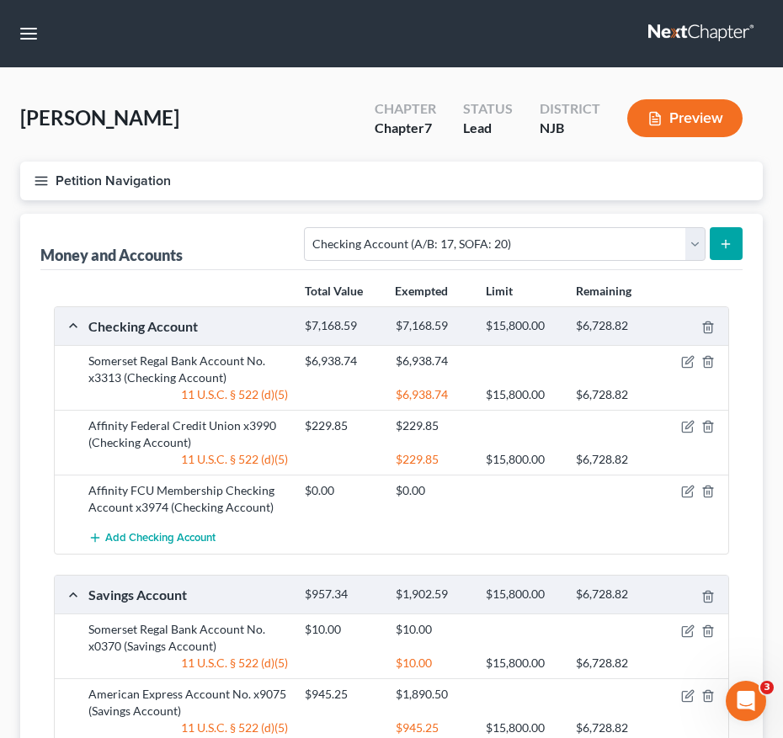
click at [42, 188] on icon "button" at bounding box center [41, 180] width 15 height 15
click at [0, 0] on div "Case Dashboard Payments Invoices Payments Payments Credit Report Client Profile" at bounding box center [0, 0] width 0 height 0
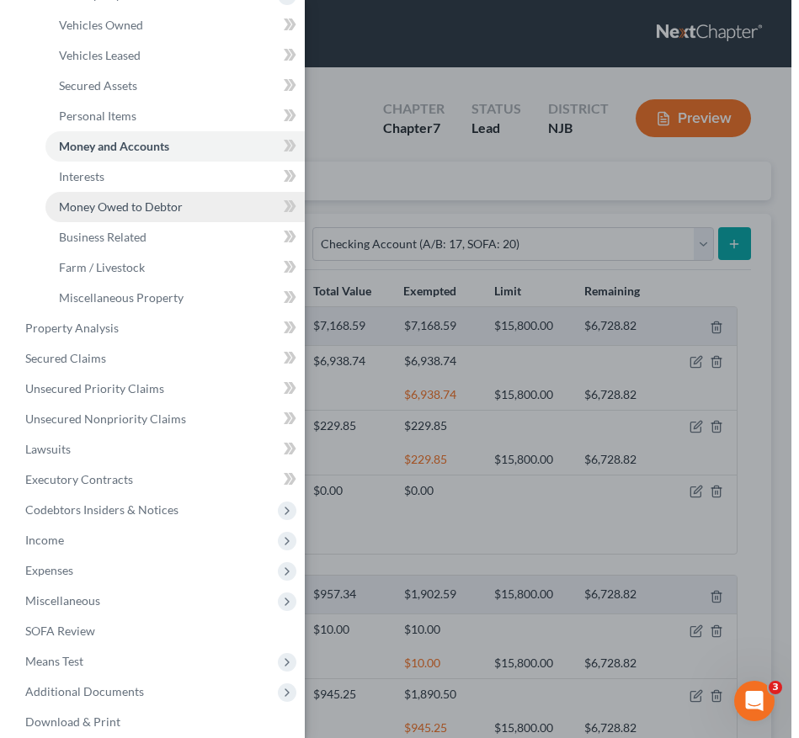
scroll to position [198, 0]
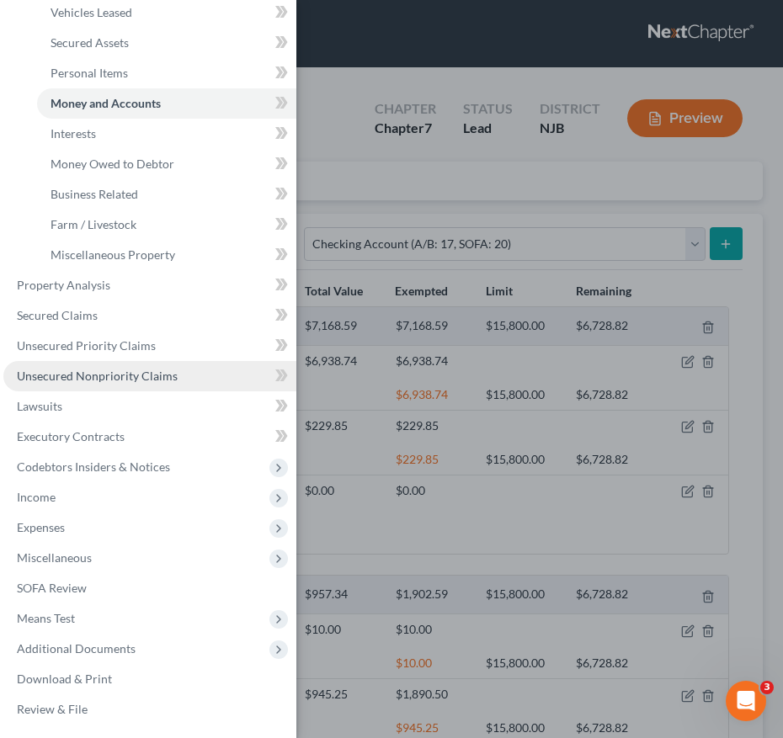
click at [151, 375] on span "Unsecured Nonpriority Claims" at bounding box center [97, 376] width 161 height 14
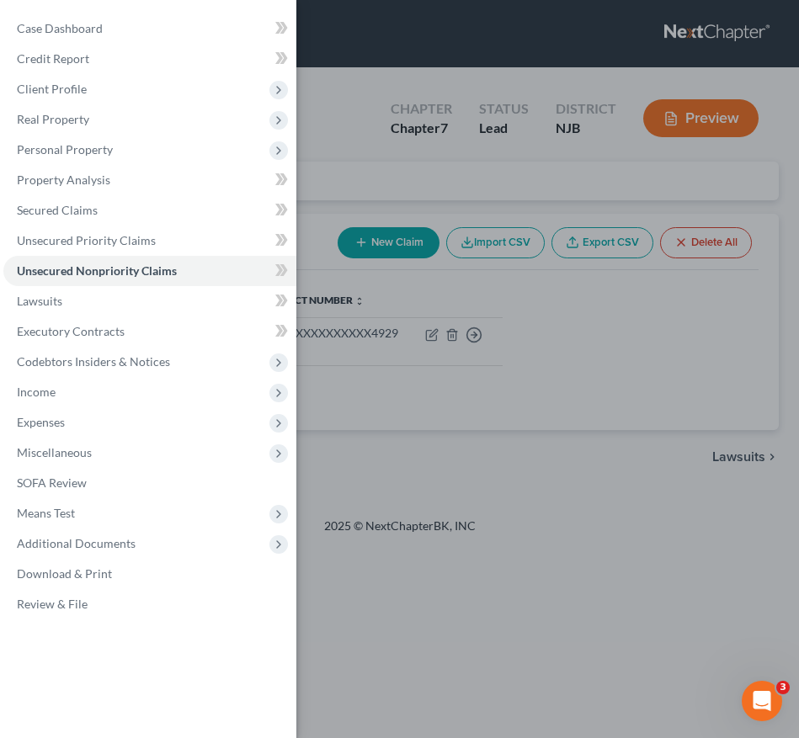
click at [481, 449] on div "Case Dashboard Payments Invoices Payments Payments Credit Report Client Profile" at bounding box center [399, 369] width 799 height 738
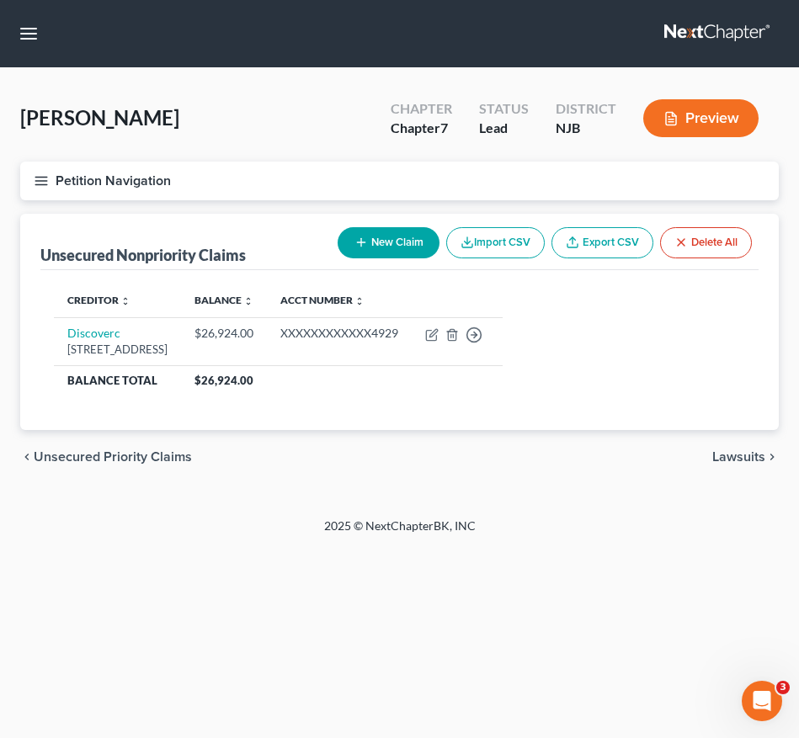
click at [42, 189] on button "Petition Navigation" at bounding box center [399, 181] width 758 height 39
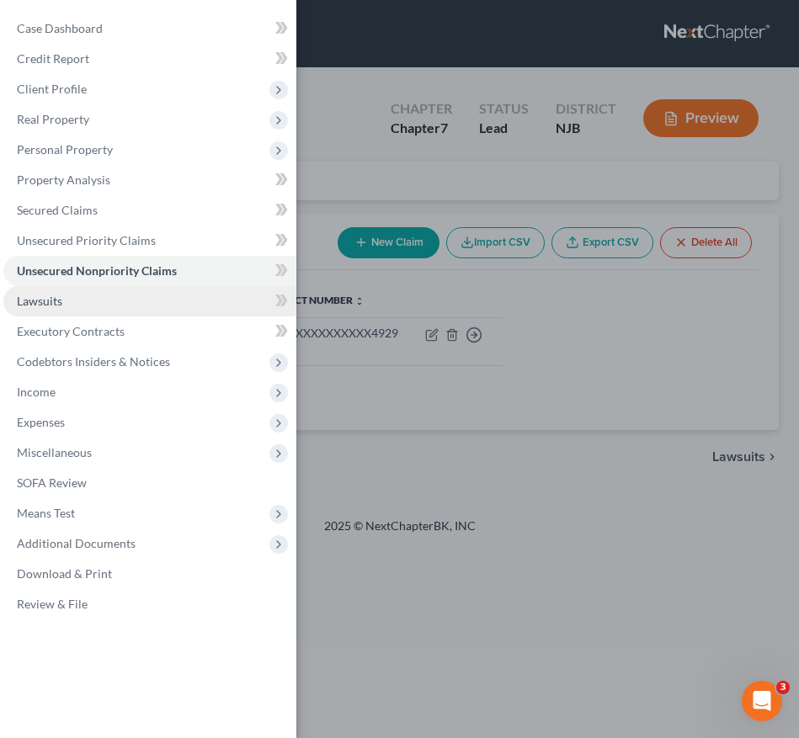
click at [116, 301] on link "Lawsuits" at bounding box center [149, 301] width 293 height 30
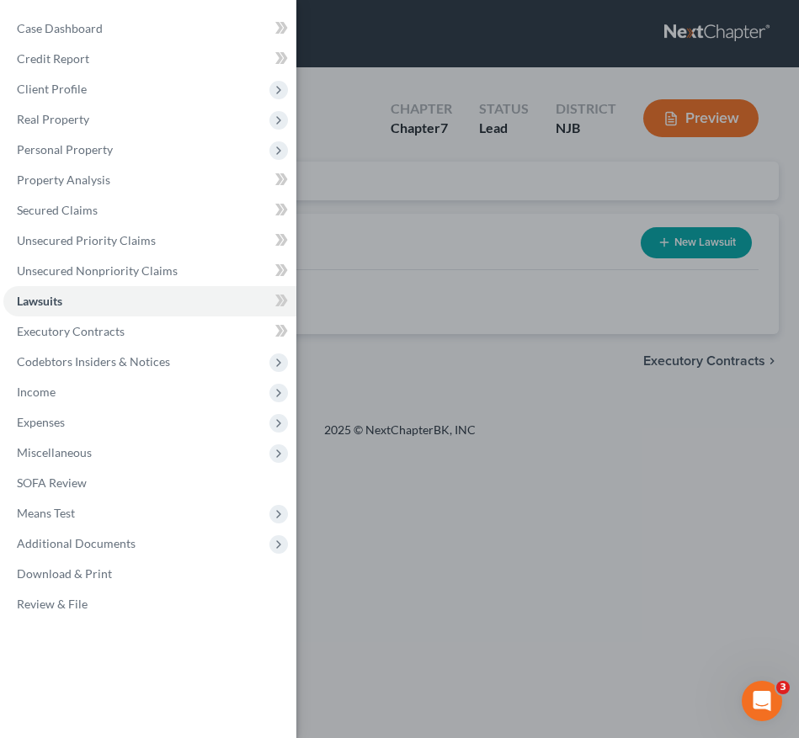
click at [384, 403] on div "Case Dashboard Payments Invoices Payments Payments Credit Report Client Profile" at bounding box center [399, 369] width 799 height 738
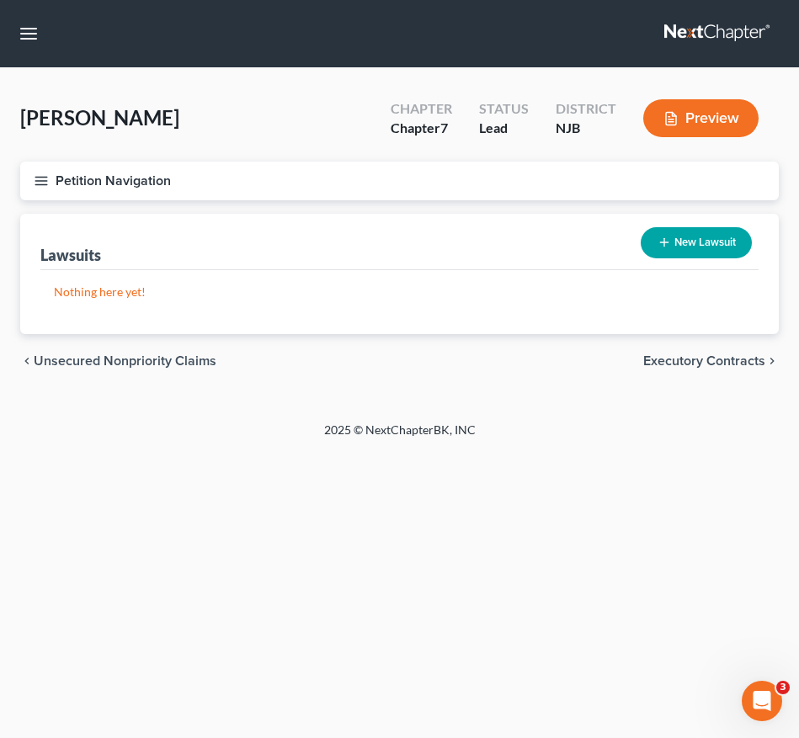
click at [676, 245] on button "New Lawsuit" at bounding box center [696, 242] width 111 height 31
select select "0"
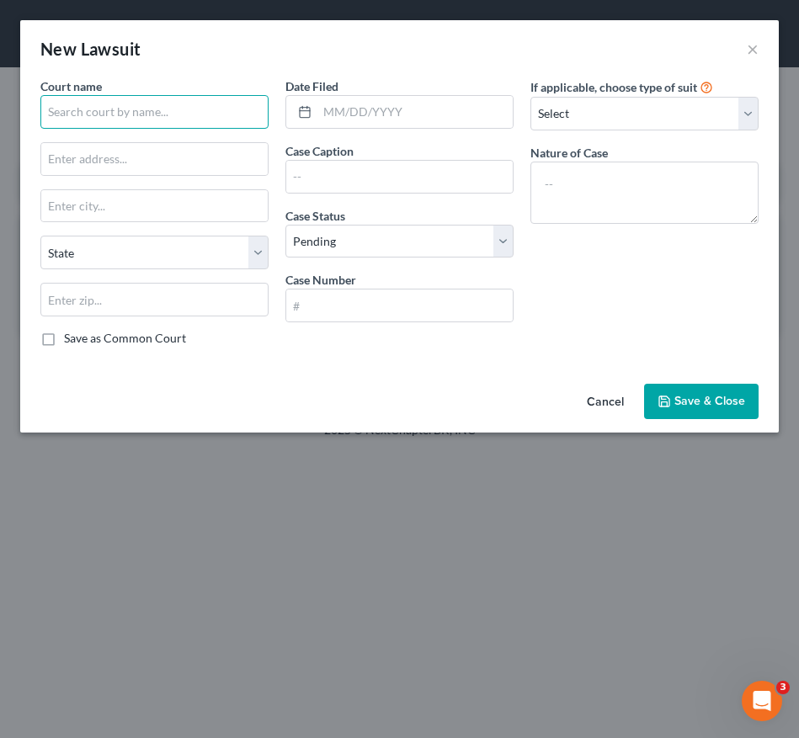
click at [128, 113] on input "text" at bounding box center [154, 112] width 228 height 34
click at [313, 300] on input "text" at bounding box center [399, 306] width 226 height 32
type input "SOM-L-000411-25"
click at [168, 114] on input "text" at bounding box center [154, 112] width 228 height 34
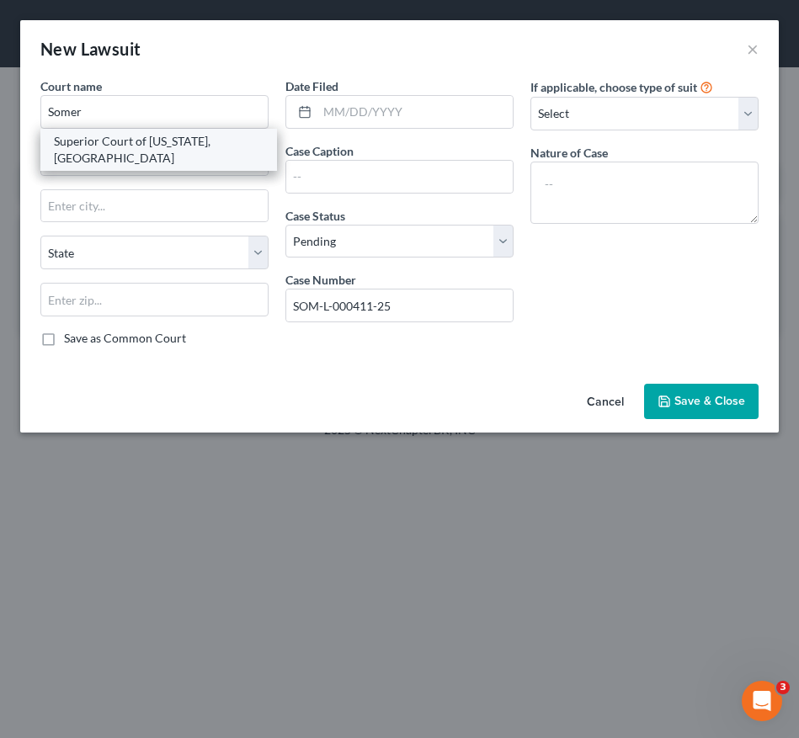
click at [152, 158] on div "Superior Court of New Jersey, Somerset County" at bounding box center [159, 150] width 210 height 34
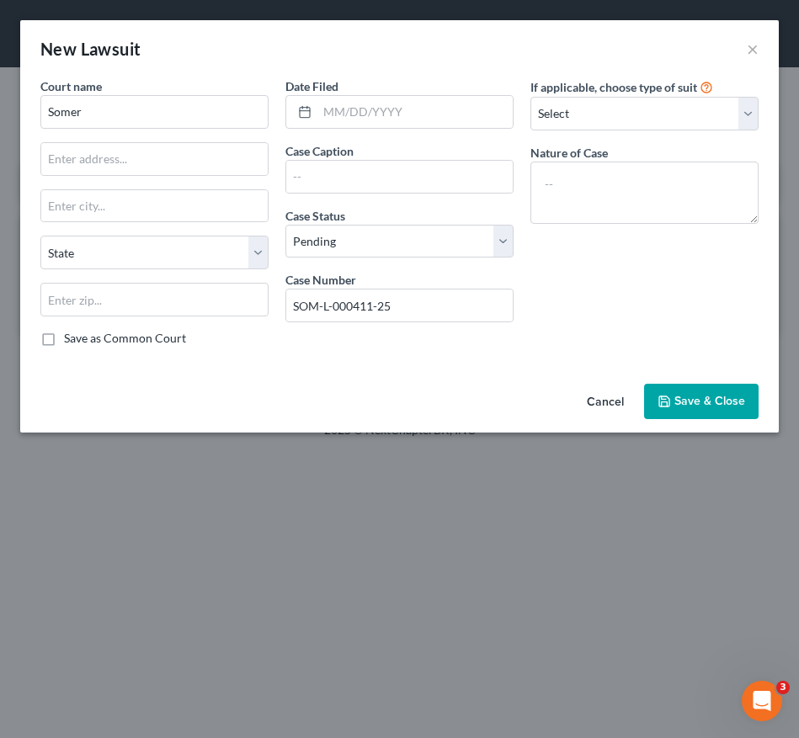
type input "Superior Court of New Jersey, Somerset County"
type input "20 N. Bridge St."
type input "Somerville"
type input "08876"
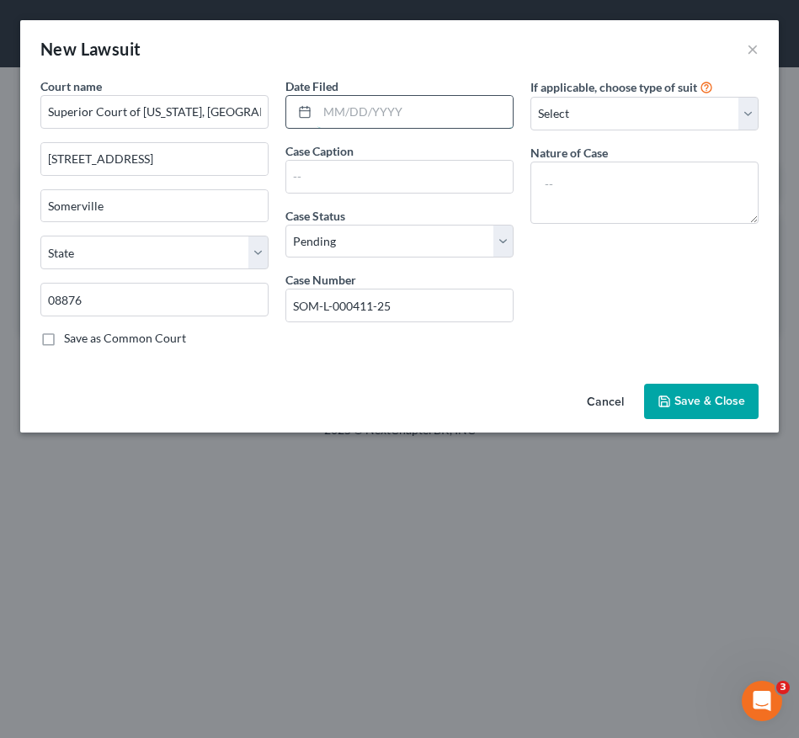
click at [336, 117] on input "text" at bounding box center [414, 112] width 195 height 32
type input "04/28/2025"
click at [565, 113] on select "Select Repossession Garnishment Foreclosure Attached, Seized, Or Levied Other" at bounding box center [644, 114] width 228 height 34
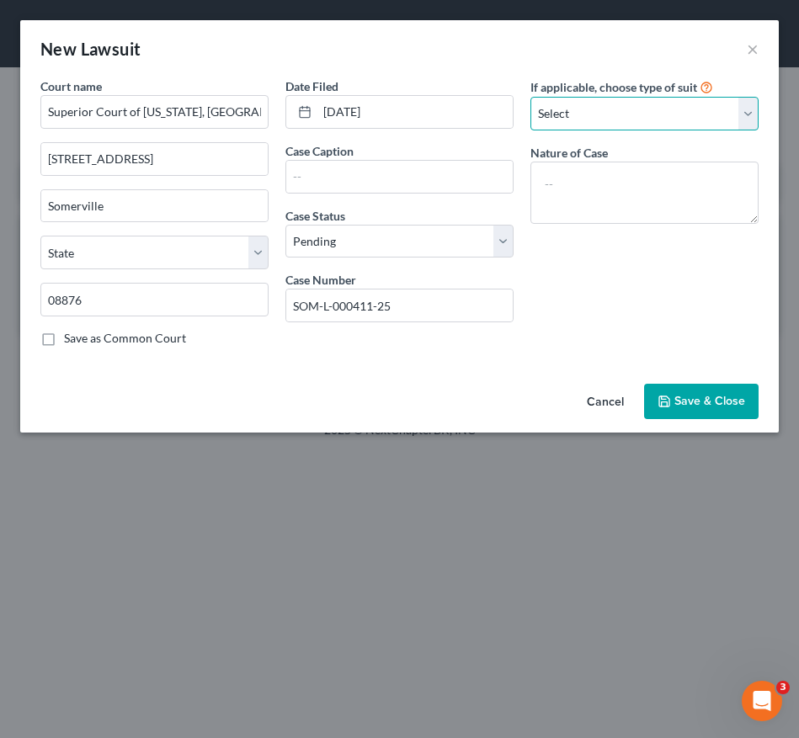
select select "4"
click at [530, 97] on select "Select Repossession Garnishment Foreclosure Attached, Seized, Or Levied Other" at bounding box center [644, 114] width 228 height 34
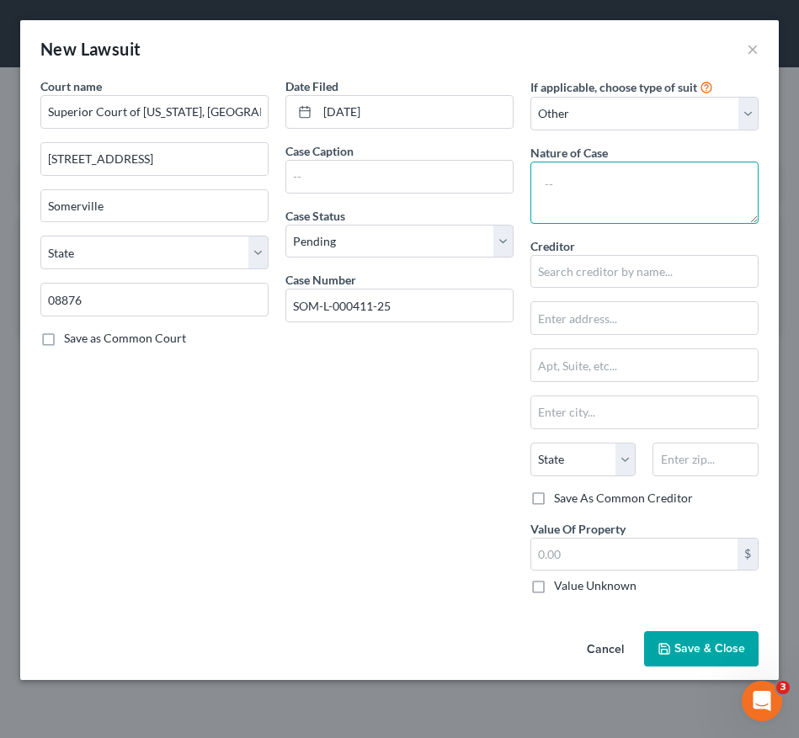
click at [628, 203] on textarea at bounding box center [644, 193] width 228 height 62
type textarea "Judgement"
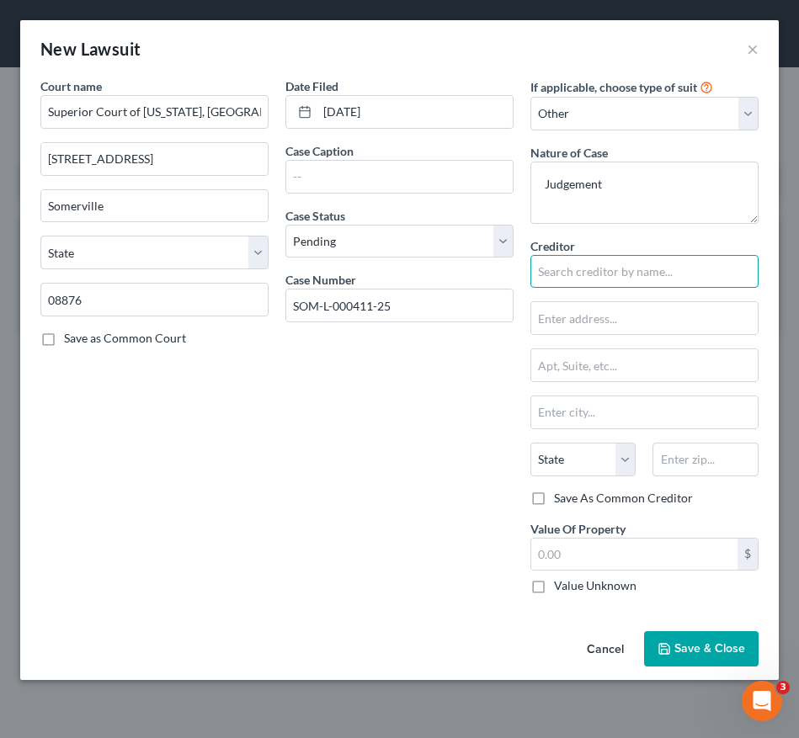
click at [668, 263] on input "text" at bounding box center [644, 272] width 228 height 34
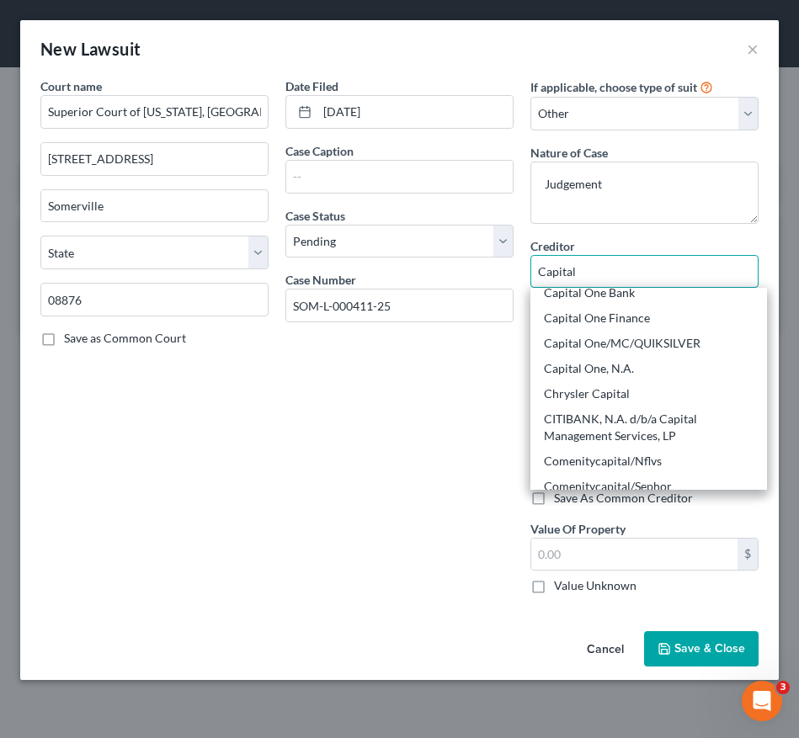
scroll to position [556, 0]
click at [668, 372] on div "Capital One, N.A." at bounding box center [649, 367] width 210 height 17
type input "Capital One, N.A."
type input "PO Box 4115"
type input "Dept 813"
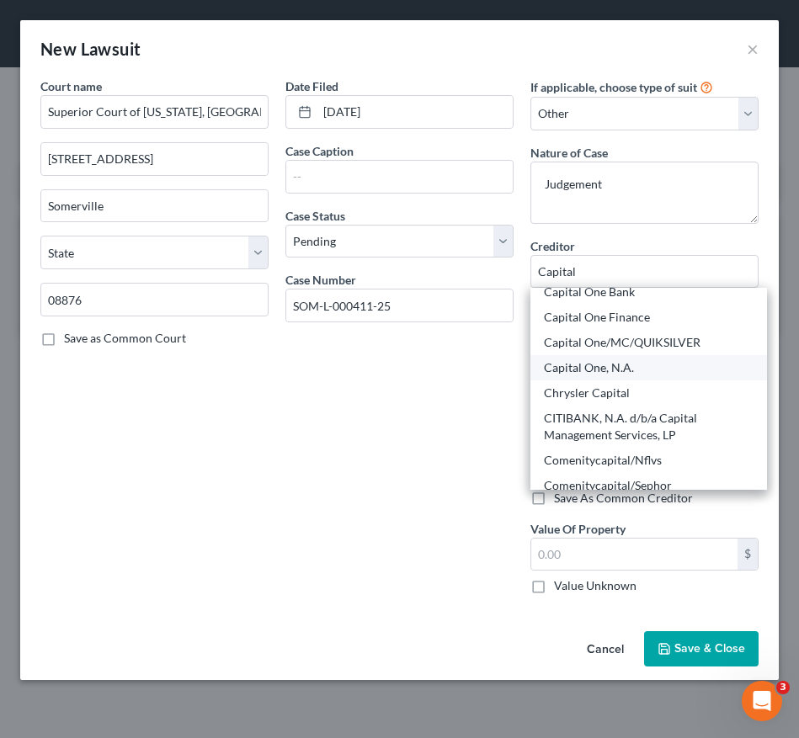
type input "Concord"
select select "4"
type input "94524"
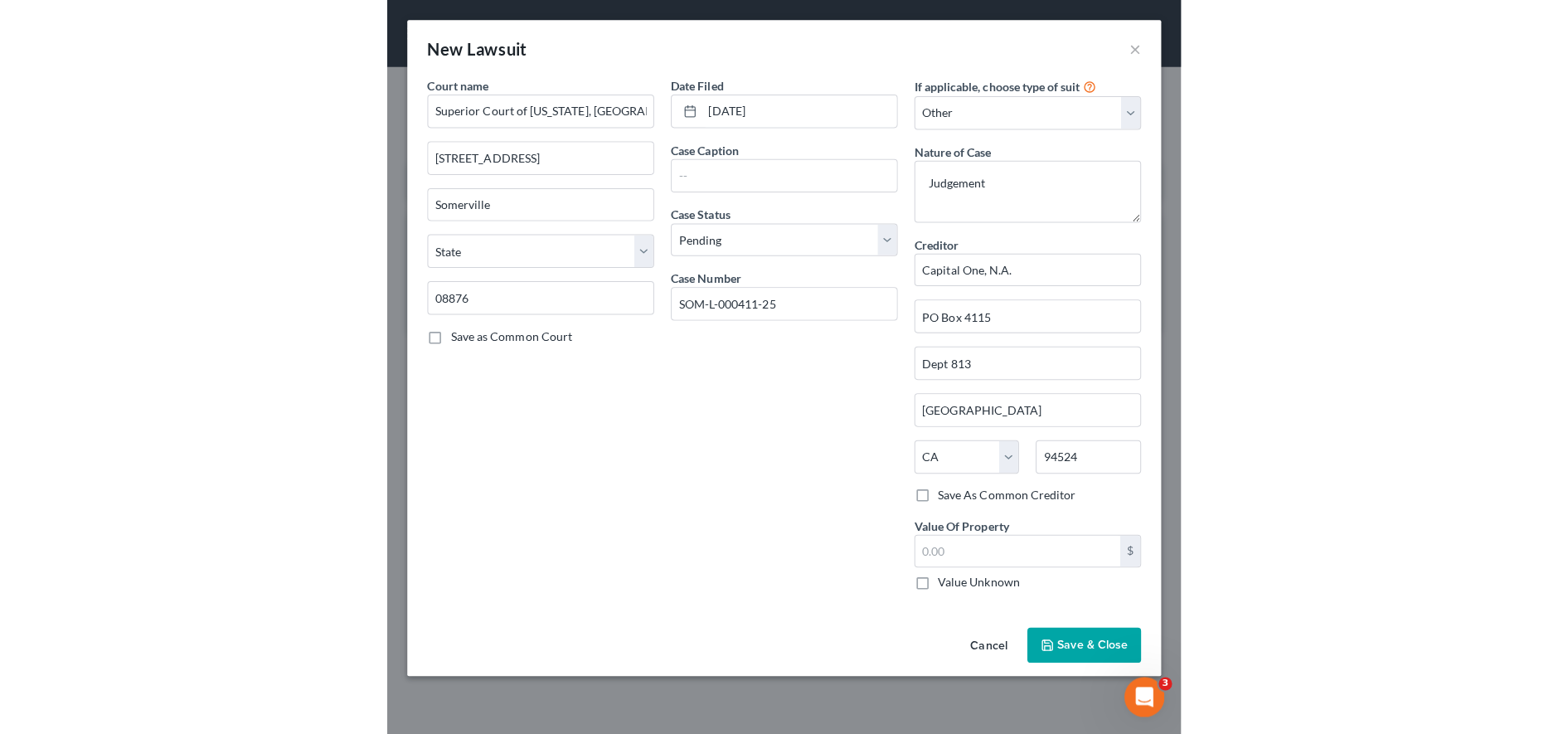
scroll to position [0, 0]
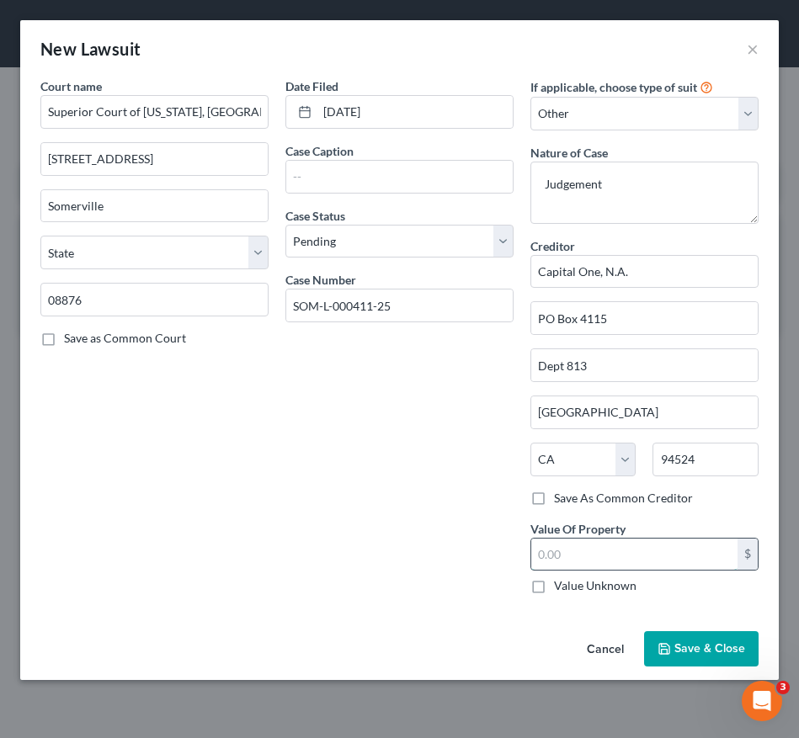
click at [599, 562] on input "text" at bounding box center [634, 555] width 206 height 32
type input "26,924.32"
click at [407, 179] on input "text" at bounding box center [399, 177] width 226 height 32
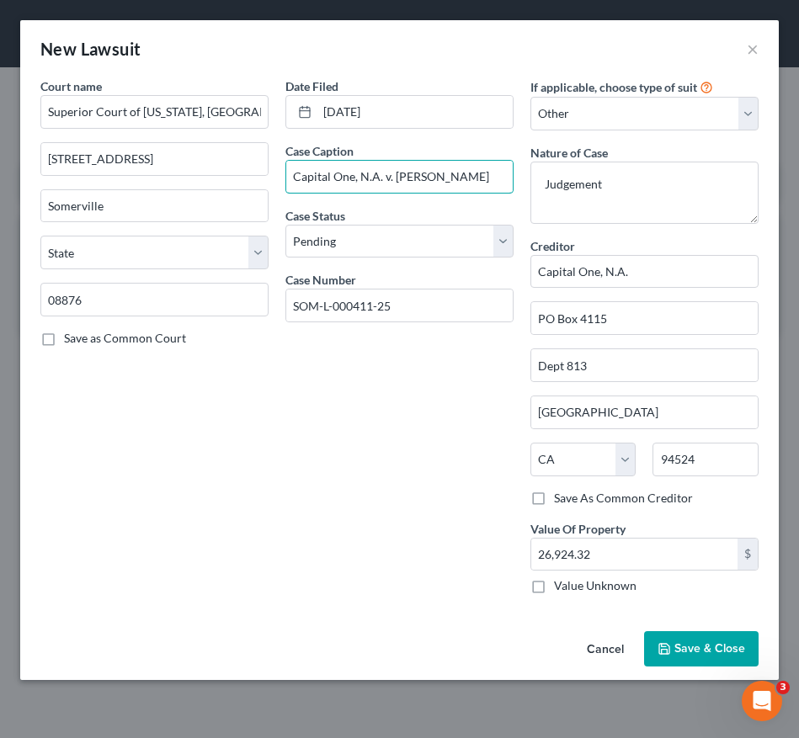
type input "Capital One, N.A. v. Elizabeth Lawler"
click at [681, 657] on button "Save & Close" at bounding box center [701, 648] width 114 height 35
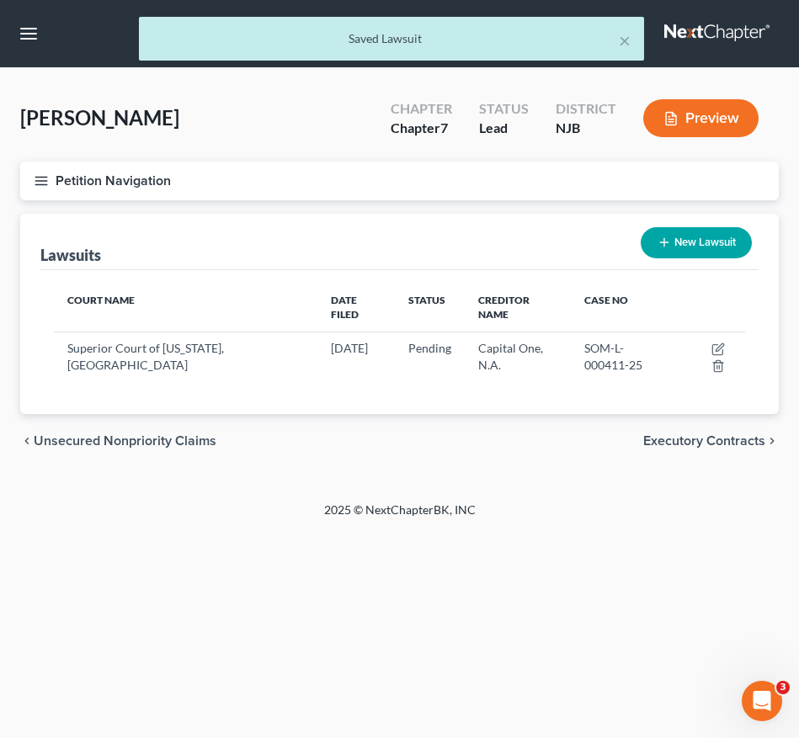
click at [46, 175] on icon "button" at bounding box center [41, 180] width 15 height 15
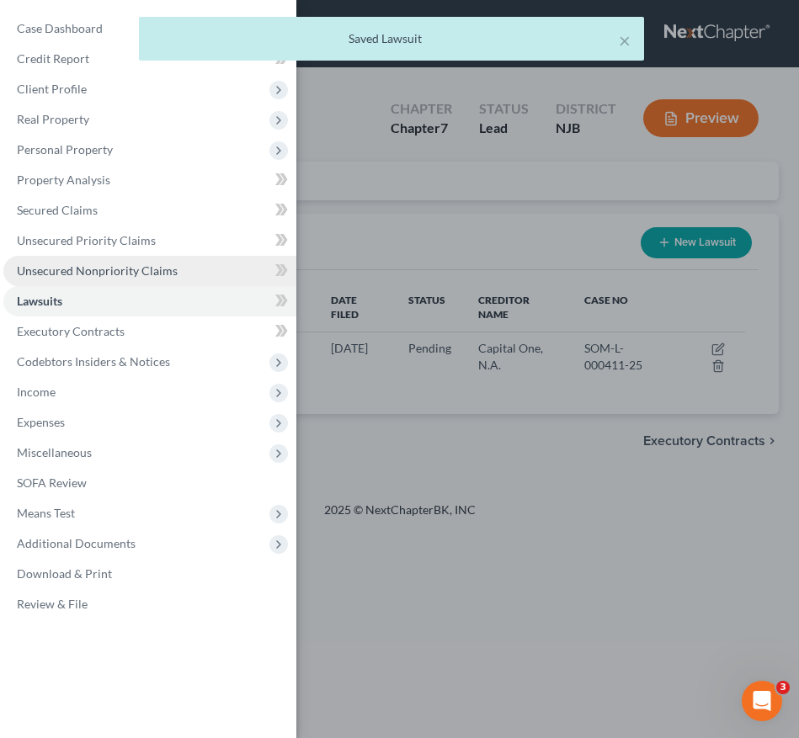
click at [85, 274] on span "Unsecured Nonpriority Claims" at bounding box center [97, 270] width 161 height 14
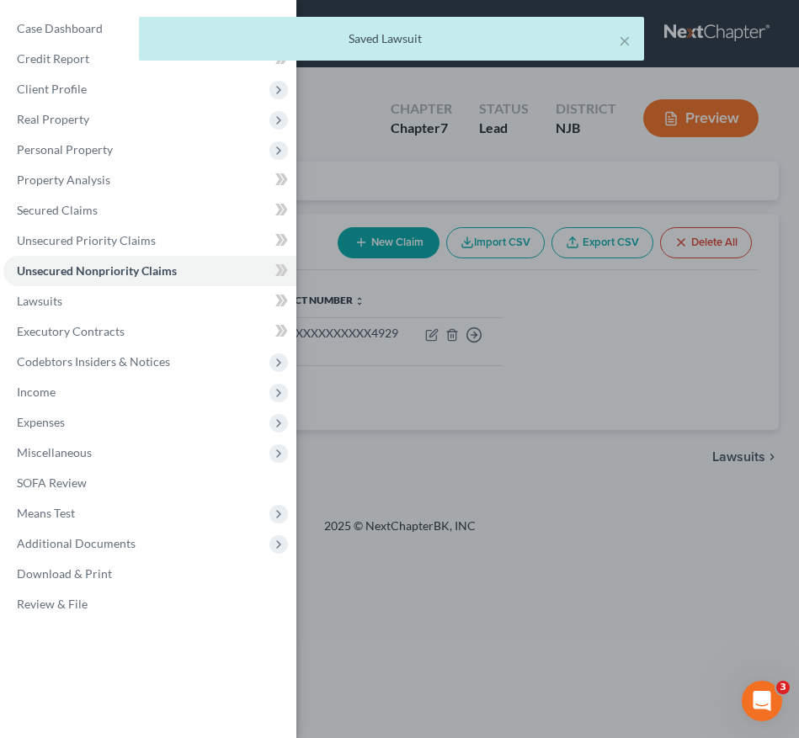
click at [432, 369] on div "Case Dashboard Payments Invoices Payments Payments Credit Report Client Profile" at bounding box center [399, 369] width 799 height 738
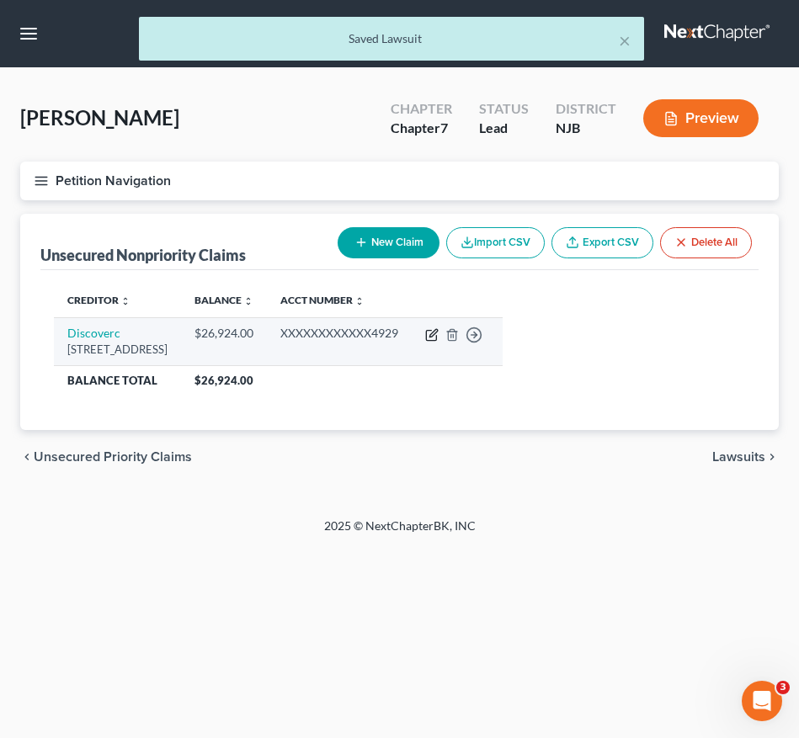
click at [439, 337] on icon "button" at bounding box center [431, 334] width 13 height 13
select select "46"
select select "2"
select select "0"
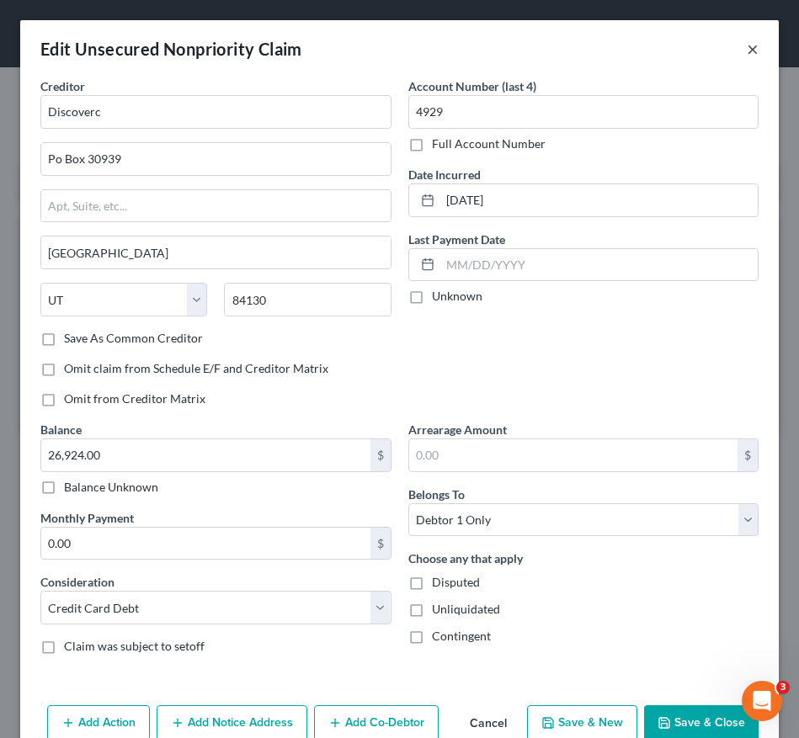
click at [747, 51] on button "×" at bounding box center [753, 49] width 12 height 20
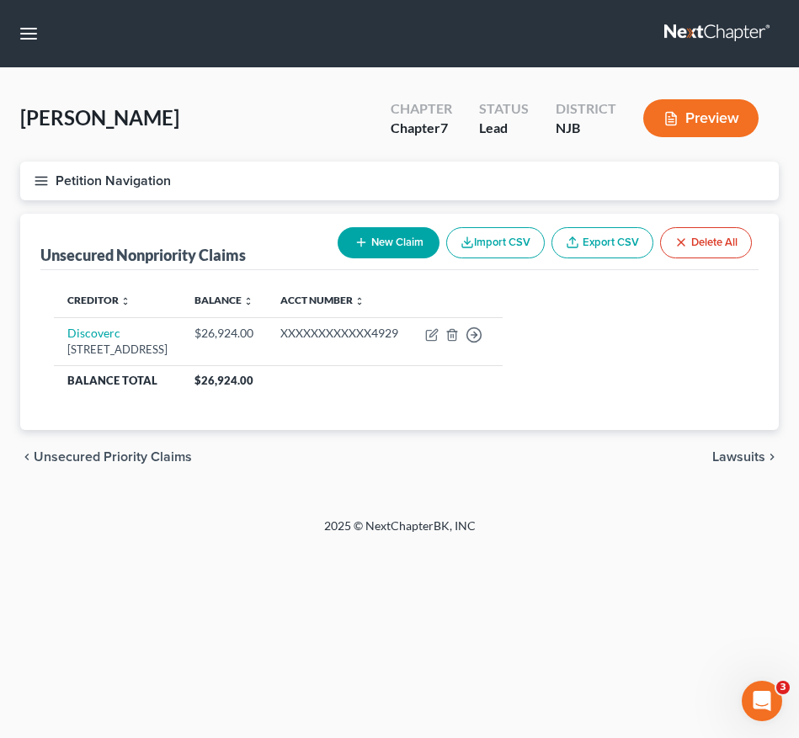
click at [45, 186] on icon "button" at bounding box center [41, 180] width 15 height 15
click at [0, 0] on div "Case Dashboard Payments Invoices Payments Payments Credit Report Client Profile" at bounding box center [0, 0] width 0 height 0
